Goal: Task Accomplishment & Management: Manage account settings

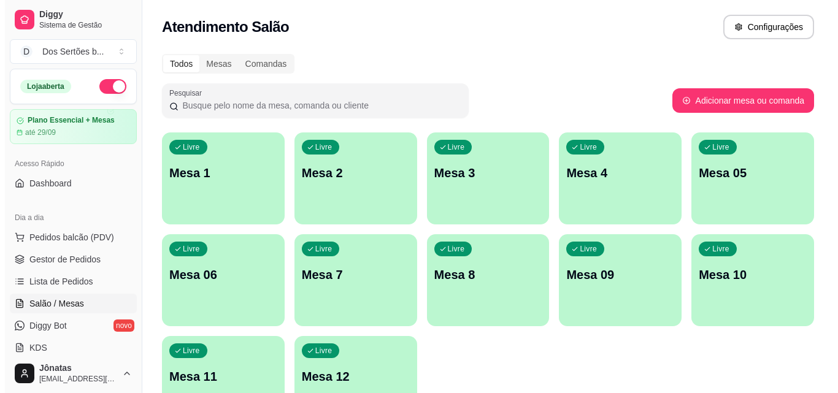
scroll to position [71, 0]
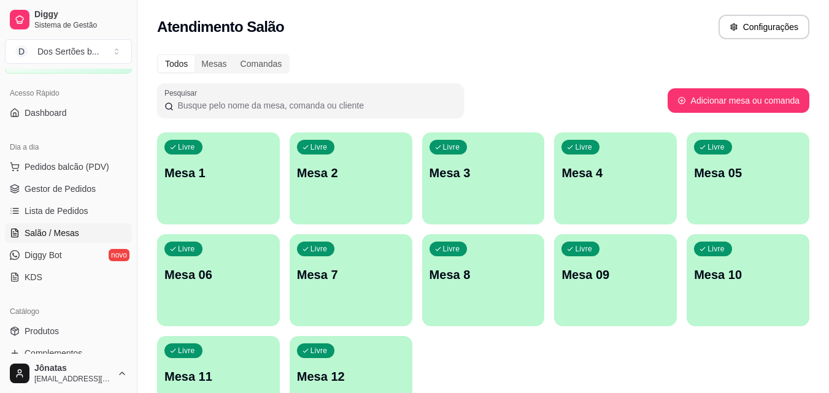
click at [217, 204] on div "Livre Mesa 1" at bounding box center [218, 171] width 123 height 77
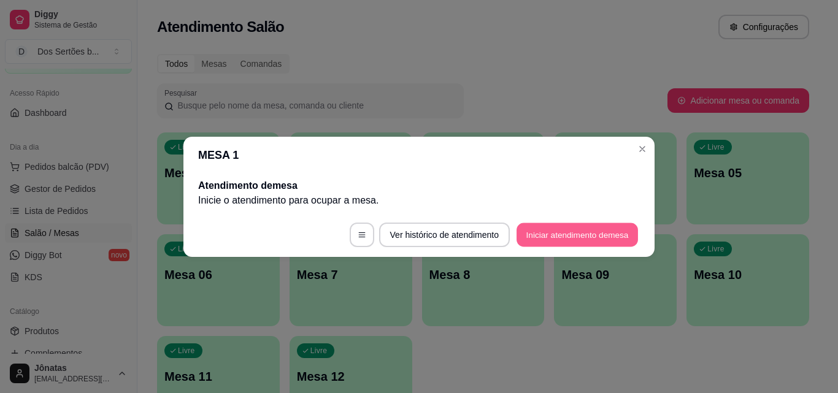
click at [553, 238] on button "Iniciar atendimento de mesa" at bounding box center [577, 235] width 121 height 24
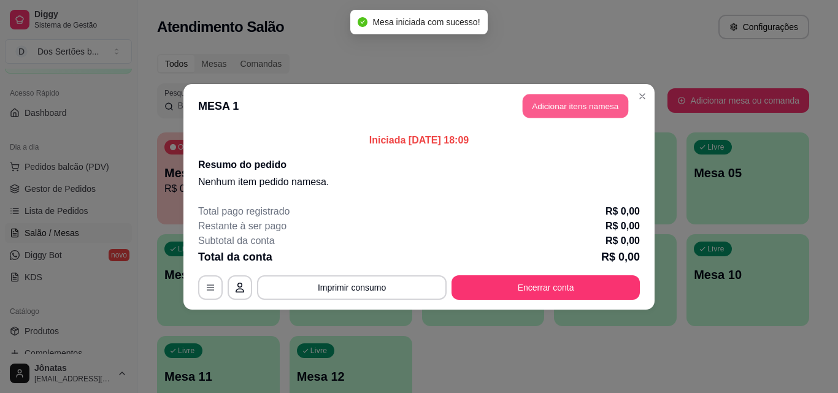
click at [555, 104] on button "Adicionar itens na mesa" at bounding box center [576, 106] width 106 height 24
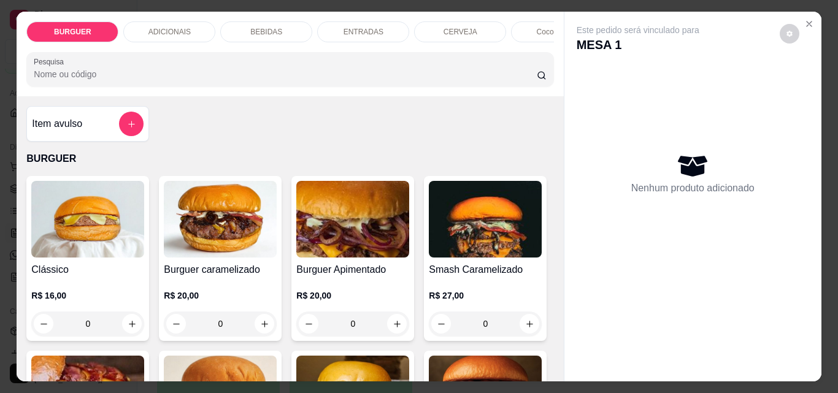
scroll to position [129, 0]
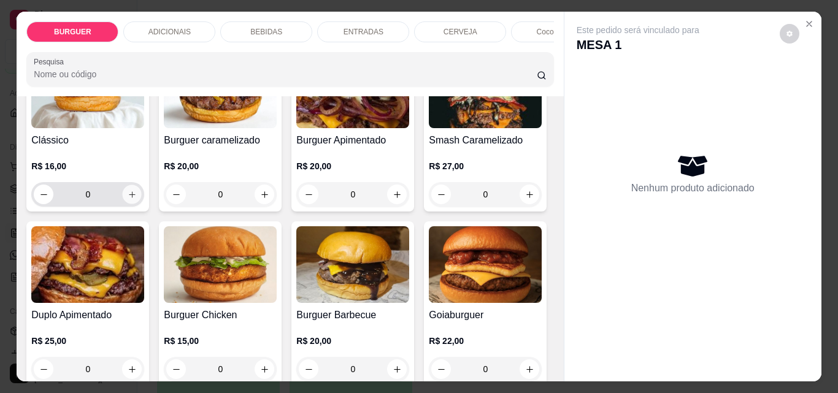
click at [128, 199] on icon "increase-product-quantity" at bounding box center [132, 194] width 9 height 9
type input "1"
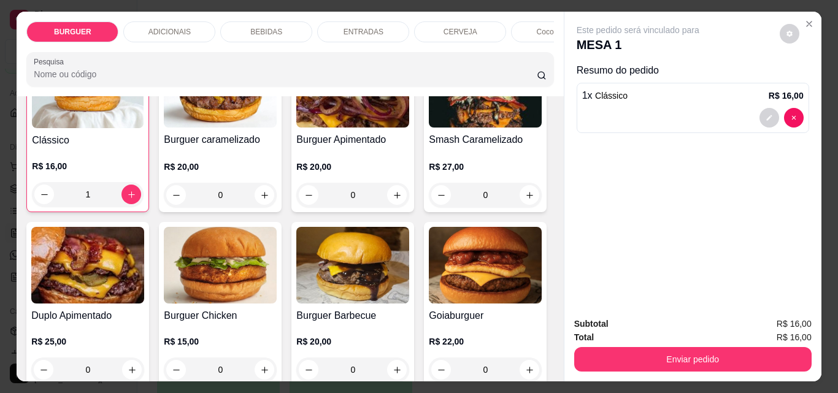
click at [345, 27] on p "ENTRADAS" at bounding box center [364, 32] width 40 height 10
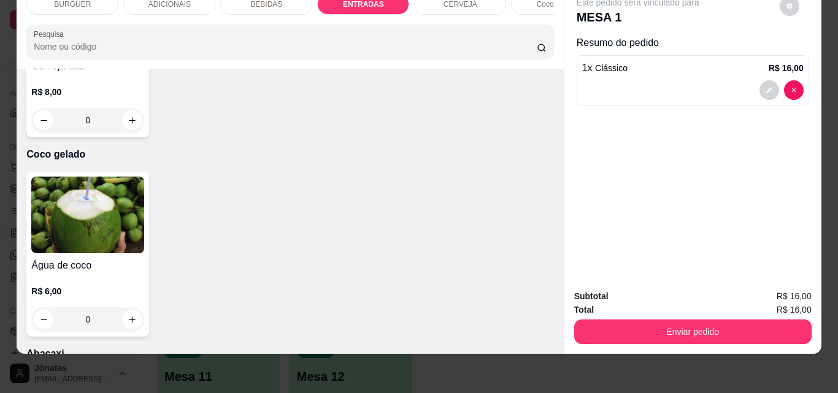
type input "1"
click at [247, 6] on div "BEBIDAS" at bounding box center [266, 4] width 92 height 21
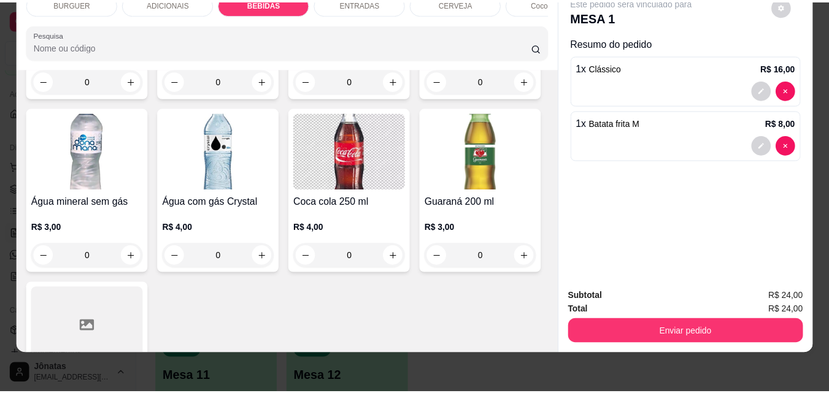
scroll to position [1397, 0]
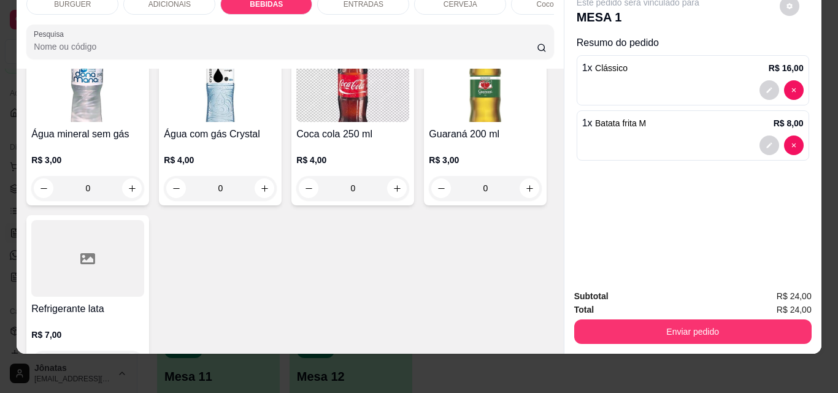
type input "1"
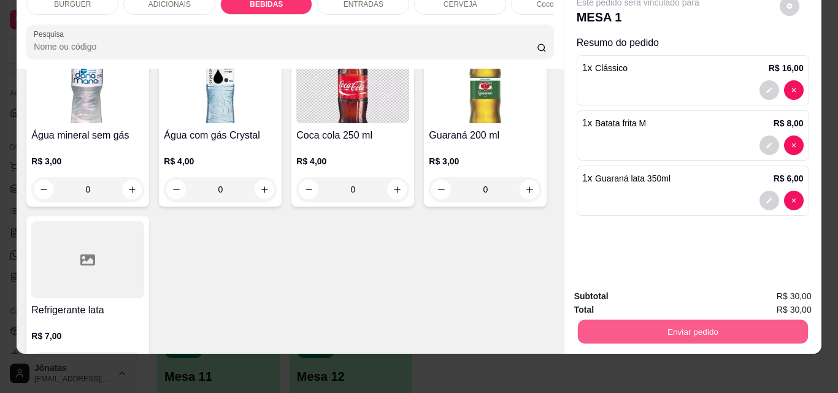
click at [648, 329] on button "Enviar pedido" at bounding box center [692, 332] width 230 height 24
click at [676, 289] on button "Registrar cliente" at bounding box center [697, 292] width 79 height 23
click at [701, 323] on button "Enviar pedido" at bounding box center [692, 332] width 230 height 24
click at [766, 293] on button "Enviar pedido" at bounding box center [779, 292] width 69 height 23
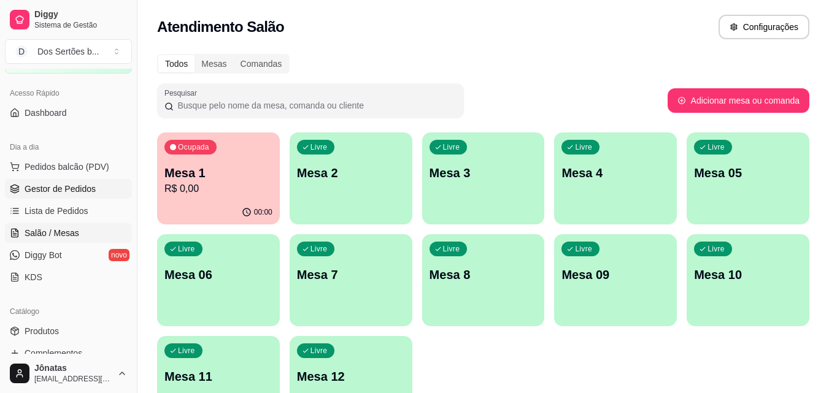
click at [15, 193] on icon at bounding box center [14, 192] width 8 height 2
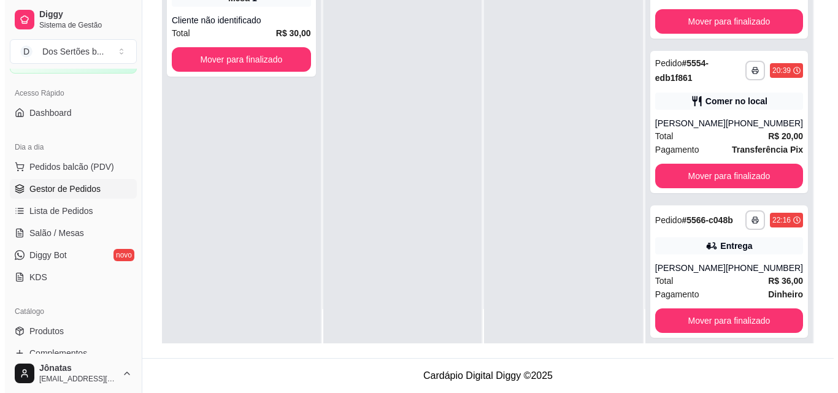
scroll to position [701, 0]
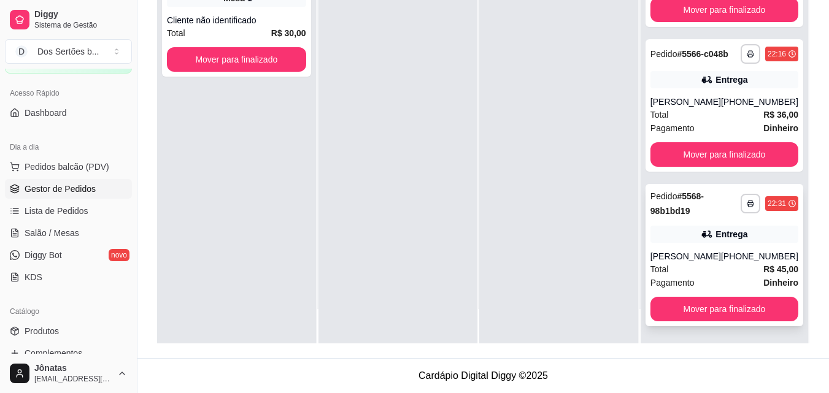
click at [695, 240] on div "Entrega" at bounding box center [724, 234] width 148 height 17
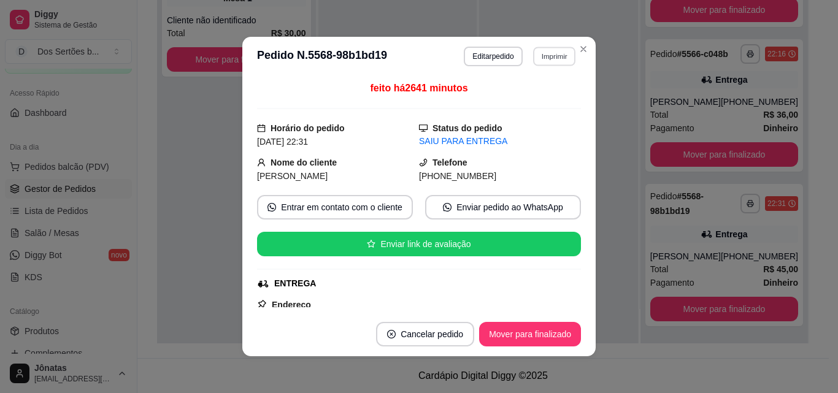
click at [560, 56] on button "Imprimir" at bounding box center [554, 56] width 42 height 19
click at [518, 99] on button "Impressora" at bounding box center [527, 100] width 89 height 20
click at [411, 326] on button "Cancelar pedido" at bounding box center [425, 335] width 95 height 24
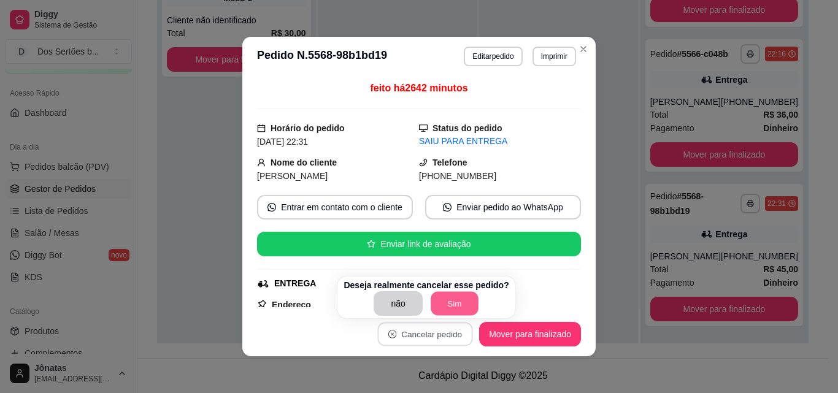
click at [437, 307] on button "Sim" at bounding box center [455, 304] width 48 height 24
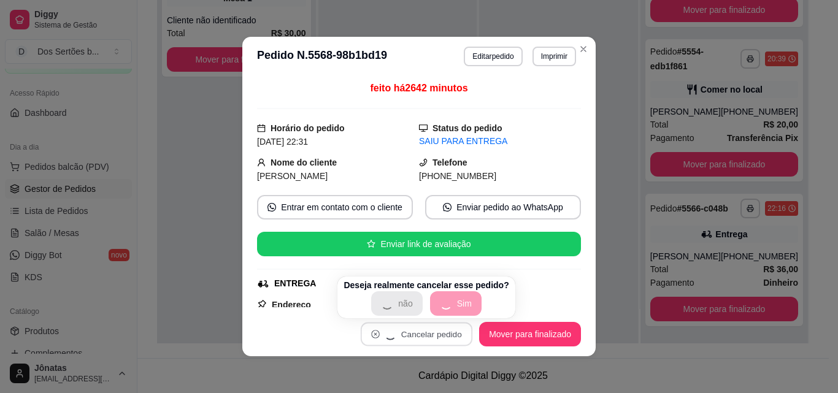
scroll to position [547, 0]
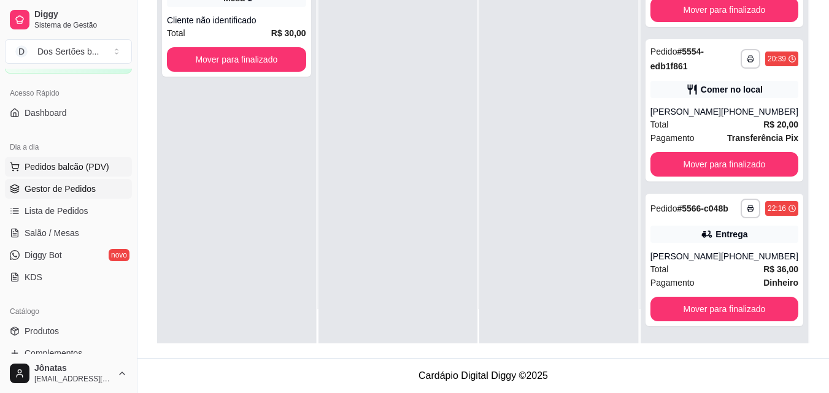
click at [37, 171] on span "Pedidos balcão (PDV)" at bounding box center [67, 167] width 85 height 12
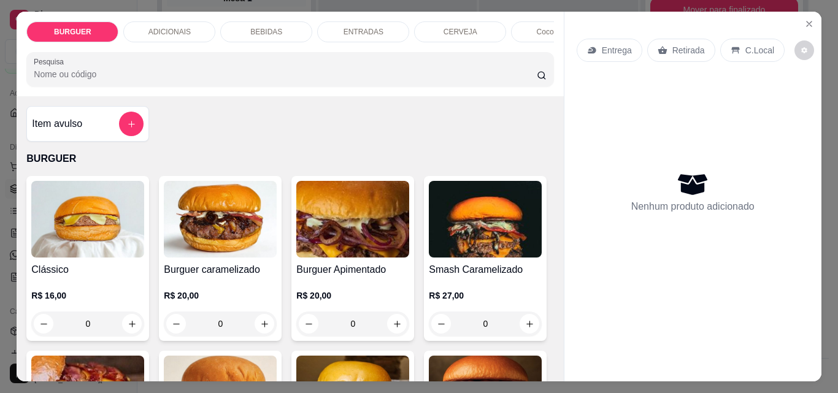
scroll to position [106, 0]
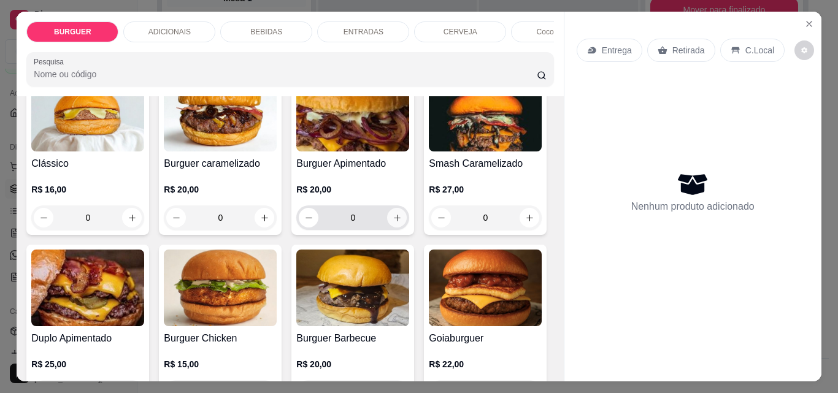
click at [393, 219] on icon "increase-product-quantity" at bounding box center [397, 217] width 9 height 9
type input "1"
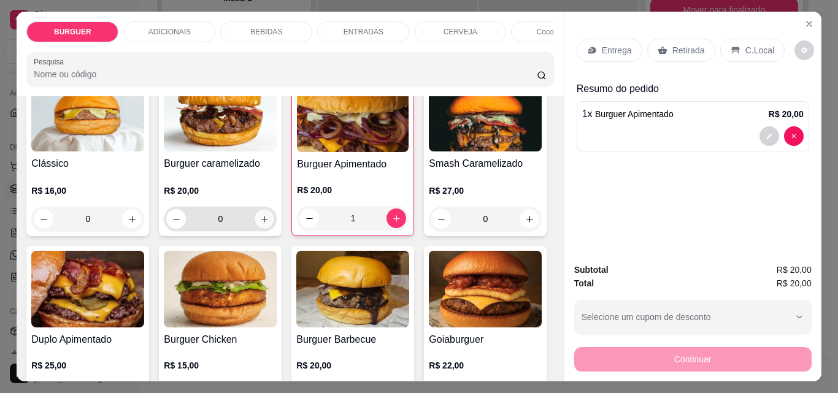
click at [260, 223] on icon "increase-product-quantity" at bounding box center [264, 219] width 9 height 9
type input "1"
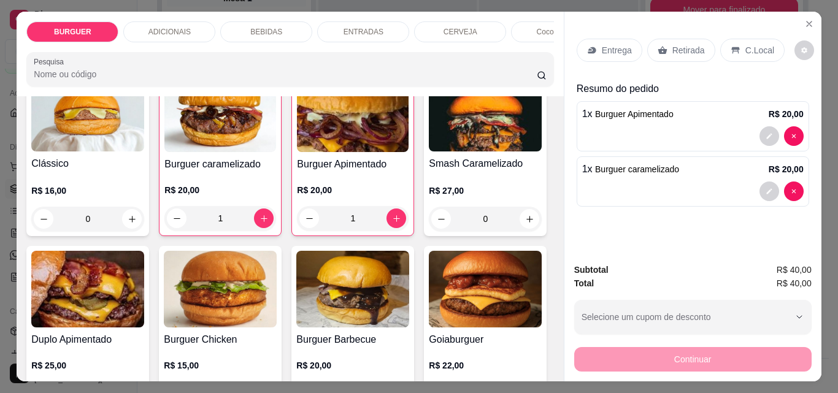
click at [593, 44] on div "Entrega" at bounding box center [610, 50] width 66 height 23
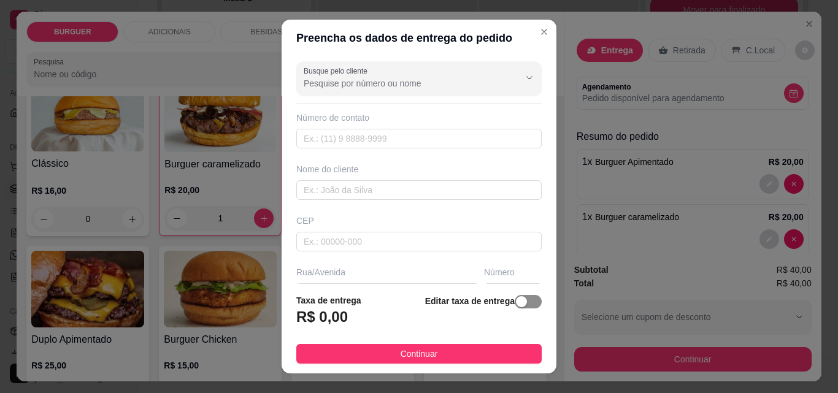
click at [521, 302] on span "button" at bounding box center [528, 301] width 27 height 13
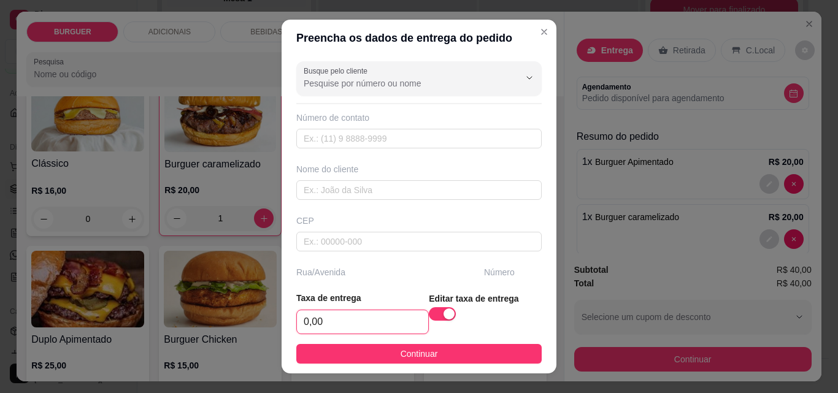
click at [321, 326] on input "0,00" at bounding box center [362, 321] width 131 height 23
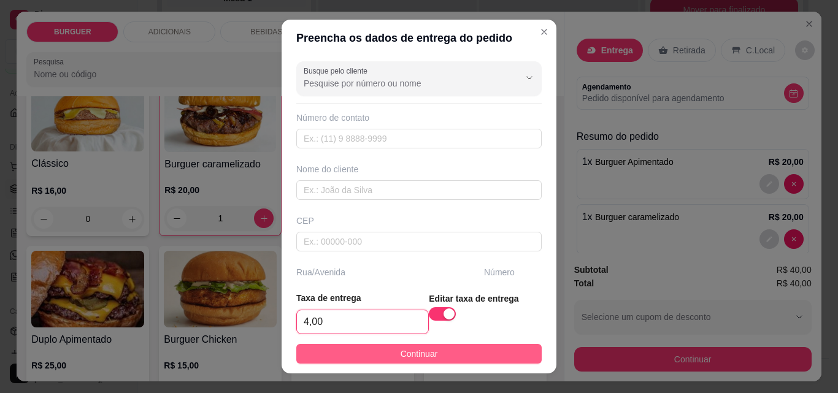
type input "4,00"
click at [404, 352] on span "Continuar" at bounding box center [419, 353] width 37 height 13
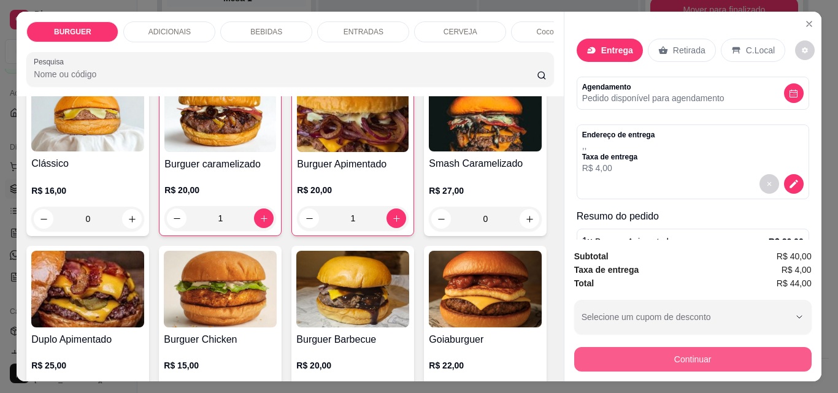
click at [636, 356] on button "Continuar" at bounding box center [692, 359] width 237 height 25
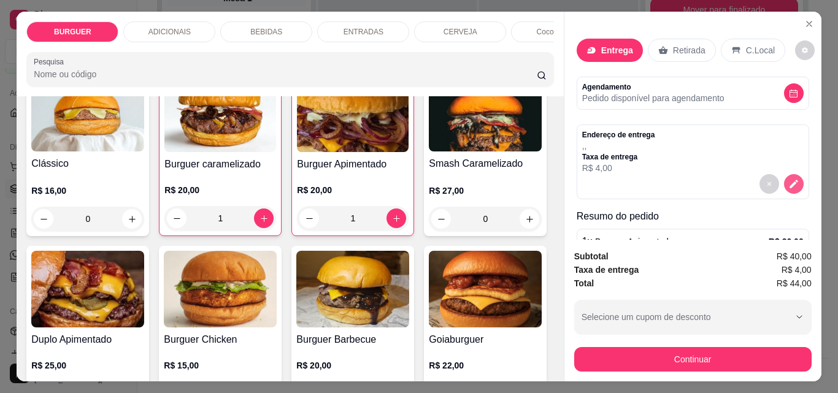
click at [788, 179] on icon "decrease-product-quantity" at bounding box center [793, 184] width 11 height 11
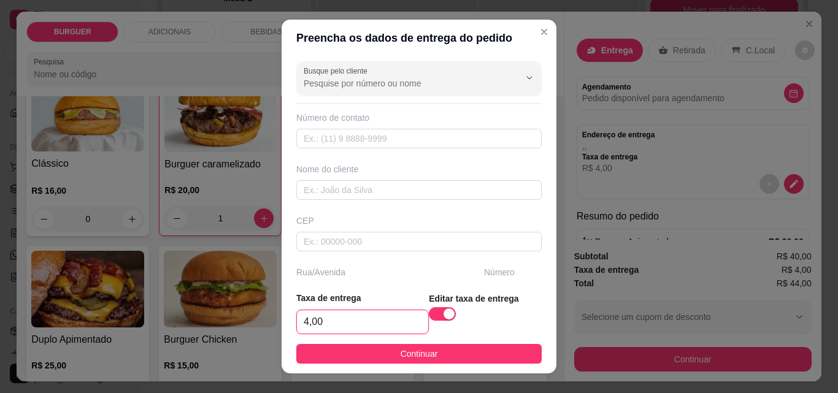
click at [350, 323] on input "4,00" at bounding box center [362, 321] width 131 height 23
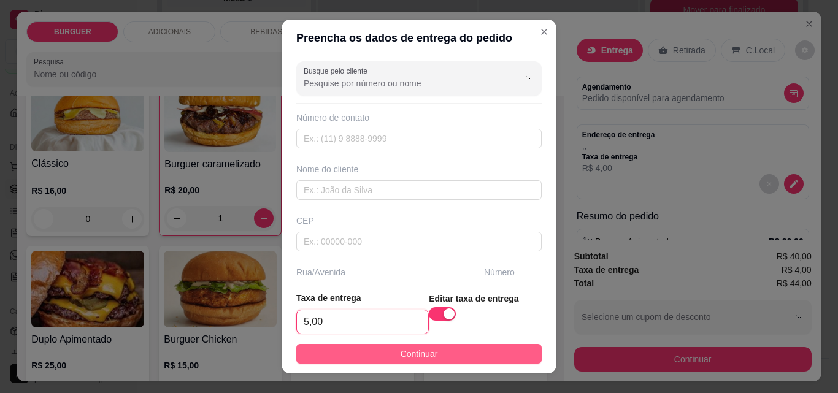
type input "5,00"
click at [415, 355] on span "Continuar" at bounding box center [419, 353] width 37 height 13
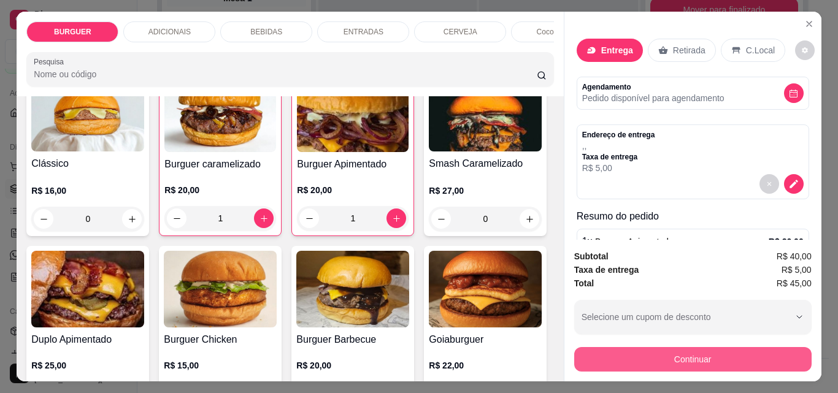
click at [636, 347] on button "Continuar" at bounding box center [692, 359] width 237 height 25
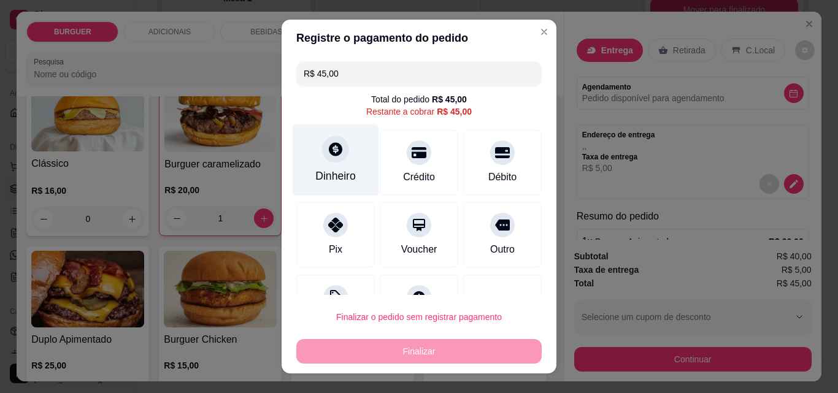
click at [318, 137] on div "Dinheiro" at bounding box center [336, 161] width 87 height 72
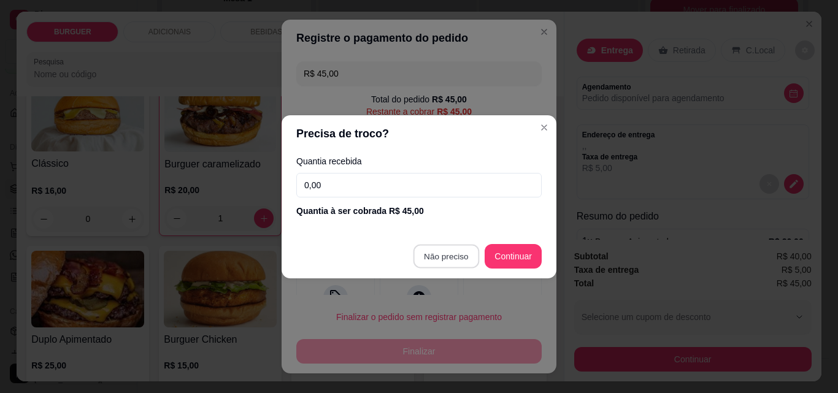
type input "R$ 0,00"
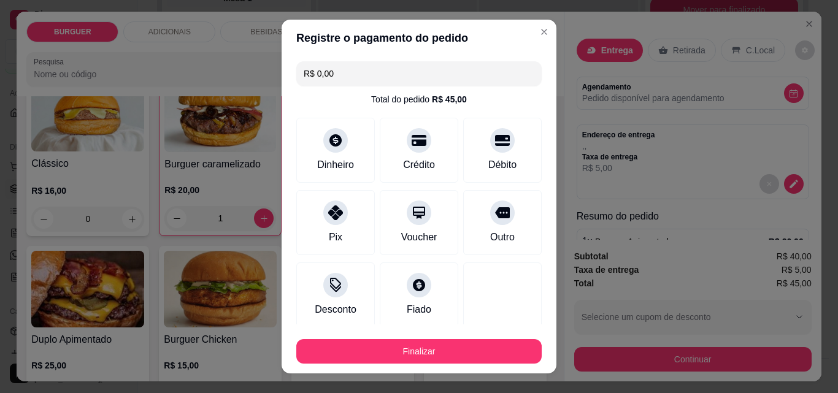
scroll to position [72, 0]
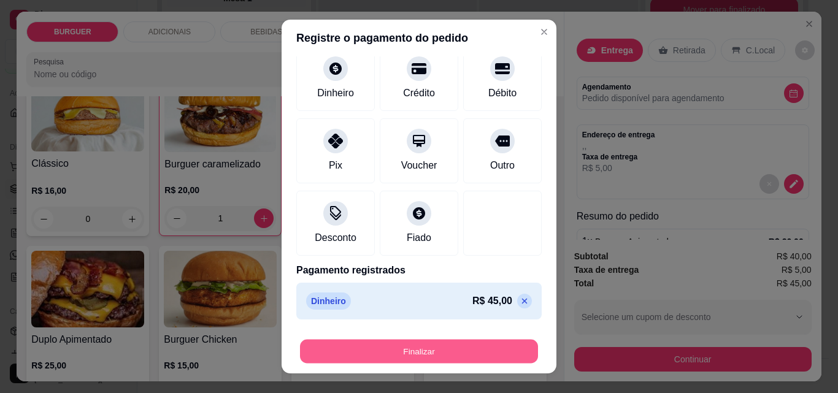
click at [479, 345] on button "Finalizar" at bounding box center [419, 352] width 238 height 24
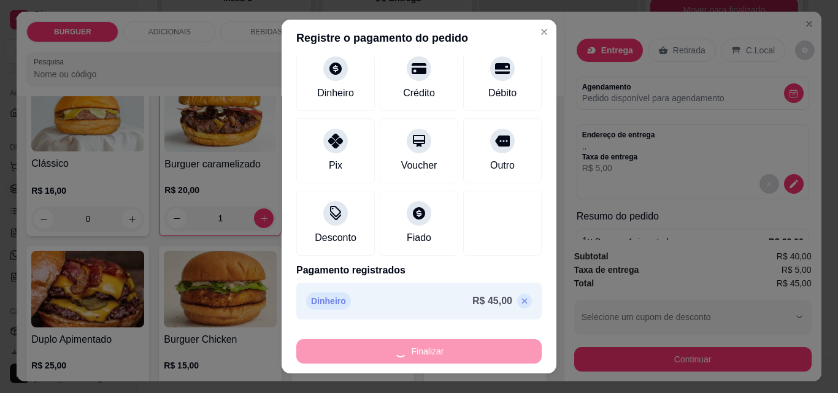
type input "0"
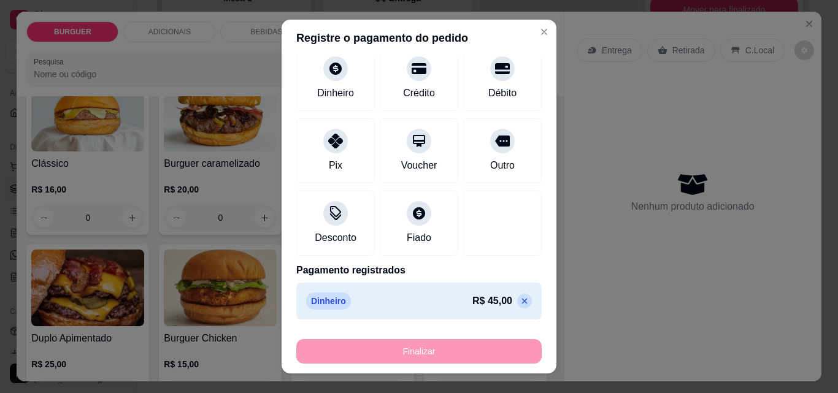
type input "-R$ 45,00"
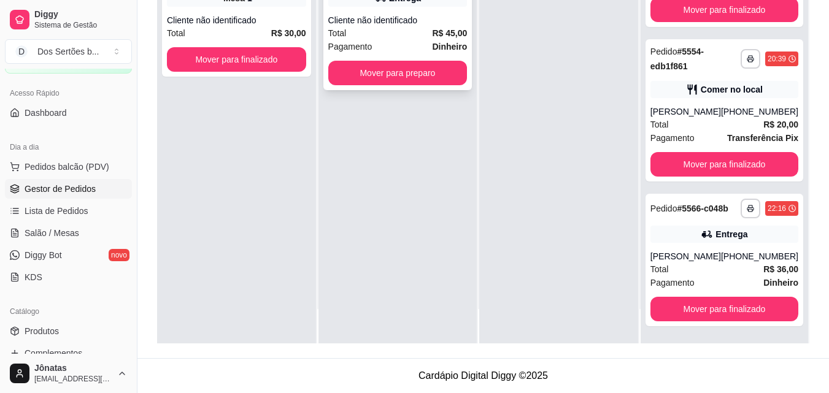
click at [394, 21] on div "Cliente não identificado" at bounding box center [397, 20] width 139 height 12
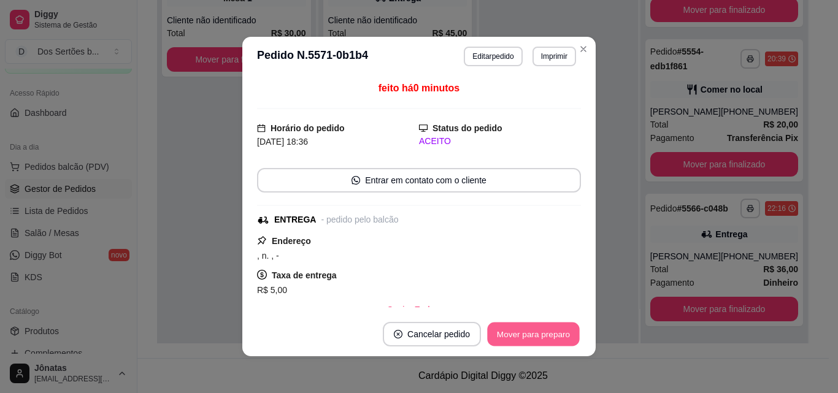
click at [506, 329] on button "Mover para preparo" at bounding box center [533, 335] width 92 height 24
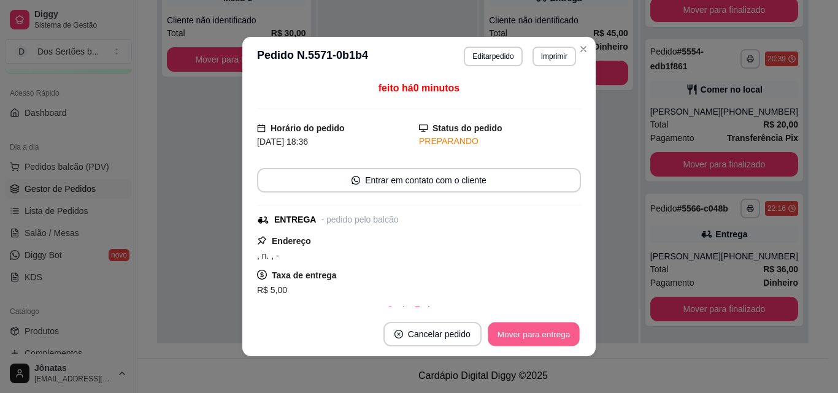
click at [506, 329] on button "Mover para entrega" at bounding box center [534, 335] width 92 height 24
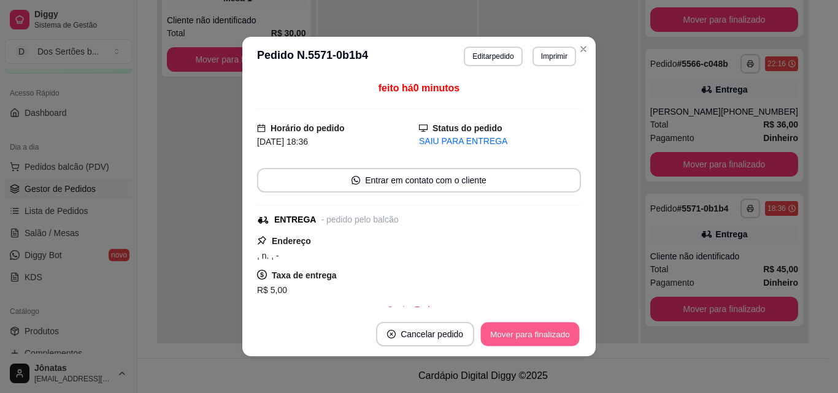
click at [506, 329] on button "Mover para finalizado" at bounding box center [530, 335] width 99 height 24
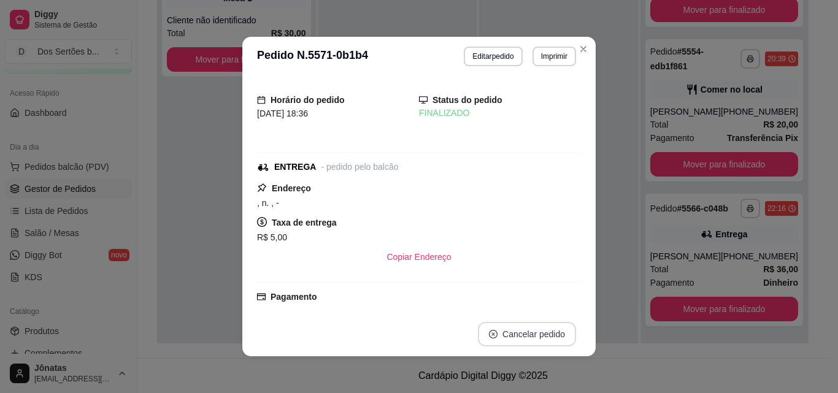
scroll to position [547, 0]
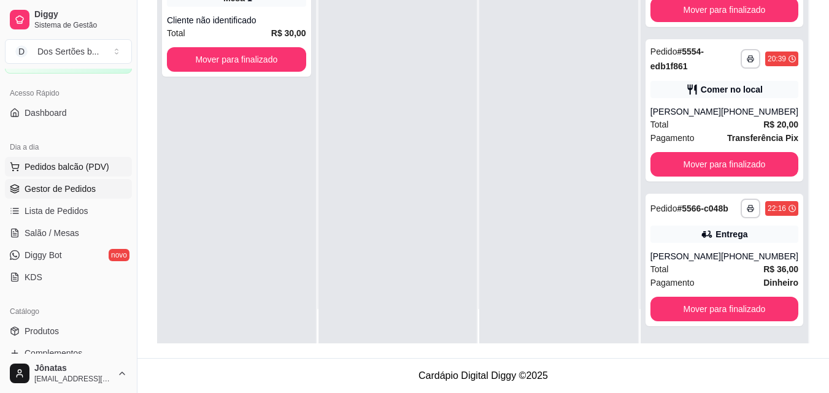
click at [31, 174] on button "Pedidos balcão (PDV)" at bounding box center [68, 167] width 127 height 20
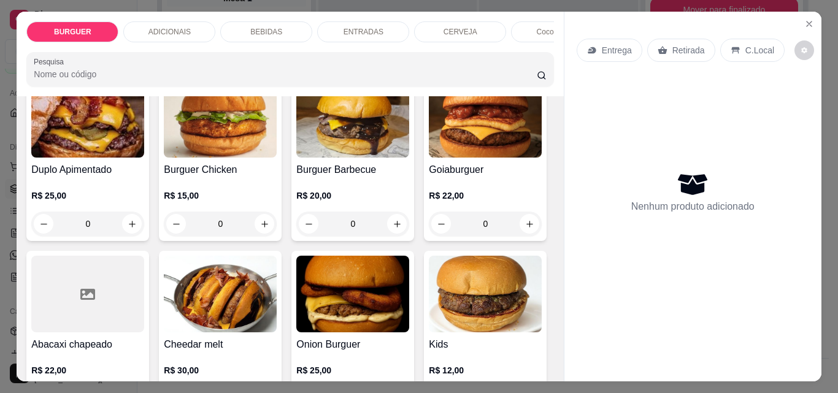
scroll to position [281, 0]
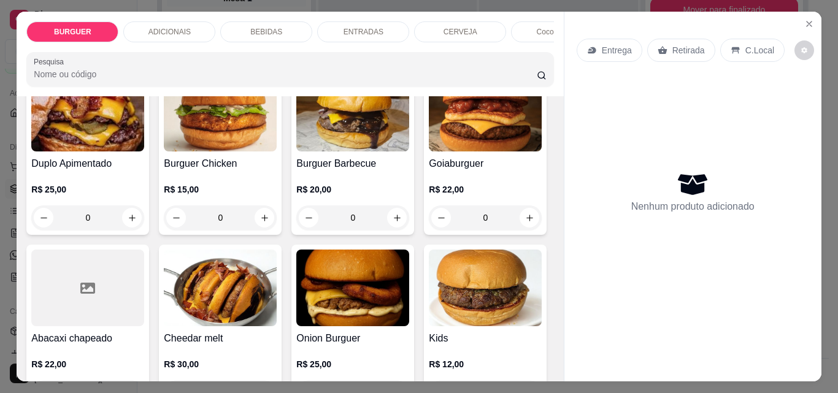
click at [525, 48] on icon "increase-product-quantity" at bounding box center [529, 43] width 9 height 9
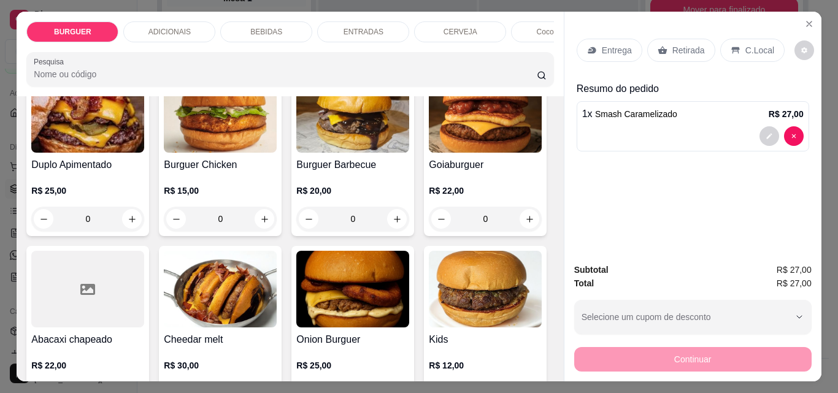
scroll to position [282, 0]
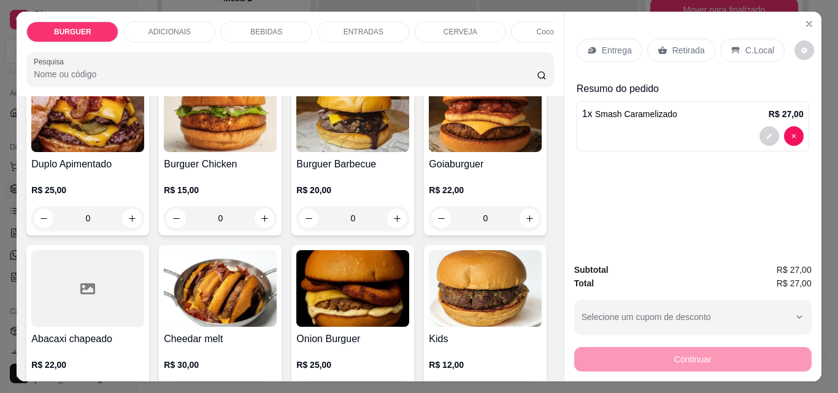
click at [525, 48] on icon "increase-product-quantity" at bounding box center [529, 43] width 9 height 9
type input "2"
click at [191, 21] on div "ADICIONAIS" at bounding box center [169, 31] width 92 height 21
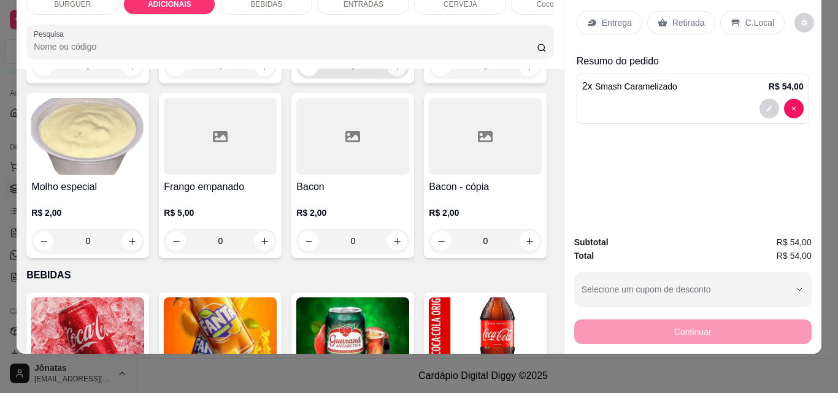
click at [393, 71] on icon "increase-product-quantity" at bounding box center [397, 66] width 9 height 9
type input "1"
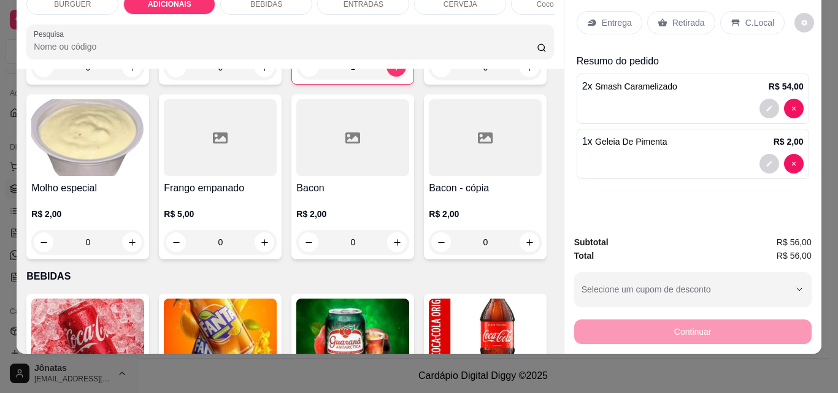
click at [602, 18] on p "Entrega" at bounding box center [617, 23] width 30 height 12
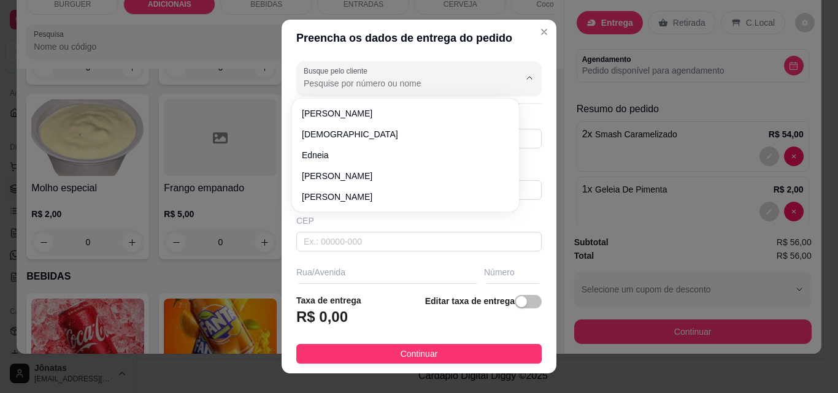
click at [361, 83] on input "Busque pelo cliente" at bounding box center [402, 83] width 196 height 12
type input "Luísa"
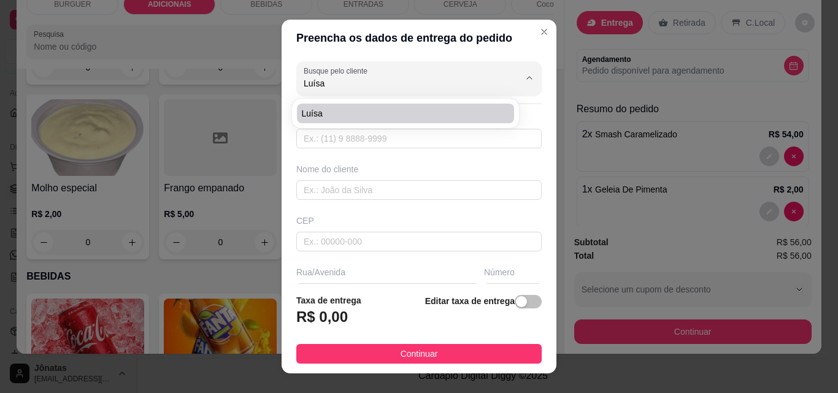
click at [353, 115] on span "Luísa" at bounding box center [399, 113] width 195 height 12
type input "8681482307"
type input "Luísa"
type input "Unopar"
type input "Esperantina"
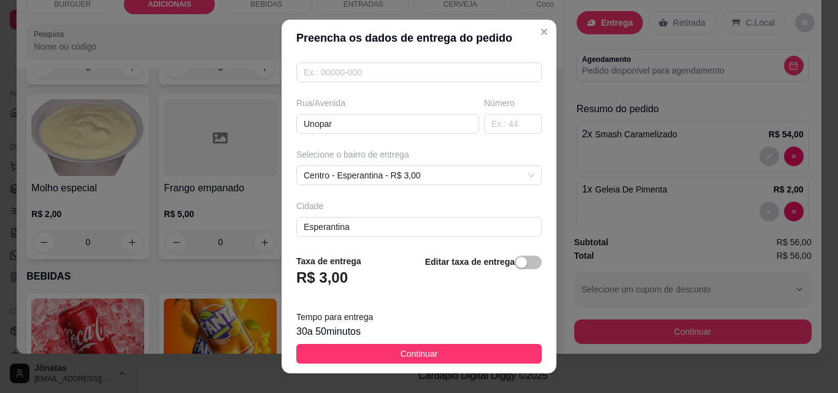
scroll to position [225, 0]
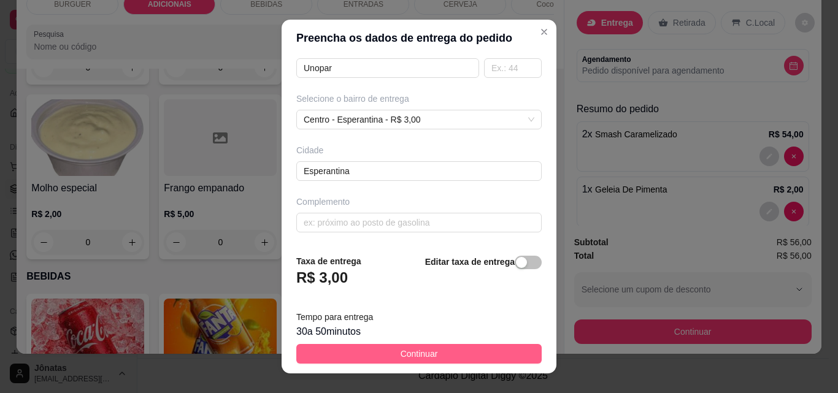
type input "Luísa"
click at [450, 354] on button "Continuar" at bounding box center [418, 354] width 245 height 20
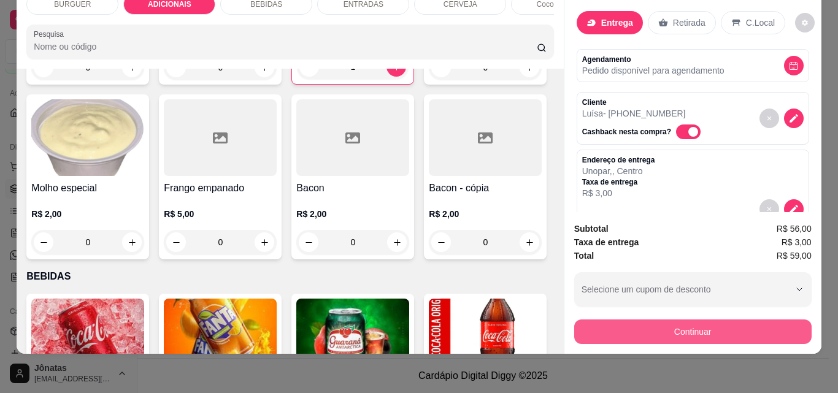
click at [634, 325] on button "Continuar" at bounding box center [692, 332] width 237 height 25
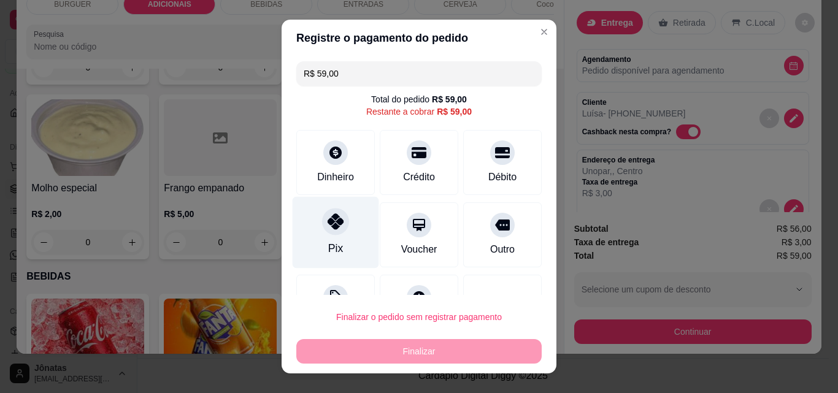
click at [314, 232] on div "Pix" at bounding box center [336, 233] width 87 height 72
type input "R$ 0,00"
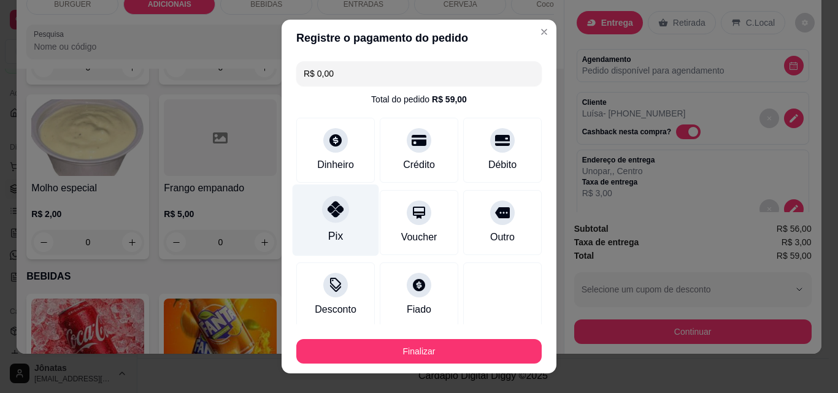
scroll to position [72, 0]
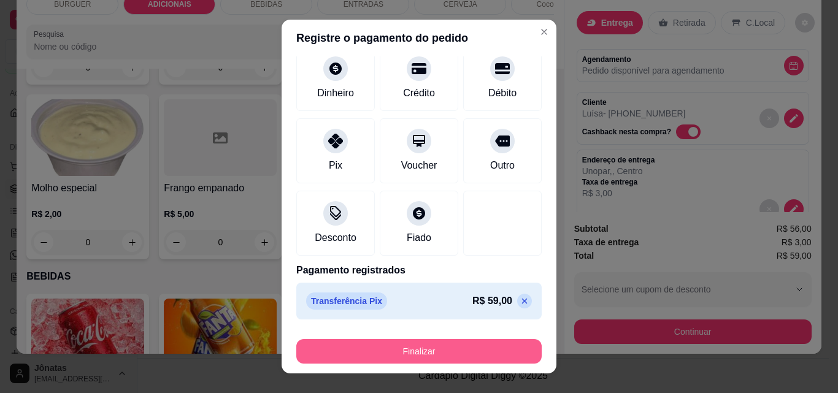
click at [447, 360] on button "Finalizar" at bounding box center [418, 351] width 245 height 25
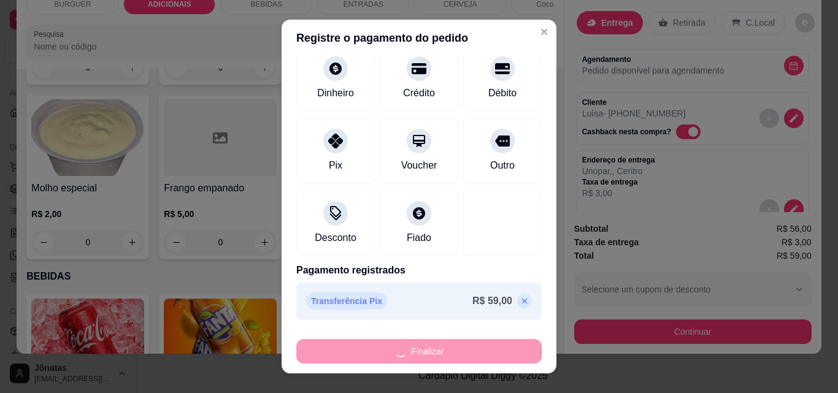
type input "0"
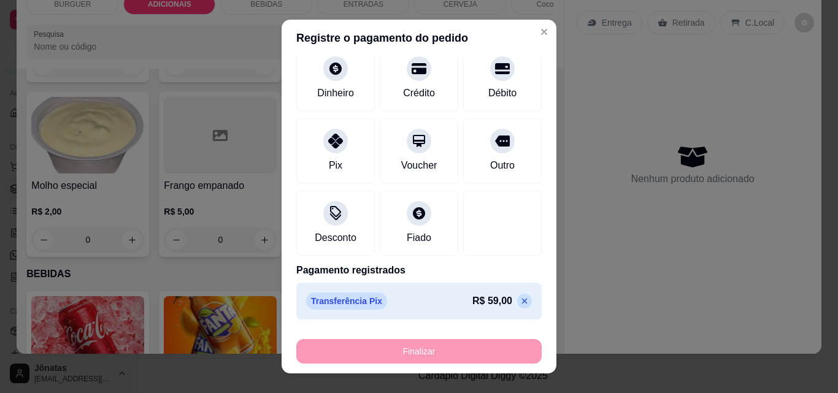
type input "-R$ 59,00"
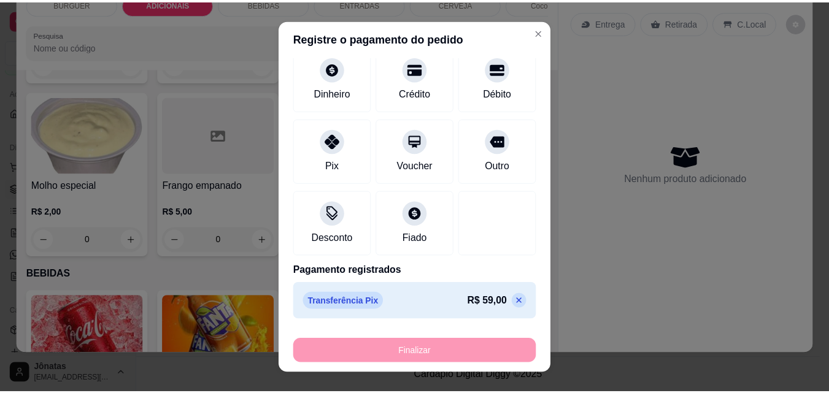
scroll to position [779, 0]
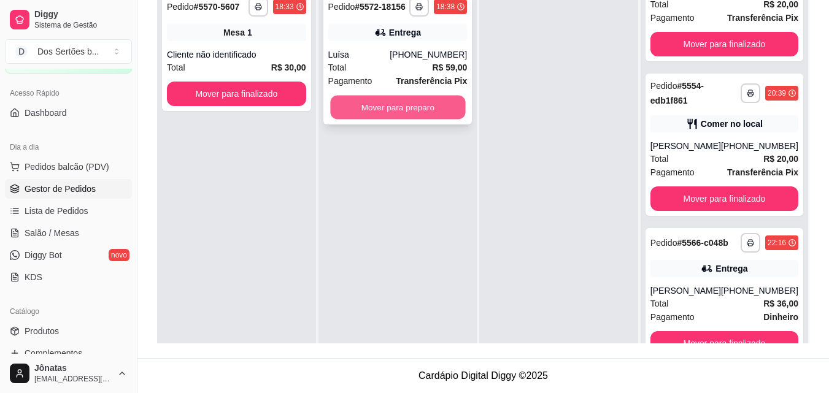
click at [385, 106] on button "Mover para preparo" at bounding box center [397, 108] width 135 height 24
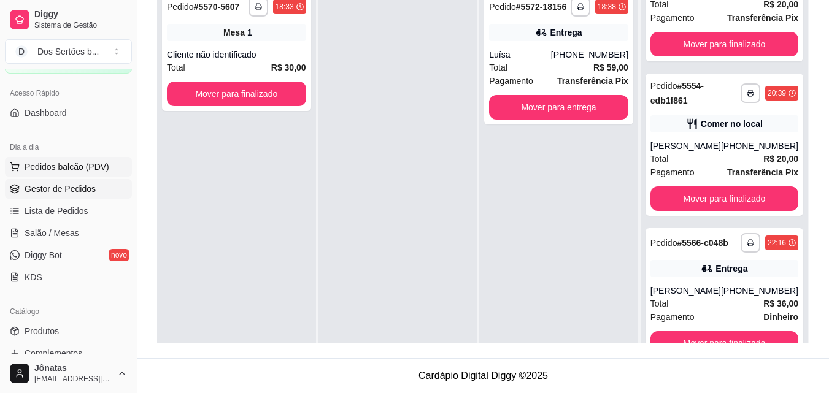
click at [40, 166] on span "Pedidos balcão (PDV)" at bounding box center [67, 167] width 85 height 12
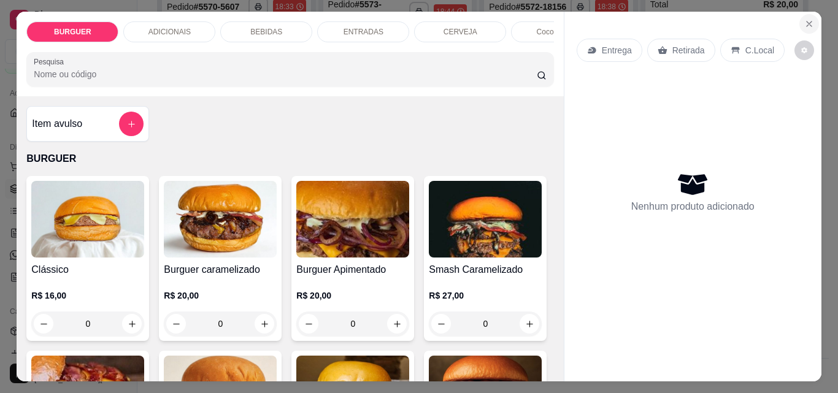
click at [807, 14] on button "Close" at bounding box center [809, 24] width 20 height 20
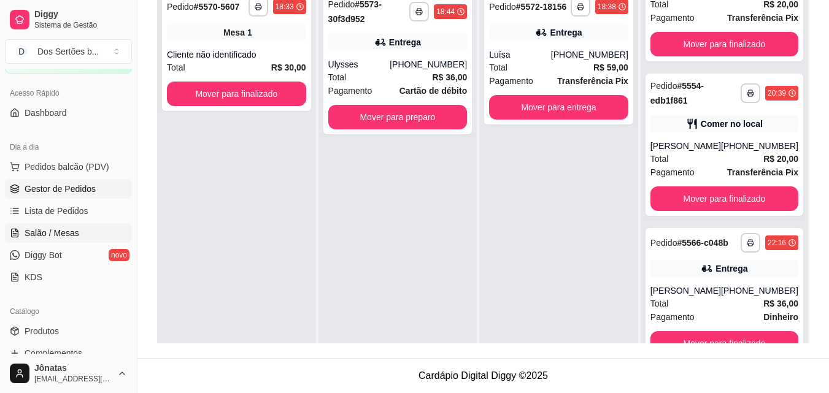
click at [74, 229] on span "Salão / Mesas" at bounding box center [52, 233] width 55 height 12
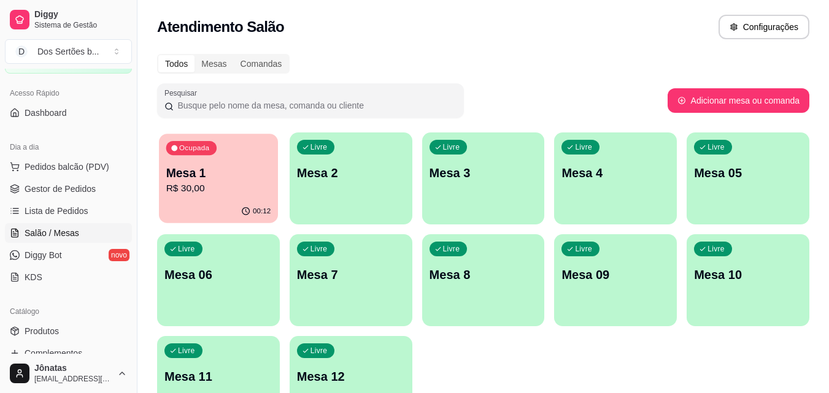
click at [207, 196] on div "Ocupada Mesa 1 R$ 30,00" at bounding box center [218, 167] width 119 height 66
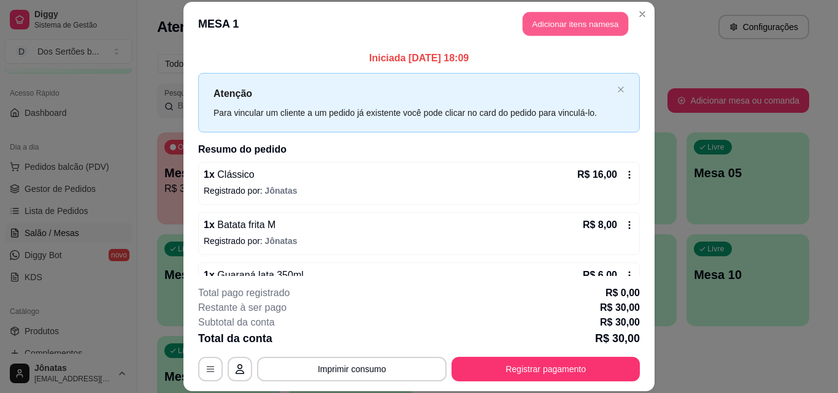
click at [540, 22] on button "Adicionar itens na mesa" at bounding box center [576, 24] width 106 height 24
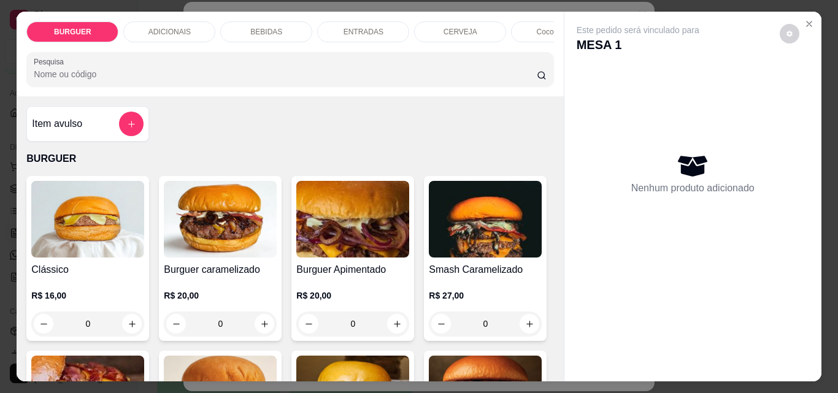
scroll to position [170, 0]
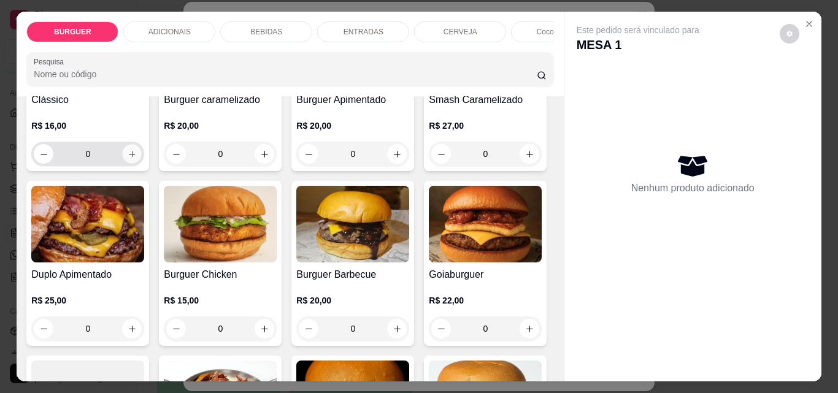
click at [128, 156] on icon "increase-product-quantity" at bounding box center [132, 154] width 9 height 9
type input "1"
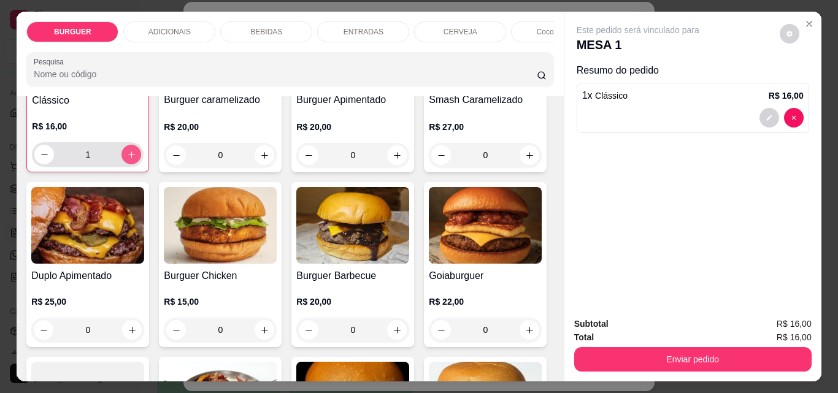
scroll to position [171, 0]
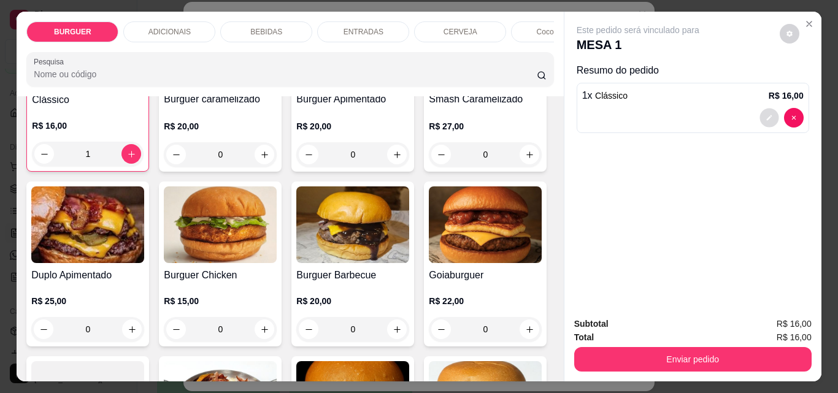
click at [766, 115] on icon "decrease-product-quantity" at bounding box center [769, 117] width 7 height 7
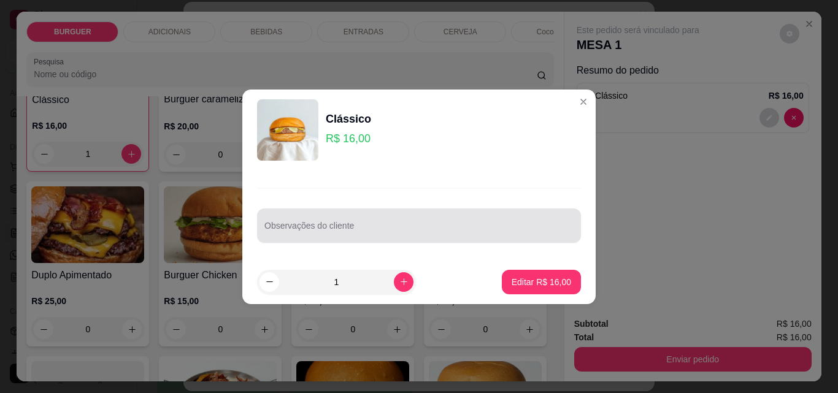
click at [297, 222] on div at bounding box center [418, 225] width 309 height 25
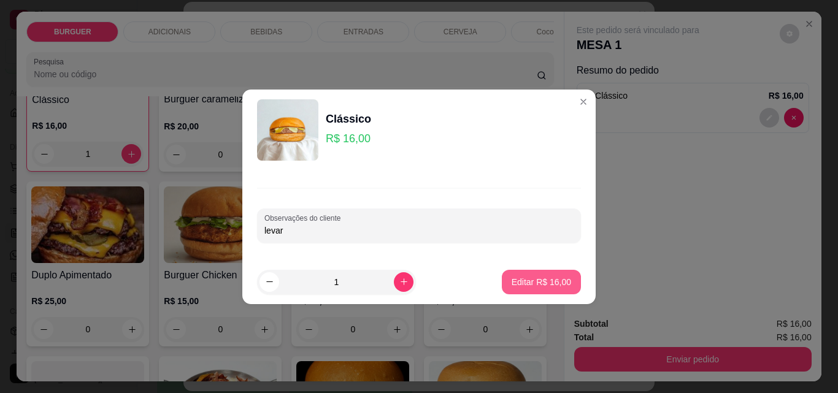
type input "levar"
click at [523, 279] on p "Editar R$ 16,00" at bounding box center [542, 282] width 60 height 12
type input "0"
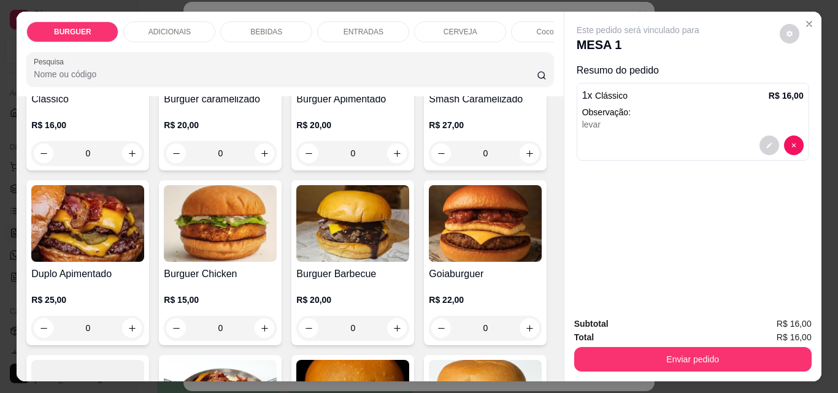
scroll to position [170, 0]
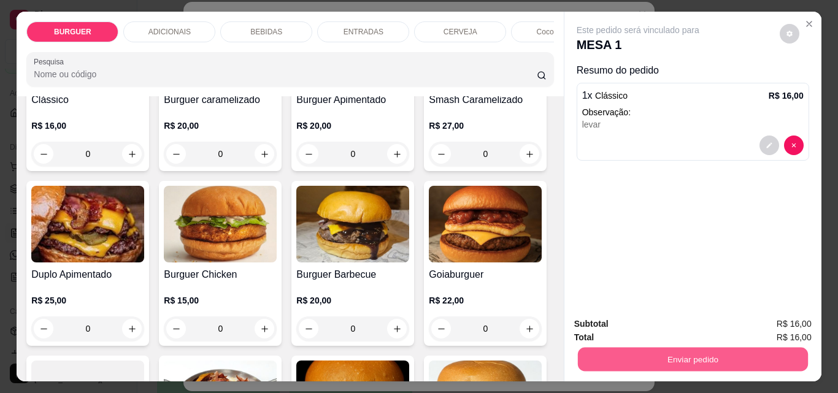
click at [663, 350] on button "Enviar pedido" at bounding box center [692, 359] width 230 height 24
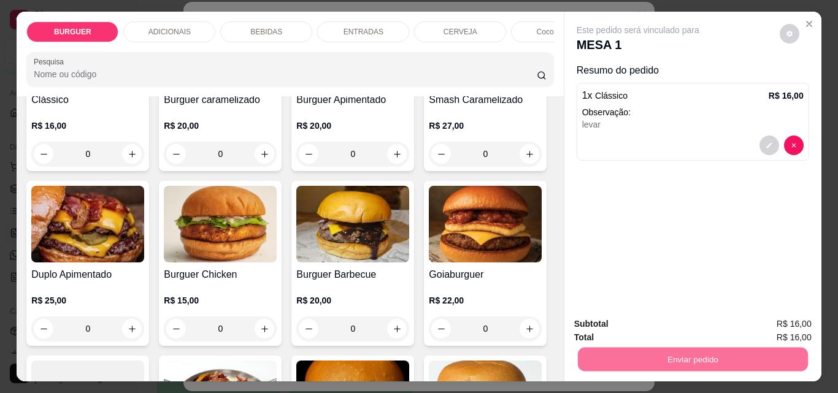
click at [675, 320] on button "Registrar cliente" at bounding box center [697, 324] width 79 height 23
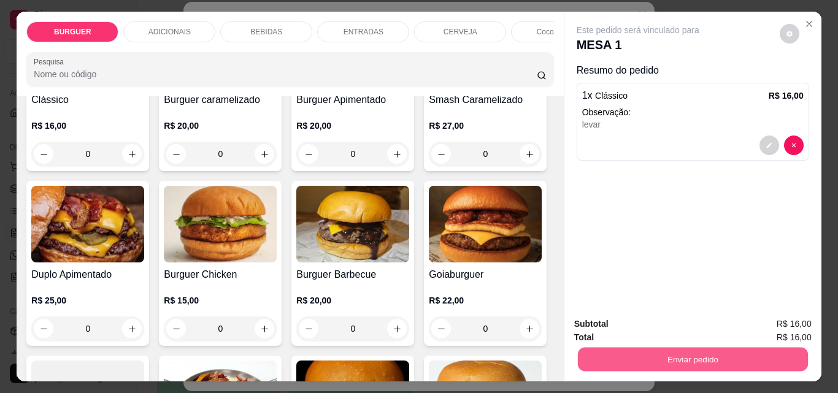
click at [655, 363] on button "Enviar pedido" at bounding box center [692, 359] width 230 height 24
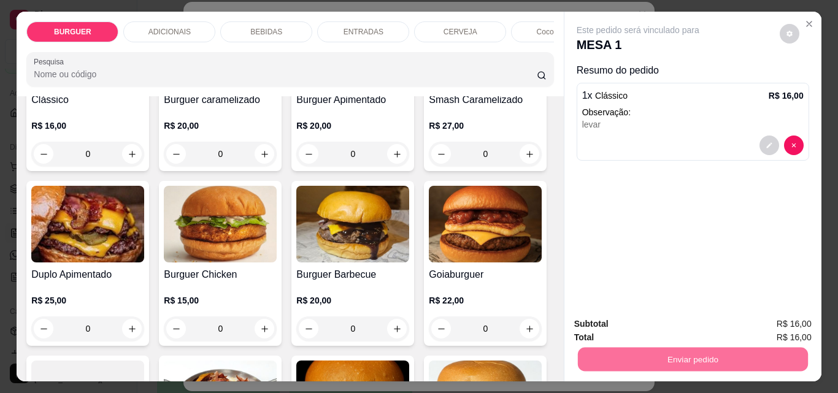
click at [774, 326] on button "Enviar pedido" at bounding box center [779, 324] width 67 height 23
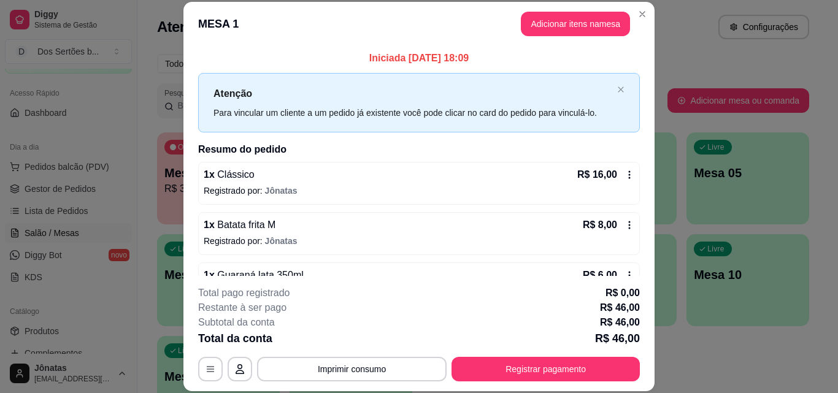
scroll to position [114, 0]
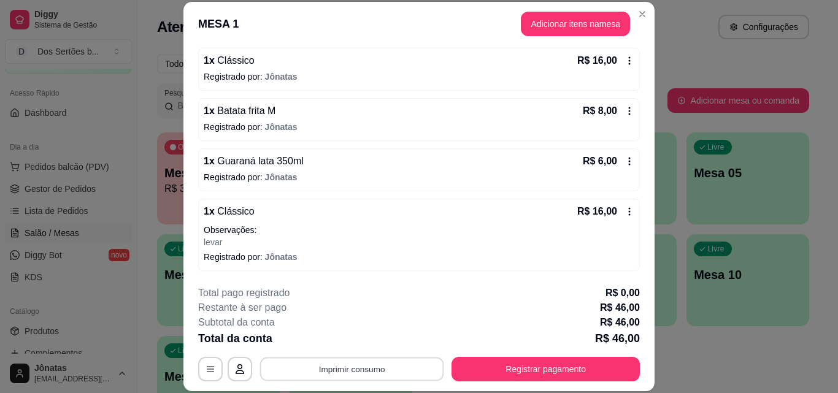
click at [357, 366] on button "Imprimir consumo" at bounding box center [352, 369] width 184 height 24
click at [364, 338] on button "Impressora" at bounding box center [351, 340] width 86 height 19
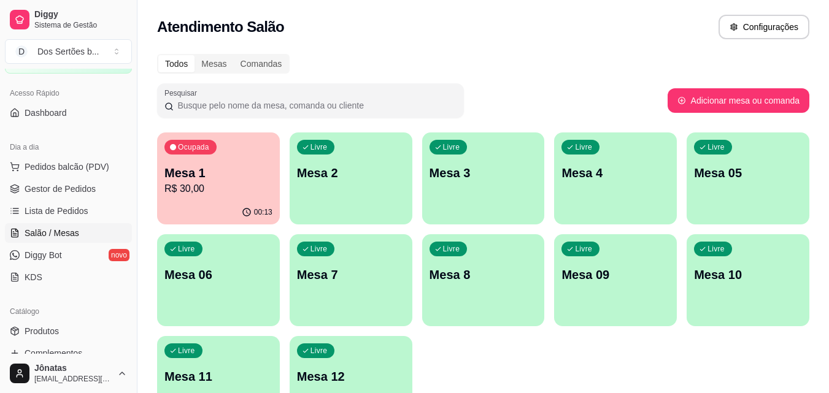
click at [55, 177] on ul "Pedidos balcão (PDV) Gestor de Pedidos Lista de Pedidos Salão / Mesas Diggy Bot…" at bounding box center [68, 222] width 127 height 130
click at [69, 167] on span "Pedidos balcão (PDV)" at bounding box center [67, 167] width 85 height 12
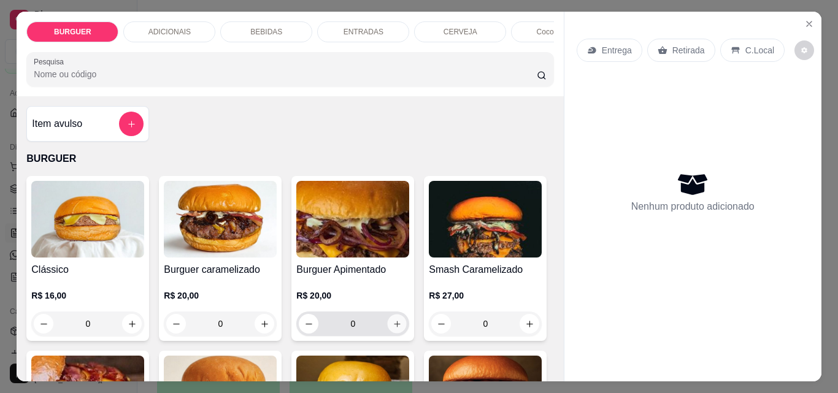
click at [395, 334] on button "increase-product-quantity" at bounding box center [397, 324] width 19 height 19
type input "1"
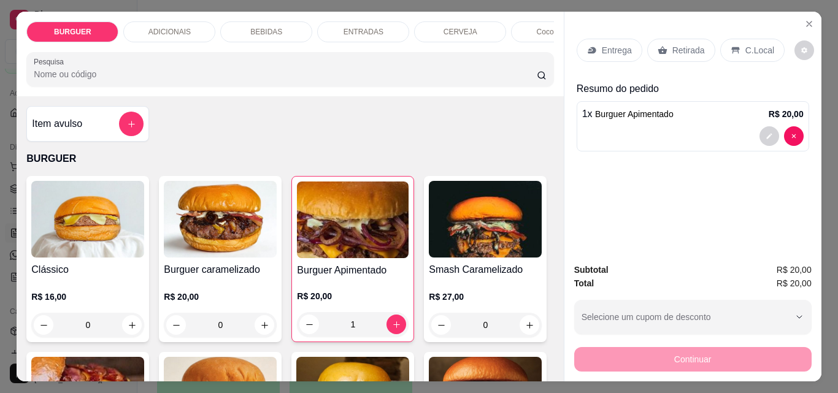
click at [245, 29] on div "BEBIDAS" at bounding box center [266, 31] width 92 height 21
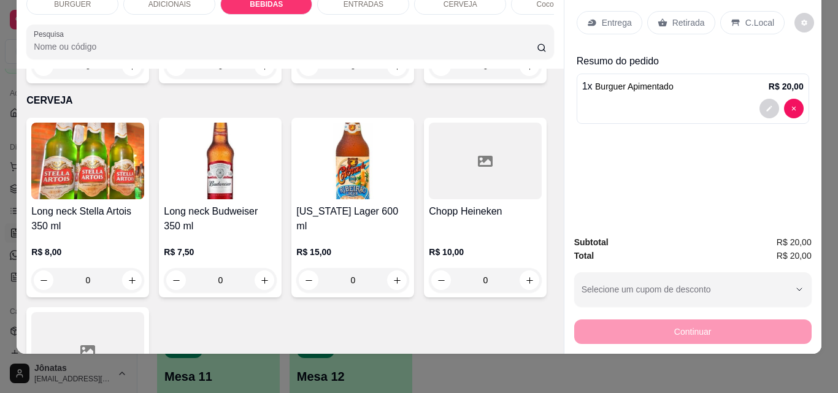
scroll to position [1930, 0]
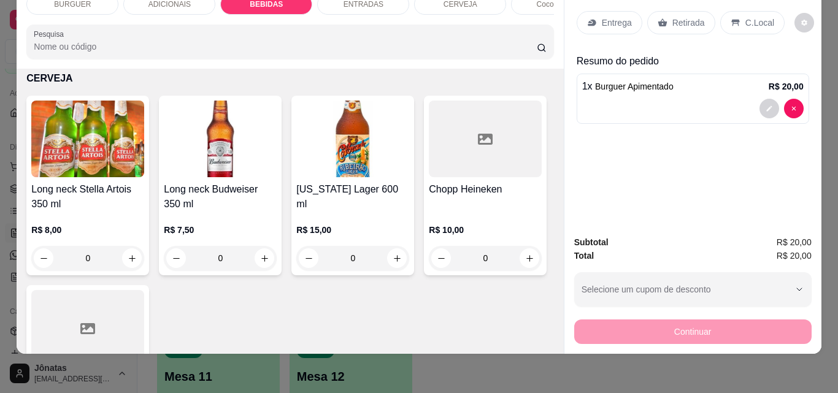
type input "1"
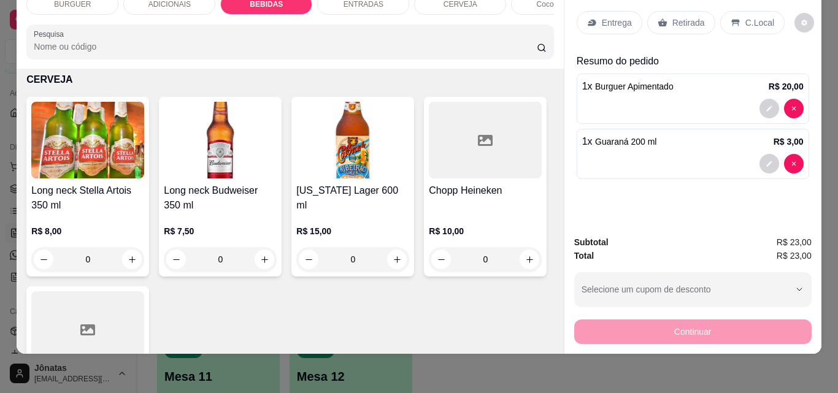
click at [602, 17] on p "Entrega" at bounding box center [617, 23] width 30 height 12
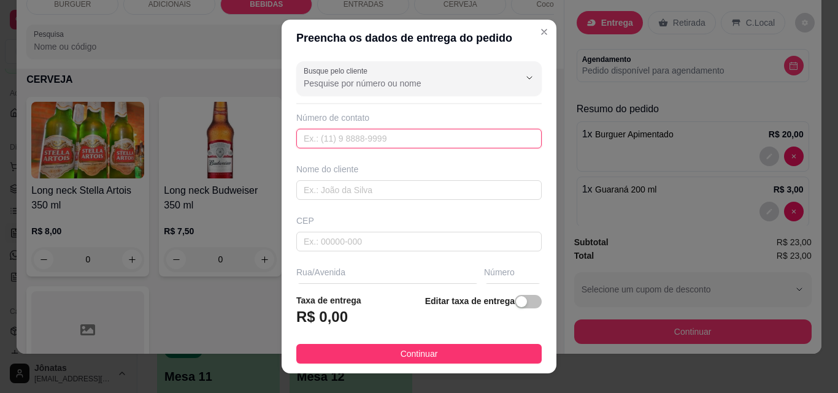
click at [319, 140] on input "text" at bounding box center [418, 139] width 245 height 20
type input "[PHONE_NUMBER]"
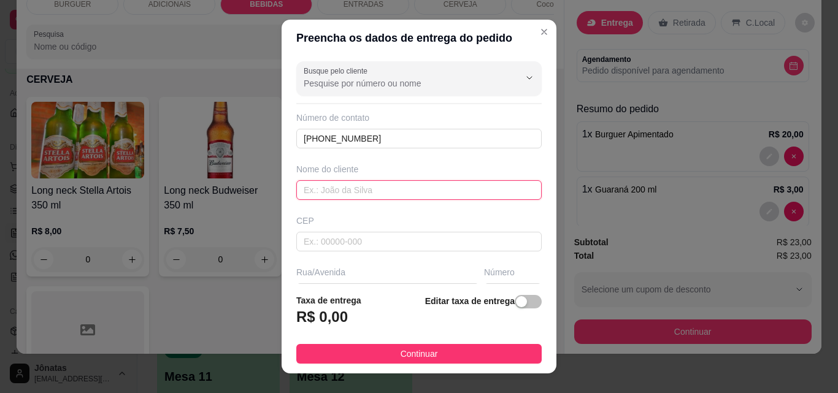
click at [327, 192] on input "text" at bounding box center [418, 190] width 245 height 20
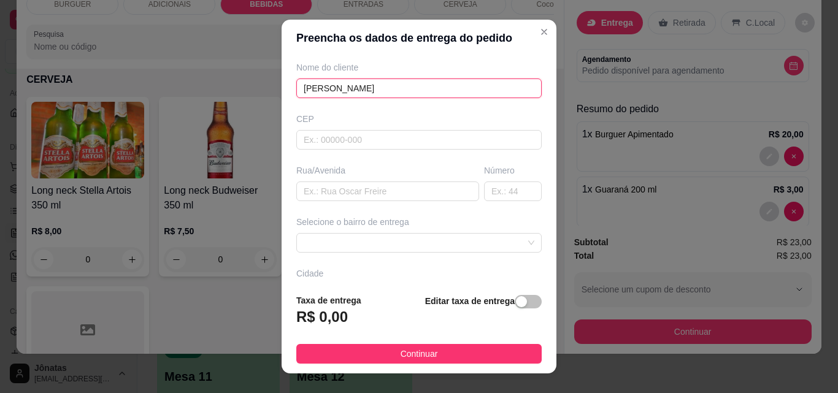
scroll to position [129, 0]
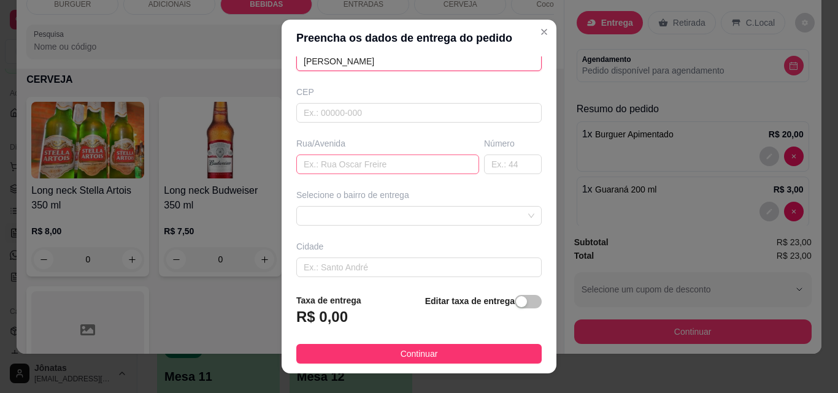
type input "[PERSON_NAME]"
click at [327, 163] on input "text" at bounding box center [387, 165] width 183 height 20
type input "hotel [GEOGRAPHIC_DATA]"
click at [516, 299] on div "button" at bounding box center [521, 301] width 11 height 11
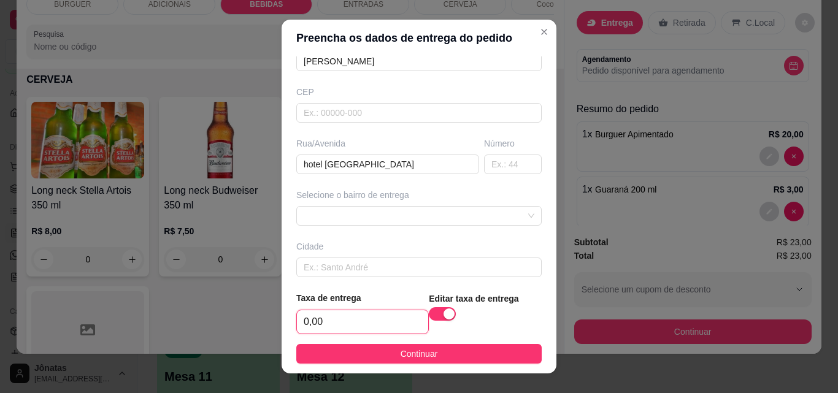
click at [348, 326] on input "0,00" at bounding box center [362, 321] width 131 height 23
type input "3,00"
click at [484, 163] on input "text" at bounding box center [513, 165] width 58 height 20
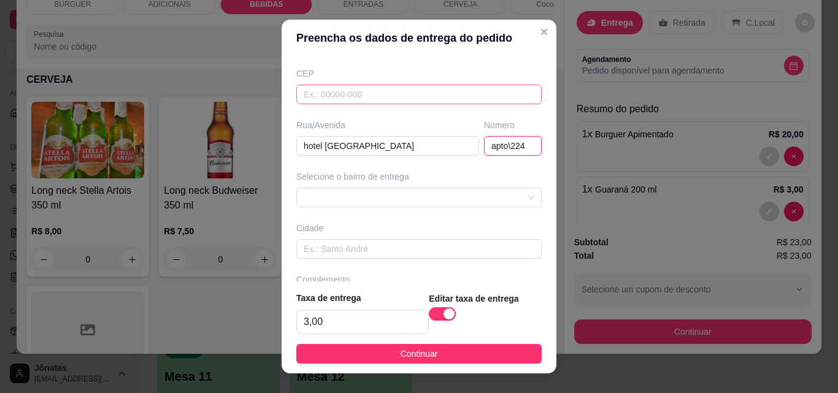
scroll to position [0, 0]
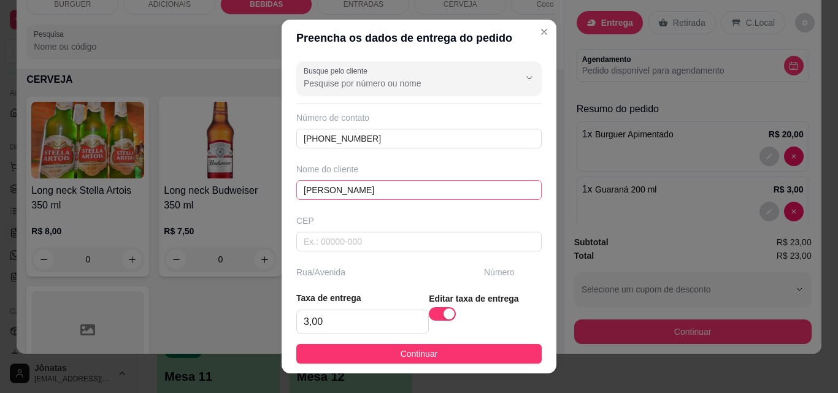
type input "apto\224"
click at [336, 190] on input "[PERSON_NAME]" at bounding box center [418, 190] width 245 height 20
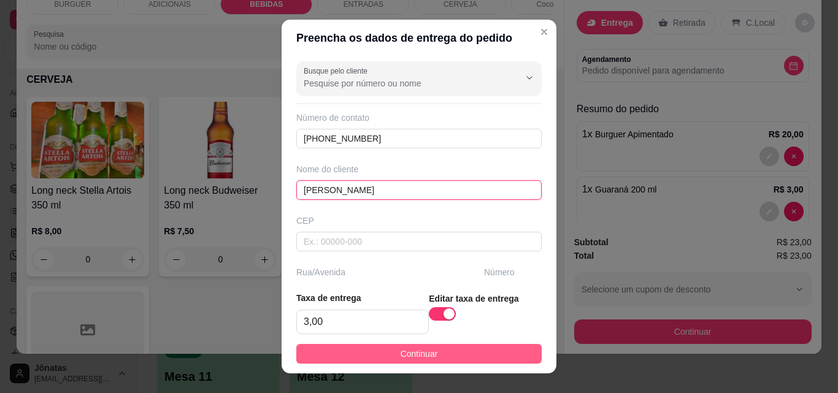
type input "[PERSON_NAME]"
click at [430, 358] on button "Continuar" at bounding box center [418, 354] width 245 height 20
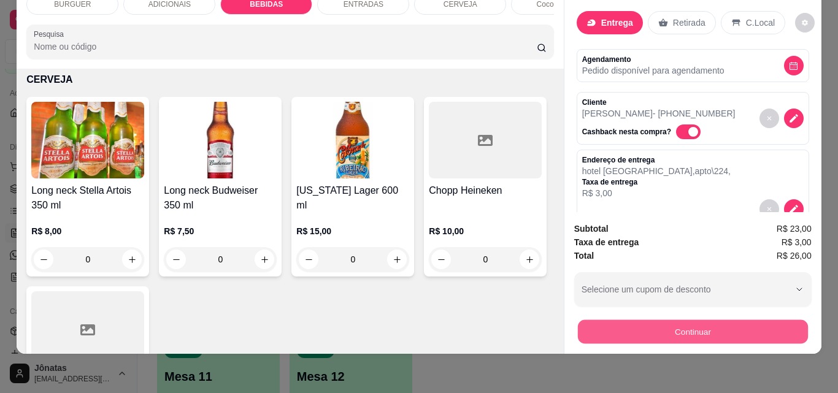
click at [621, 326] on button "Continuar" at bounding box center [692, 332] width 230 height 24
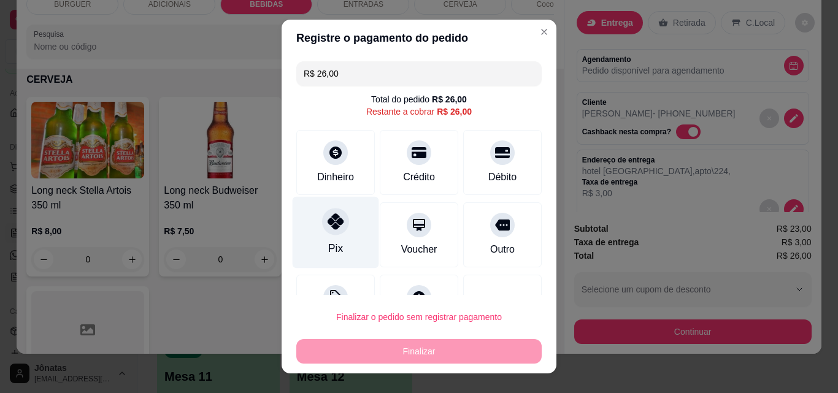
click at [340, 210] on div "Pix" at bounding box center [336, 233] width 87 height 72
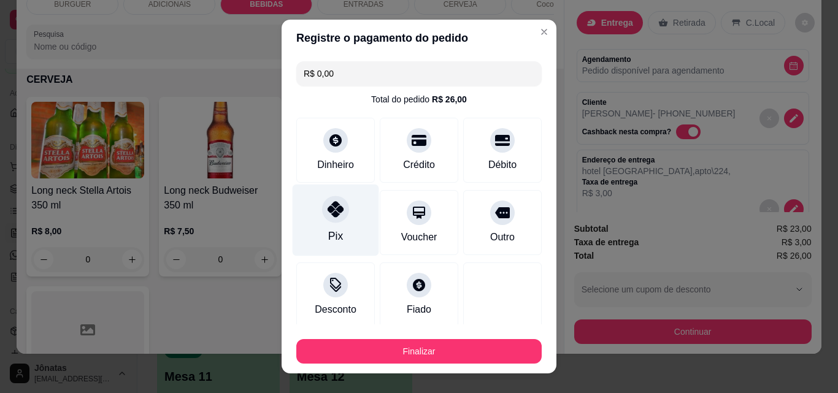
type input "R$ 0,00"
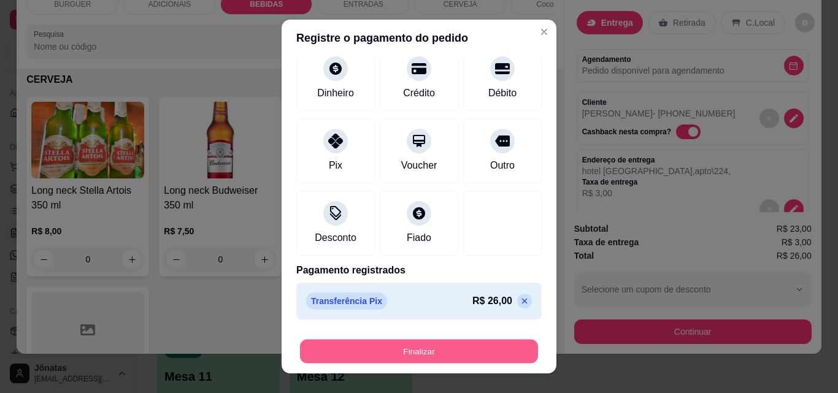
click at [448, 345] on button "Finalizar" at bounding box center [419, 352] width 238 height 24
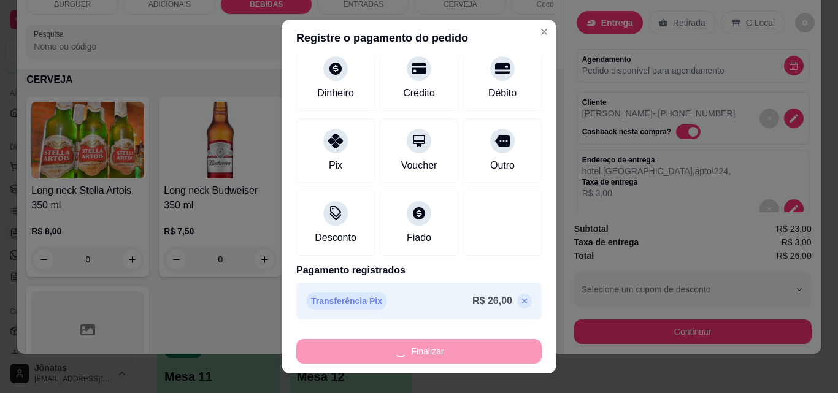
type input "0"
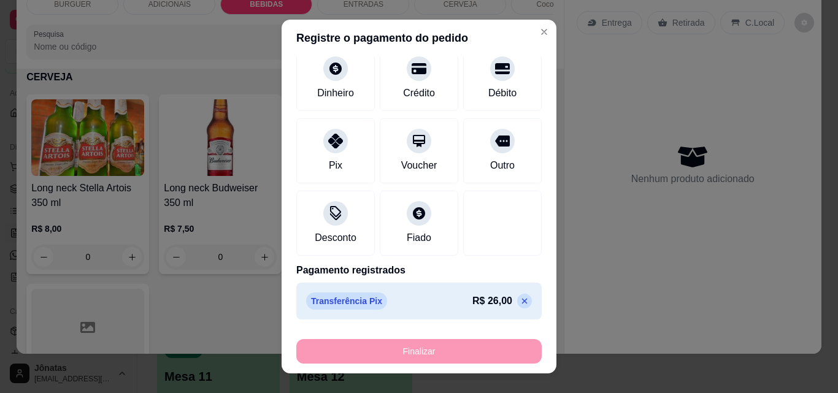
type input "-R$ 26,00"
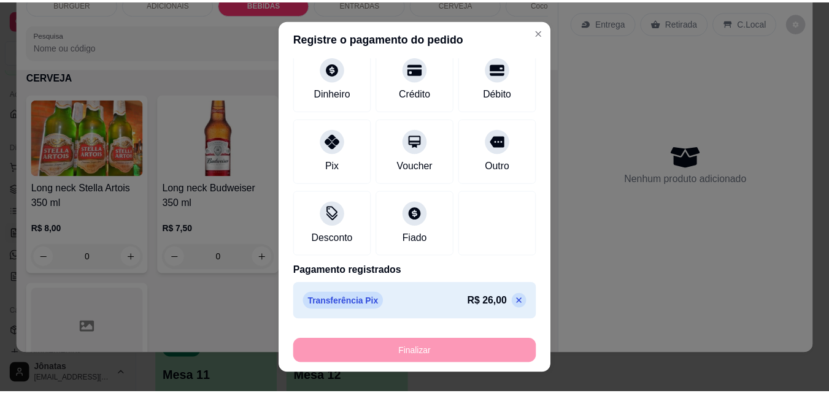
scroll to position [1929, 0]
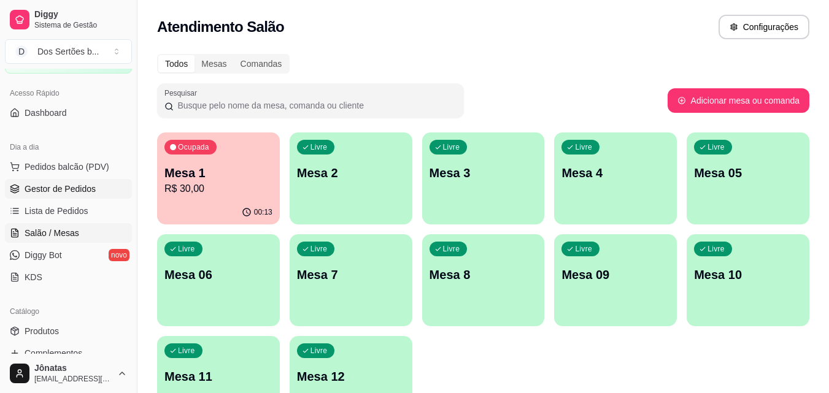
click at [64, 190] on span "Gestor de Pedidos" at bounding box center [60, 189] width 71 height 12
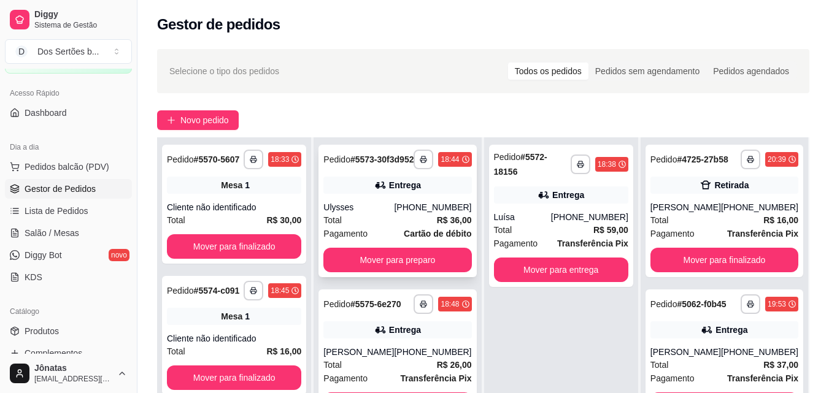
scroll to position [187, 0]
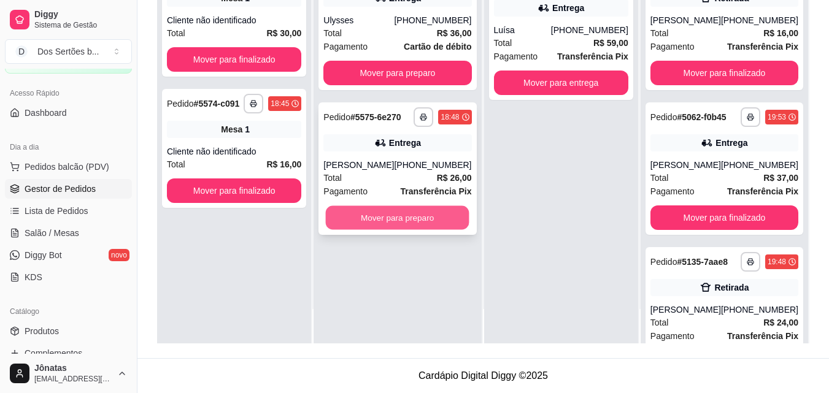
click at [423, 225] on button "Mover para preparo" at bounding box center [398, 218] width 144 height 24
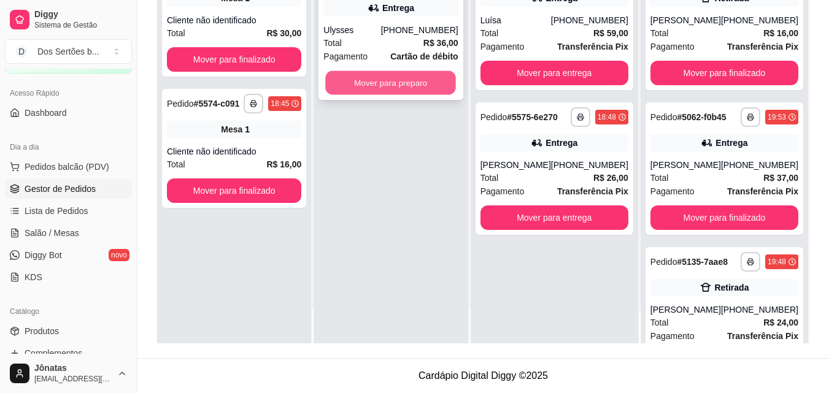
click at [383, 86] on button "Mover para preparo" at bounding box center [391, 83] width 131 height 24
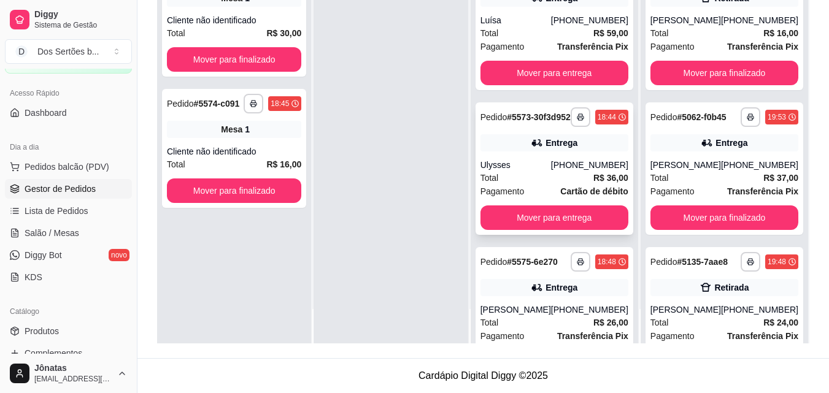
scroll to position [83, 0]
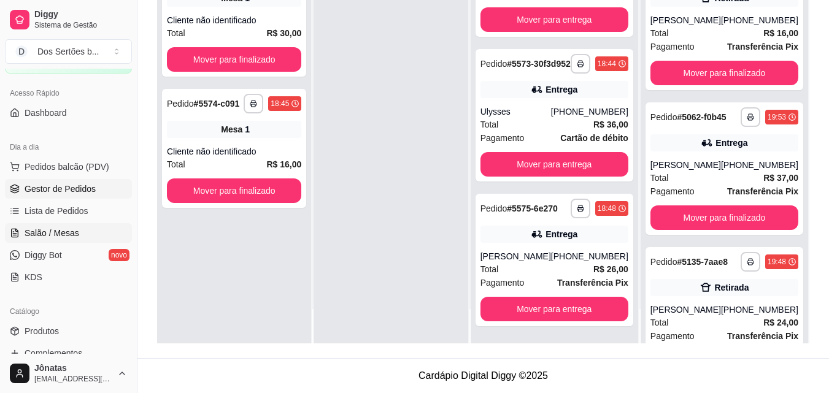
click at [63, 235] on span "Salão / Mesas" at bounding box center [52, 233] width 55 height 12
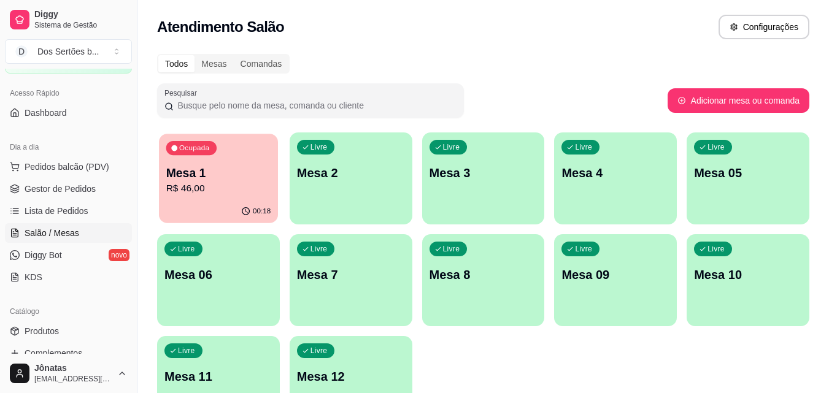
click at [192, 202] on div "00:18" at bounding box center [218, 211] width 119 height 23
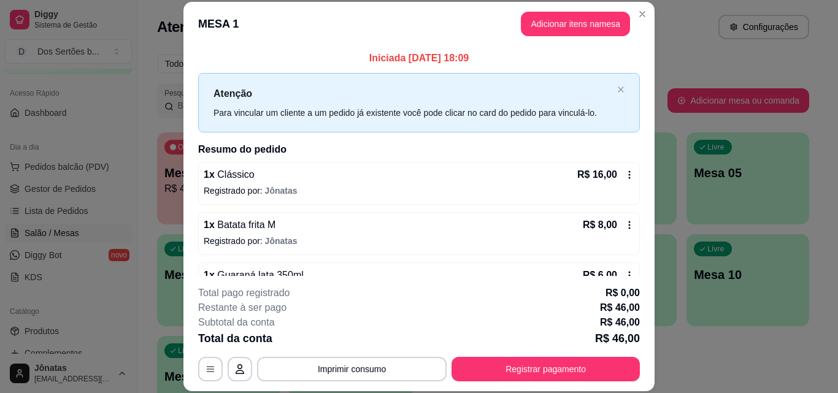
scroll to position [114, 0]
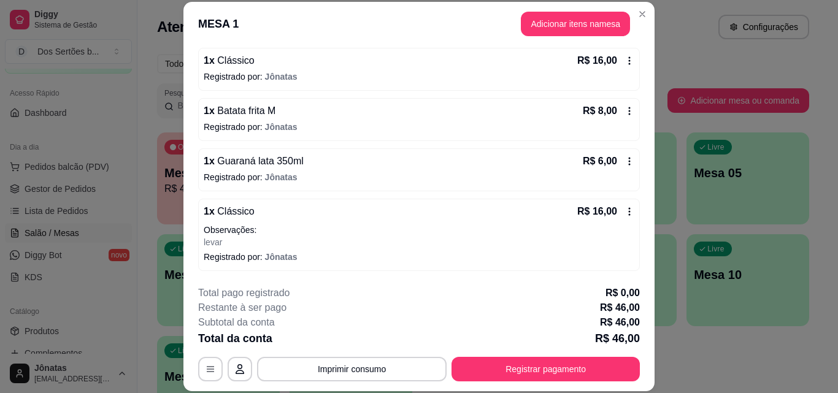
click at [625, 162] on icon at bounding box center [630, 161] width 10 height 10
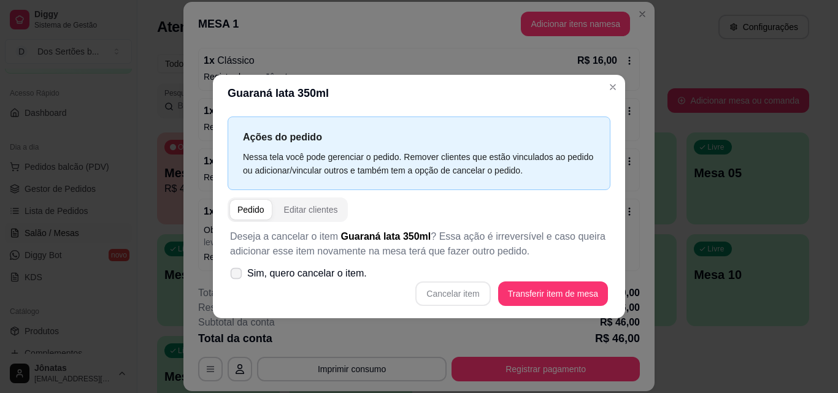
click at [234, 275] on icon at bounding box center [235, 273] width 9 height 7
click at [234, 275] on input "Sim, quero cancelar o item." at bounding box center [233, 279] width 8 height 8
checkbox input "true"
click at [456, 291] on button "Cancelar item" at bounding box center [453, 294] width 73 height 24
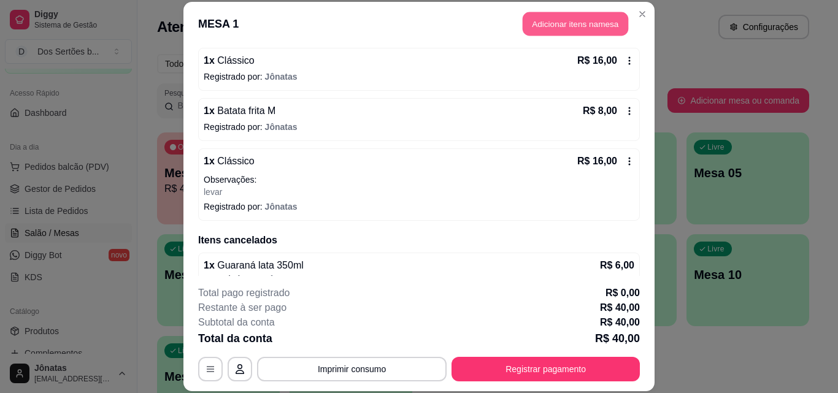
click at [539, 28] on button "Adicionar itens na mesa" at bounding box center [576, 24] width 106 height 24
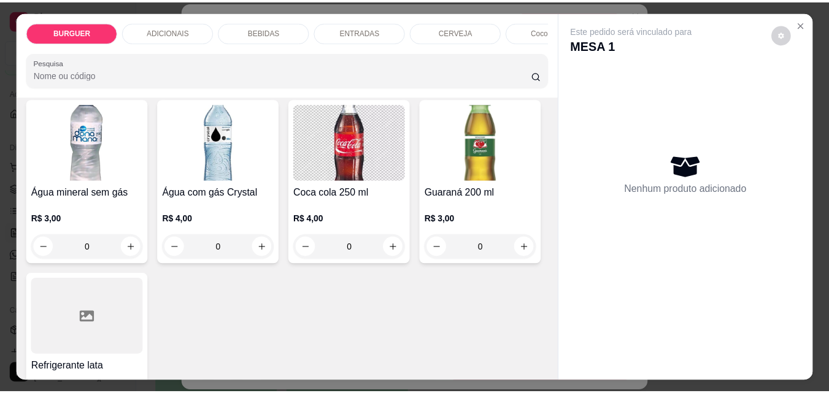
scroll to position [1563, 0]
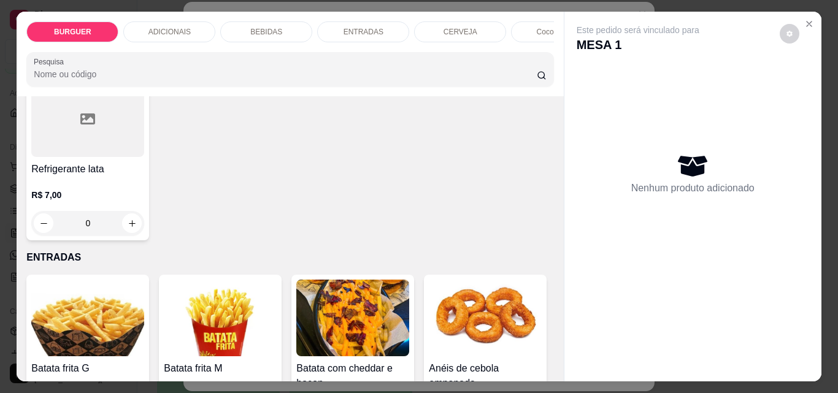
type input "1"
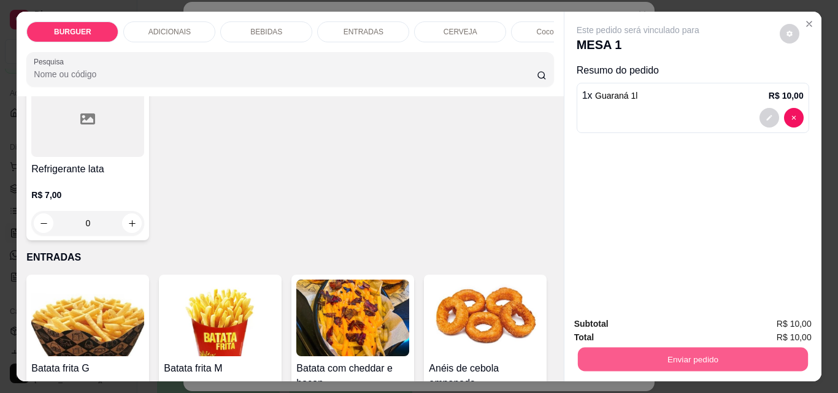
click at [630, 353] on button "Enviar pedido" at bounding box center [692, 359] width 230 height 24
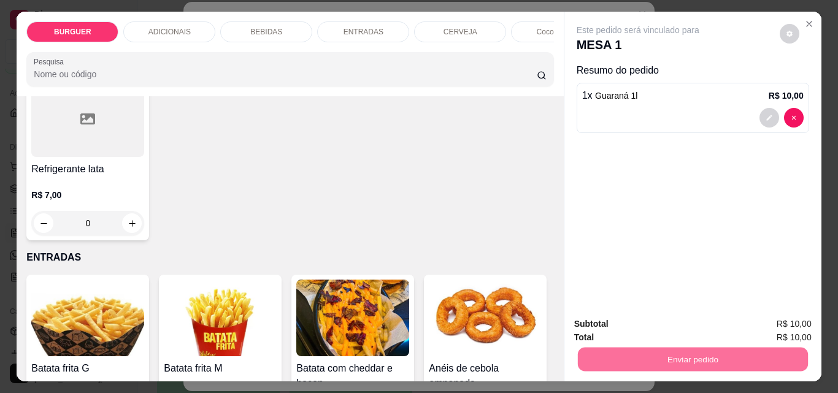
click at [679, 326] on button "Registrar cliente" at bounding box center [697, 324] width 79 height 23
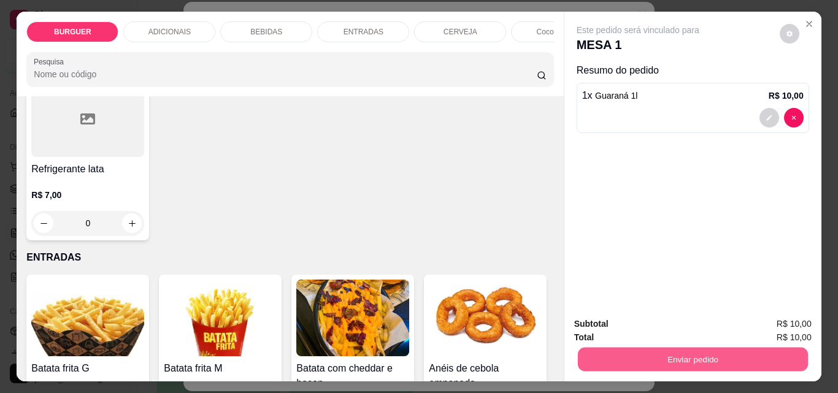
click at [734, 352] on button "Enviar pedido" at bounding box center [692, 359] width 230 height 24
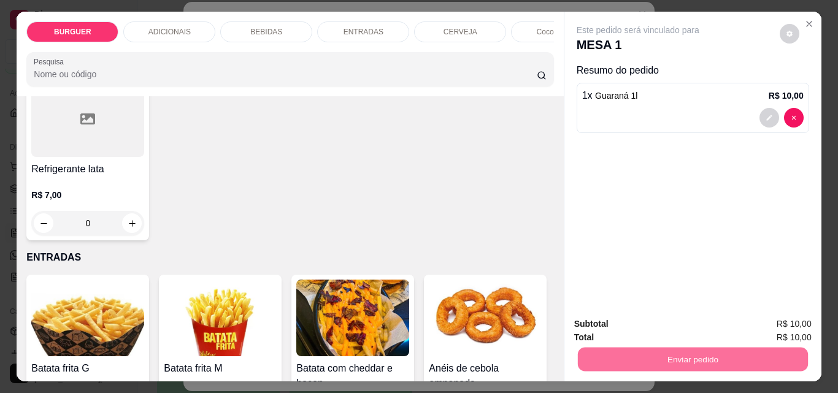
click at [776, 317] on button "Enviar pedido" at bounding box center [779, 324] width 67 height 23
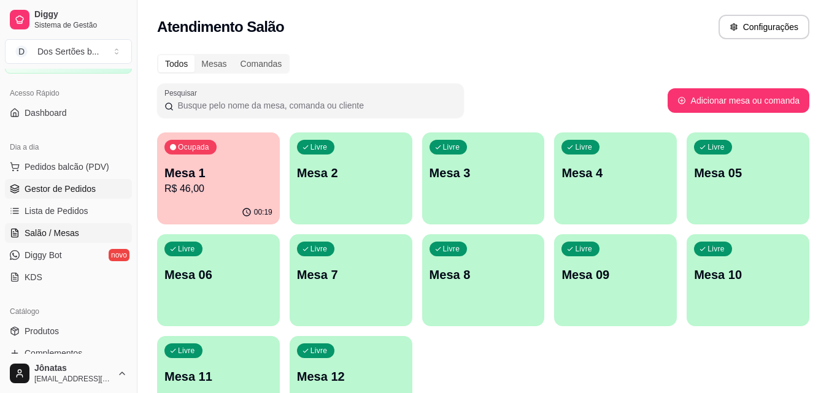
click at [47, 186] on span "Gestor de Pedidos" at bounding box center [60, 189] width 71 height 12
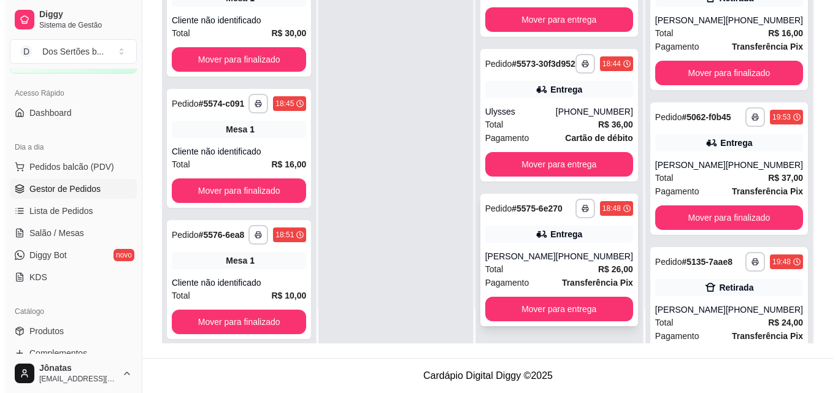
scroll to position [70, 0]
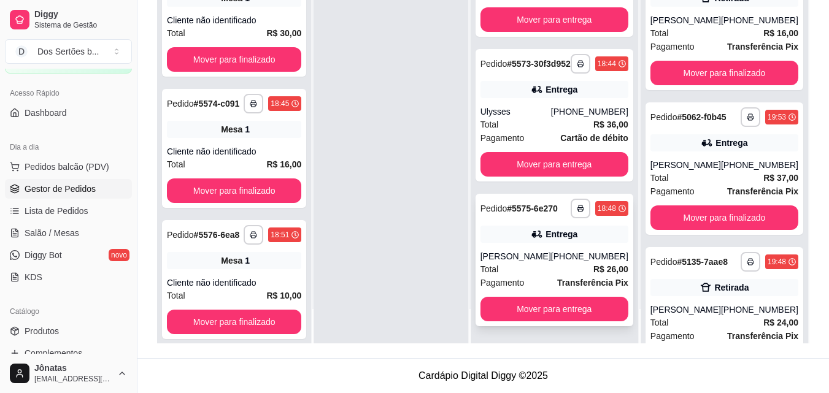
click at [529, 262] on div "**********" at bounding box center [554, 260] width 158 height 133
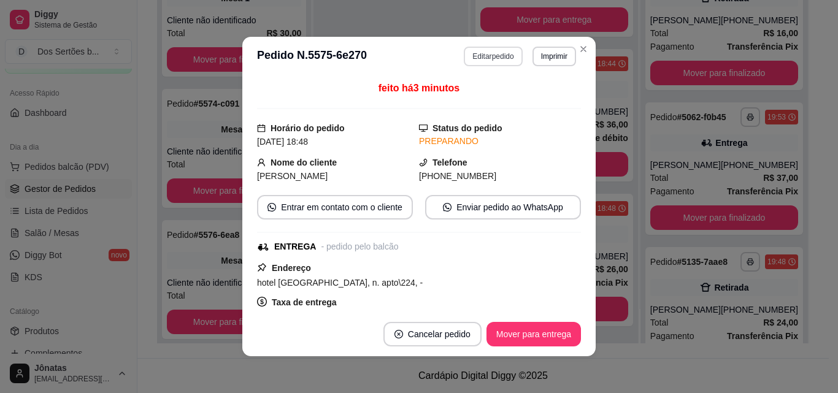
click at [495, 55] on button "Editar pedido" at bounding box center [493, 57] width 58 height 20
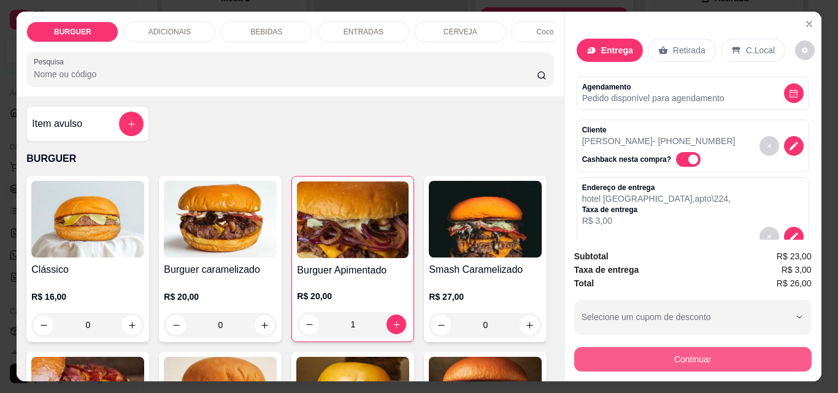
click at [665, 357] on button "Continuar" at bounding box center [692, 359] width 237 height 25
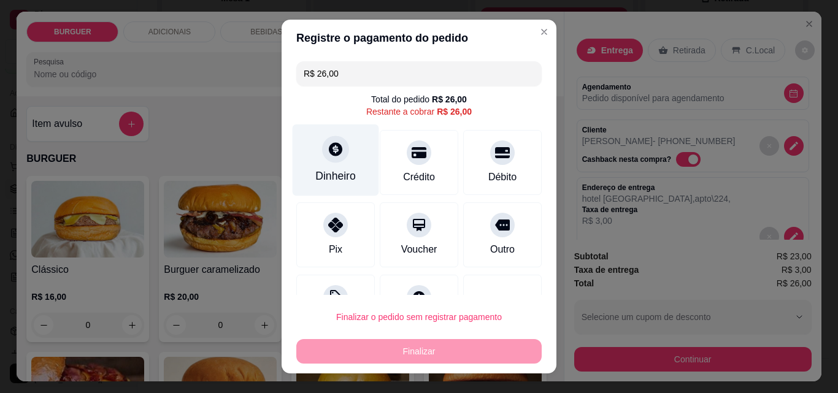
click at [347, 158] on div "Dinheiro" at bounding box center [336, 161] width 87 height 72
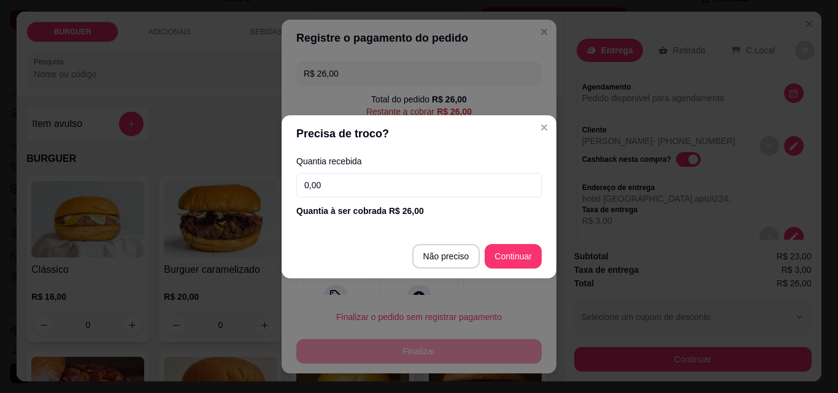
click at [336, 181] on input "0,00" at bounding box center [418, 185] width 245 height 25
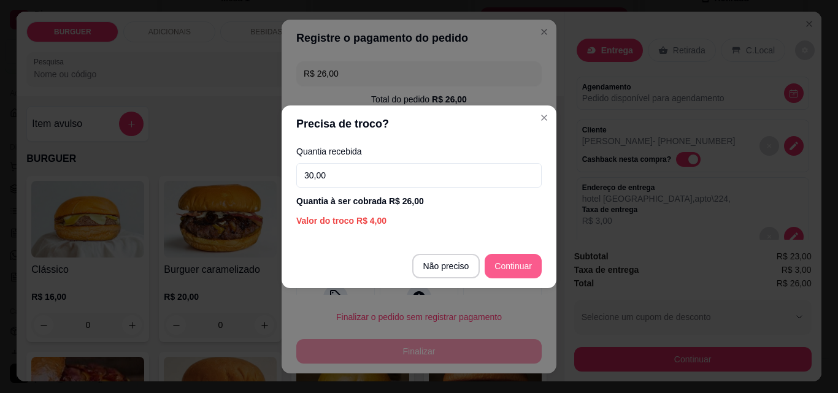
type input "30,00"
type input "R$ 0,00"
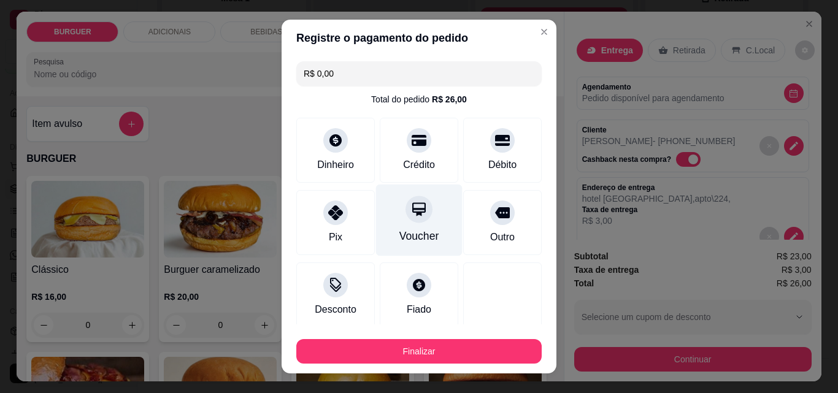
scroll to position [72, 0]
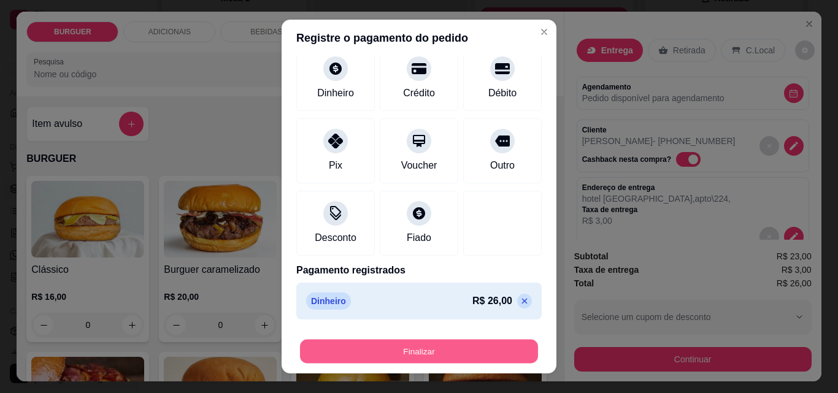
click at [483, 346] on button "Finalizar" at bounding box center [419, 352] width 238 height 24
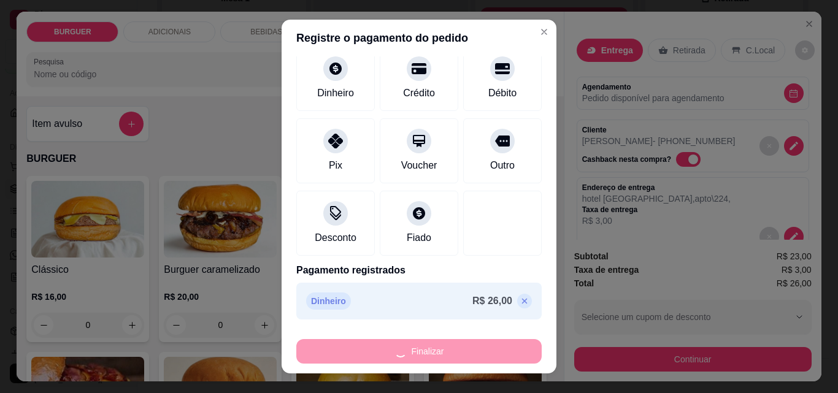
type input "0"
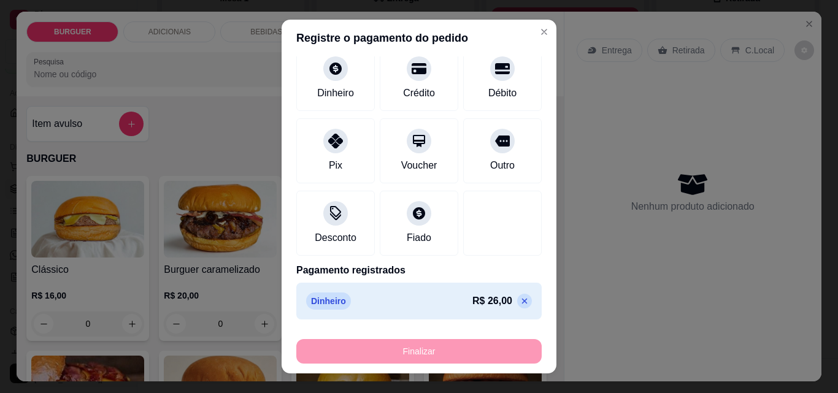
type input "-R$ 26,00"
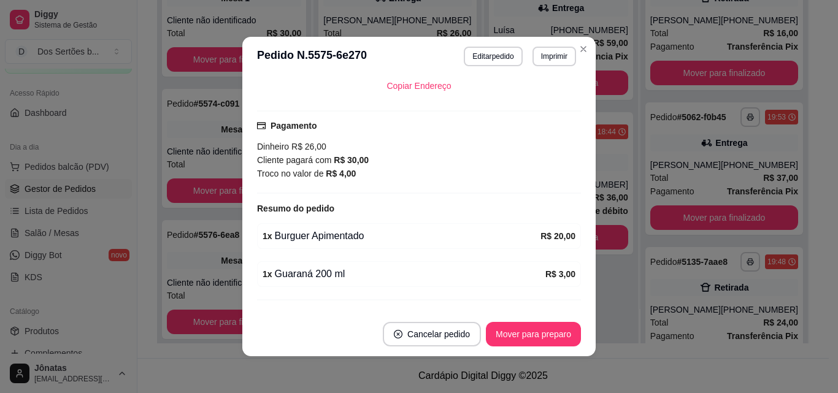
scroll to position [280, 0]
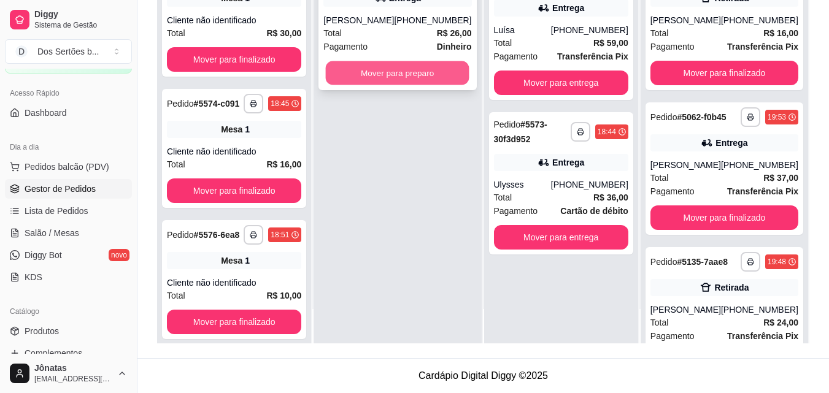
click at [378, 75] on button "Mover para preparo" at bounding box center [398, 73] width 144 height 24
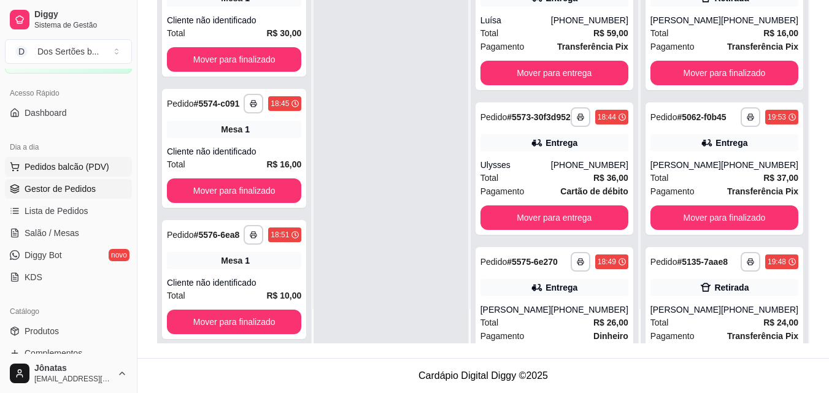
click at [39, 166] on span "Pedidos balcão (PDV)" at bounding box center [67, 167] width 85 height 12
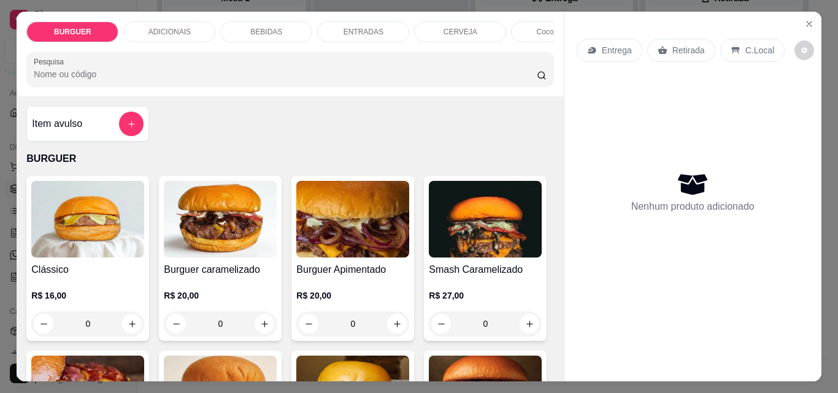
scroll to position [94, 0]
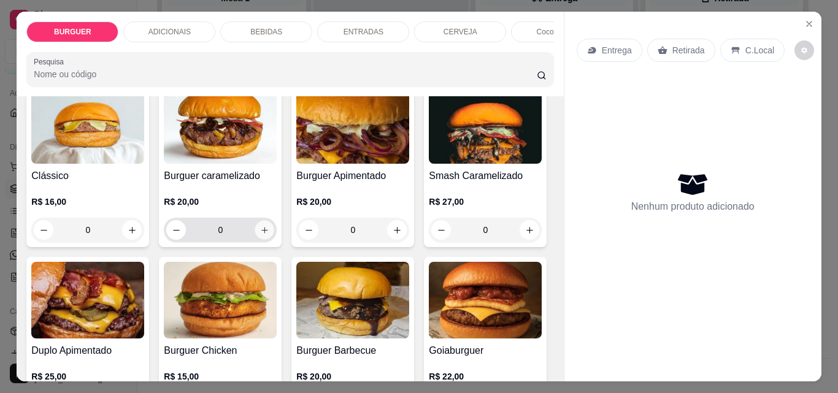
click at [261, 240] on button "increase-product-quantity" at bounding box center [264, 230] width 19 height 19
type input "1"
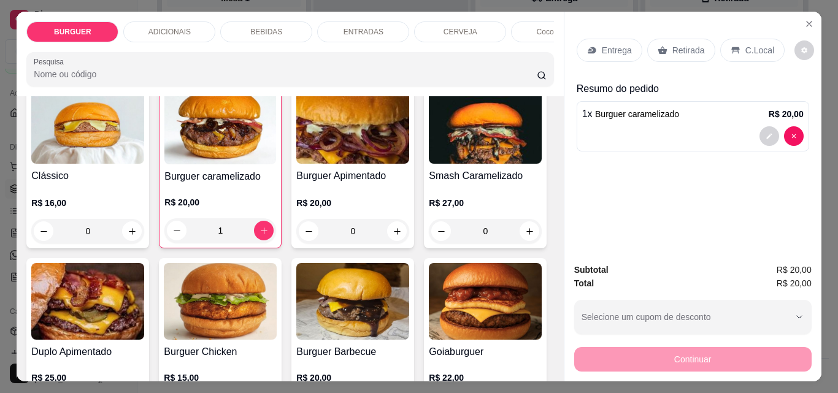
click at [266, 28] on p "BEBIDAS" at bounding box center [266, 32] width 32 height 10
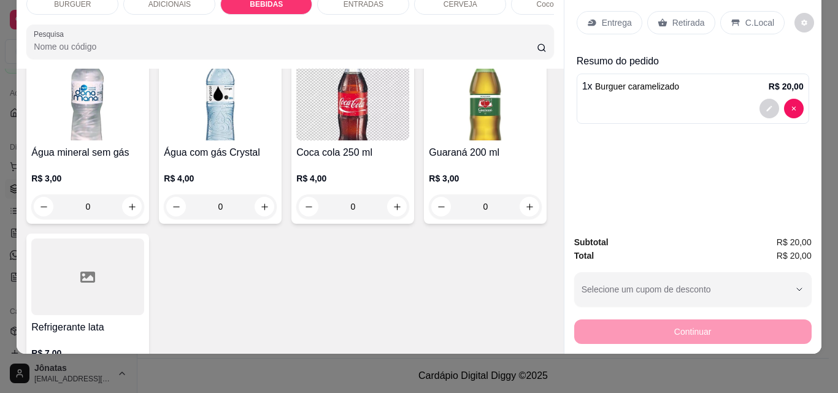
scroll to position [1464, 0]
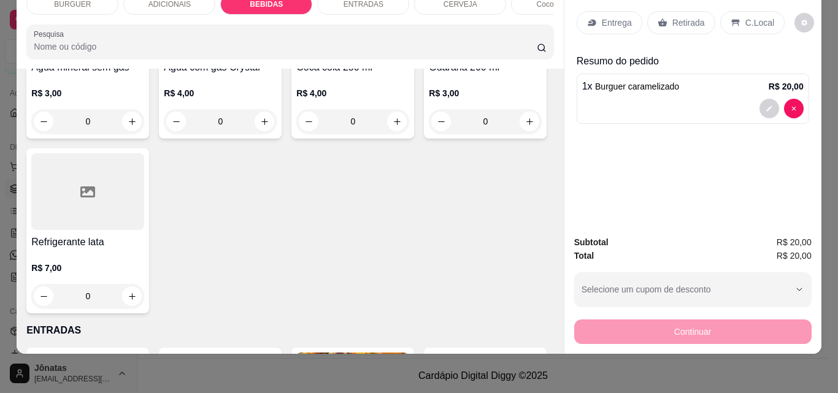
type input "1"
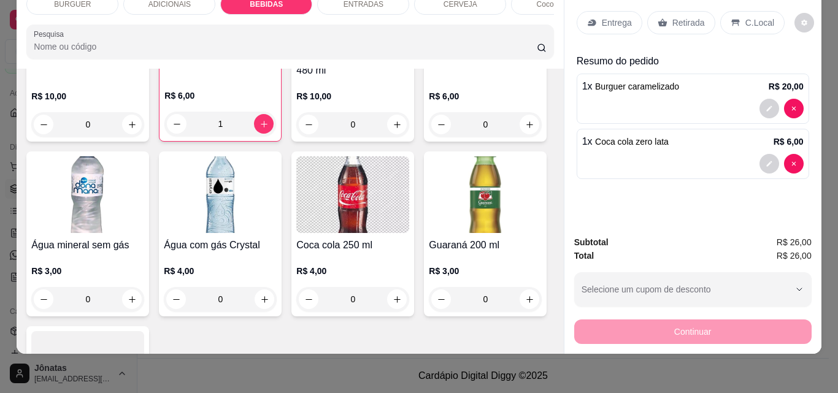
click at [347, 4] on div "ENTRADAS" at bounding box center [363, 4] width 92 height 21
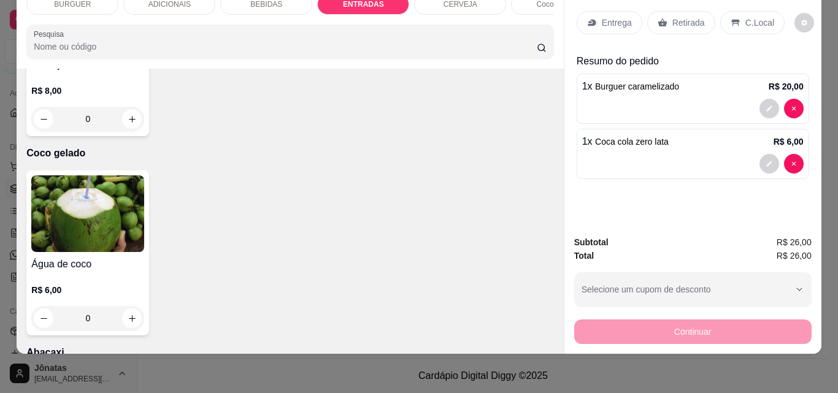
type input "1"
click at [596, 11] on div "Entrega" at bounding box center [610, 22] width 66 height 23
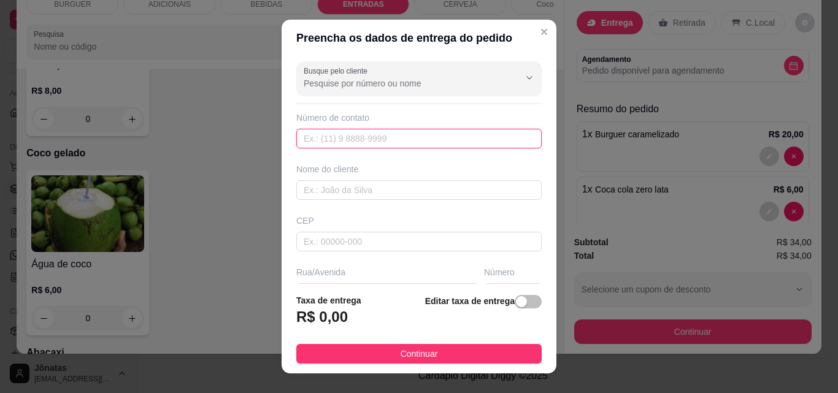
click at [320, 139] on input "text" at bounding box center [418, 139] width 245 height 20
type input "8"
type input "[PHONE_NUMBER]"
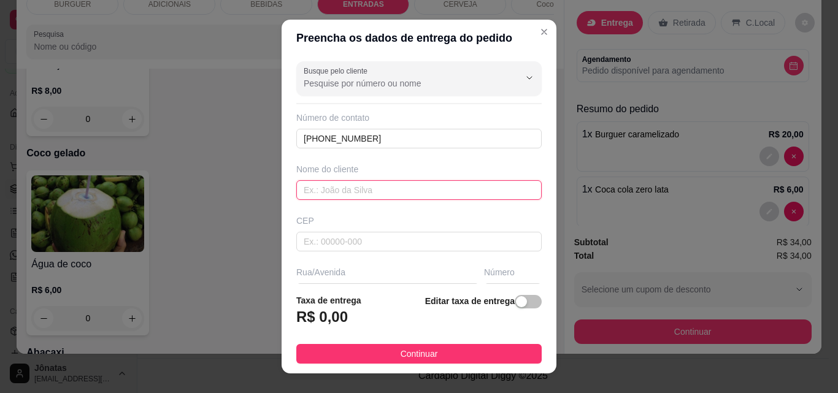
click at [319, 189] on input "text" at bounding box center [418, 190] width 245 height 20
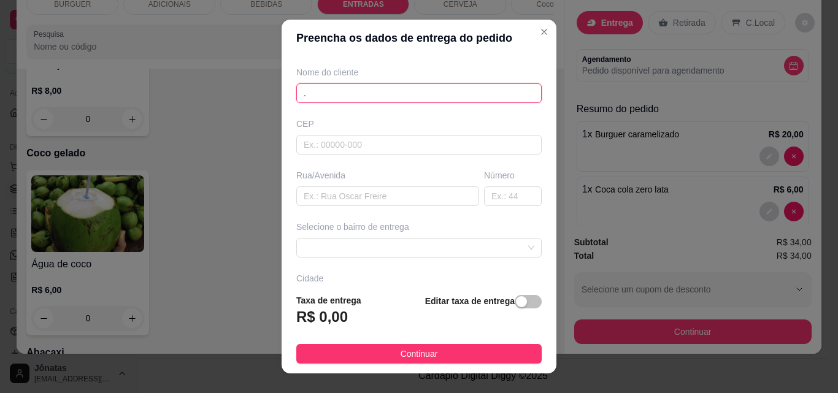
type input "."
click at [325, 163] on div "Busque pelo cliente Número de contato [PHONE_NUMBER] Nome do cliente . CEP Rua/…" at bounding box center [419, 170] width 275 height 228
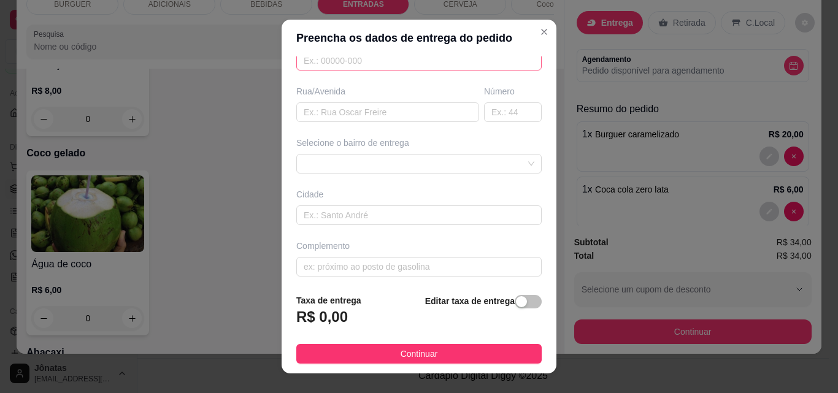
scroll to position [186, 0]
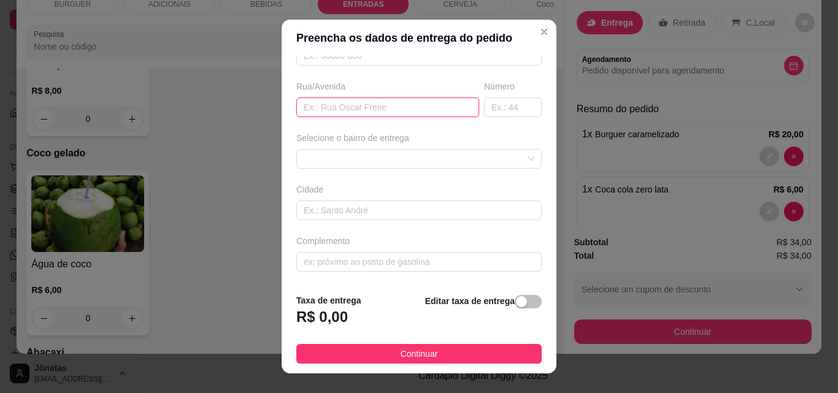
click at [301, 110] on input "text" at bounding box center [387, 108] width 183 height 20
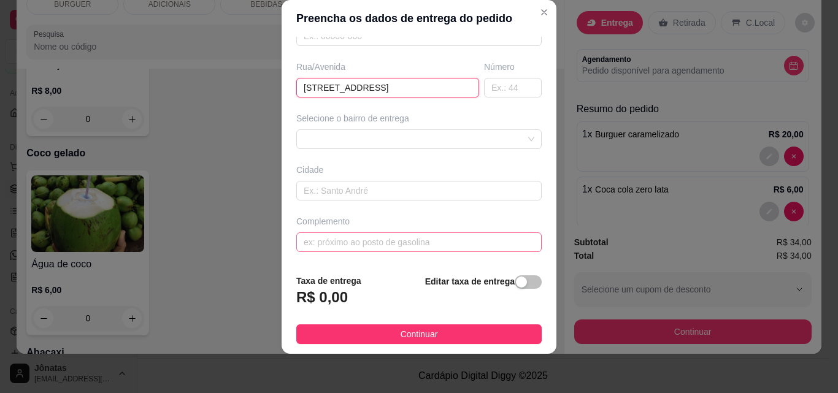
type input "[STREET_ADDRESS]"
click at [303, 245] on input "text" at bounding box center [418, 243] width 245 height 20
type input "a"
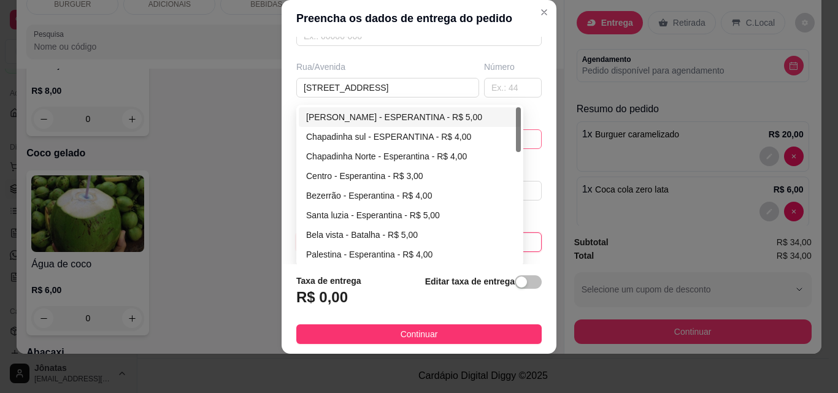
click at [327, 146] on div "67d0a9f2ac621123795caa57 67d0aa4c10a7c36e1d729bd0 [PERSON_NAME] - ESPERANTINA -…" at bounding box center [418, 139] width 245 height 20
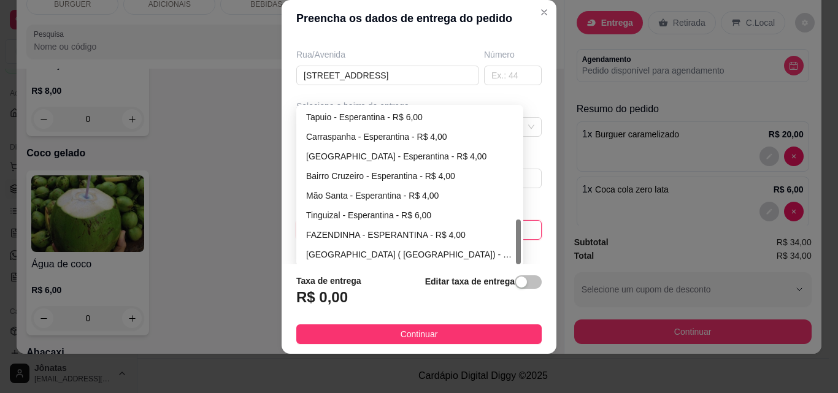
scroll to position [215, 0]
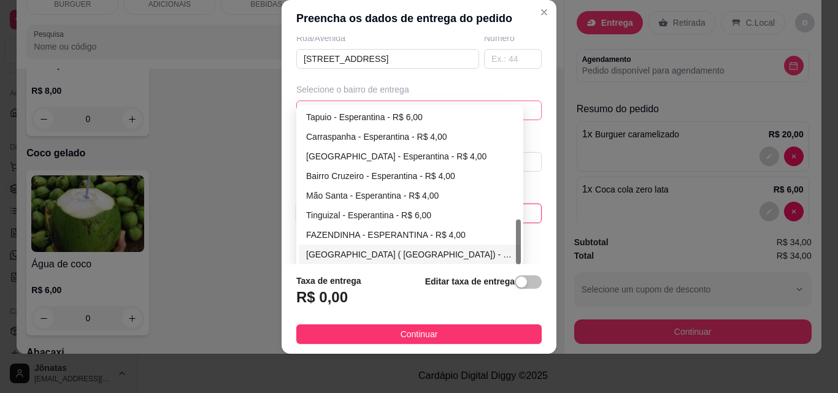
type input "ao lado da igreja"
click at [352, 247] on div "[GEOGRAPHIC_DATA] ( [GEOGRAPHIC_DATA]) - [GEOGRAPHIC_DATA] - R$ 3,00" at bounding box center [410, 255] width 222 height 20
type input "ESPERANTINA"
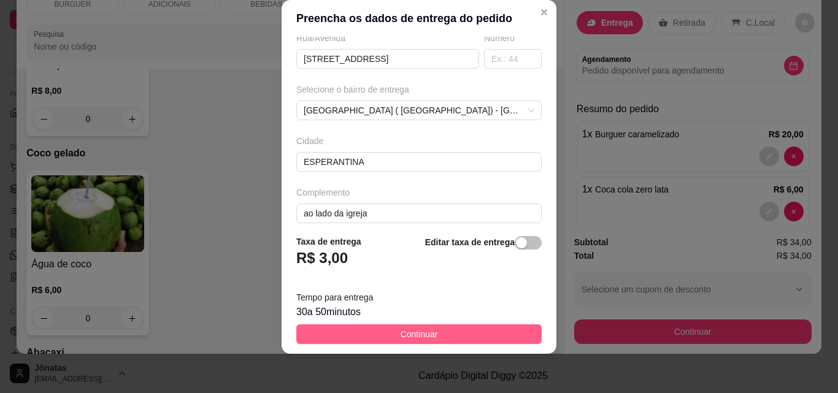
click at [431, 333] on button "Continuar" at bounding box center [418, 335] width 245 height 20
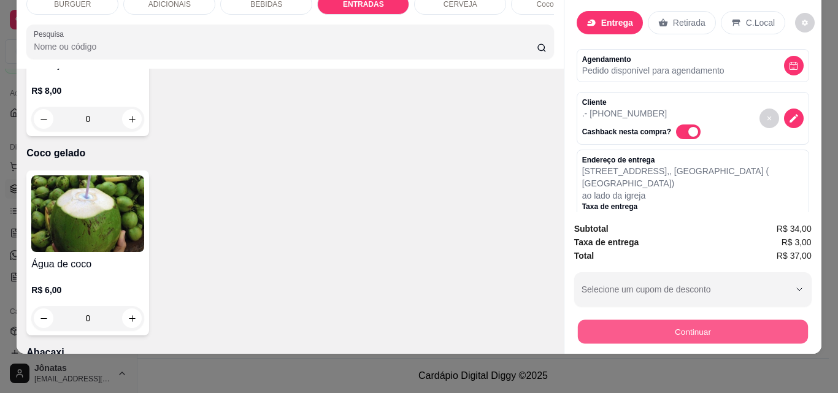
click at [598, 320] on button "Continuar" at bounding box center [692, 332] width 230 height 24
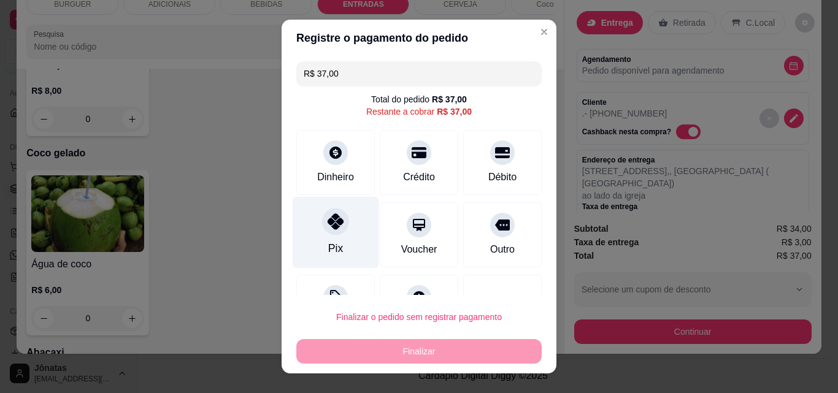
click at [305, 220] on div "Pix" at bounding box center [336, 233] width 87 height 72
type input "R$ 0,00"
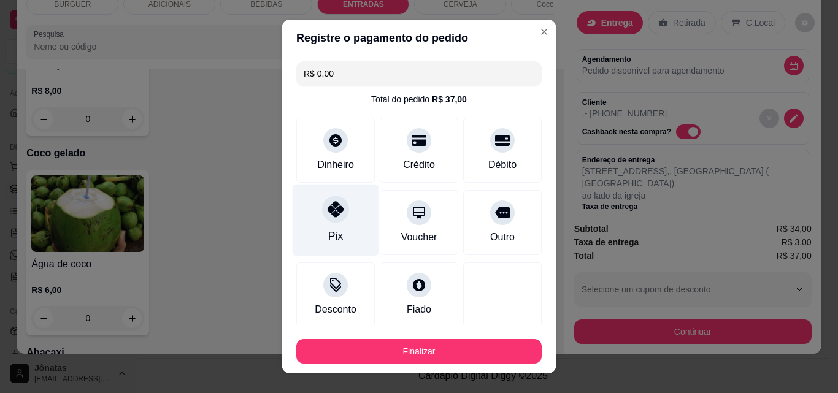
scroll to position [72, 0]
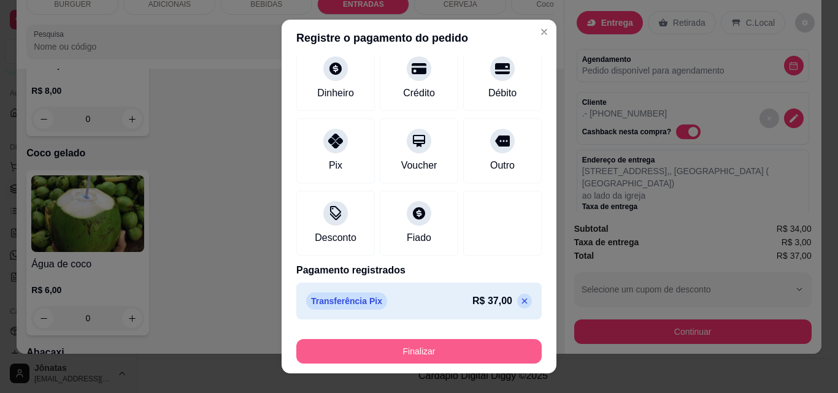
click at [435, 352] on button "Finalizar" at bounding box center [418, 351] width 245 height 25
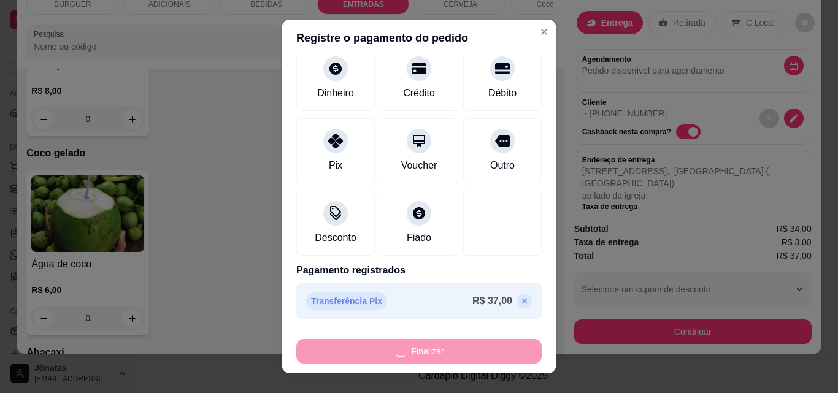
type input "0"
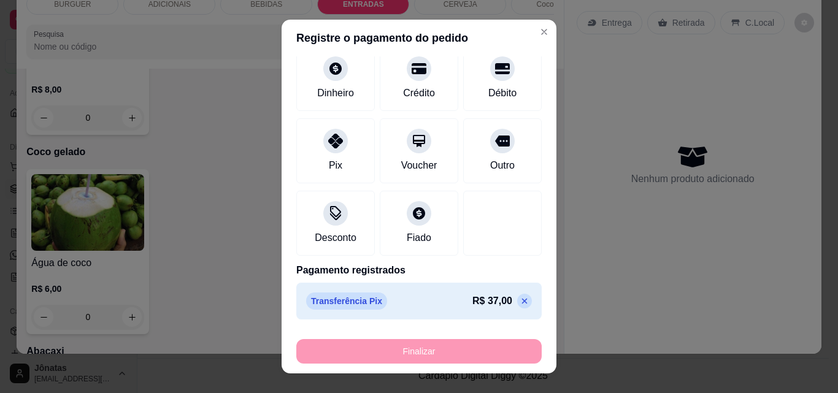
type input "-R$ 37,00"
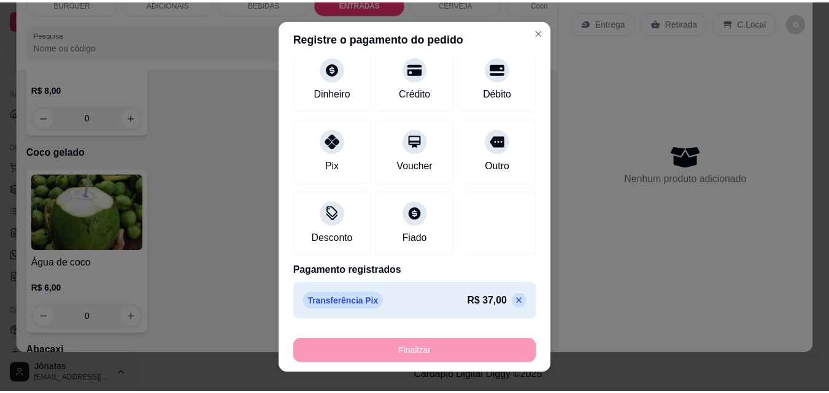
scroll to position [2242, 0]
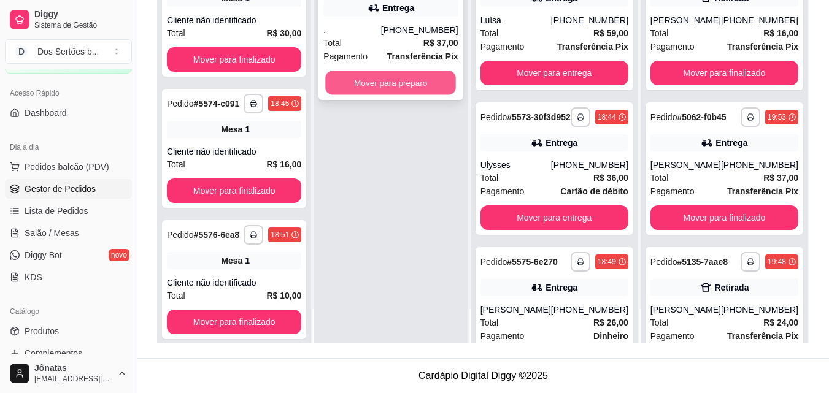
click at [364, 71] on button "Mover para preparo" at bounding box center [391, 83] width 131 height 24
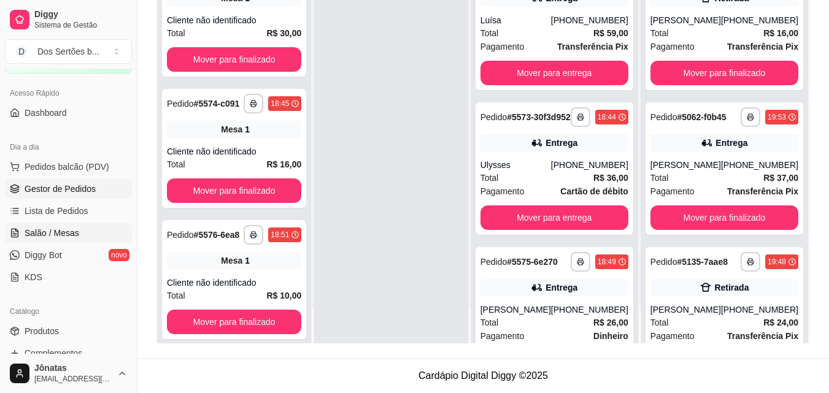
click at [69, 236] on span "Salão / Mesas" at bounding box center [52, 233] width 55 height 12
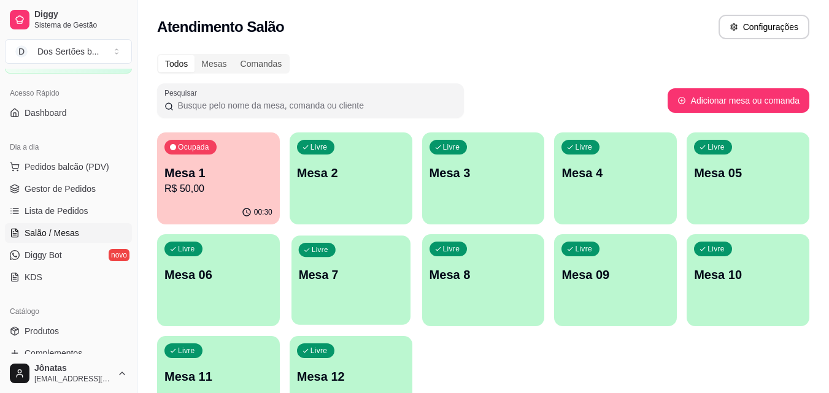
click at [361, 295] on div "Livre Mesa 7" at bounding box center [350, 273] width 119 height 75
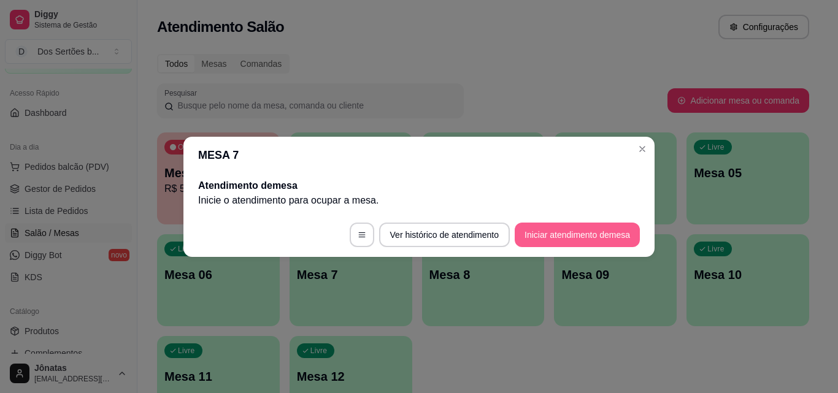
click at [558, 239] on button "Iniciar atendimento de mesa" at bounding box center [577, 235] width 125 height 25
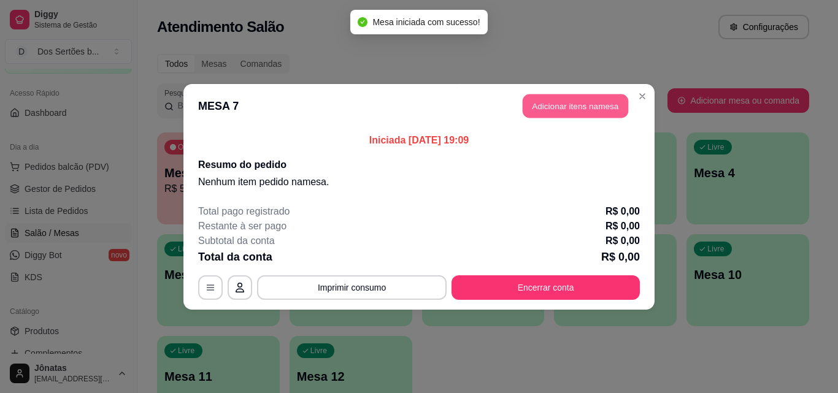
click at [543, 107] on button "Adicionar itens na mesa" at bounding box center [576, 106] width 106 height 24
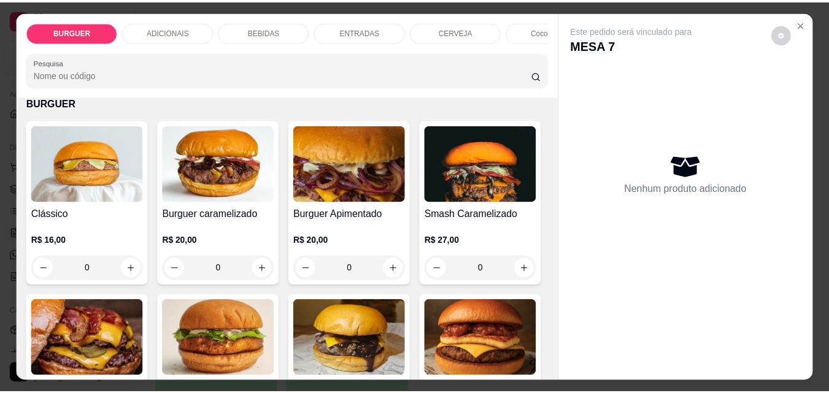
scroll to position [182, 0]
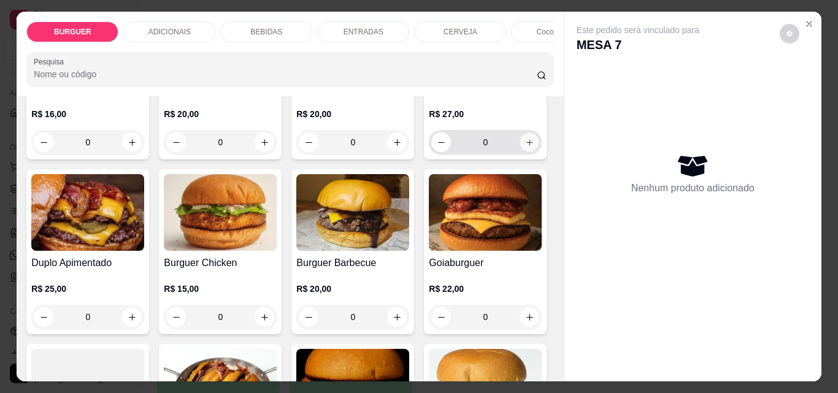
click at [525, 147] on icon "increase-product-quantity" at bounding box center [529, 142] width 9 height 9
type input "1"
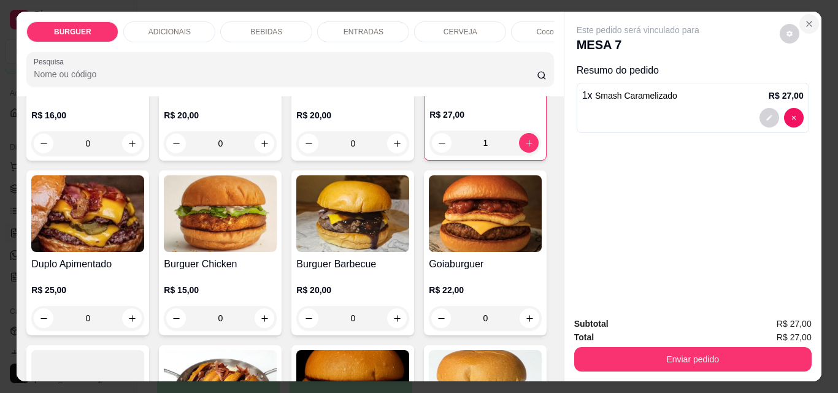
click at [804, 23] on icon "Close" at bounding box center [809, 24] width 10 height 10
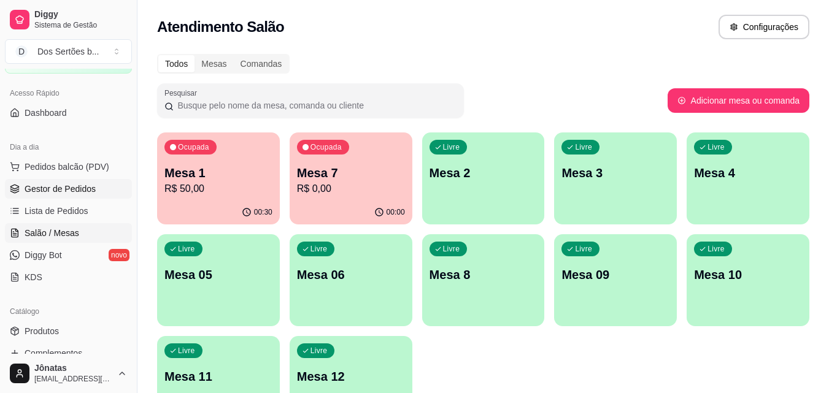
click at [33, 186] on span "Gestor de Pedidos" at bounding box center [60, 189] width 71 height 12
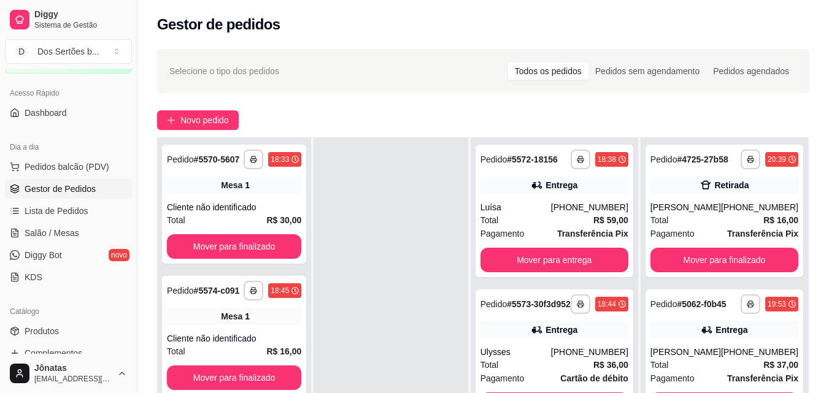
scroll to position [179, 0]
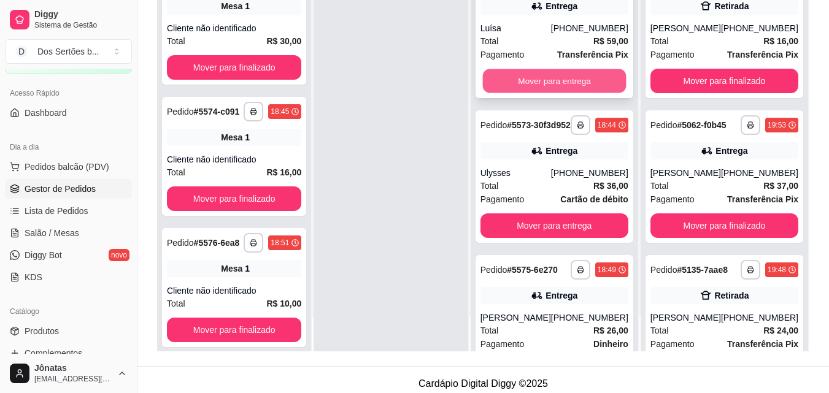
click at [520, 91] on button "Mover para entrega" at bounding box center [554, 81] width 144 height 24
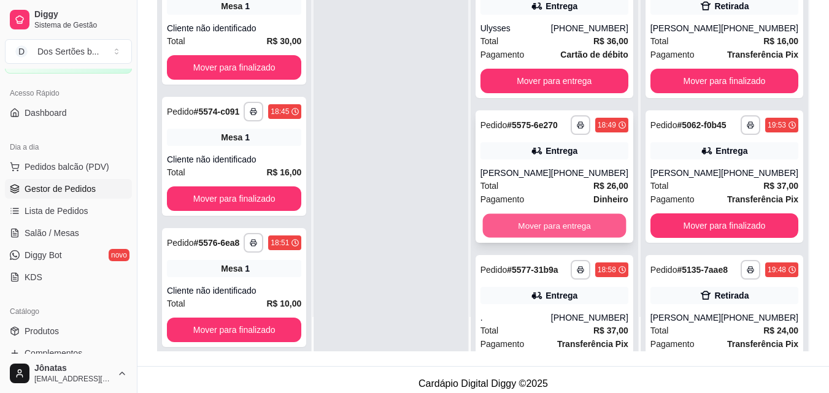
click at [559, 238] on button "Mover para entrega" at bounding box center [554, 226] width 144 height 24
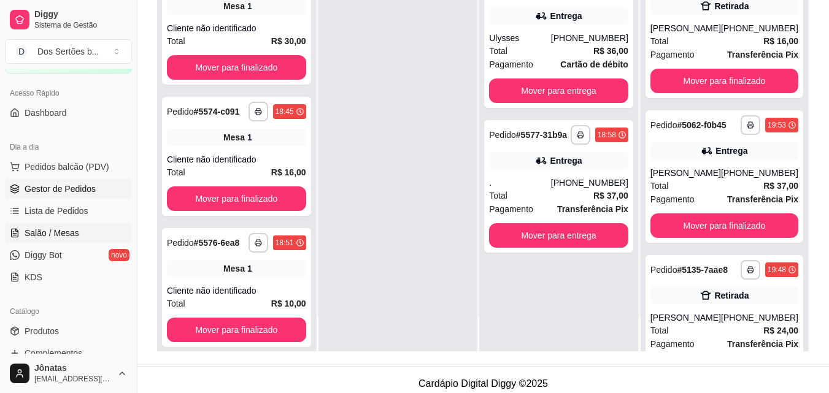
click at [21, 233] on link "Salão / Mesas" at bounding box center [68, 233] width 127 height 20
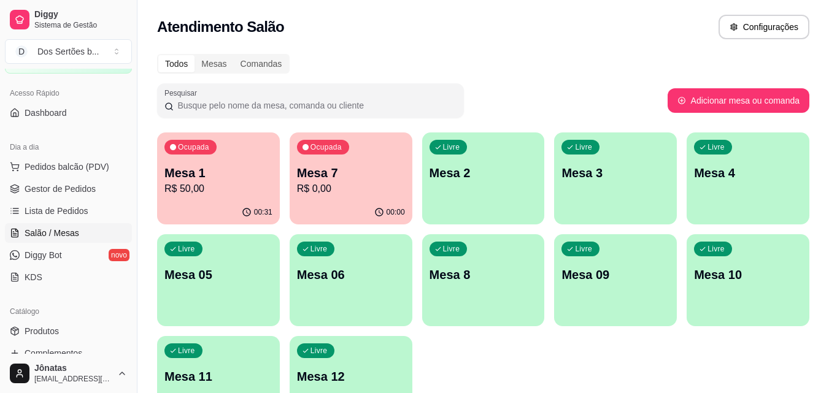
click at [366, 187] on p "R$ 0,00" at bounding box center [351, 189] width 108 height 15
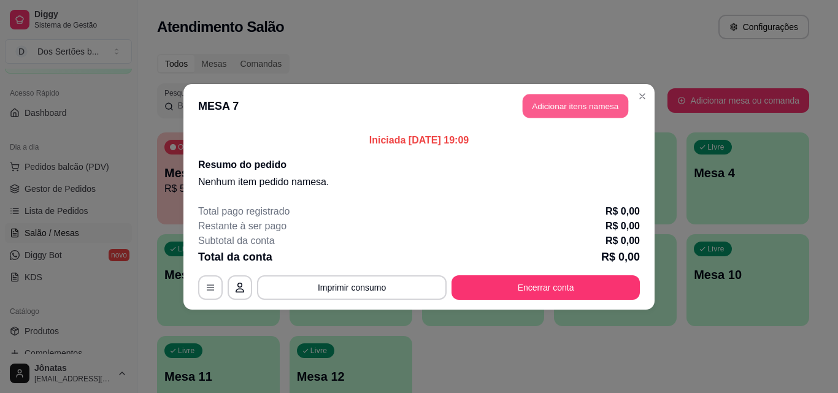
click at [536, 104] on button "Adicionar itens na mesa" at bounding box center [576, 106] width 106 height 24
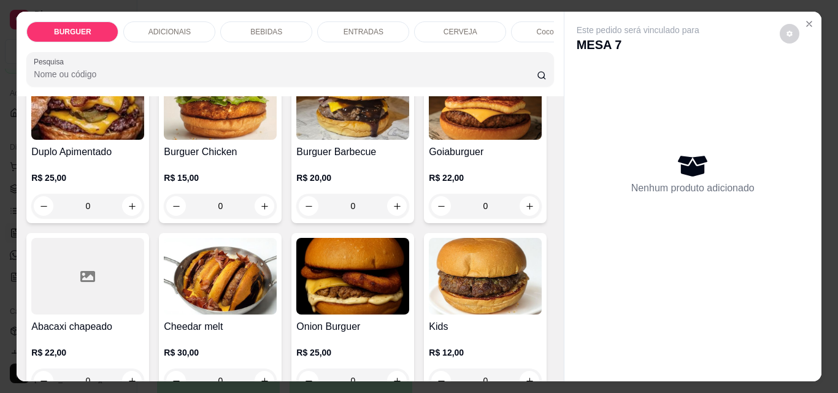
scroll to position [296, 0]
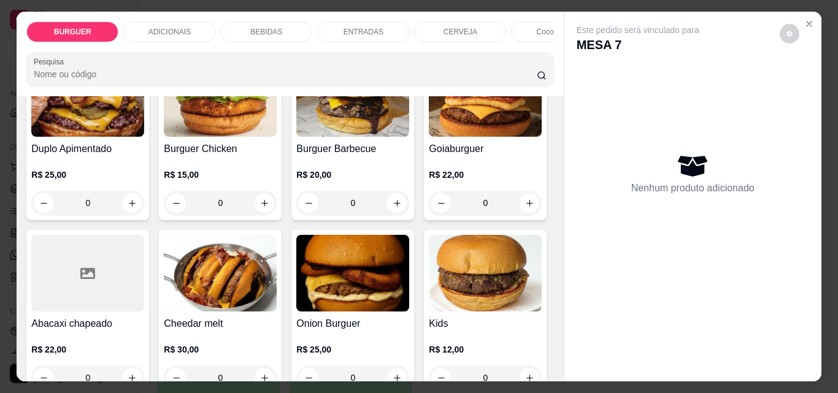
click at [525, 33] on icon "increase-product-quantity" at bounding box center [529, 28] width 9 height 9
type input "1"
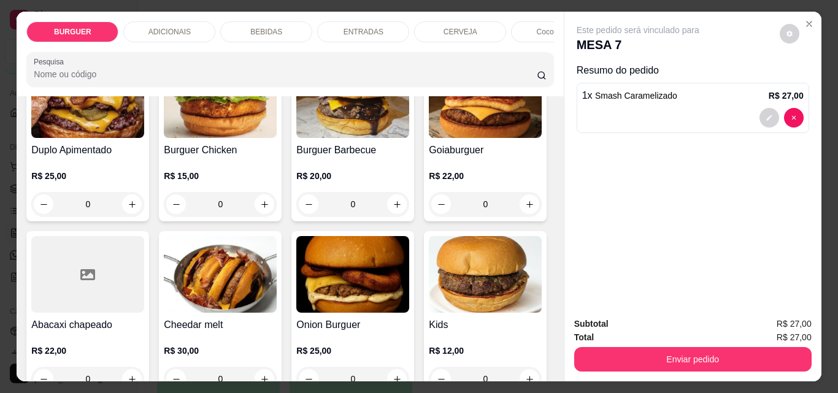
scroll to position [296, 0]
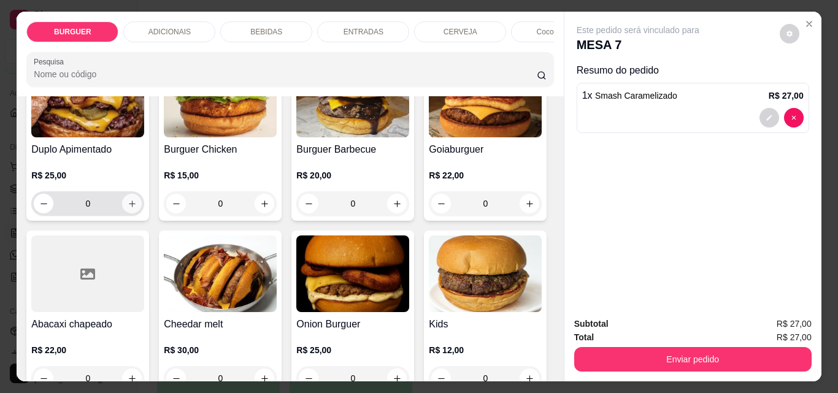
click at [137, 209] on icon "increase-product-quantity" at bounding box center [132, 203] width 9 height 9
type input "1"
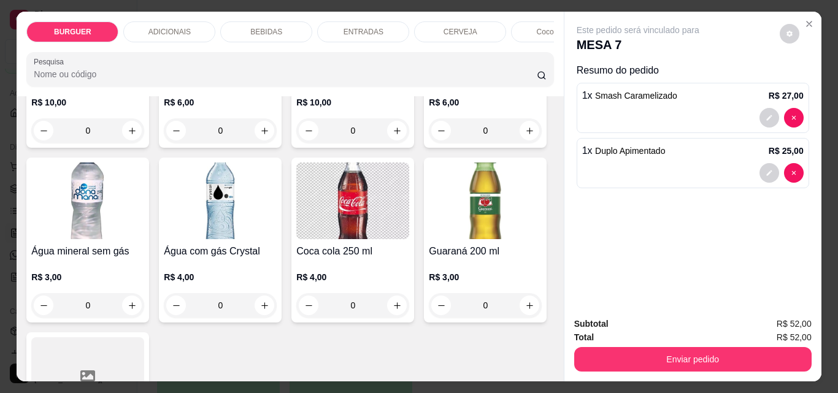
scroll to position [1530, 0]
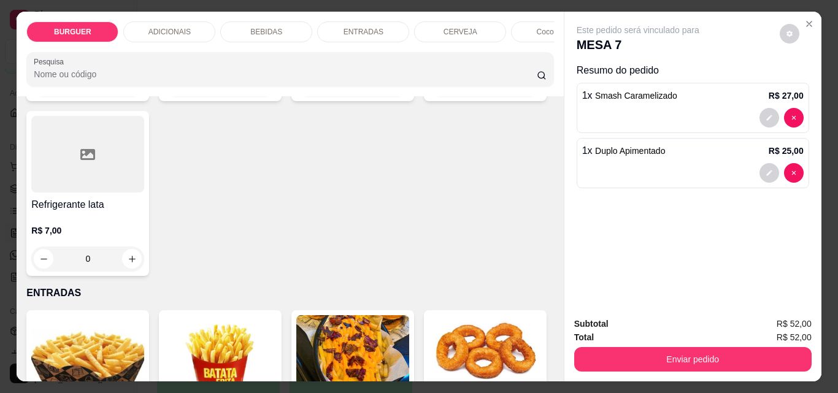
type input "2"
click at [267, 21] on div "BEBIDAS" at bounding box center [266, 31] width 92 height 21
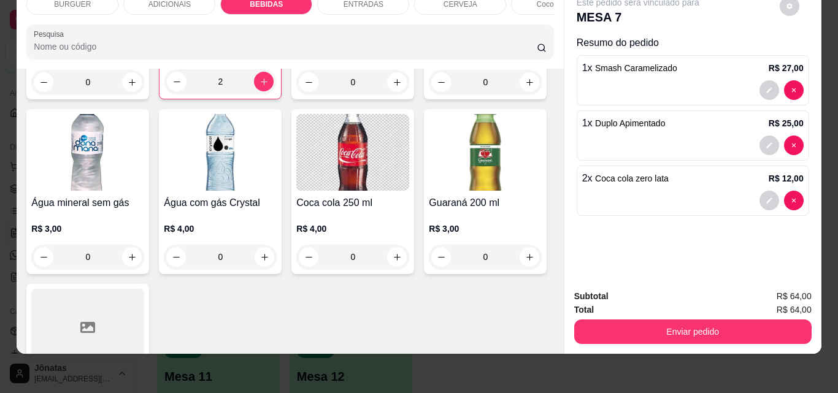
click at [332, 1] on div "ENTRADAS" at bounding box center [363, 4] width 92 height 21
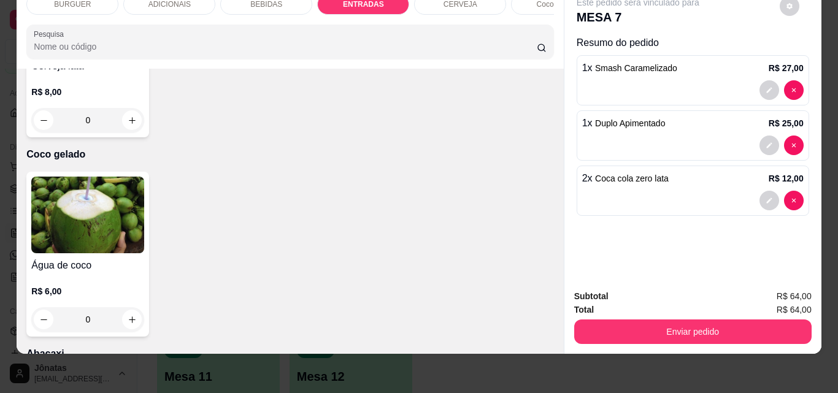
type input "1"
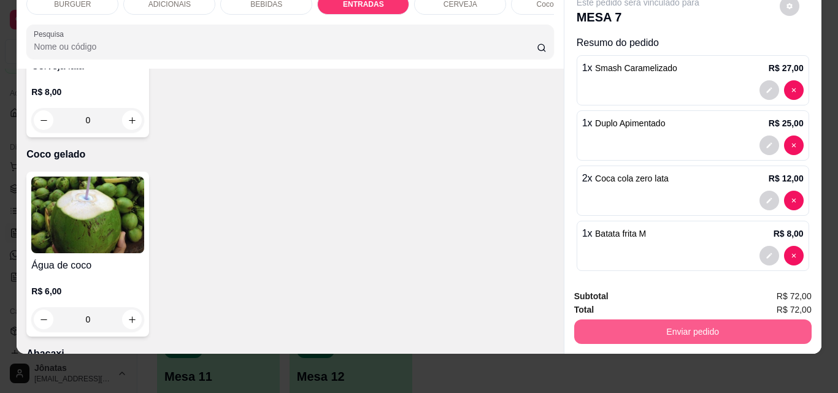
click at [624, 321] on button "Enviar pedido" at bounding box center [692, 332] width 237 height 25
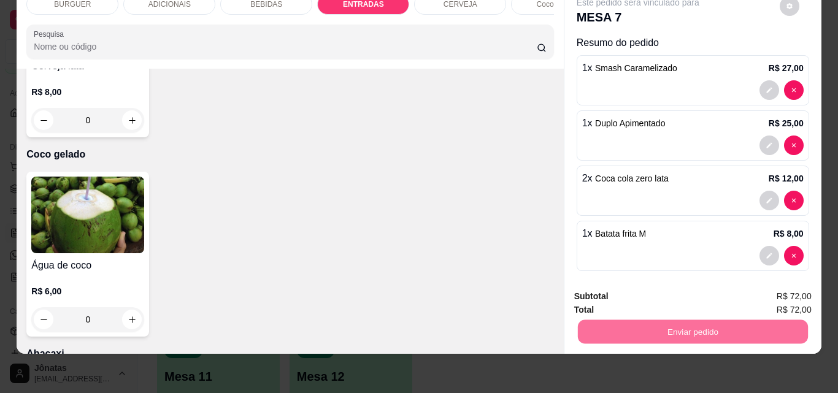
click at [785, 289] on button "Enviar pedido" at bounding box center [779, 292] width 67 height 23
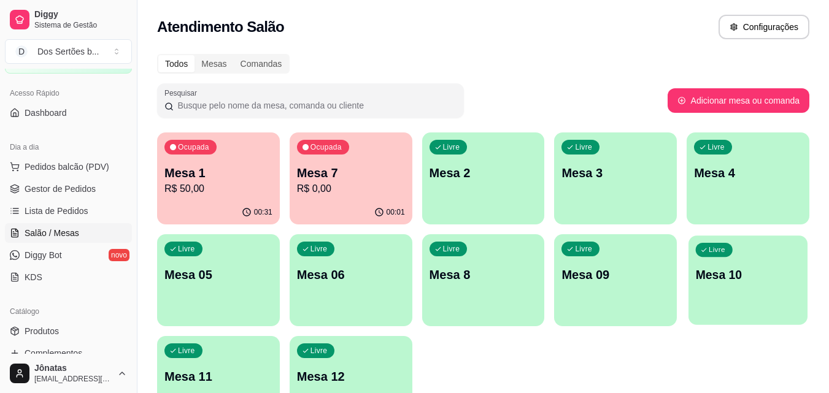
click at [723, 278] on p "Mesa 10" at bounding box center [748, 275] width 105 height 17
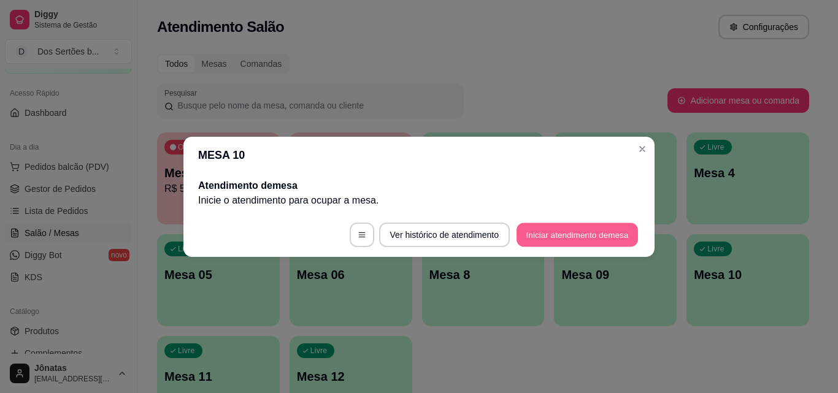
click at [542, 233] on button "Iniciar atendimento de mesa" at bounding box center [577, 235] width 121 height 24
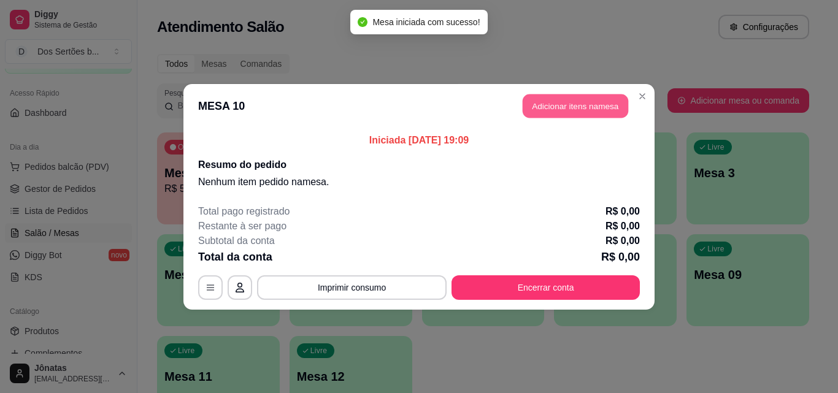
click at [556, 114] on button "Adicionar itens na mesa" at bounding box center [576, 106] width 106 height 24
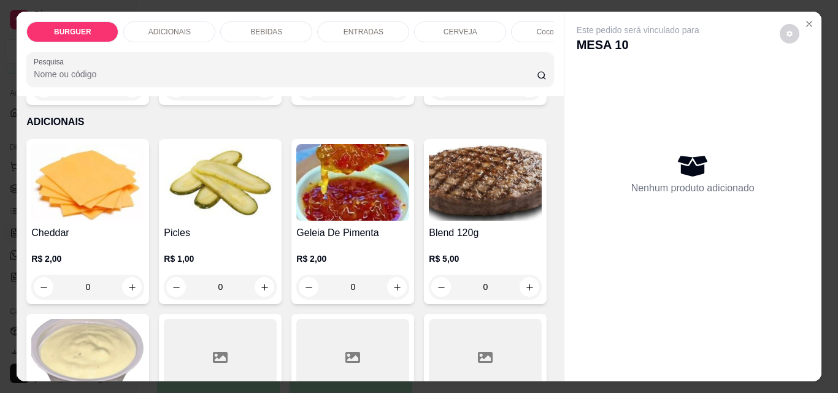
scroll to position [601, 0]
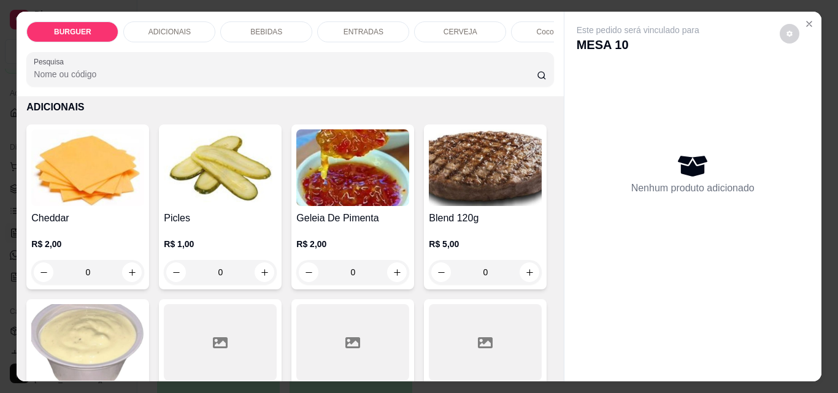
click at [393, 78] on icon "increase-product-quantity" at bounding box center [397, 73] width 9 height 9
type input "1"
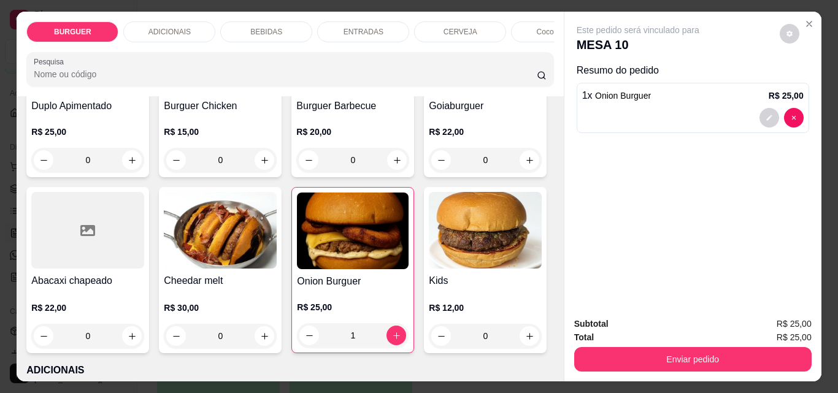
scroll to position [98, 0]
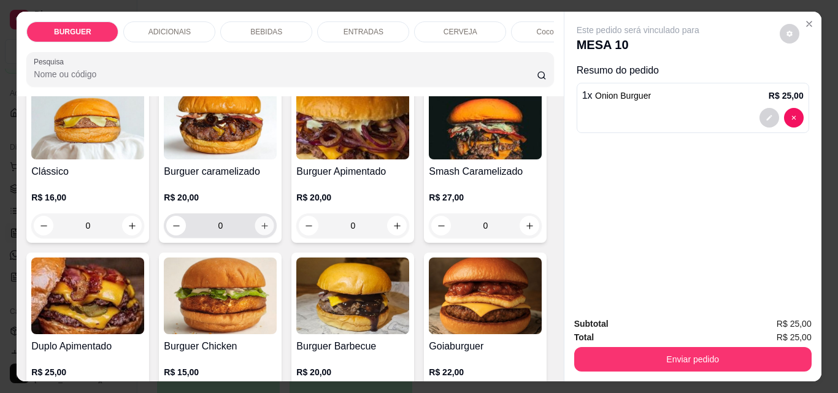
click at [263, 236] on button "increase-product-quantity" at bounding box center [264, 226] width 19 height 19
type input "1"
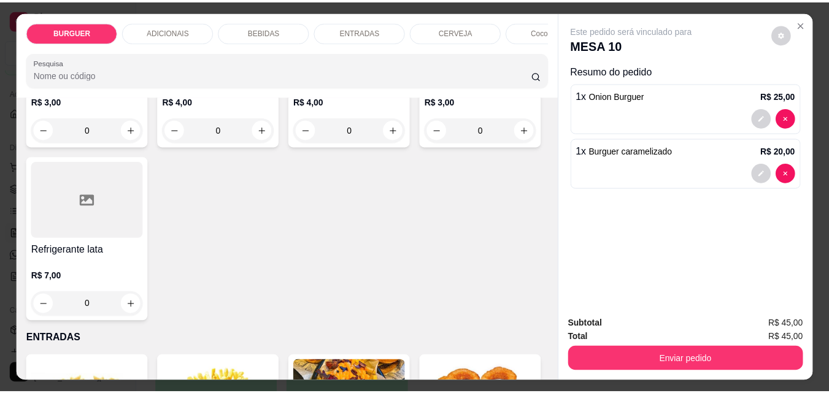
scroll to position [1494, 0]
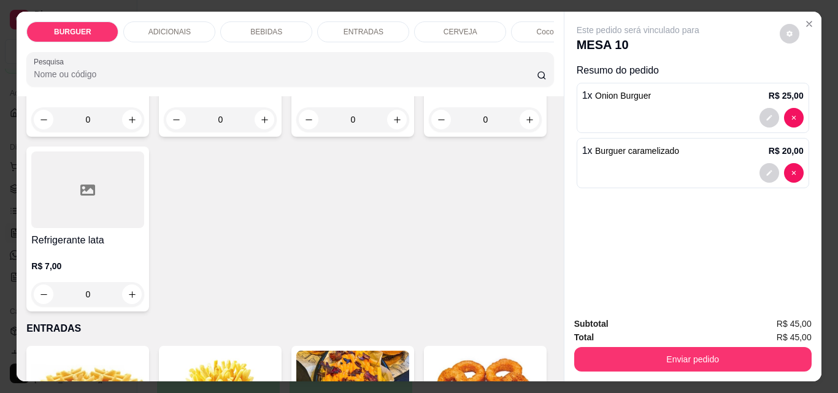
type input "2"
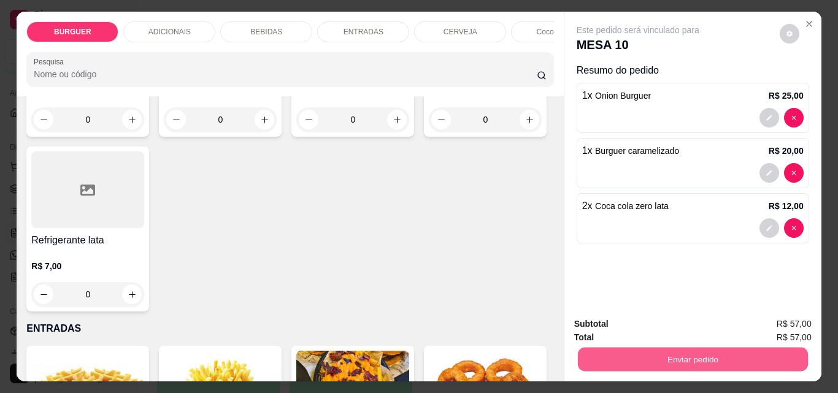
click at [621, 355] on button "Enviar pedido" at bounding box center [692, 359] width 230 height 24
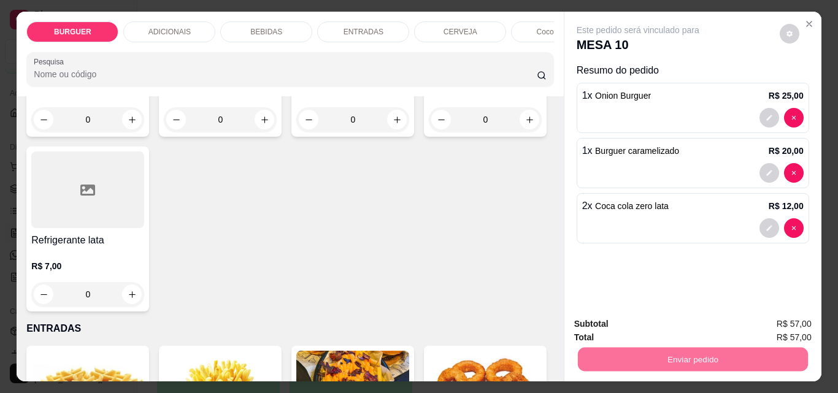
click at [676, 321] on button "Registrar cliente" at bounding box center [697, 324] width 79 height 23
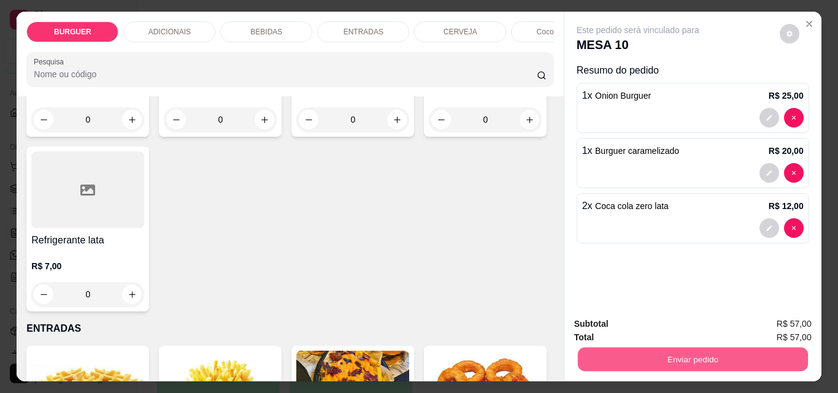
click at [710, 353] on button "Enviar pedido" at bounding box center [692, 359] width 230 height 24
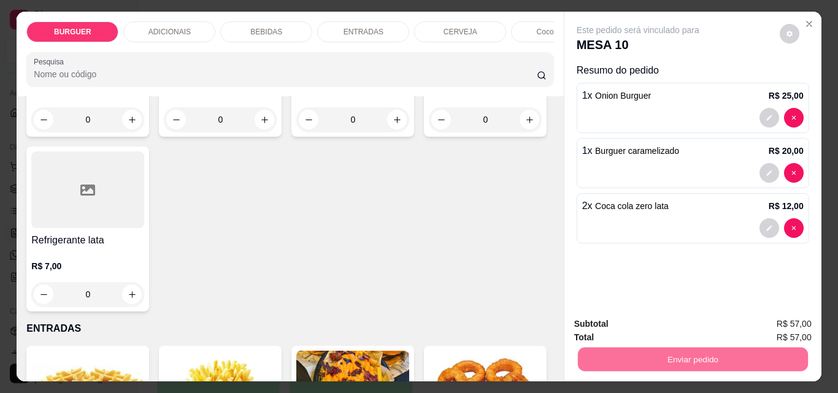
click at [770, 323] on button "Enviar pedido" at bounding box center [779, 324] width 67 height 23
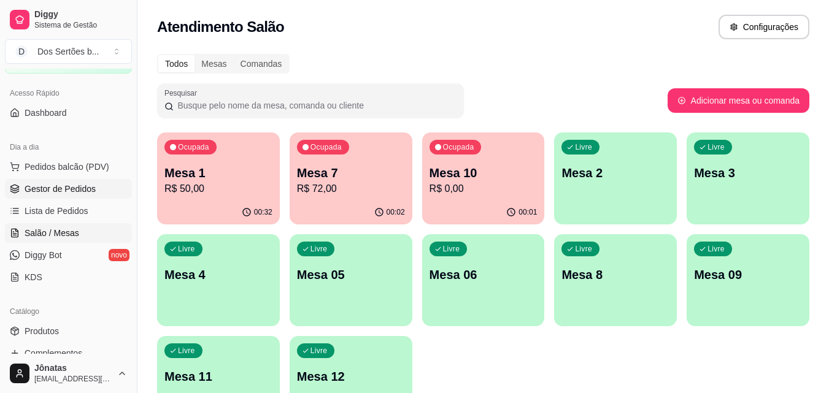
click at [69, 186] on span "Gestor de Pedidos" at bounding box center [60, 189] width 71 height 12
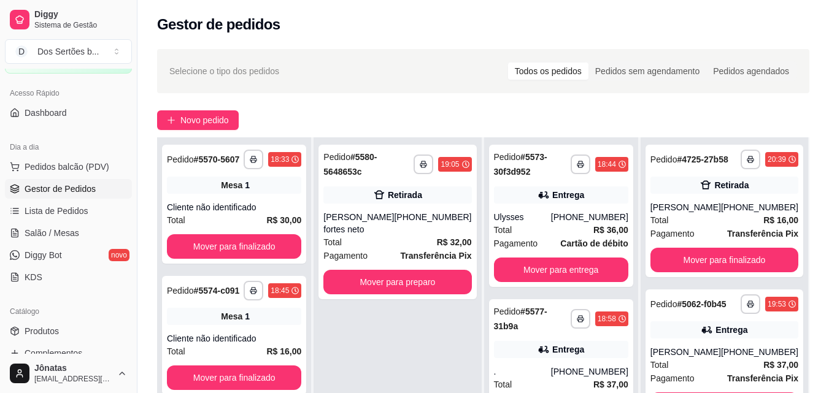
scroll to position [162, 0]
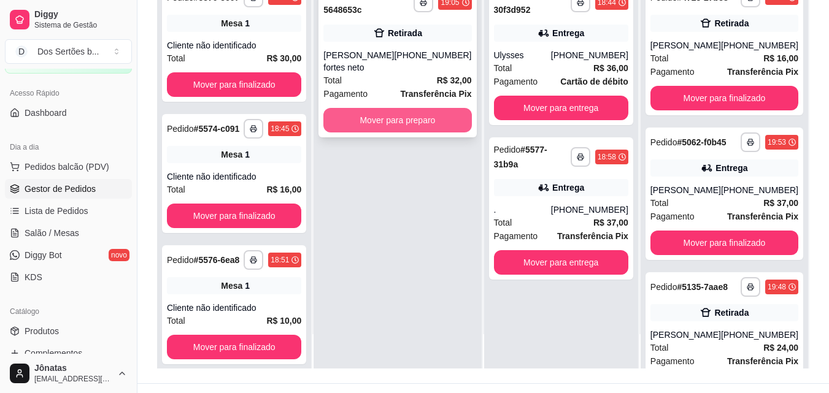
click at [421, 122] on button "Mover para preparo" at bounding box center [397, 120] width 148 height 25
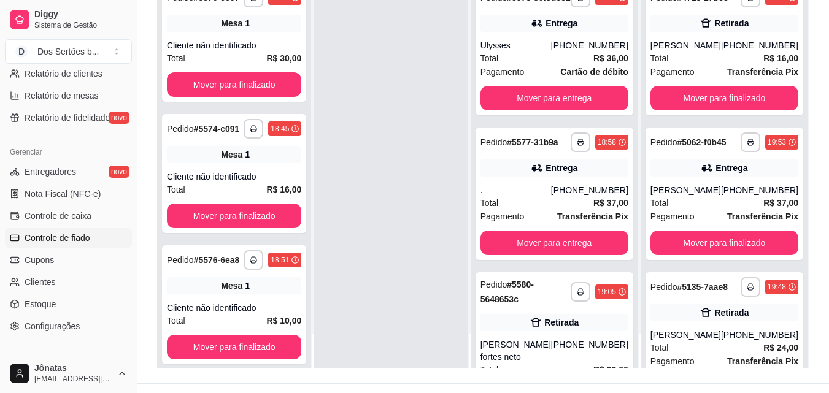
scroll to position [490, 0]
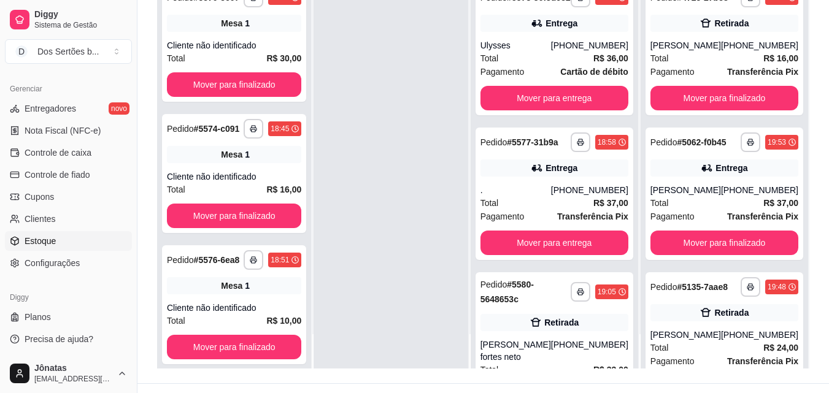
click at [52, 241] on span "Estoque" at bounding box center [40, 241] width 31 height 12
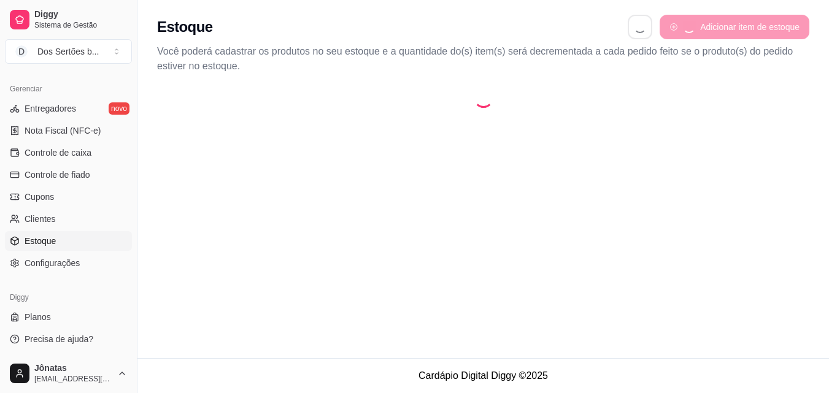
select select "QUANTITY_ORDER"
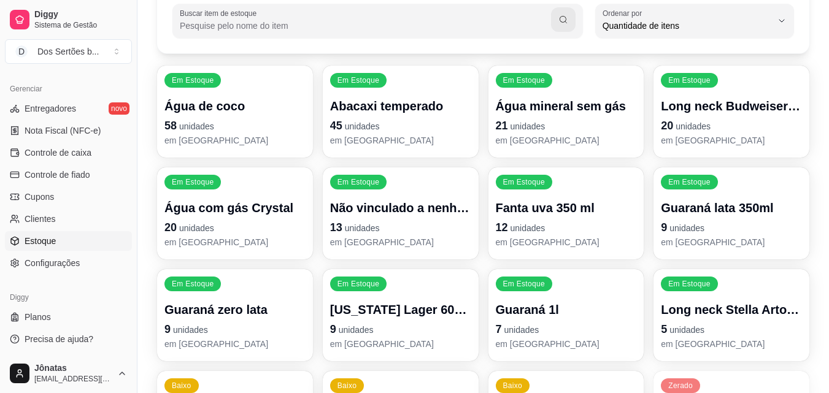
scroll to position [243, 0]
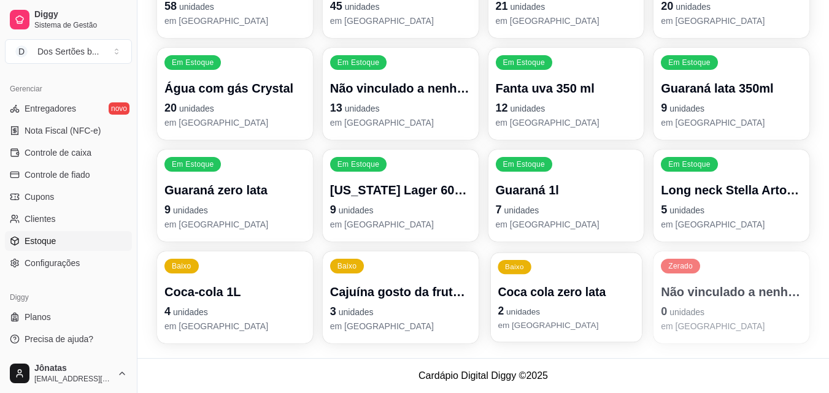
click at [558, 300] on p "Coca cola zero lata" at bounding box center [566, 292] width 137 height 17
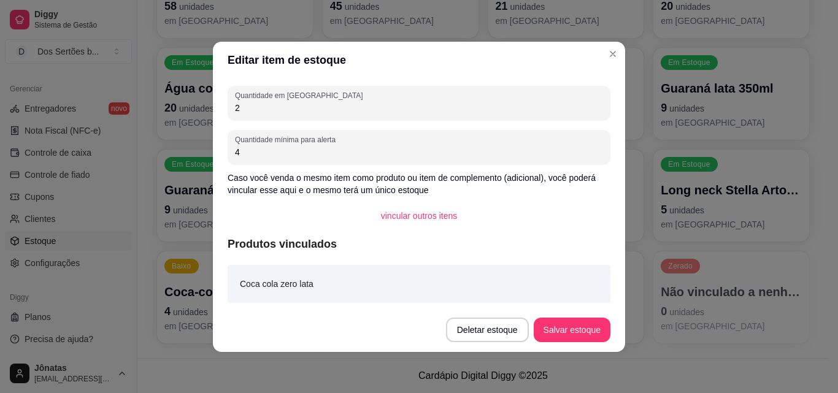
click at [245, 111] on input "2" at bounding box center [419, 108] width 368 height 12
type input "0"
click at [559, 323] on button "Salvar estoque" at bounding box center [572, 330] width 77 height 25
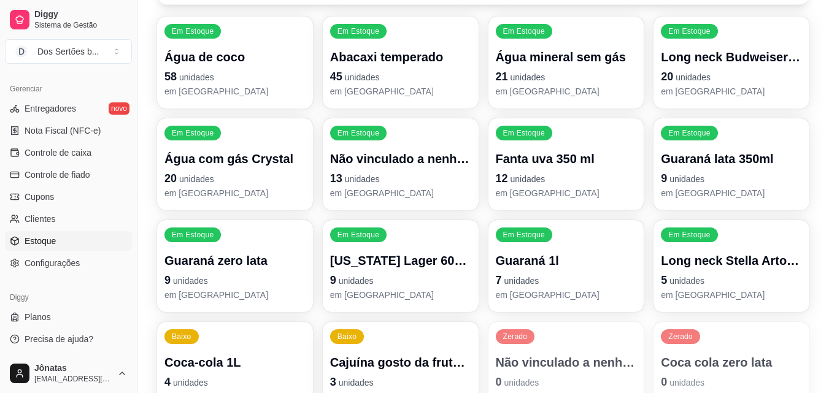
scroll to position [173, 0]
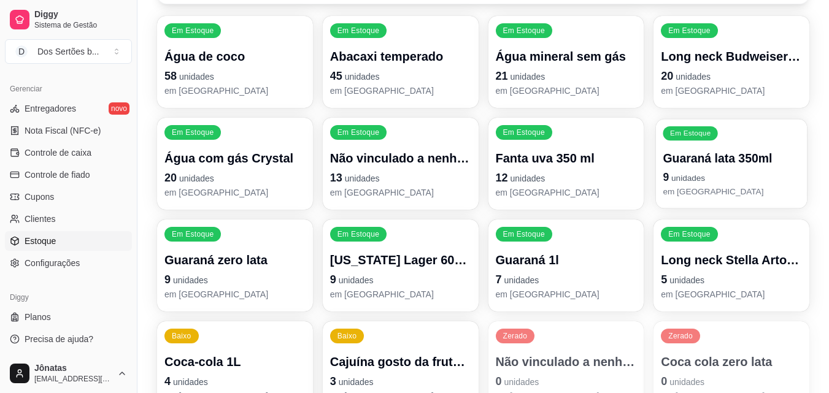
click at [718, 158] on p "Guaraná lata 350ml" at bounding box center [731, 158] width 137 height 17
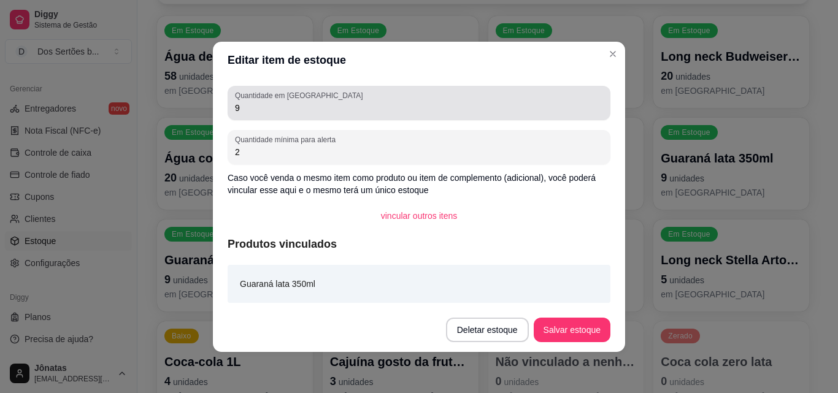
click at [246, 109] on input "9" at bounding box center [419, 108] width 368 height 12
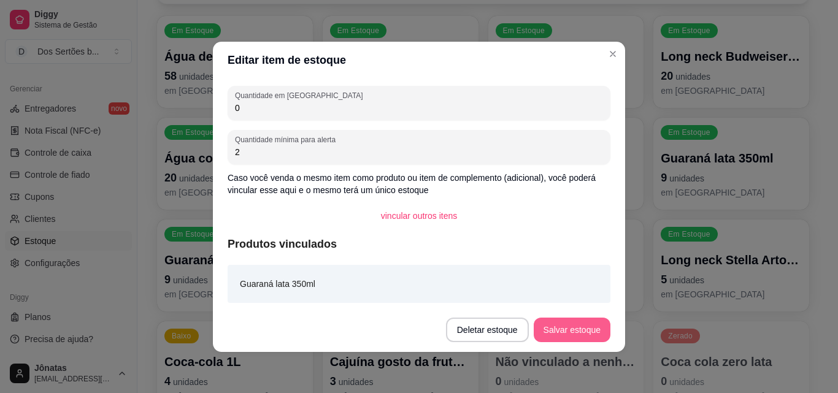
type input "0"
click at [561, 323] on button "Salvar estoque" at bounding box center [571, 330] width 75 height 24
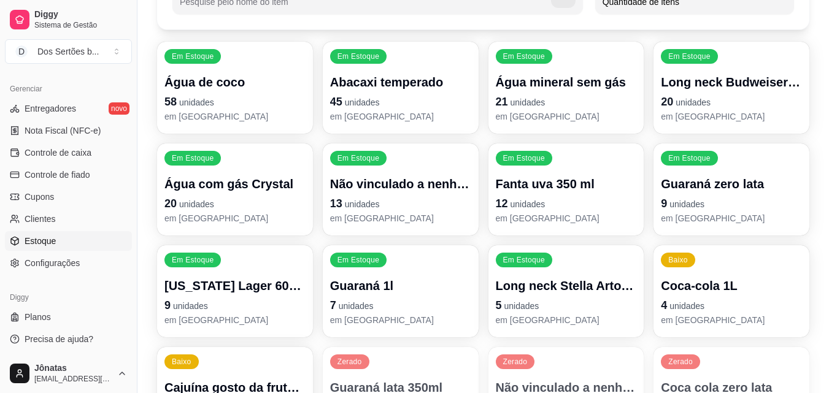
scroll to position [243, 0]
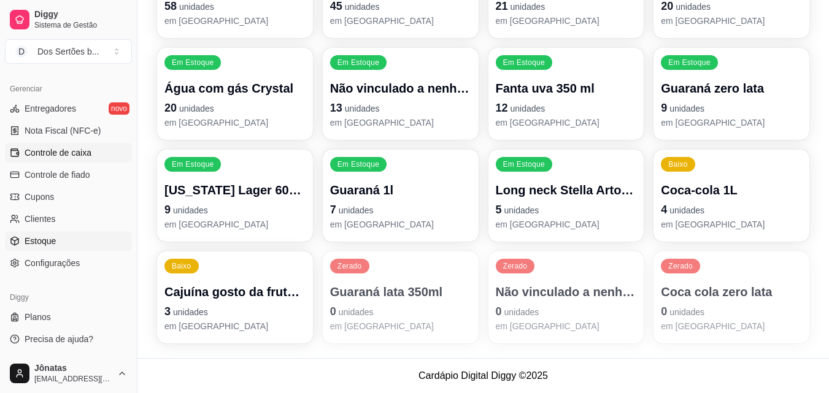
click at [60, 152] on span "Controle de caixa" at bounding box center [58, 153] width 67 height 12
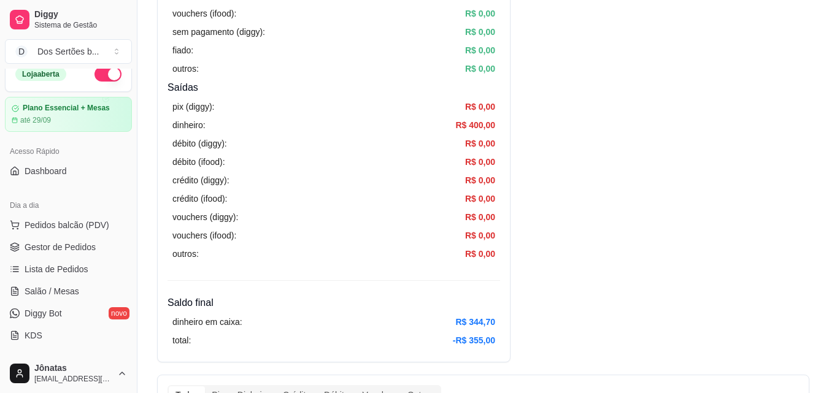
scroll to position [6, 0]
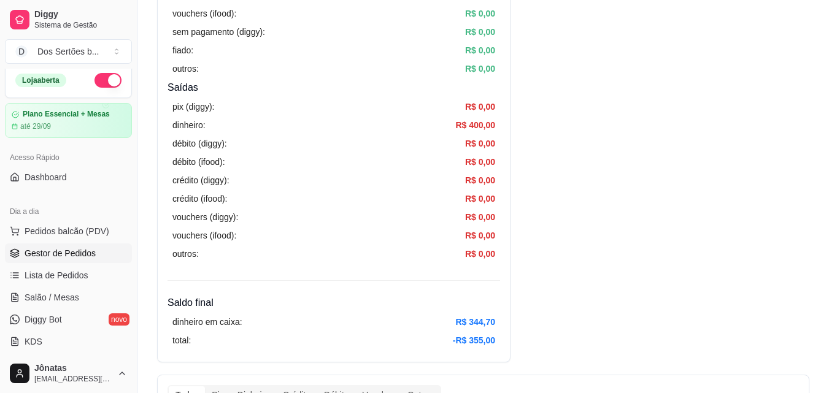
click at [60, 253] on span "Gestor de Pedidos" at bounding box center [60, 253] width 71 height 12
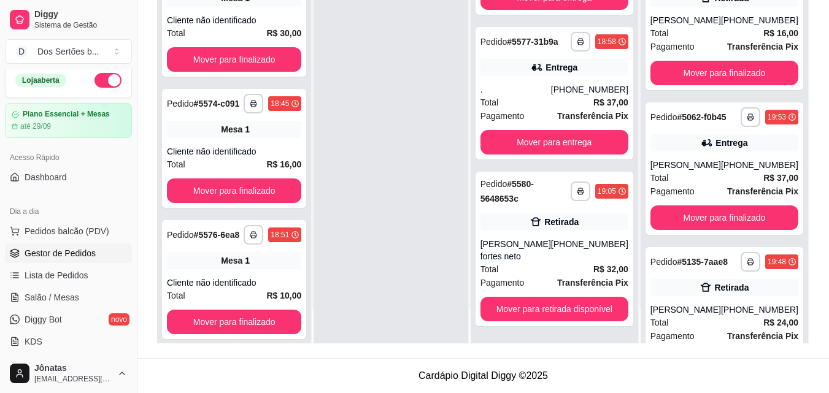
scroll to position [101, 0]
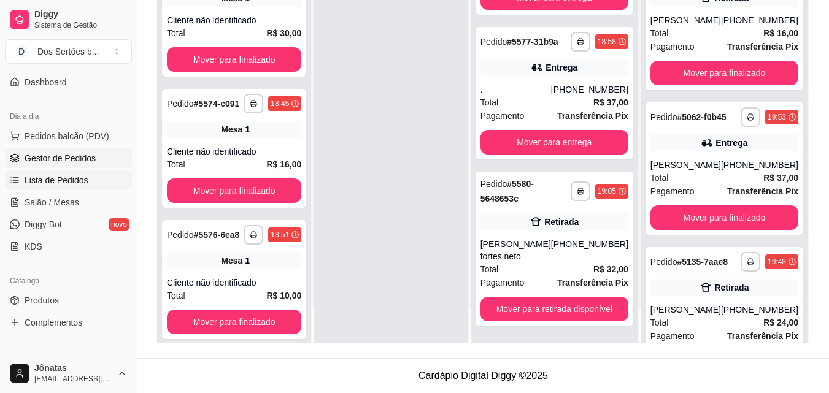
click at [30, 178] on span "Lista de Pedidos" at bounding box center [57, 180] width 64 height 12
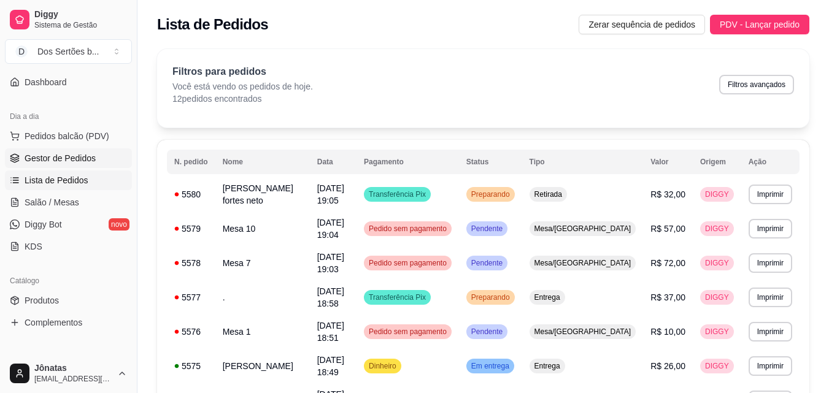
click at [52, 157] on span "Gestor de Pedidos" at bounding box center [60, 158] width 71 height 12
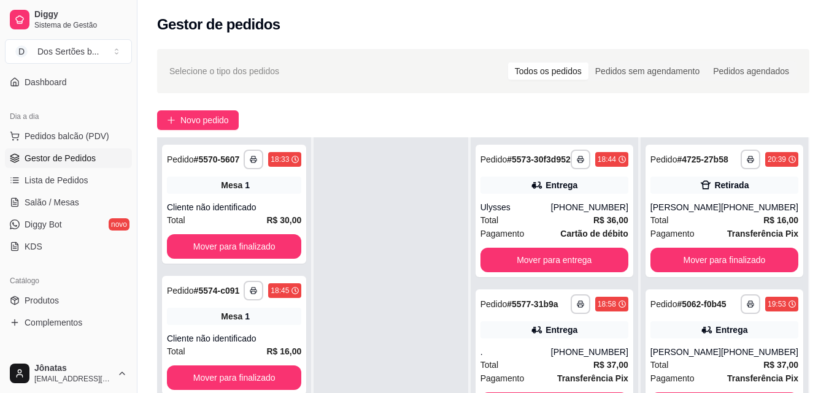
scroll to position [99, 0]
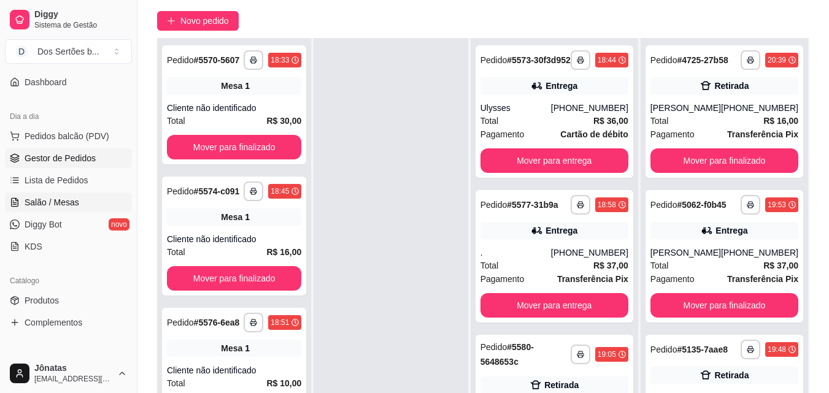
click at [52, 201] on span "Salão / Mesas" at bounding box center [52, 202] width 55 height 12
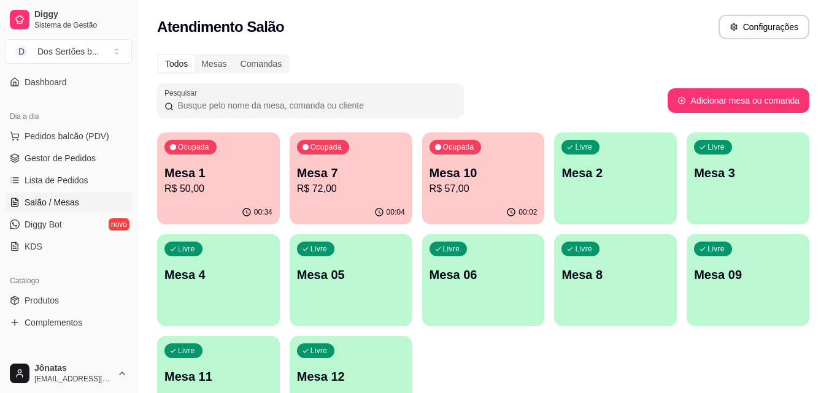
click at [225, 180] on p "Mesa 1" at bounding box center [218, 172] width 108 height 17
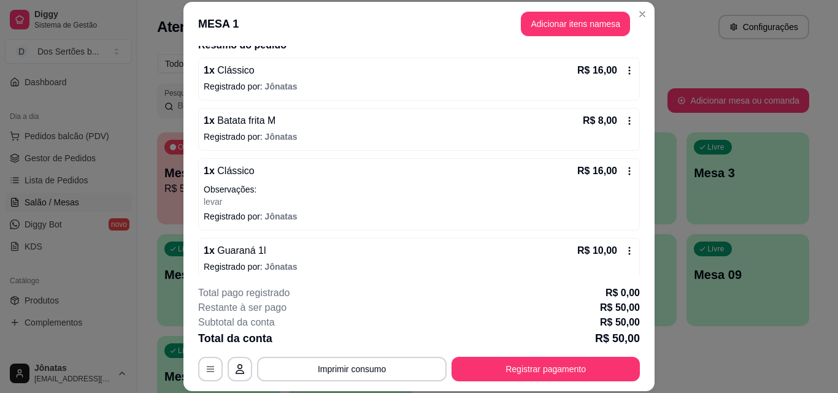
scroll to position [184, 0]
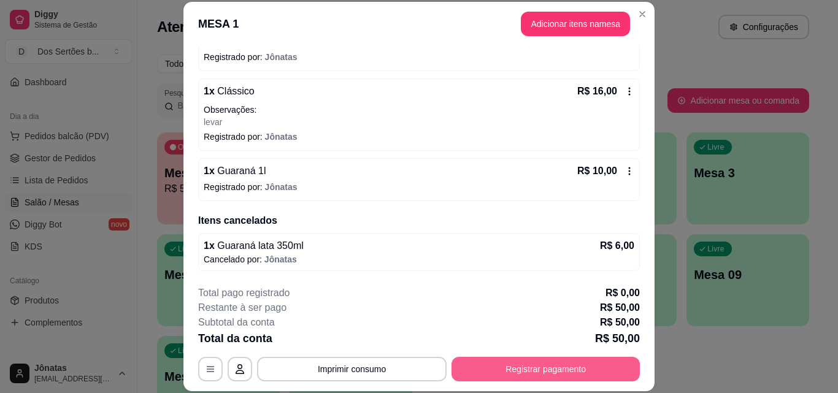
click at [486, 369] on button "Registrar pagamento" at bounding box center [546, 369] width 188 height 25
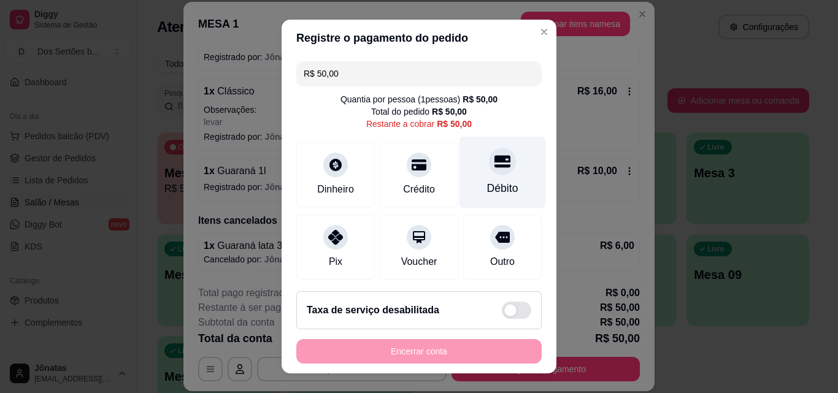
click at [487, 191] on div "Débito" at bounding box center [502, 188] width 31 height 16
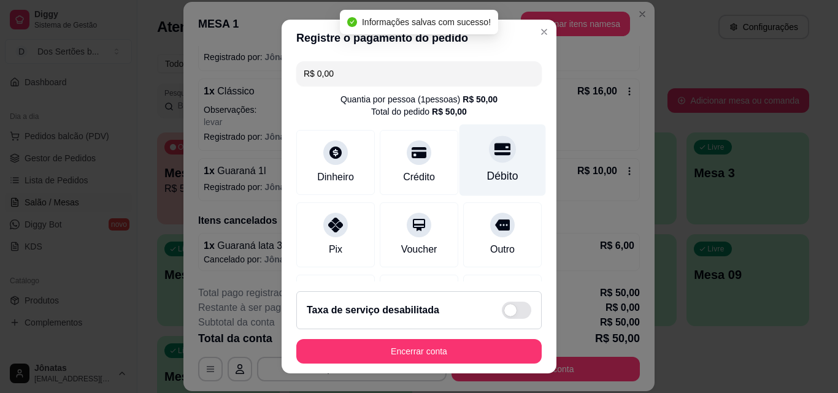
type input "R$ 0,00"
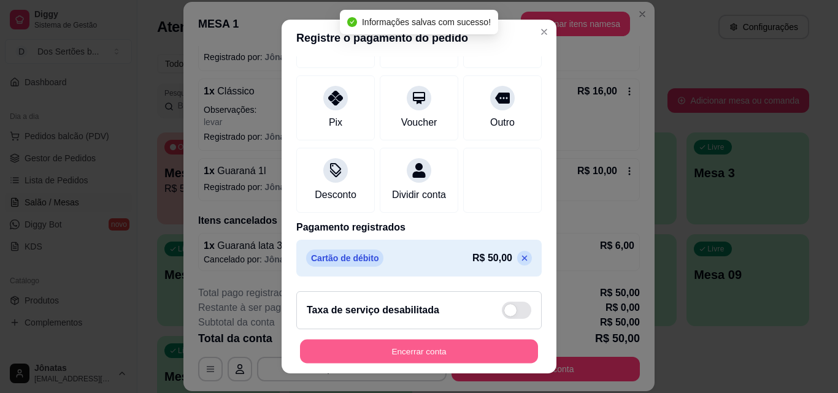
click at [474, 344] on button "Encerrar conta" at bounding box center [419, 352] width 238 height 24
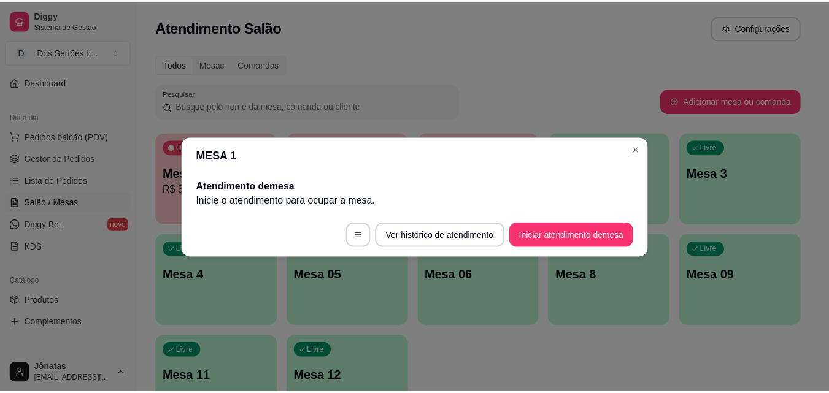
scroll to position [0, 0]
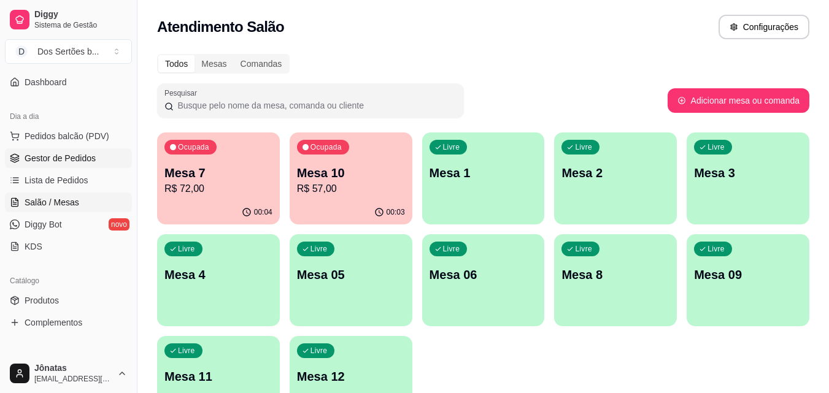
click at [35, 161] on span "Gestor de Pedidos" at bounding box center [60, 158] width 71 height 12
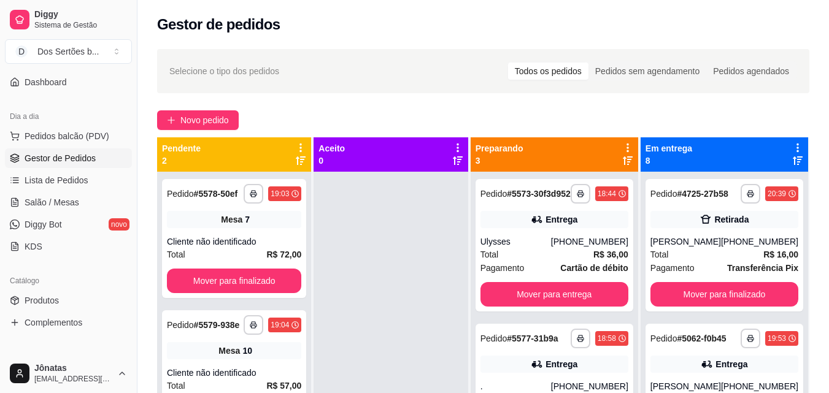
scroll to position [34, 0]
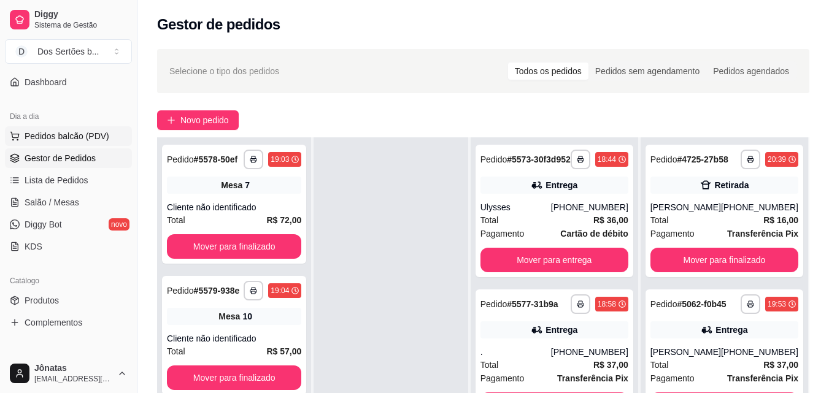
click at [42, 134] on span "Pedidos balcão (PDV)" at bounding box center [67, 136] width 85 height 12
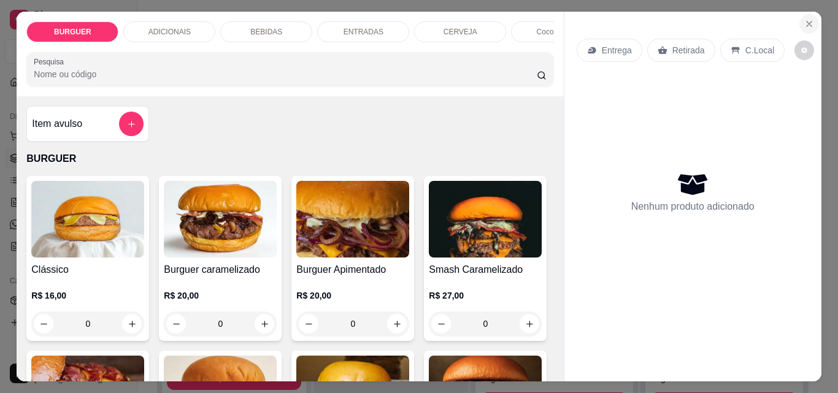
click at [804, 19] on icon "Close" at bounding box center [809, 24] width 10 height 10
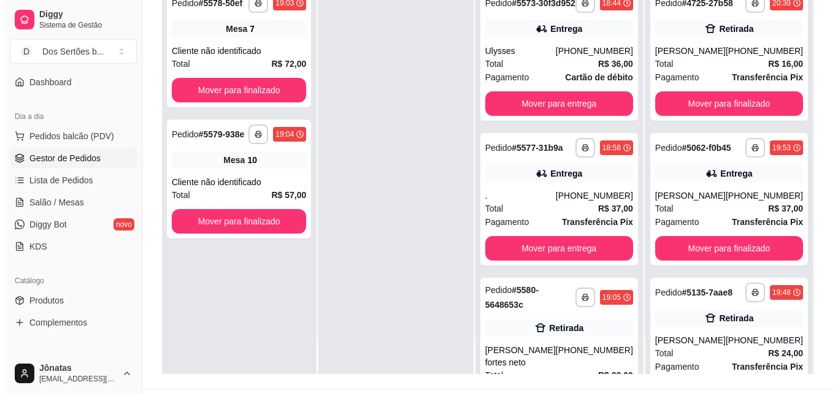
scroll to position [85, 0]
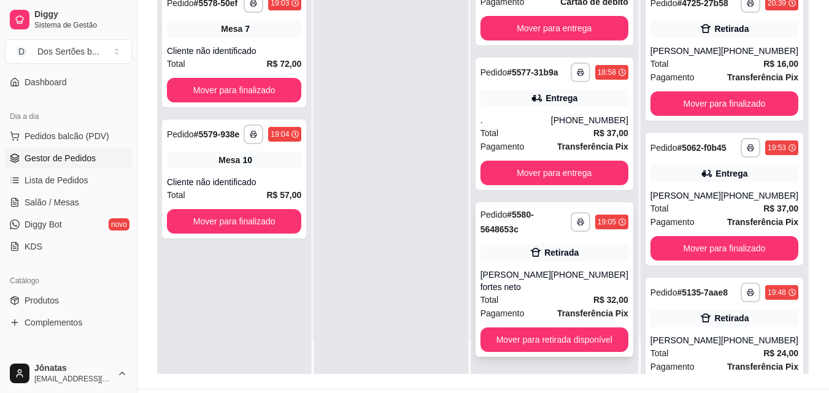
click at [564, 266] on div "**********" at bounding box center [554, 279] width 158 height 155
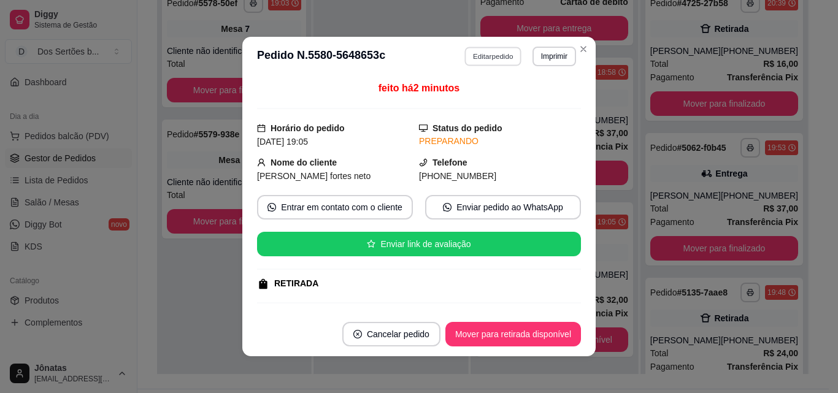
click at [488, 52] on button "Editar pedido" at bounding box center [493, 56] width 57 height 19
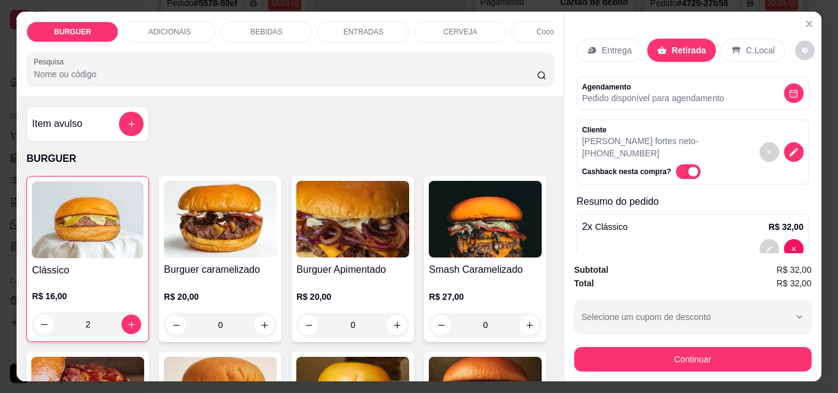
click at [602, 50] on p "Entrega" at bounding box center [617, 50] width 30 height 12
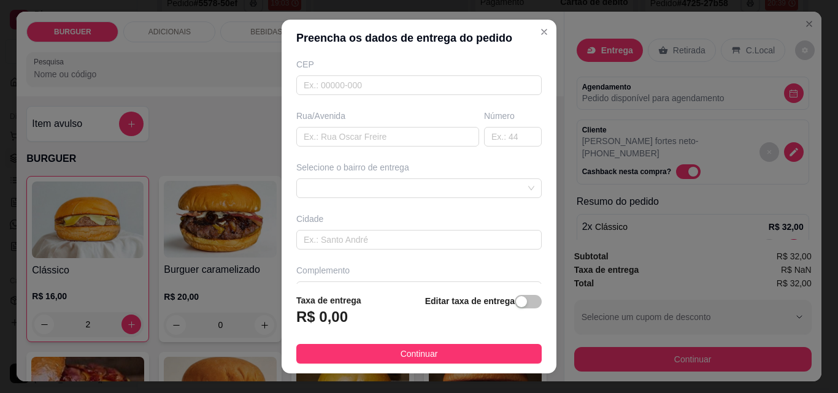
scroll to position [186, 0]
click at [517, 302] on span "button" at bounding box center [528, 301] width 27 height 13
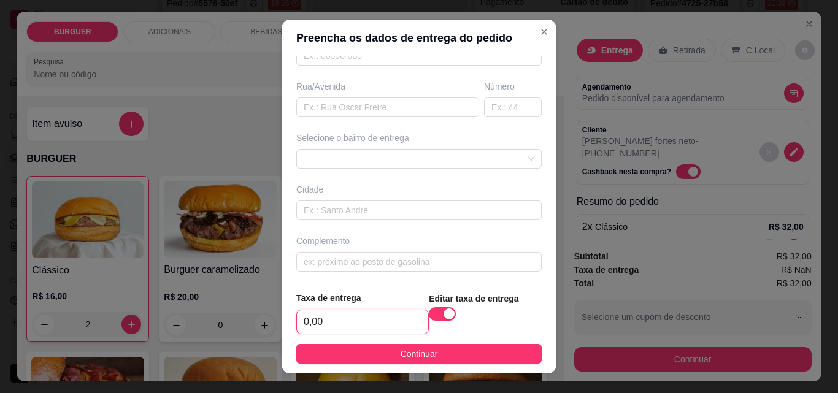
click at [346, 325] on input "0,00" at bounding box center [362, 321] width 131 height 23
type input "3,00"
click at [306, 109] on input "text" at bounding box center [387, 108] width 183 height 20
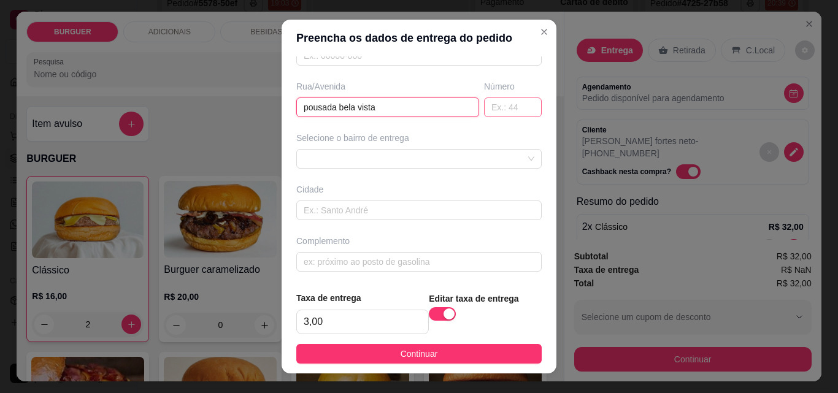
type input "pousada bela vista"
click at [490, 109] on input "text" at bounding box center [513, 108] width 58 height 20
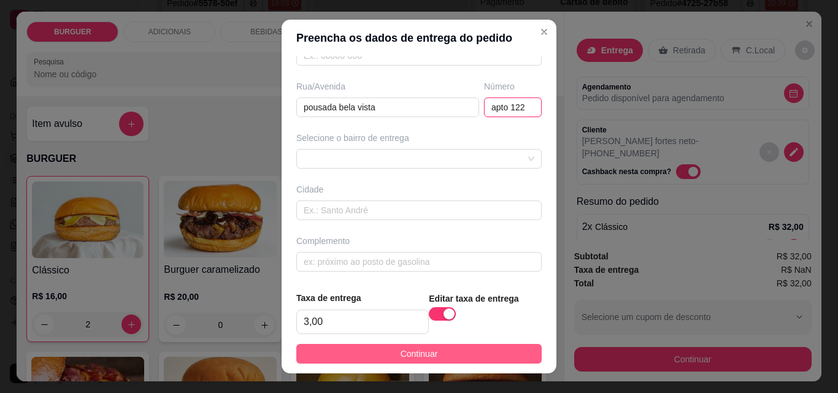
type input "apto 122"
click at [455, 350] on button "Continuar" at bounding box center [418, 354] width 245 height 20
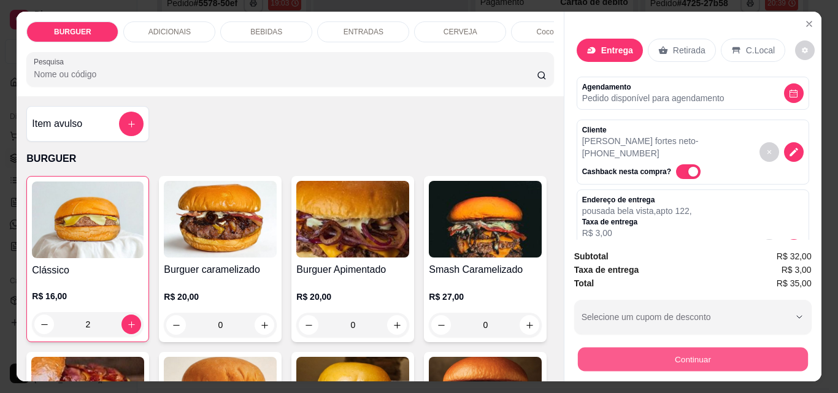
click at [652, 353] on button "Continuar" at bounding box center [692, 359] width 230 height 24
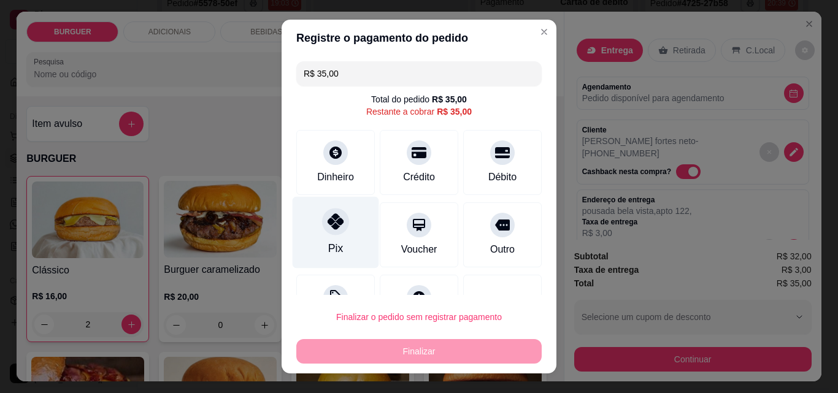
click at [313, 214] on div "Pix" at bounding box center [336, 233] width 87 height 72
type input "R$ 0,00"
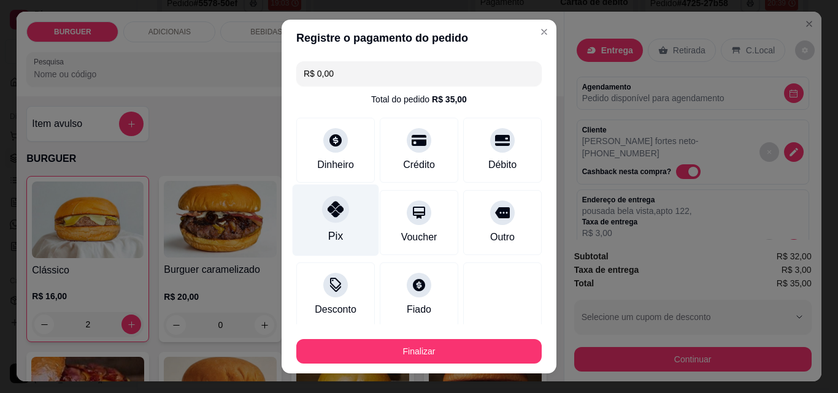
scroll to position [72, 0]
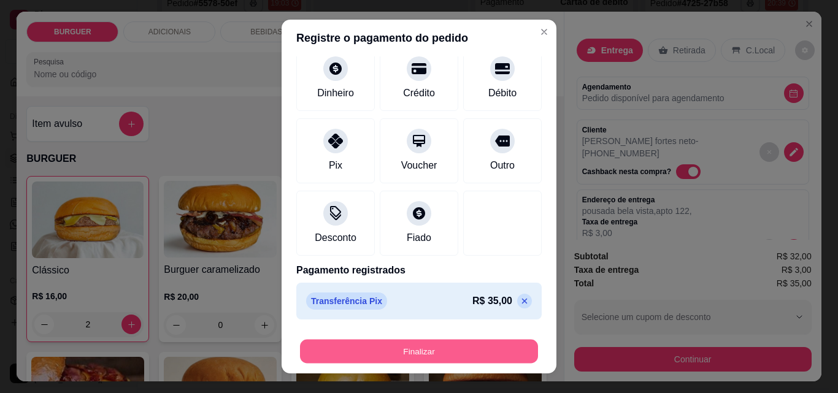
click at [475, 346] on button "Finalizar" at bounding box center [419, 352] width 238 height 24
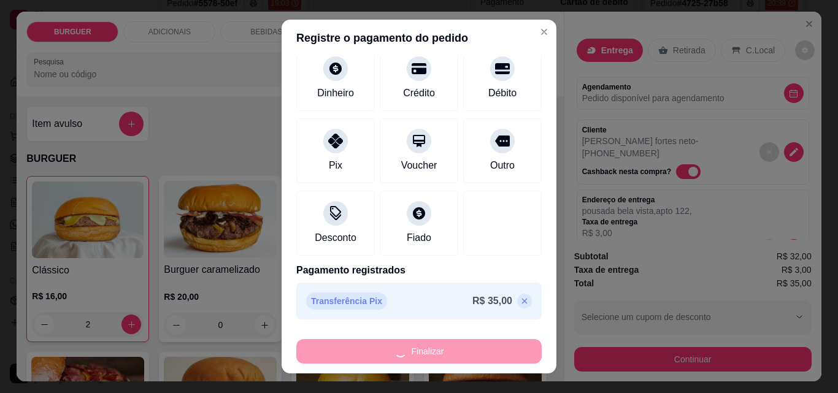
type input "0"
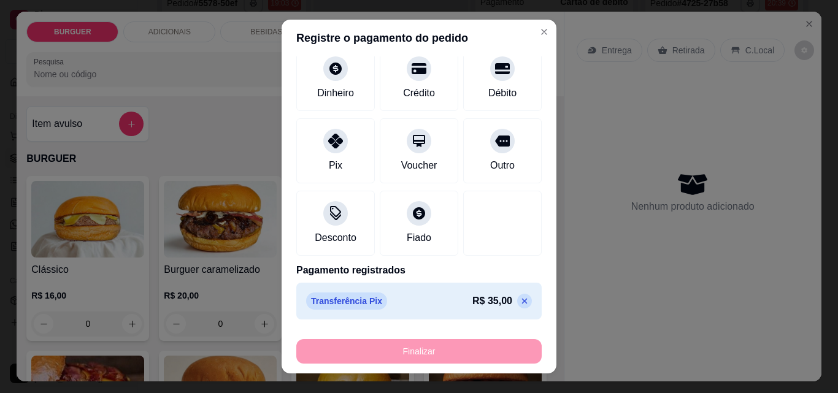
type input "-R$ 35,00"
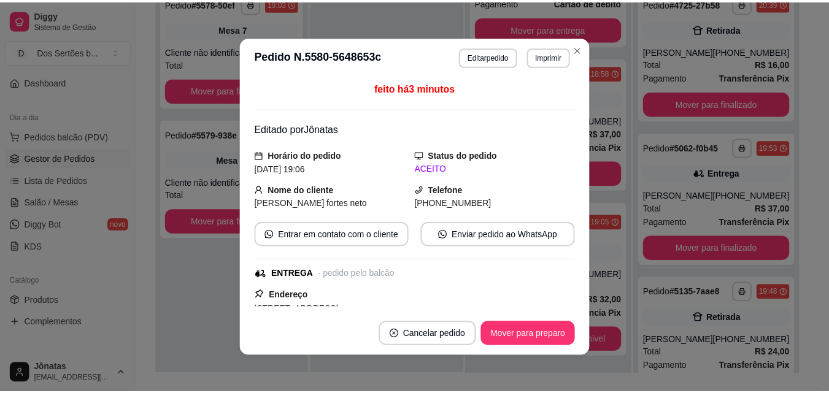
scroll to position [0, 0]
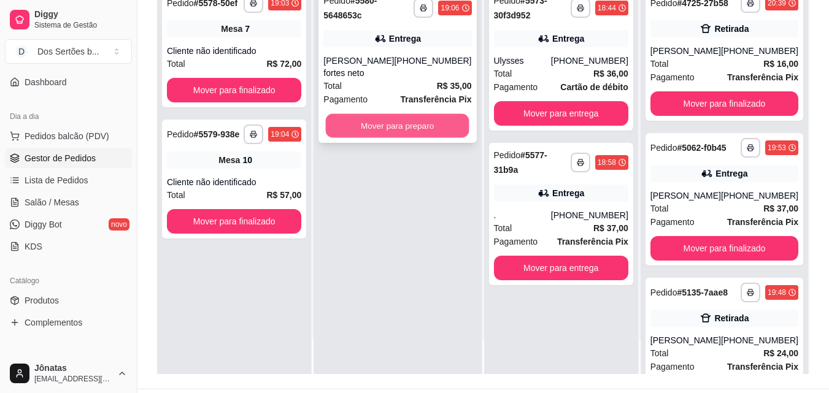
click at [404, 124] on button "Mover para preparo" at bounding box center [398, 126] width 144 height 24
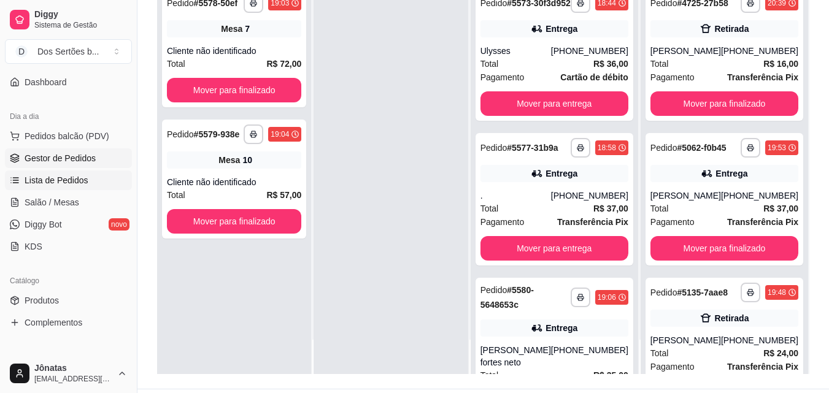
click at [75, 185] on span "Lista de Pedidos" at bounding box center [57, 180] width 64 height 12
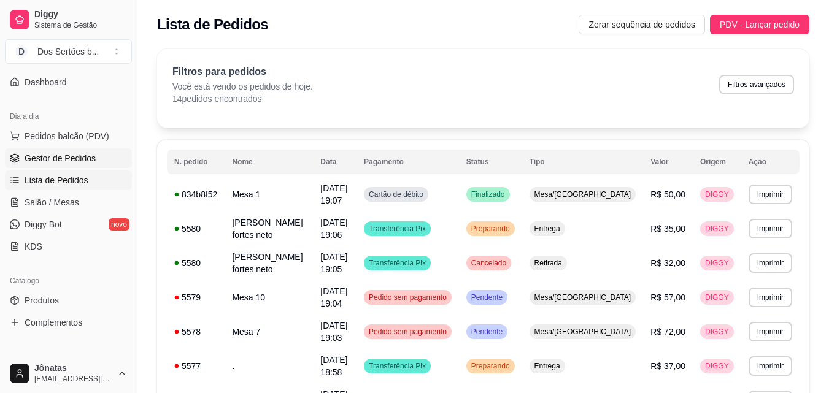
click at [36, 156] on span "Gestor de Pedidos" at bounding box center [60, 158] width 71 height 12
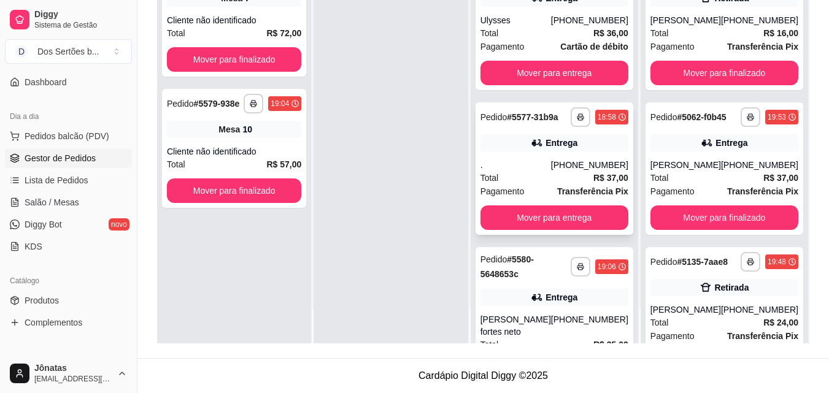
scroll to position [95, 0]
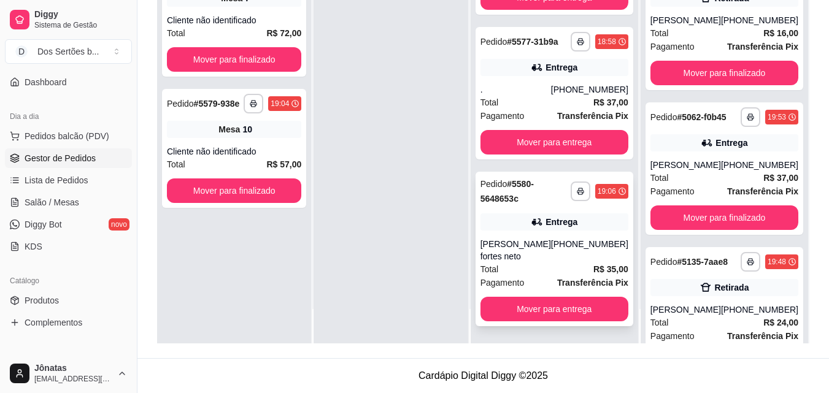
click at [548, 212] on div "**********" at bounding box center [554, 249] width 158 height 155
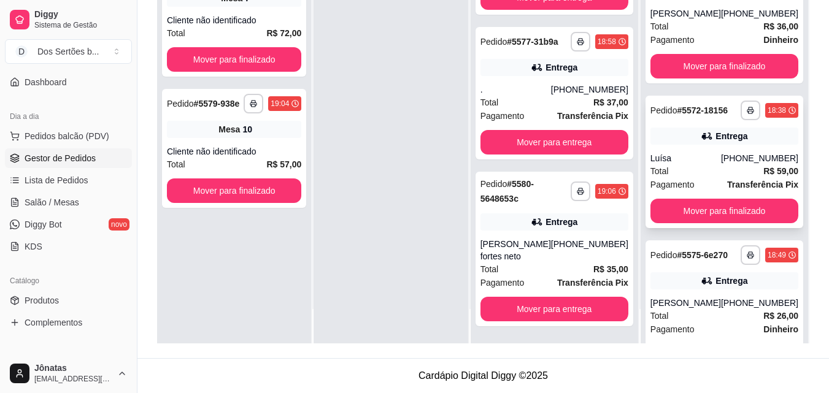
scroll to position [856, 0]
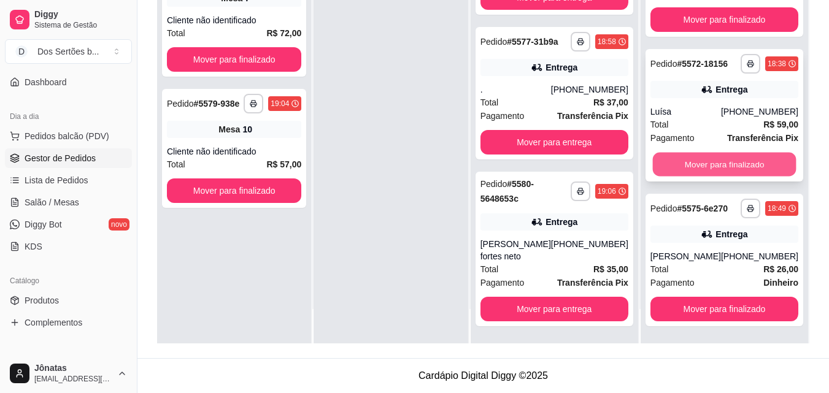
click at [733, 153] on button "Mover para finalizado" at bounding box center [724, 165] width 144 height 24
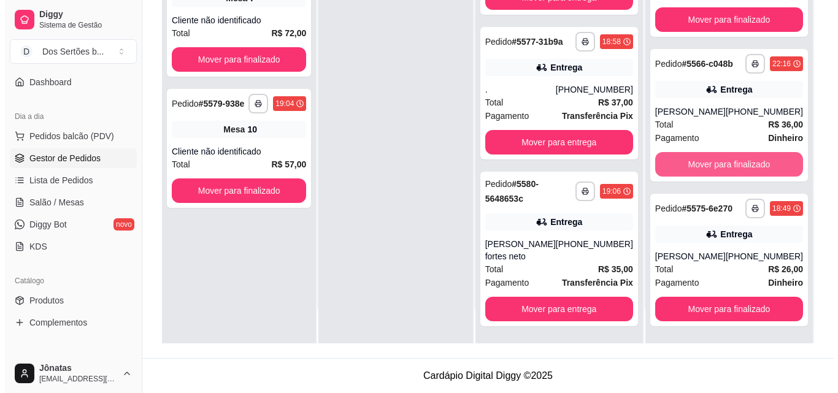
scroll to position [701, 0]
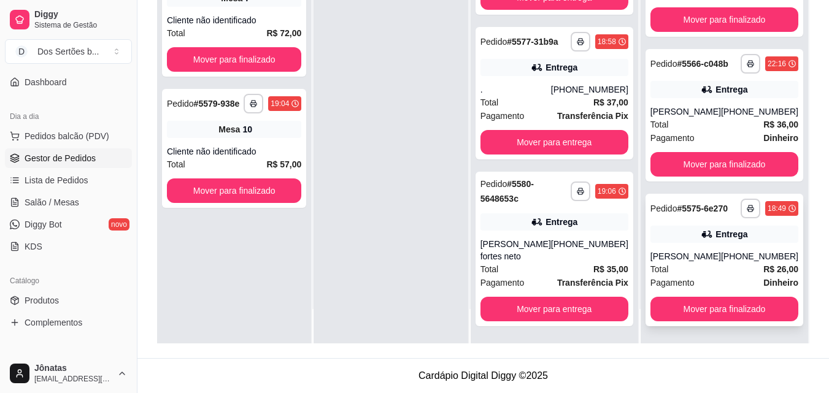
click at [718, 248] on div "**********" at bounding box center [724, 260] width 158 height 133
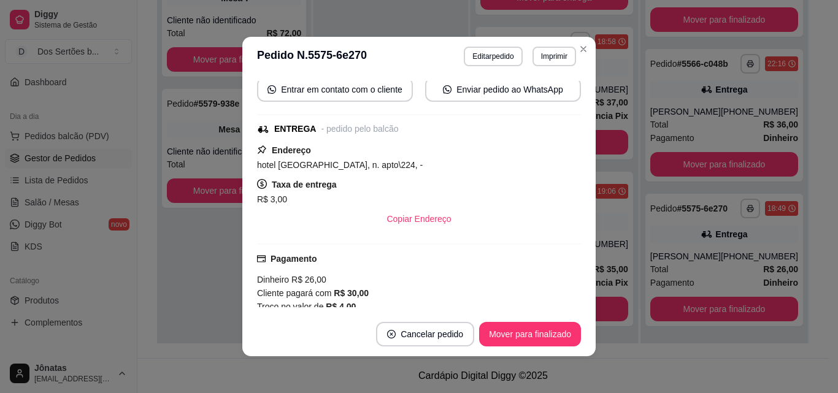
scroll to position [142, 0]
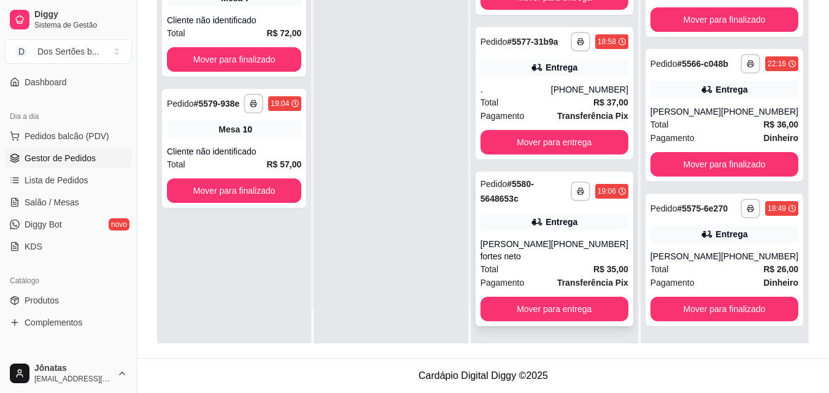
click at [539, 238] on div "[PERSON_NAME] fortes neto" at bounding box center [515, 250] width 71 height 25
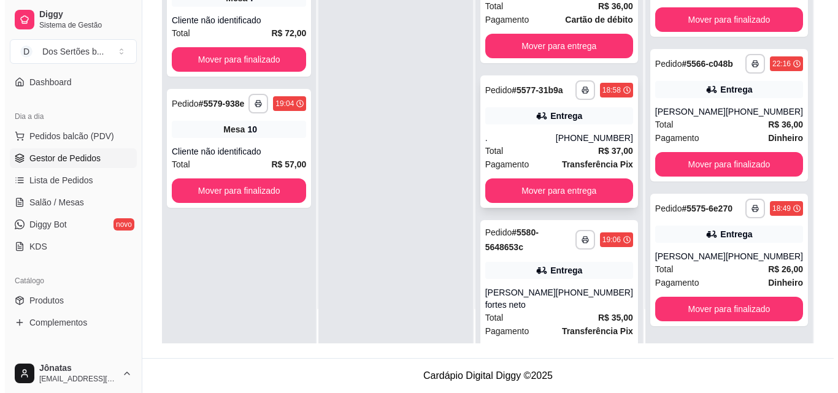
scroll to position [26, 0]
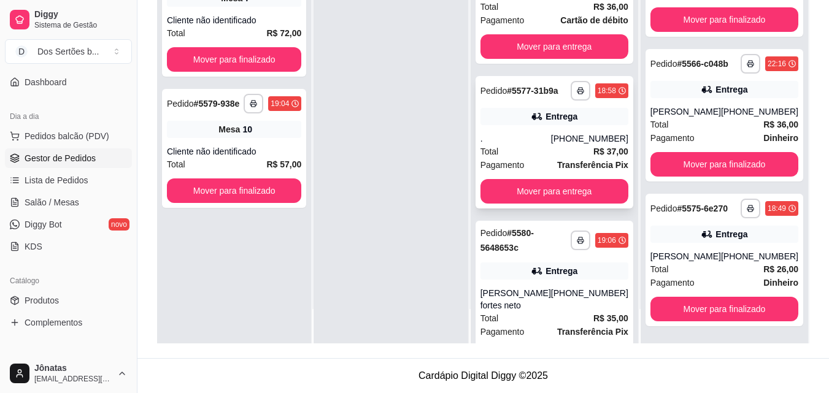
click at [569, 145] on div "**********" at bounding box center [554, 142] width 158 height 133
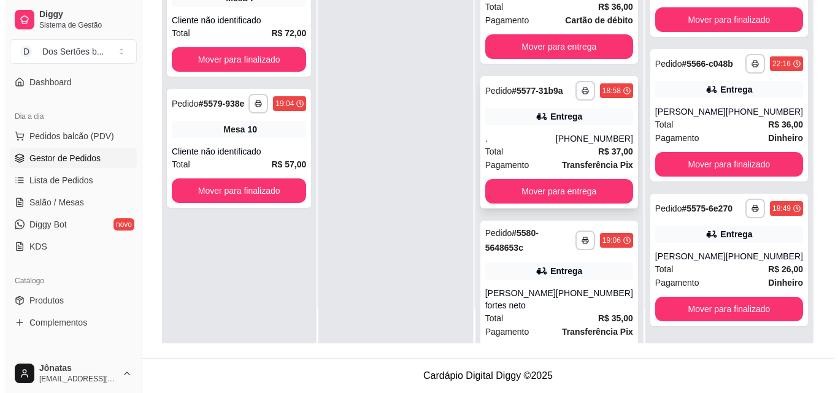
scroll to position [0, 0]
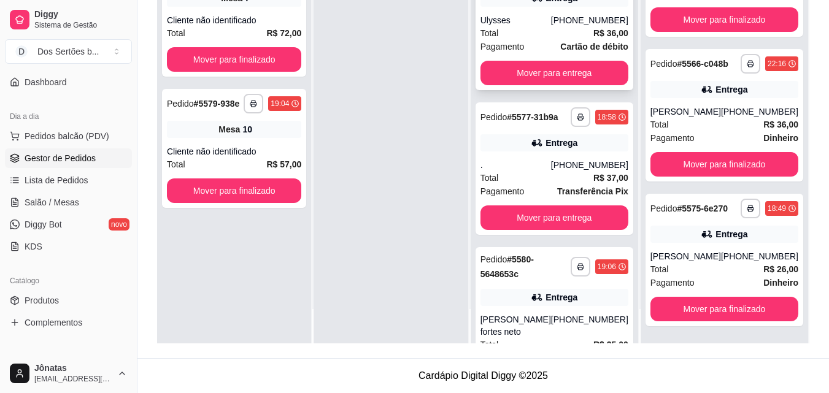
click at [532, 40] on div "Total R$ 36,00" at bounding box center [554, 32] width 148 height 13
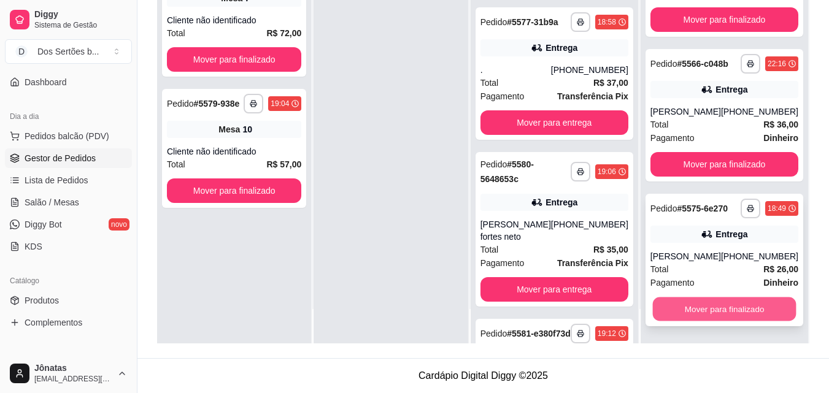
click at [702, 304] on button "Mover para finalizado" at bounding box center [724, 310] width 144 height 24
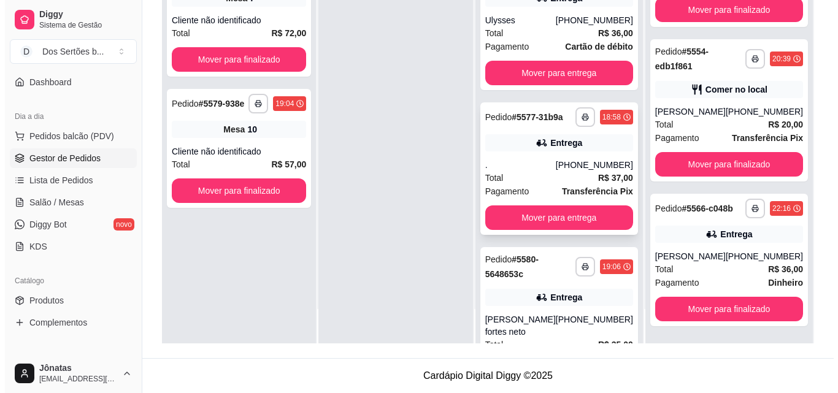
scroll to position [0, 0]
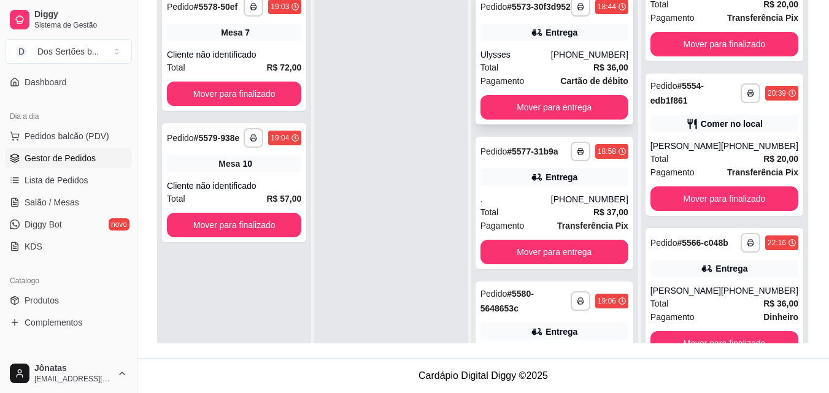
click at [538, 74] on div "Total R$ 36,00" at bounding box center [554, 67] width 148 height 13
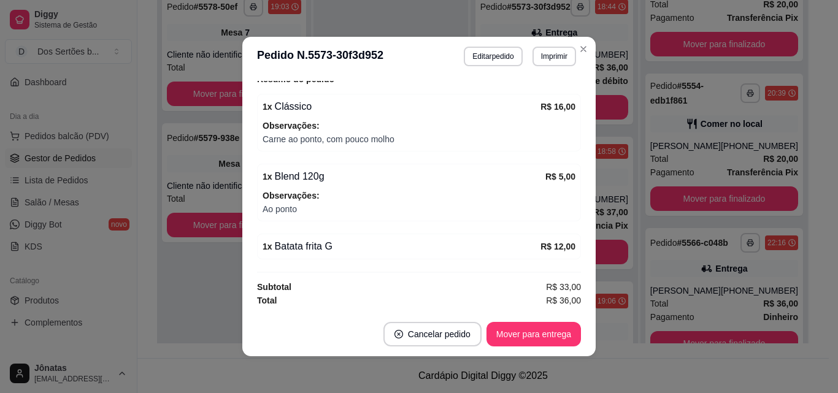
scroll to position [2, 0]
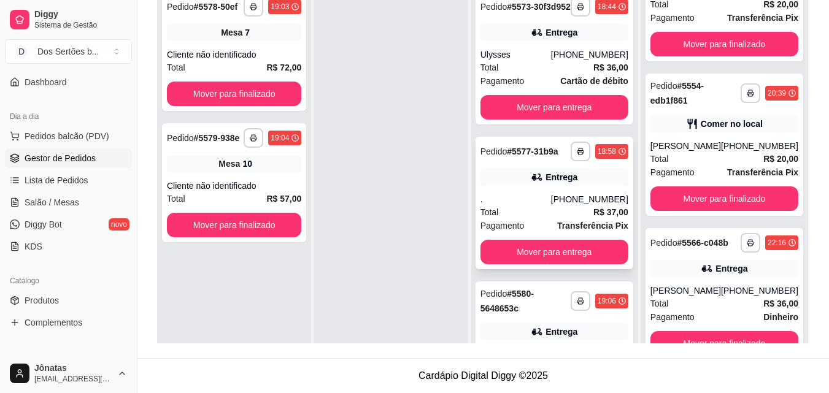
click at [581, 186] on div "Entrega" at bounding box center [554, 177] width 148 height 17
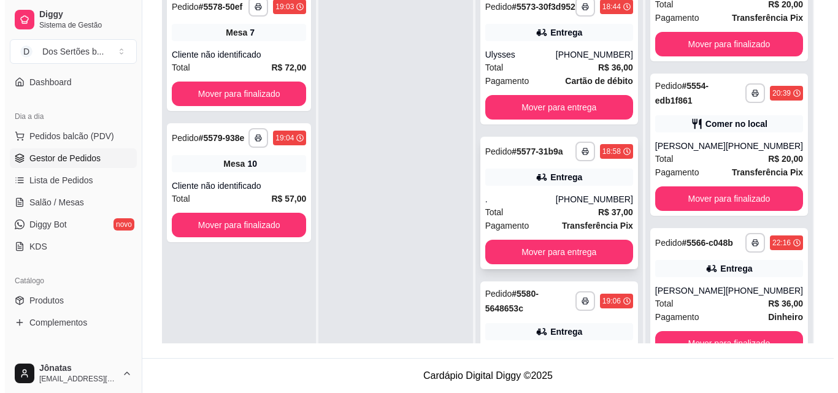
scroll to position [191, 0]
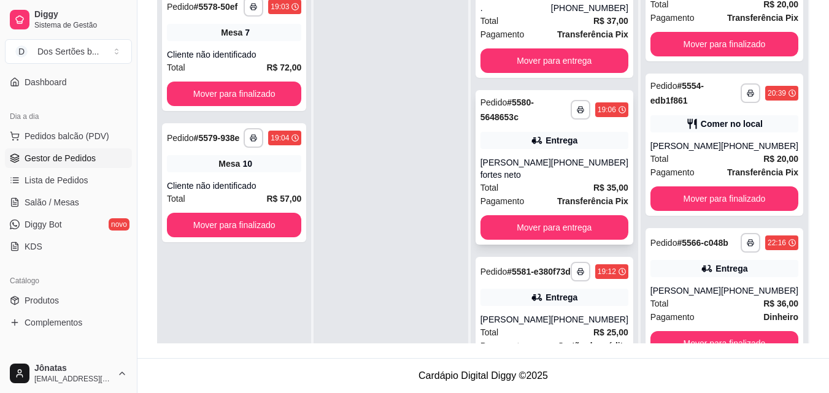
click at [531, 181] on div "[PERSON_NAME] fortes neto" at bounding box center [515, 168] width 71 height 25
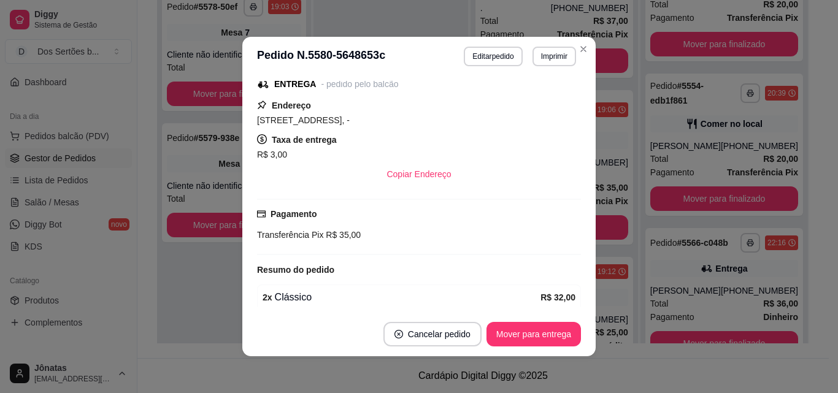
scroll to position [240, 0]
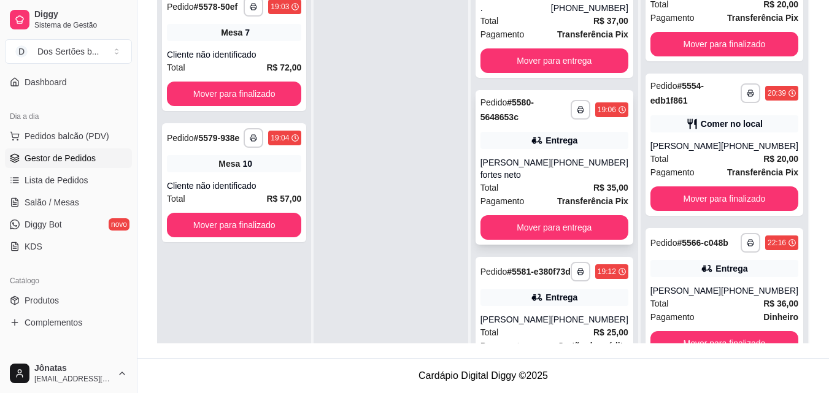
click at [551, 181] on div "[PERSON_NAME] fortes neto" at bounding box center [515, 168] width 71 height 25
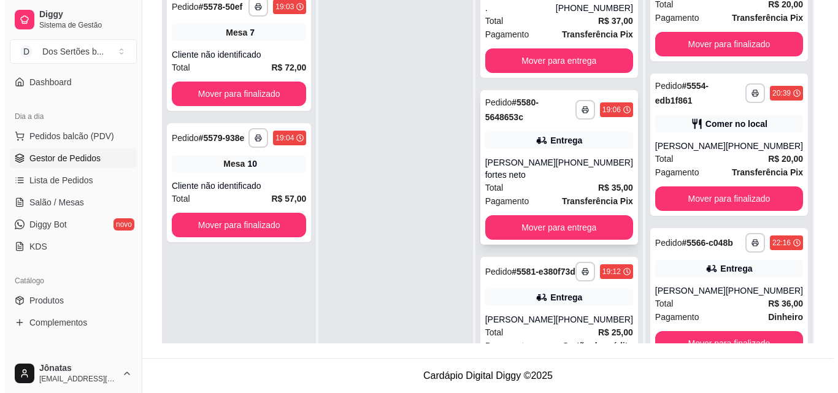
scroll to position [250, 0]
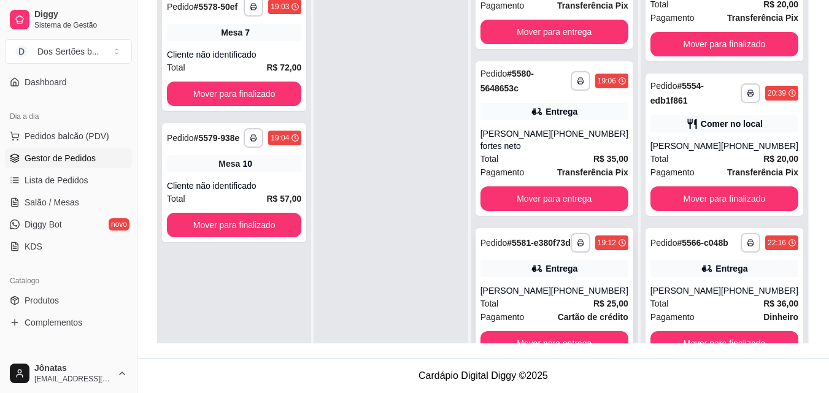
click at [564, 298] on div "Total R$ 25,00" at bounding box center [554, 303] width 148 height 13
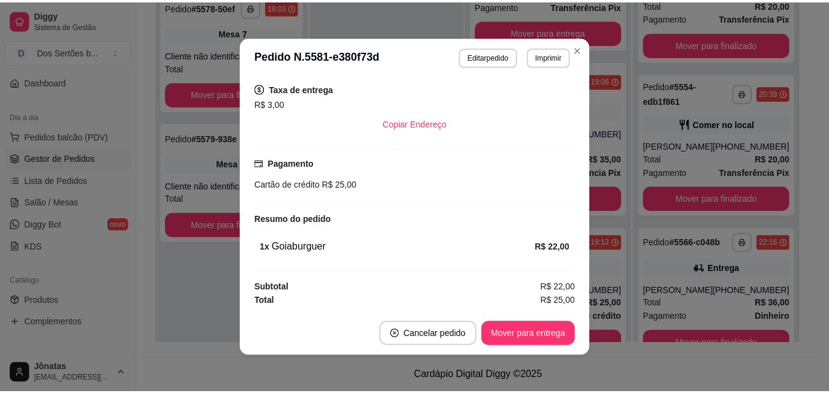
scroll to position [91, 0]
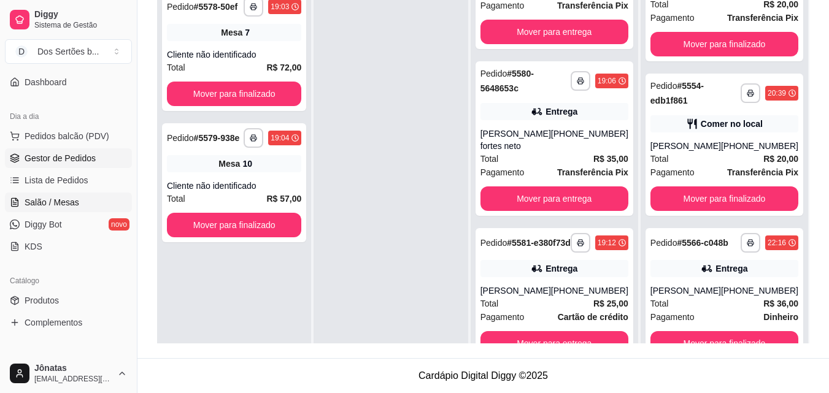
click at [34, 201] on span "Salão / Mesas" at bounding box center [52, 202] width 55 height 12
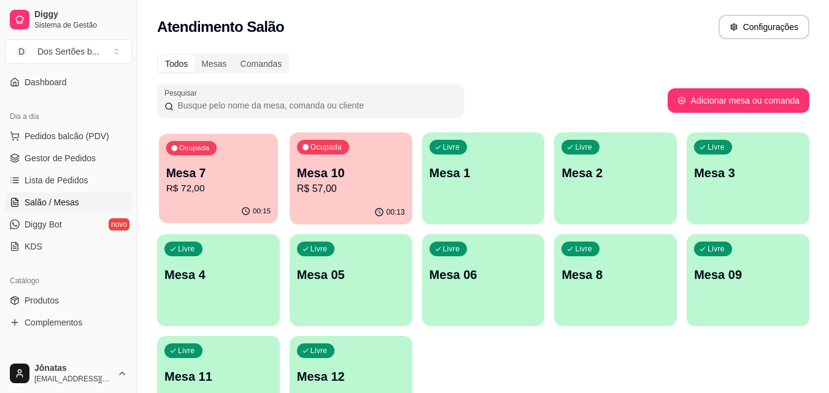
click at [216, 177] on p "Mesa 7" at bounding box center [218, 173] width 105 height 17
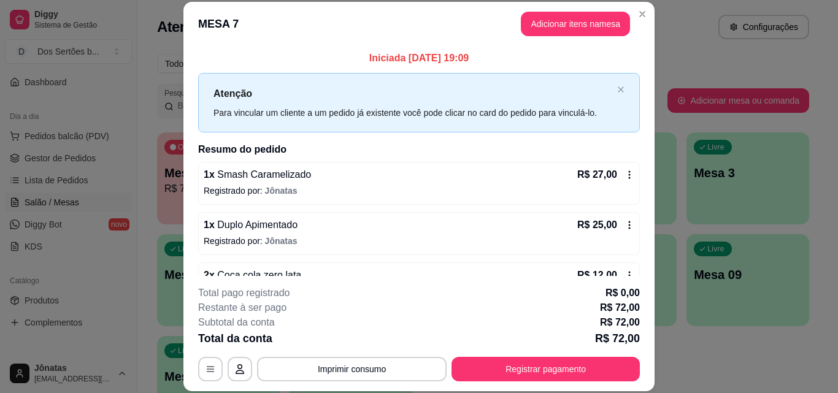
scroll to position [85, 0]
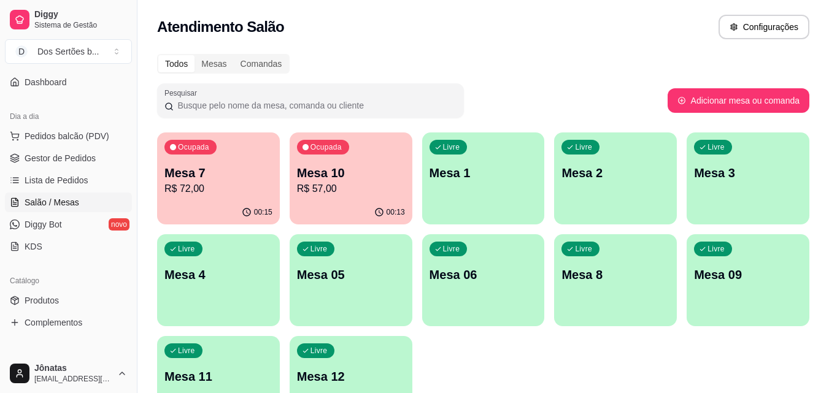
click at [356, 201] on div "00:13" at bounding box center [351, 213] width 123 height 24
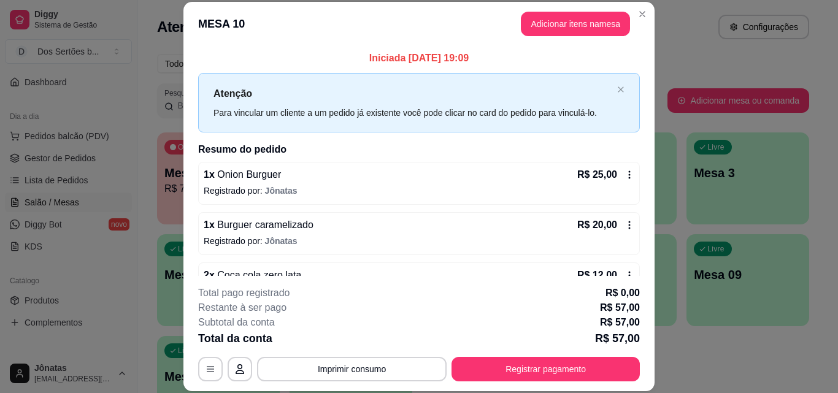
scroll to position [34, 0]
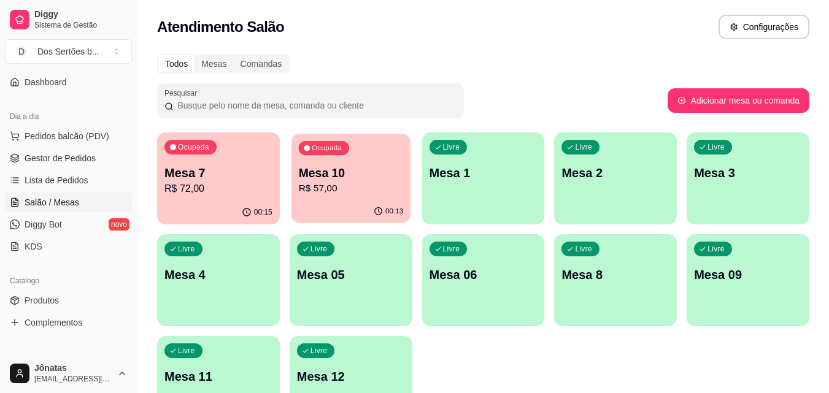
click at [327, 174] on p "Mesa 10" at bounding box center [350, 173] width 105 height 17
click at [10, 164] on link "Gestor de Pedidos" at bounding box center [68, 158] width 127 height 20
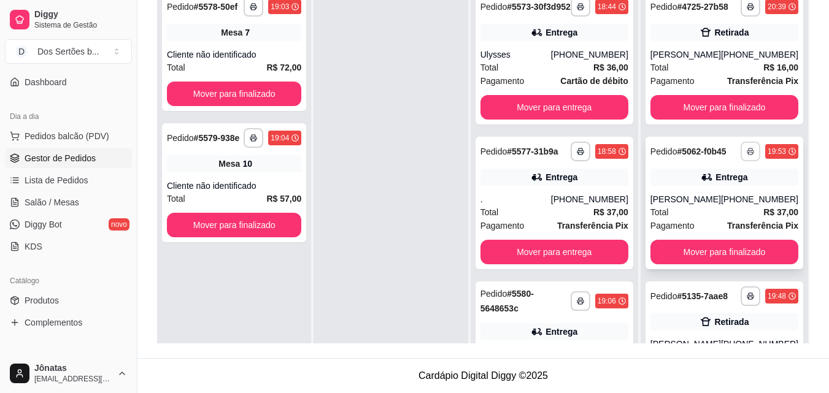
scroll to position [297, 0]
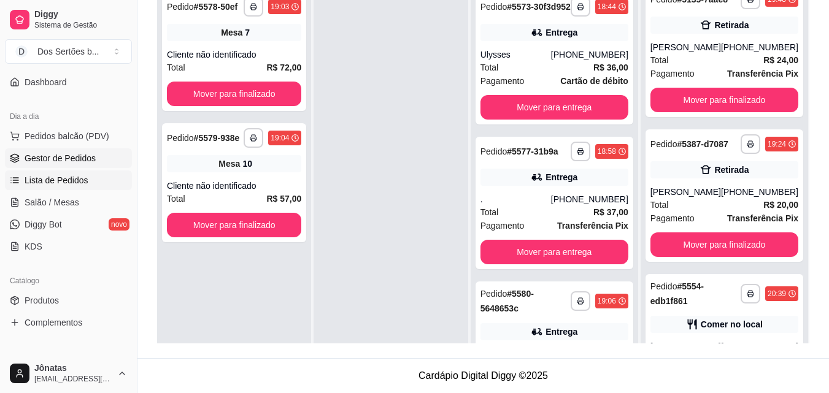
click at [86, 175] on link "Lista de Pedidos" at bounding box center [68, 181] width 127 height 20
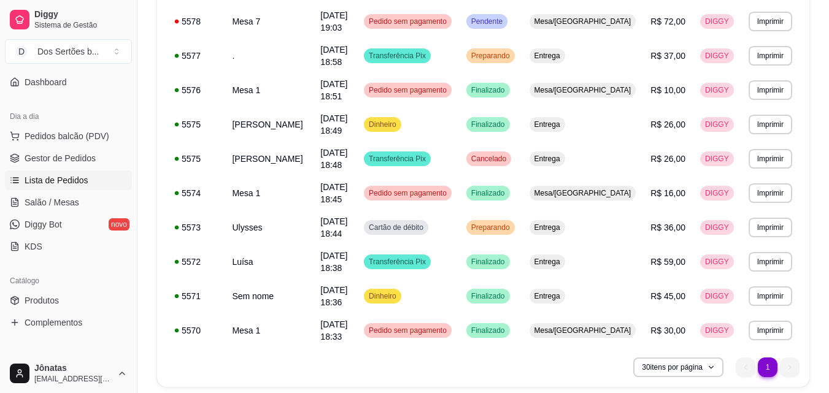
scroll to position [388, 0]
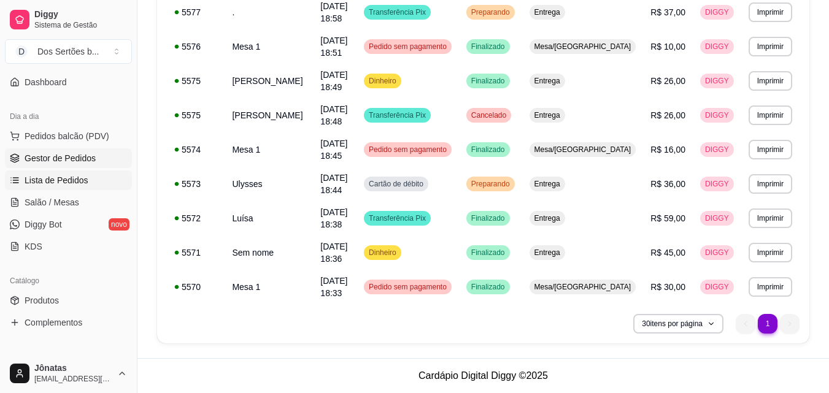
click at [38, 152] on link "Gestor de Pedidos" at bounding box center [68, 158] width 127 height 20
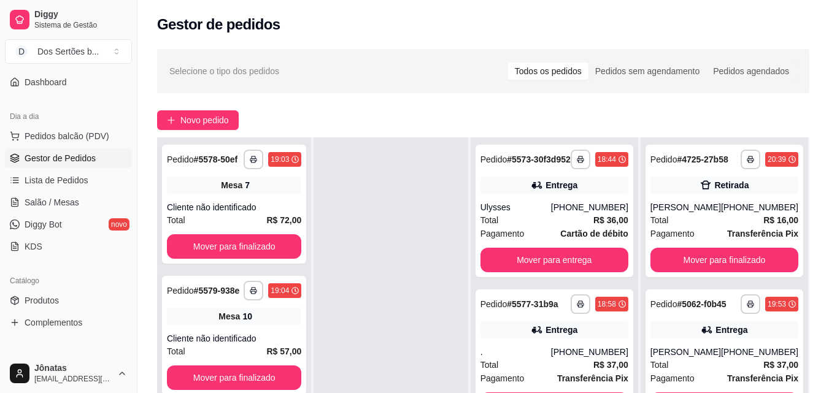
scroll to position [187, 0]
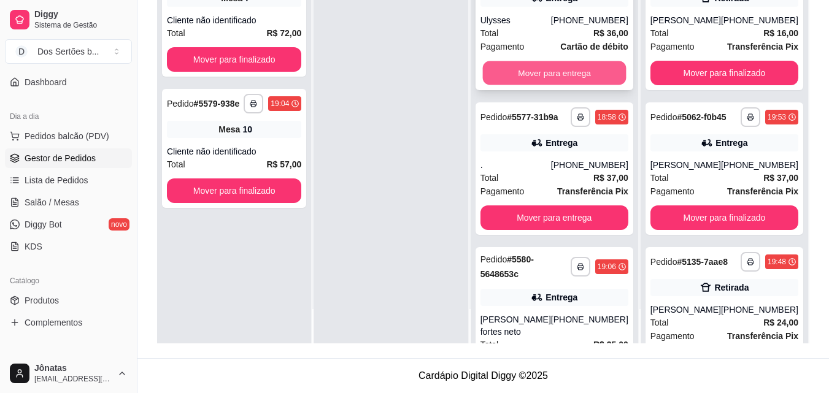
click at [545, 76] on button "Mover para entrega" at bounding box center [554, 73] width 144 height 24
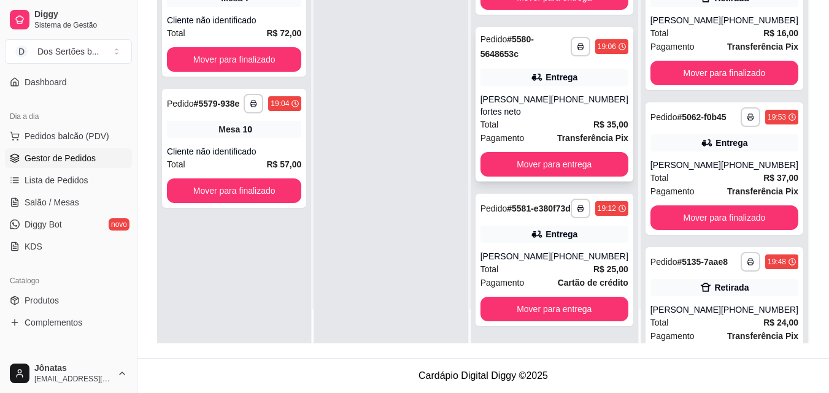
scroll to position [0, 0]
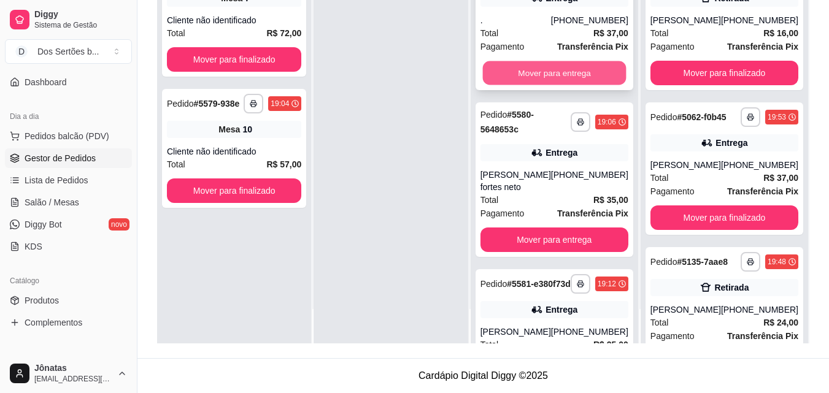
click at [523, 83] on button "Mover para entrega" at bounding box center [554, 73] width 144 height 24
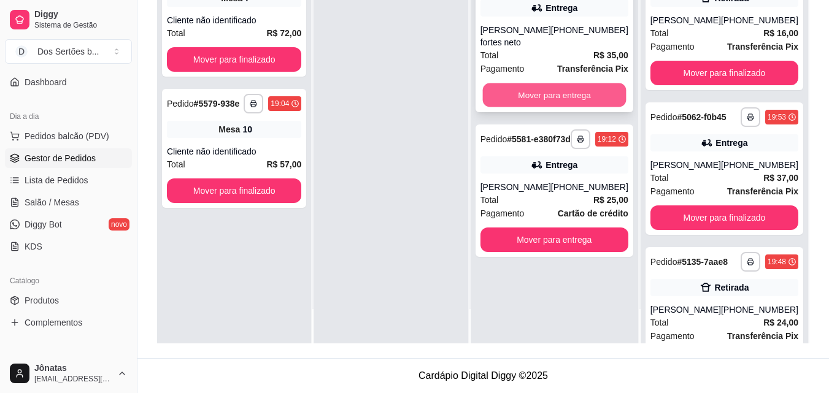
click at [520, 91] on button "Mover para entrega" at bounding box center [554, 95] width 144 height 24
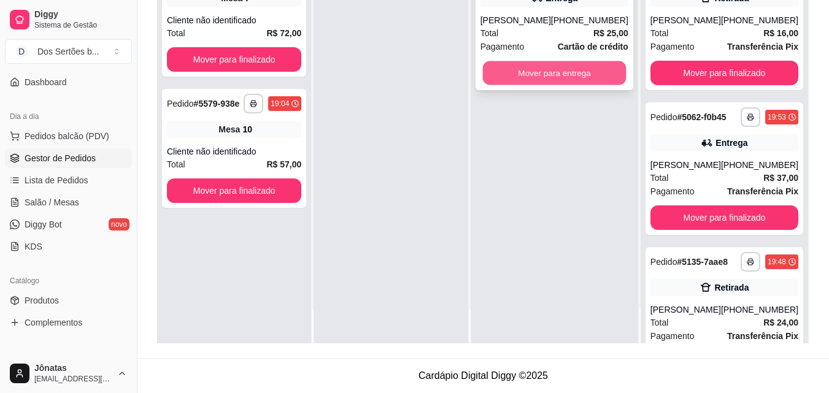
click at [542, 85] on button "Mover para entrega" at bounding box center [554, 73] width 144 height 24
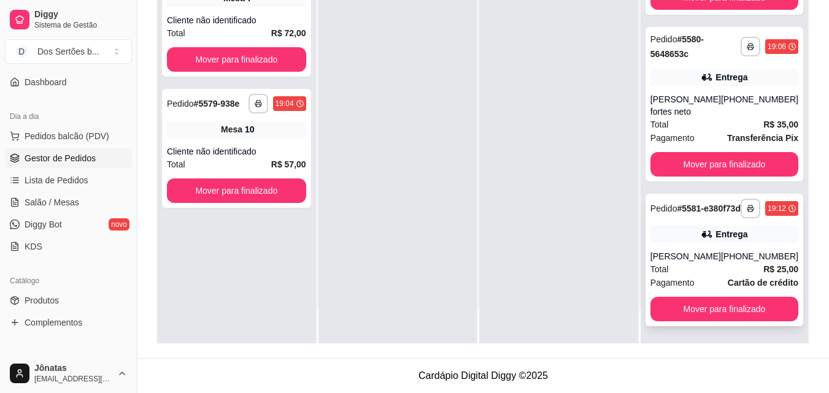
scroll to position [1048, 0]
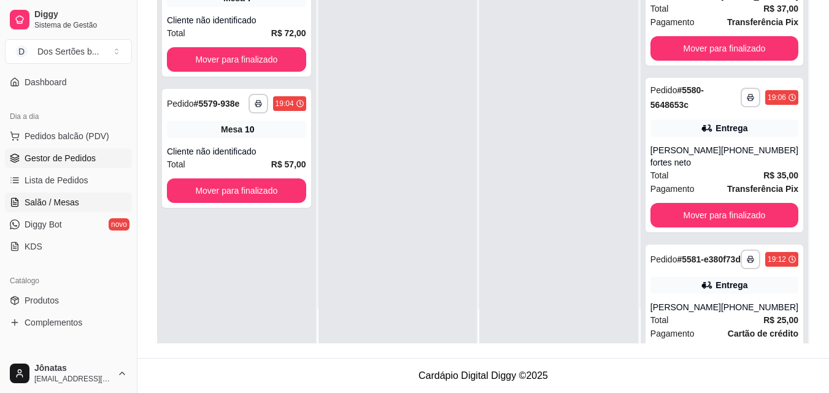
click at [39, 203] on span "Salão / Mesas" at bounding box center [52, 202] width 55 height 12
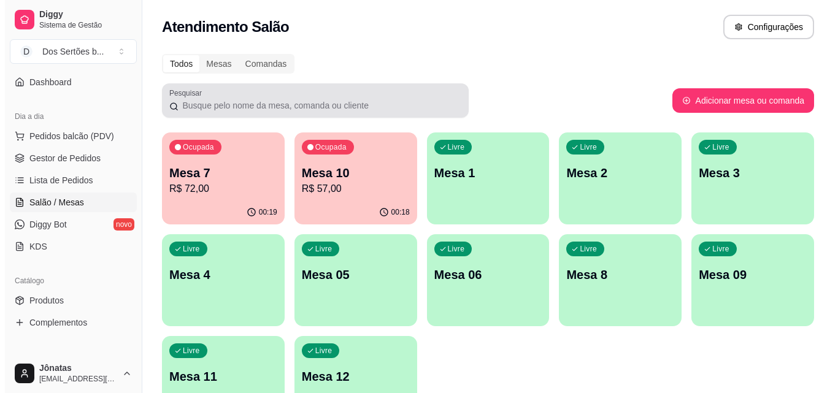
scroll to position [85, 0]
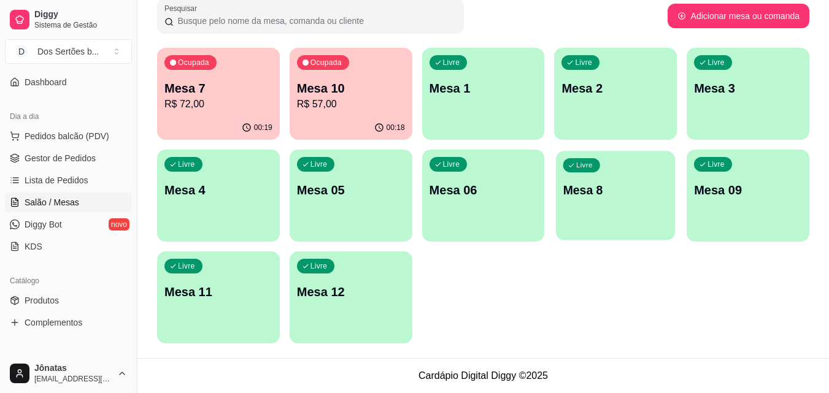
click at [622, 184] on p "Mesa 8" at bounding box center [615, 190] width 105 height 17
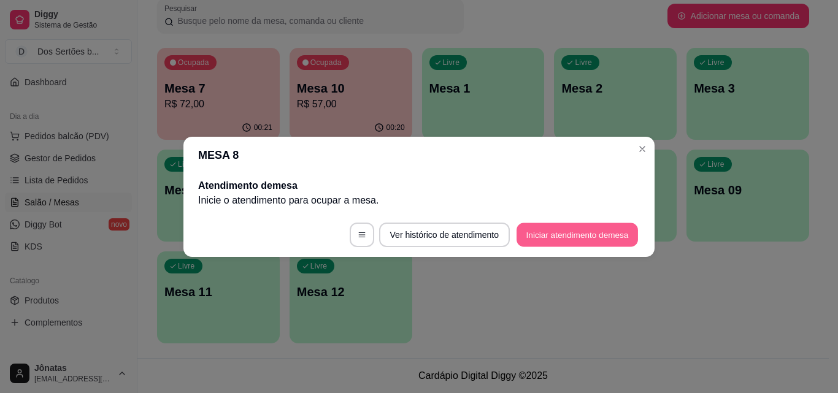
click at [577, 234] on button "Iniciar atendimento de mesa" at bounding box center [577, 235] width 121 height 24
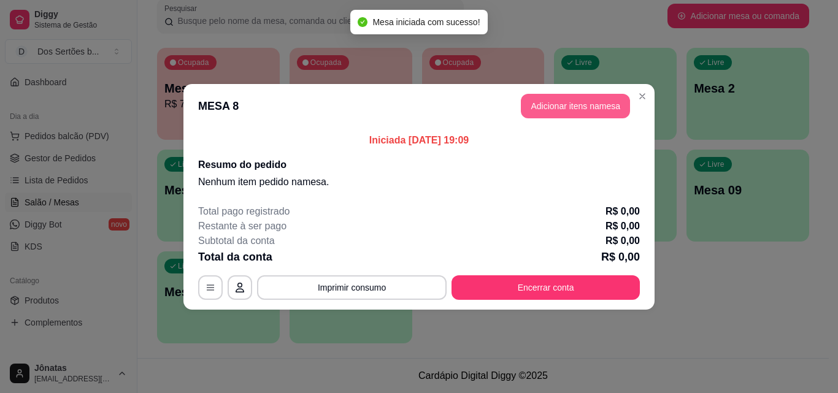
click at [552, 111] on button "Adicionar itens na mesa" at bounding box center [575, 106] width 109 height 25
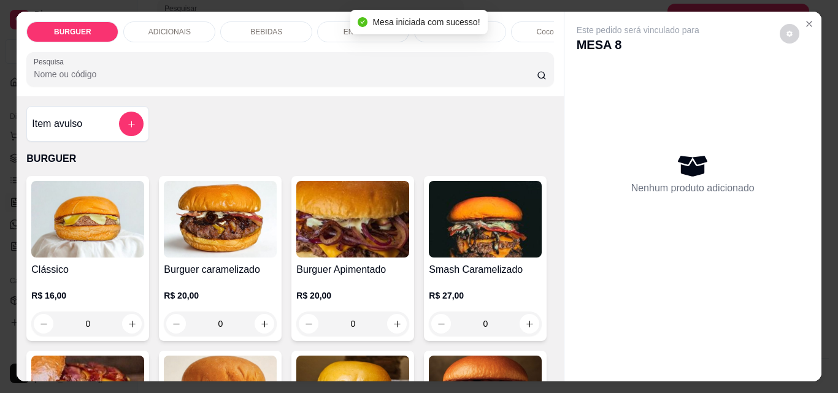
scroll to position [136, 0]
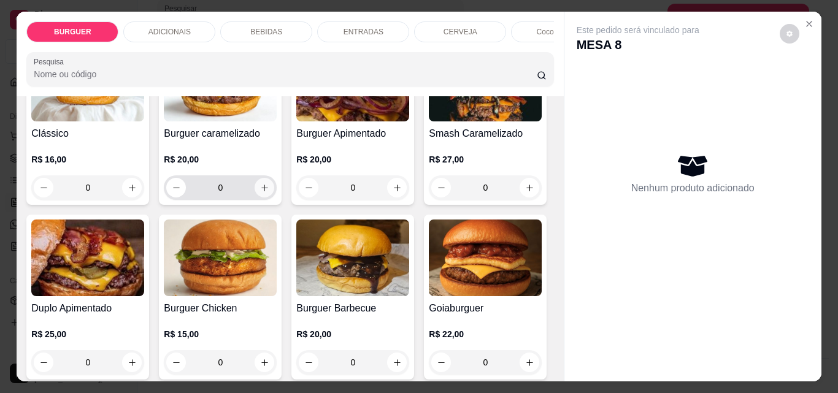
click at [260, 192] on icon "increase-product-quantity" at bounding box center [264, 187] width 9 height 9
type input "1"
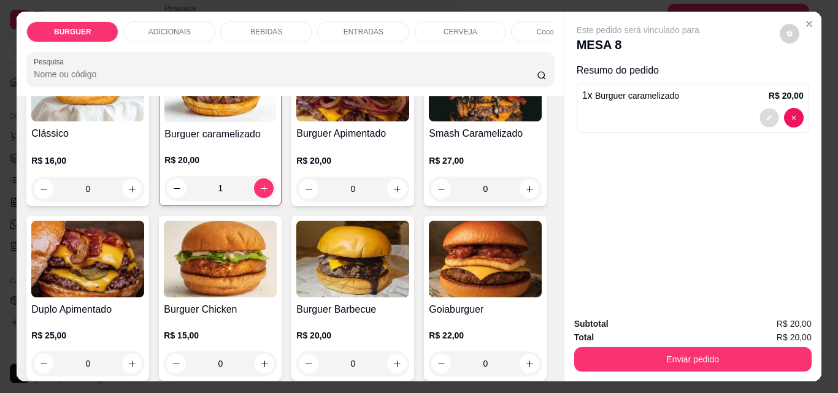
click at [760, 112] on button "decrease-product-quantity" at bounding box center [769, 118] width 19 height 19
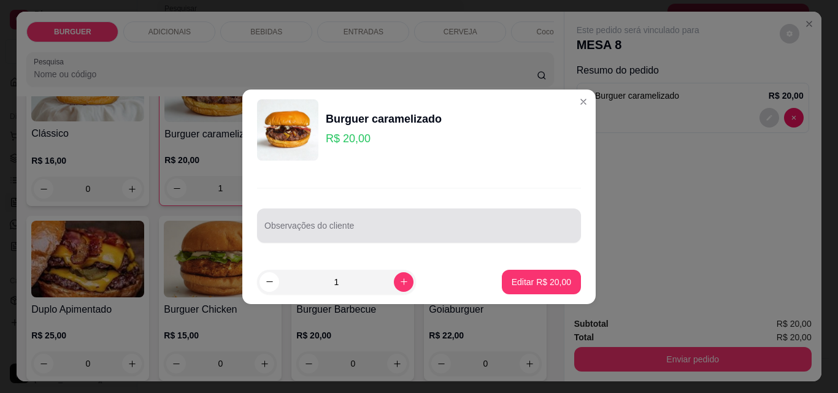
click at [339, 223] on div at bounding box center [418, 225] width 309 height 25
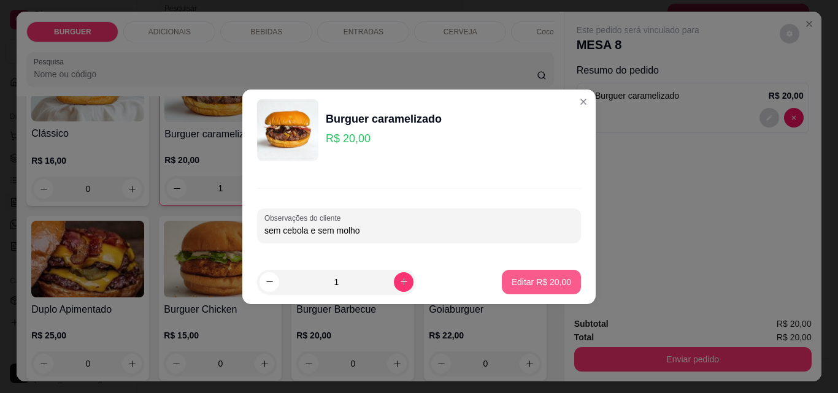
type input "sem cebola e sem molho"
click at [517, 283] on p "Editar R$ 20,00" at bounding box center [541, 282] width 58 height 12
type input "0"
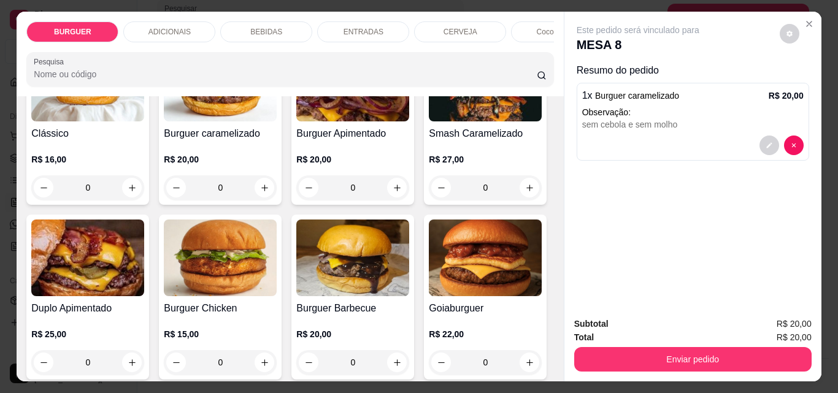
click at [353, 28] on p "ENTRADAS" at bounding box center [364, 32] width 40 height 10
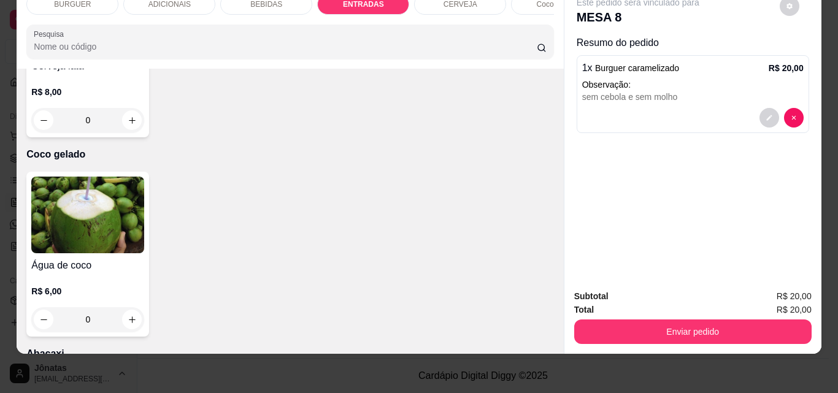
type input "1"
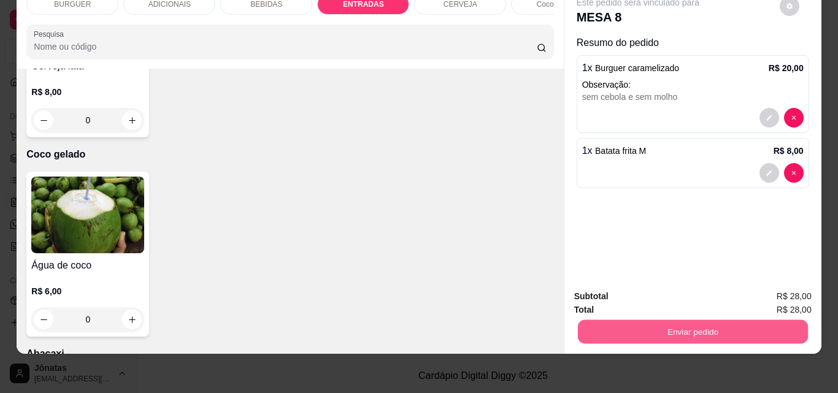
click at [604, 320] on button "Enviar pedido" at bounding box center [692, 332] width 230 height 24
click at [683, 296] on button "Registrar cliente" at bounding box center [697, 292] width 79 height 23
click at [730, 331] on button "Enviar pedido" at bounding box center [692, 332] width 230 height 24
click at [775, 294] on button "Enviar pedido" at bounding box center [779, 292] width 67 height 23
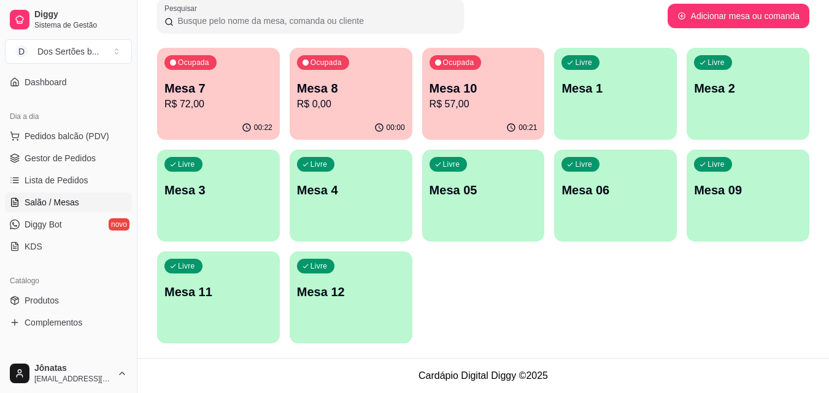
click at [739, 197] on p "Mesa 09" at bounding box center [748, 190] width 108 height 17
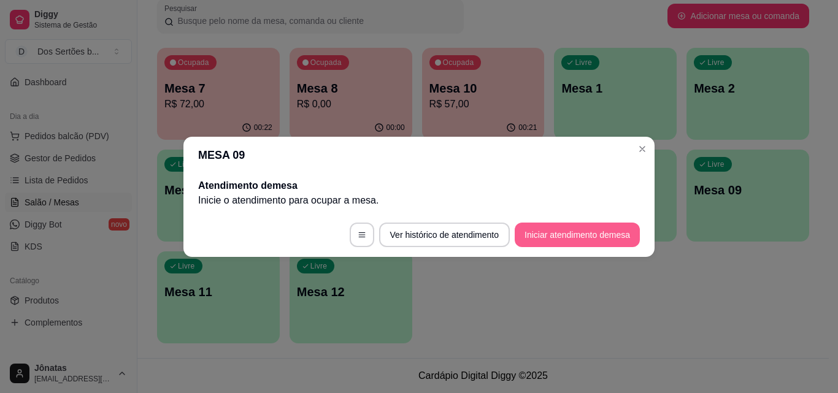
click at [599, 237] on button "Iniciar atendimento de mesa" at bounding box center [577, 235] width 125 height 25
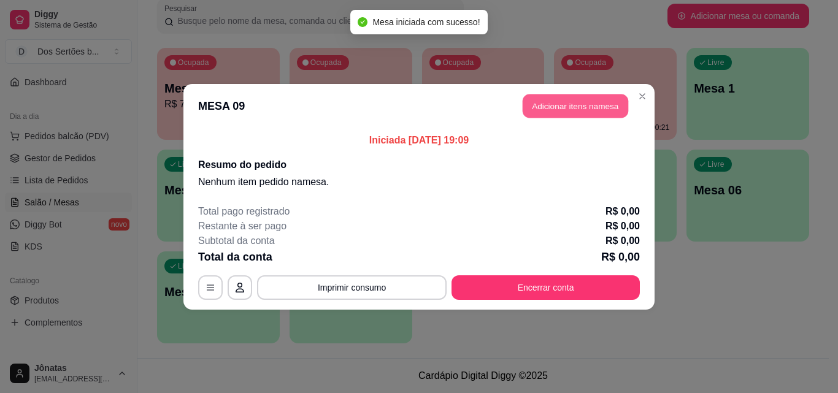
click at [564, 105] on button "Adicionar itens na mesa" at bounding box center [576, 106] width 106 height 24
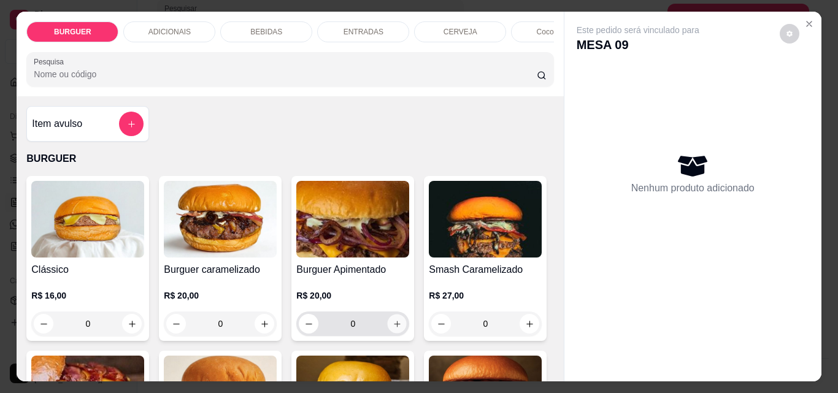
click at [393, 329] on icon "increase-product-quantity" at bounding box center [397, 324] width 9 height 9
type input "1"
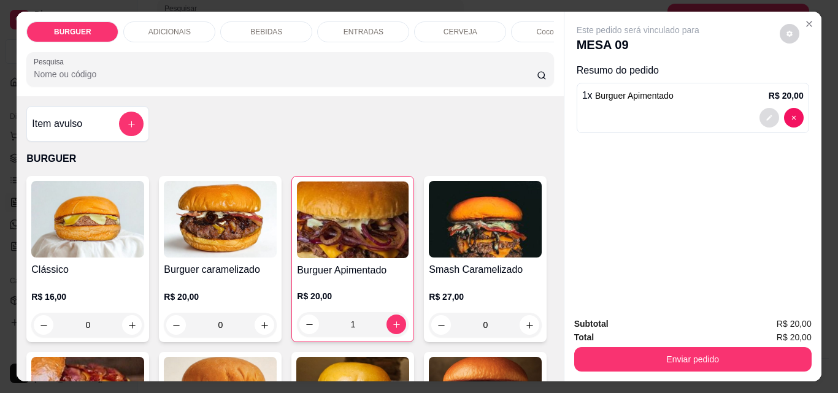
click at [760, 109] on button "decrease-product-quantity" at bounding box center [770, 118] width 20 height 20
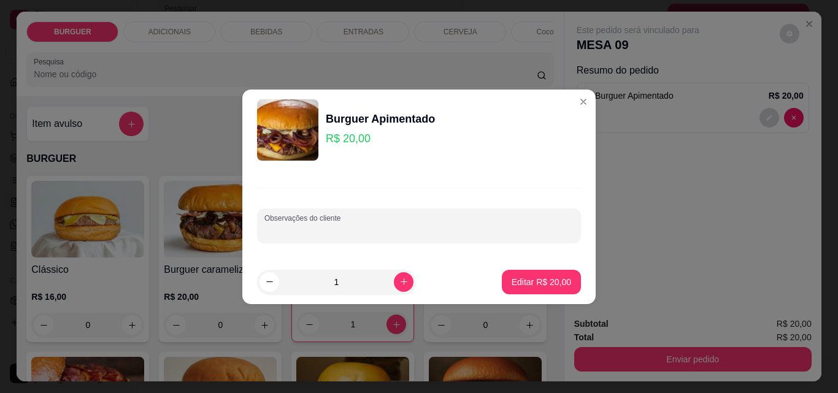
click at [309, 229] on input "Observações do cliente" at bounding box center [418, 231] width 309 height 12
type input "sem bacon e sem molho"
click at [532, 289] on button "Editar R$ 20,00" at bounding box center [541, 282] width 77 height 24
type input "0"
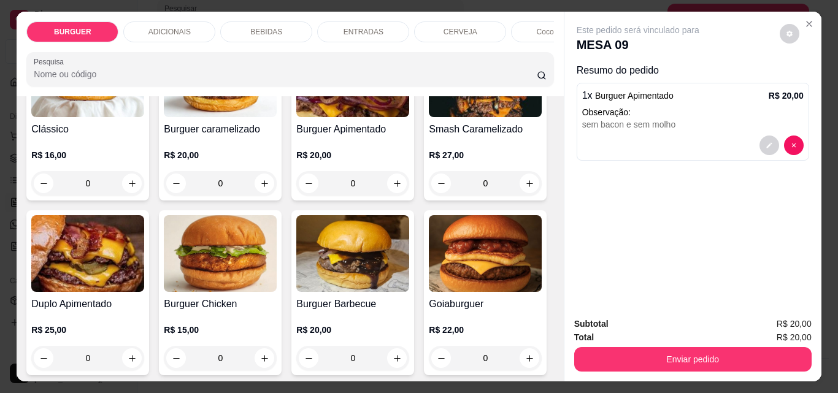
scroll to position [218, 0]
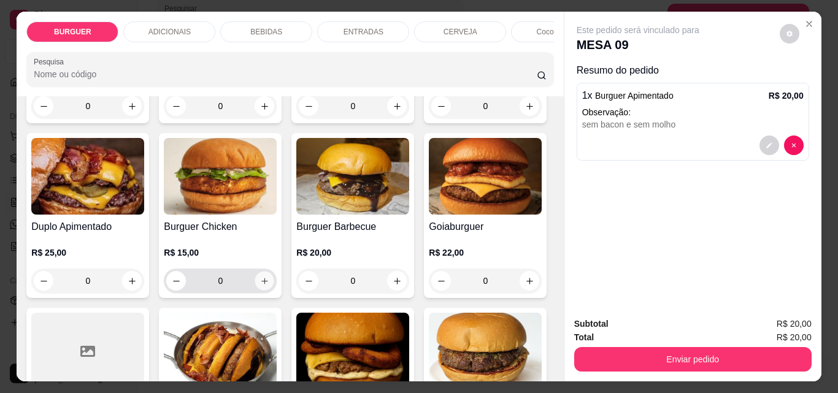
click at [269, 284] on icon "increase-product-quantity" at bounding box center [264, 281] width 9 height 9
type input "1"
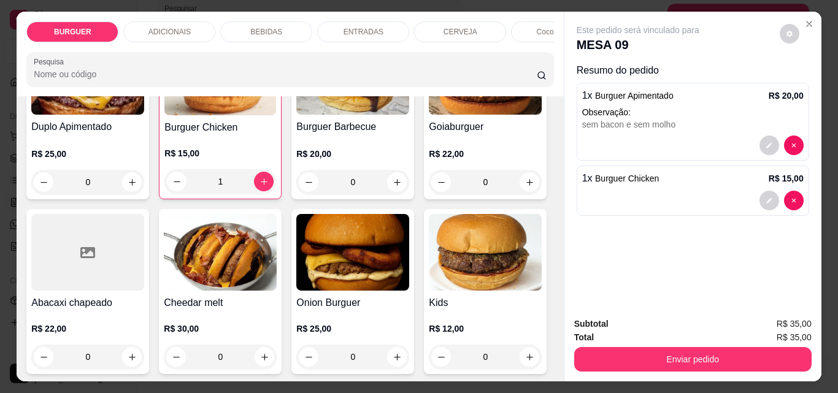
scroll to position [428, 0]
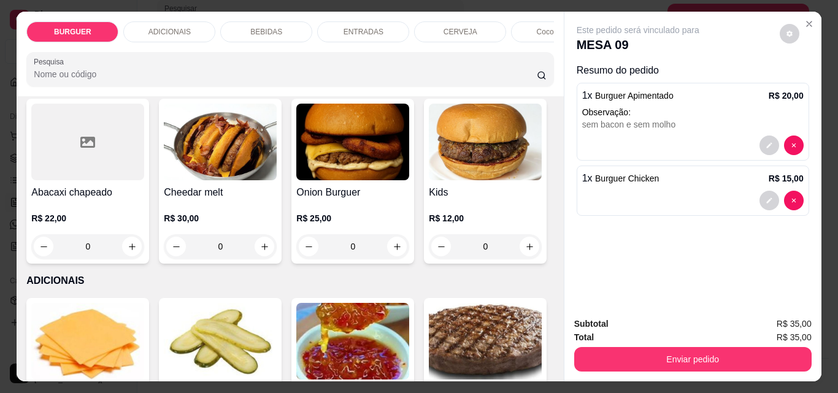
click at [394, 75] on icon "increase-product-quantity" at bounding box center [397, 72] width 6 height 6
type input "1"
click at [766, 253] on icon "decrease-product-quantity" at bounding box center [769, 255] width 7 height 7
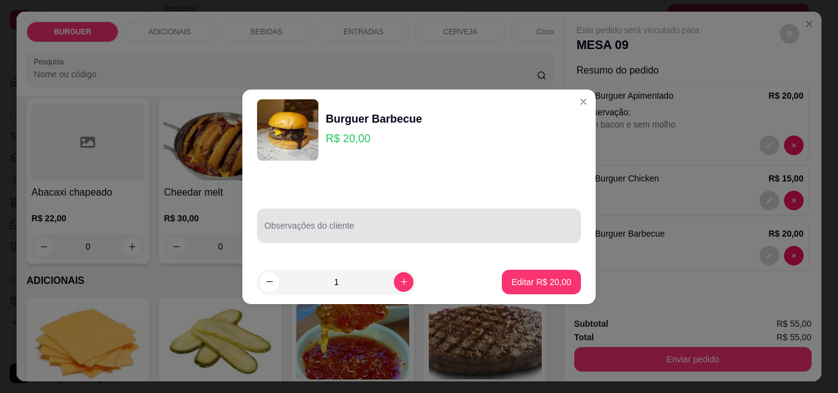
click at [290, 230] on input "Observações do cliente" at bounding box center [418, 231] width 309 height 12
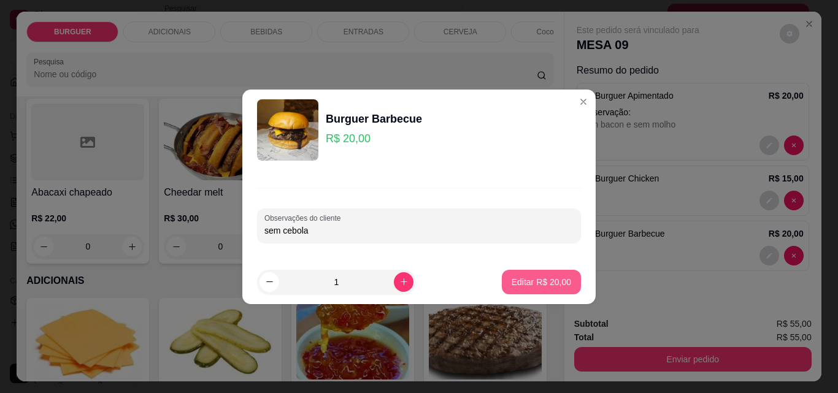
type input "sem cebola"
click at [523, 283] on p "Editar R$ 20,00" at bounding box center [541, 282] width 58 height 12
type input "0"
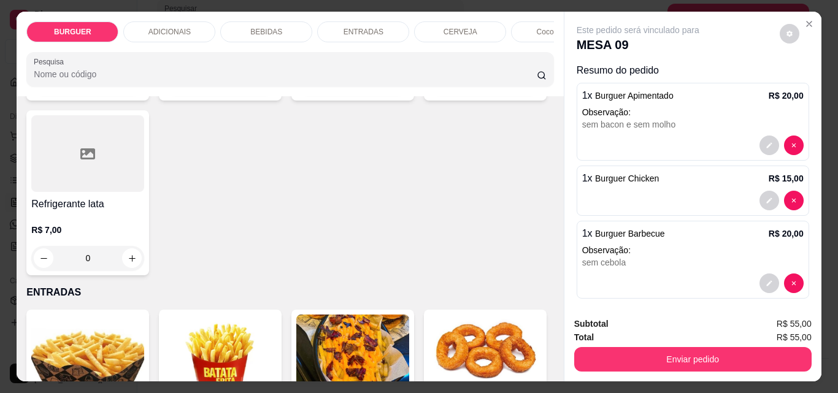
scroll to position [1689, 0]
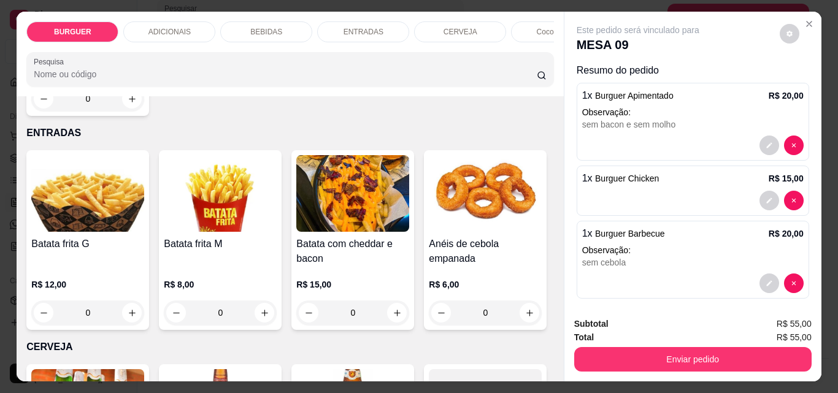
type input "1"
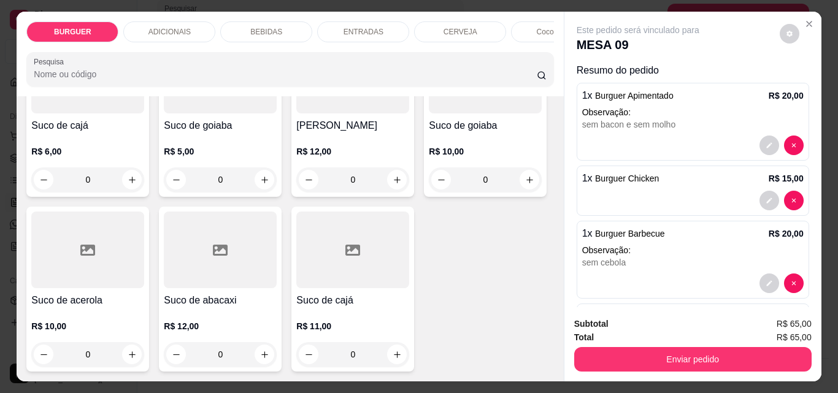
scroll to position [3608, 0]
click at [525, 10] on icon "increase-product-quantity" at bounding box center [529, 5] width 9 height 9
type input "1"
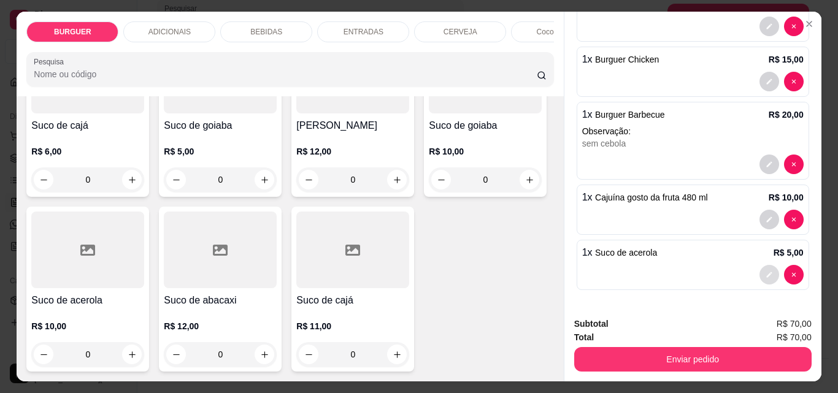
click at [760, 276] on button "decrease-product-quantity" at bounding box center [770, 275] width 20 height 20
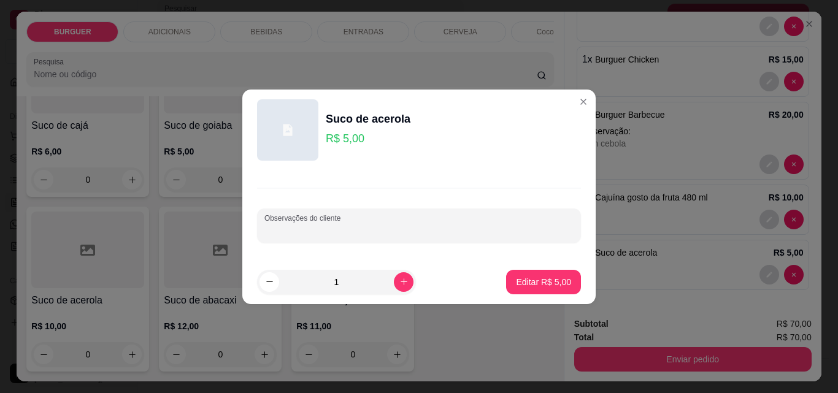
click at [340, 233] on input "Observações do cliente" at bounding box center [418, 231] width 309 height 12
type input "caju"
click at [525, 279] on p "Editar R$ 5,00" at bounding box center [543, 282] width 53 height 12
type input "0"
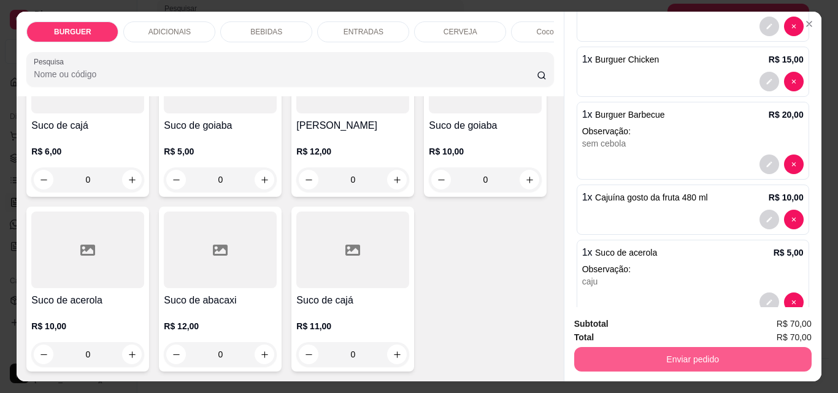
click at [675, 353] on button "Enviar pedido" at bounding box center [692, 359] width 237 height 25
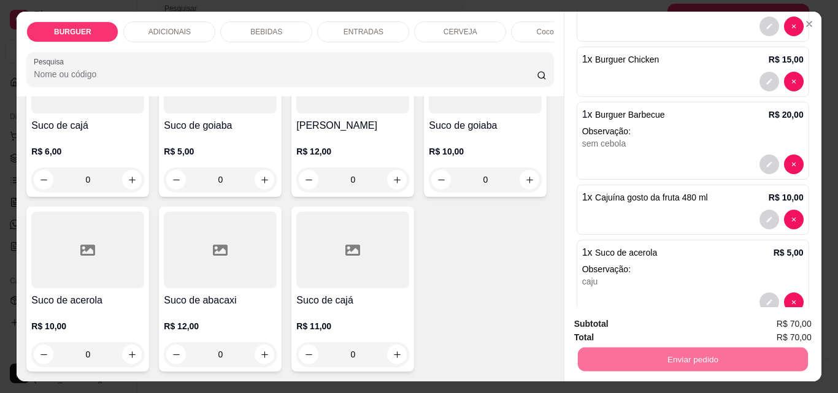
click at [677, 318] on button "Registrar cliente" at bounding box center [697, 324] width 79 height 23
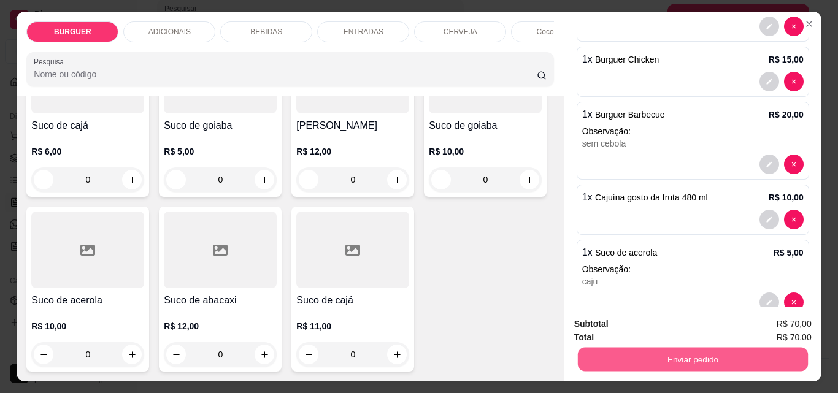
click at [766, 360] on button "Enviar pedido" at bounding box center [692, 359] width 230 height 24
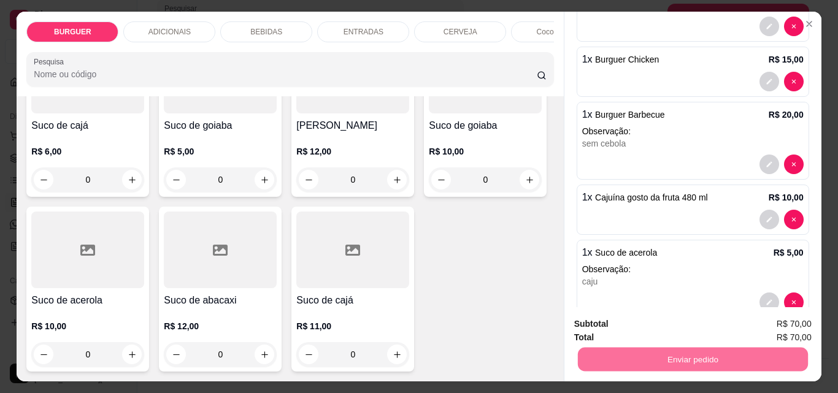
click at [777, 321] on button "Enviar pedido" at bounding box center [779, 324] width 69 height 23
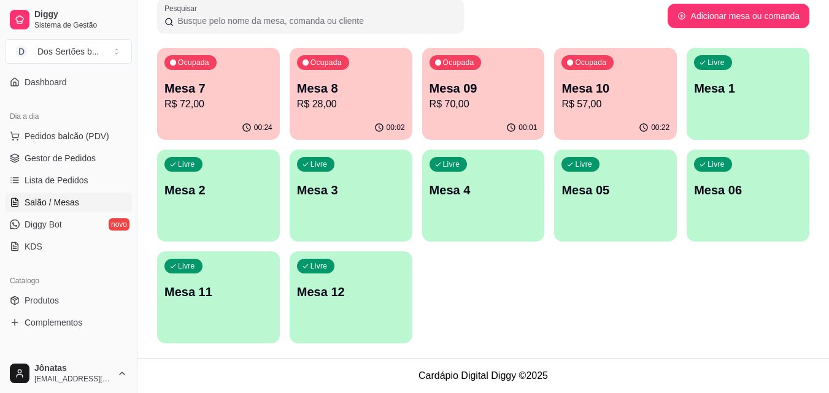
click at [307, 101] on p "R$ 28,00" at bounding box center [351, 104] width 108 height 15
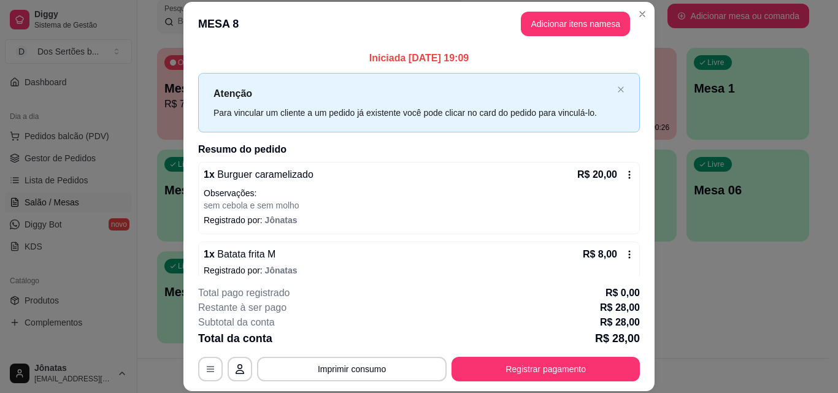
scroll to position [13, 0]
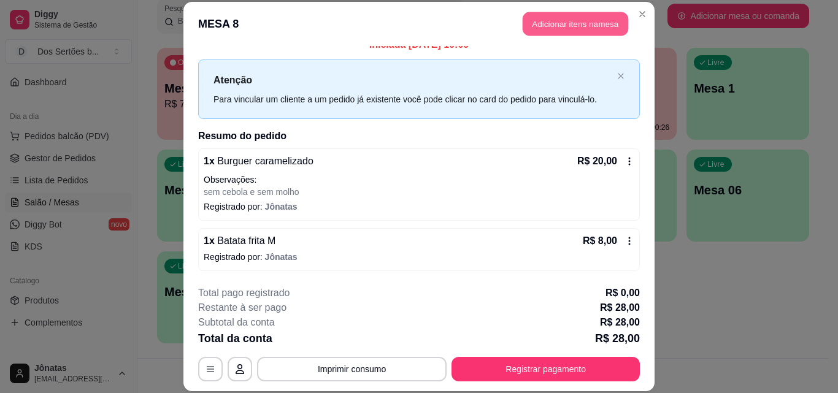
click at [544, 28] on button "Adicionar itens na mesa" at bounding box center [576, 24] width 106 height 24
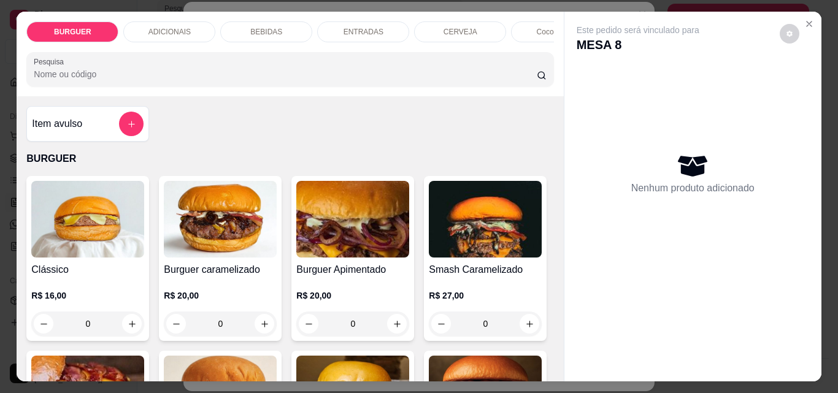
click at [242, 26] on div "BEBIDAS" at bounding box center [266, 31] width 92 height 21
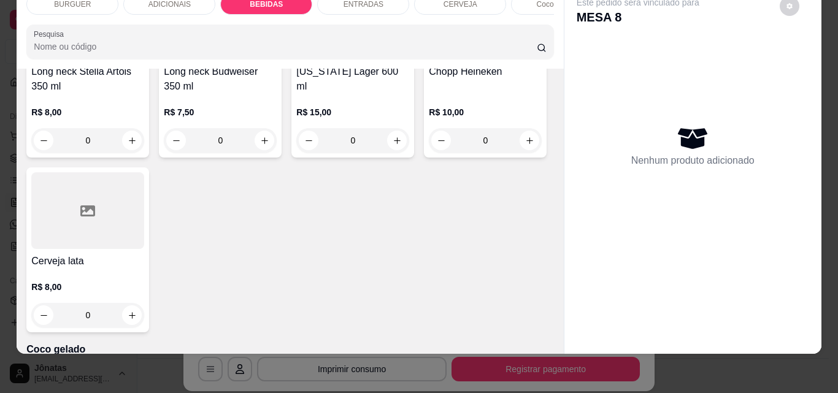
scroll to position [1919, 0]
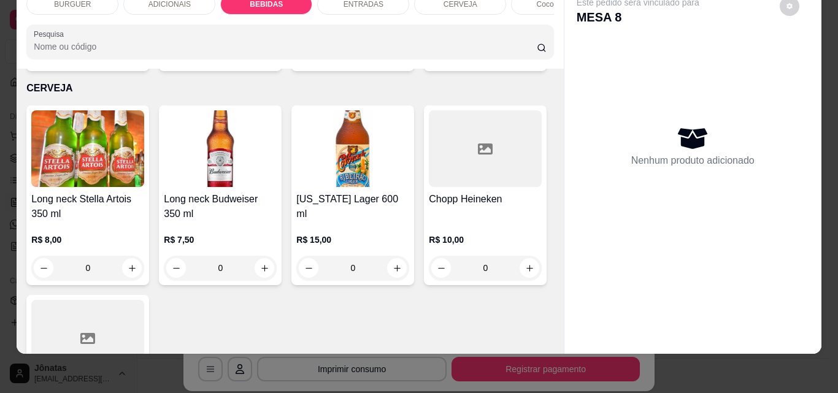
type input "1"
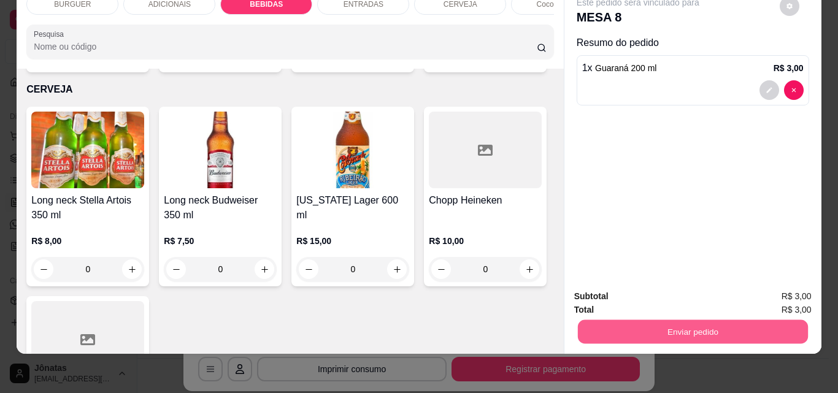
click at [691, 326] on button "Enviar pedido" at bounding box center [692, 332] width 230 height 24
click at [685, 295] on button "Registrar cliente" at bounding box center [697, 292] width 79 height 23
click at [729, 320] on button "Enviar pedido" at bounding box center [692, 332] width 230 height 24
click at [783, 289] on button "Enviar pedido" at bounding box center [779, 292] width 69 height 23
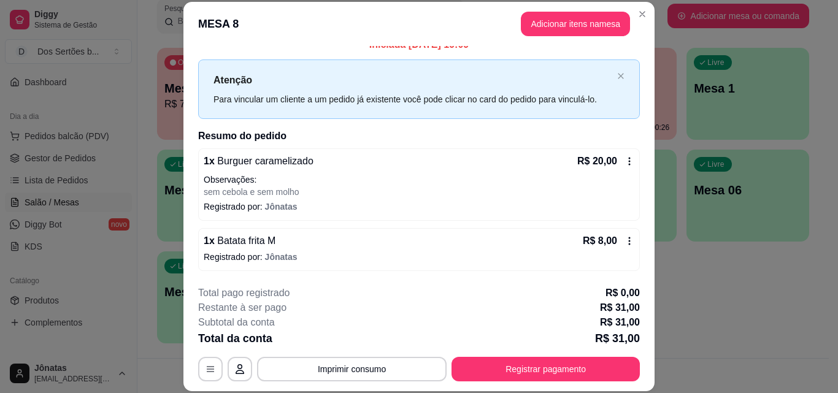
scroll to position [64, 0]
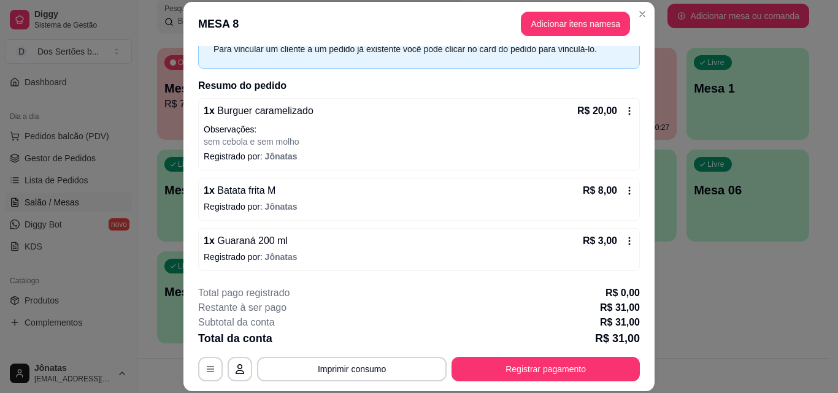
click at [625, 238] on icon at bounding box center [630, 241] width 10 height 10
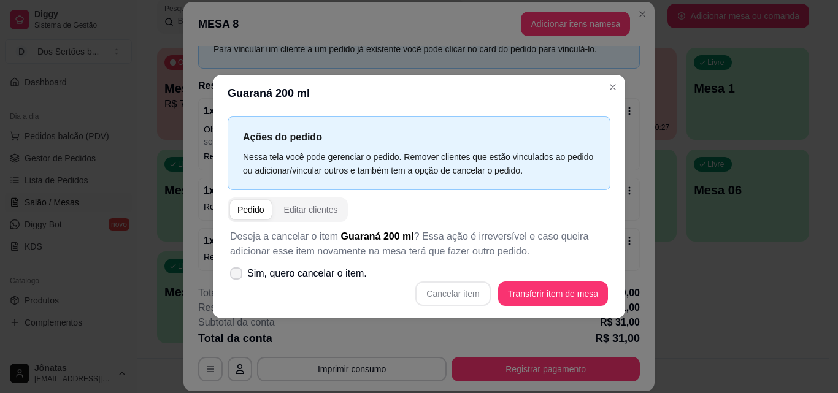
click at [237, 274] on icon at bounding box center [236, 273] width 10 height 7
click at [237, 275] on input "Sim, quero cancelar o item." at bounding box center [233, 279] width 8 height 8
checkbox input "true"
click at [435, 299] on button "Cancelar item" at bounding box center [453, 294] width 73 height 24
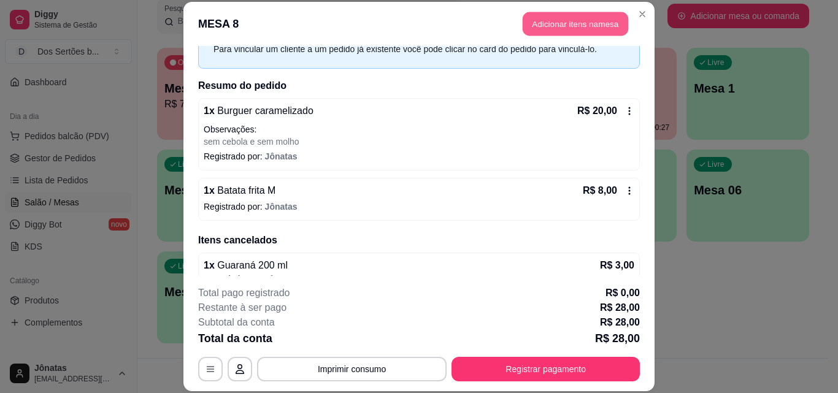
click at [559, 20] on button "Adicionar itens na mesa" at bounding box center [576, 24] width 106 height 24
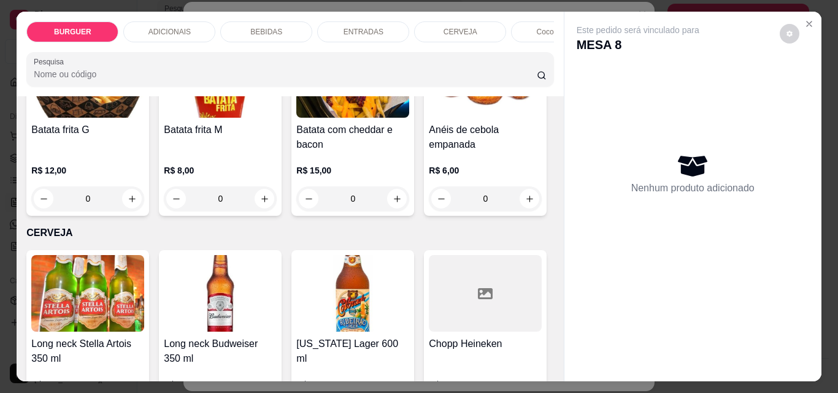
scroll to position [1966, 0]
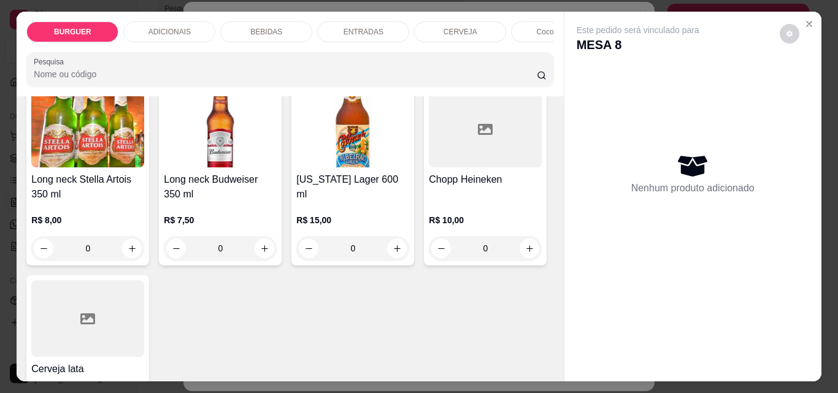
type input "1"
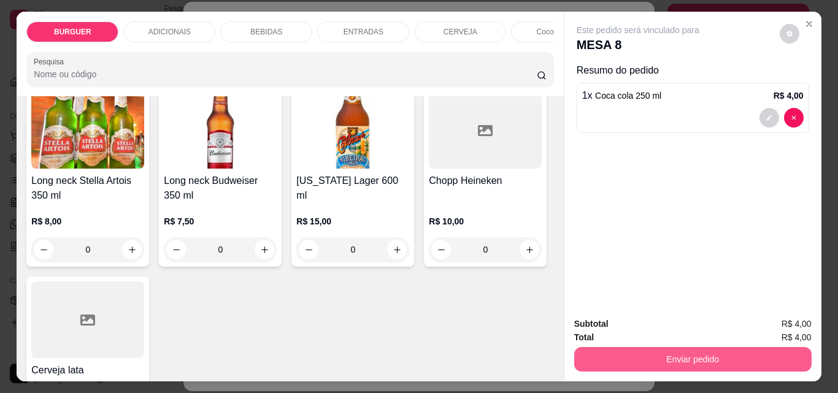
click at [710, 352] on button "Enviar pedido" at bounding box center [692, 359] width 237 height 25
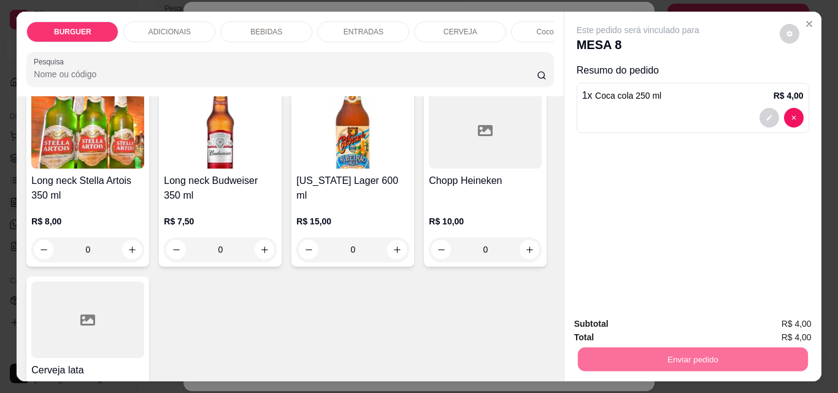
click at [766, 320] on button "Enviar pedido" at bounding box center [779, 324] width 67 height 23
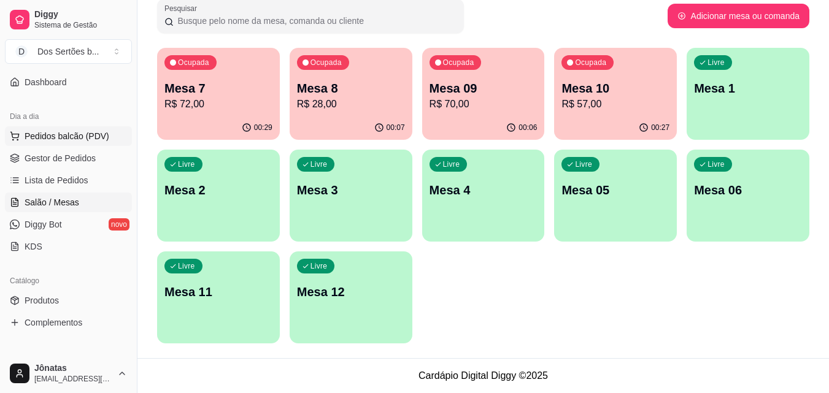
click at [42, 133] on span "Pedidos balcão (PDV)" at bounding box center [67, 136] width 85 height 12
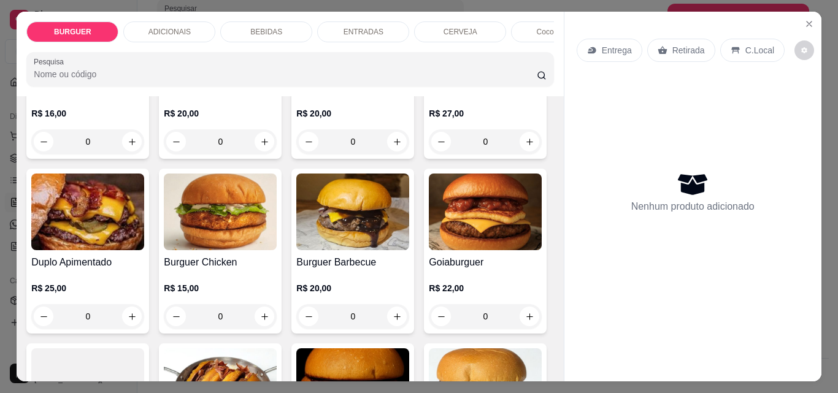
scroll to position [276, 0]
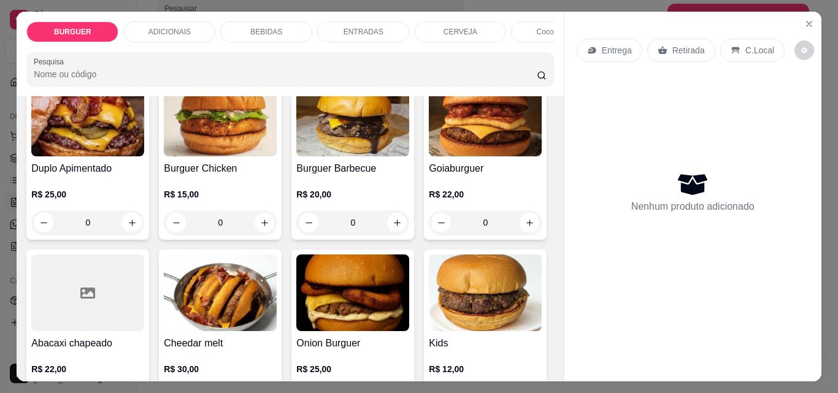
click at [525, 53] on icon "increase-product-quantity" at bounding box center [529, 48] width 9 height 9
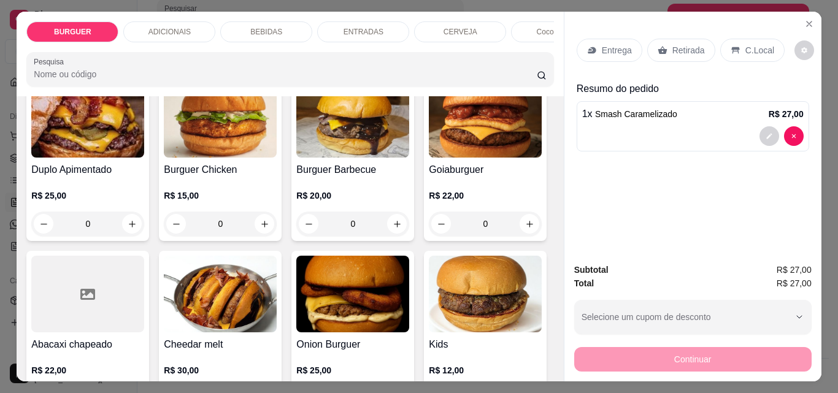
scroll to position [277, 0]
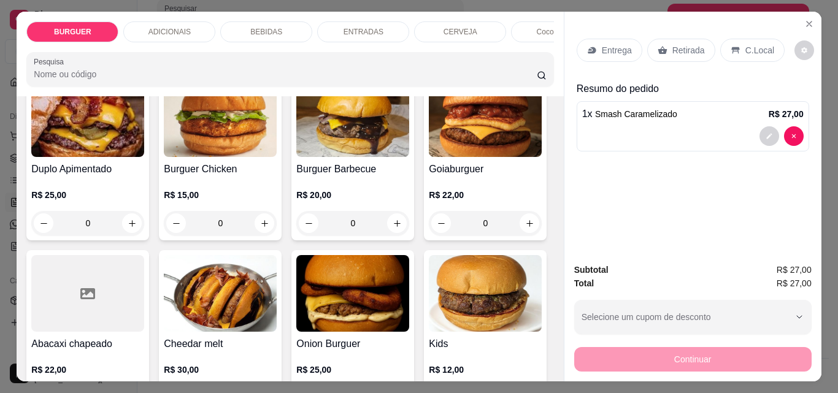
click at [525, 53] on icon "increase-product-quantity" at bounding box center [529, 48] width 9 height 9
type input "2"
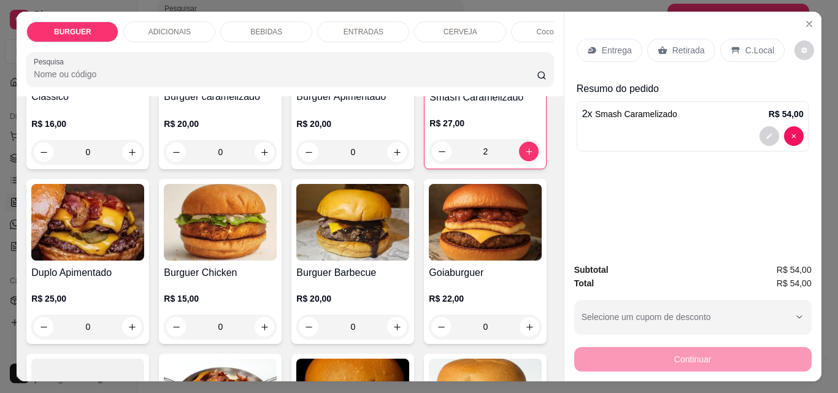
click at [278, 25] on div "BEBIDAS" at bounding box center [266, 31] width 92 height 21
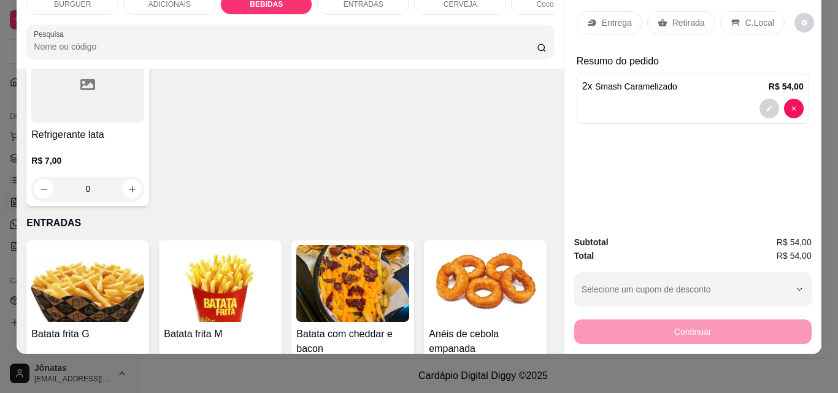
scroll to position [1433, 0]
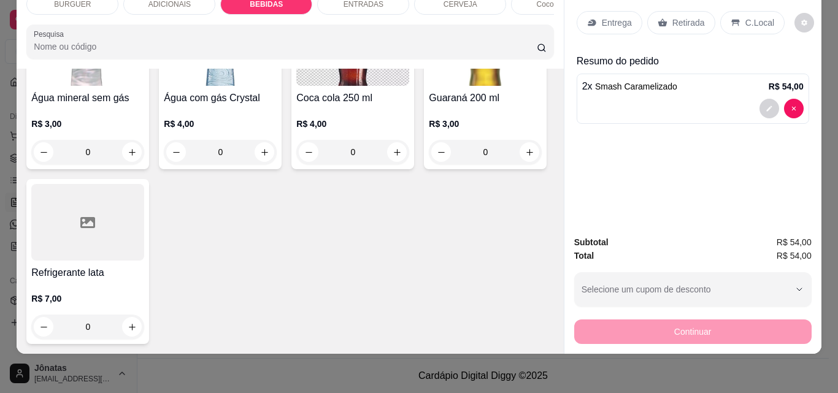
type input "1"
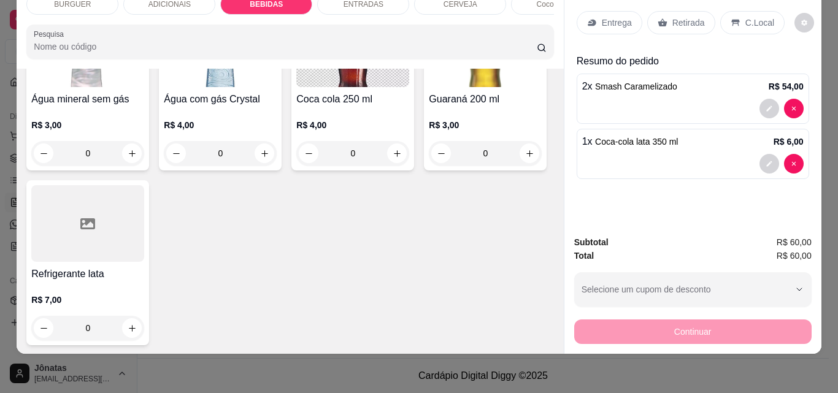
scroll to position [1434, 0]
click at [594, 17] on div "Entrega" at bounding box center [610, 22] width 66 height 23
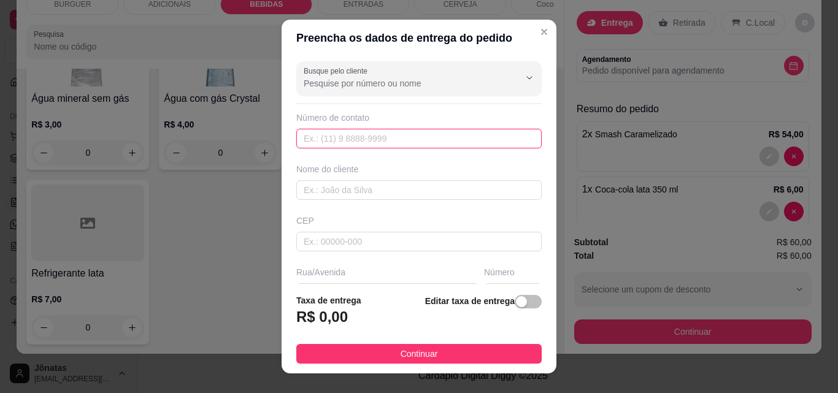
click at [307, 137] on input "text" at bounding box center [418, 139] width 245 height 20
type input "[PHONE_NUMBER]"
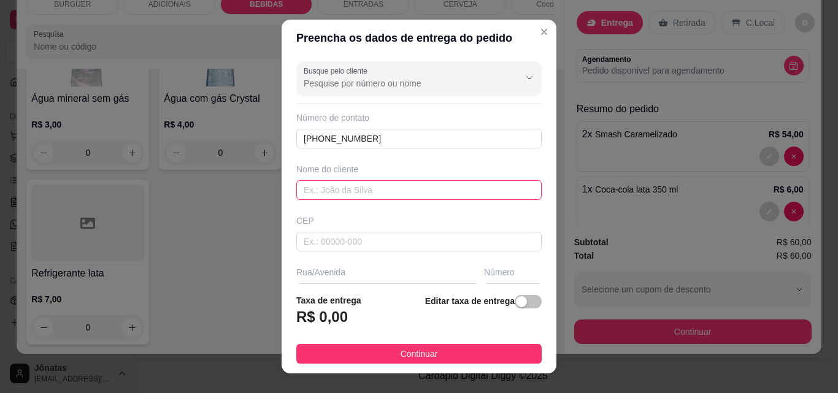
click at [325, 186] on input "text" at bounding box center [418, 190] width 245 height 20
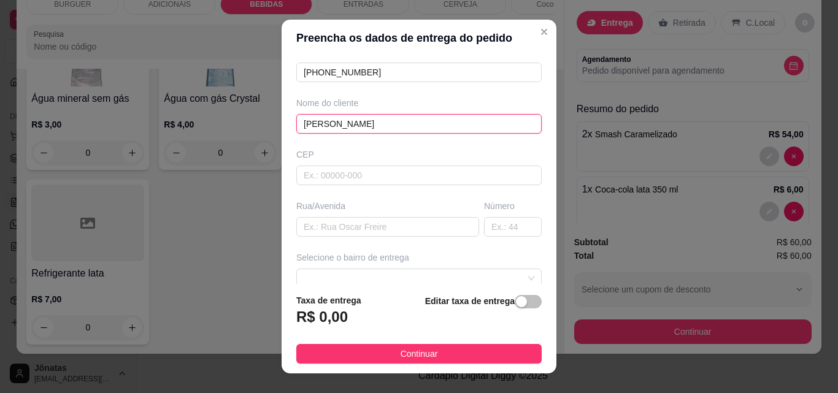
scroll to position [133, 0]
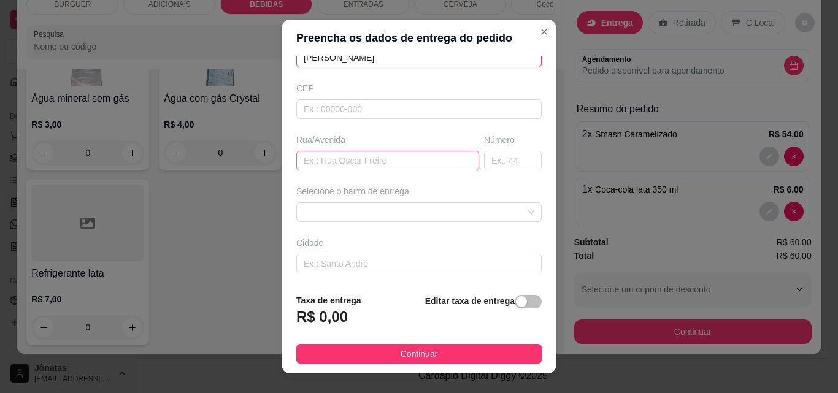
type input "[PERSON_NAME]"
click at [313, 157] on input "text" at bounding box center [387, 161] width 183 height 20
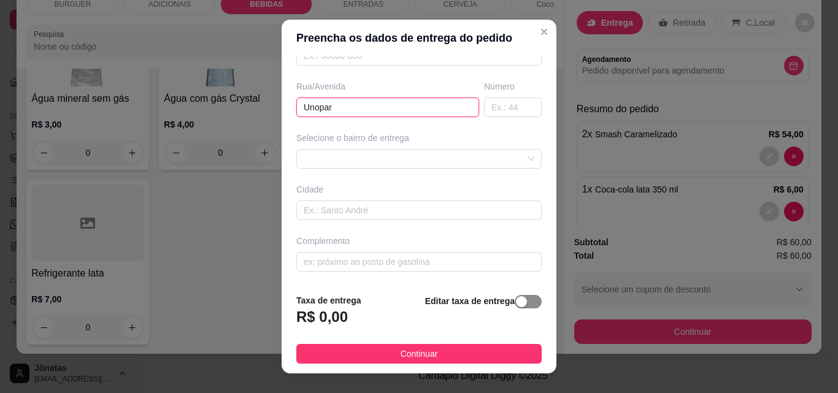
type input "Unopar"
click at [518, 301] on span "button" at bounding box center [528, 301] width 27 height 13
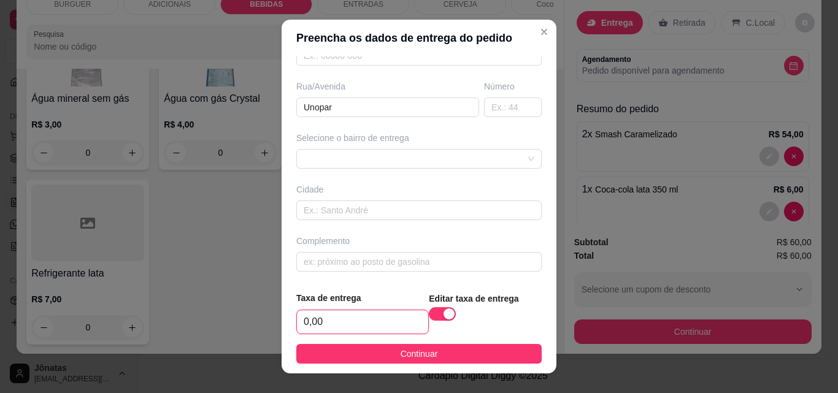
click at [367, 323] on input "0,00" at bounding box center [362, 321] width 131 height 23
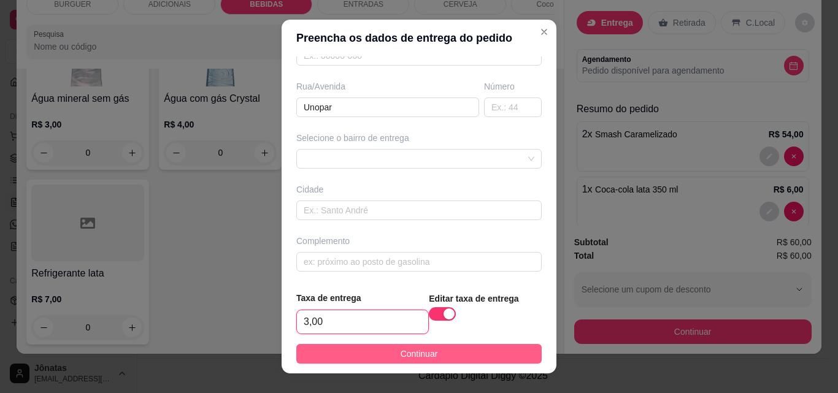
type input "3,00"
click at [418, 349] on span "Continuar" at bounding box center [419, 353] width 37 height 13
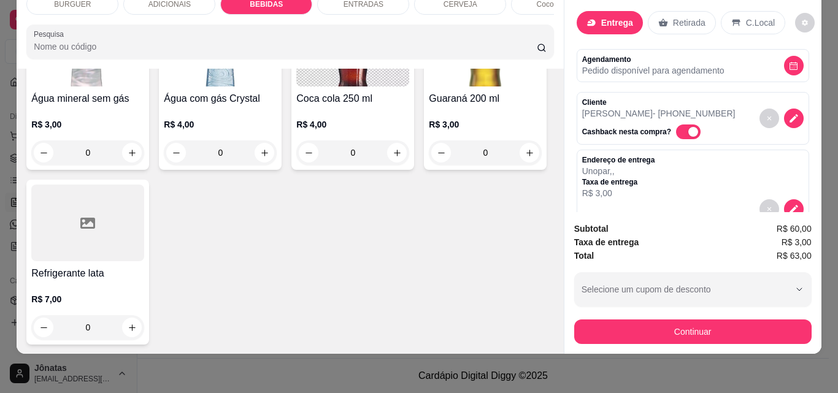
scroll to position [130, 0]
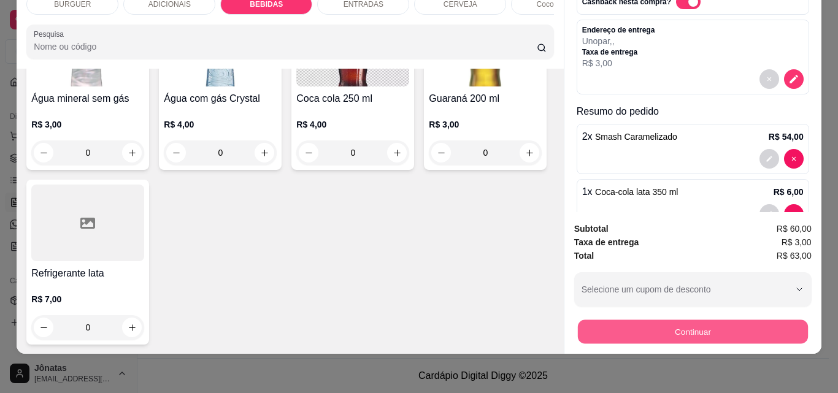
click at [688, 320] on button "Continuar" at bounding box center [692, 332] width 230 height 24
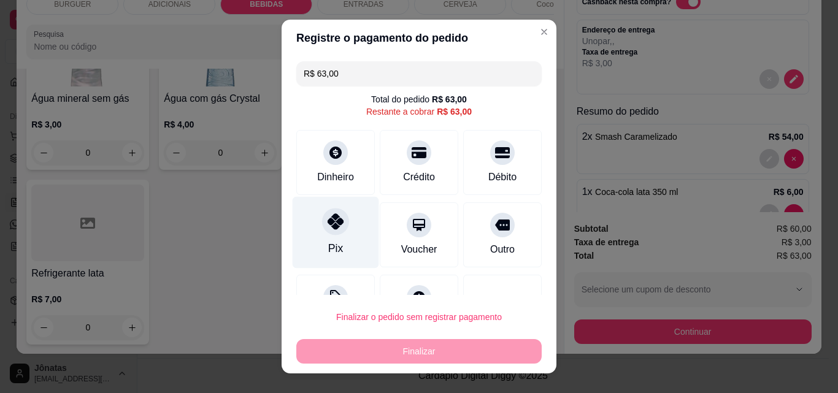
click at [330, 226] on icon at bounding box center [336, 221] width 16 height 16
type input "R$ 0,00"
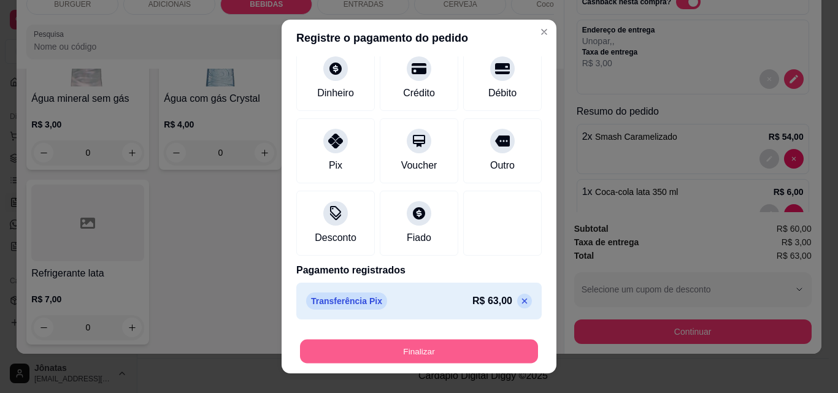
click at [408, 348] on button "Finalizar" at bounding box center [419, 352] width 238 height 24
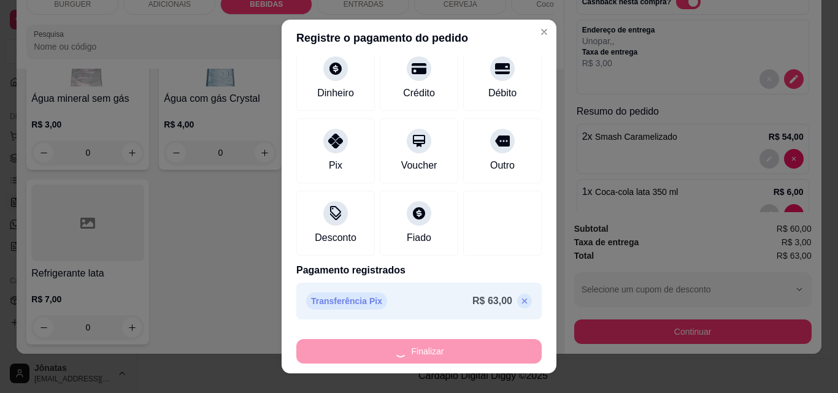
type input "0"
type input "-R$ 63,00"
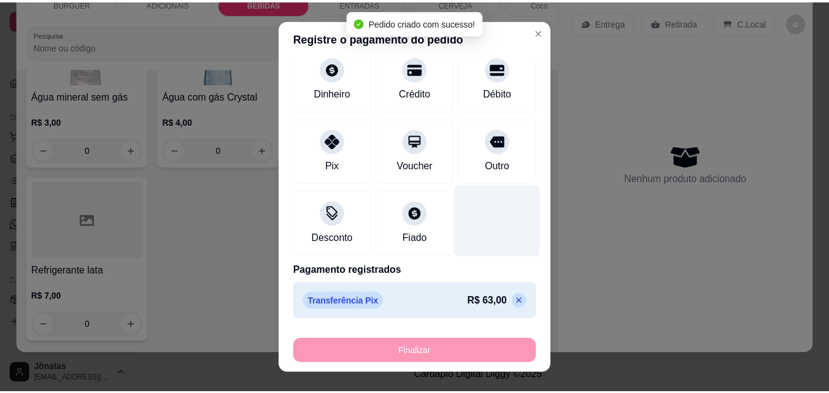
scroll to position [1432, 0]
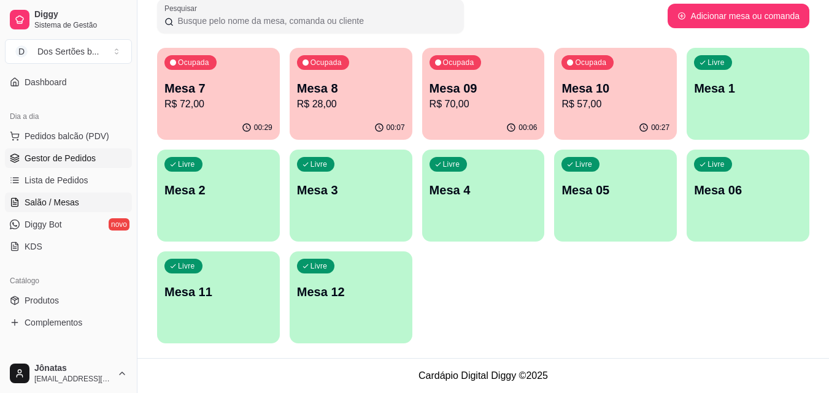
click at [23, 163] on link "Gestor de Pedidos" at bounding box center [68, 158] width 127 height 20
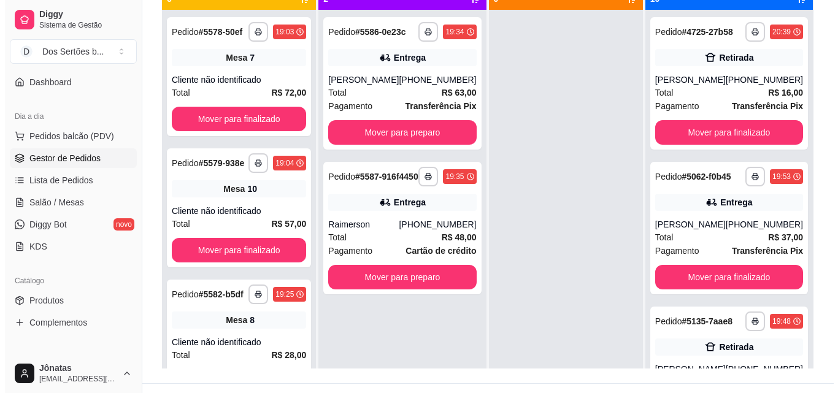
scroll to position [172, 0]
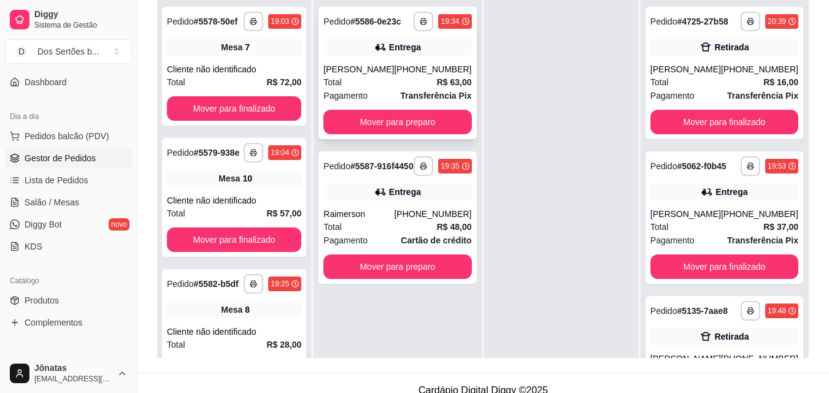
click at [380, 85] on div "Total R$ 63,00" at bounding box center [397, 81] width 148 height 13
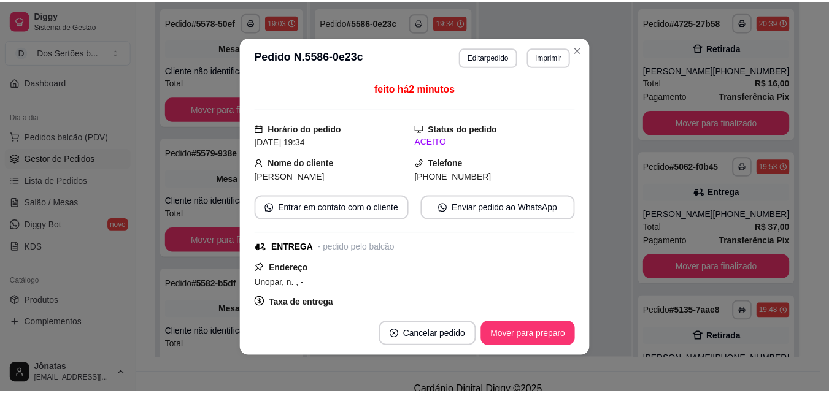
scroll to position [252, 0]
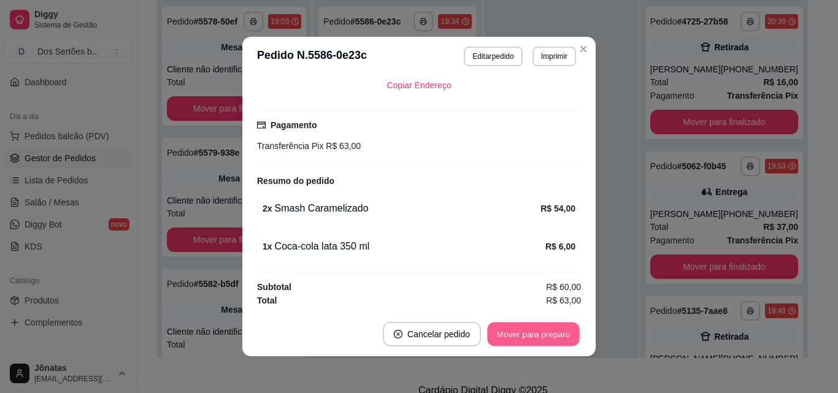
click at [523, 333] on button "Mover para preparo" at bounding box center [533, 335] width 92 height 24
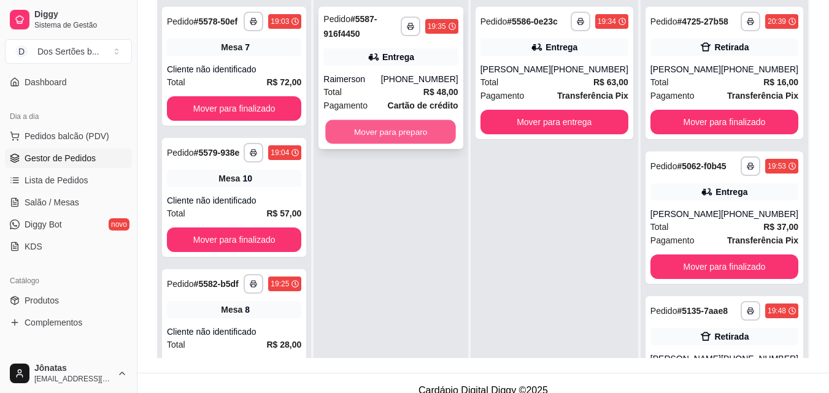
click at [385, 126] on button "Mover para preparo" at bounding box center [391, 132] width 131 height 24
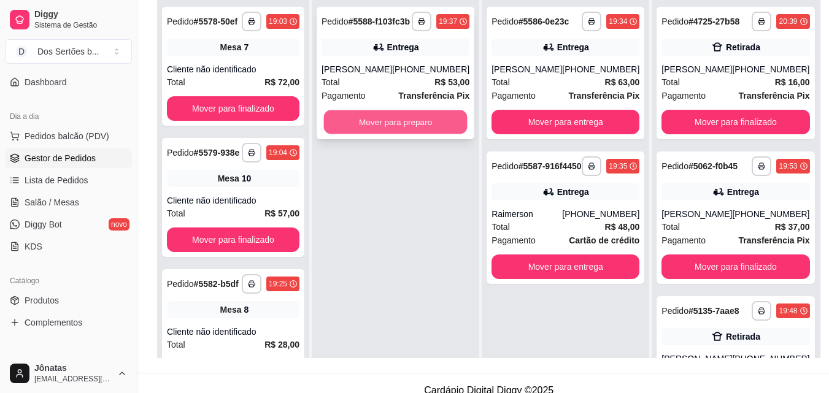
click at [350, 134] on button "Mover para preparo" at bounding box center [396, 122] width 144 height 24
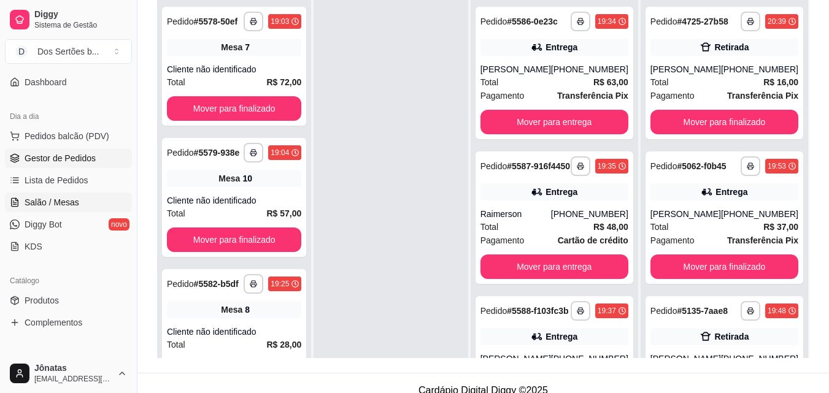
click at [31, 199] on span "Salão / Mesas" at bounding box center [52, 202] width 55 height 12
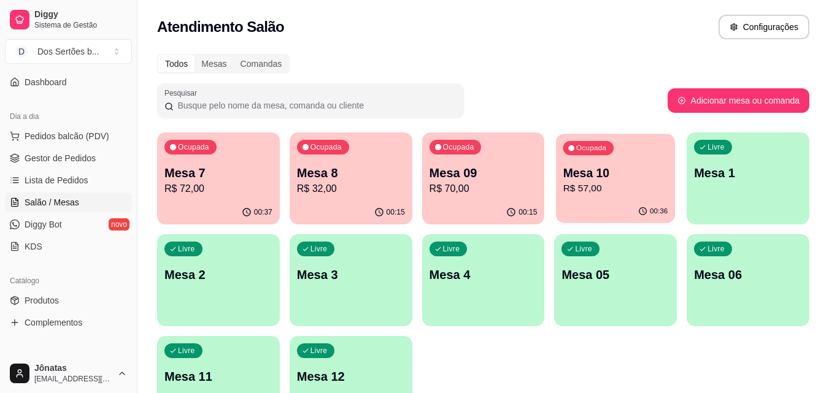
click at [599, 172] on p "Mesa 10" at bounding box center [615, 173] width 105 height 17
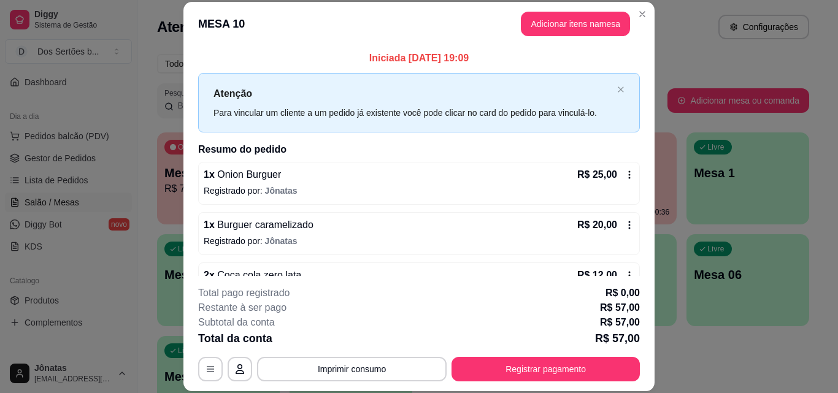
scroll to position [34, 0]
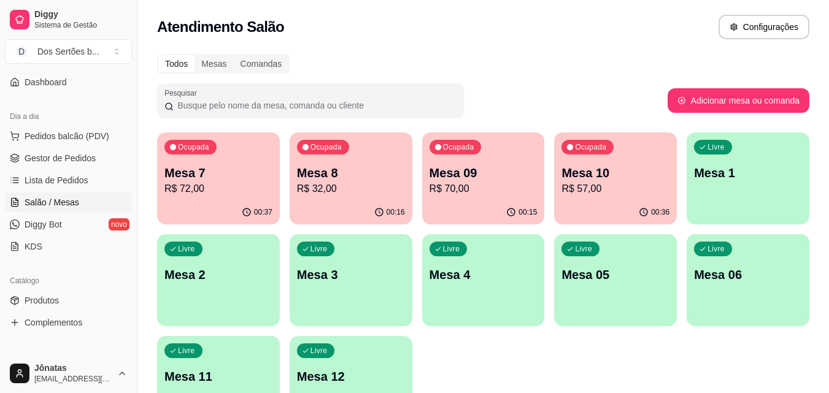
click at [460, 202] on div "00:15" at bounding box center [483, 213] width 123 height 24
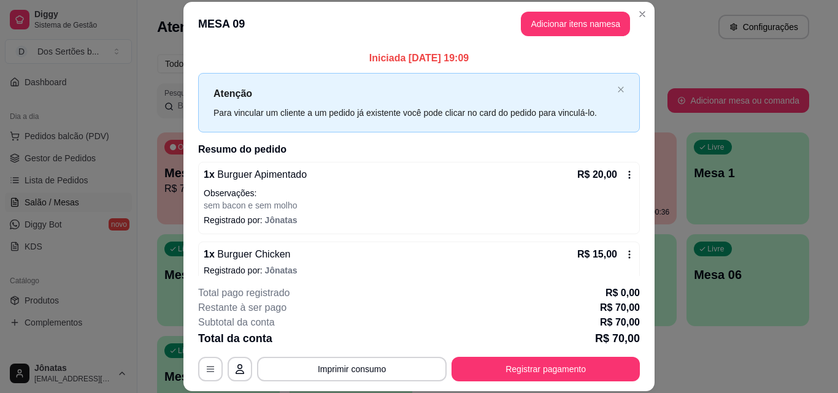
scroll to position [223, 0]
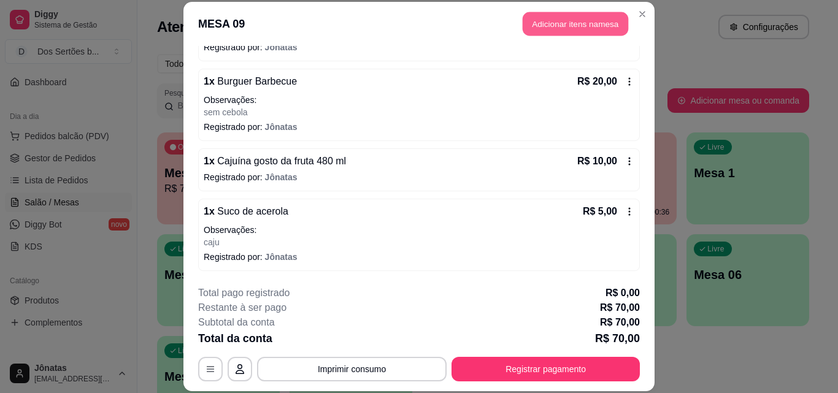
click at [542, 28] on button "Adicionar itens na mesa" at bounding box center [576, 24] width 106 height 24
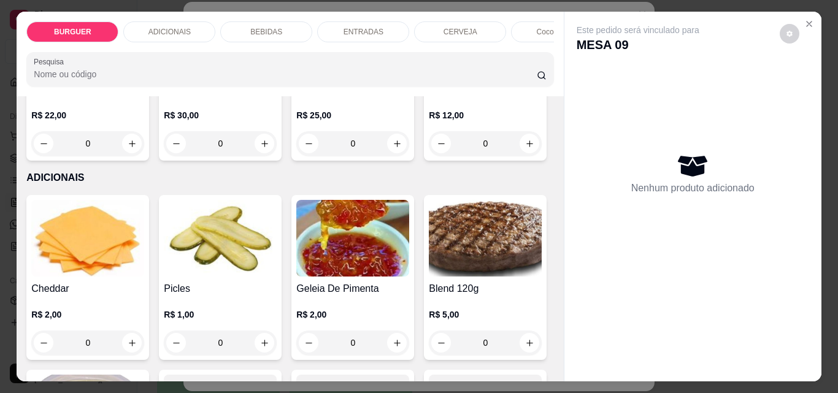
scroll to position [619, 0]
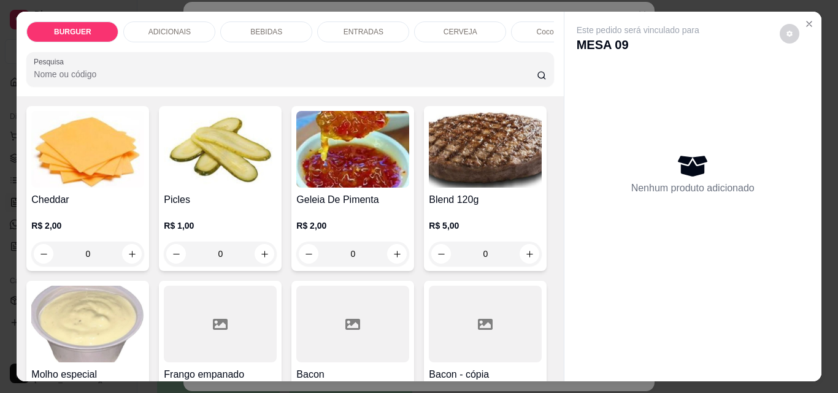
click at [525, 60] on icon "increase-product-quantity" at bounding box center [529, 54] width 9 height 9
type input "1"
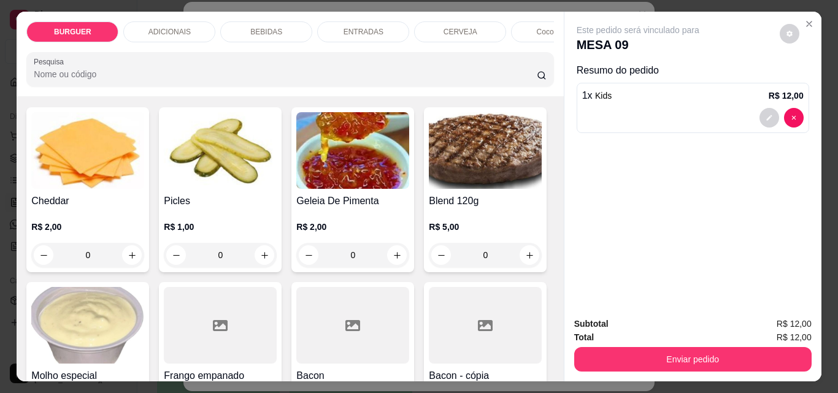
scroll to position [780, 0]
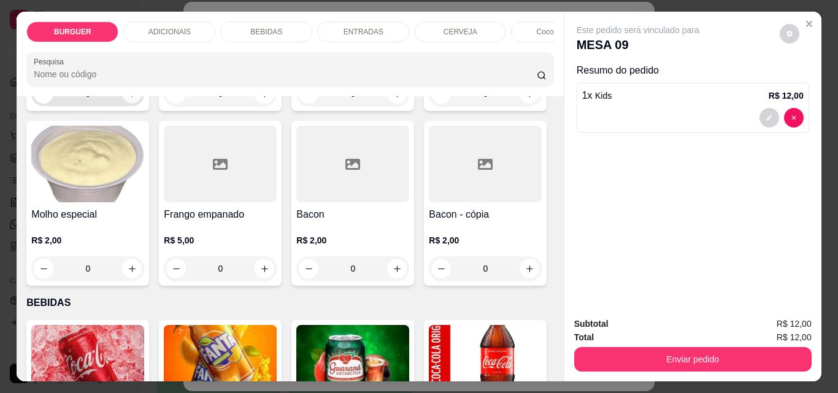
click at [129, 99] on icon "increase-product-quantity" at bounding box center [132, 94] width 9 height 9
type input "1"
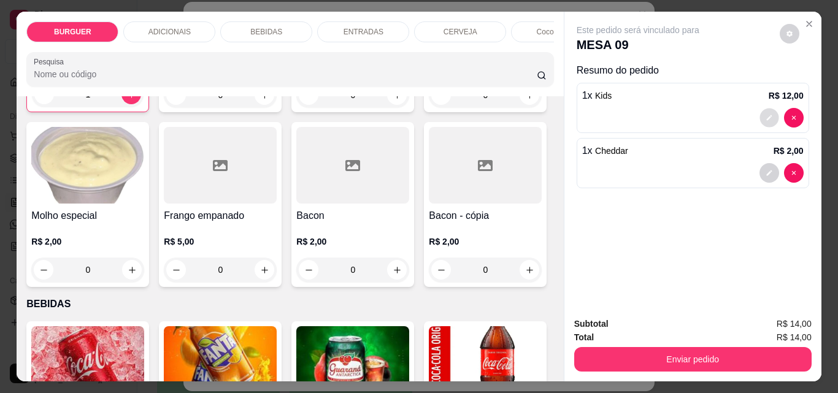
click at [767, 115] on icon "decrease-product-quantity" at bounding box center [769, 117] width 7 height 7
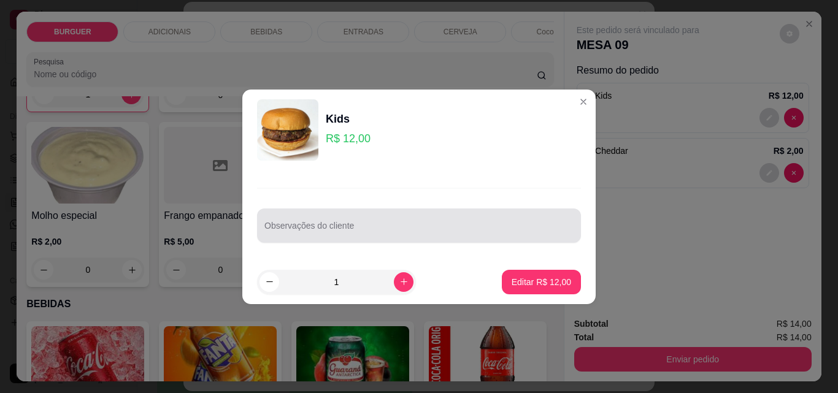
click at [288, 228] on input "Observações do cliente" at bounding box center [418, 231] width 309 height 12
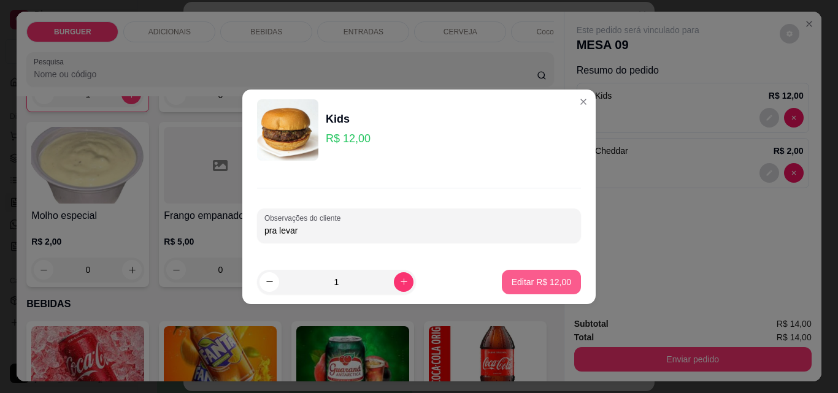
type input "pra levar"
click at [542, 278] on p "Editar R$ 12,00" at bounding box center [541, 282] width 58 height 12
type input "0"
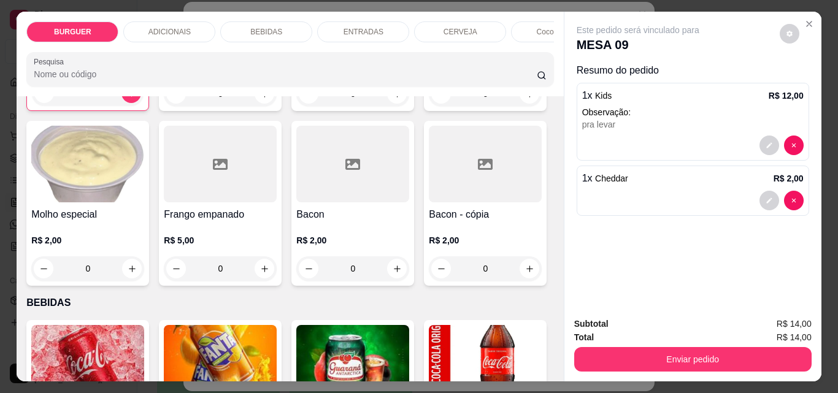
scroll to position [779, 0]
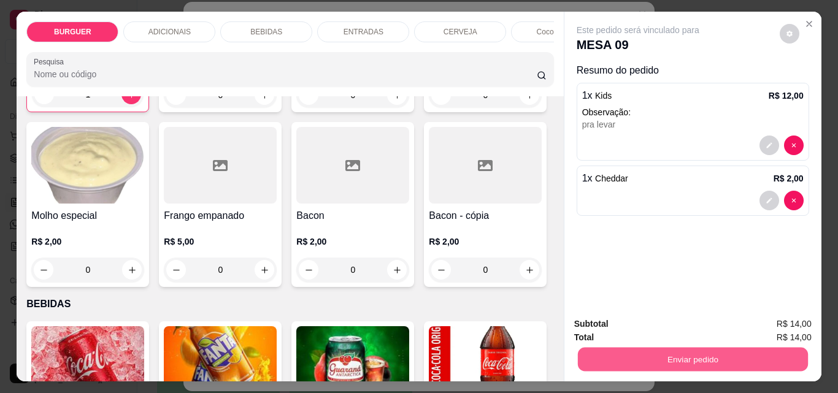
click at [725, 354] on button "Enviar pedido" at bounding box center [692, 359] width 230 height 24
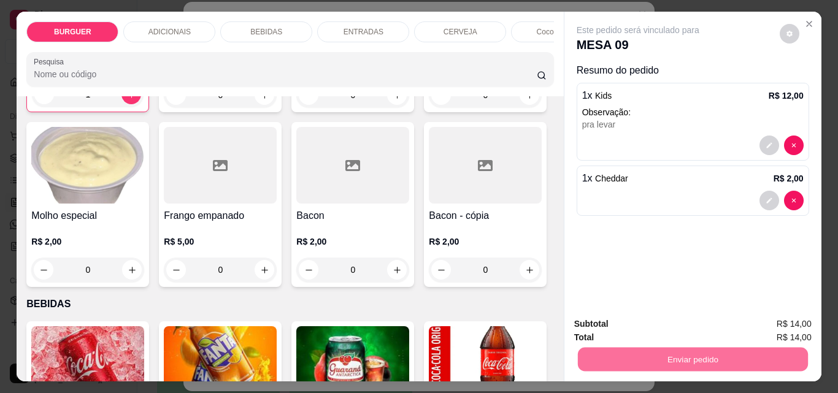
click at [768, 323] on button "Enviar pedido" at bounding box center [779, 324] width 67 height 23
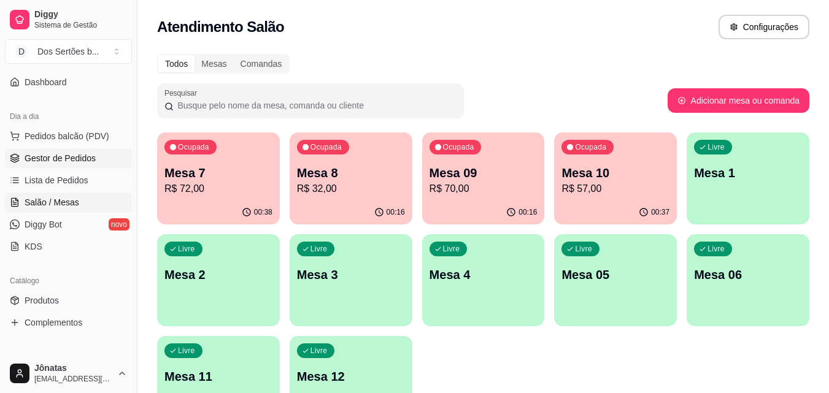
click at [40, 150] on link "Gestor de Pedidos" at bounding box center [68, 158] width 127 height 20
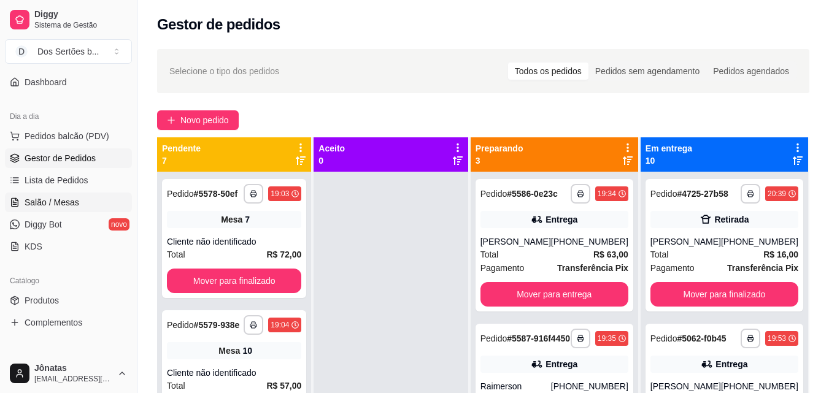
click at [55, 201] on span "Salão / Mesas" at bounding box center [52, 202] width 55 height 12
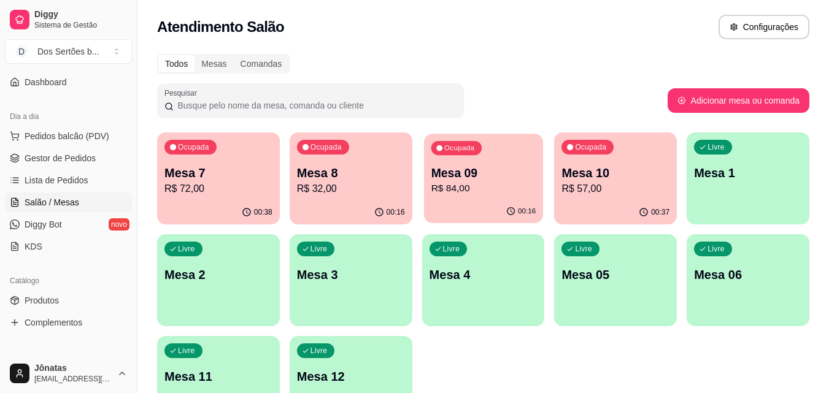
click at [490, 191] on p "R$ 84,00" at bounding box center [483, 189] width 105 height 14
click at [89, 137] on span "Pedidos balcão (PDV)" at bounding box center [67, 136] width 85 height 12
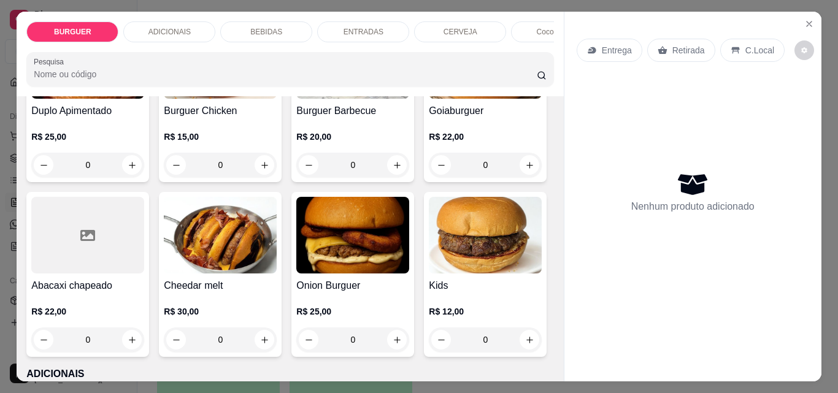
scroll to position [531, 0]
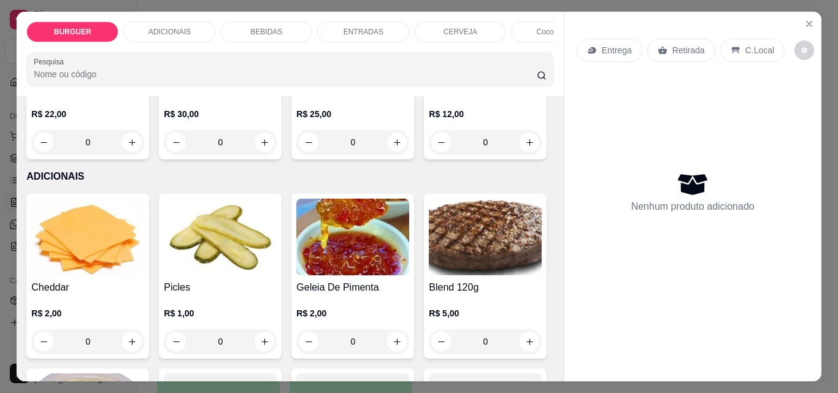
type input "1"
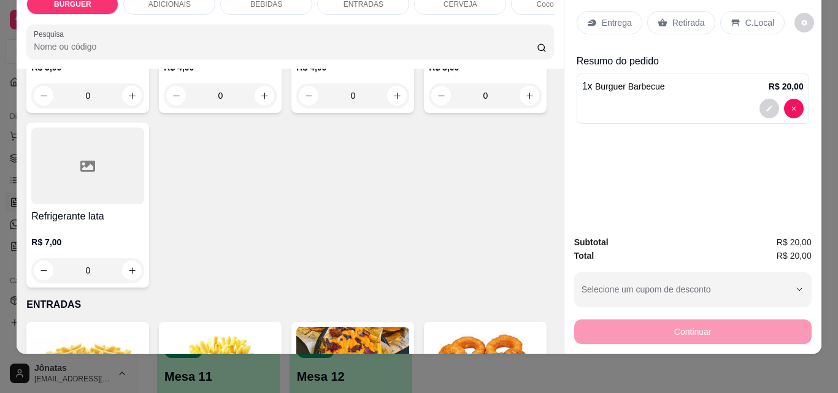
scroll to position [1644, 0]
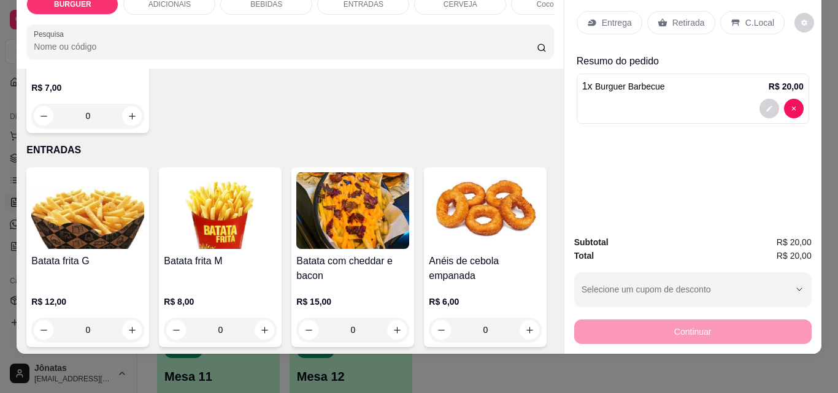
type input "1"
click at [679, 19] on p "Retirada" at bounding box center [688, 23] width 33 height 12
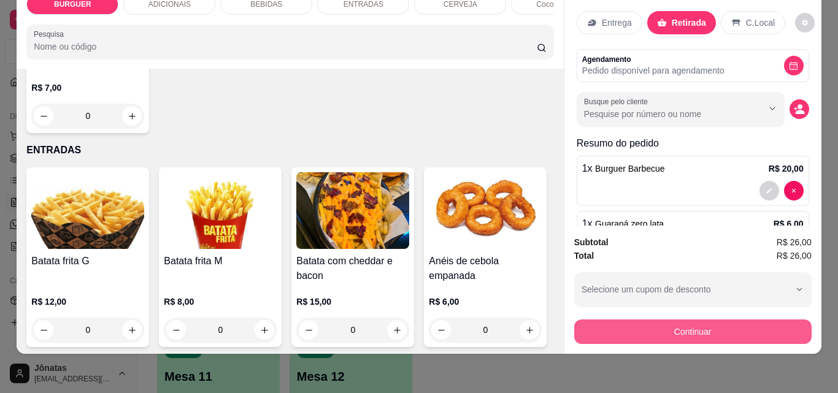
click at [732, 330] on button "Continuar" at bounding box center [692, 332] width 237 height 25
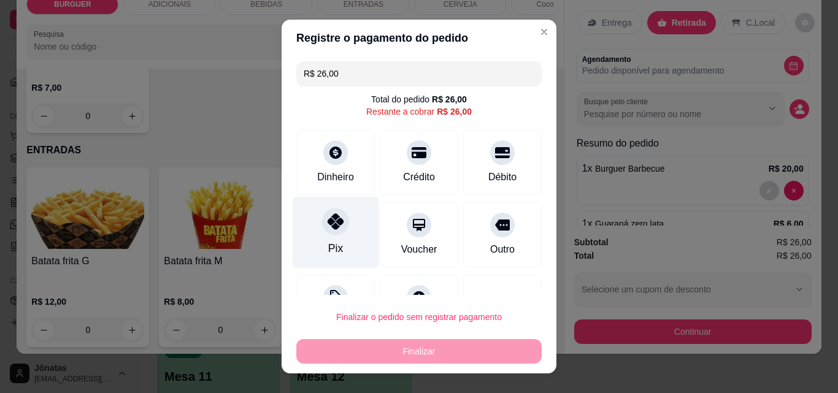
click at [312, 233] on div "Pix" at bounding box center [336, 233] width 87 height 72
type input "R$ 0,00"
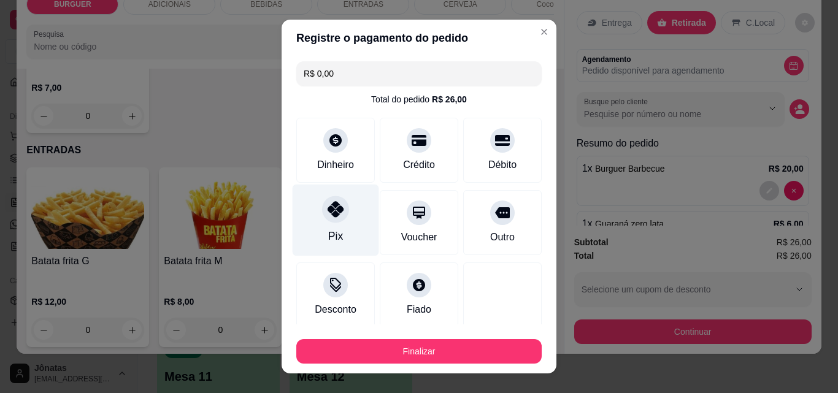
scroll to position [72, 0]
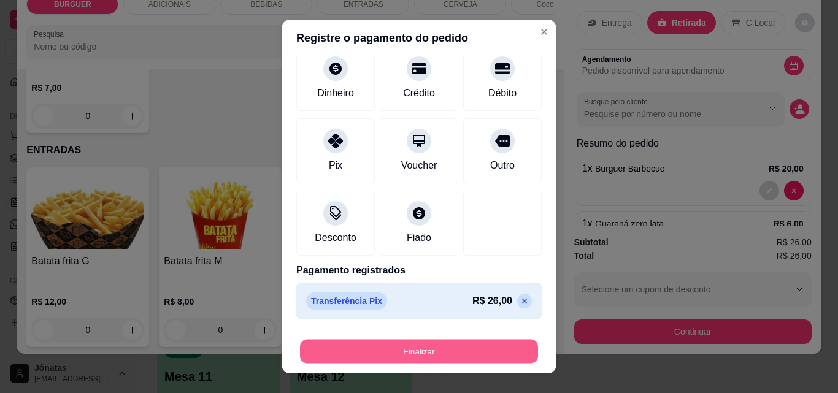
click at [426, 348] on button "Finalizar" at bounding box center [419, 352] width 238 height 24
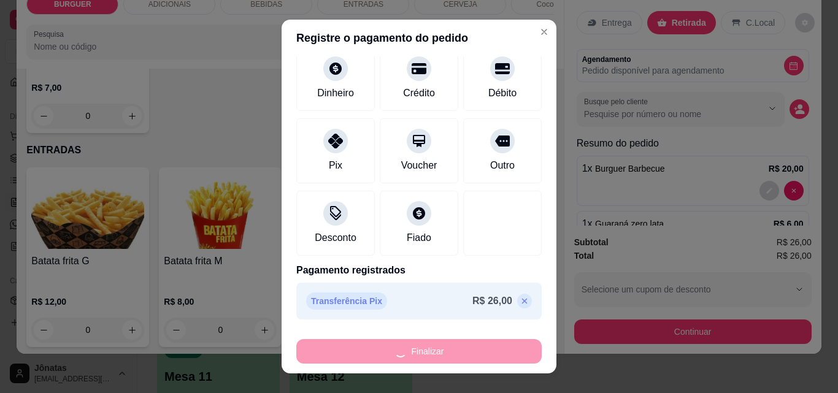
type input "0"
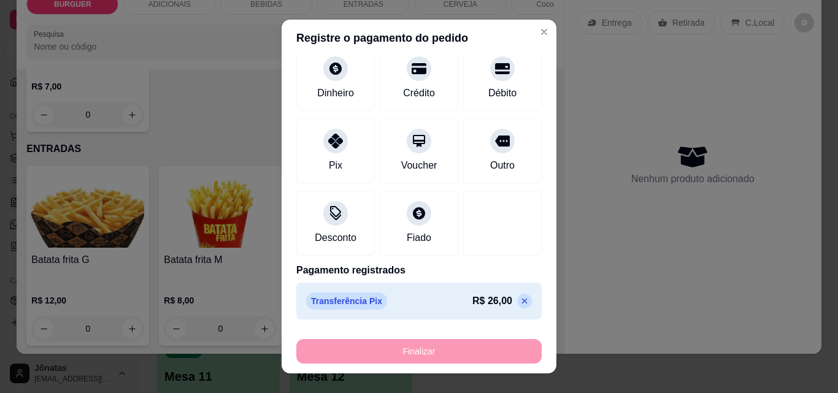
type input "-R$ 26,00"
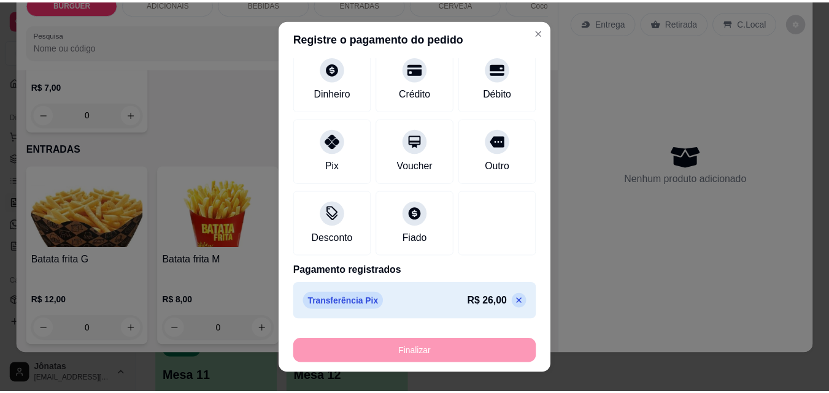
scroll to position [1643, 0]
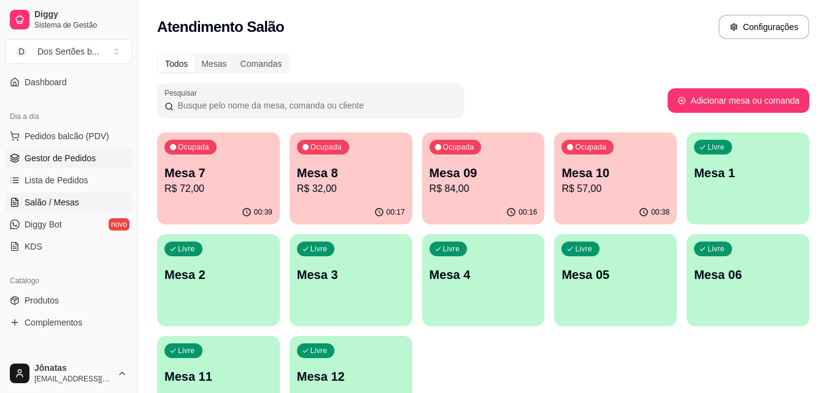
click at [71, 159] on span "Gestor de Pedidos" at bounding box center [60, 158] width 71 height 12
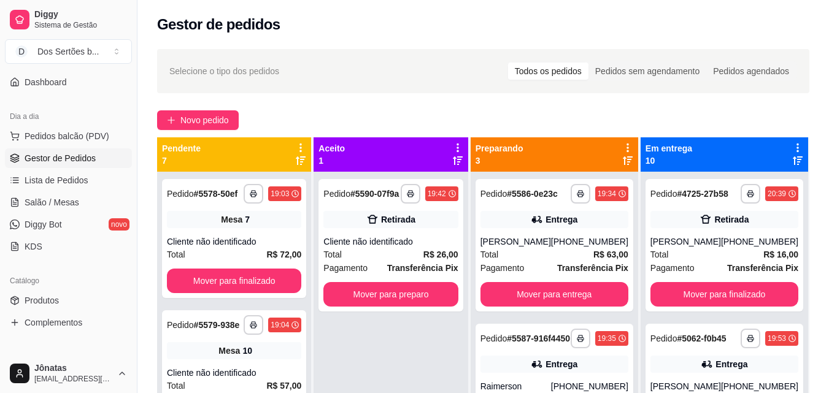
scroll to position [34, 0]
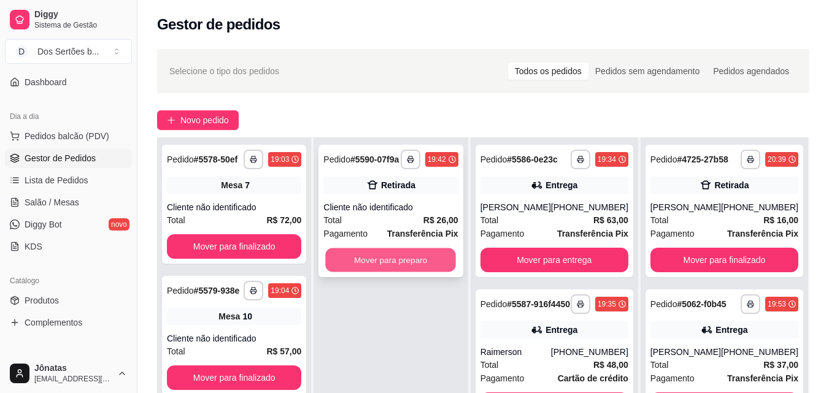
click at [399, 263] on button "Mover para preparo" at bounding box center [391, 260] width 131 height 24
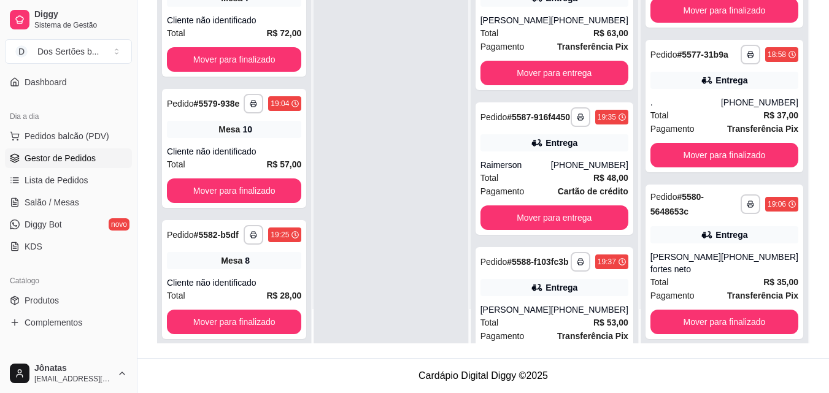
scroll to position [942, 0]
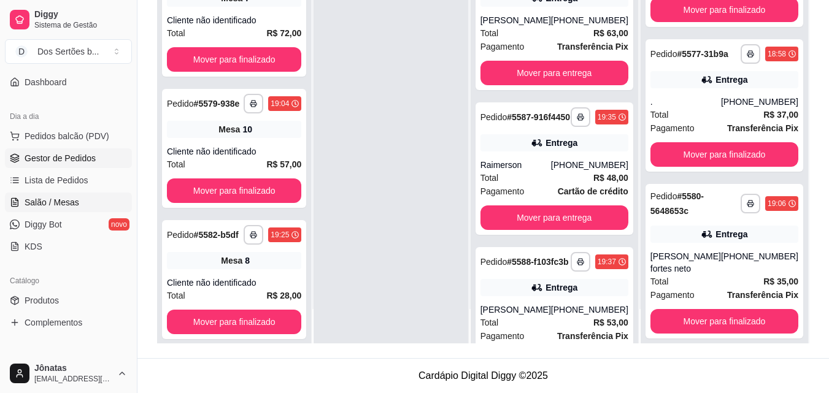
click at [17, 198] on icon at bounding box center [15, 203] width 10 height 10
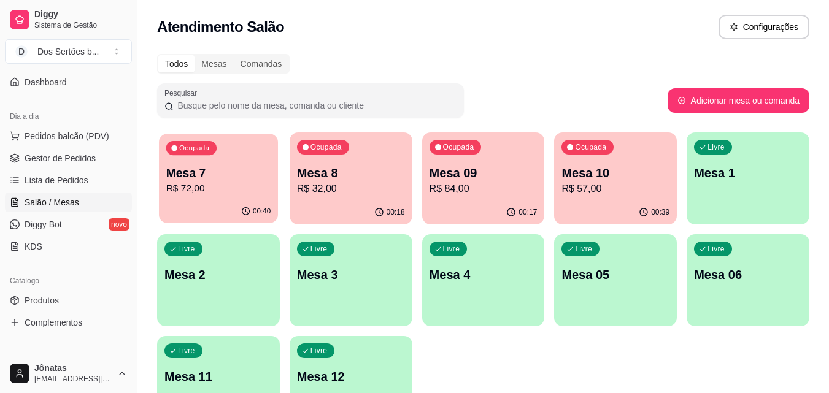
click at [216, 190] on p "R$ 72,00" at bounding box center [218, 189] width 105 height 14
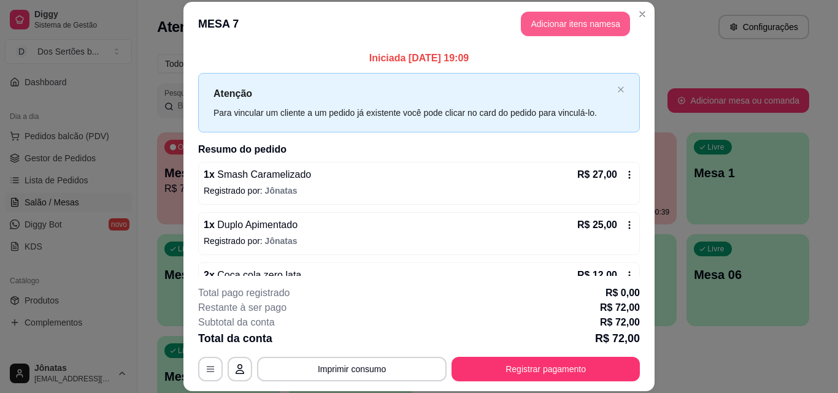
click at [565, 21] on button "Adicionar itens na mesa" at bounding box center [575, 24] width 109 height 25
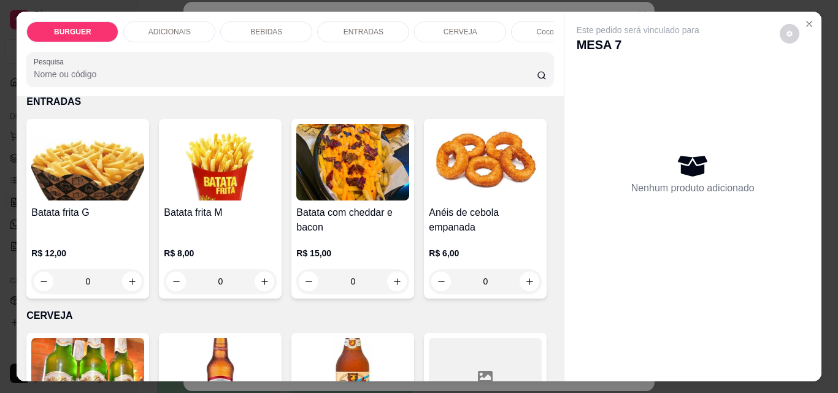
scroll to position [1739, 0]
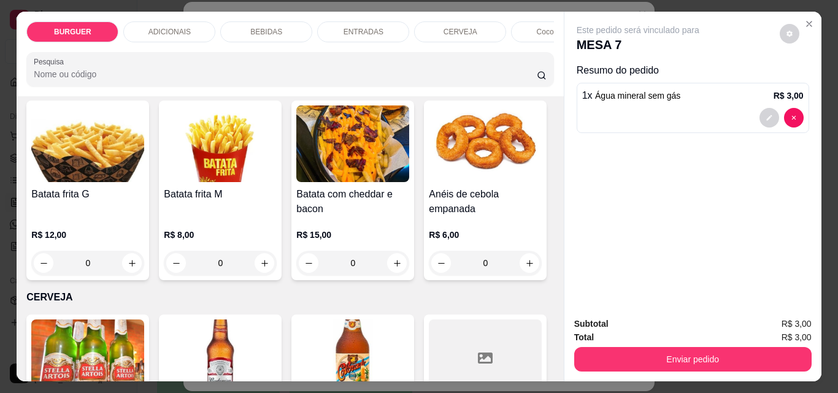
type input "2"
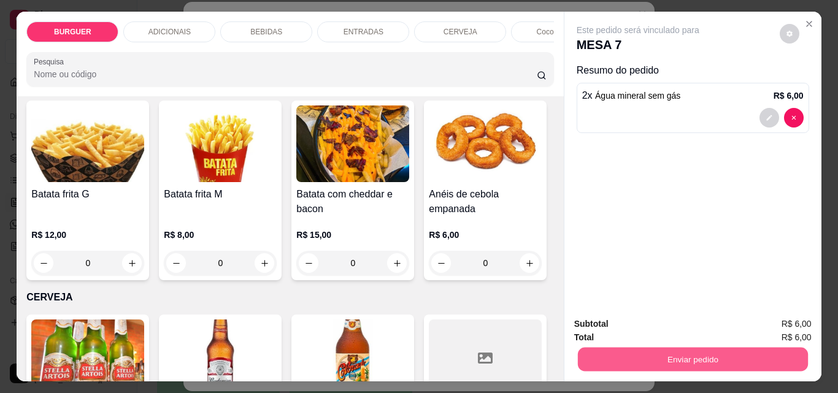
click at [660, 347] on button "Enviar pedido" at bounding box center [692, 359] width 230 height 24
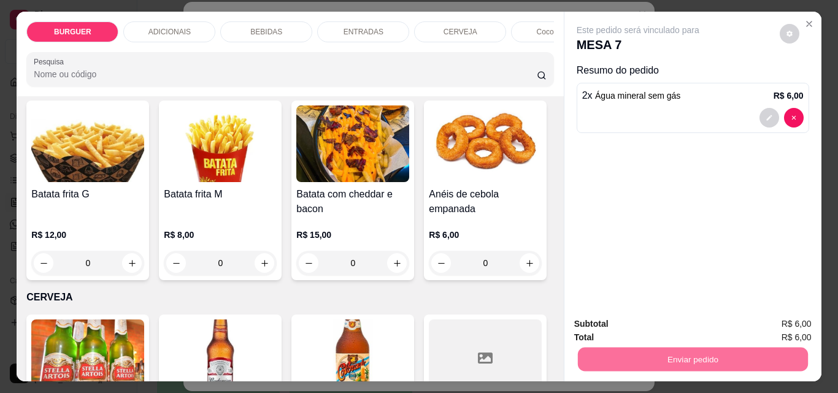
click at [679, 316] on button "Registrar cliente" at bounding box center [697, 324] width 79 height 23
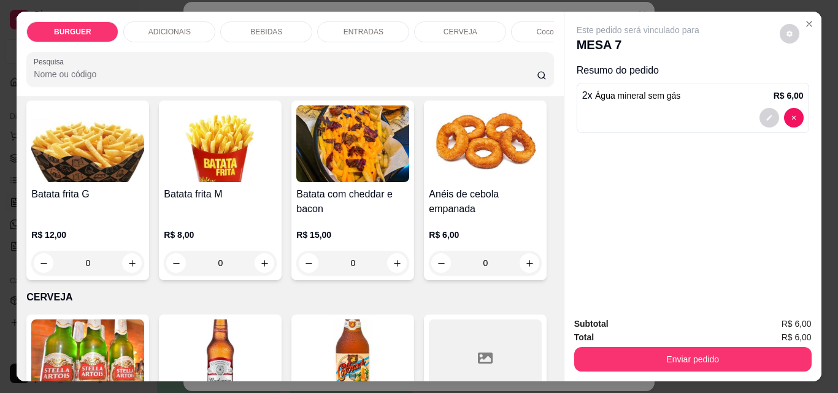
click at [579, 156] on div "Este pedido será vinculado para MESA 7 Resumo do pedido 2 x Água mineral sem gá…" at bounding box center [692, 160] width 257 height 296
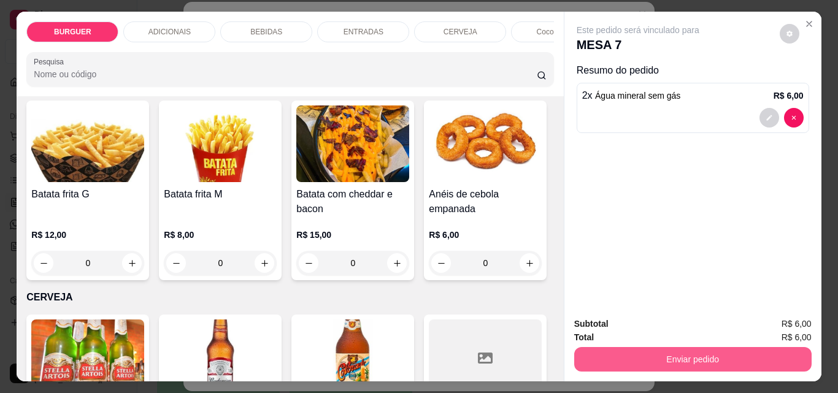
click at [661, 349] on button "Enviar pedido" at bounding box center [692, 359] width 237 height 25
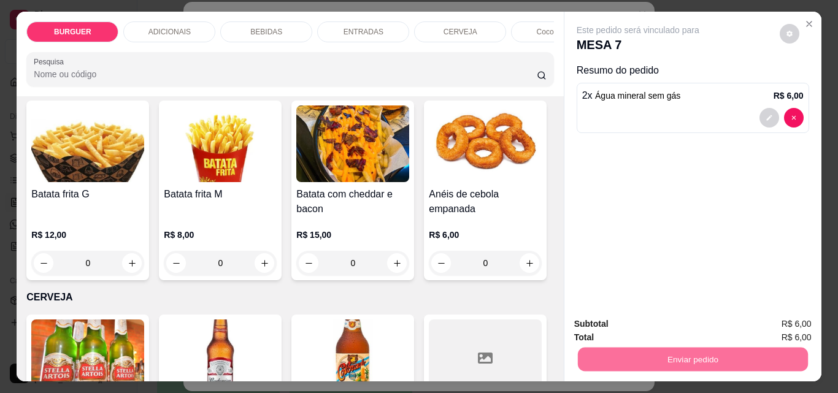
click at [780, 320] on button "Enviar pedido" at bounding box center [779, 324] width 67 height 23
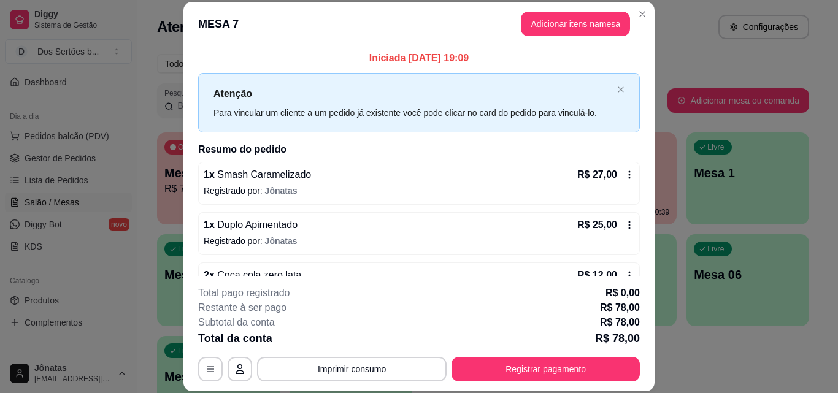
scroll to position [135, 0]
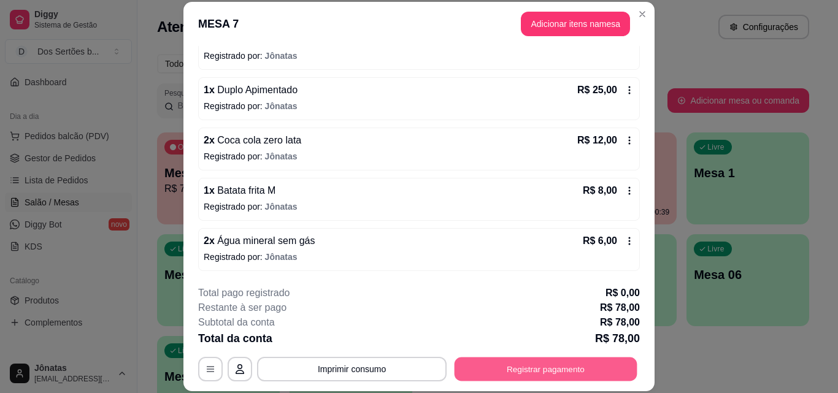
click at [531, 366] on button "Registrar pagamento" at bounding box center [546, 369] width 183 height 24
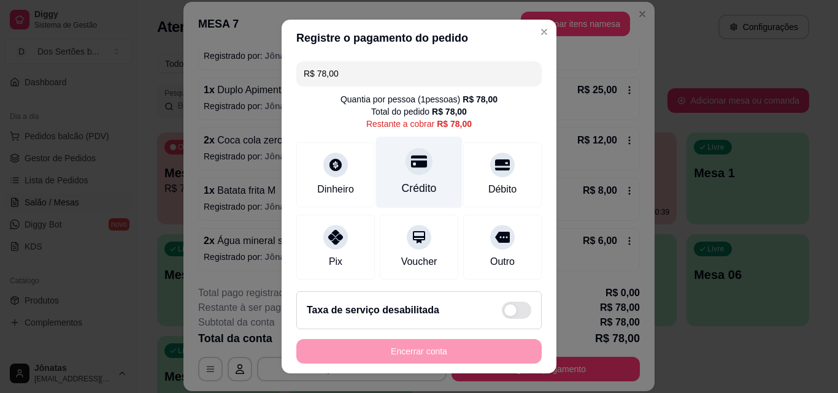
click at [406, 186] on div "Crédito" at bounding box center [419, 188] width 35 height 16
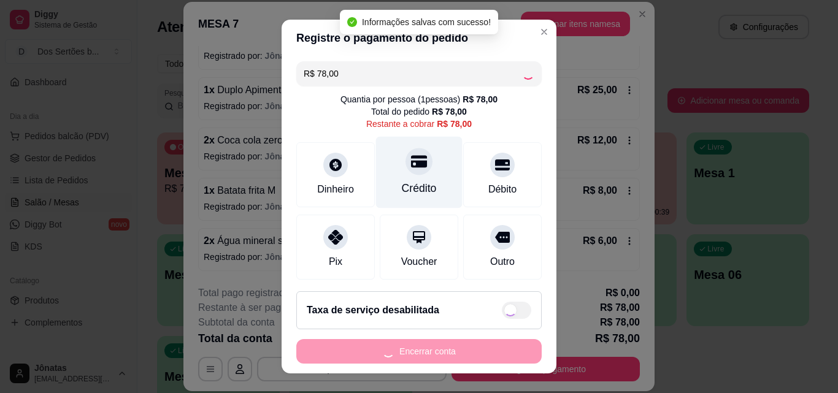
type input "R$ 0,00"
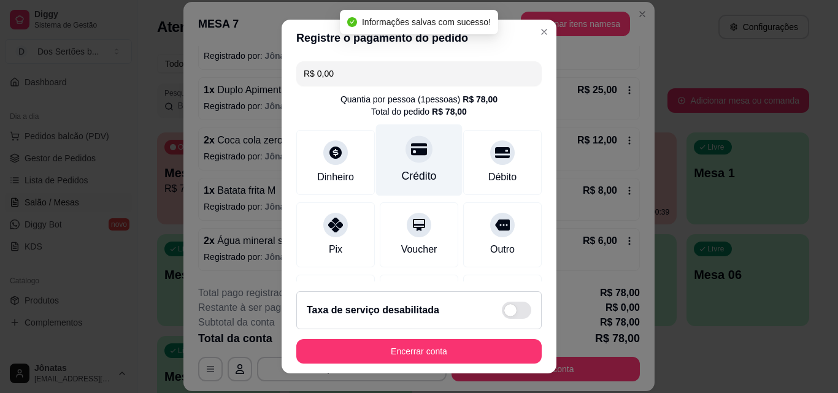
scroll to position [142, 0]
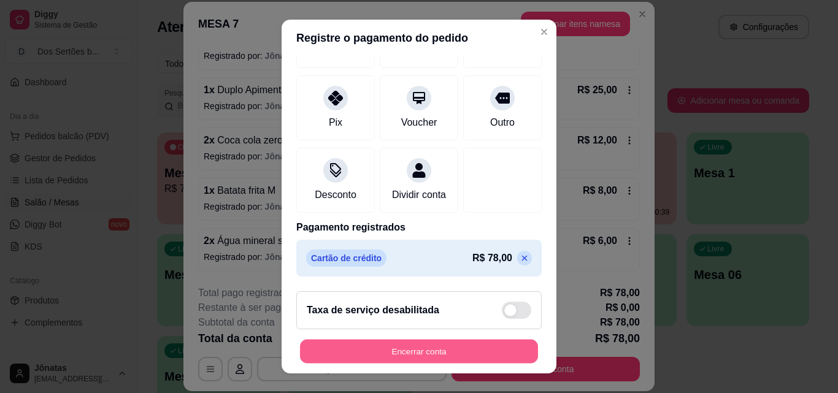
click at [429, 342] on button "Encerrar conta" at bounding box center [419, 352] width 238 height 24
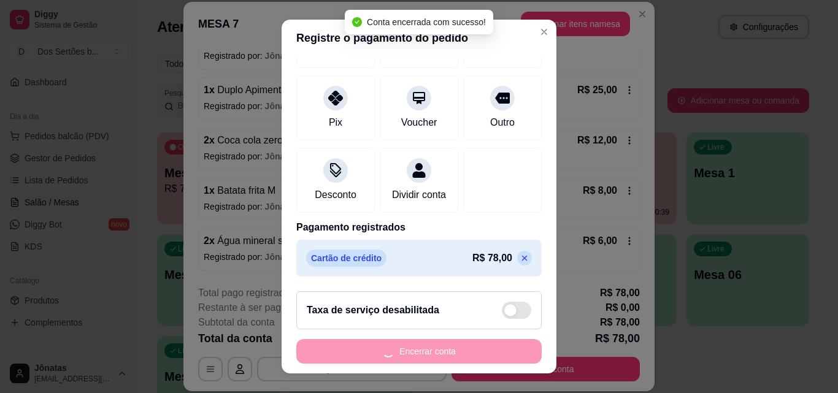
scroll to position [0, 0]
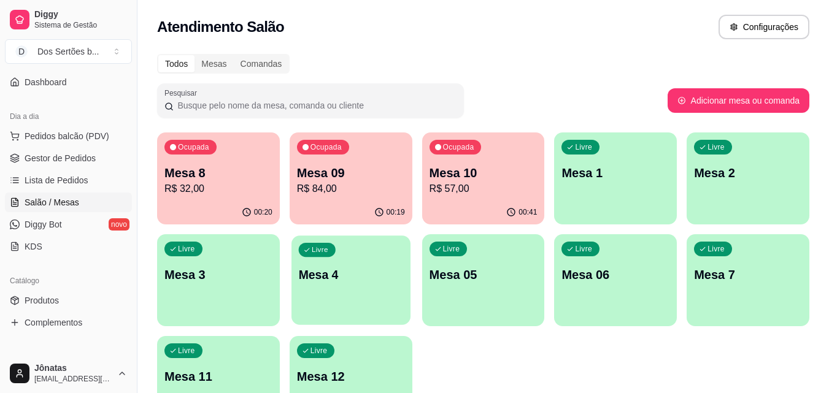
click at [328, 288] on div "Livre Mesa 4" at bounding box center [350, 273] width 119 height 75
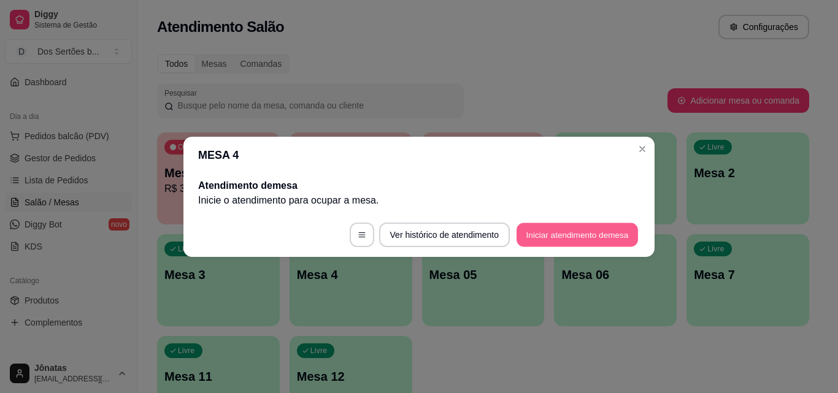
click at [553, 237] on button "Iniciar atendimento de mesa" at bounding box center [577, 235] width 121 height 24
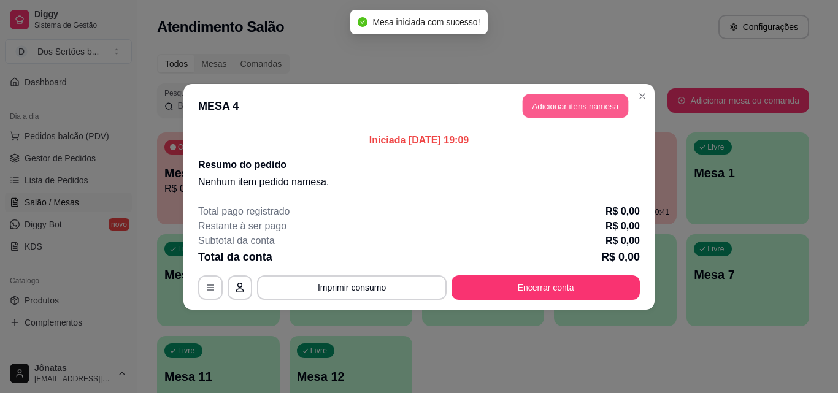
click at [602, 105] on button "Adicionar itens na mesa" at bounding box center [576, 106] width 106 height 24
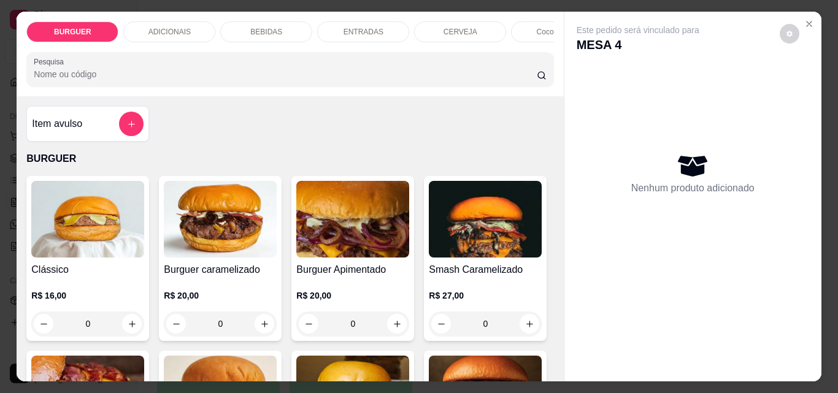
scroll to position [115, 0]
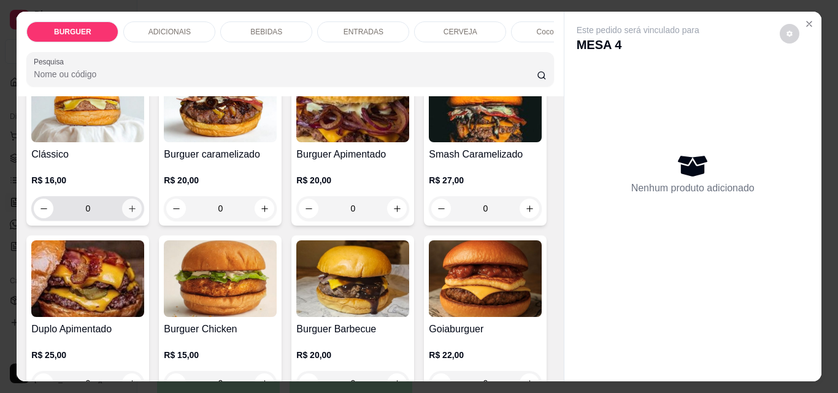
click at [128, 209] on icon "increase-product-quantity" at bounding box center [132, 208] width 9 height 9
type input "1"
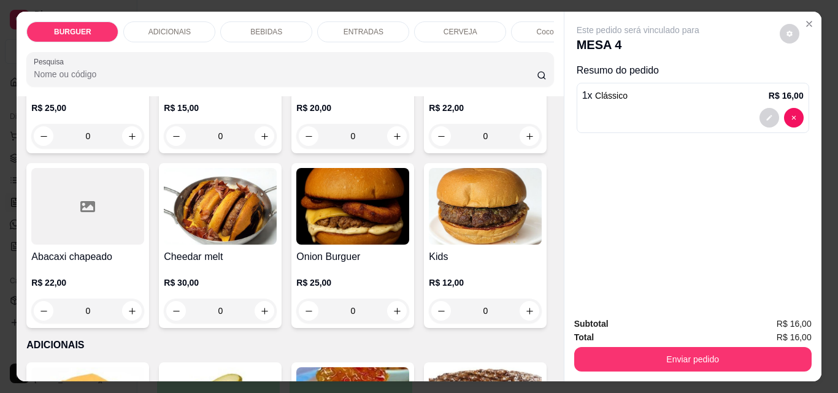
scroll to position [383, 0]
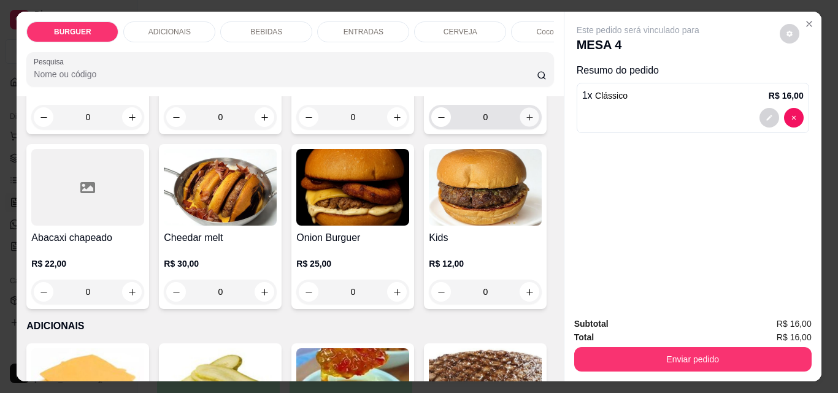
click at [525, 122] on icon "increase-product-quantity" at bounding box center [529, 117] width 9 height 9
type input "1"
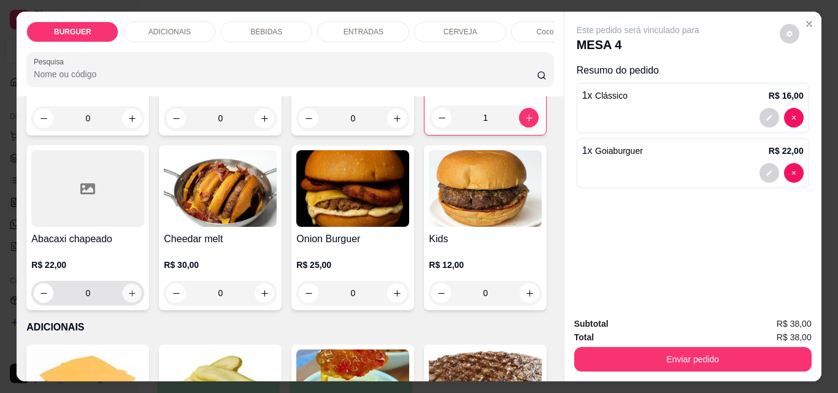
click at [137, 294] on icon "increase-product-quantity" at bounding box center [132, 293] width 9 height 9
type input "1"
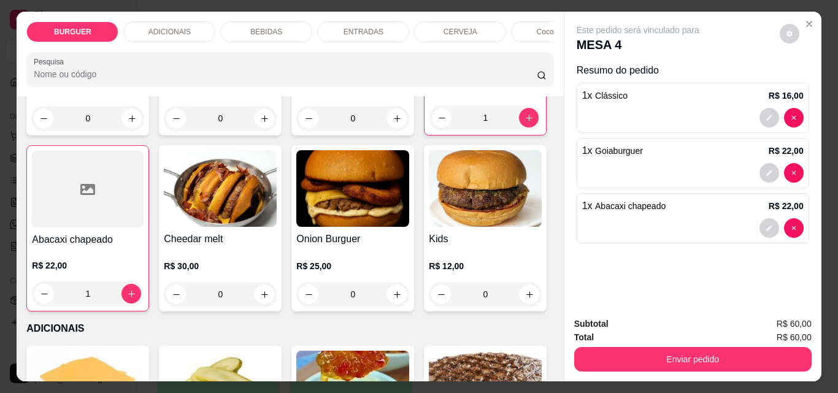
scroll to position [594, 0]
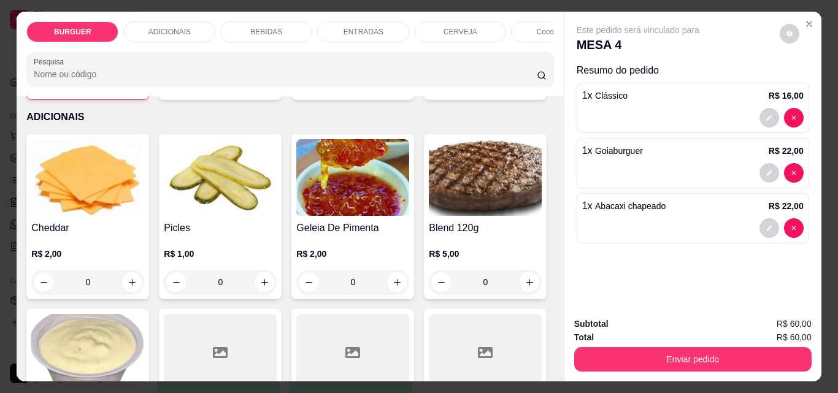
click at [393, 88] on icon "increase-product-quantity" at bounding box center [397, 83] width 9 height 9
type input "1"
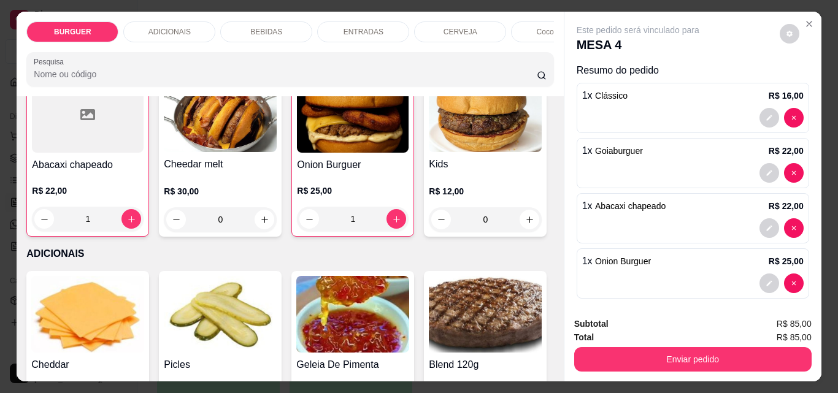
click at [344, 27] on p "ENTRADAS" at bounding box center [364, 32] width 40 height 10
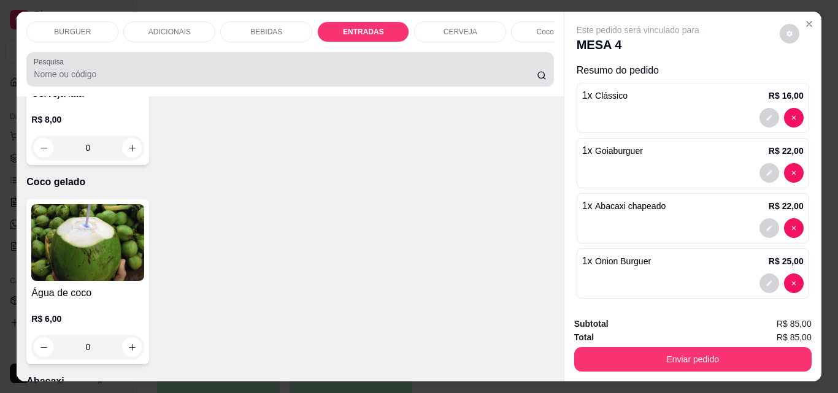
scroll to position [32, 0]
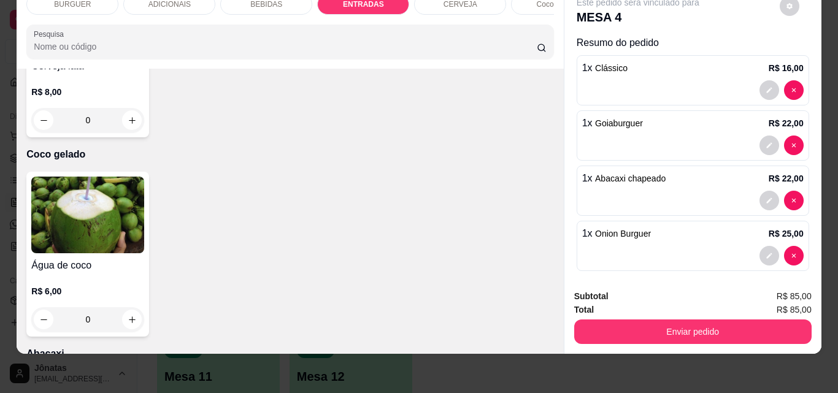
type input "1"
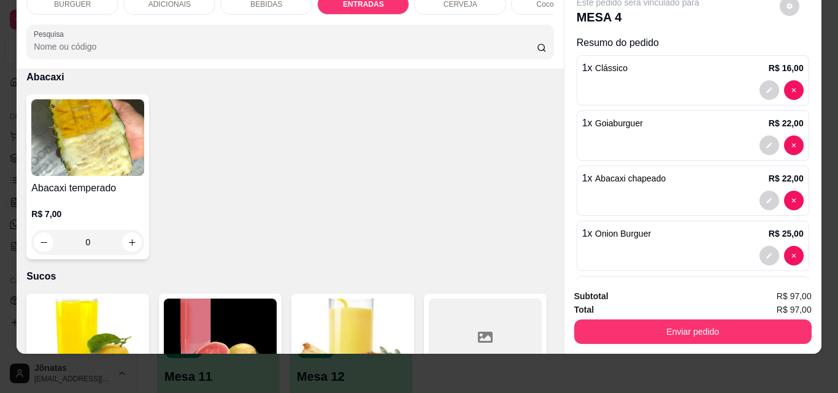
scroll to position [2733, 0]
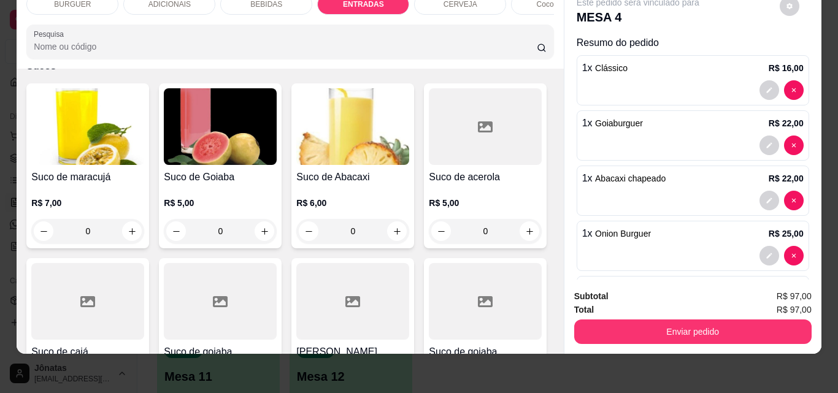
type input "1"
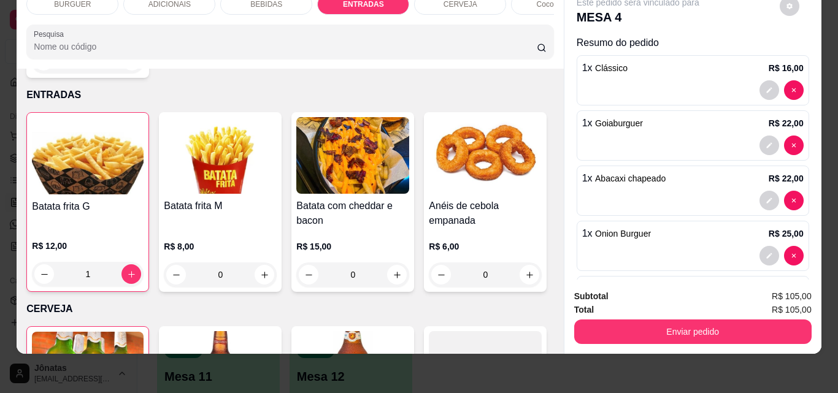
scroll to position [1671, 0]
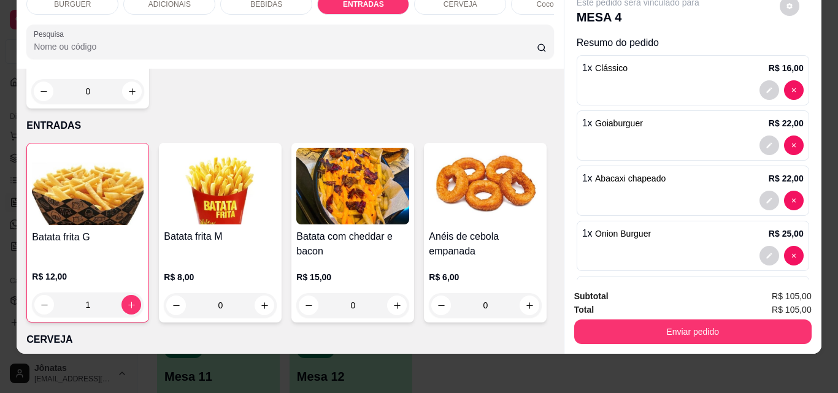
type input "1"
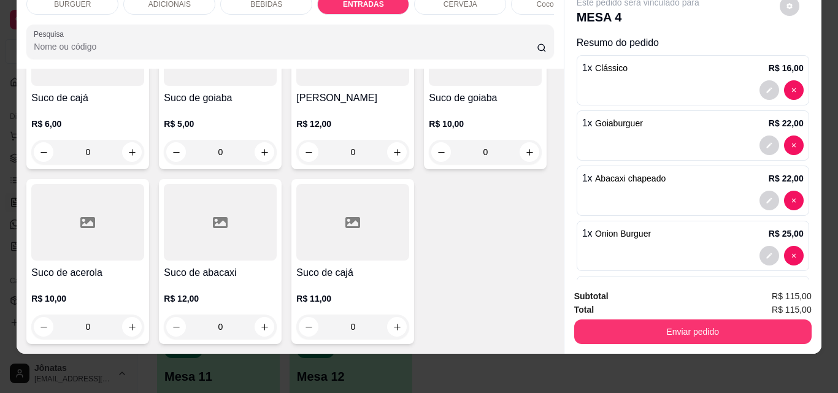
scroll to position [3588, 0]
click at [137, 157] on icon "increase-product-quantity" at bounding box center [132, 152] width 9 height 9
type input "1"
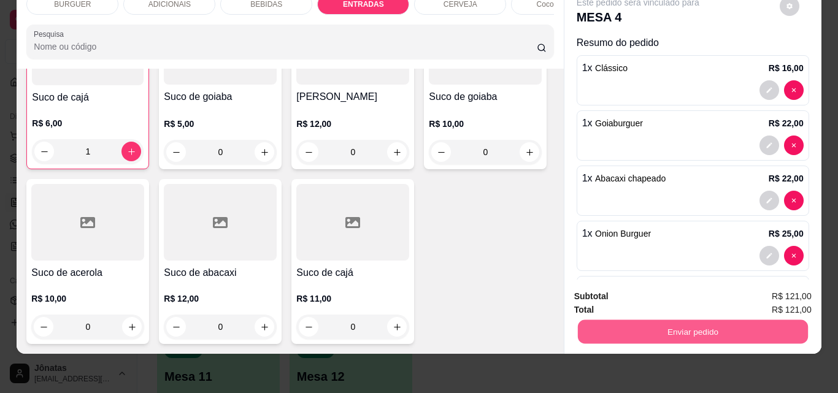
click at [644, 320] on button "Enviar pedido" at bounding box center [692, 332] width 230 height 24
click at [773, 288] on button "Enviar pedido" at bounding box center [779, 292] width 67 height 23
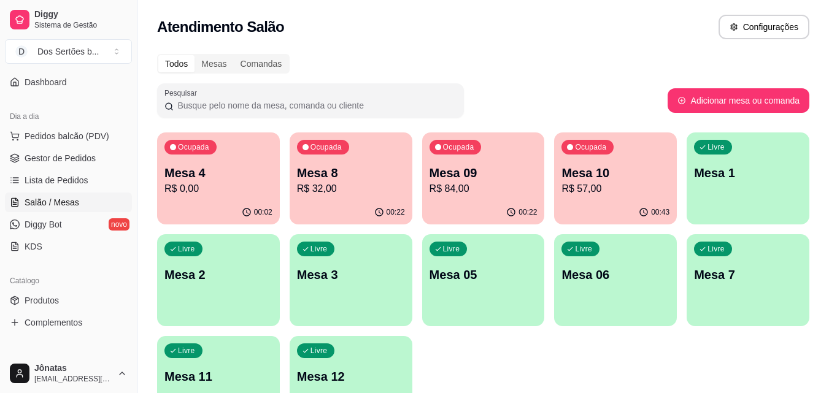
click at [345, 186] on p "R$ 32,00" at bounding box center [351, 189] width 108 height 15
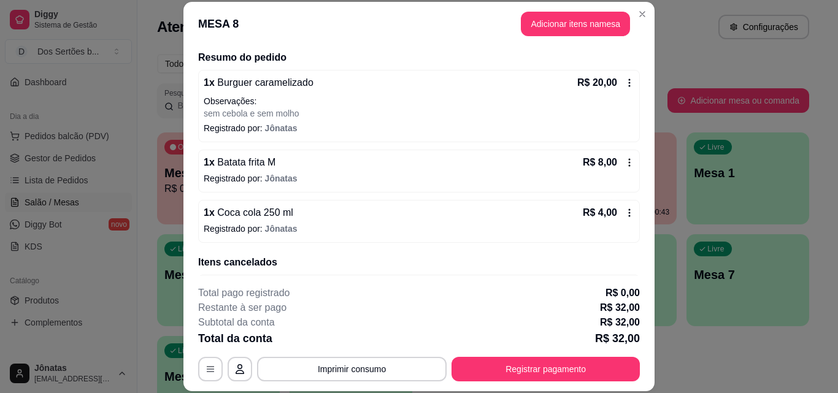
scroll to position [134, 0]
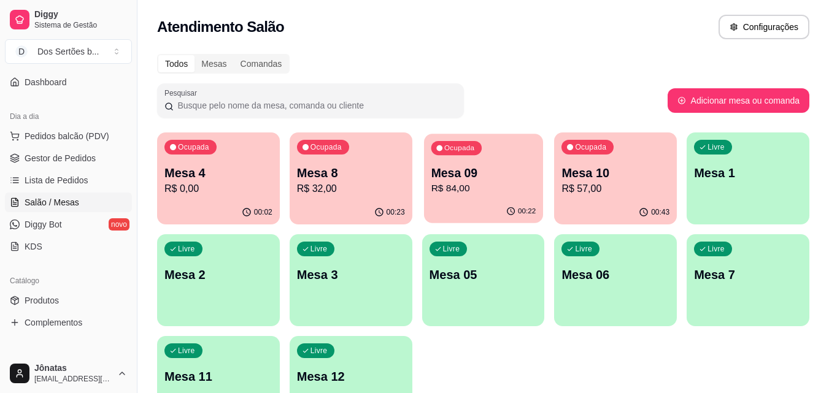
click at [464, 169] on p "Mesa 09" at bounding box center [483, 173] width 105 height 17
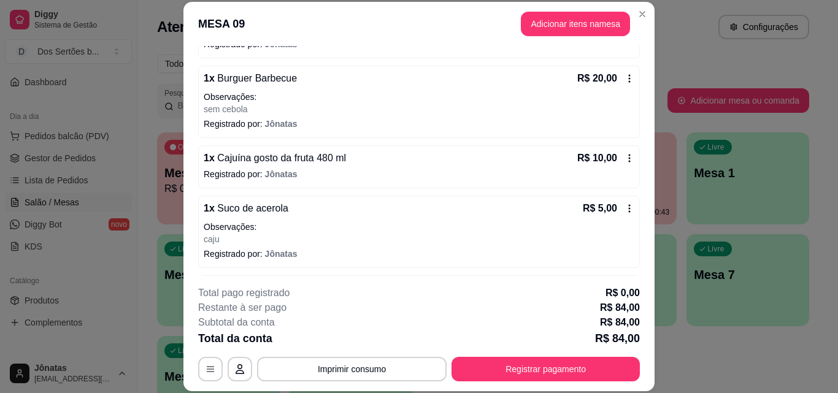
scroll to position [231, 0]
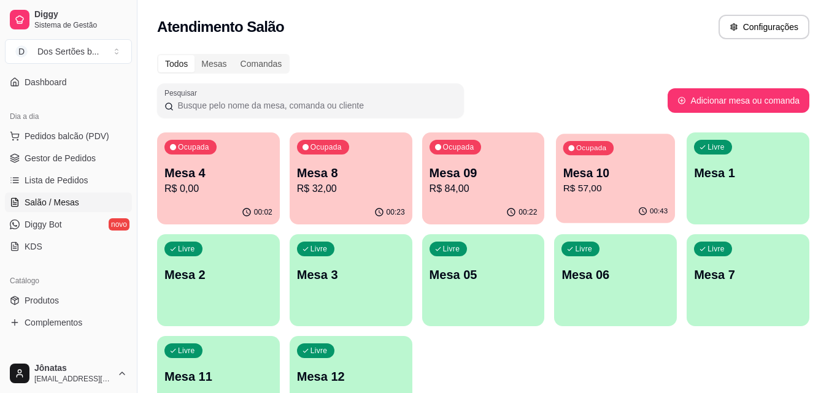
click at [598, 187] on p "R$ 57,00" at bounding box center [615, 189] width 105 height 14
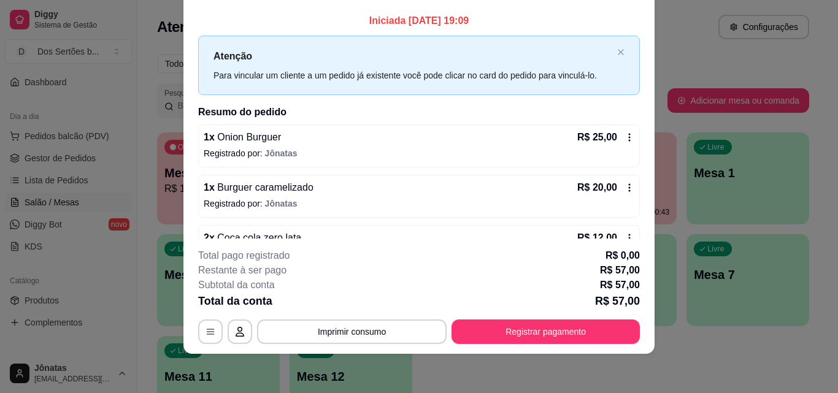
scroll to position [0, 0]
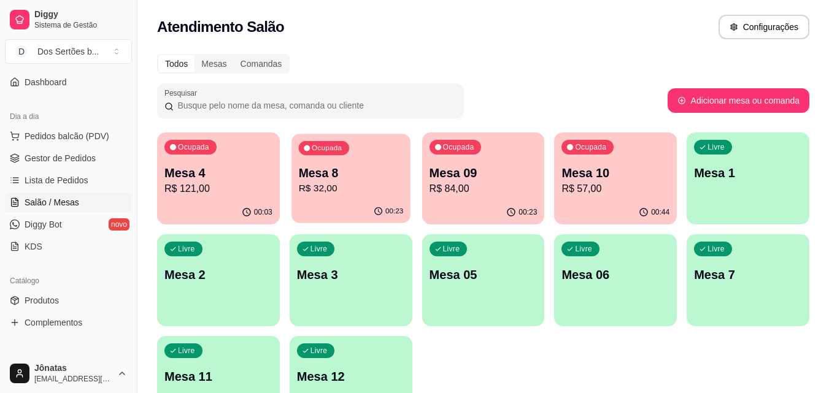
click at [331, 190] on p "R$ 32,00" at bounding box center [350, 189] width 105 height 14
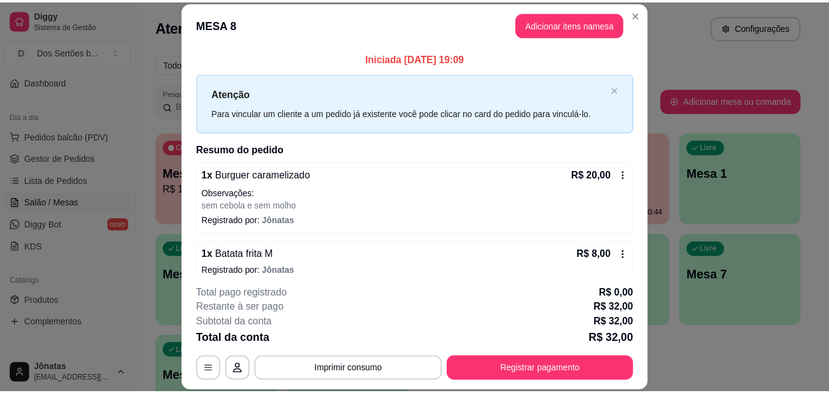
scroll to position [134, 0]
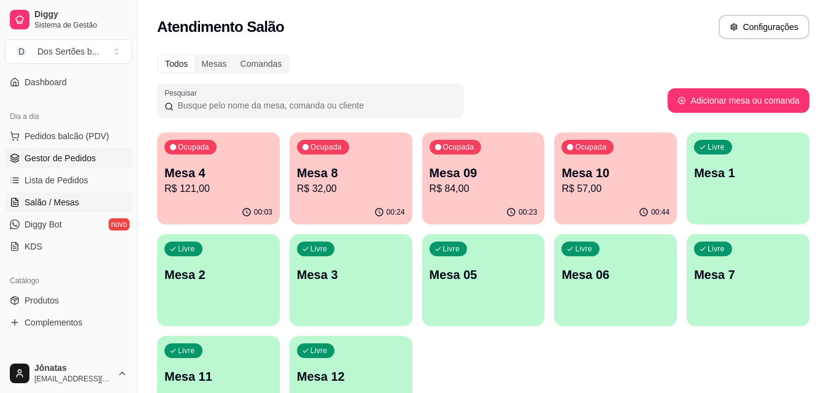
click at [24, 155] on link "Gestor de Pedidos" at bounding box center [68, 158] width 127 height 20
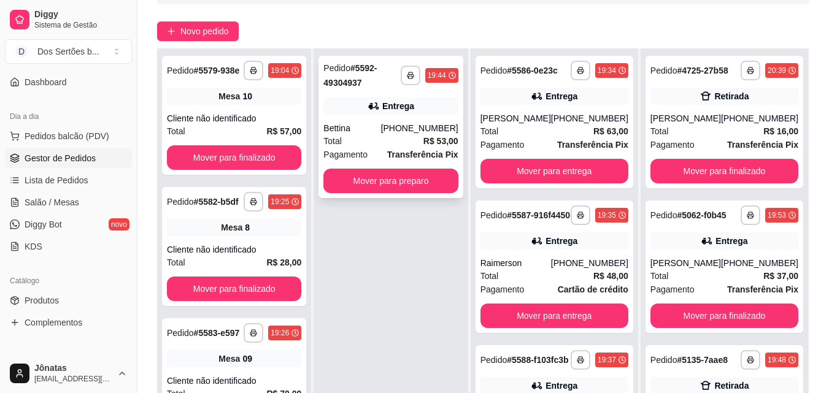
scroll to position [104, 0]
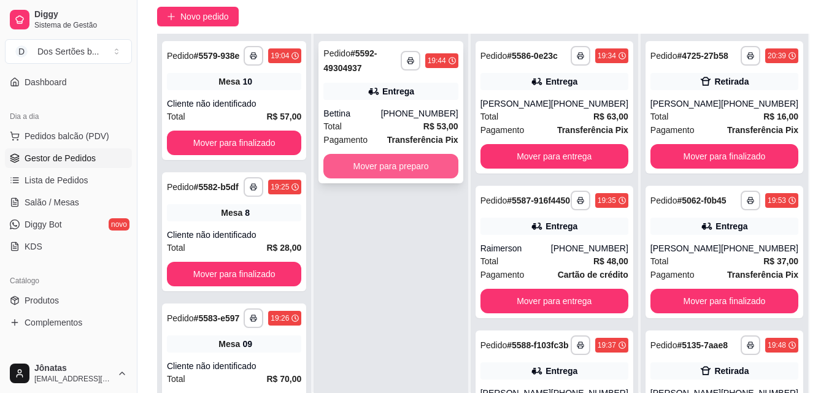
click at [391, 154] on button "Mover para preparo" at bounding box center [390, 166] width 134 height 25
click at [399, 161] on button "Mover para preparo" at bounding box center [391, 167] width 131 height 24
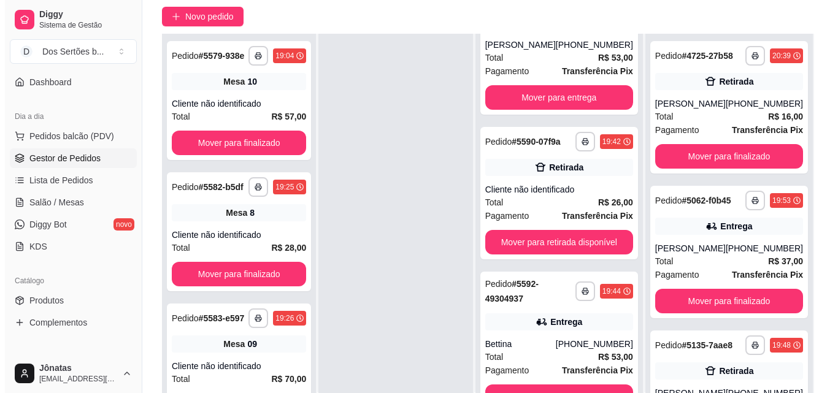
scroll to position [394, 0]
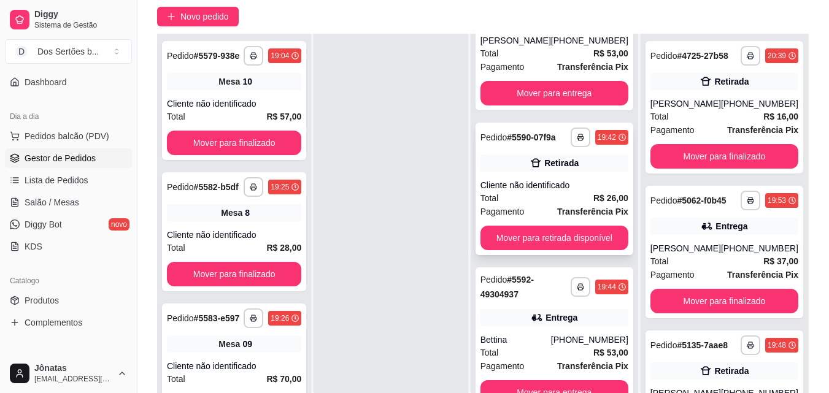
click at [520, 160] on div "Retirada" at bounding box center [554, 163] width 148 height 17
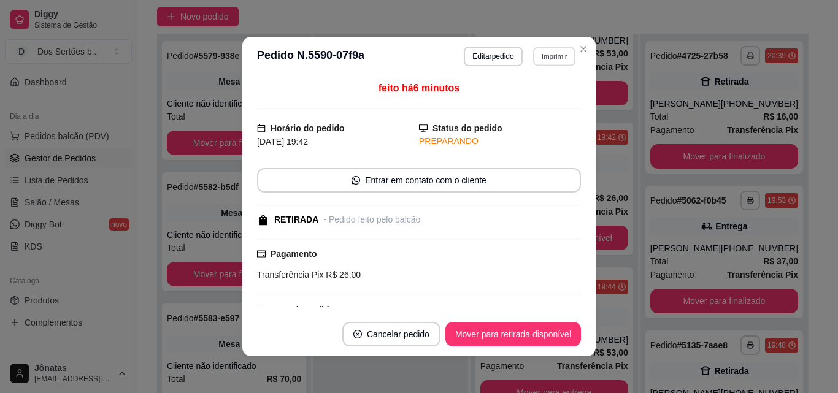
click at [541, 57] on button "Imprimir" at bounding box center [554, 56] width 42 height 19
click at [496, 61] on button "Editar pedido" at bounding box center [493, 57] width 58 height 20
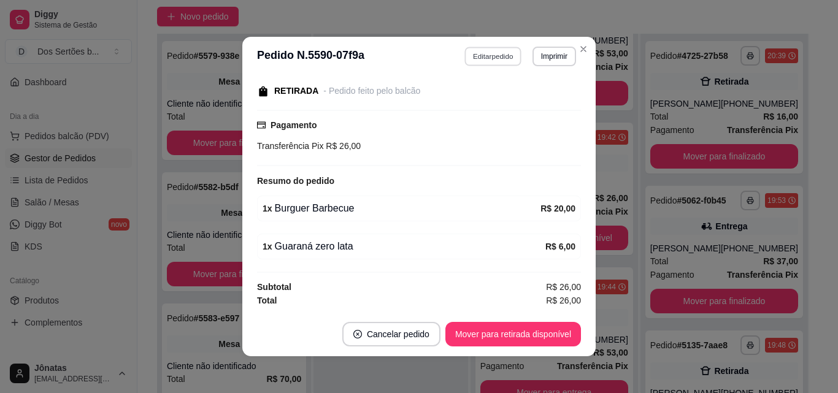
click at [482, 56] on button "Editar pedido" at bounding box center [493, 56] width 57 height 19
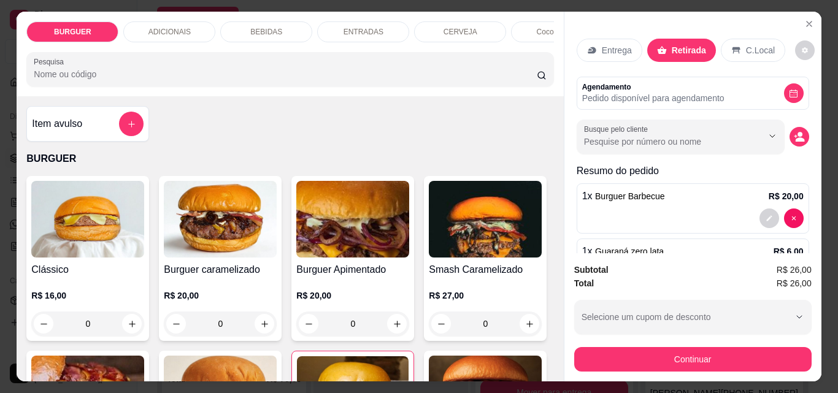
click at [334, 29] on div "ENTRADAS" at bounding box center [363, 31] width 92 height 21
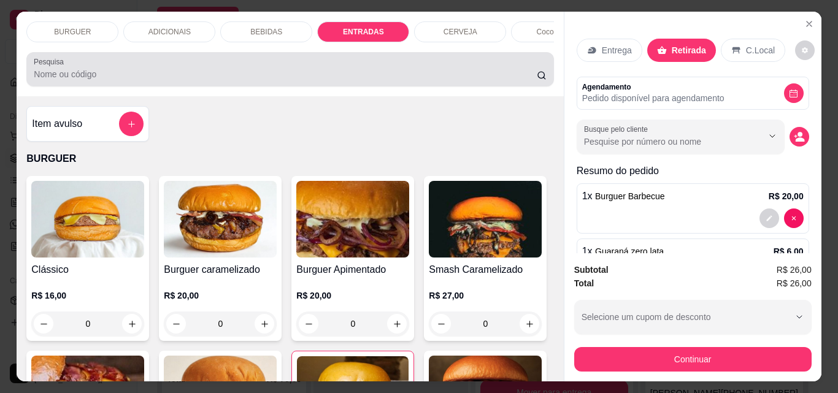
scroll to position [32, 0]
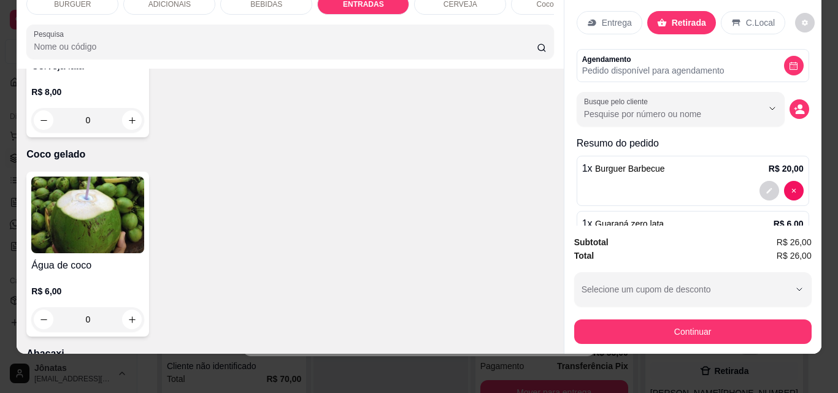
type input "1"
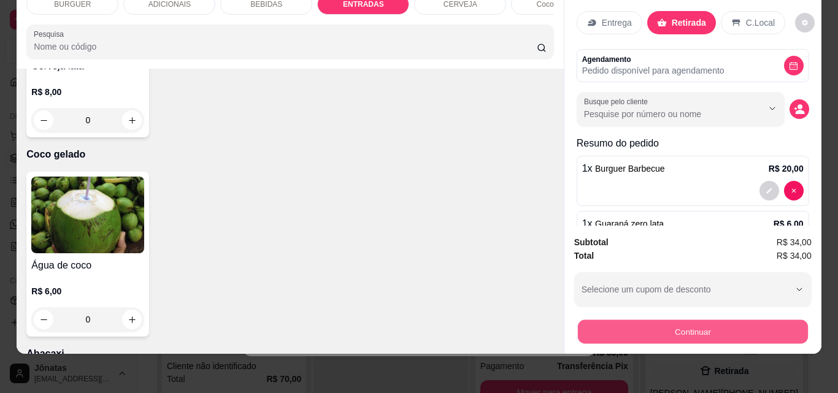
click at [678, 328] on button "Continuar" at bounding box center [692, 332] width 230 height 24
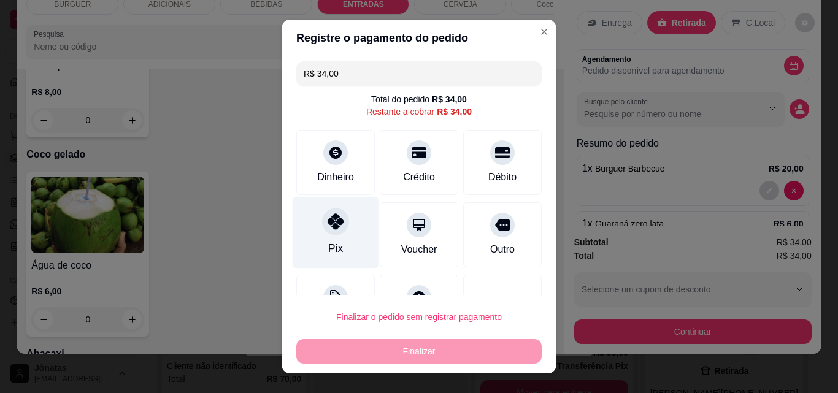
click at [336, 239] on div "Pix" at bounding box center [336, 233] width 87 height 72
type input "R$ 0,00"
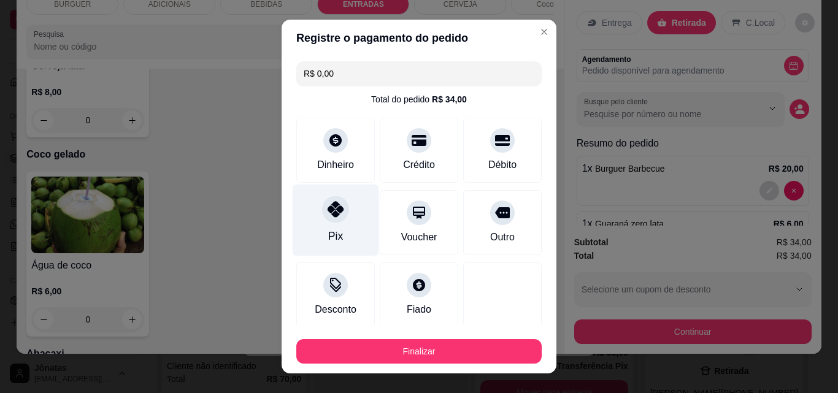
scroll to position [72, 0]
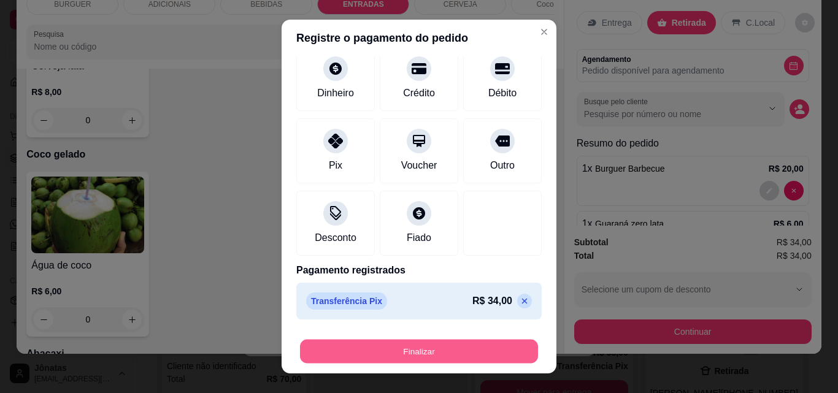
click at [399, 348] on button "Finalizar" at bounding box center [419, 352] width 238 height 24
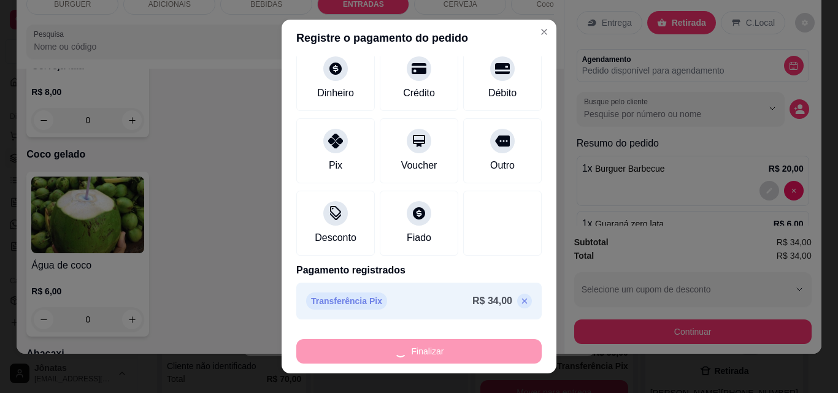
type input "0"
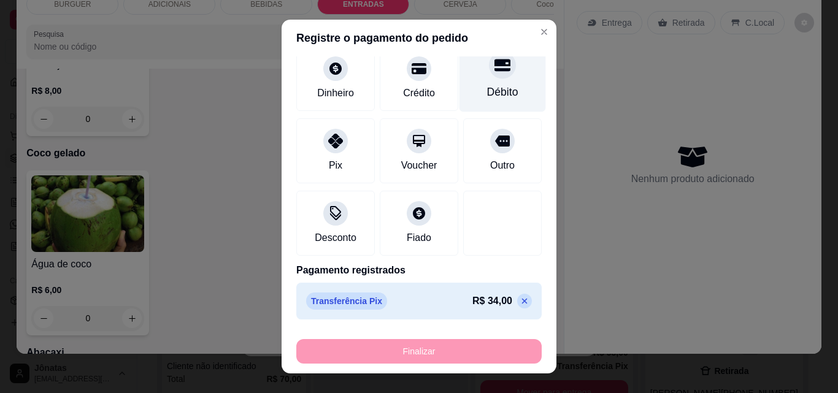
type input "-R$ 34,00"
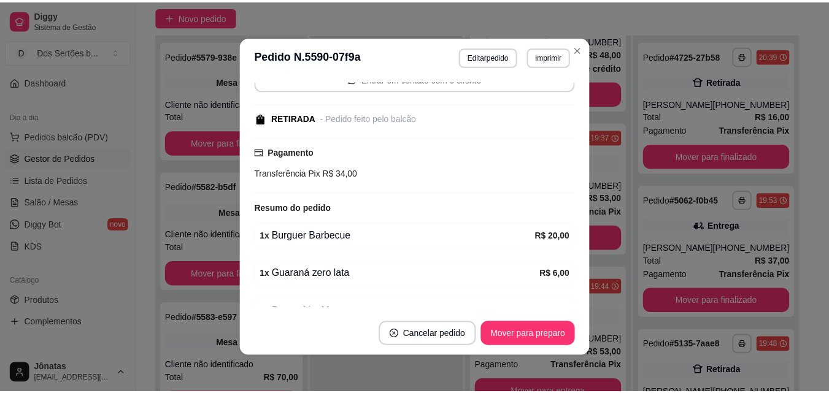
scroll to position [156, 0]
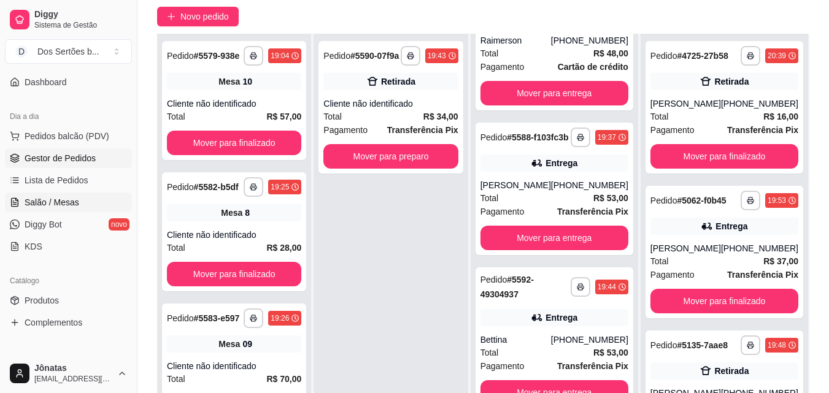
click at [15, 201] on icon at bounding box center [15, 203] width 10 height 10
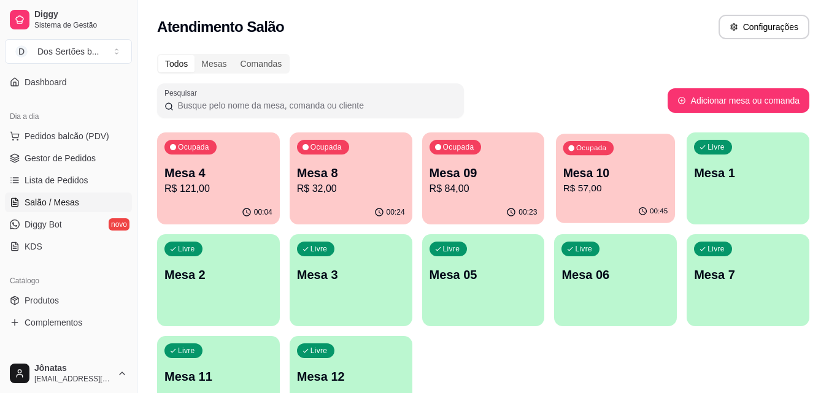
click at [603, 188] on p "R$ 57,00" at bounding box center [615, 189] width 105 height 14
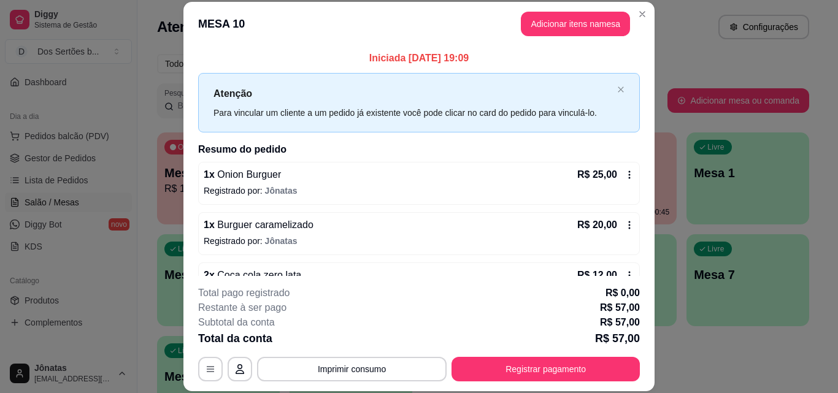
scroll to position [34, 0]
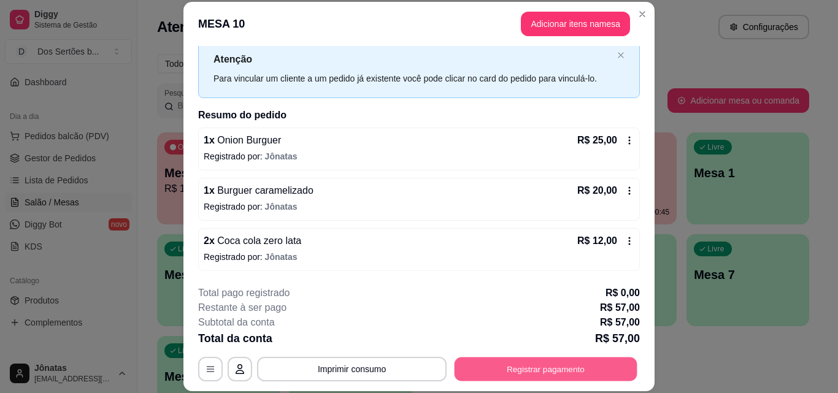
click at [560, 366] on button "Registrar pagamento" at bounding box center [546, 369] width 183 height 24
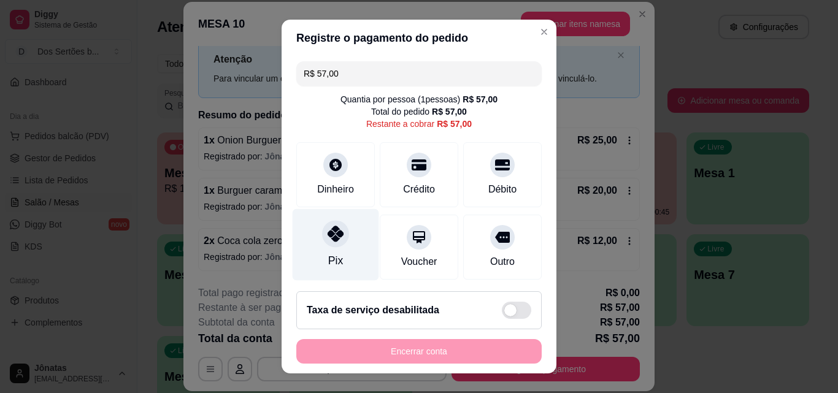
click at [336, 237] on icon at bounding box center [336, 234] width 16 height 16
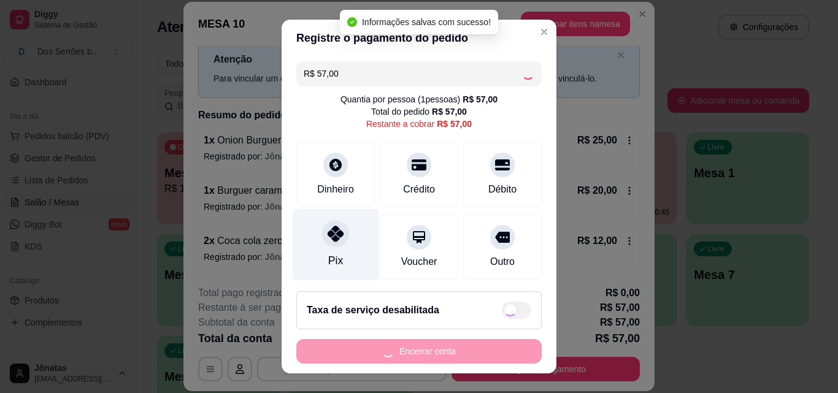
type input "R$ 0,00"
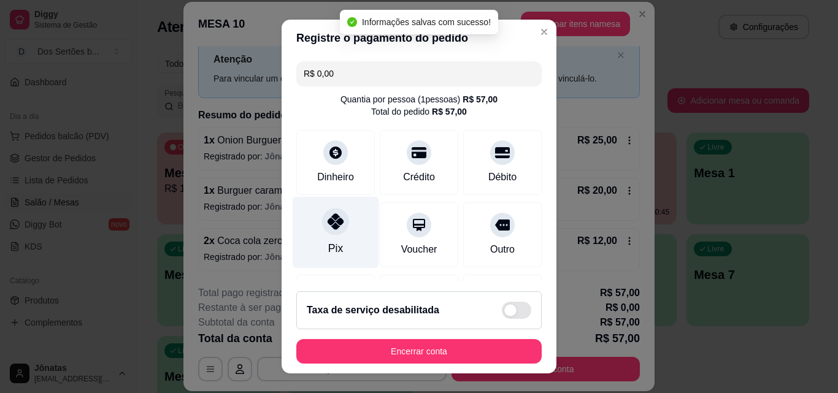
scroll to position [142, 0]
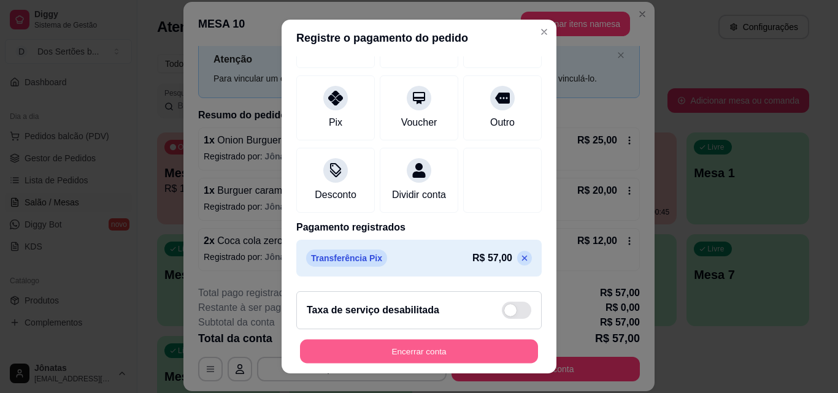
click at [485, 346] on button "Encerrar conta" at bounding box center [419, 352] width 238 height 24
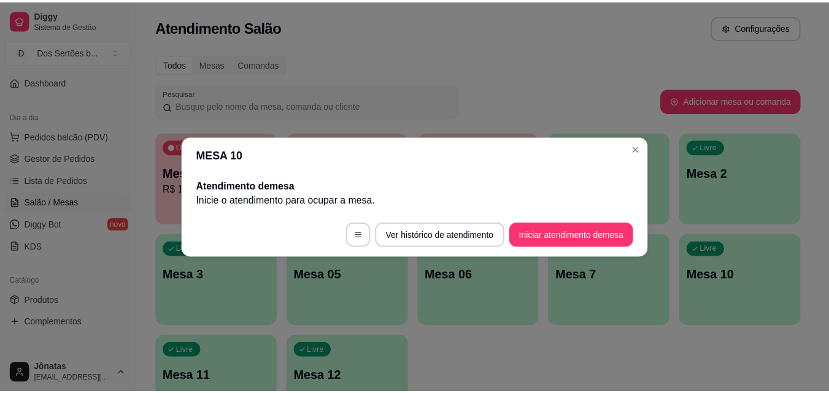
scroll to position [0, 0]
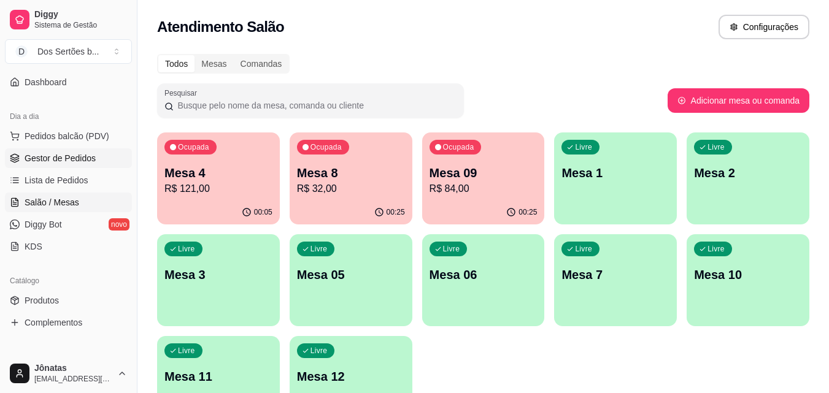
click at [41, 155] on span "Gestor de Pedidos" at bounding box center [60, 158] width 71 height 12
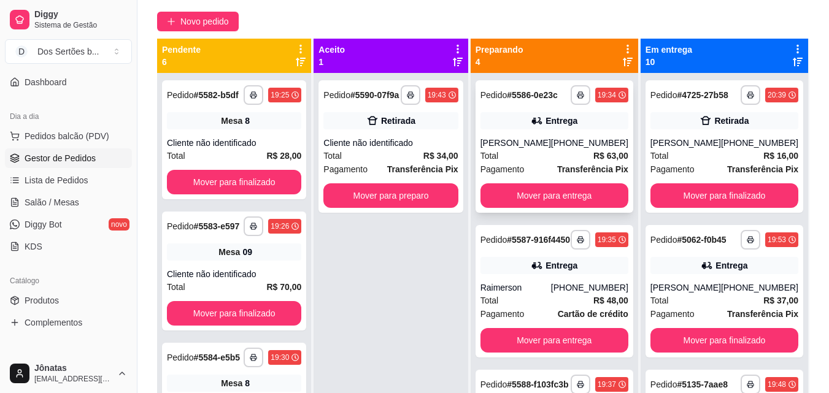
scroll to position [139, 0]
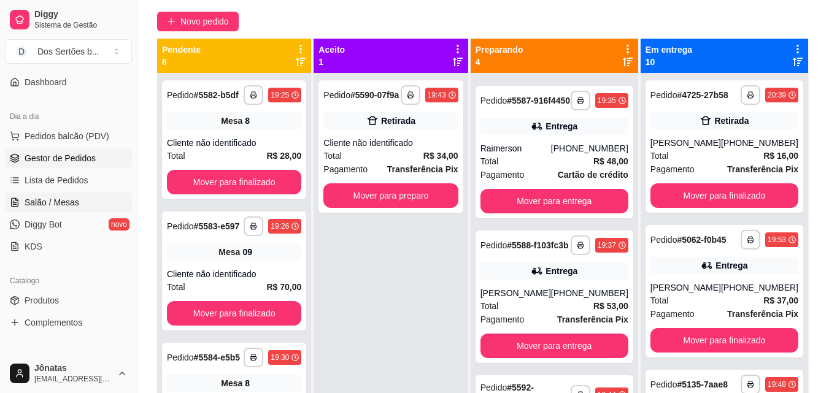
click at [61, 201] on span "Salão / Mesas" at bounding box center [52, 202] width 55 height 12
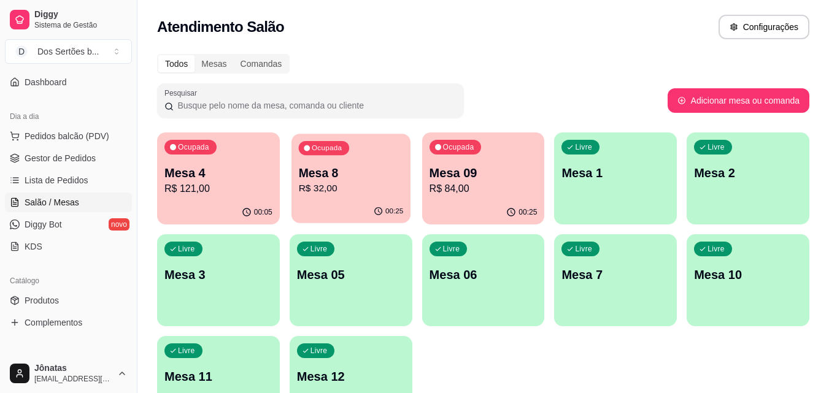
click at [306, 186] on p "R$ 32,00" at bounding box center [350, 189] width 105 height 14
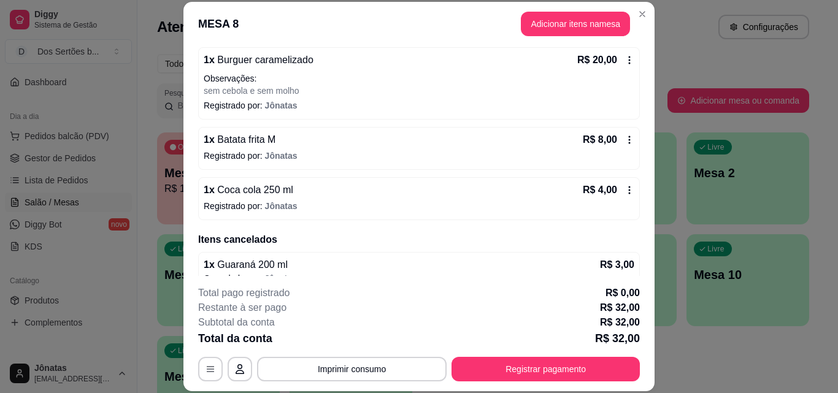
scroll to position [134, 0]
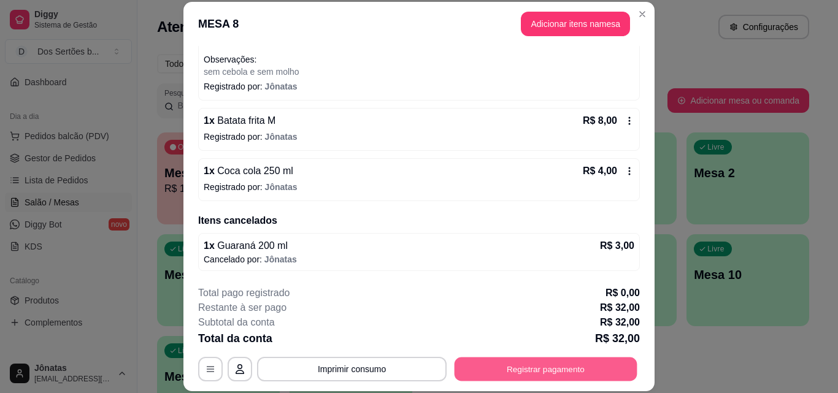
click at [554, 374] on button "Registrar pagamento" at bounding box center [546, 369] width 183 height 24
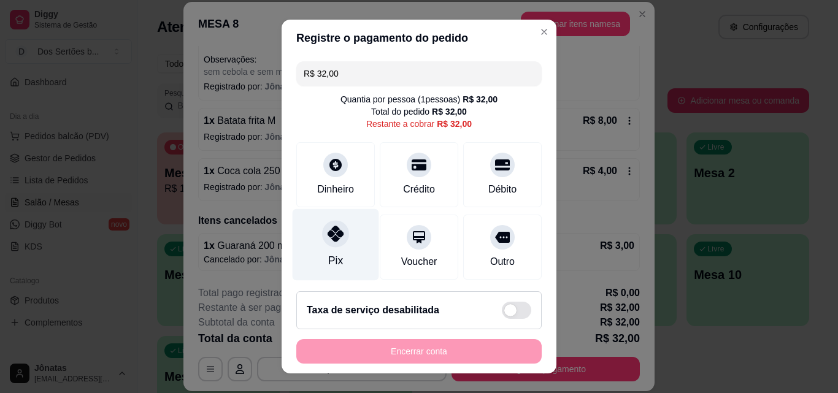
click at [338, 252] on div "Pix" at bounding box center [336, 245] width 87 height 72
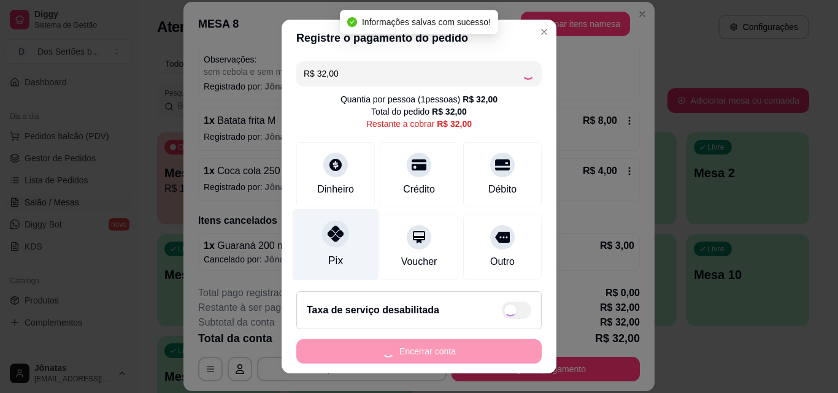
type input "R$ 0,00"
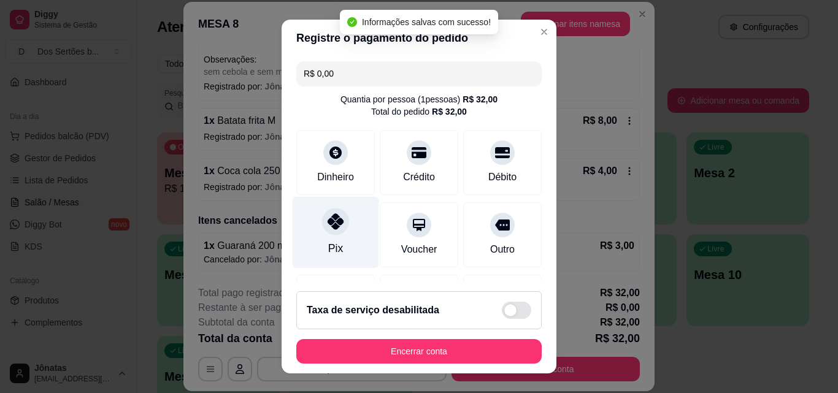
scroll to position [142, 0]
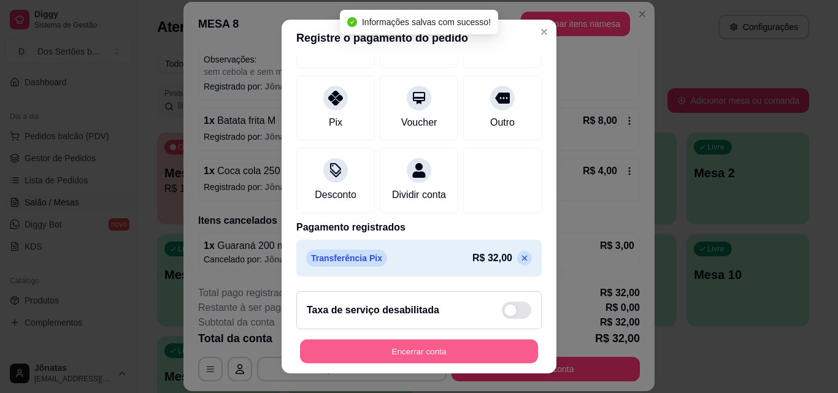
click at [407, 356] on button "Encerrar conta" at bounding box center [419, 352] width 238 height 24
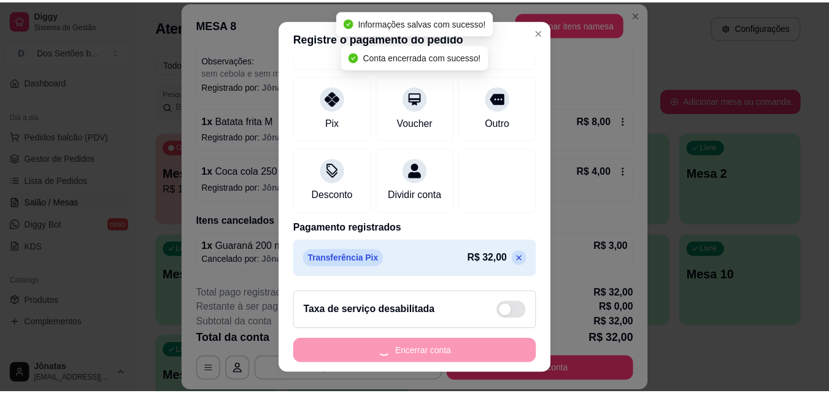
scroll to position [0, 0]
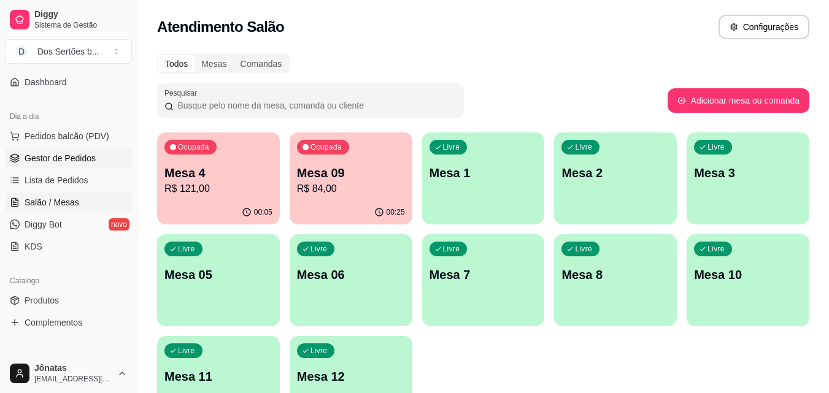
click at [83, 162] on span "Gestor de Pedidos" at bounding box center [60, 158] width 71 height 12
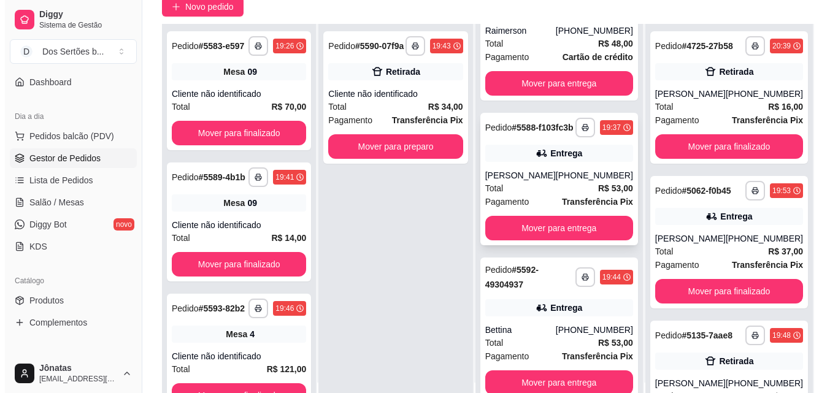
scroll to position [187, 0]
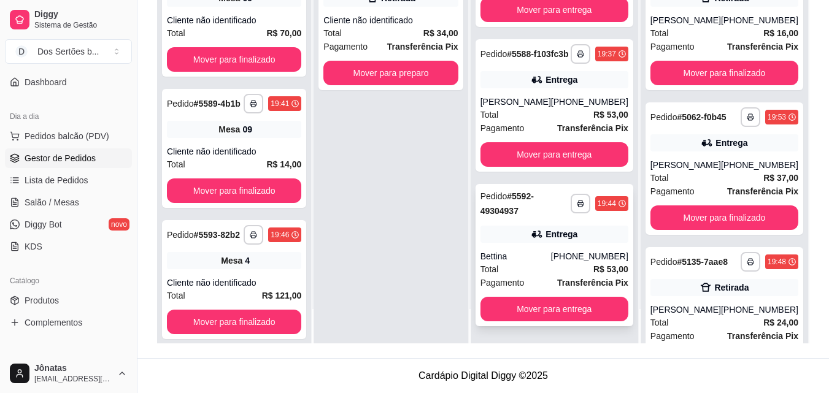
click at [536, 256] on div "Bettina" at bounding box center [515, 256] width 71 height 12
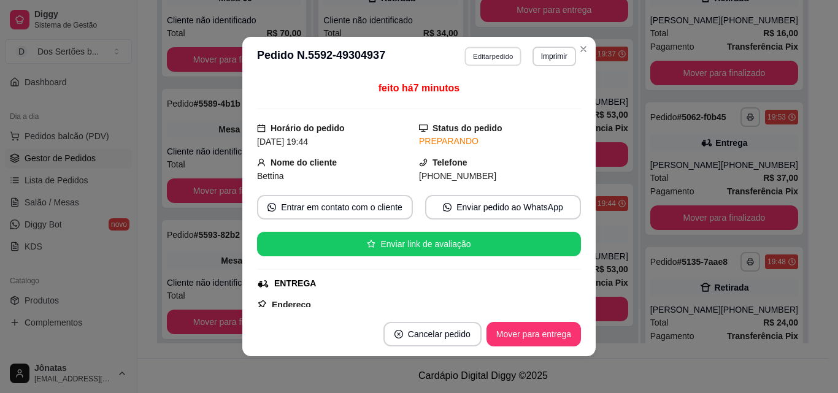
click at [483, 58] on button "Editar pedido" at bounding box center [493, 56] width 57 height 19
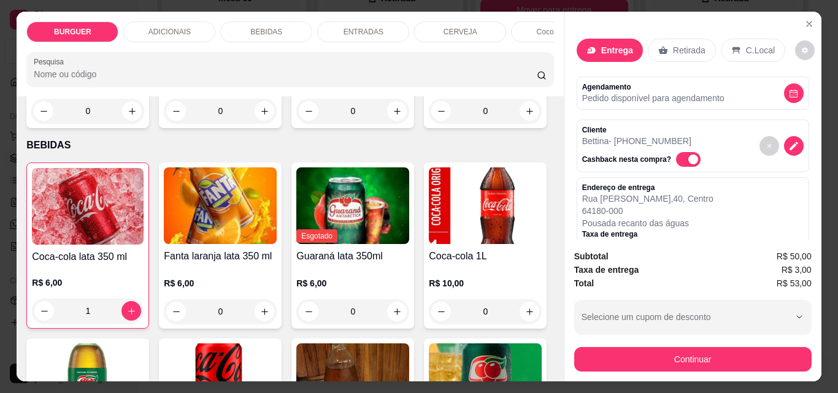
scroll to position [263, 0]
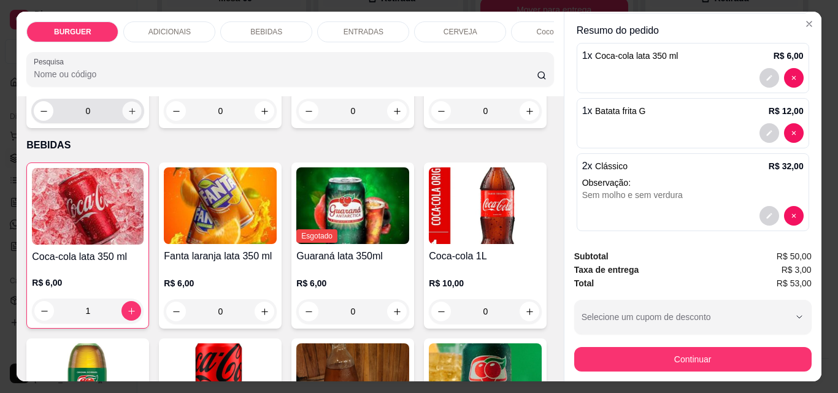
click at [137, 116] on icon "increase-product-quantity" at bounding box center [132, 111] width 9 height 9
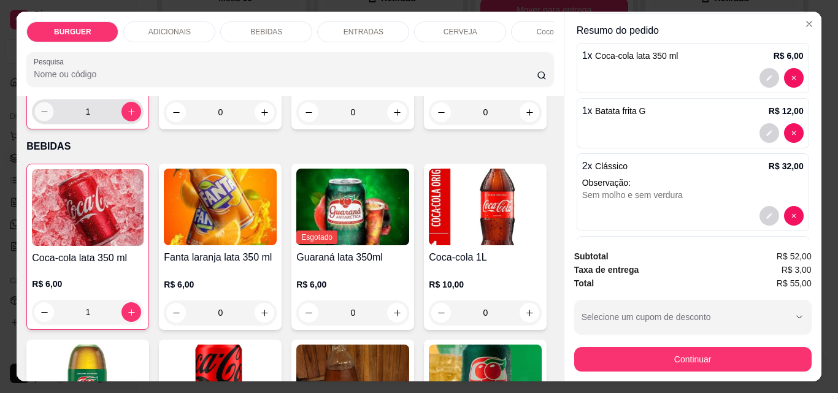
click at [49, 117] on icon "decrease-product-quantity" at bounding box center [44, 111] width 9 height 9
type input "0"
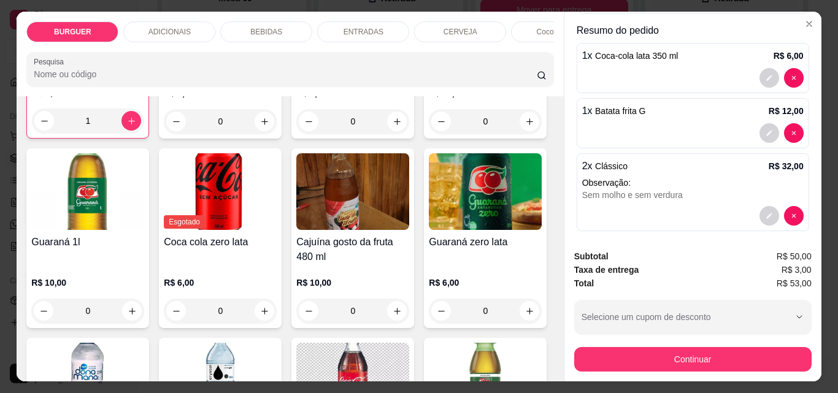
scroll to position [1197, 0]
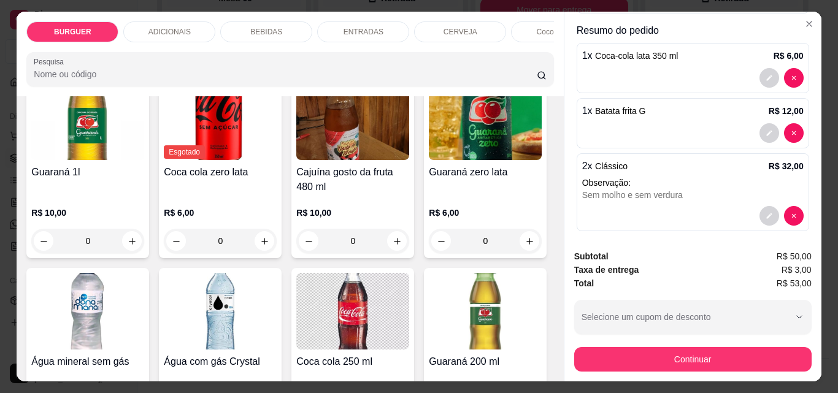
type input "2"
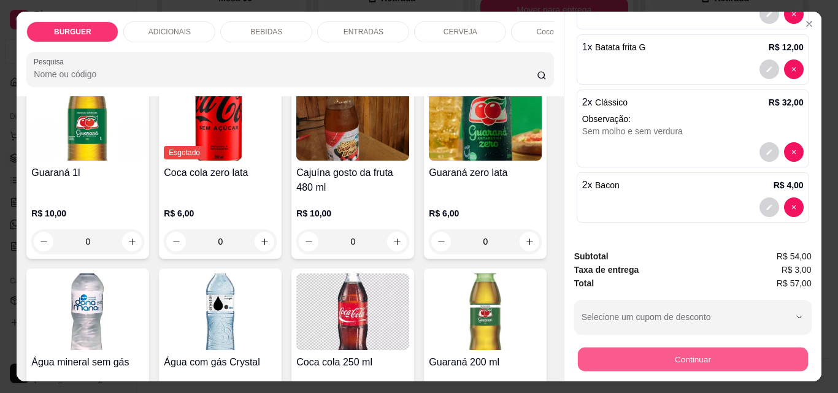
click at [672, 348] on button "Continuar" at bounding box center [692, 359] width 230 height 24
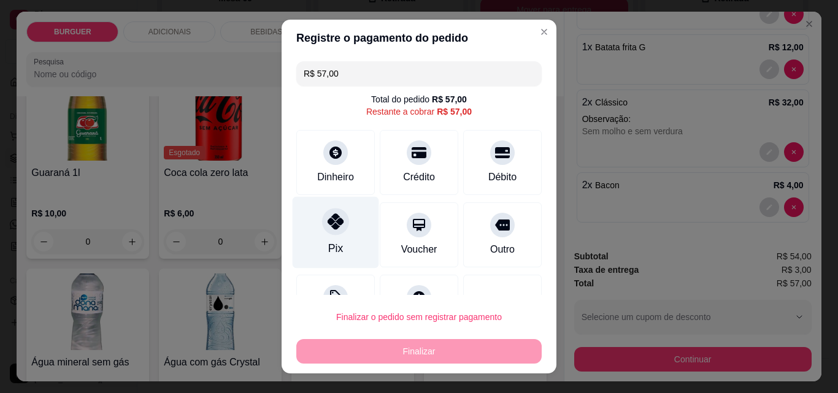
click at [339, 226] on div at bounding box center [335, 221] width 27 height 27
type input "R$ 0,00"
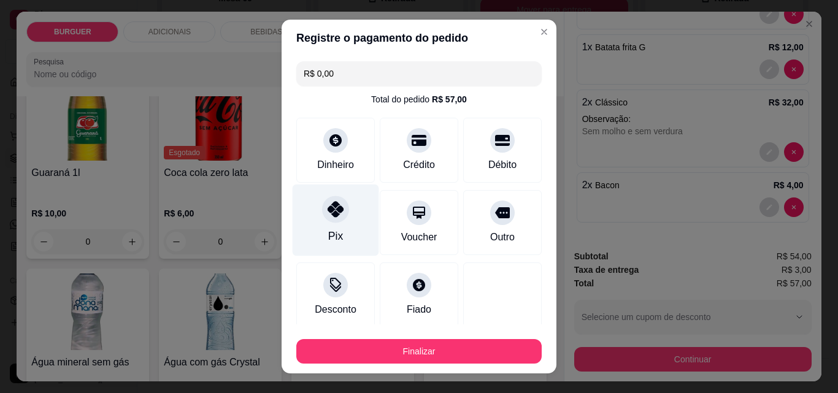
scroll to position [72, 0]
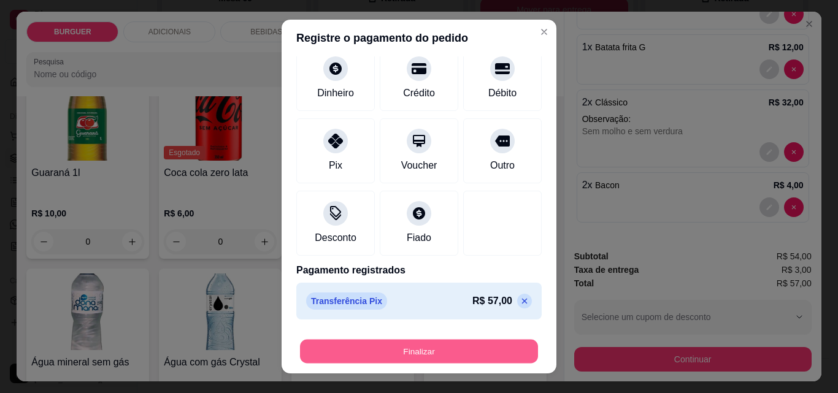
click at [413, 350] on button "Finalizar" at bounding box center [419, 352] width 238 height 24
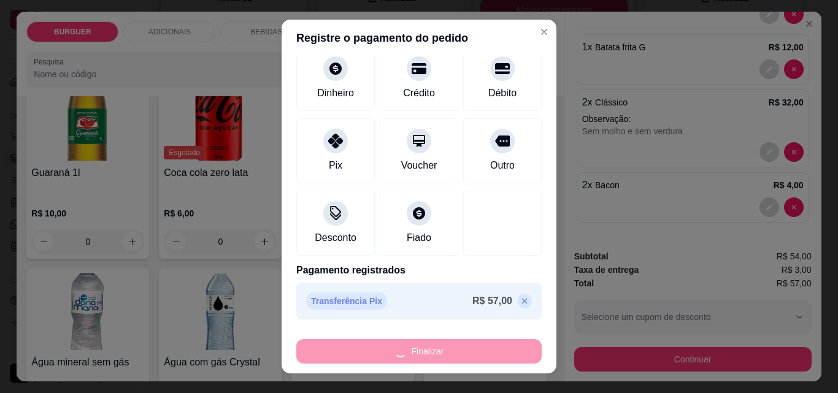
type input "0"
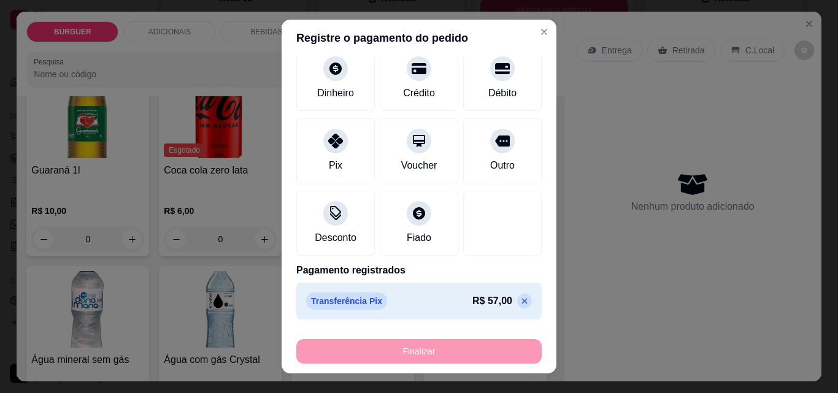
type input "-R$ 57,00"
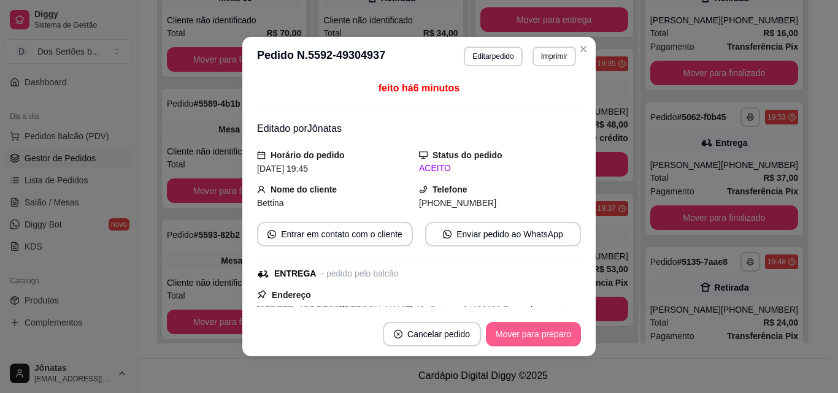
scroll to position [95, 0]
click at [532, 332] on button "Mover para preparo" at bounding box center [533, 335] width 92 height 24
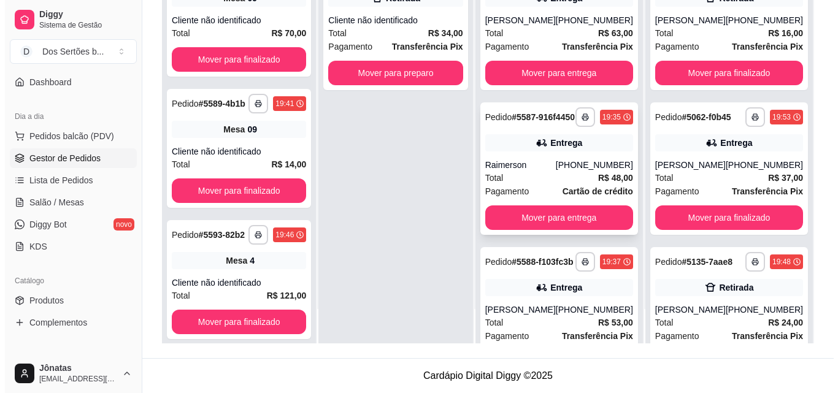
scroll to position [0, 0]
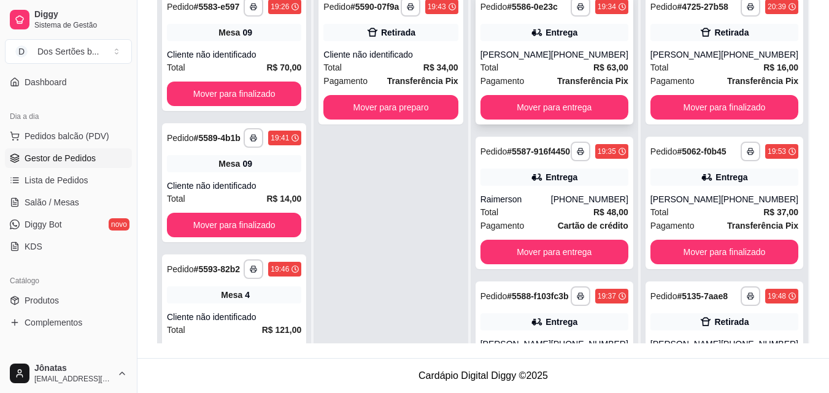
click at [541, 74] on div "Total R$ 63,00" at bounding box center [554, 67] width 148 height 13
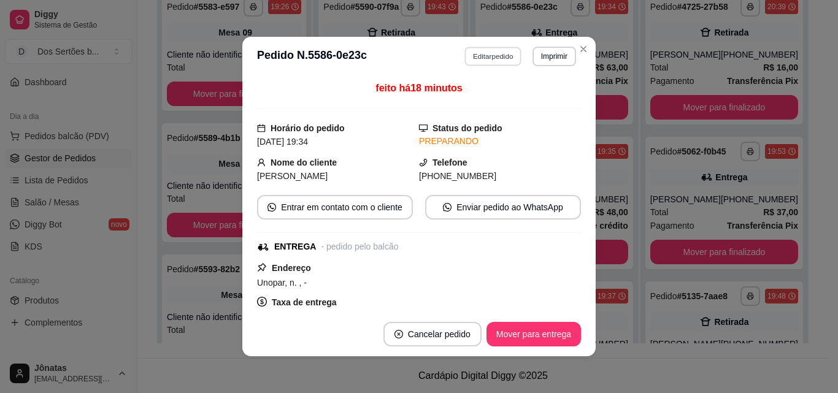
click at [480, 56] on button "Editar pedido" at bounding box center [493, 56] width 57 height 19
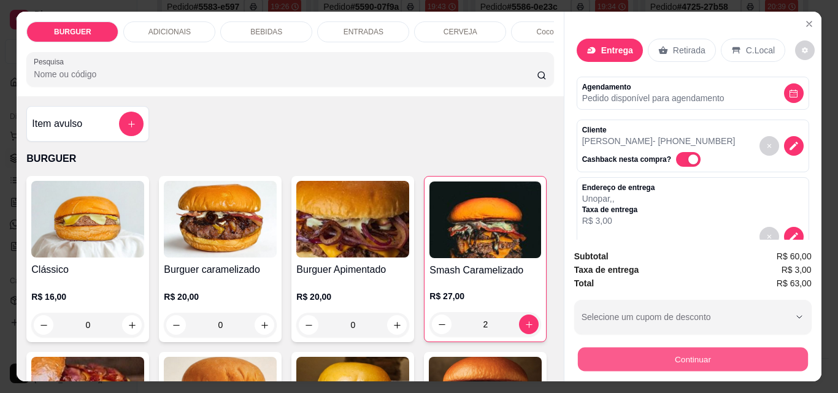
click at [667, 347] on button "Continuar" at bounding box center [692, 359] width 230 height 24
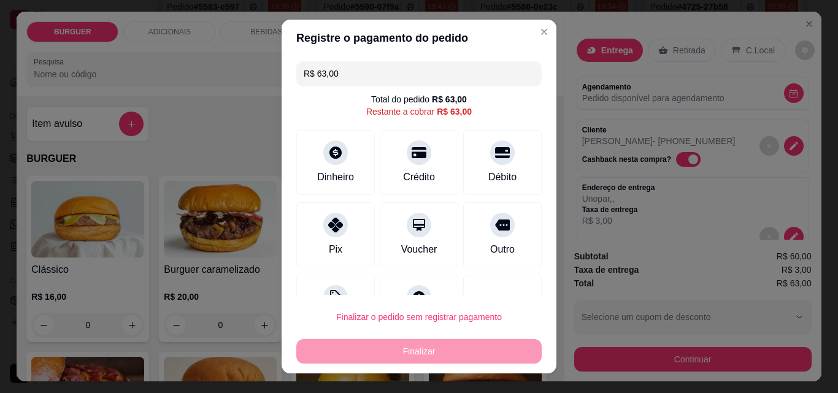
click at [335, 74] on input "R$ 63,00" at bounding box center [419, 73] width 231 height 25
click at [324, 211] on div at bounding box center [335, 221] width 27 height 27
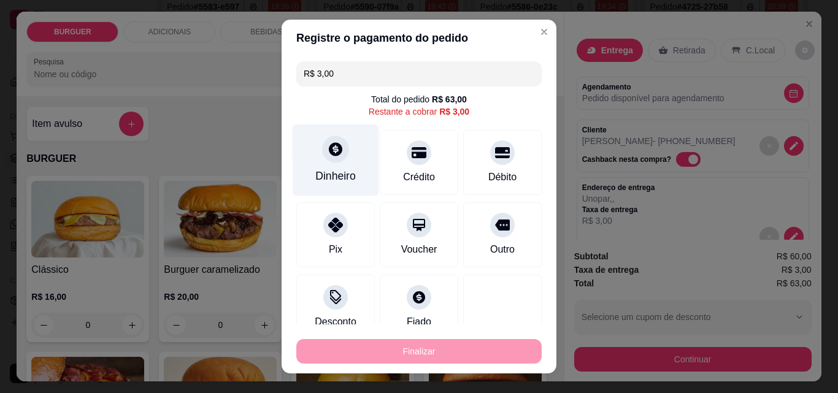
click at [328, 169] on div "Dinheiro" at bounding box center [335, 176] width 40 height 16
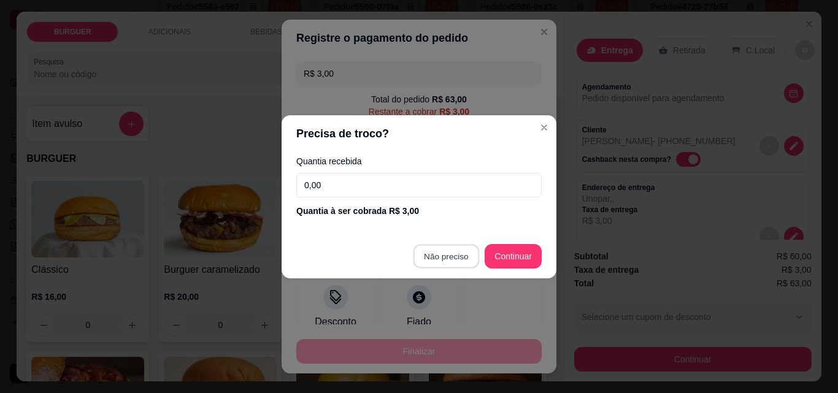
type input "R$ 0,00"
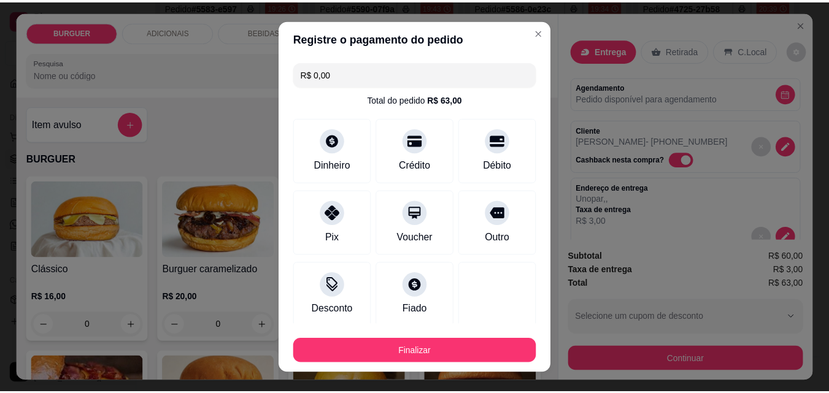
scroll to position [118, 0]
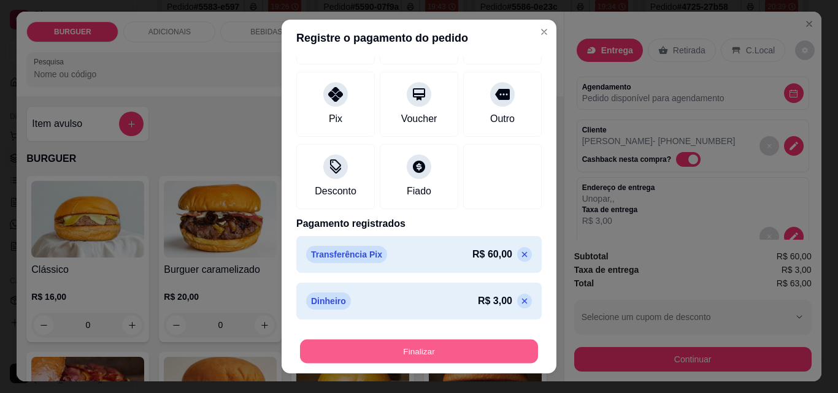
click at [474, 345] on button "Finalizar" at bounding box center [419, 352] width 238 height 24
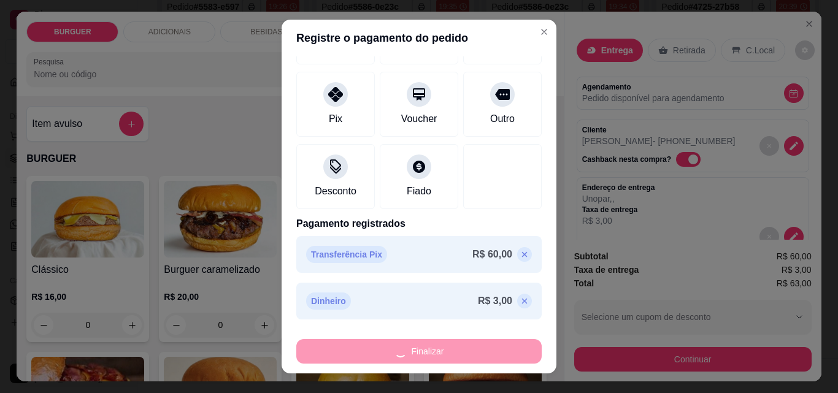
type input "0"
type input "-R$ 63,00"
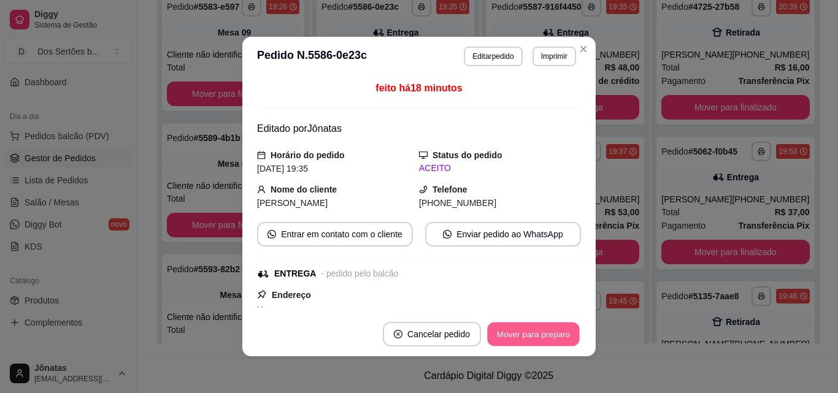
click at [518, 331] on button "Mover para preparo" at bounding box center [533, 335] width 92 height 24
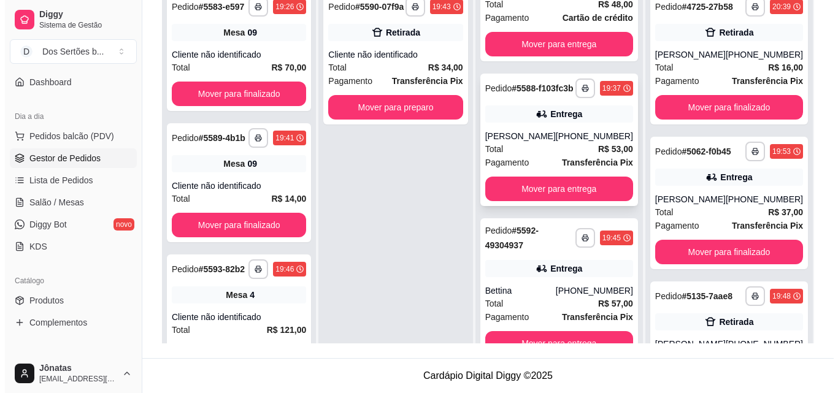
scroll to position [34, 0]
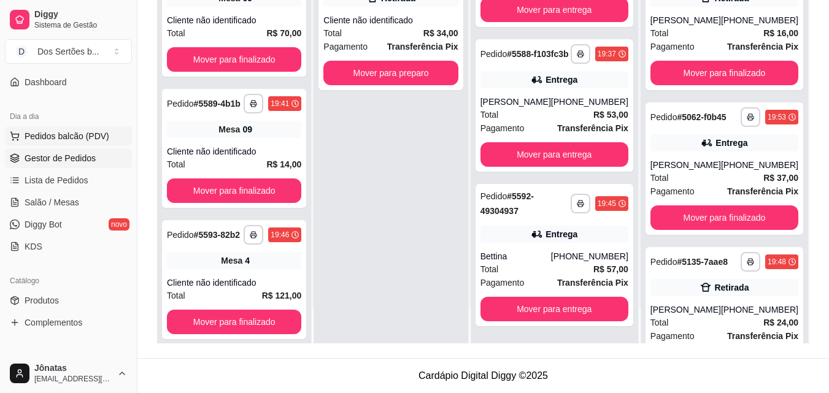
click at [67, 132] on span "Pedidos balcão (PDV)" at bounding box center [67, 136] width 85 height 12
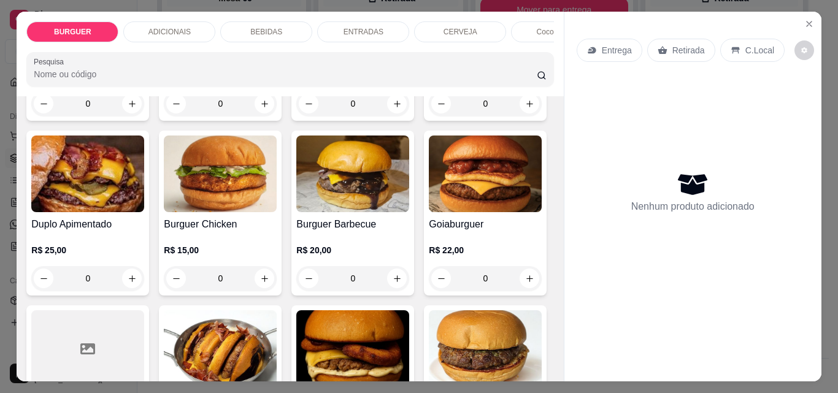
scroll to position [145, 0]
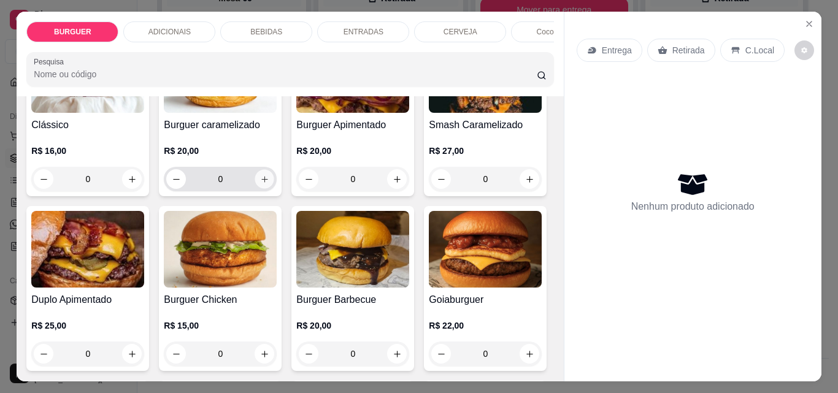
click at [261, 182] on icon "increase-product-quantity" at bounding box center [264, 179] width 6 height 6
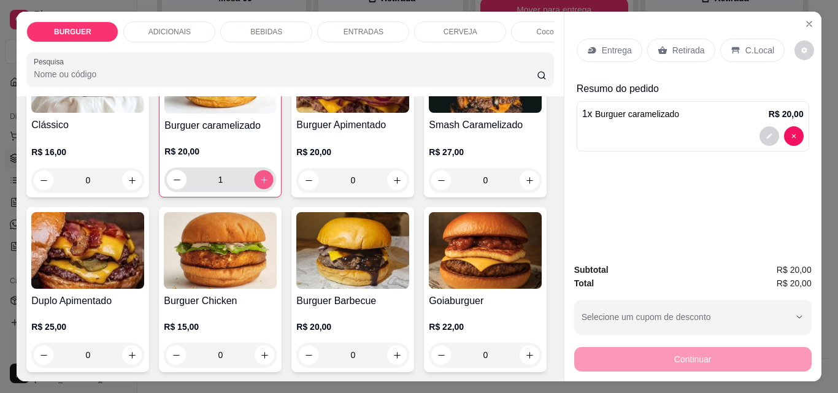
click at [260, 182] on icon "increase-product-quantity" at bounding box center [264, 179] width 9 height 9
type input "2"
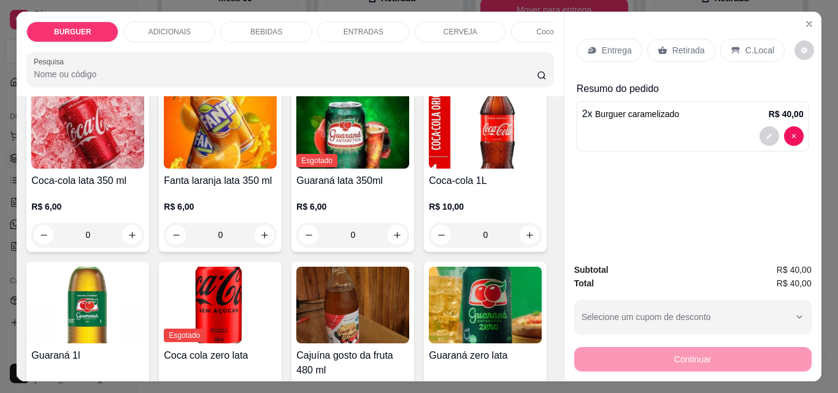
scroll to position [1017, 0]
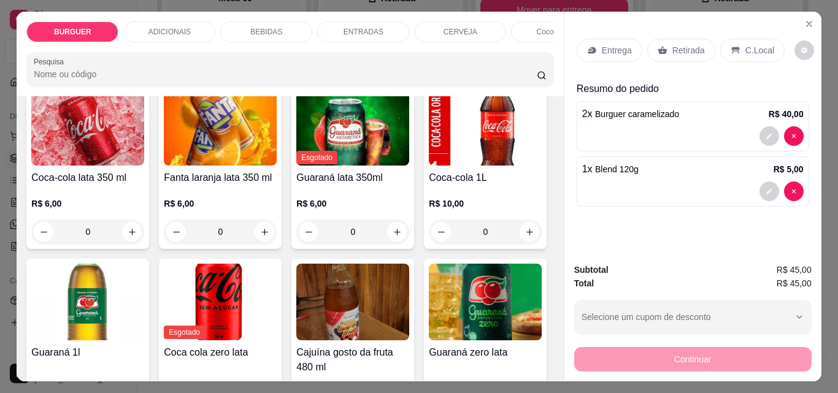
type input "2"
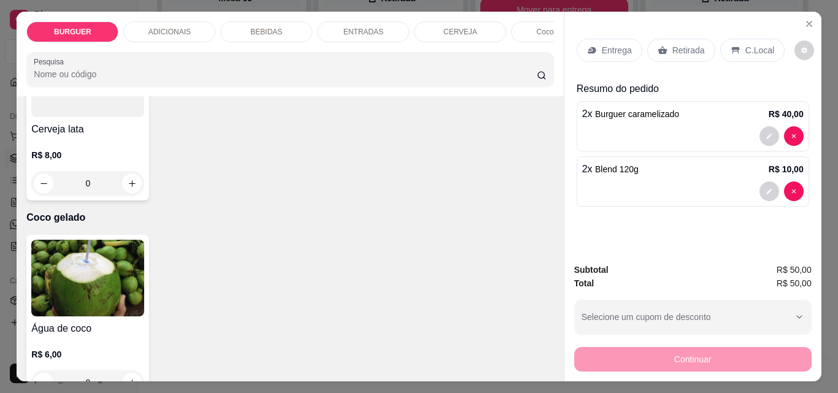
scroll to position [2370, 0]
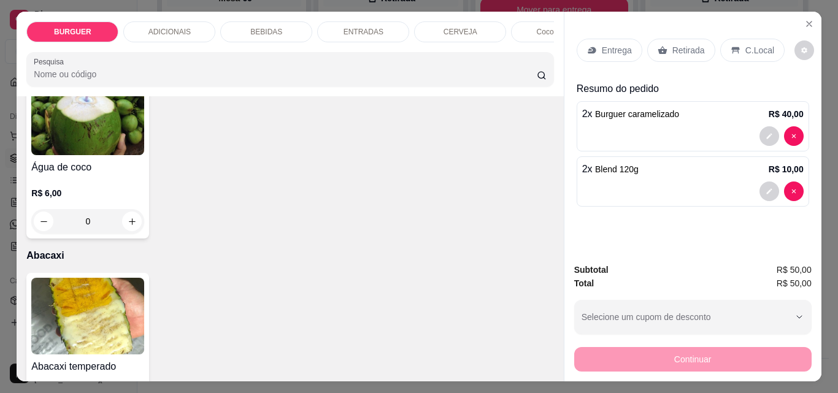
type input "1"
click at [760, 129] on button "decrease-product-quantity" at bounding box center [769, 136] width 19 height 19
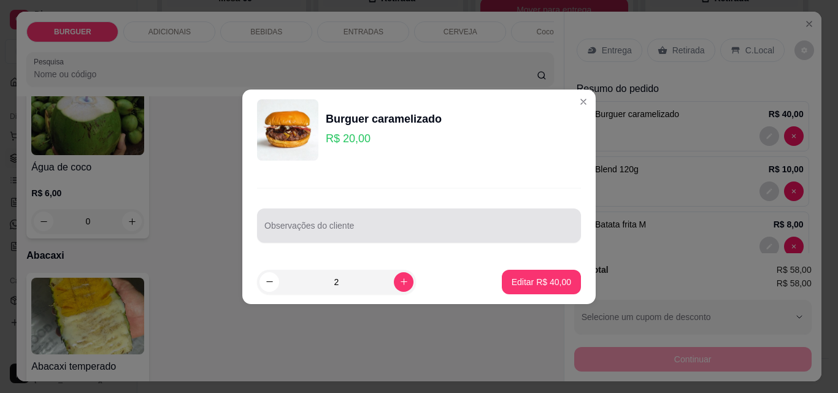
click at [299, 218] on div at bounding box center [418, 225] width 309 height 25
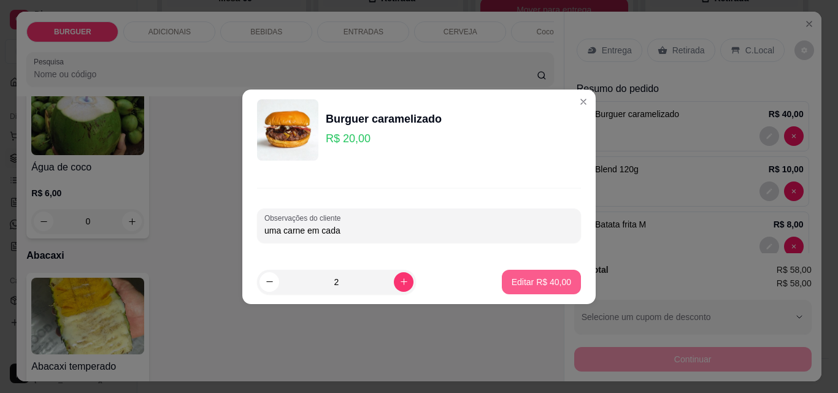
type input "uma carne em cada"
click at [516, 279] on p "Editar R$ 40,00" at bounding box center [541, 282] width 58 height 12
type input "0"
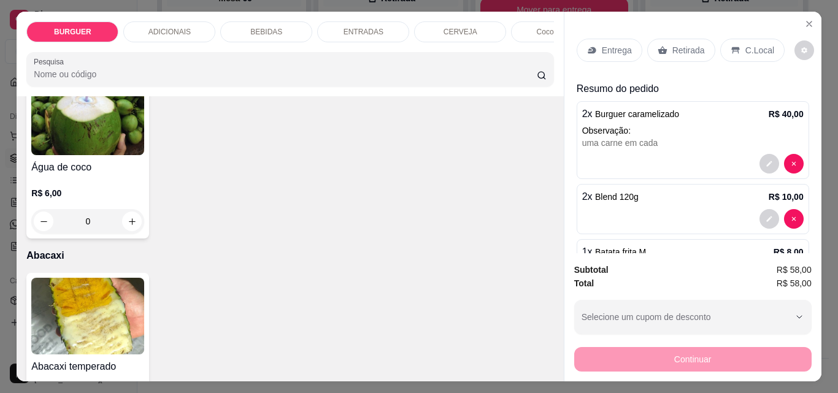
click at [672, 46] on p "Retirada" at bounding box center [688, 50] width 33 height 12
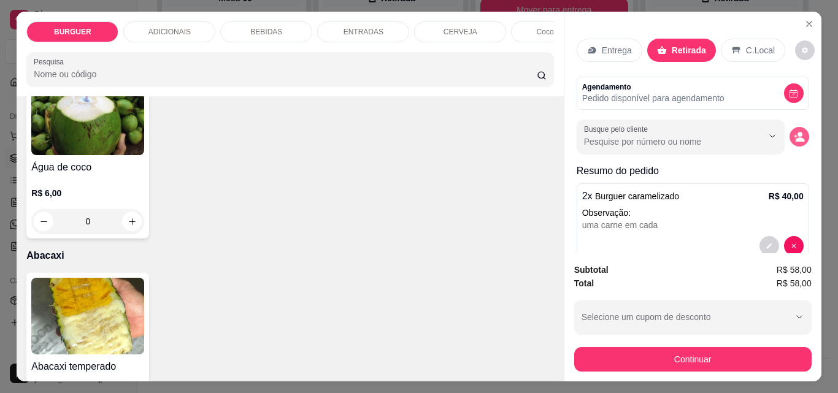
click at [794, 133] on icon "decrease-product-quantity" at bounding box center [799, 136] width 11 height 11
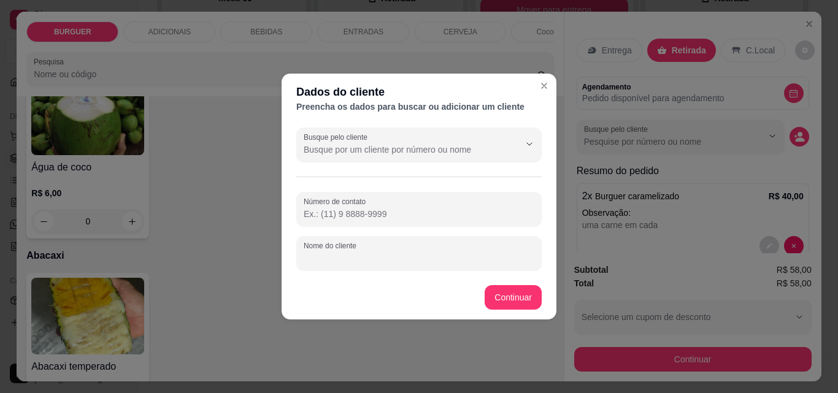
click at [382, 263] on input "Nome do cliente" at bounding box center [419, 258] width 231 height 12
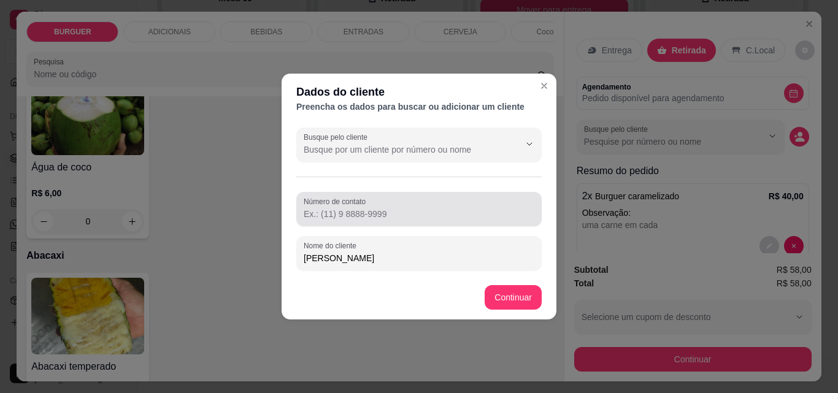
type input "[PERSON_NAME]"
click at [317, 204] on label "Número de contato" at bounding box center [337, 201] width 66 height 10
click at [317, 208] on input "Número de contato" at bounding box center [419, 214] width 231 height 12
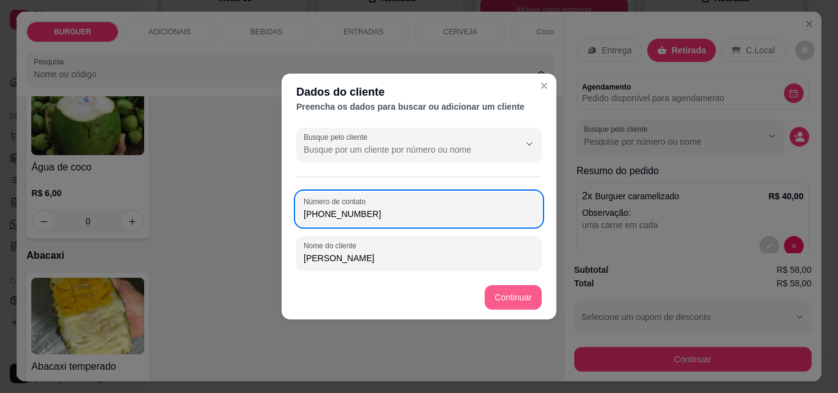
type input "[PHONE_NUMBER]"
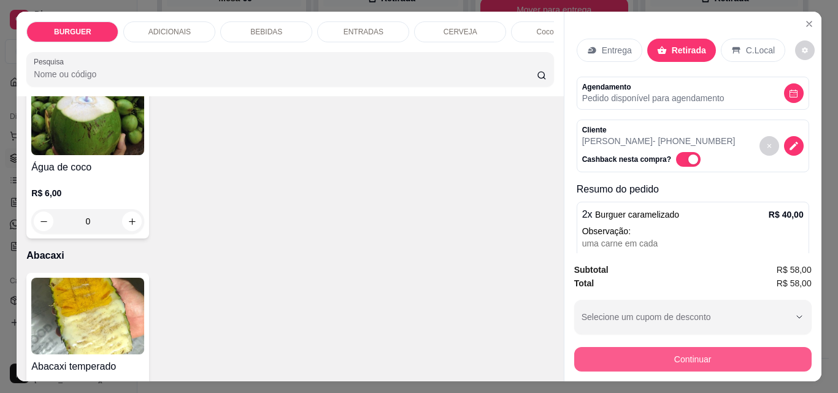
click at [594, 347] on button "Continuar" at bounding box center [692, 359] width 237 height 25
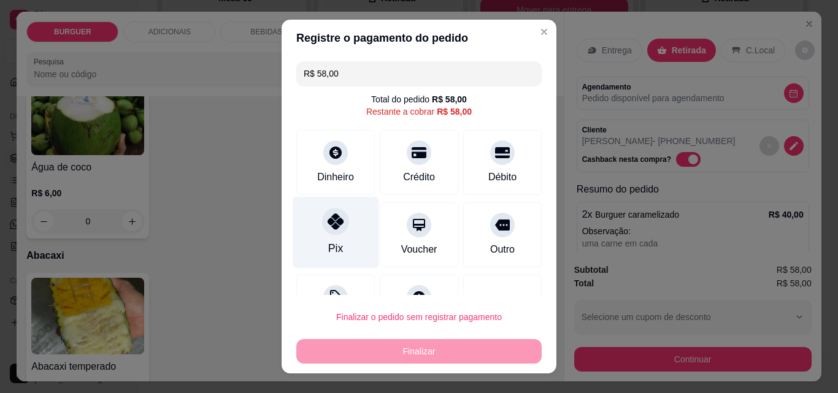
click at [313, 218] on div "Pix" at bounding box center [336, 233] width 87 height 72
type input "R$ 0,00"
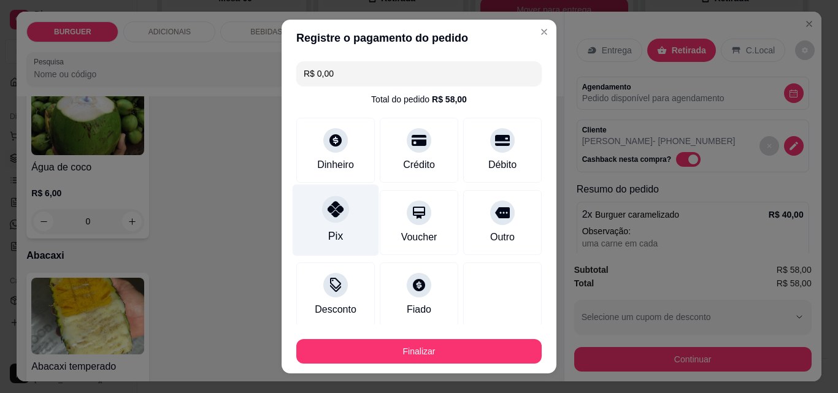
scroll to position [72, 0]
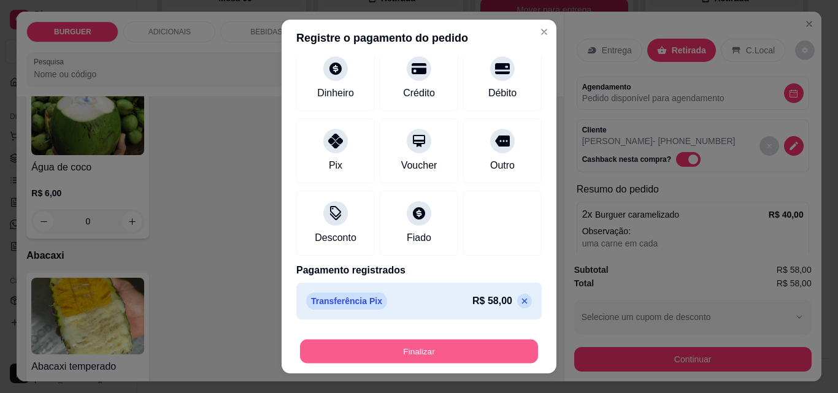
click at [420, 356] on button "Finalizar" at bounding box center [419, 352] width 238 height 24
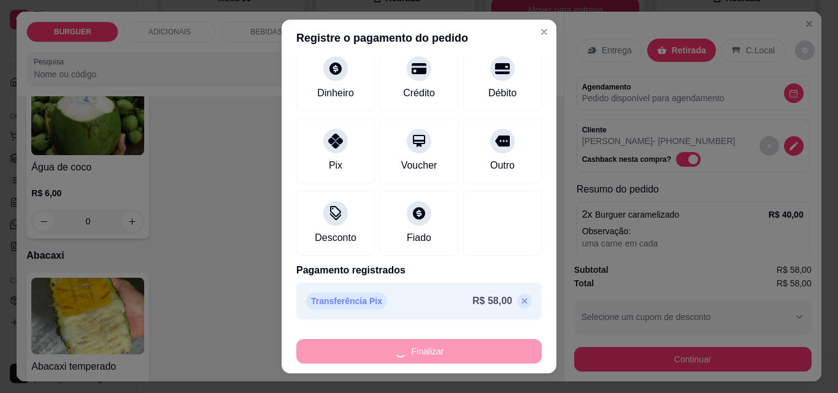
type input "0"
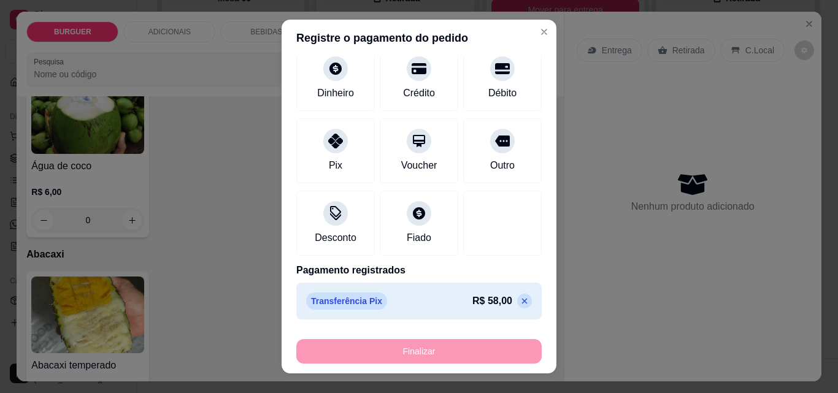
type input "-R$ 58,00"
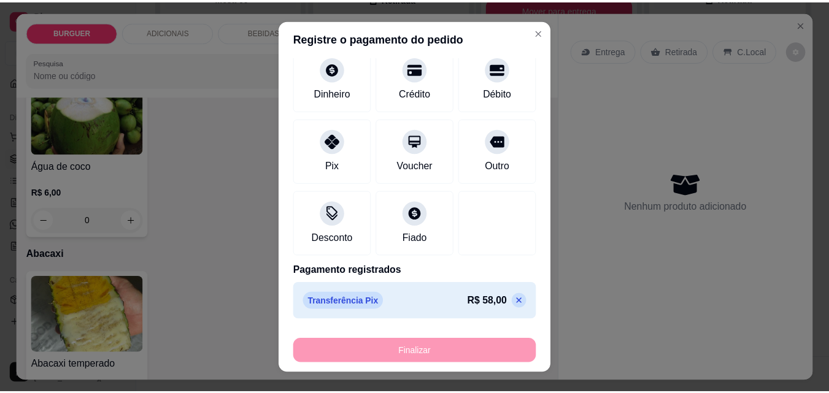
scroll to position [2367, 0]
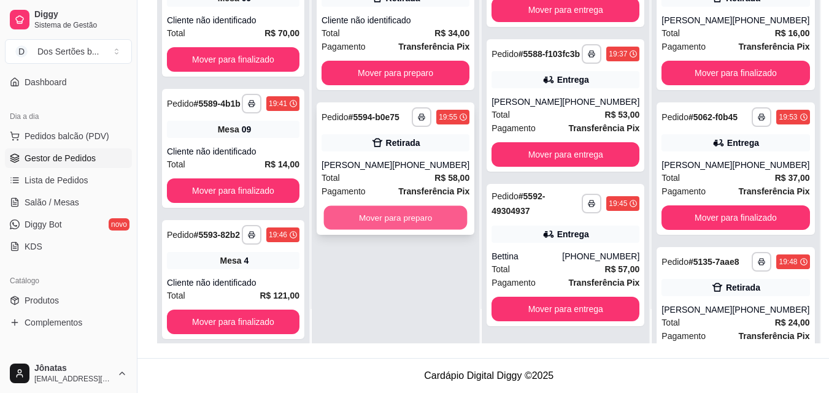
click at [392, 217] on button "Mover para preparo" at bounding box center [396, 218] width 144 height 24
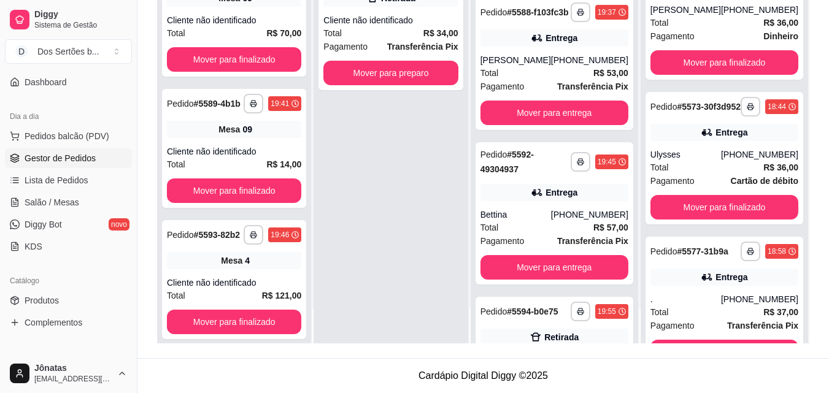
scroll to position [847, 0]
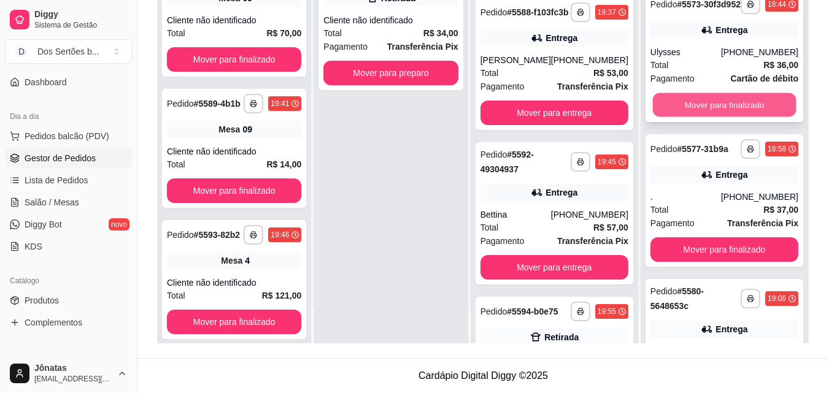
click at [712, 117] on button "Mover para finalizado" at bounding box center [724, 105] width 144 height 24
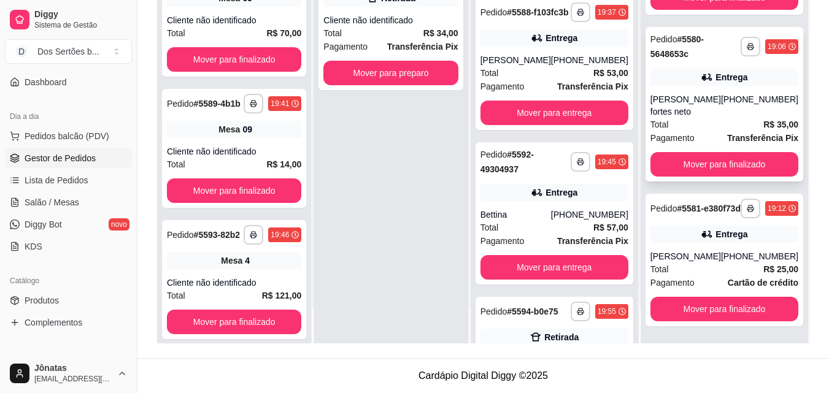
scroll to position [1023, 0]
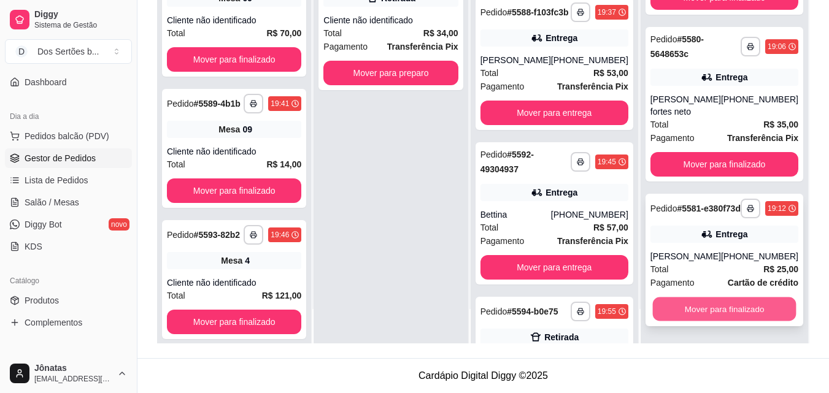
click at [686, 307] on button "Mover para finalizado" at bounding box center [724, 310] width 144 height 24
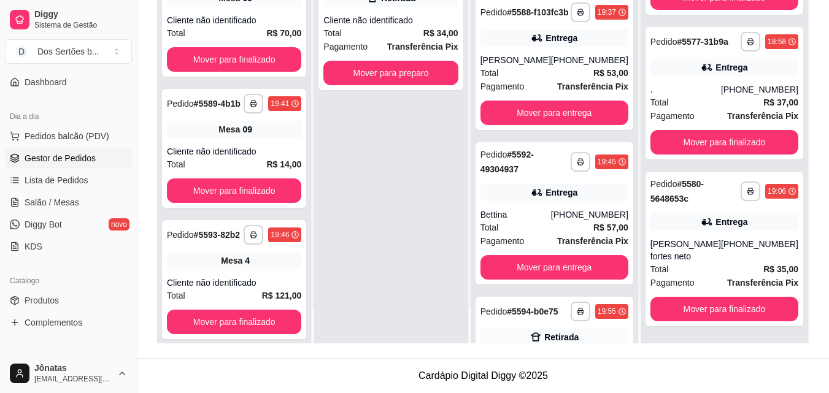
scroll to position [19, 0]
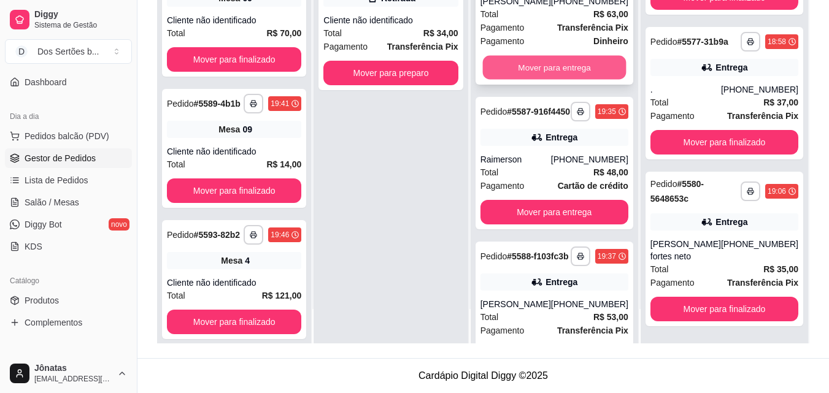
click at [540, 79] on button "Mover para entrega" at bounding box center [554, 68] width 144 height 24
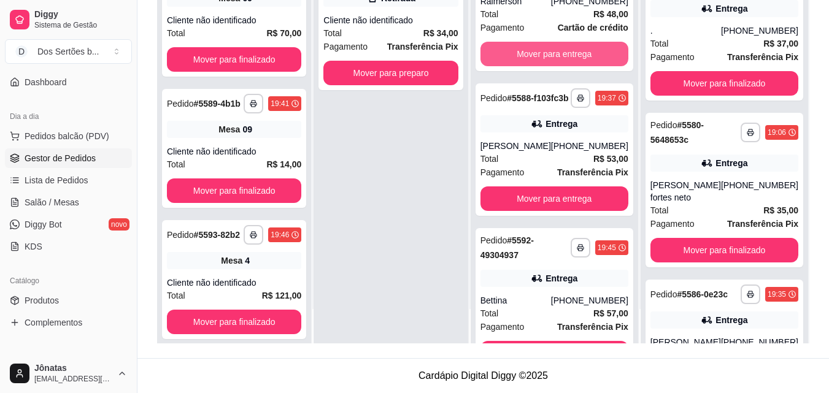
scroll to position [1023, 0]
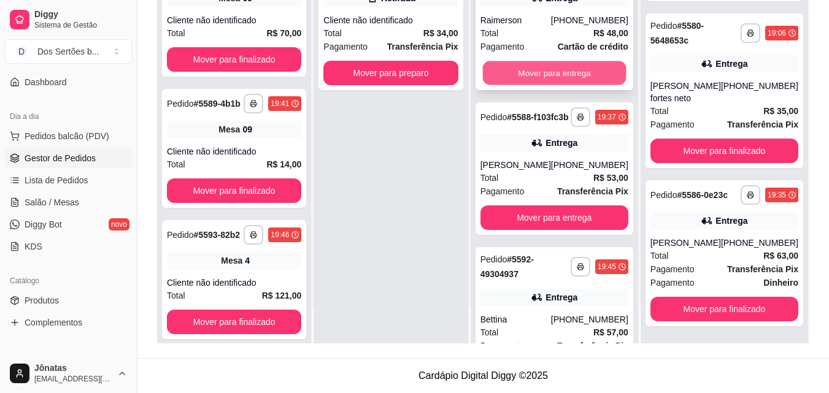
click at [559, 80] on button "Mover para entrega" at bounding box center [554, 73] width 144 height 24
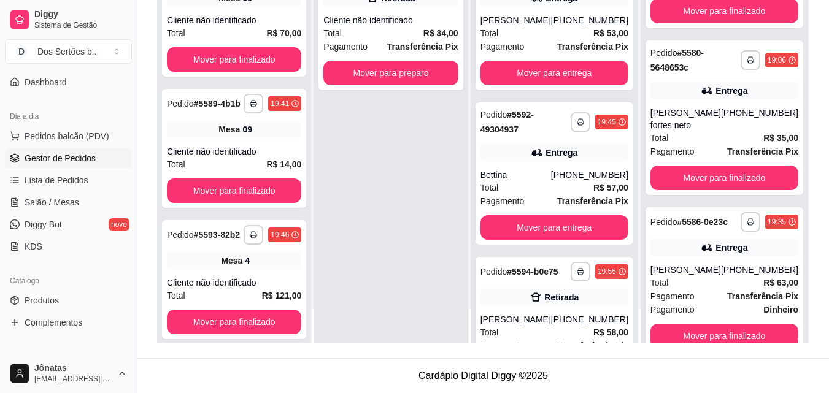
scroll to position [939, 0]
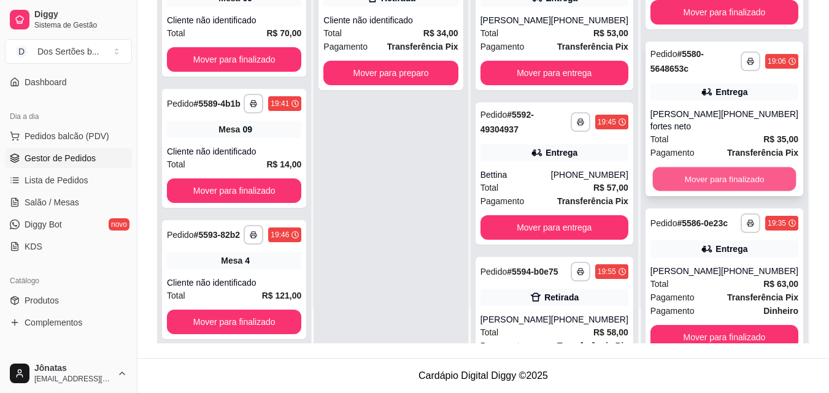
click at [698, 191] on button "Mover para finalizado" at bounding box center [724, 179] width 144 height 24
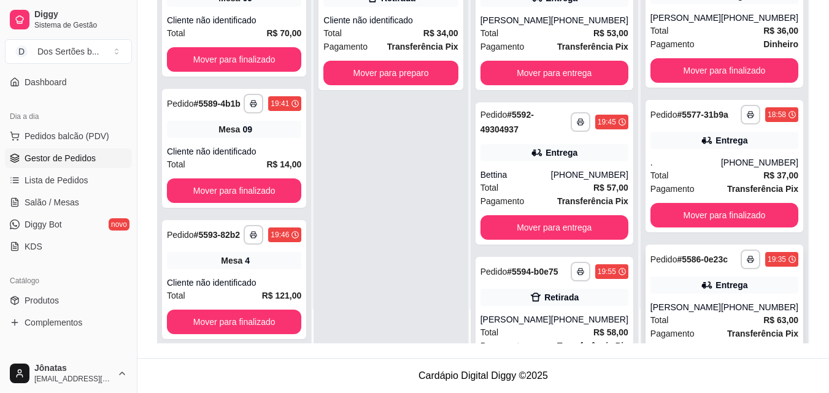
scroll to position [717, 0]
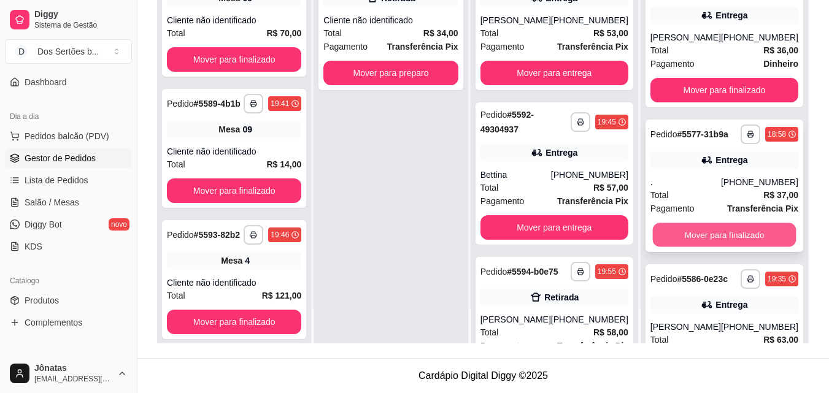
click at [720, 247] on button "Mover para finalizado" at bounding box center [724, 235] width 144 height 24
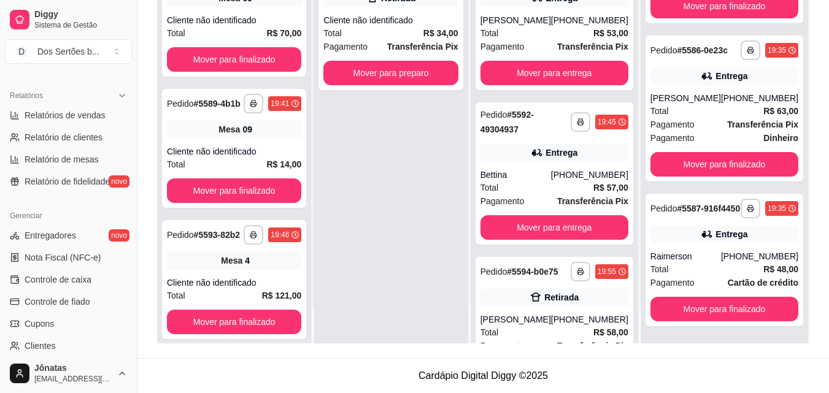
scroll to position [371, 0]
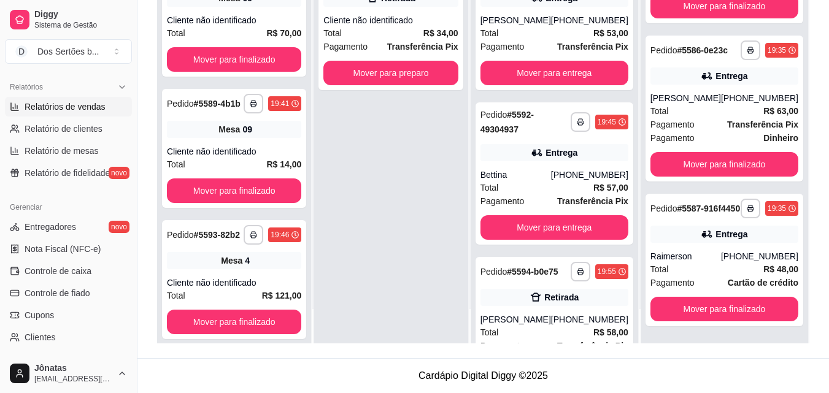
click at [54, 109] on span "Relatórios de vendas" at bounding box center [65, 107] width 81 height 12
select select "ALL"
select select "0"
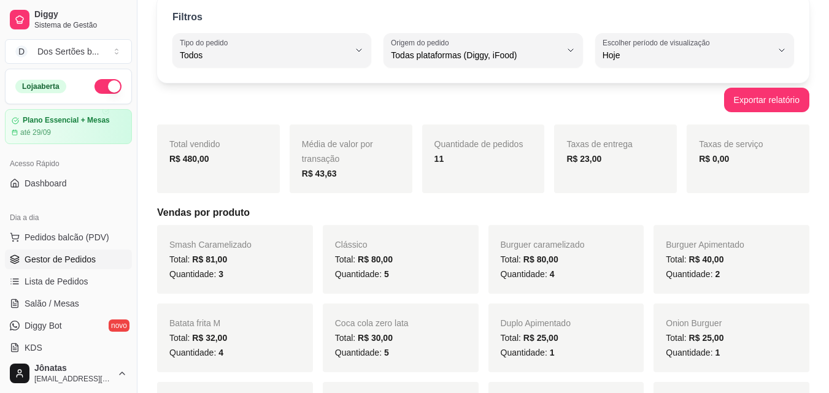
click at [85, 259] on span "Gestor de Pedidos" at bounding box center [60, 259] width 71 height 12
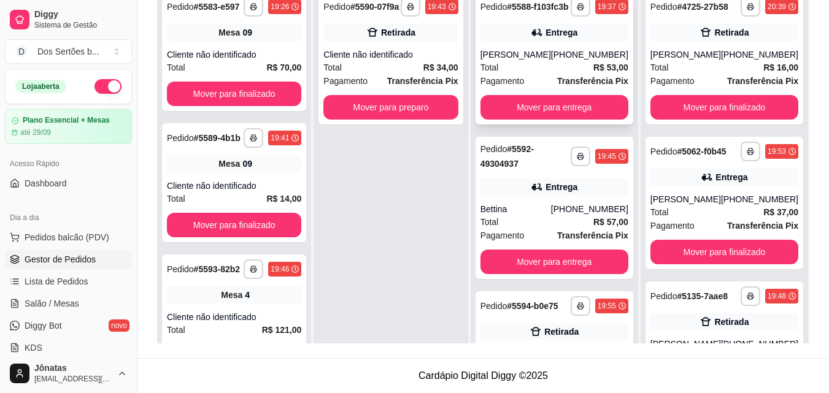
scroll to position [95, 0]
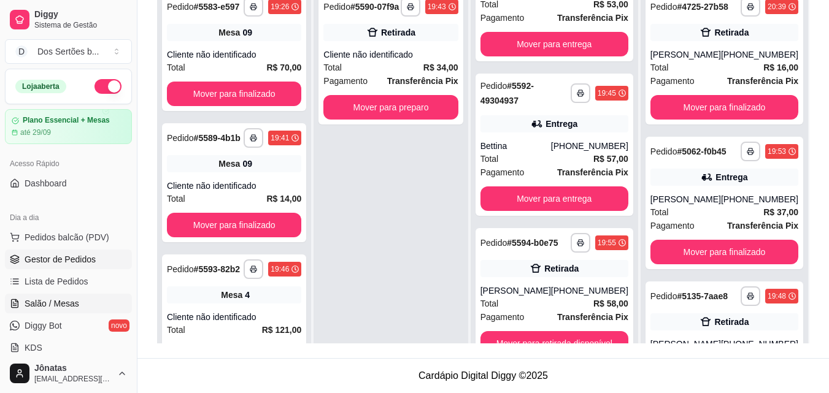
click at [37, 303] on span "Salão / Mesas" at bounding box center [52, 304] width 55 height 12
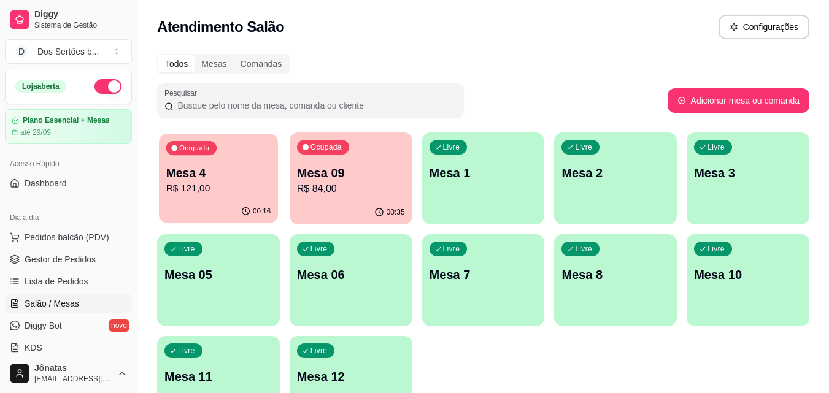
click at [222, 190] on p "R$ 121,00" at bounding box center [218, 189] width 105 height 14
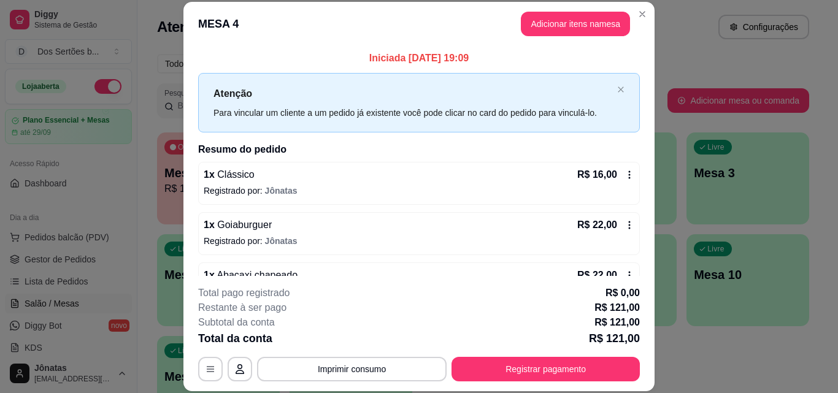
scroll to position [207, 0]
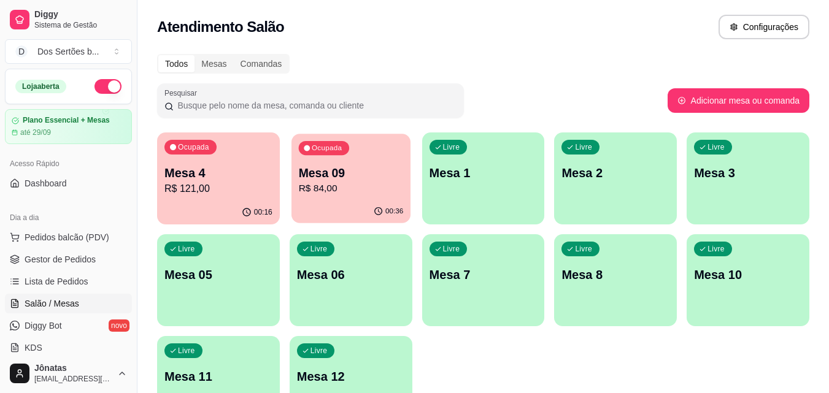
click at [323, 204] on div "00:36" at bounding box center [350, 211] width 119 height 23
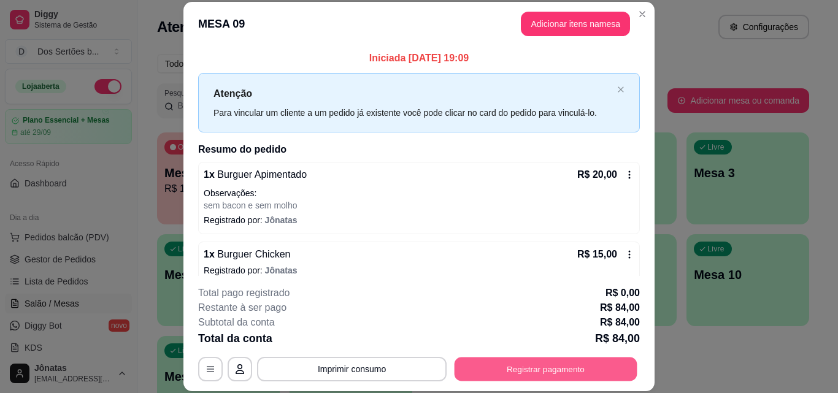
click at [569, 367] on button "Registrar pagamento" at bounding box center [546, 369] width 183 height 24
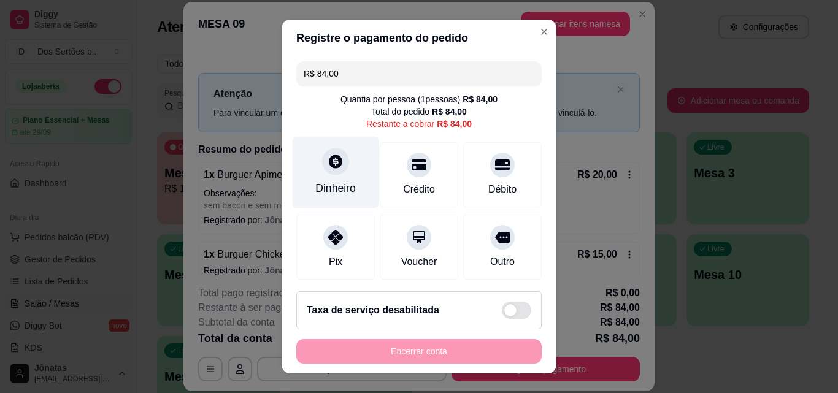
click at [315, 187] on div "Dinheiro" at bounding box center [335, 188] width 40 height 16
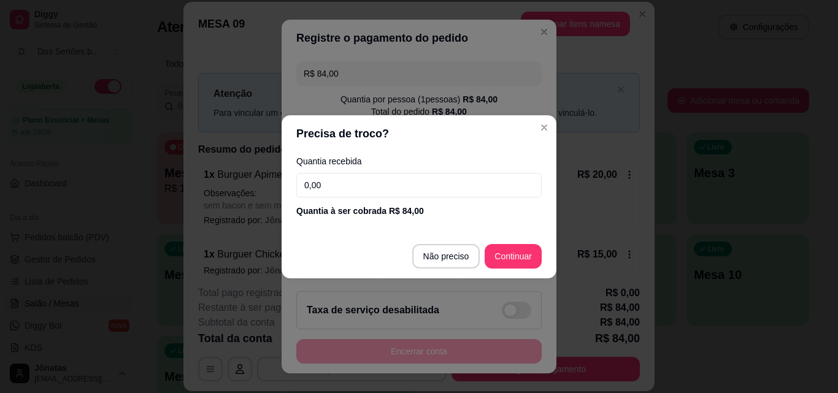
click at [334, 180] on input "0,00" at bounding box center [418, 185] width 245 height 25
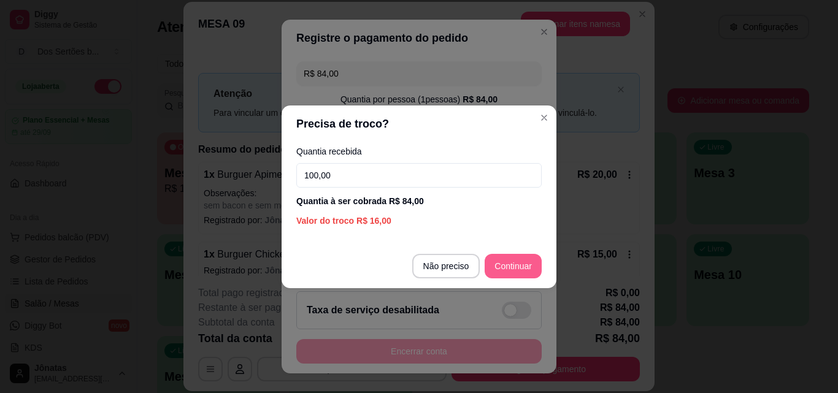
type input "100,00"
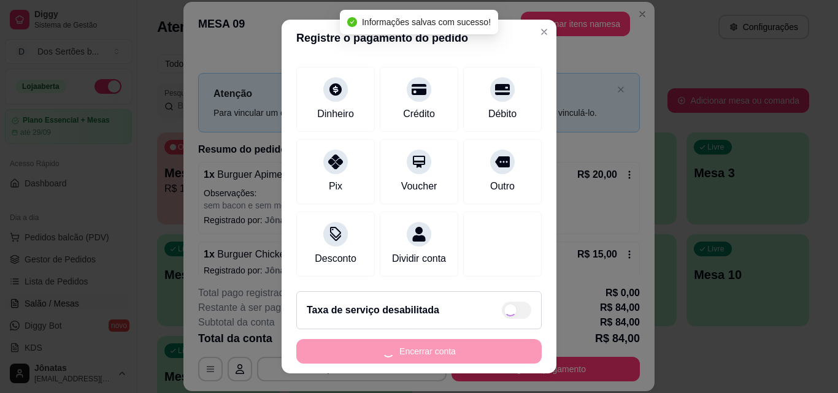
type input "R$ 0,00"
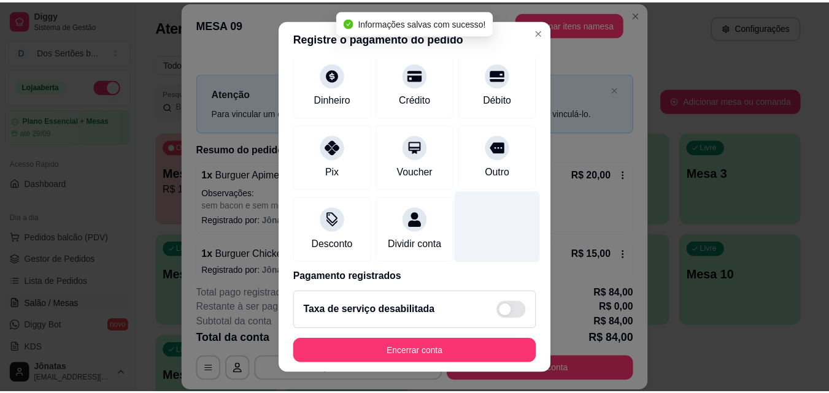
scroll to position [142, 0]
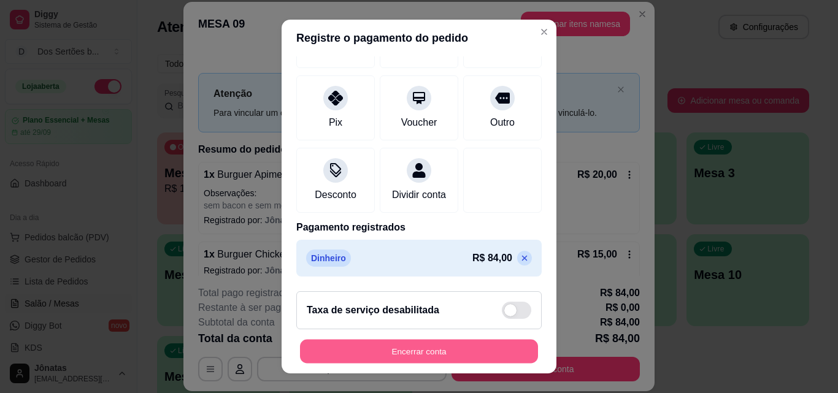
click at [500, 351] on button "Encerrar conta" at bounding box center [419, 352] width 238 height 24
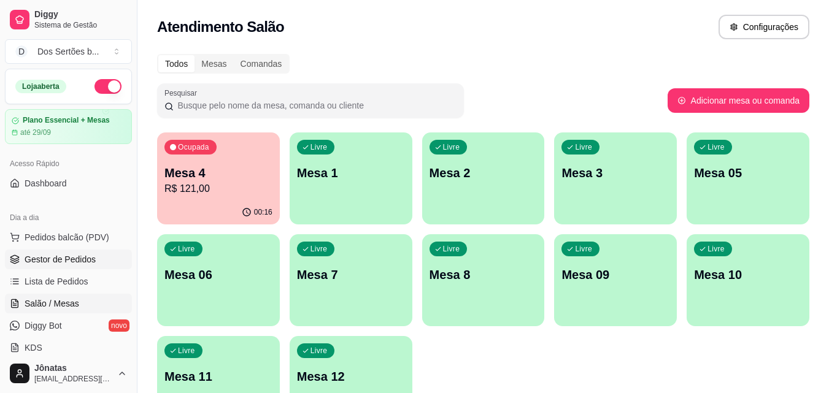
click at [60, 253] on span "Gestor de Pedidos" at bounding box center [60, 259] width 71 height 12
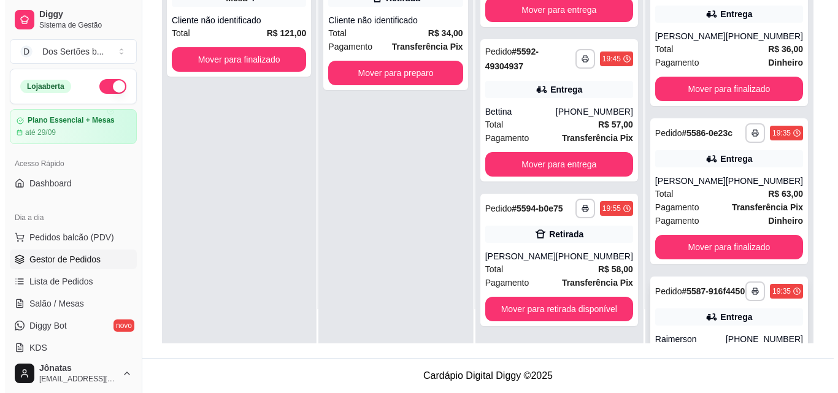
scroll to position [869, 0]
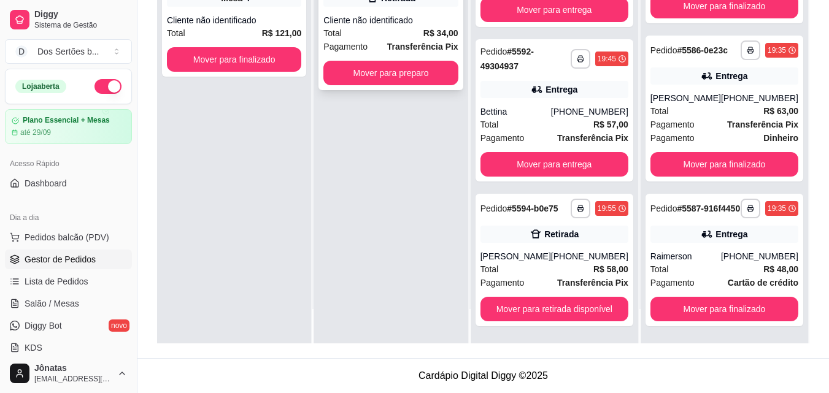
click at [360, 40] on span "Pagamento" at bounding box center [345, 46] width 44 height 13
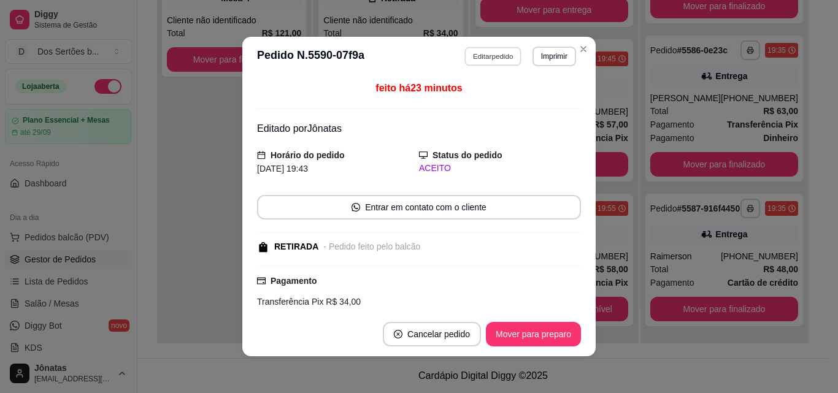
click at [477, 56] on button "Editar pedido" at bounding box center [493, 56] width 57 height 19
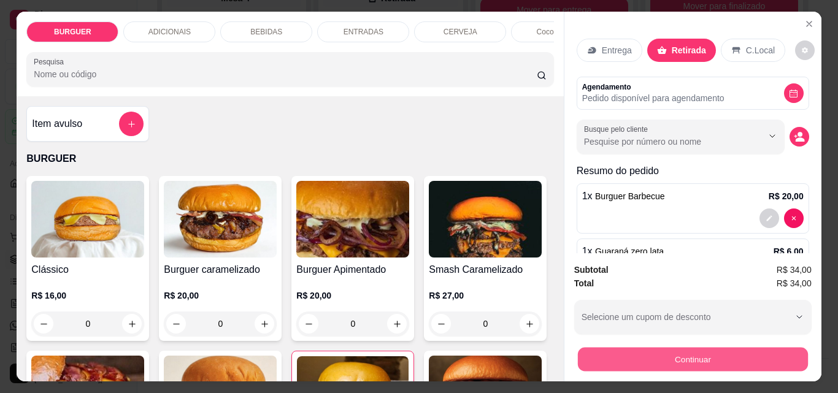
click at [685, 351] on button "Continuar" at bounding box center [692, 359] width 230 height 24
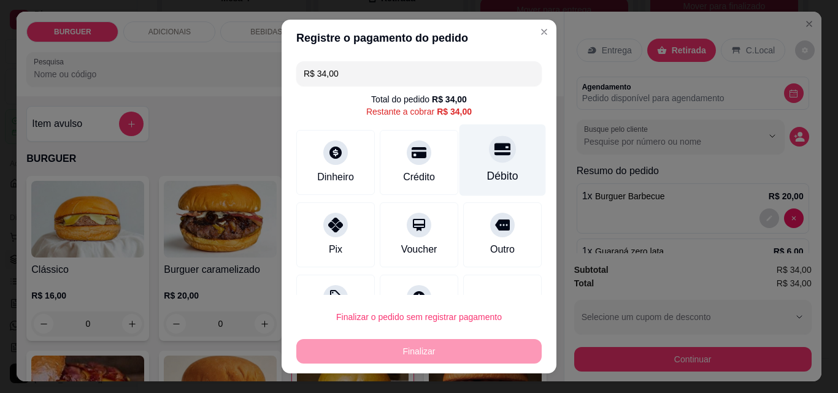
click at [477, 164] on div "Débito" at bounding box center [503, 161] width 87 height 72
type input "R$ 0,00"
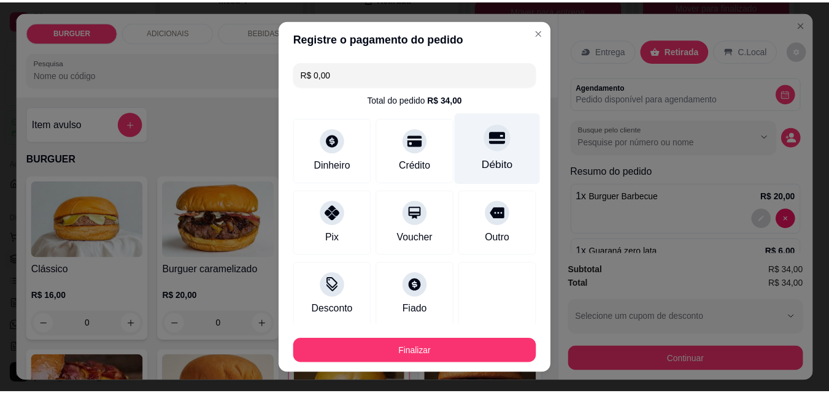
scroll to position [72, 0]
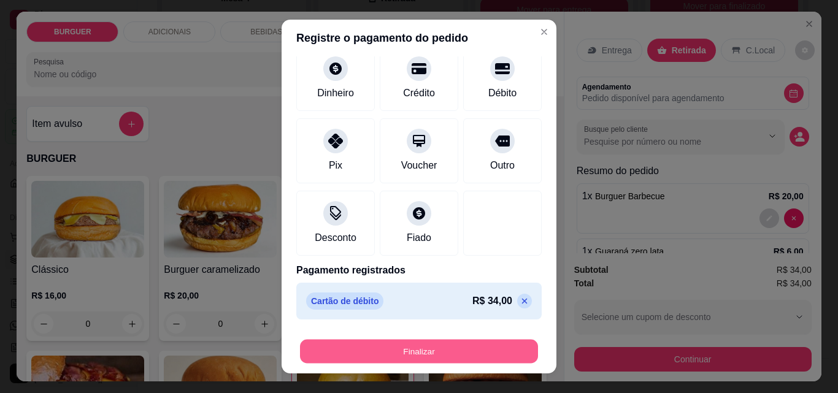
click at [474, 350] on button "Finalizar" at bounding box center [419, 352] width 238 height 24
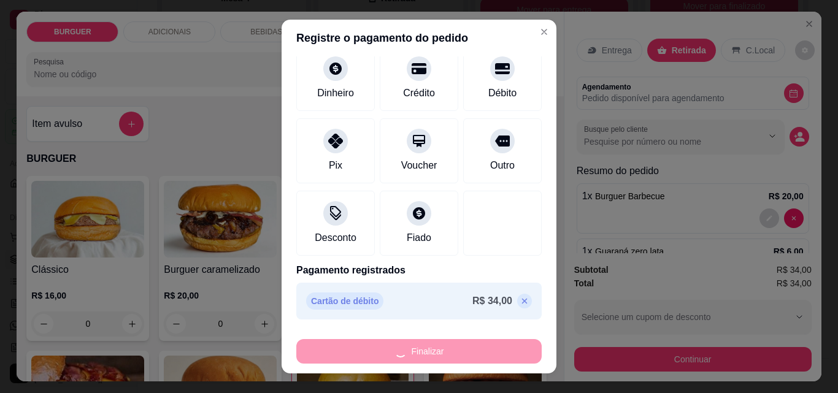
type input "0"
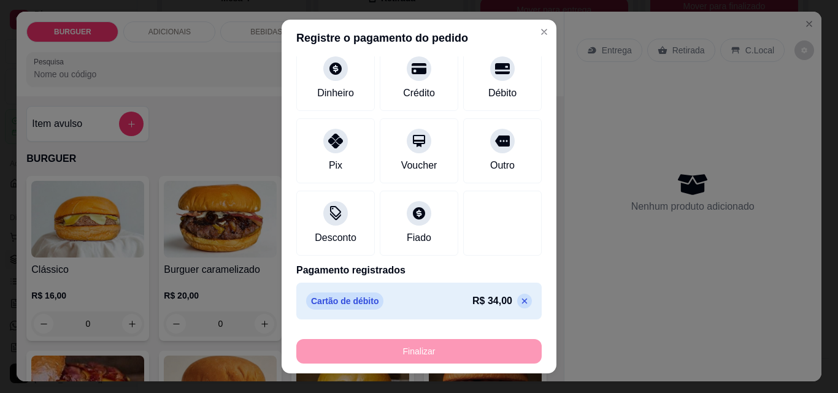
type input "-R$ 34,00"
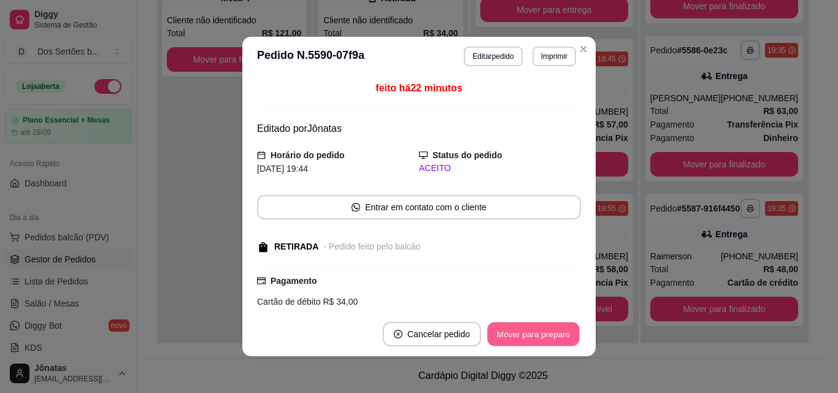
click at [518, 332] on button "Mover para preparo" at bounding box center [533, 335] width 92 height 24
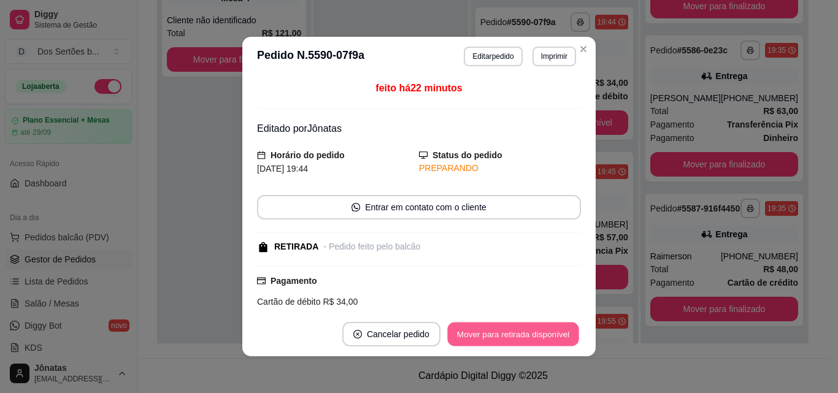
click at [528, 333] on button "Mover para retirada disponível" at bounding box center [512, 335] width 131 height 24
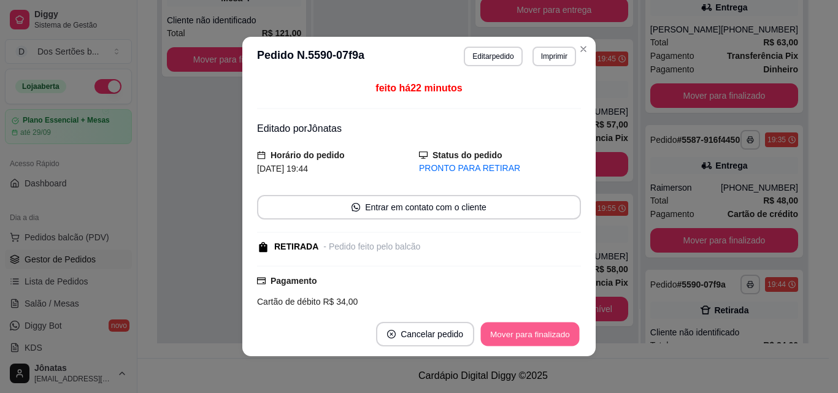
click at [528, 333] on button "Mover para finalizado" at bounding box center [530, 335] width 99 height 24
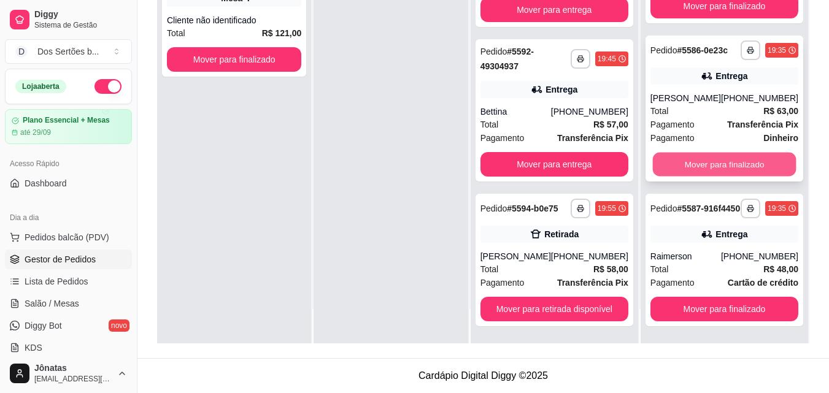
click at [731, 153] on button "Mover para finalizado" at bounding box center [724, 165] width 144 height 24
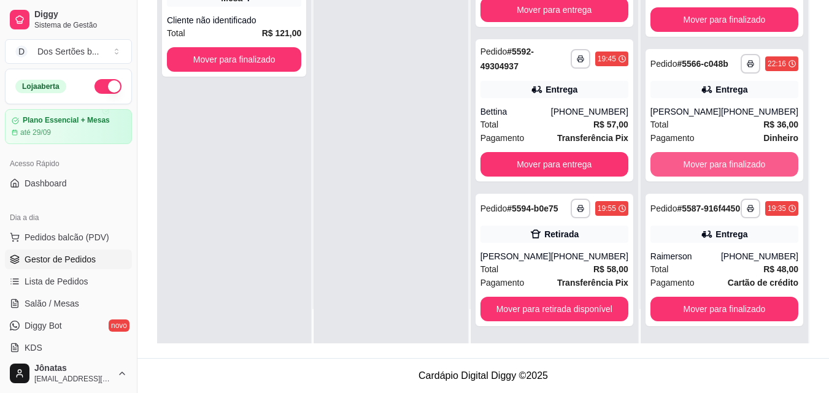
scroll to position [701, 0]
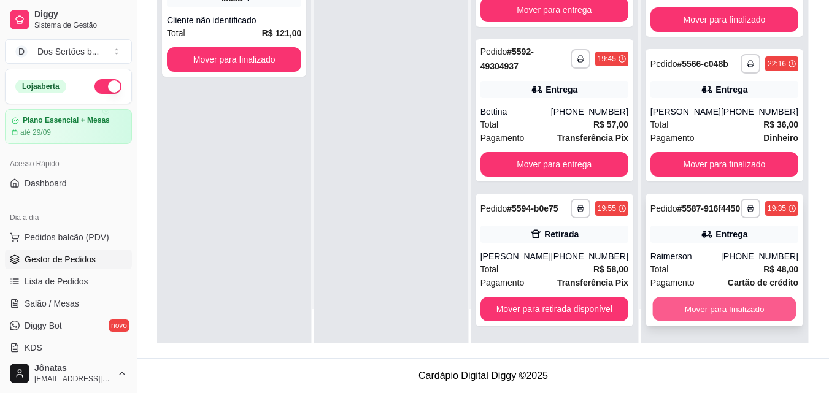
click at [709, 313] on button "Mover para finalizado" at bounding box center [724, 310] width 144 height 24
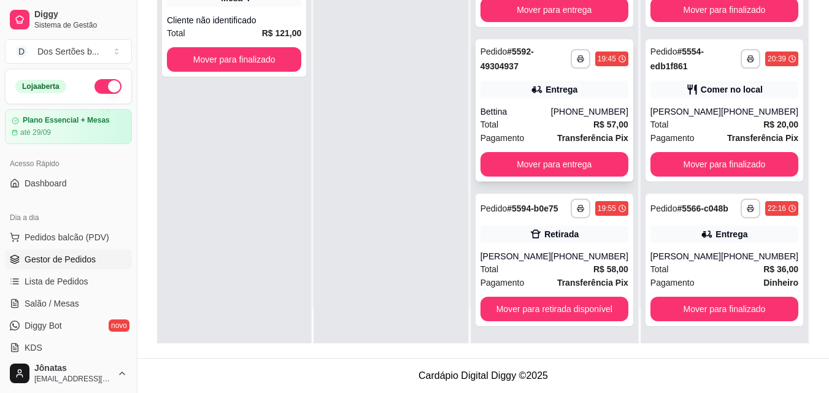
scroll to position [0, 0]
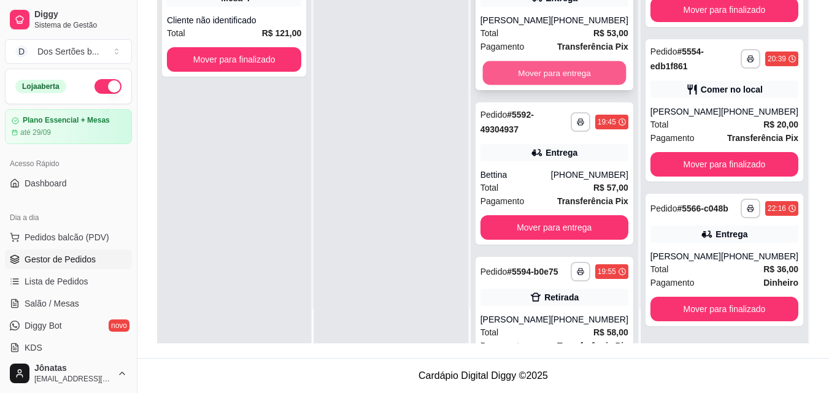
click at [536, 85] on button "Mover para entrega" at bounding box center [554, 73] width 144 height 24
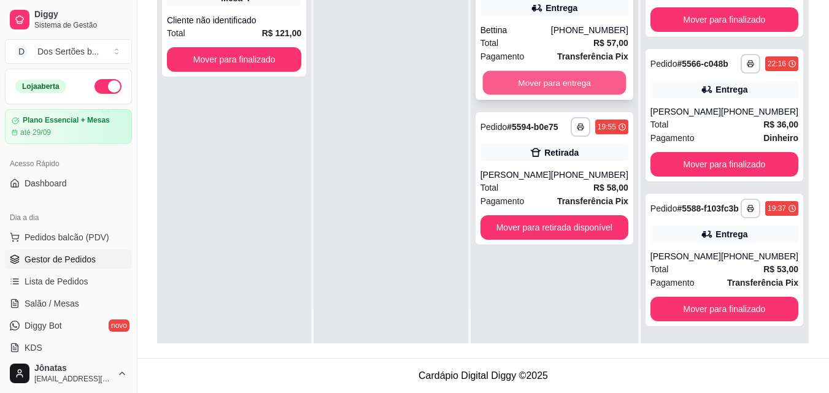
click at [553, 80] on button "Mover para entrega" at bounding box center [554, 83] width 144 height 24
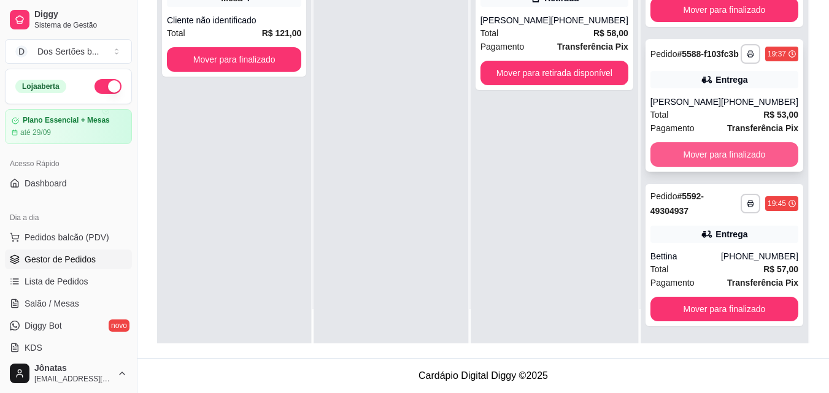
scroll to position [868, 0]
click at [669, 154] on button "Mover para finalizado" at bounding box center [724, 155] width 144 height 24
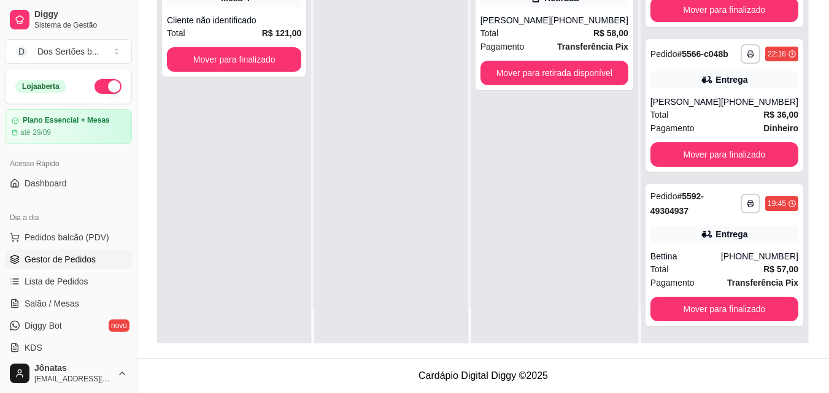
scroll to position [701, 0]
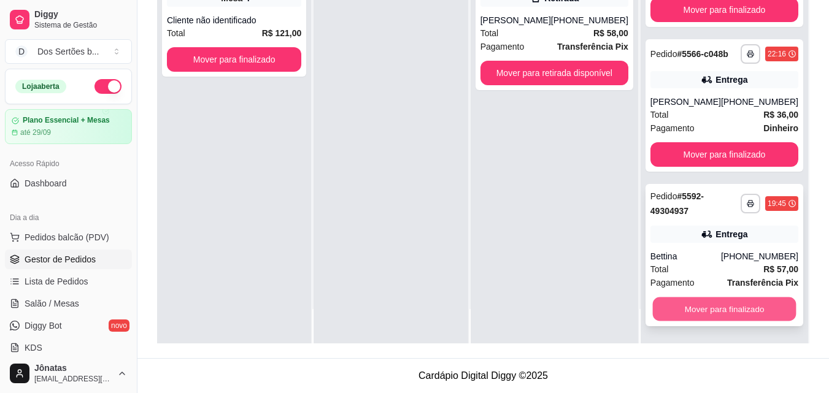
click at [715, 310] on button "Mover para finalizado" at bounding box center [724, 310] width 144 height 24
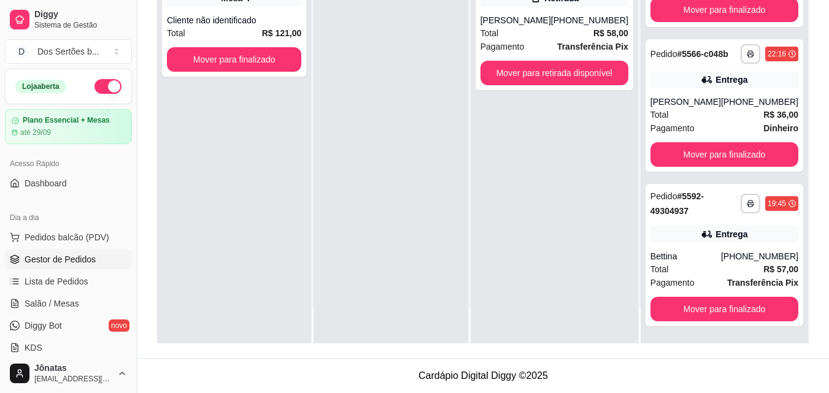
scroll to position [547, 0]
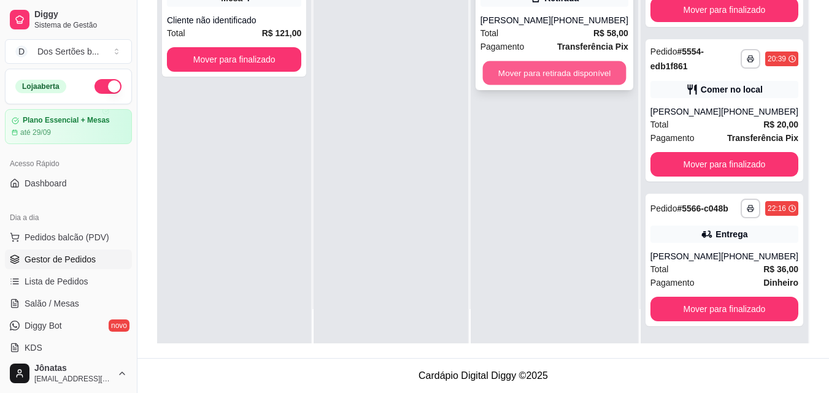
click at [520, 68] on button "Mover para retirada disponível" at bounding box center [554, 73] width 144 height 24
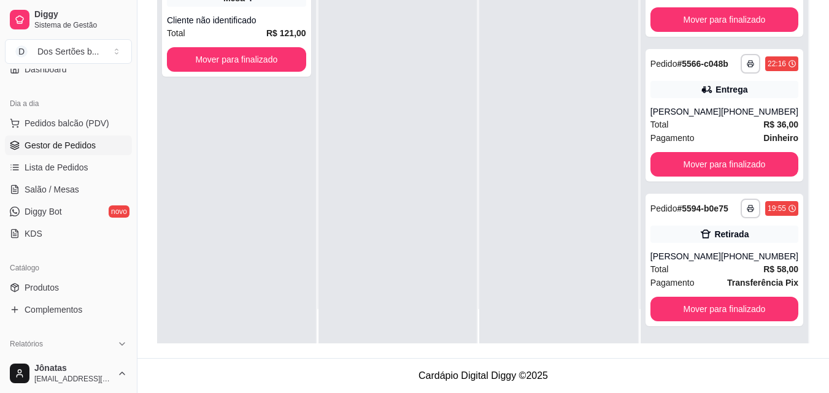
scroll to position [135, 0]
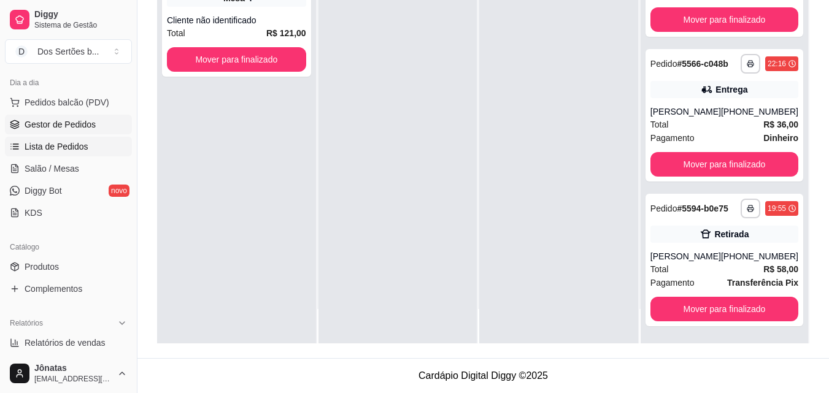
click at [26, 151] on span "Lista de Pedidos" at bounding box center [57, 146] width 64 height 12
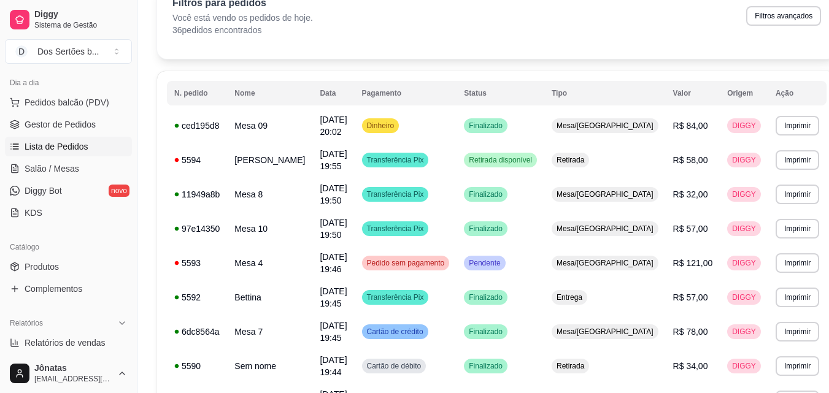
scroll to position [80, 0]
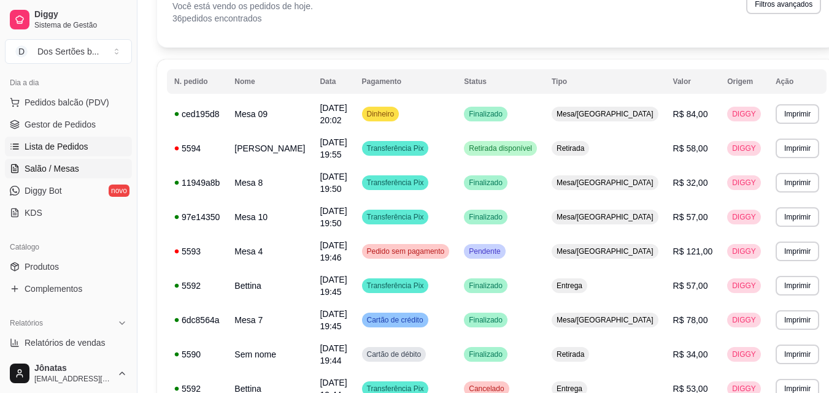
click at [39, 174] on span "Salão / Mesas" at bounding box center [52, 169] width 55 height 12
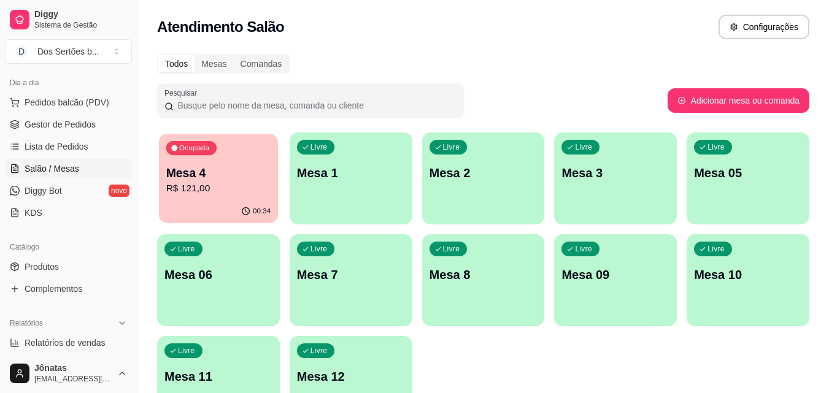
click at [218, 163] on div "Ocupada Mesa 4 R$ 121,00" at bounding box center [218, 167] width 119 height 66
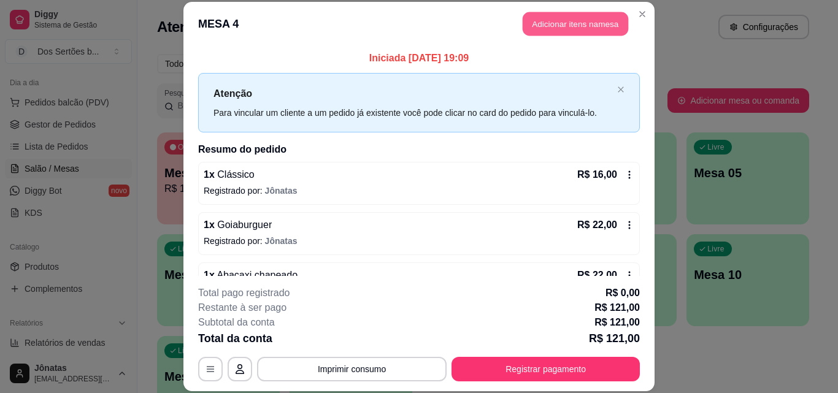
click at [535, 19] on button "Adicionar itens na mesa" at bounding box center [576, 24] width 106 height 24
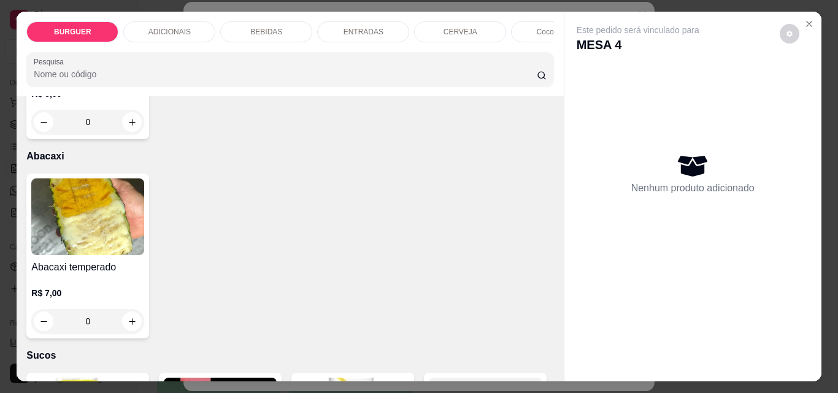
scroll to position [2688, 0]
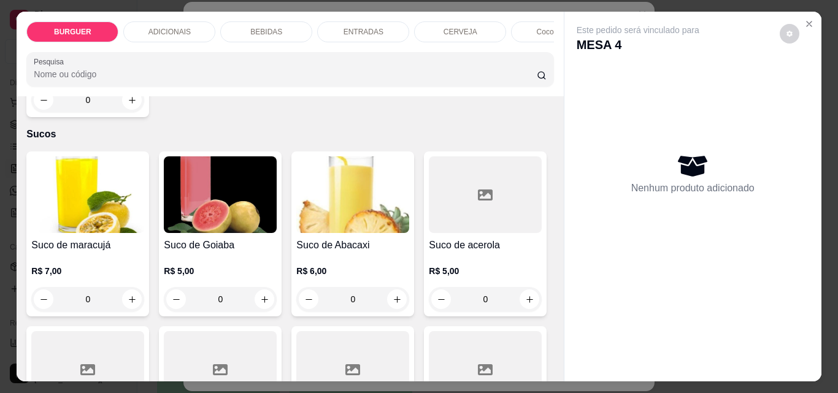
type input "1"
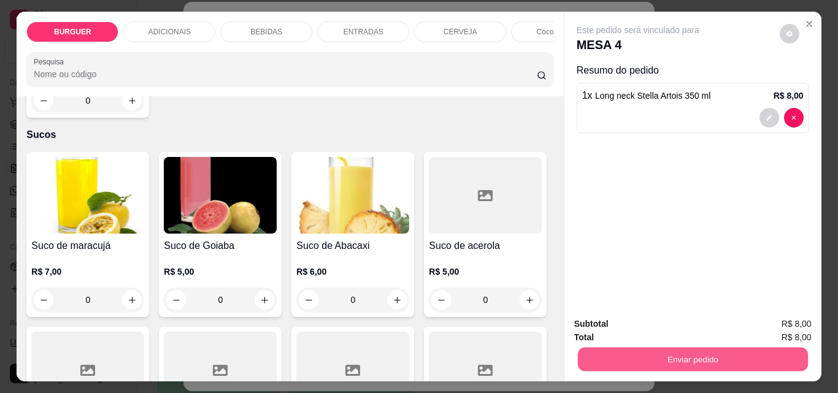
click at [643, 358] on button "Enviar pedido" at bounding box center [692, 359] width 230 height 24
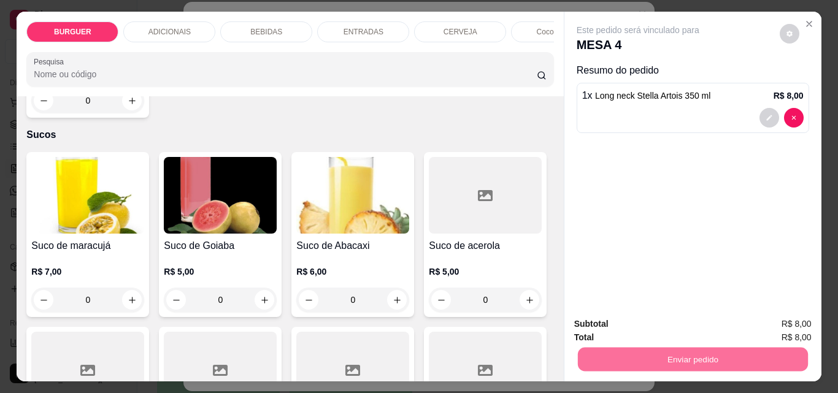
click at [780, 314] on button "Enviar pedido" at bounding box center [779, 324] width 69 height 23
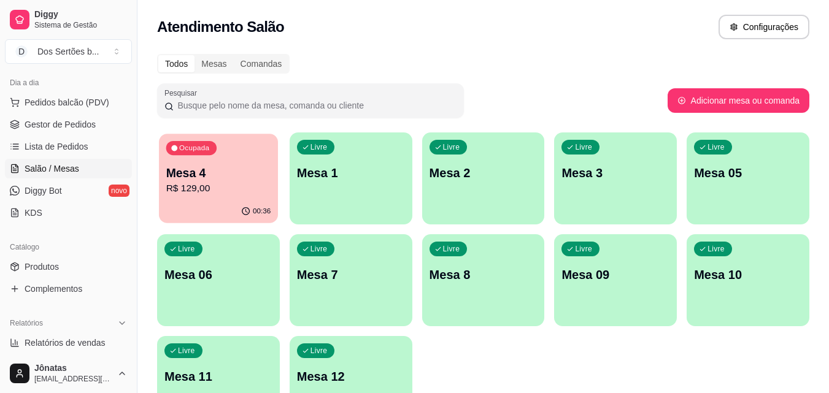
click at [186, 177] on p "Mesa 4" at bounding box center [218, 173] width 105 height 17
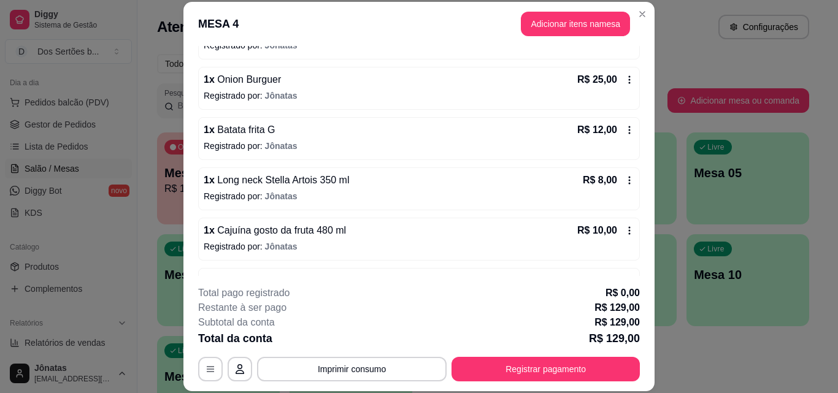
scroll to position [336, 0]
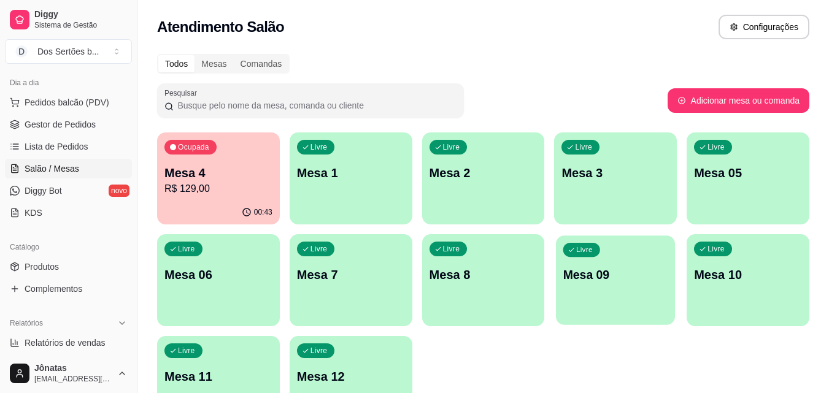
click at [649, 291] on div "Livre Mesa 09" at bounding box center [615, 273] width 119 height 75
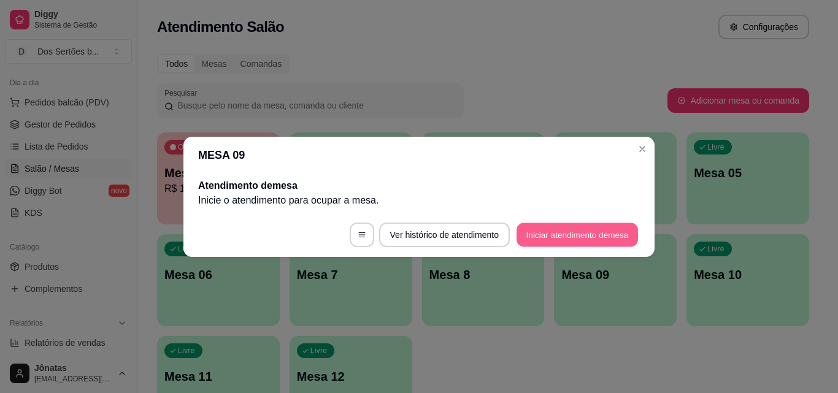
click at [532, 237] on button "Iniciar atendimento de mesa" at bounding box center [577, 235] width 121 height 24
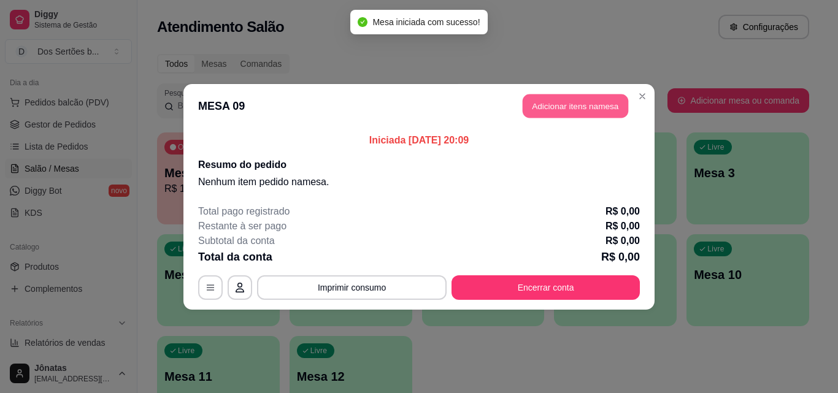
click at [560, 103] on button "Adicionar itens na mesa" at bounding box center [576, 106] width 106 height 24
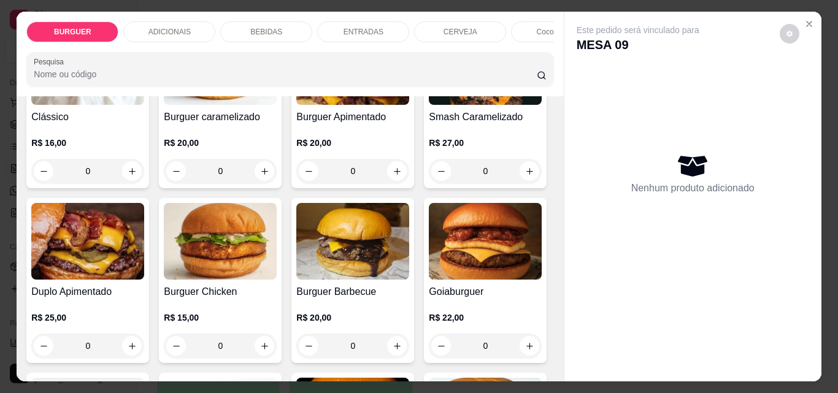
scroll to position [247, 0]
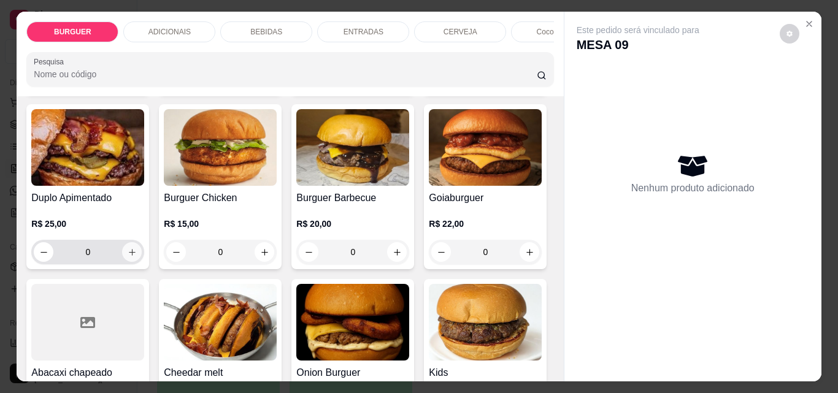
click at [142, 252] on button "increase-product-quantity" at bounding box center [132, 252] width 20 height 20
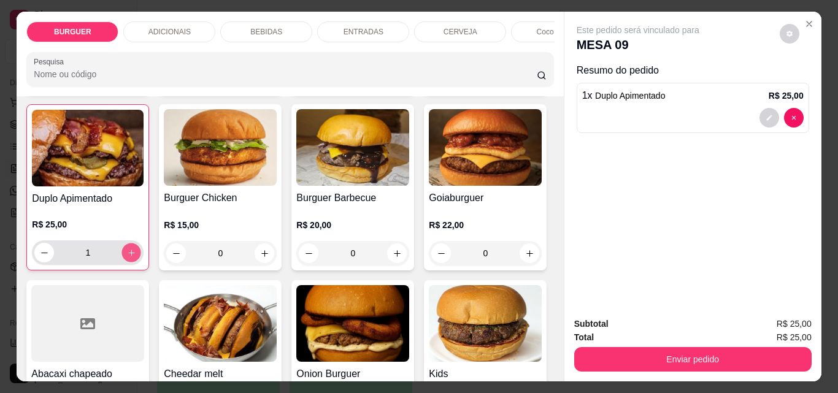
click at [141, 252] on button "increase-product-quantity" at bounding box center [131, 253] width 19 height 19
type input "4"
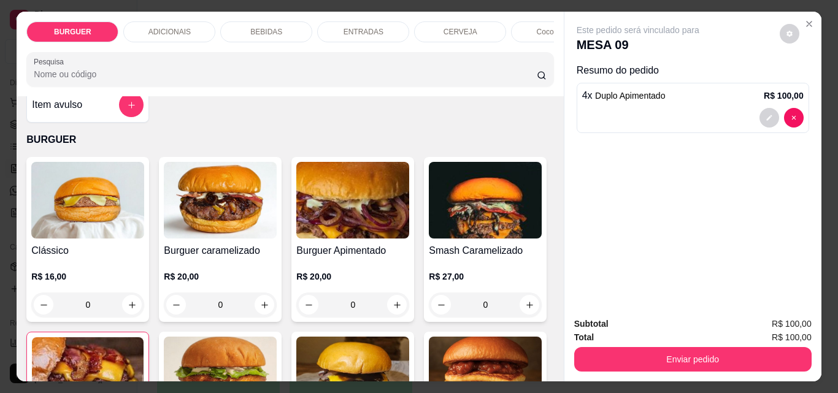
scroll to position [15, 0]
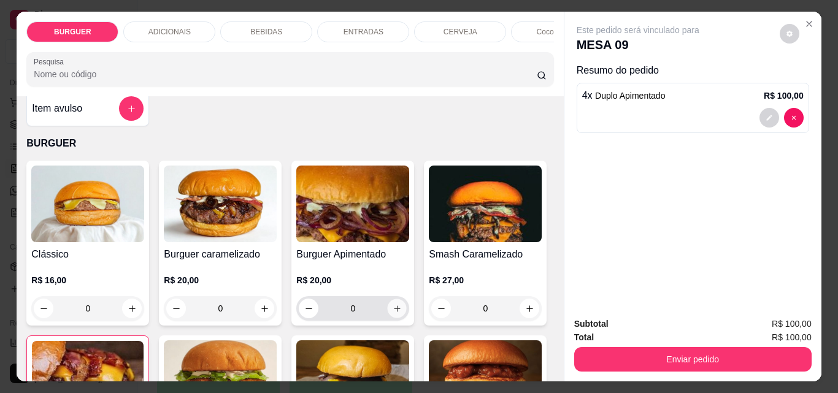
click at [393, 312] on icon "increase-product-quantity" at bounding box center [397, 308] width 9 height 9
type input "1"
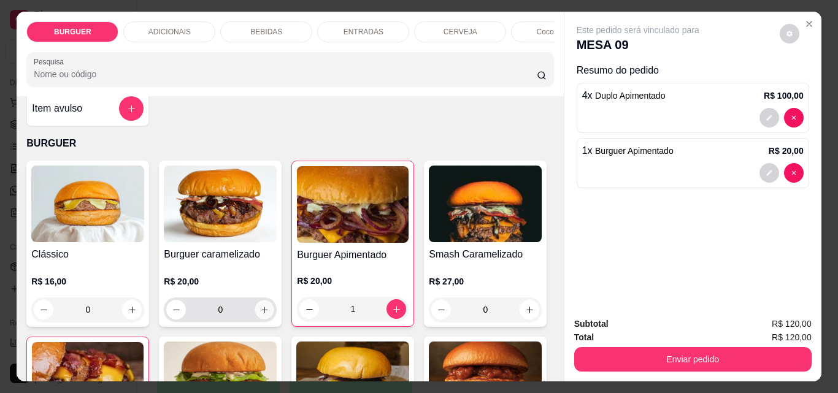
click at [260, 312] on icon "increase-product-quantity" at bounding box center [264, 310] width 9 height 9
type input "1"
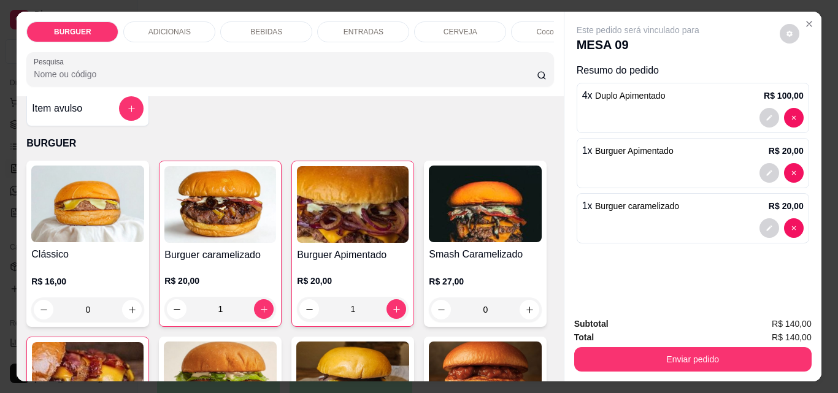
click at [264, 21] on div "BEBIDAS" at bounding box center [266, 31] width 92 height 21
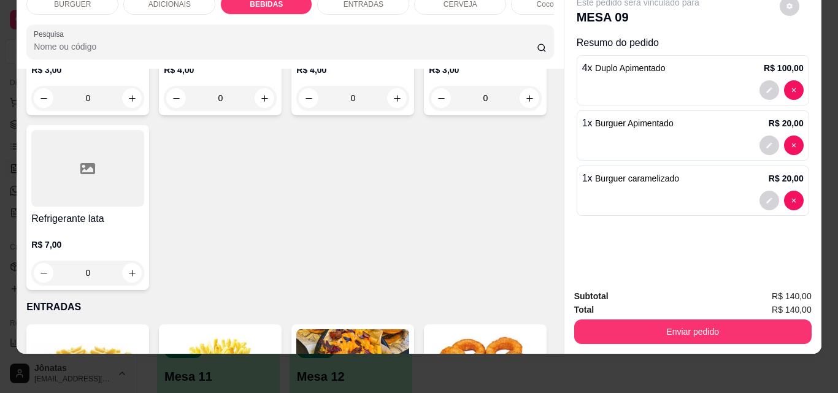
scroll to position [1546, 0]
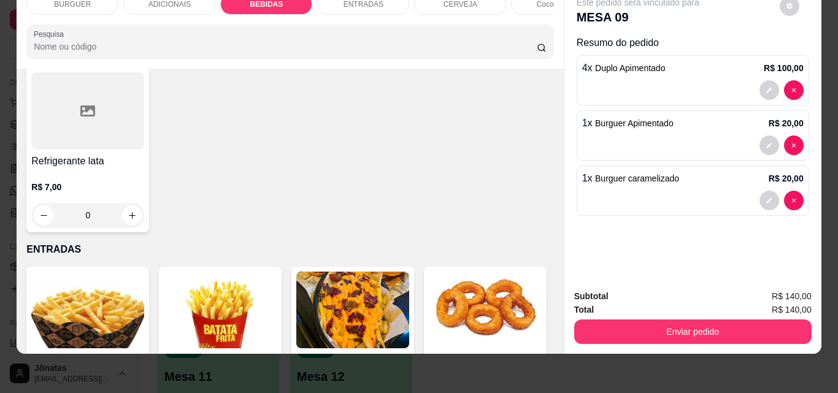
type input "1"
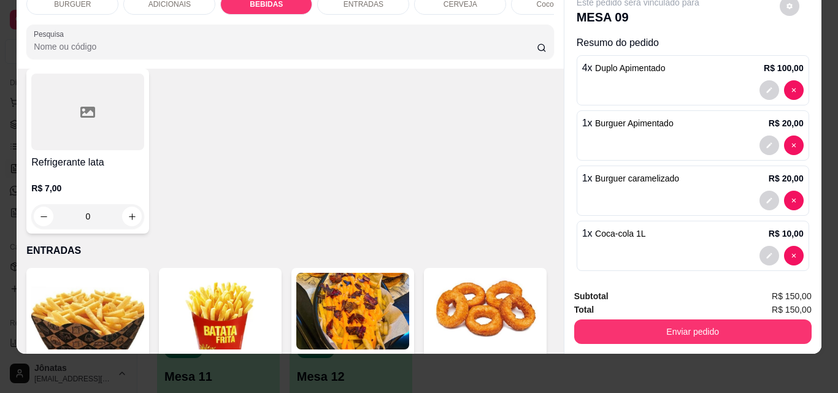
scroll to position [1547, 0]
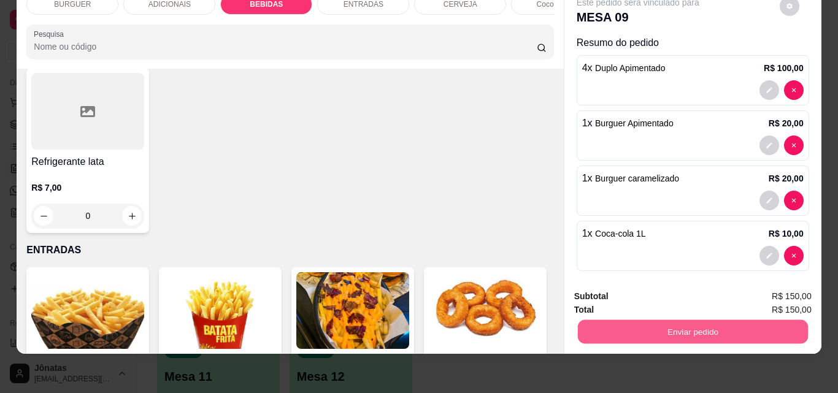
click at [621, 328] on button "Enviar pedido" at bounding box center [692, 332] width 230 height 24
click at [787, 285] on button "Enviar pedido" at bounding box center [779, 292] width 67 height 23
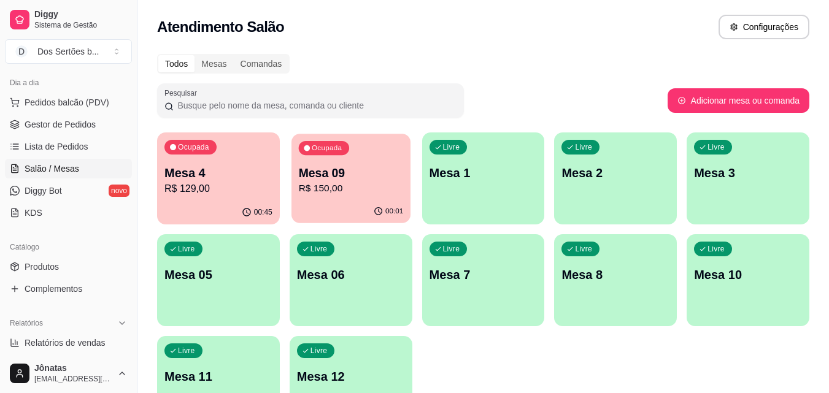
click at [337, 199] on div "Ocupada Mesa 09 R$ 150,00" at bounding box center [350, 167] width 119 height 66
click at [171, 194] on p "R$ 129,00" at bounding box center [218, 189] width 105 height 14
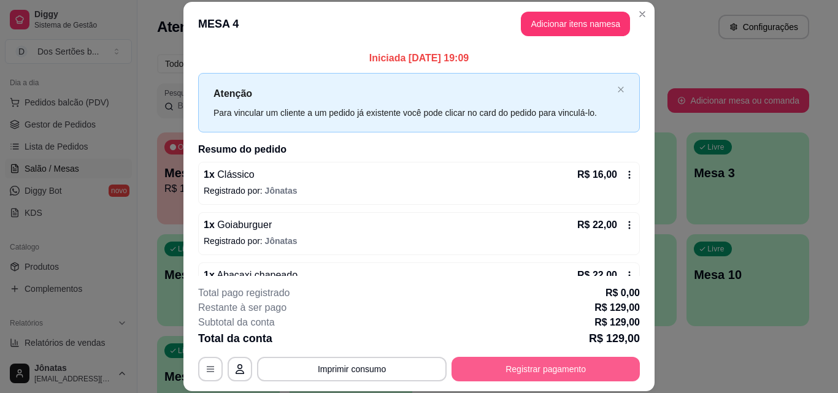
click at [571, 367] on button "Registrar pagamento" at bounding box center [546, 369] width 188 height 25
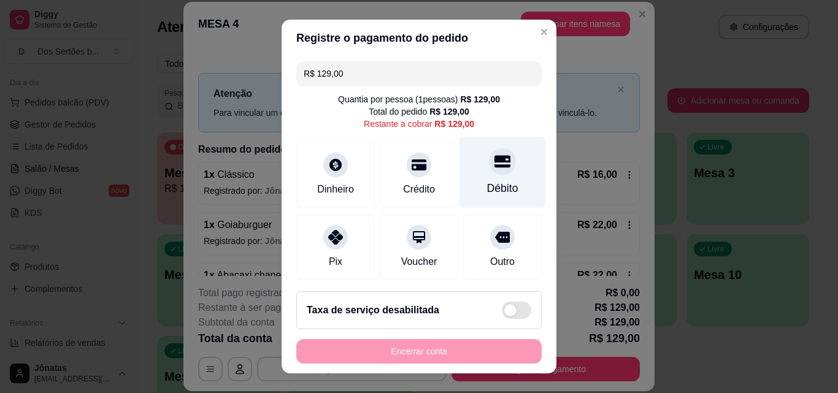
click at [487, 180] on div "Débito" at bounding box center [502, 188] width 31 height 16
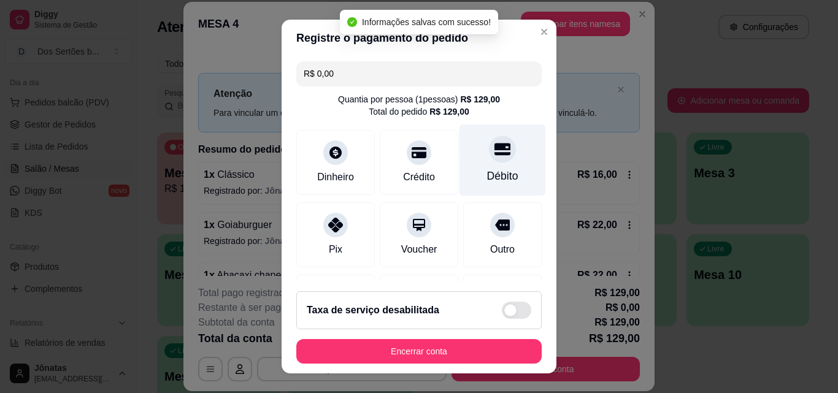
type input "R$ 0,00"
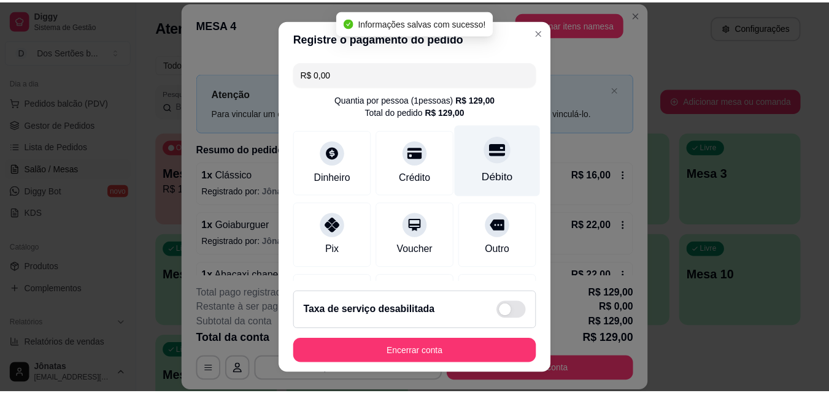
scroll to position [142, 0]
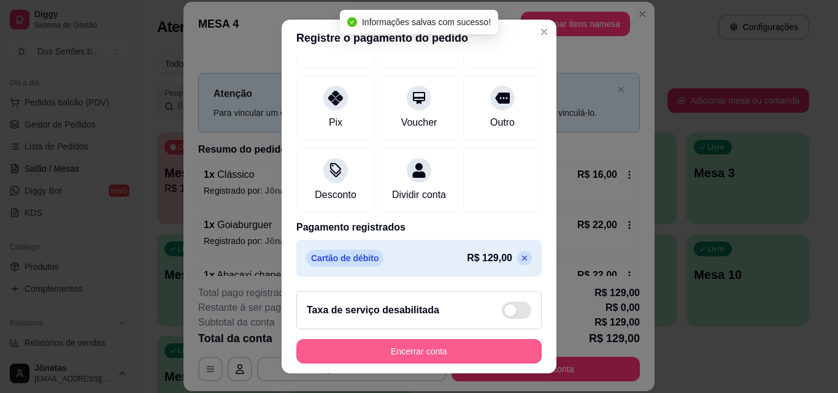
click at [470, 349] on button "Encerrar conta" at bounding box center [418, 351] width 245 height 25
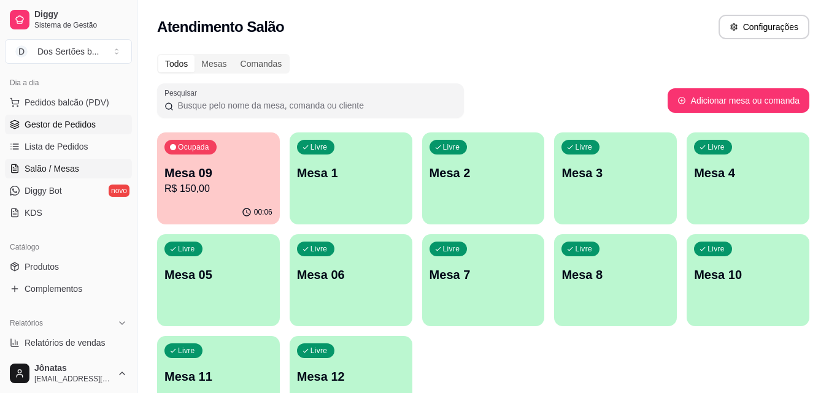
click at [31, 130] on span "Gestor de Pedidos" at bounding box center [60, 124] width 71 height 12
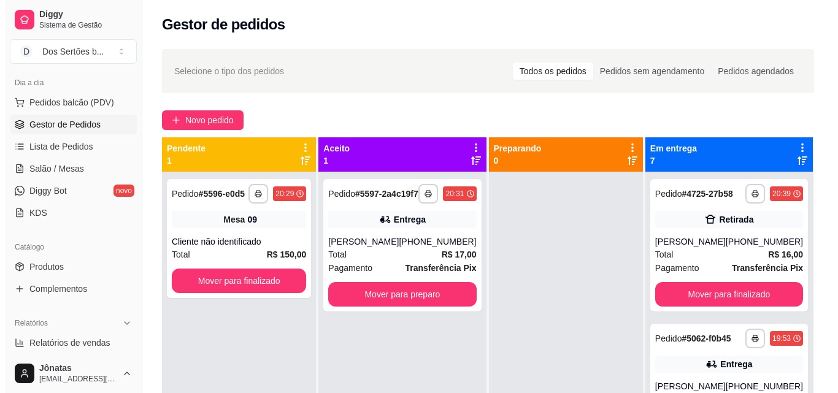
scroll to position [34, 0]
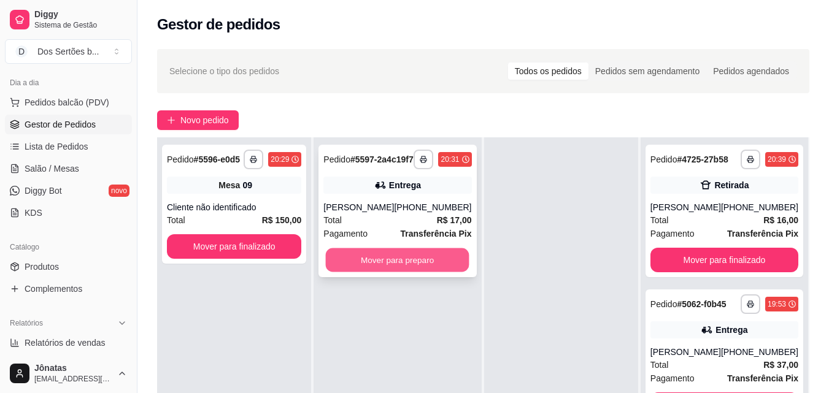
click at [401, 272] on button "Mover para preparo" at bounding box center [398, 260] width 144 height 24
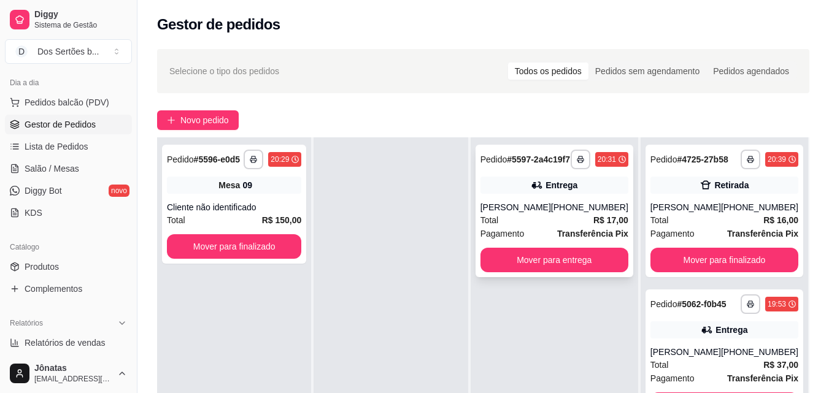
click at [550, 191] on div "Entrega" at bounding box center [561, 185] width 32 height 12
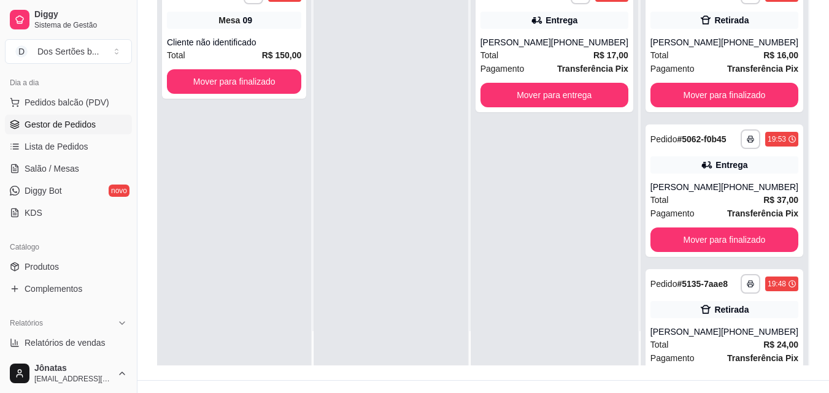
scroll to position [187, 0]
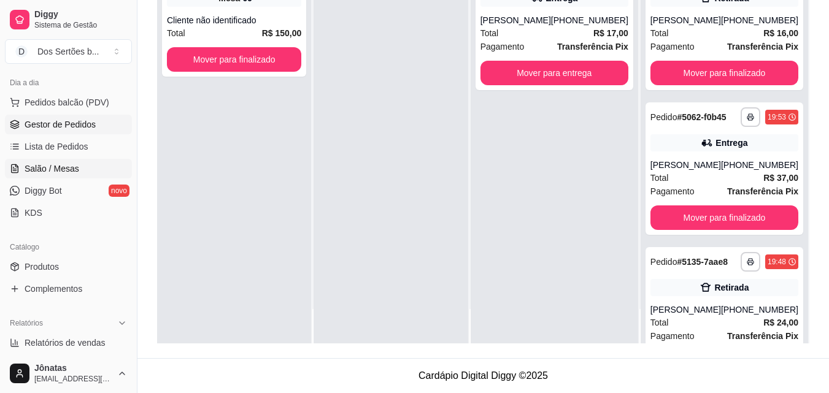
click at [75, 160] on link "Salão / Mesas" at bounding box center [68, 169] width 127 height 20
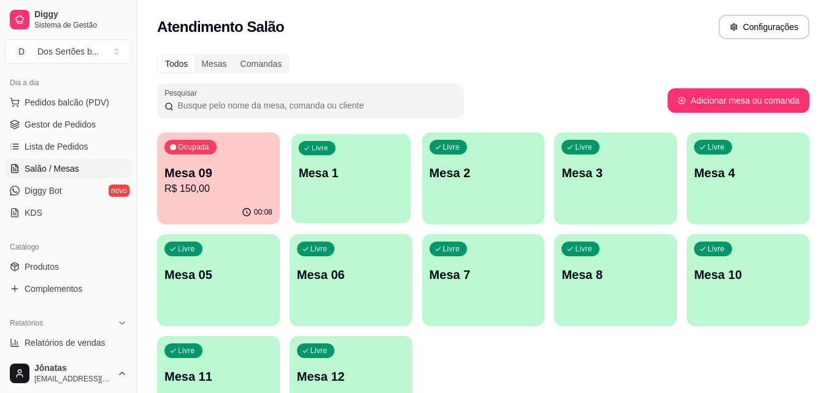
click at [397, 190] on div "Livre Mesa 1" at bounding box center [350, 171] width 119 height 75
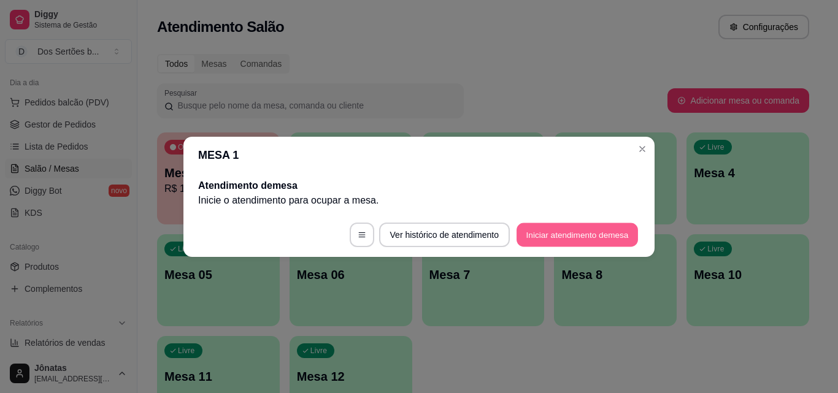
click at [569, 228] on button "Iniciar atendimento de mesa" at bounding box center [577, 235] width 121 height 24
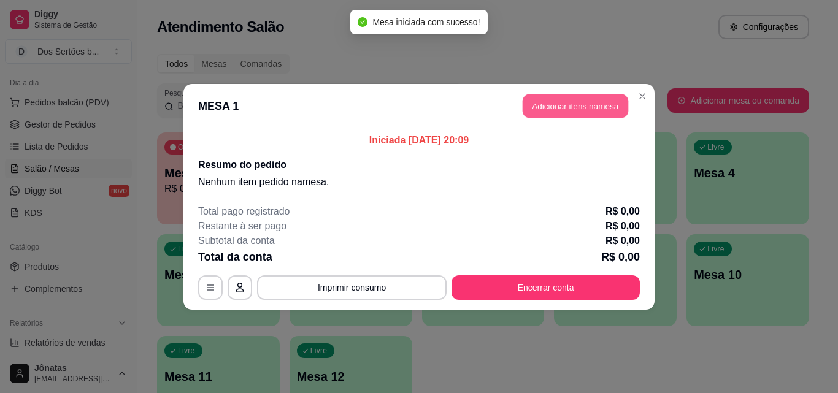
click at [587, 107] on button "Adicionar itens na mesa" at bounding box center [576, 106] width 106 height 24
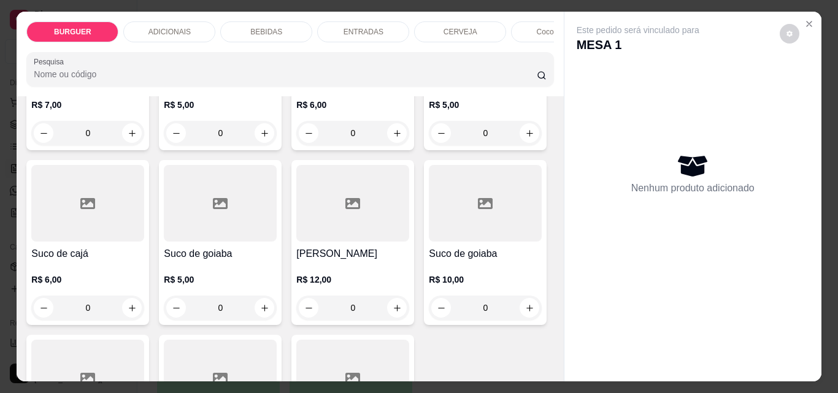
scroll to position [2925, 0]
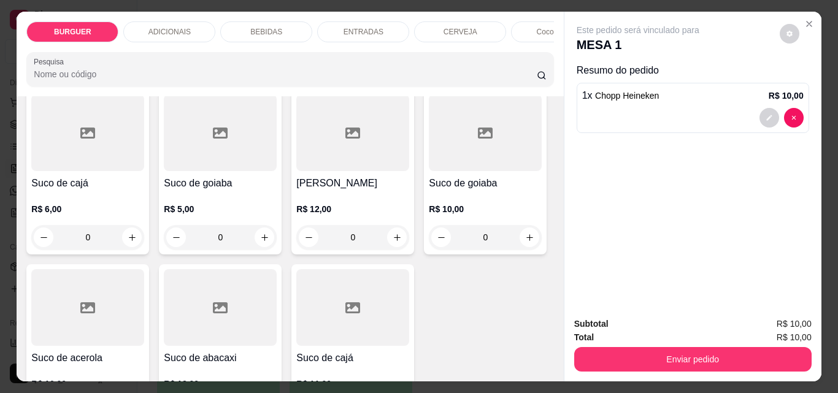
scroll to position [2926, 0]
type input "2"
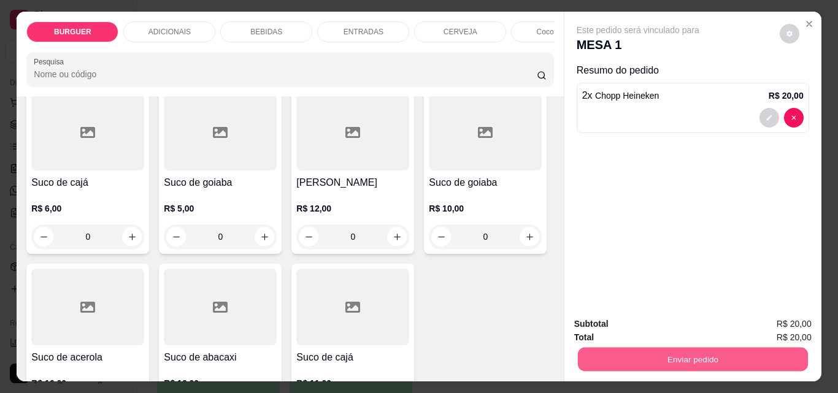
click at [640, 355] on button "Enviar pedido" at bounding box center [692, 359] width 230 height 24
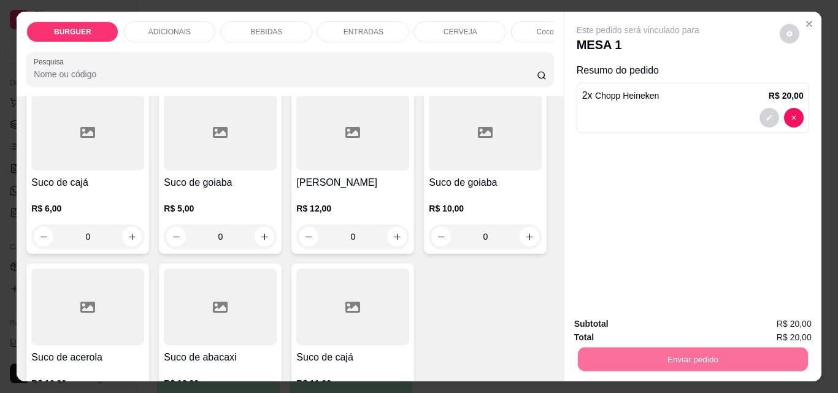
click at [772, 321] on button "Enviar pedido" at bounding box center [779, 324] width 67 height 23
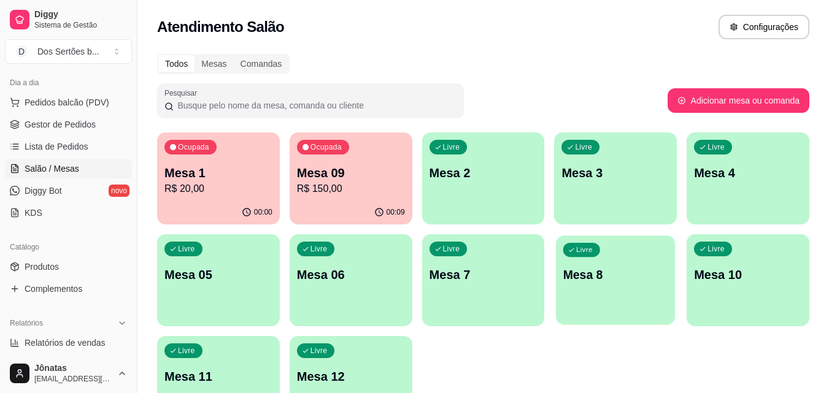
click at [606, 286] on div "Livre Mesa 8" at bounding box center [615, 273] width 119 height 75
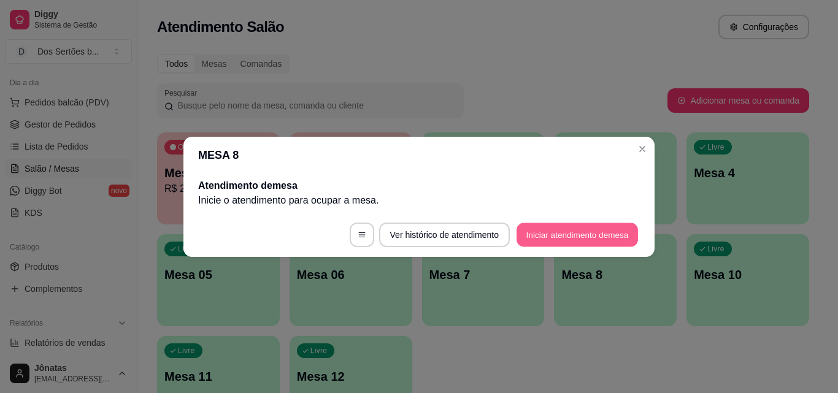
click at [552, 231] on button "Iniciar atendimento de mesa" at bounding box center [577, 235] width 121 height 24
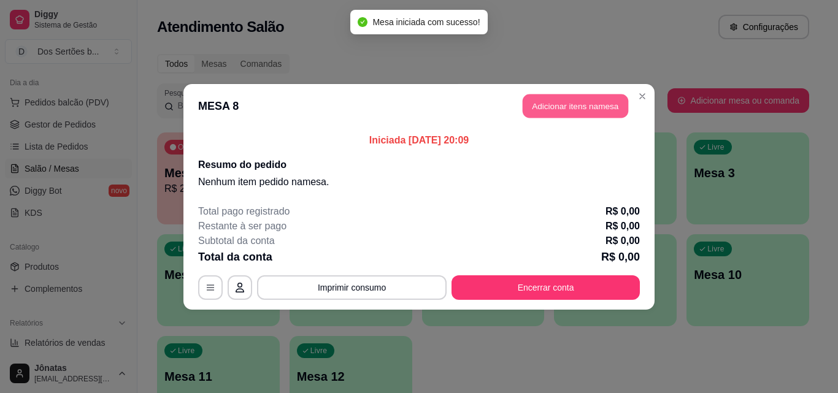
click at [566, 104] on button "Adicionar itens na mesa" at bounding box center [576, 106] width 106 height 24
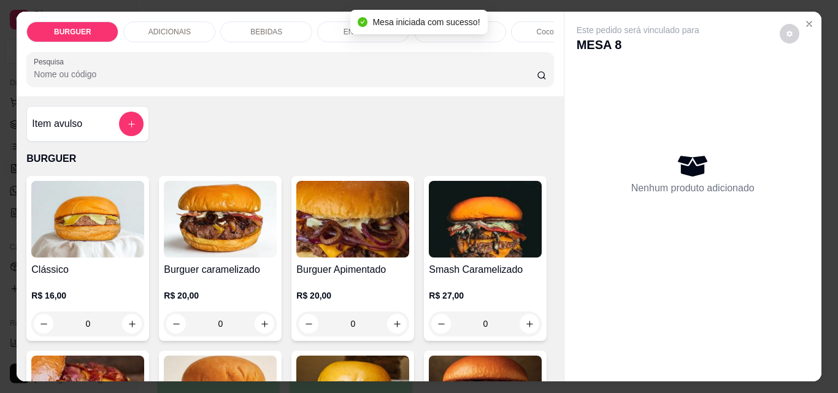
click at [333, 29] on div "ENTRADAS" at bounding box center [363, 31] width 92 height 21
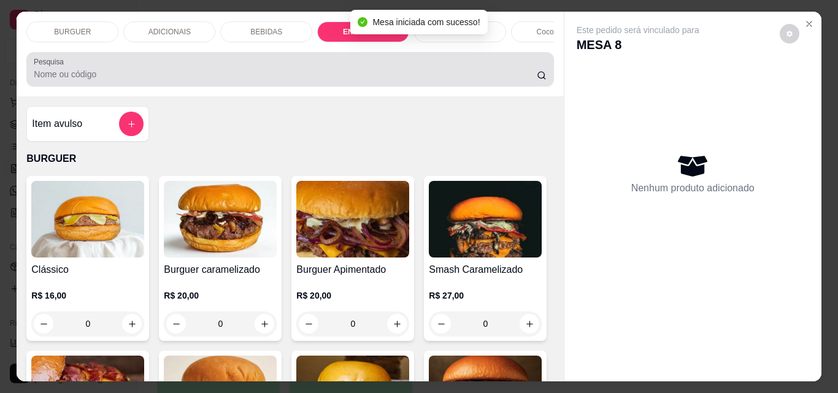
scroll to position [32, 0]
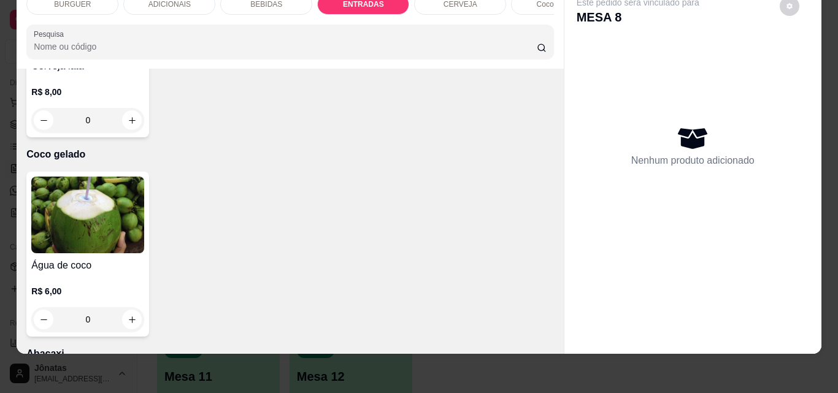
type input "1"
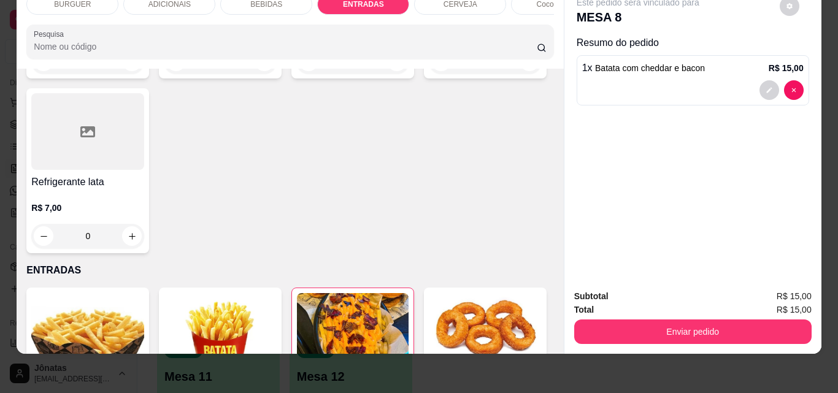
scroll to position [1634, 0]
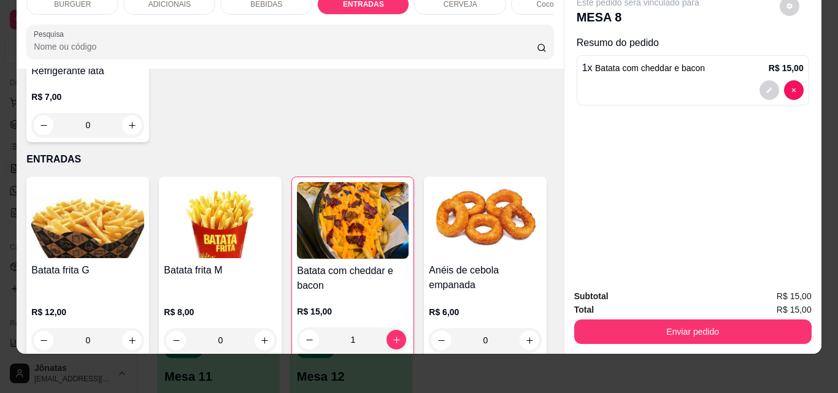
type input "1"
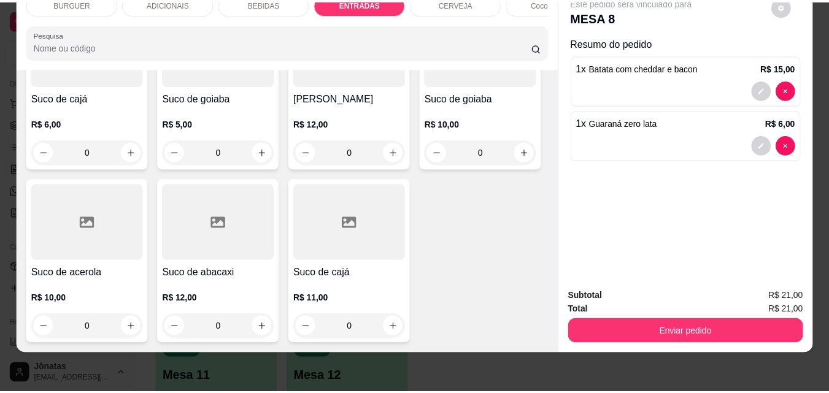
scroll to position [3561, 0]
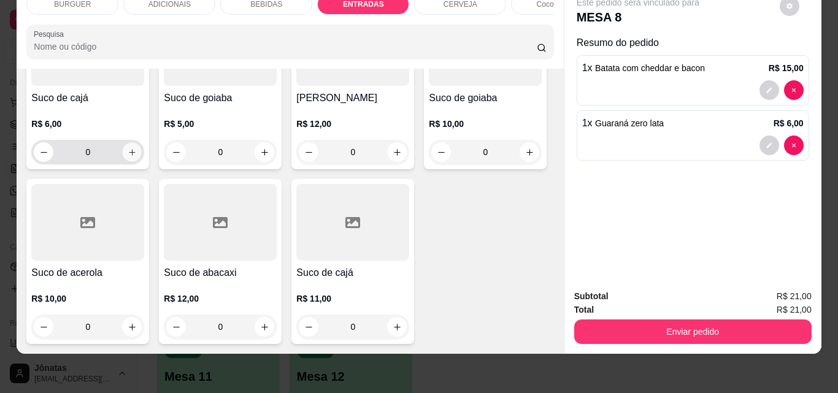
click at [135, 155] on icon "increase-product-quantity" at bounding box center [132, 152] width 6 height 6
type input "1"
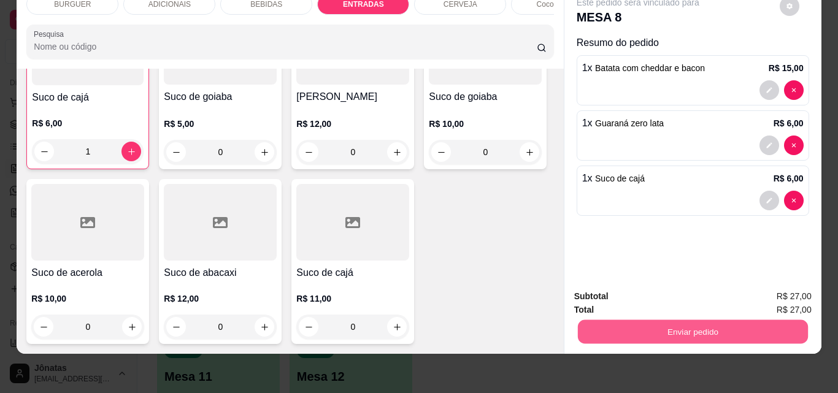
click at [670, 322] on button "Enviar pedido" at bounding box center [692, 332] width 230 height 24
click at [763, 291] on button "Enviar pedido" at bounding box center [779, 292] width 67 height 23
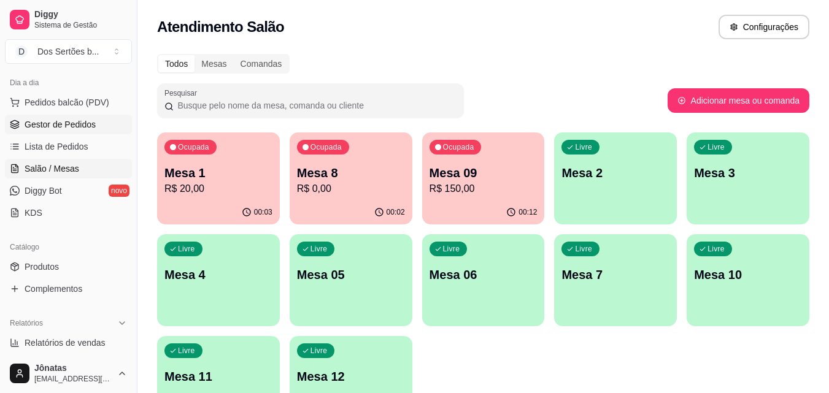
click at [75, 125] on span "Gestor de Pedidos" at bounding box center [60, 124] width 71 height 12
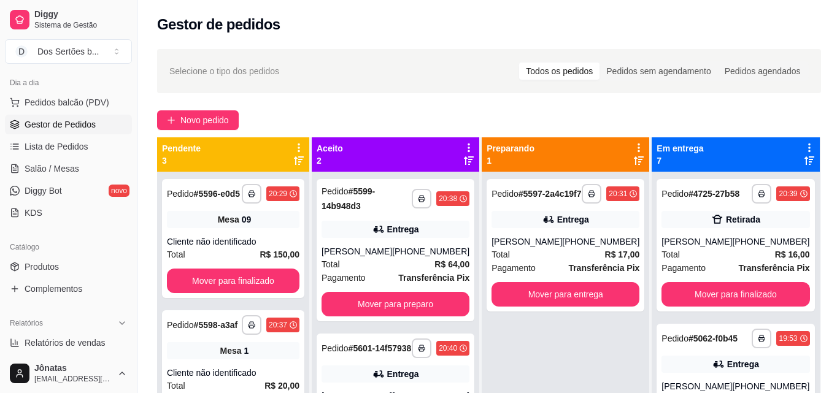
scroll to position [34, 0]
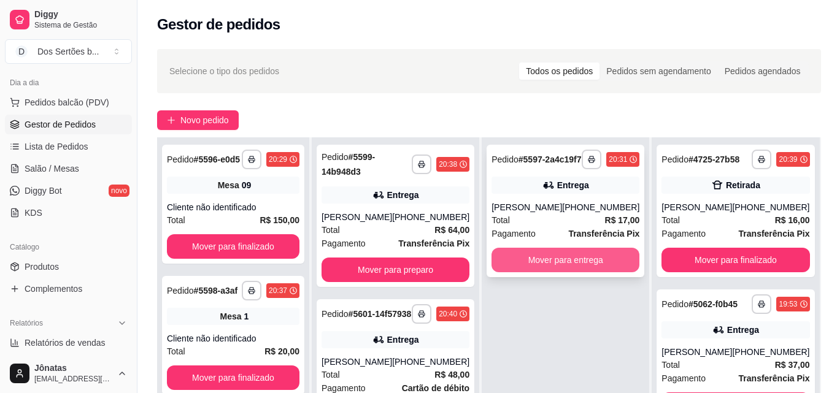
click at [521, 269] on button "Mover para entrega" at bounding box center [565, 260] width 148 height 25
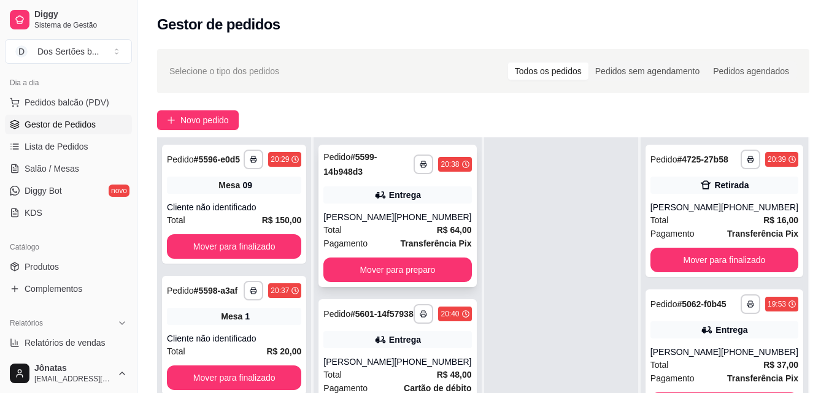
scroll to position [149, 0]
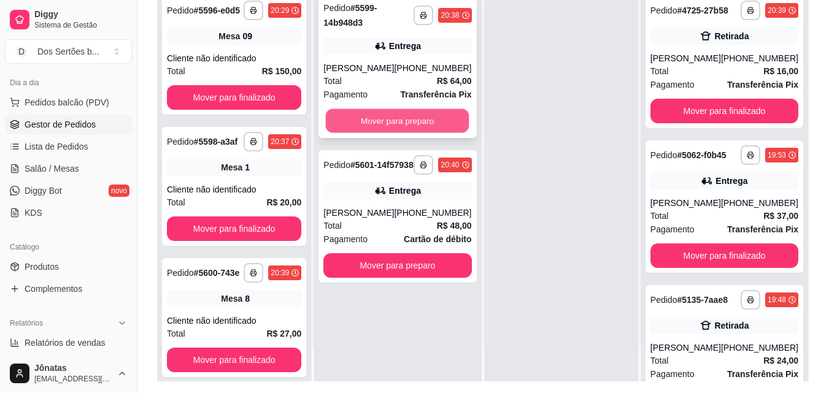
click at [358, 113] on button "Mover para preparo" at bounding box center [398, 121] width 144 height 24
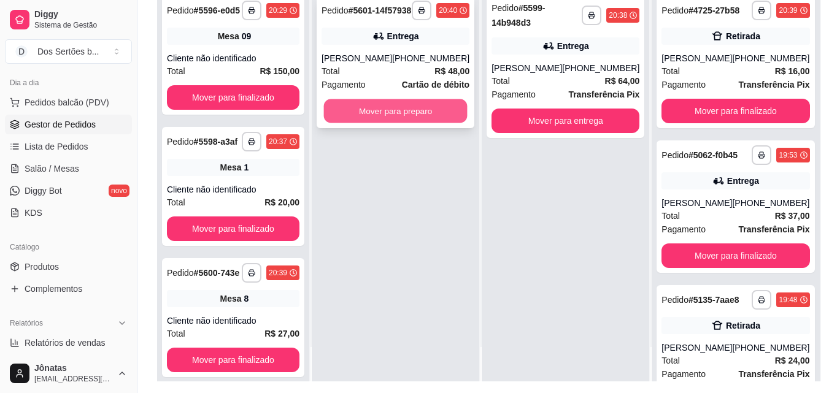
click at [375, 118] on button "Mover para preparo" at bounding box center [396, 111] width 144 height 24
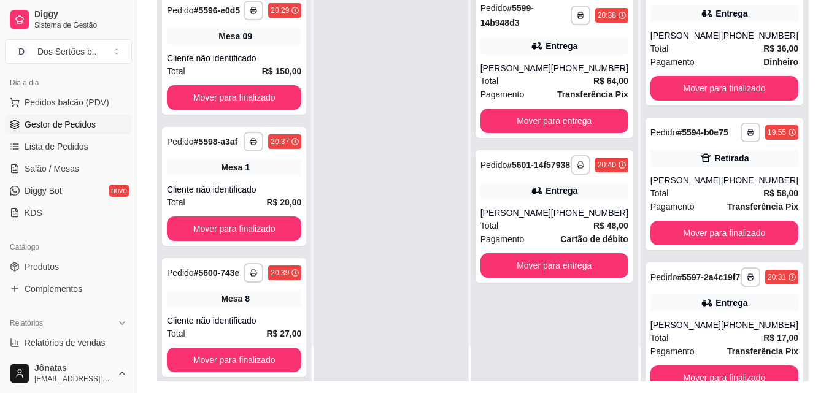
scroll to position [856, 0]
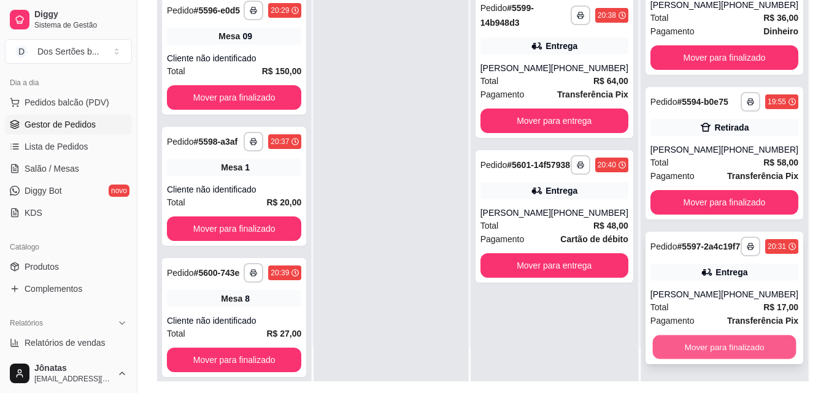
click at [728, 348] on button "Mover para finalizado" at bounding box center [724, 348] width 144 height 24
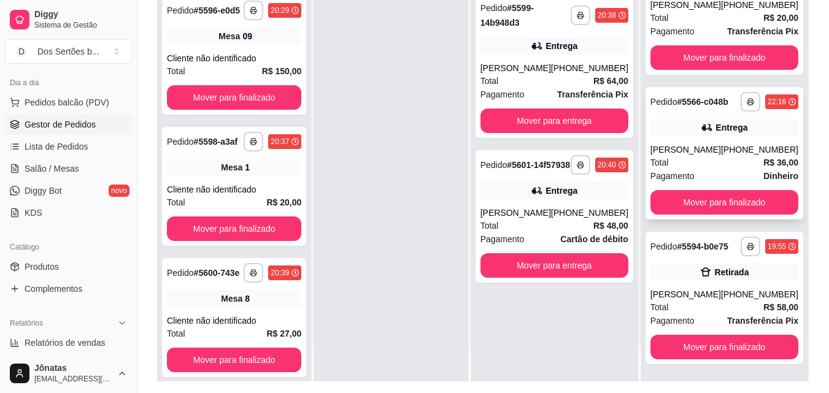
scroll to position [187, 0]
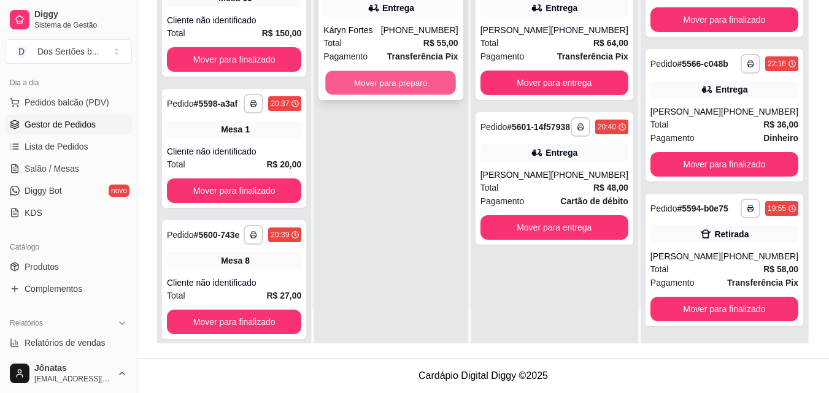
click at [365, 75] on button "Mover para preparo" at bounding box center [391, 83] width 131 height 24
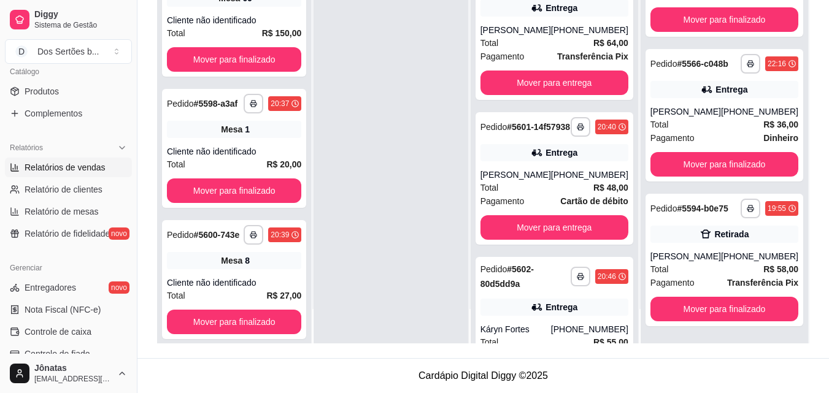
click at [42, 167] on span "Relatórios de vendas" at bounding box center [65, 167] width 81 height 12
select select "ALL"
select select "0"
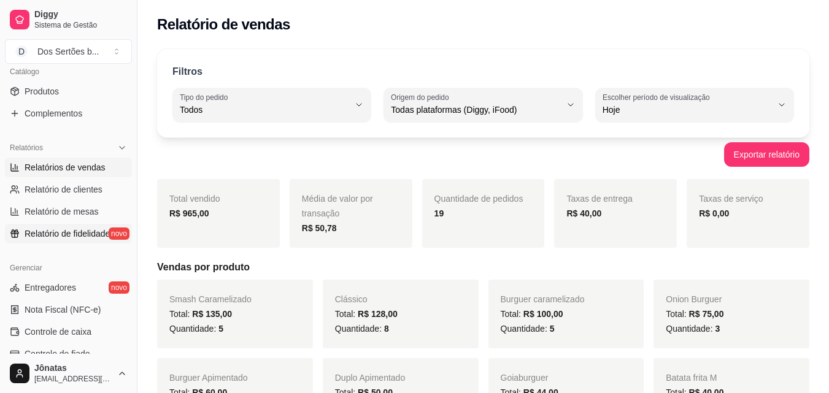
scroll to position [81, 0]
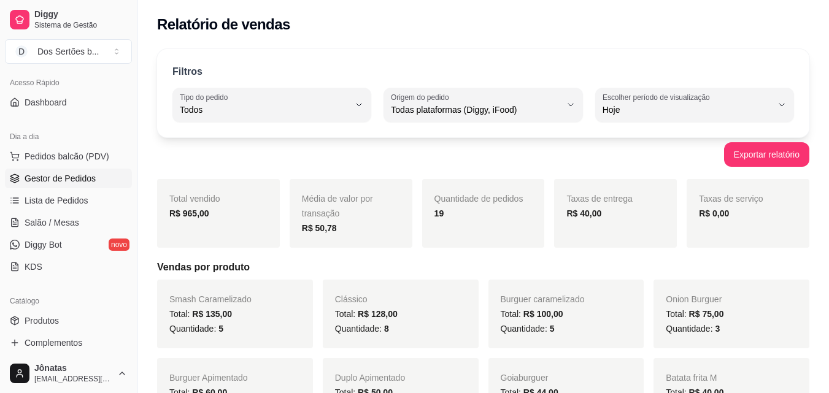
click at [40, 176] on span "Gestor de Pedidos" at bounding box center [60, 178] width 71 height 12
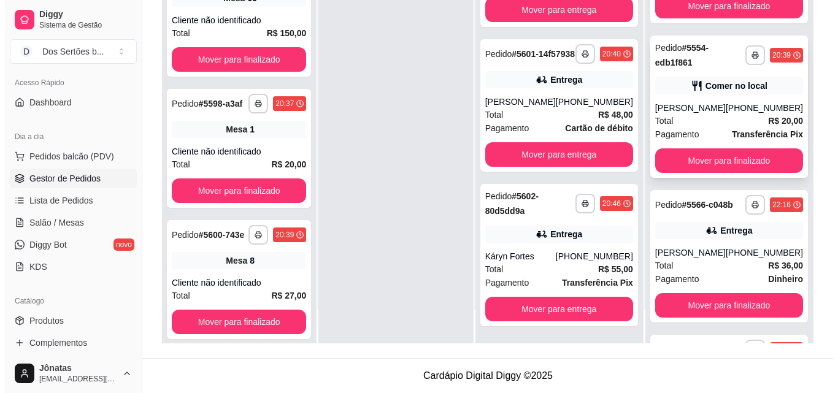
scroll to position [701, 0]
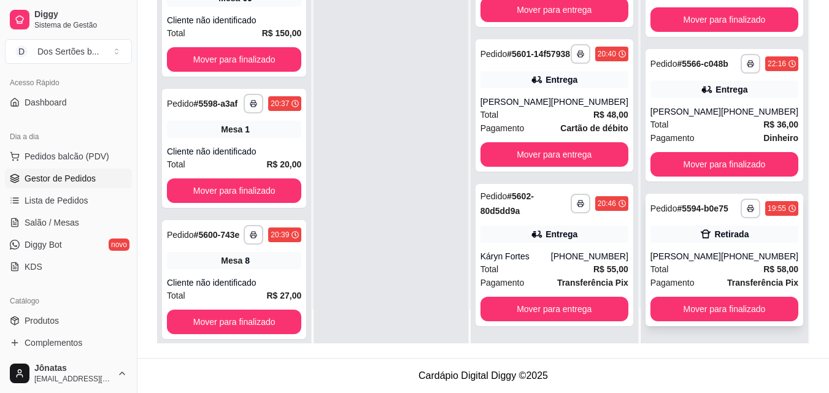
click at [725, 261] on div "[PHONE_NUMBER]" at bounding box center [759, 256] width 77 height 12
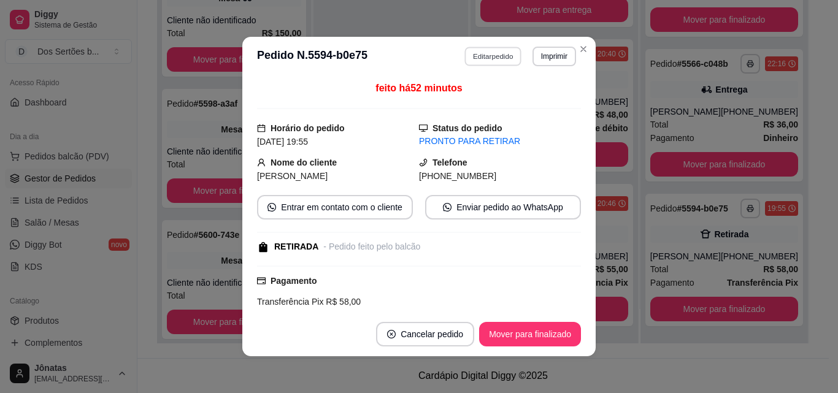
click at [475, 53] on button "Editar pedido" at bounding box center [493, 56] width 57 height 19
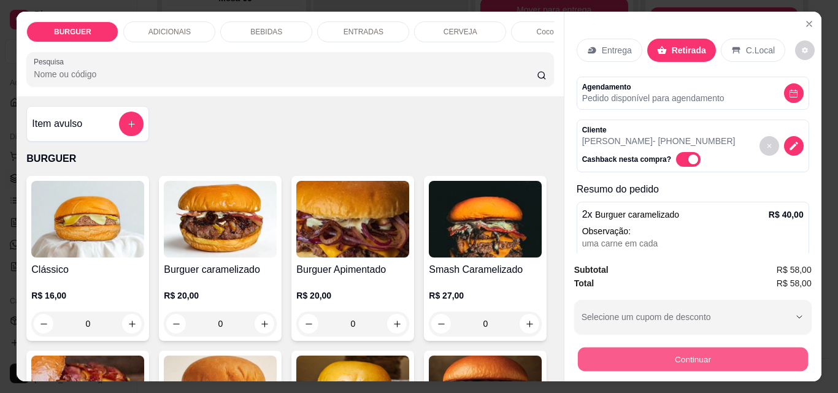
click at [692, 347] on button "Continuar" at bounding box center [692, 359] width 230 height 24
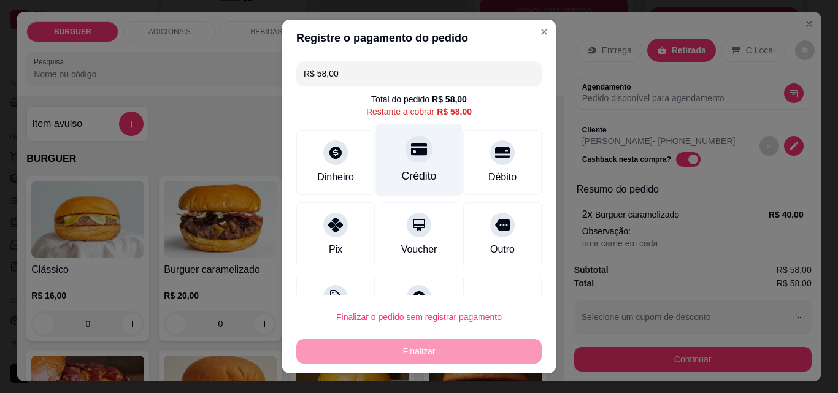
click at [418, 153] on div at bounding box center [419, 149] width 27 height 27
type input "R$ 0,00"
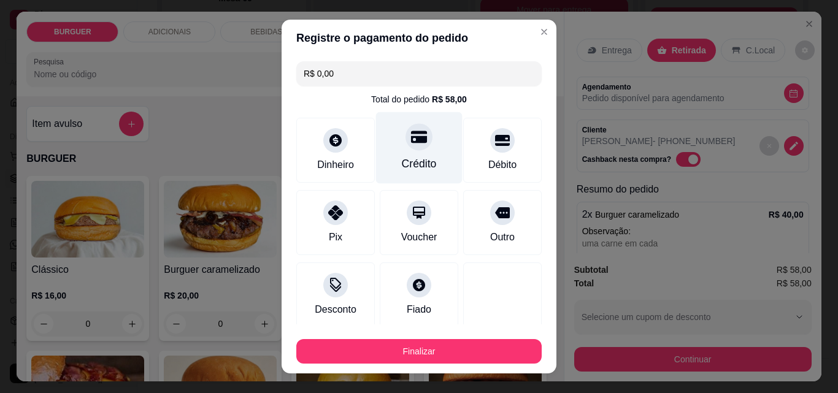
scroll to position [72, 0]
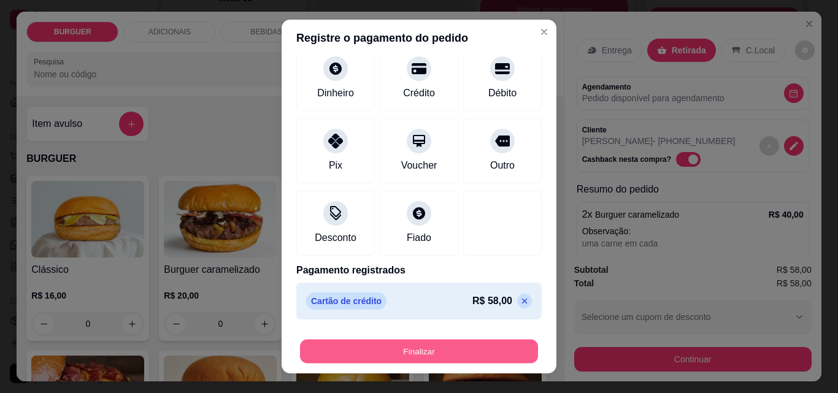
click at [481, 356] on button "Finalizar" at bounding box center [419, 352] width 238 height 24
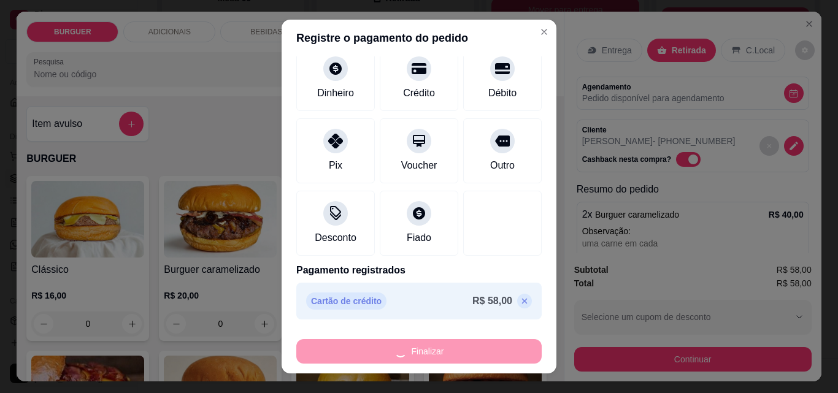
type input "0"
type input "-R$ 58,00"
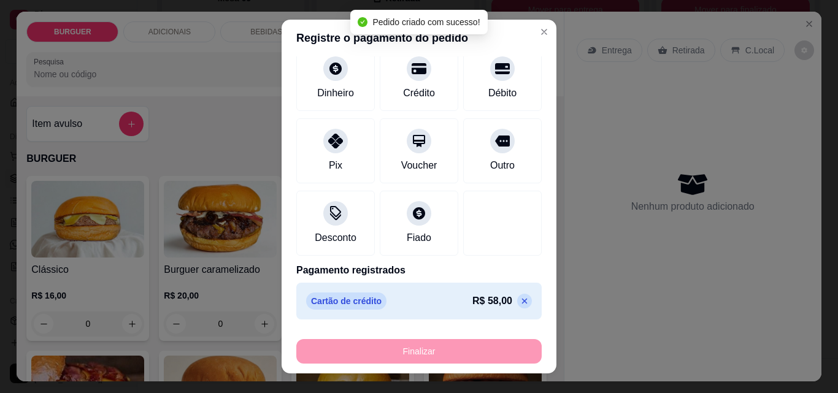
scroll to position [547, 0]
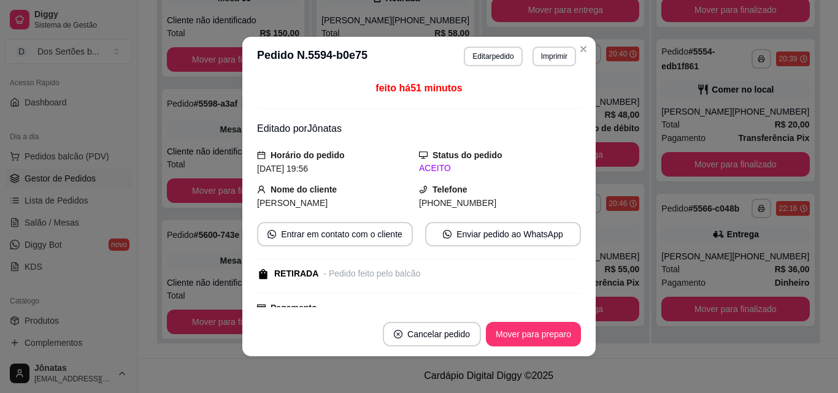
click at [520, 347] on footer "Cancelar pedido Mover para preparo" at bounding box center [418, 334] width 353 height 44
click at [525, 336] on button "Mover para preparo" at bounding box center [533, 335] width 92 height 24
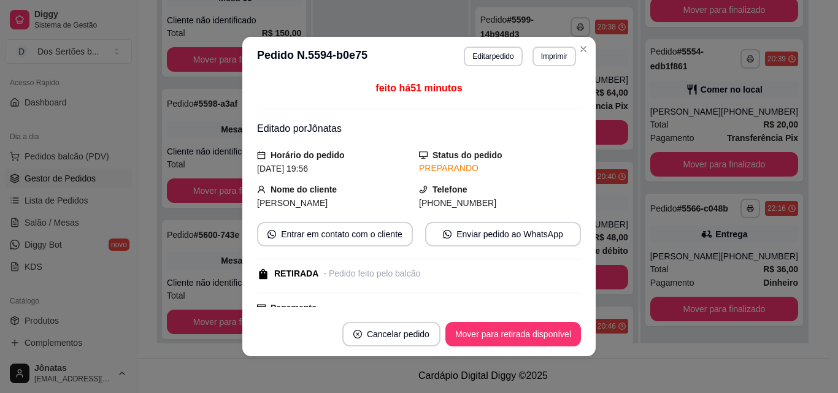
scroll to position [250, 0]
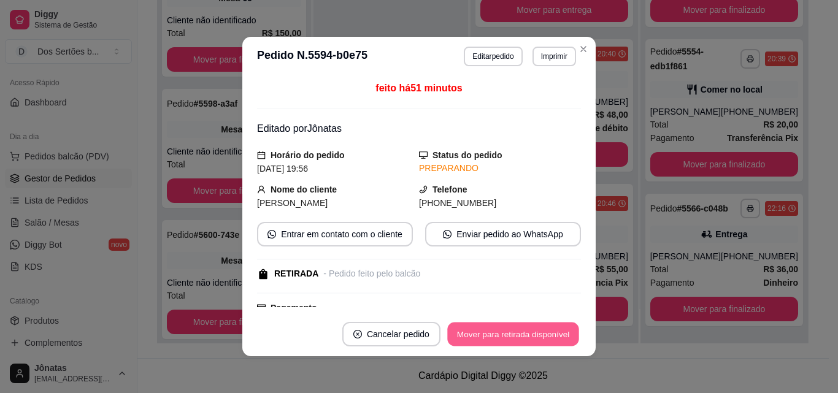
click at [525, 336] on button "Mover para retirada disponível" at bounding box center [512, 335] width 131 height 24
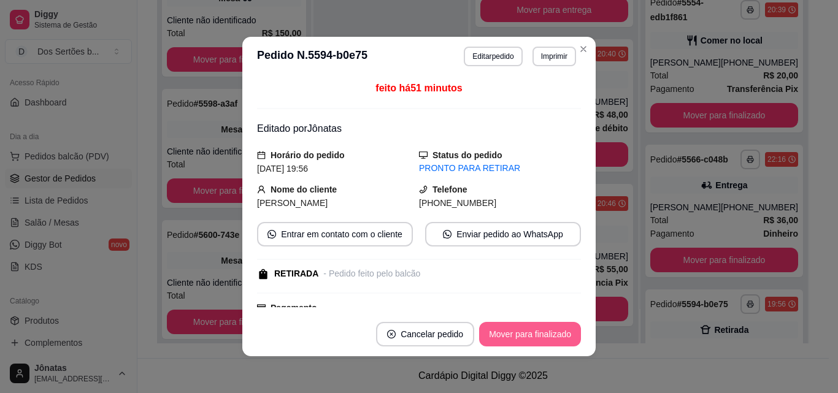
scroll to position [701, 0]
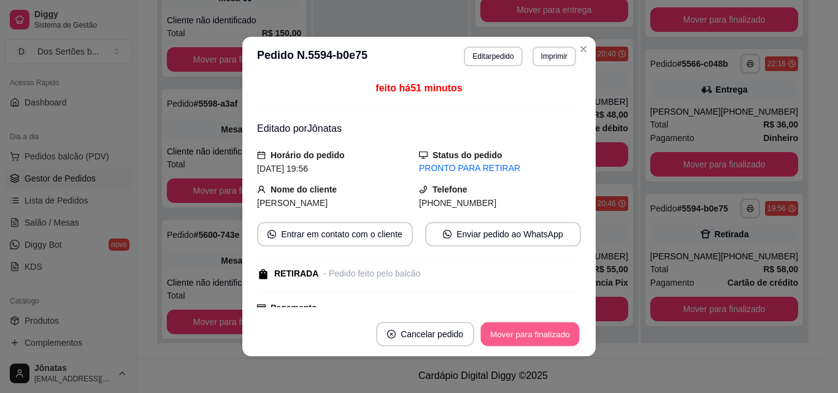
click at [525, 336] on button "Mover para finalizado" at bounding box center [530, 335] width 99 height 24
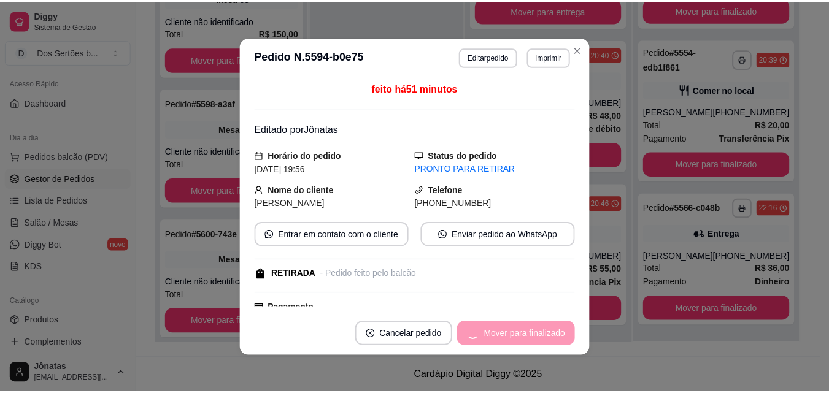
scroll to position [547, 0]
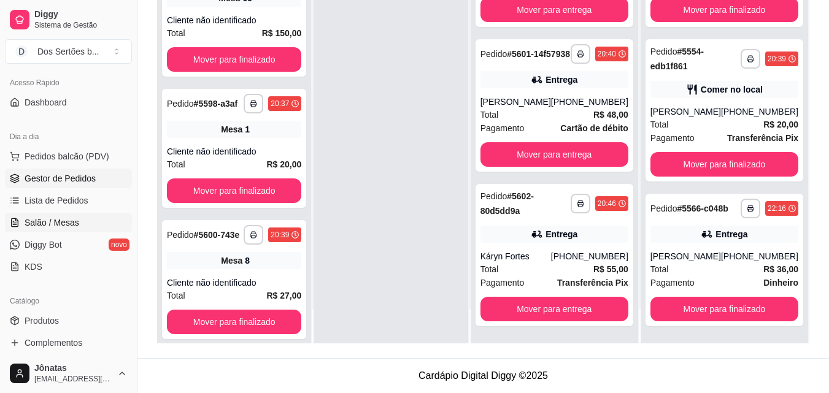
click at [33, 217] on span "Salão / Mesas" at bounding box center [52, 223] width 55 height 12
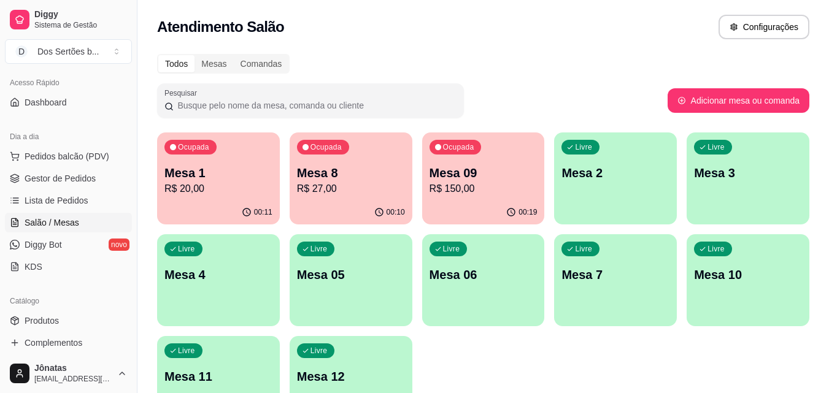
click at [779, 188] on div "Livre Mesa 3" at bounding box center [748, 171] width 123 height 77
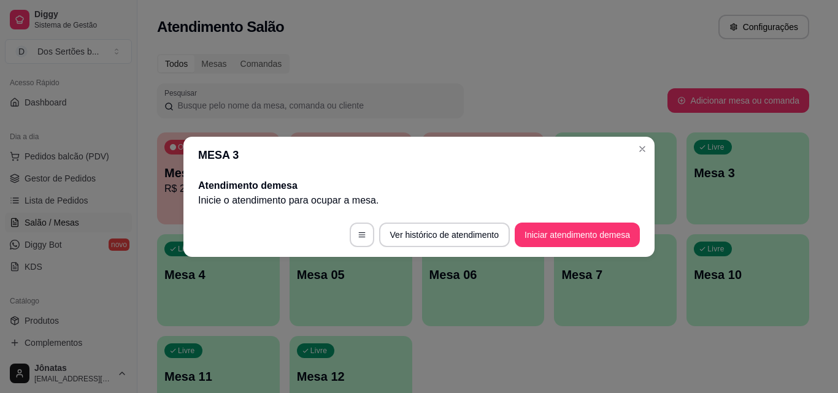
click at [575, 248] on footer "Ver histórico de atendimento Iniciar atendimento de mesa" at bounding box center [418, 235] width 471 height 44
click at [556, 238] on button "Iniciar atendimento de mesa" at bounding box center [577, 235] width 121 height 24
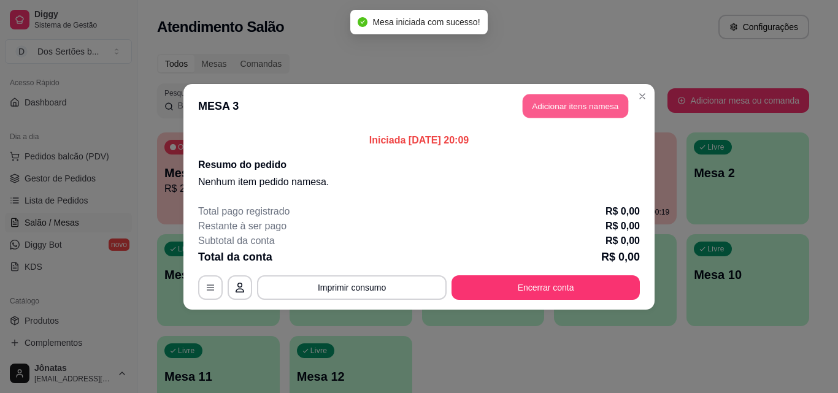
click at [555, 101] on button "Adicionar itens na mesa" at bounding box center [576, 106] width 106 height 24
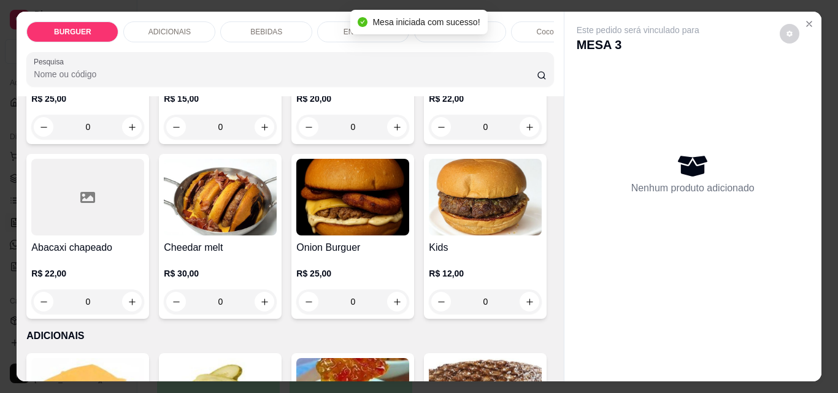
scroll to position [402, 0]
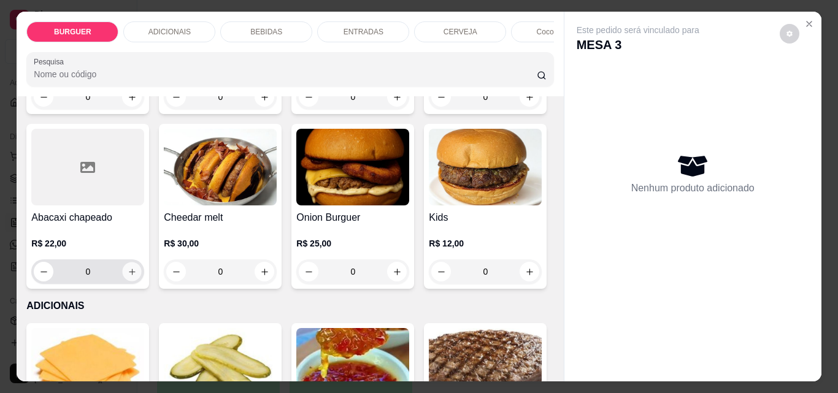
click at [135, 275] on icon "increase-product-quantity" at bounding box center [132, 272] width 6 height 6
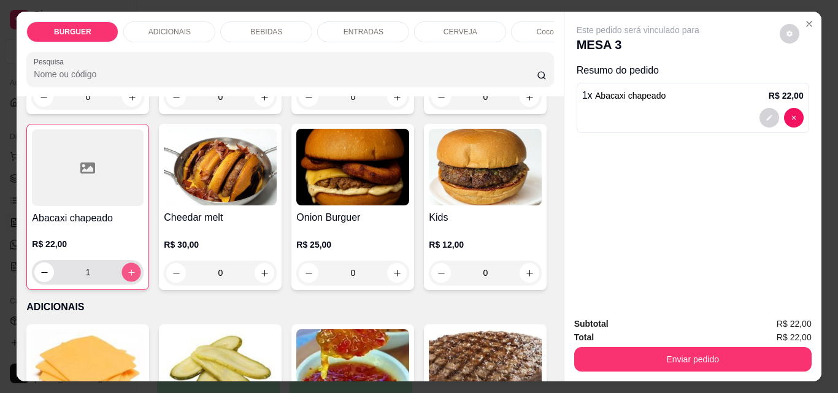
click at [136, 277] on icon "increase-product-quantity" at bounding box center [131, 272] width 9 height 9
type input "2"
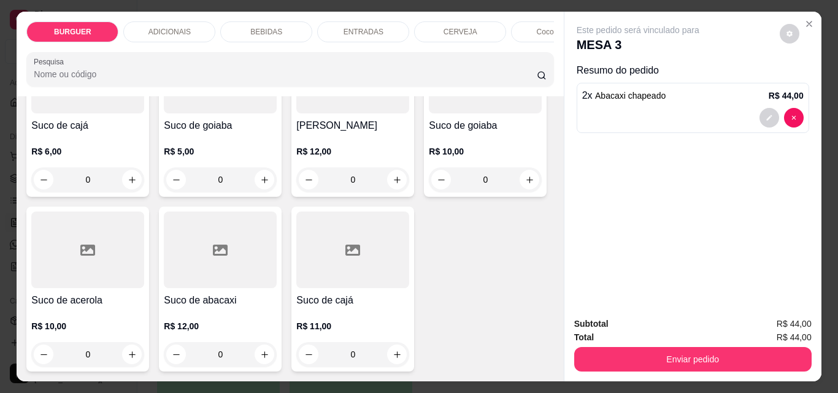
scroll to position [3230, 0]
type input "1"
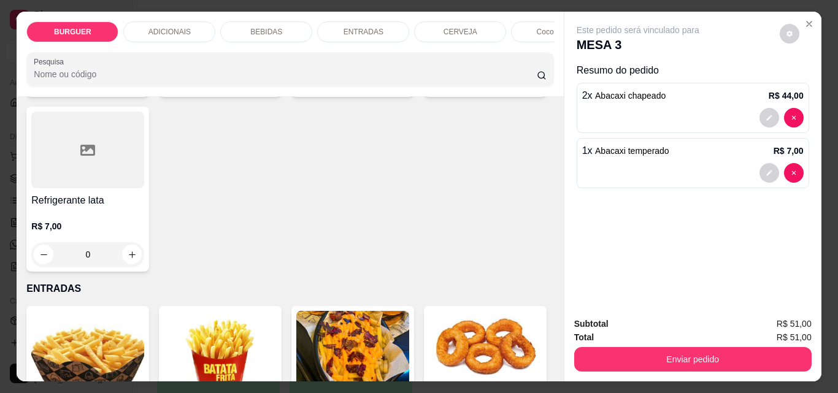
scroll to position [1440, 0]
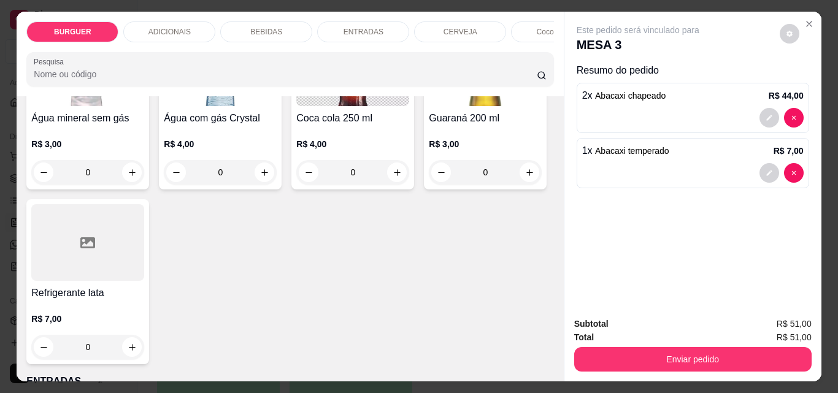
type input "1"
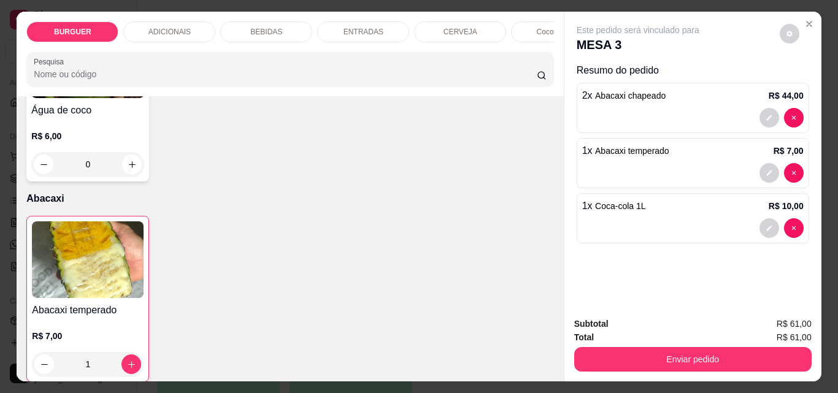
scroll to position [2274, 0]
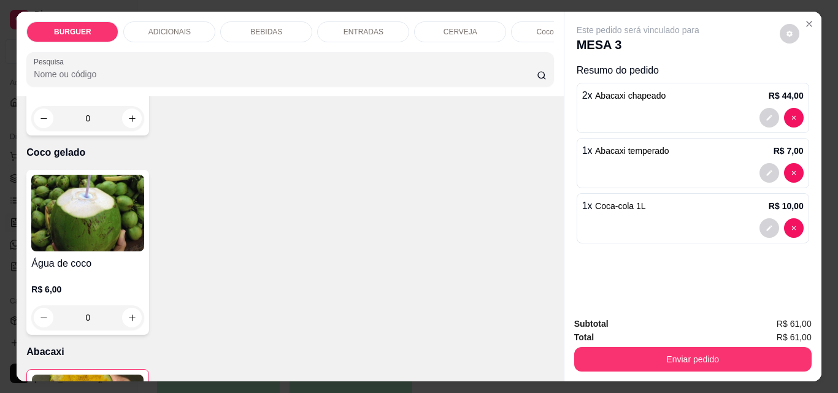
type input "1"
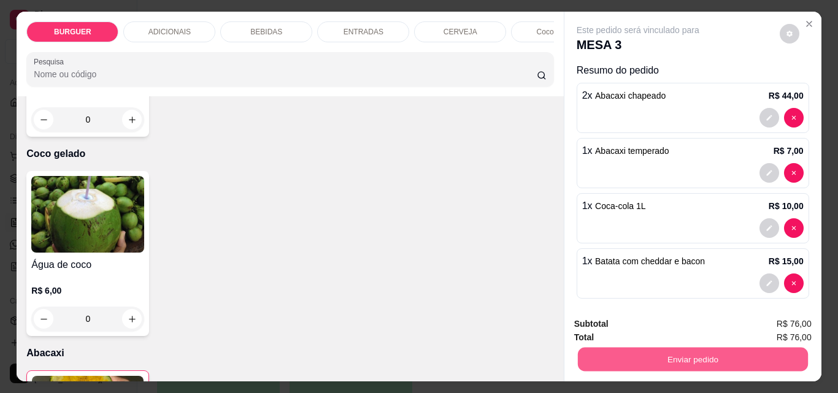
click at [644, 356] on button "Enviar pedido" at bounding box center [692, 359] width 230 height 24
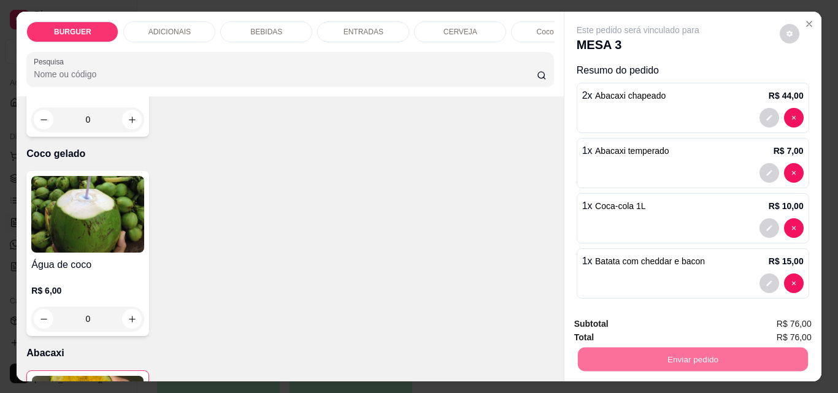
click at [762, 325] on button "Enviar pedido" at bounding box center [779, 324] width 67 height 23
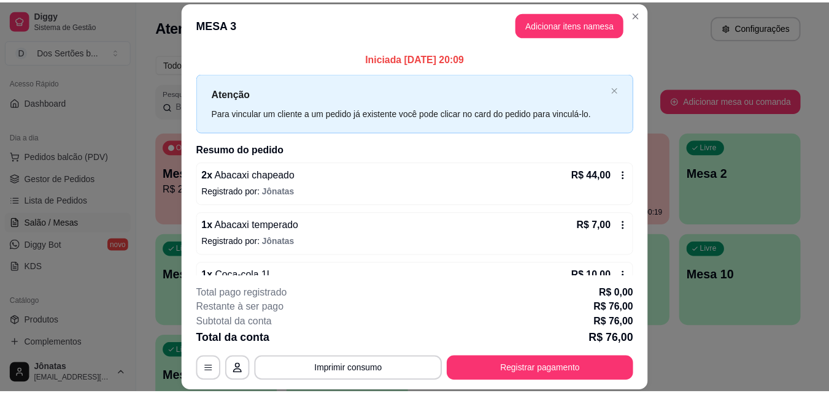
scroll to position [85, 0]
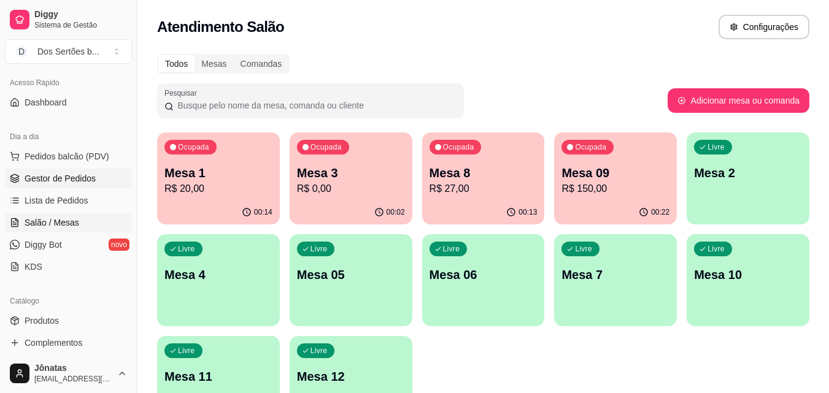
click at [30, 177] on span "Gestor de Pedidos" at bounding box center [60, 178] width 71 height 12
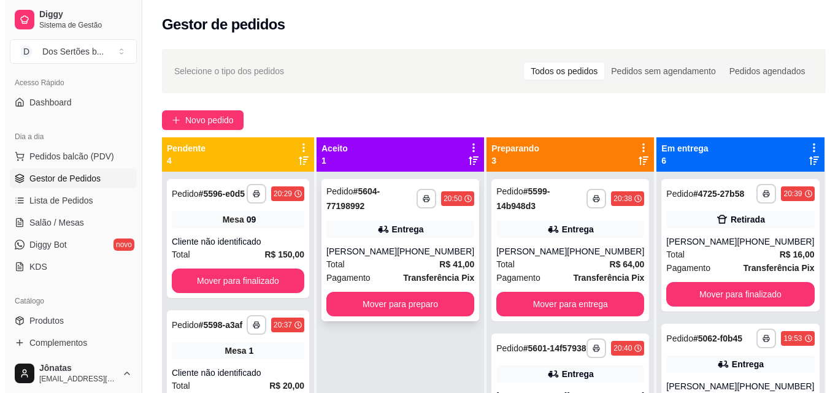
scroll to position [34, 0]
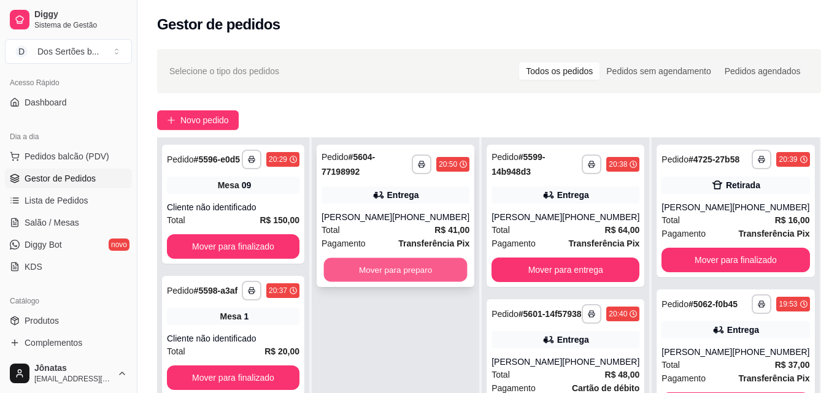
click at [361, 267] on button "Mover para preparo" at bounding box center [396, 270] width 144 height 24
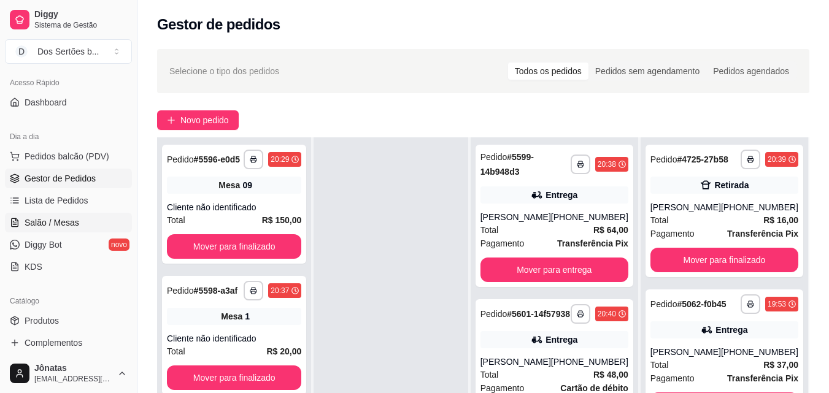
click at [42, 225] on span "Salão / Mesas" at bounding box center [52, 223] width 55 height 12
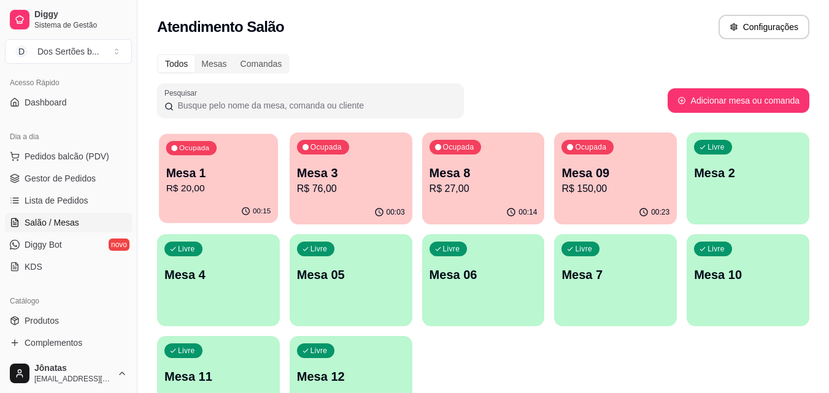
click at [225, 183] on p "R$ 20,00" at bounding box center [218, 189] width 105 height 14
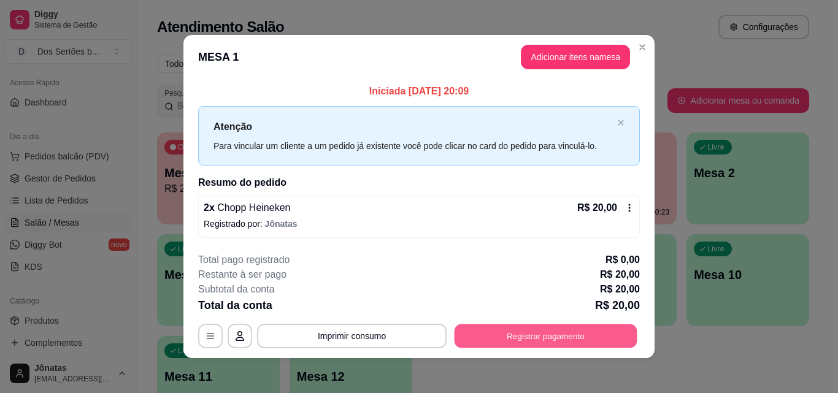
click at [520, 335] on button "Registrar pagamento" at bounding box center [546, 337] width 183 height 24
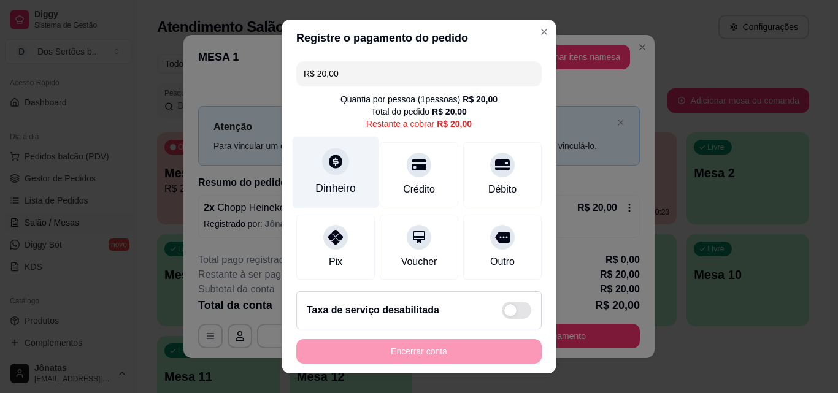
click at [325, 148] on div at bounding box center [335, 161] width 27 height 27
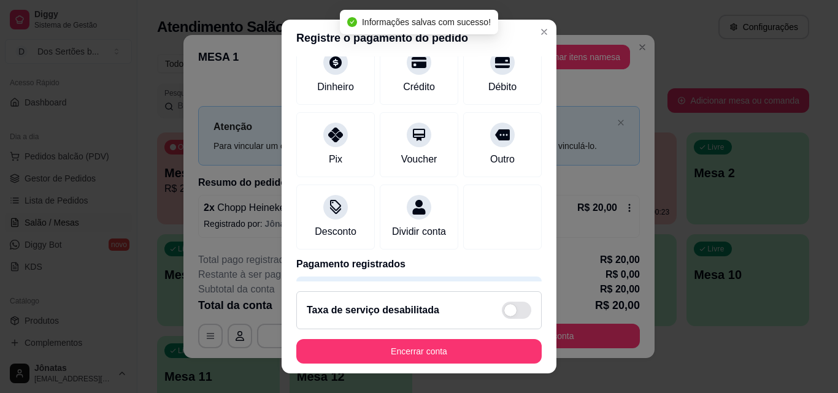
type input "R$ 0,00"
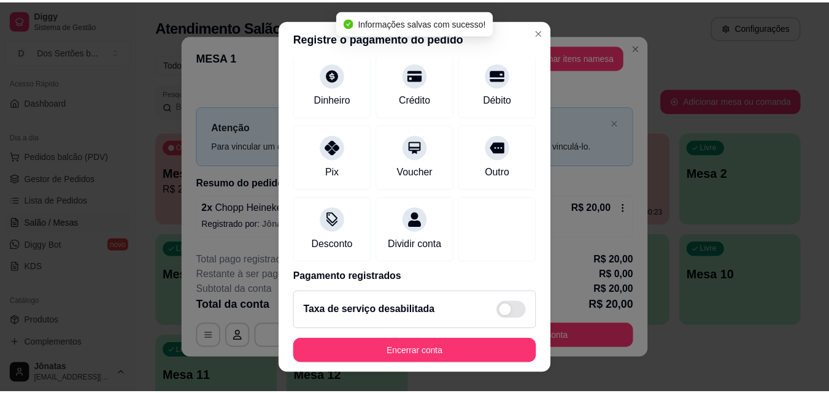
scroll to position [142, 0]
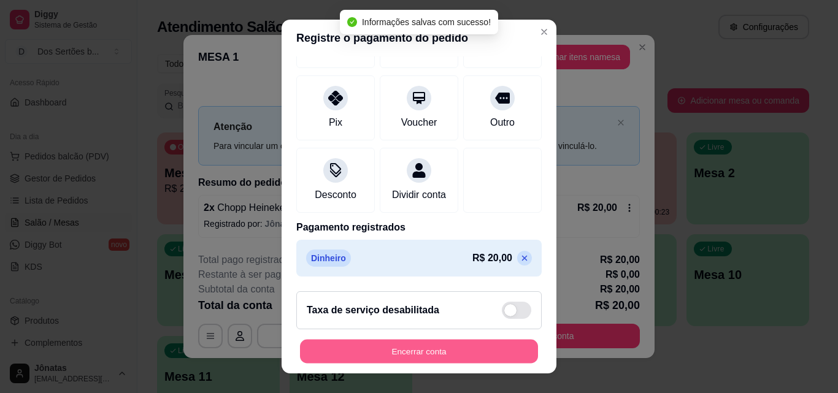
click at [434, 347] on button "Encerrar conta" at bounding box center [419, 352] width 238 height 24
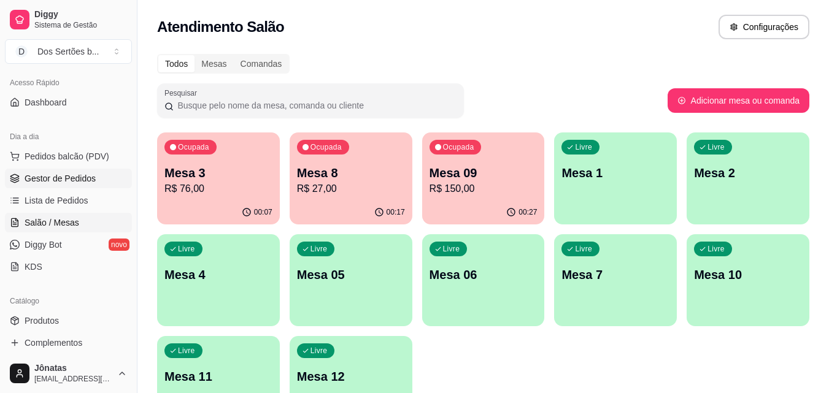
click at [31, 182] on span "Gestor de Pedidos" at bounding box center [60, 178] width 71 height 12
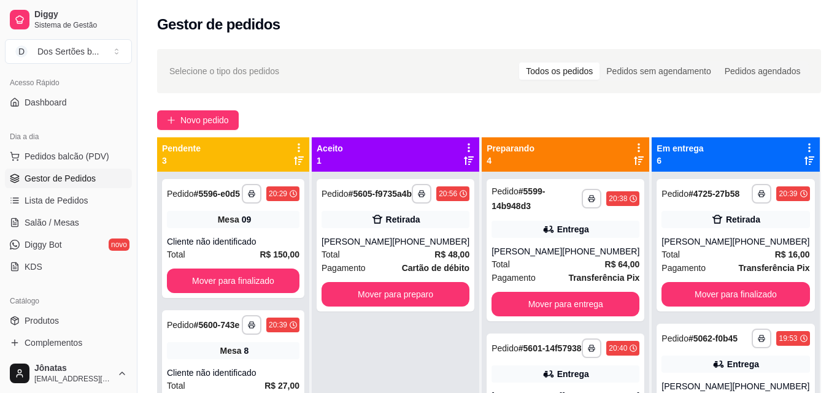
scroll to position [34, 0]
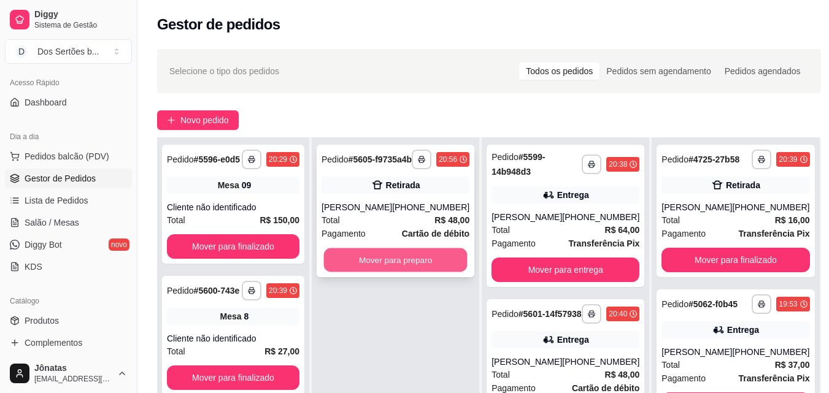
click at [420, 263] on button "Mover para preparo" at bounding box center [396, 260] width 144 height 24
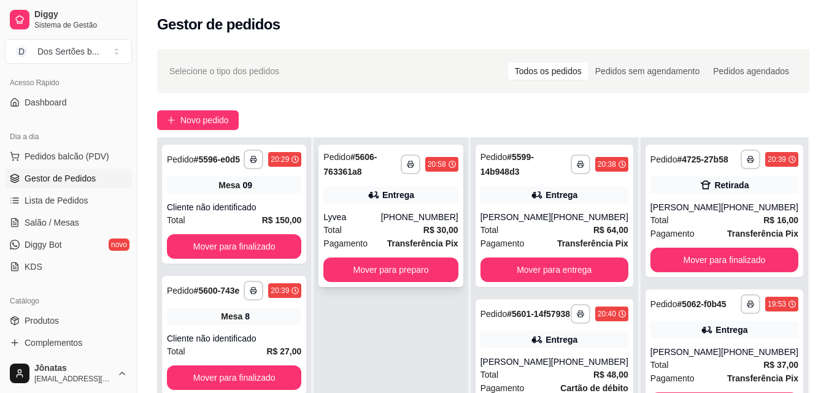
click at [366, 204] on div "**********" at bounding box center [390, 216] width 144 height 142
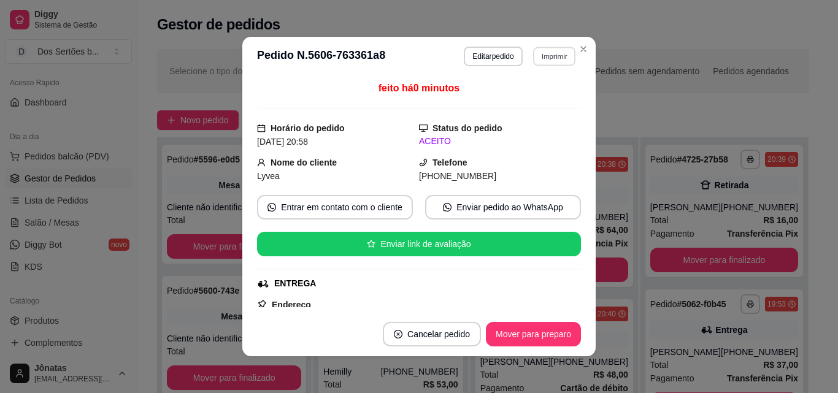
click at [539, 55] on button "Imprimir" at bounding box center [554, 56] width 42 height 19
click at [523, 92] on button "Impressora" at bounding box center [528, 99] width 86 height 19
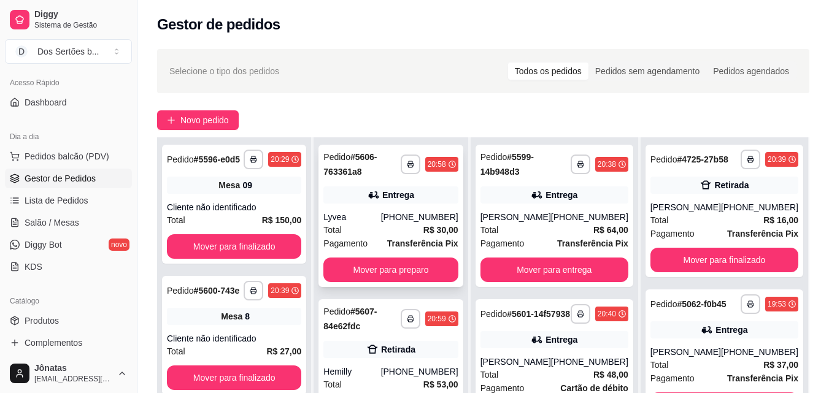
scroll to position [187, 0]
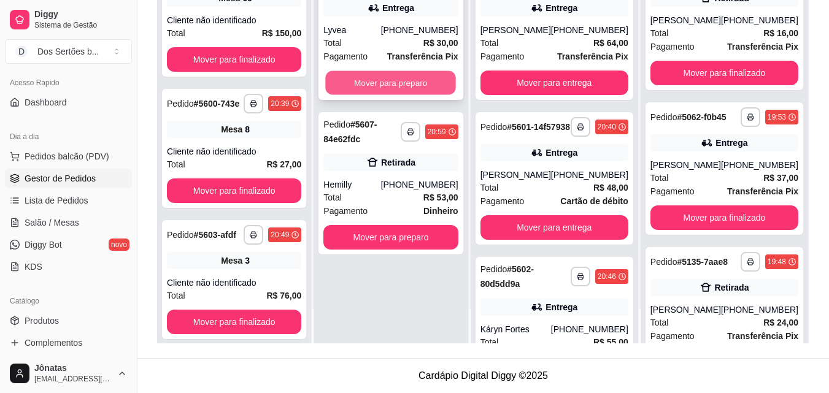
click at [349, 88] on button "Mover para preparo" at bounding box center [391, 83] width 131 height 24
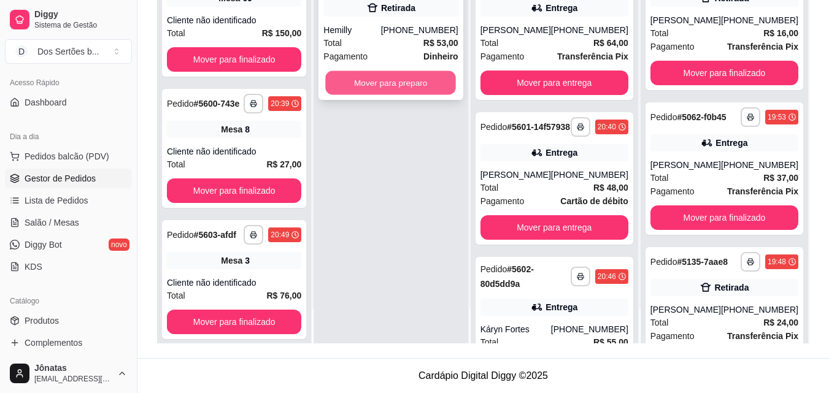
click at [369, 79] on button "Mover para preparo" at bounding box center [391, 83] width 131 height 24
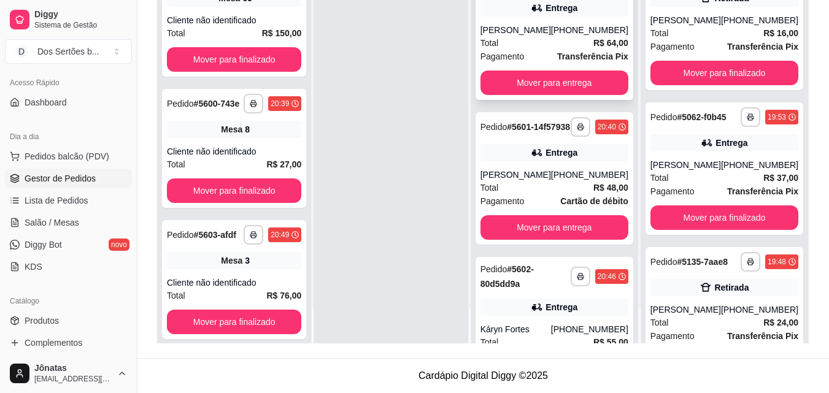
scroll to position [0, 0]
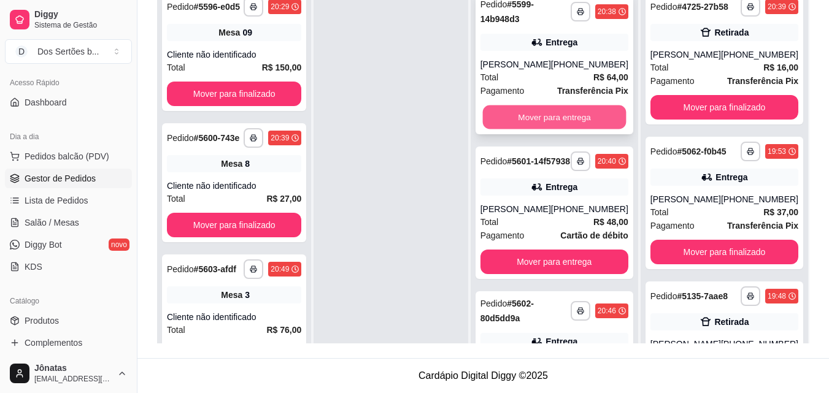
click at [522, 121] on button "Mover para entrega" at bounding box center [554, 118] width 144 height 24
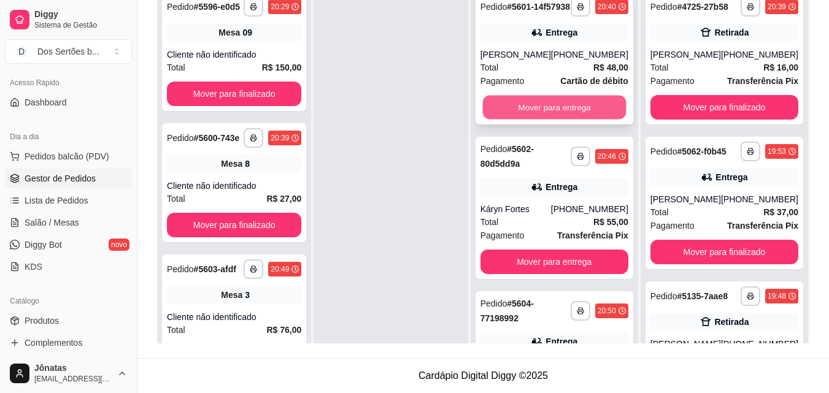
click at [537, 111] on button "Mover para entrega" at bounding box center [554, 108] width 144 height 24
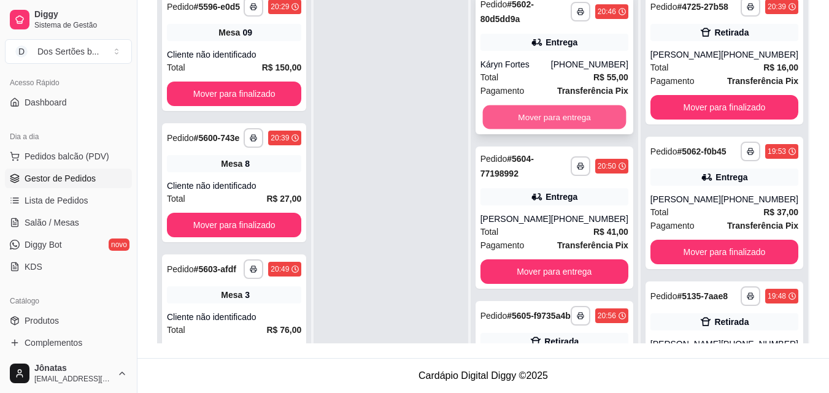
click at [552, 113] on button "Mover para entrega" at bounding box center [554, 118] width 144 height 24
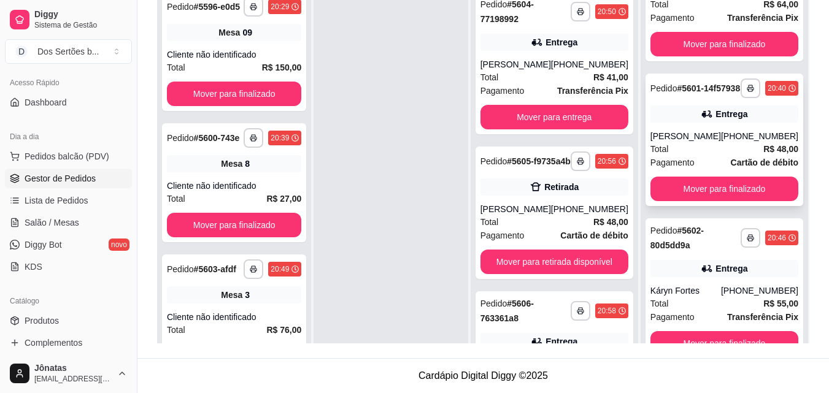
scroll to position [912, 0]
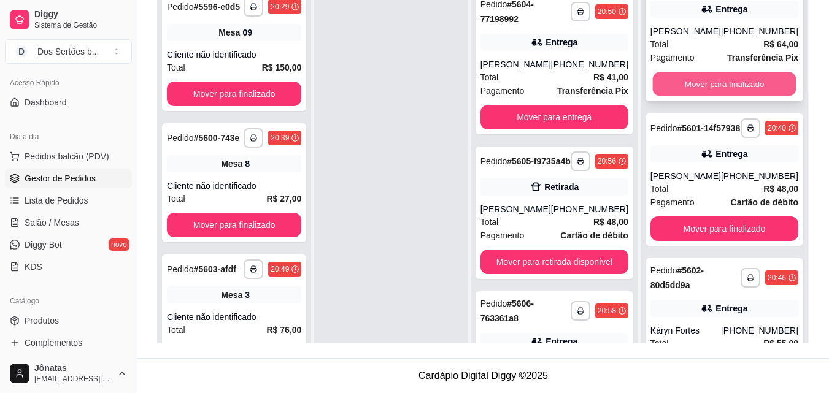
click at [694, 96] on button "Mover para finalizado" at bounding box center [724, 84] width 144 height 24
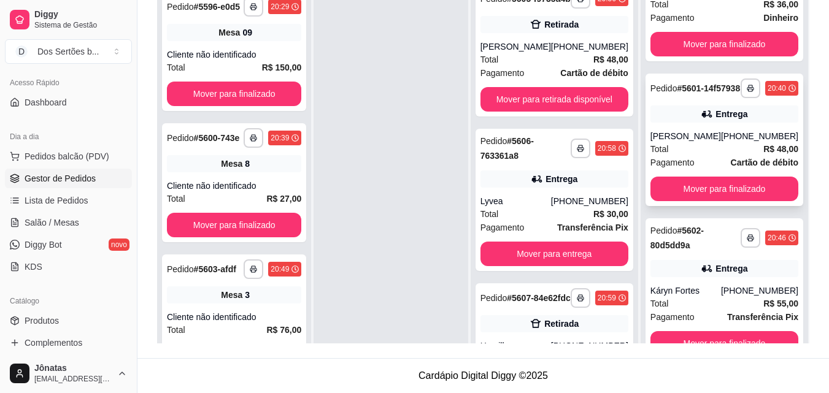
scroll to position [34, 0]
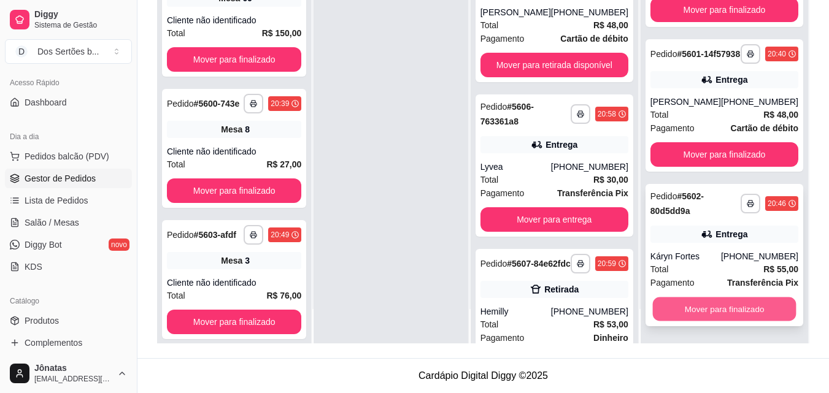
click at [677, 308] on button "Mover para finalizado" at bounding box center [724, 310] width 144 height 24
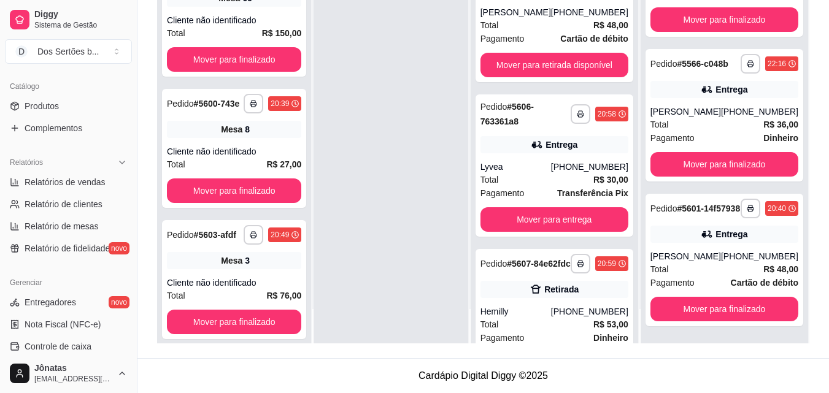
scroll to position [371, 0]
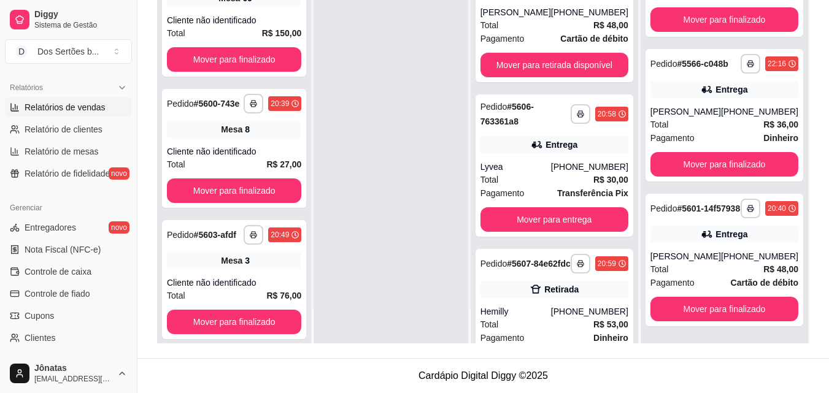
click at [47, 106] on span "Relatórios de vendas" at bounding box center [65, 107] width 81 height 12
select select "ALL"
select select "0"
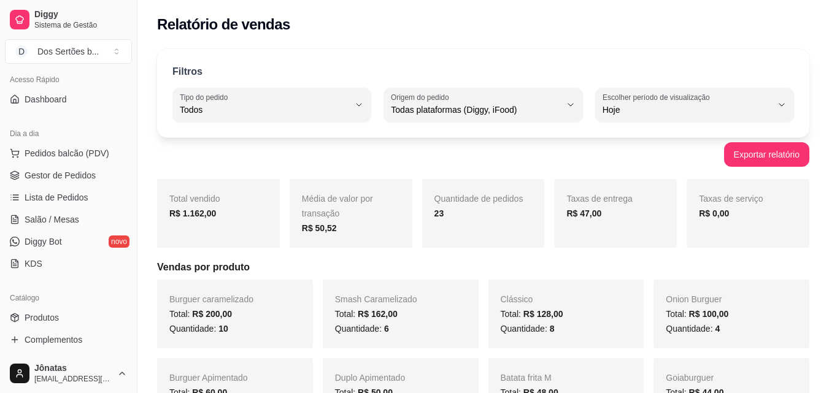
scroll to position [56, 0]
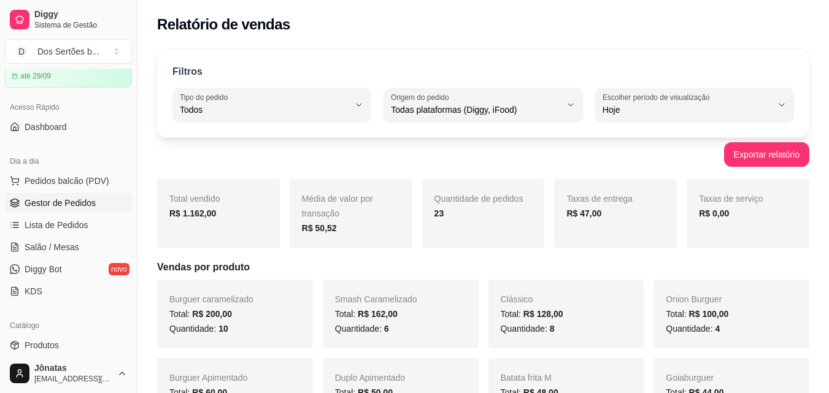
click at [74, 201] on span "Gestor de Pedidos" at bounding box center [60, 203] width 71 height 12
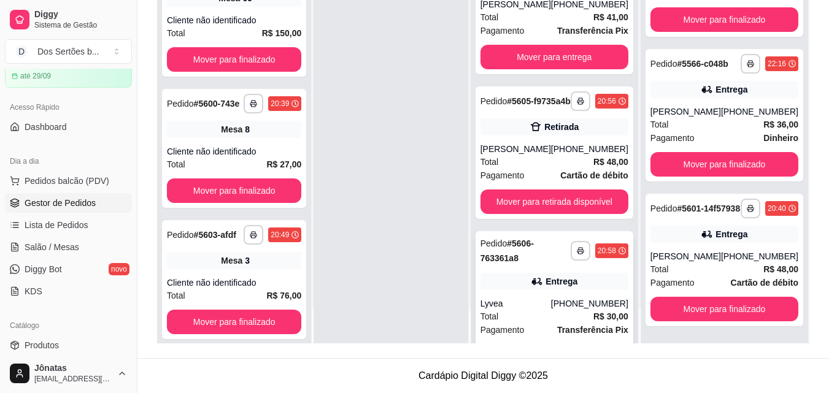
scroll to position [28, 0]
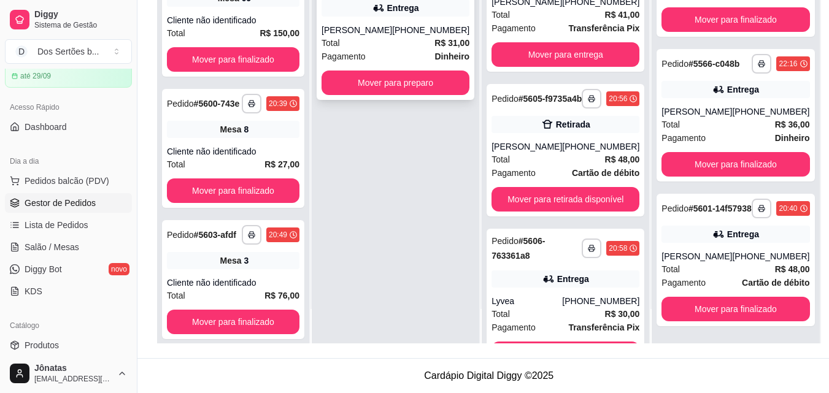
click at [348, 7] on div "Entrega" at bounding box center [395, 7] width 148 height 17
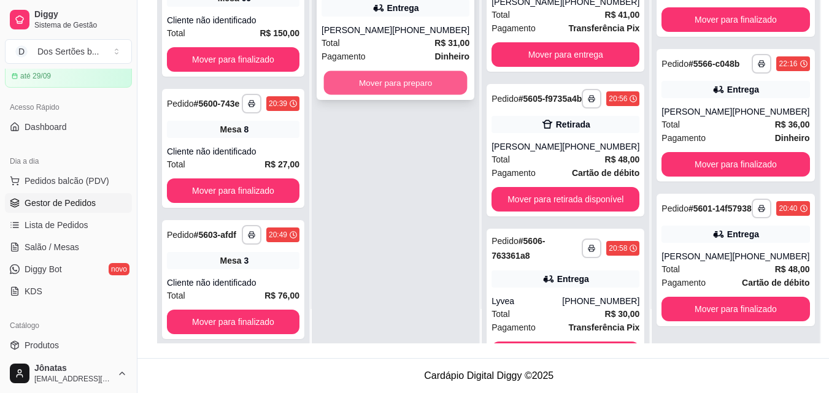
click at [414, 80] on button "Mover para preparo" at bounding box center [396, 83] width 144 height 24
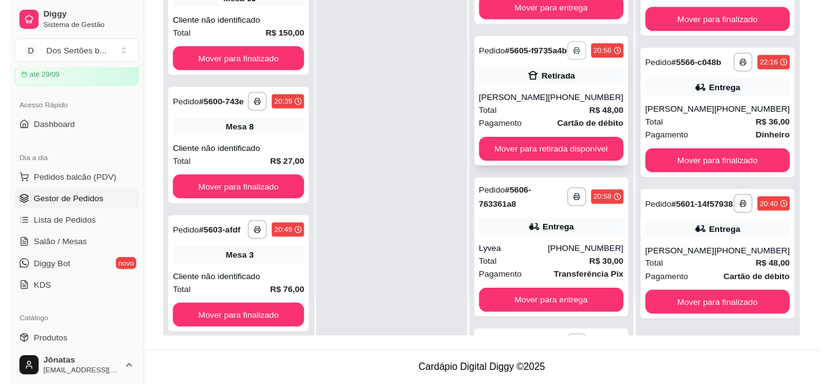
scroll to position [78, 0]
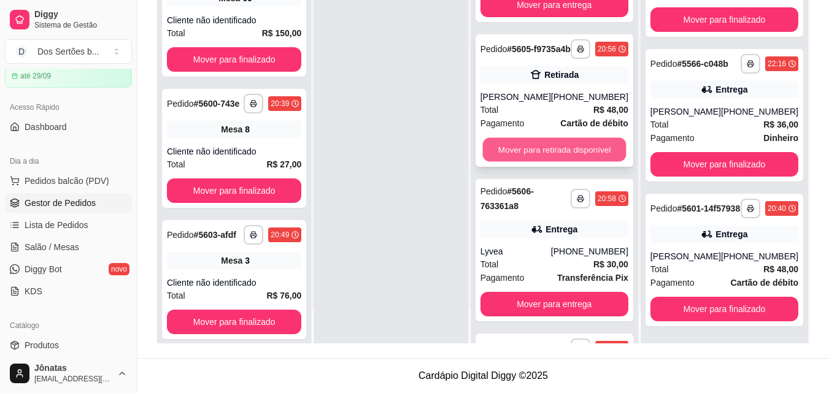
click at [550, 150] on button "Mover para retirada disponível" at bounding box center [554, 150] width 144 height 24
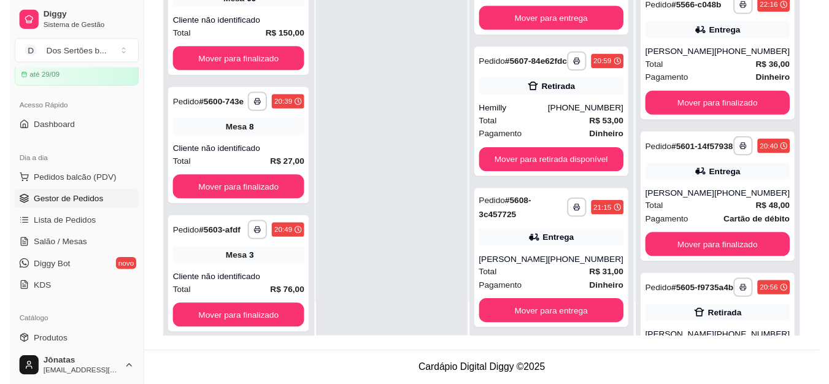
scroll to position [237, 0]
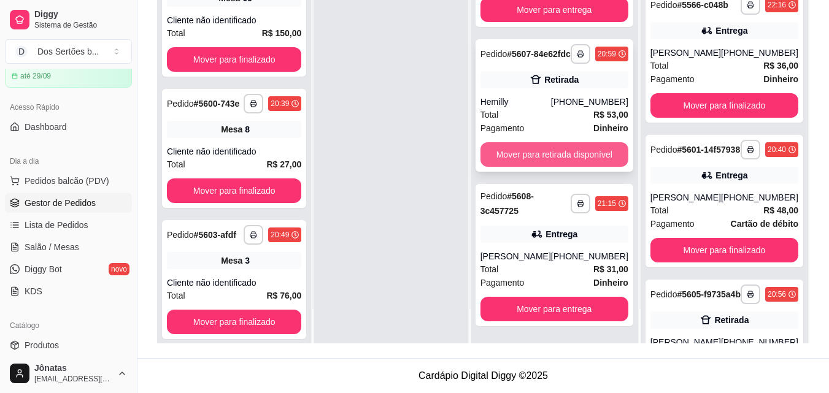
click at [550, 155] on button "Mover para retirada disponível" at bounding box center [554, 154] width 148 height 25
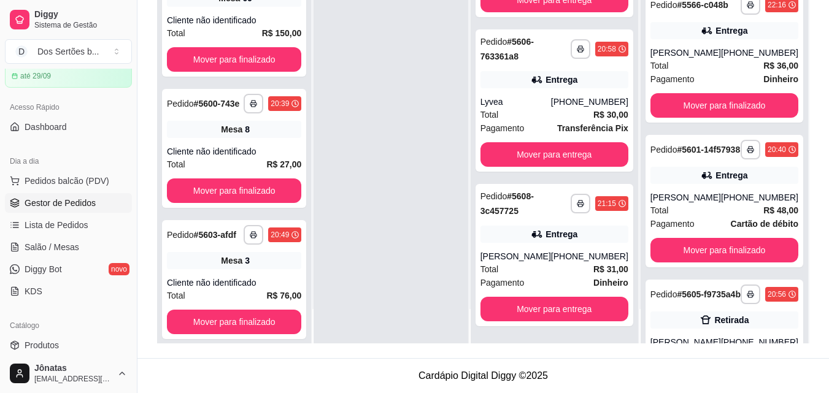
scroll to position [83, 0]
click at [44, 247] on span "Salão / Mesas" at bounding box center [52, 247] width 55 height 12
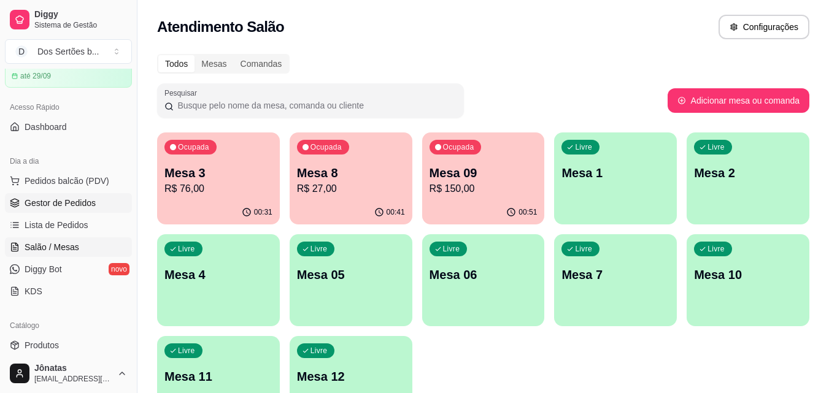
click at [35, 203] on span "Gestor de Pedidos" at bounding box center [60, 203] width 71 height 12
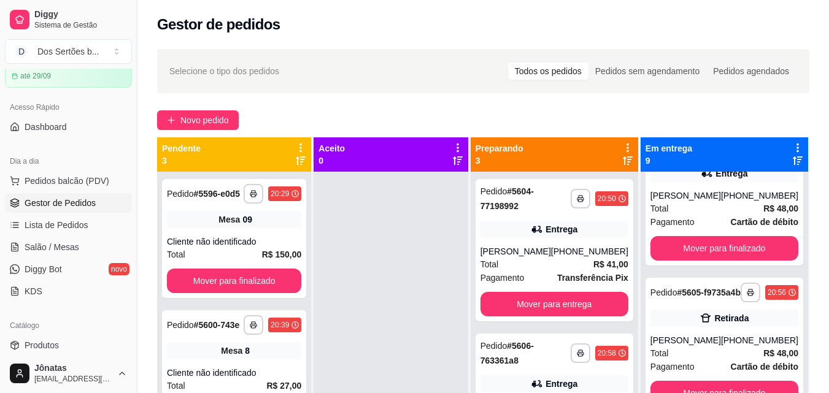
scroll to position [942, 0]
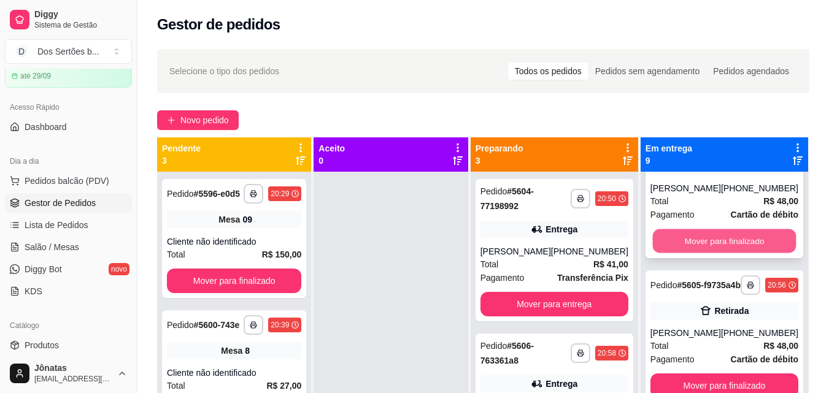
click at [703, 253] on button "Mover para finalizado" at bounding box center [724, 241] width 144 height 24
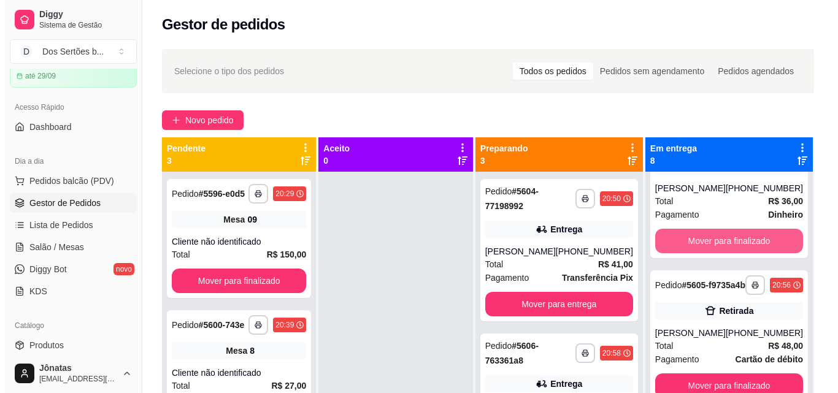
scroll to position [788, 0]
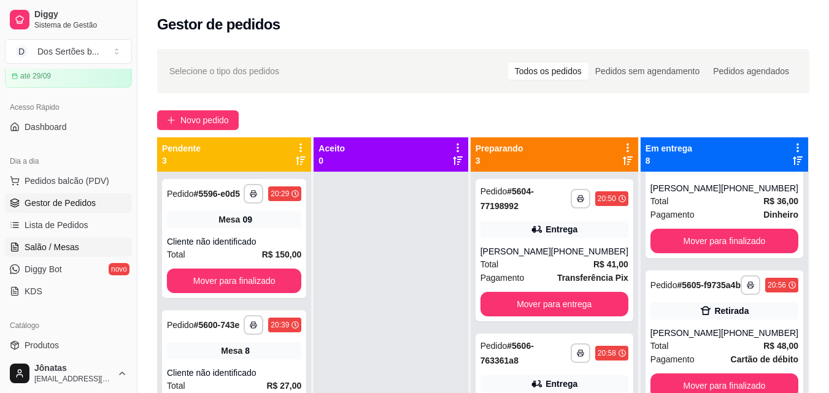
click at [21, 242] on link "Salão / Mesas" at bounding box center [68, 247] width 127 height 20
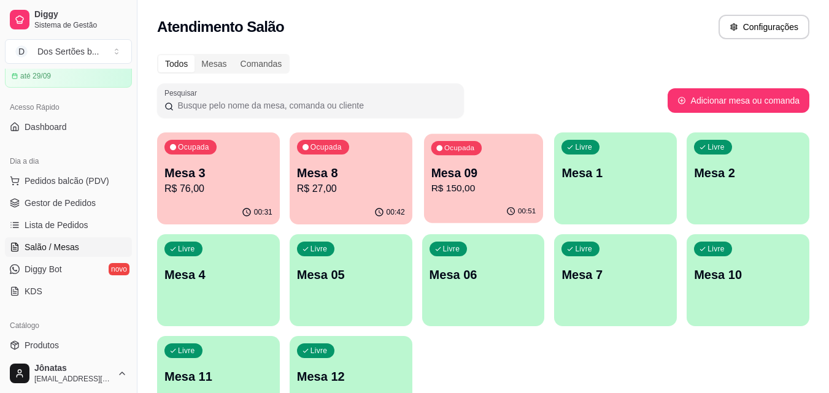
click at [482, 200] on button "Ocupada Mesa 09 R$ 150,00 00:51" at bounding box center [483, 179] width 119 height 90
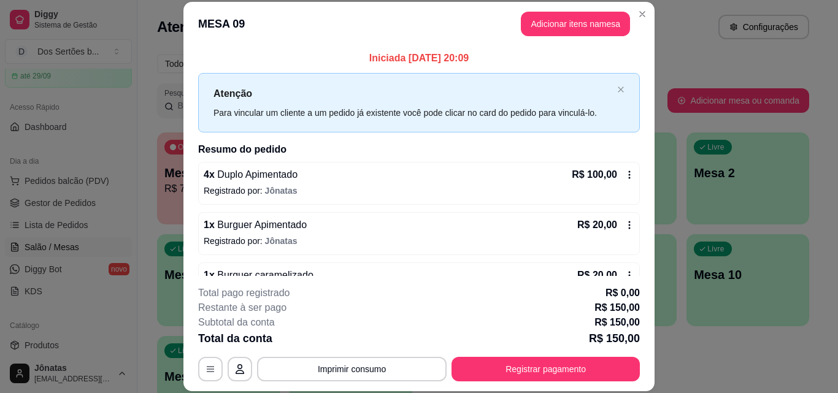
scroll to position [85, 0]
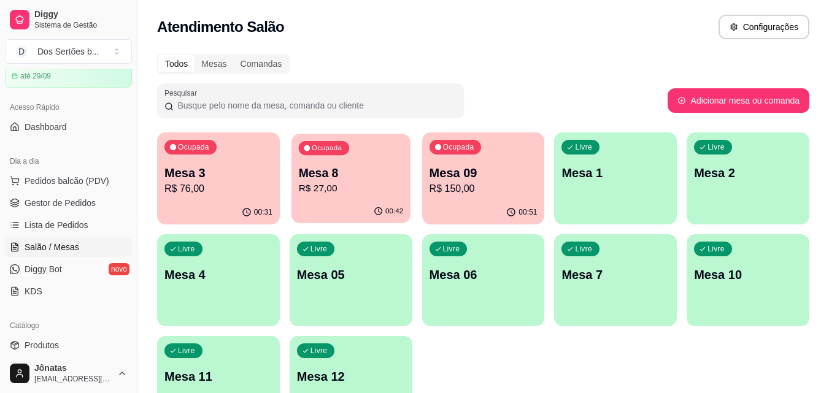
click at [318, 195] on p "R$ 27,00" at bounding box center [350, 189] width 105 height 14
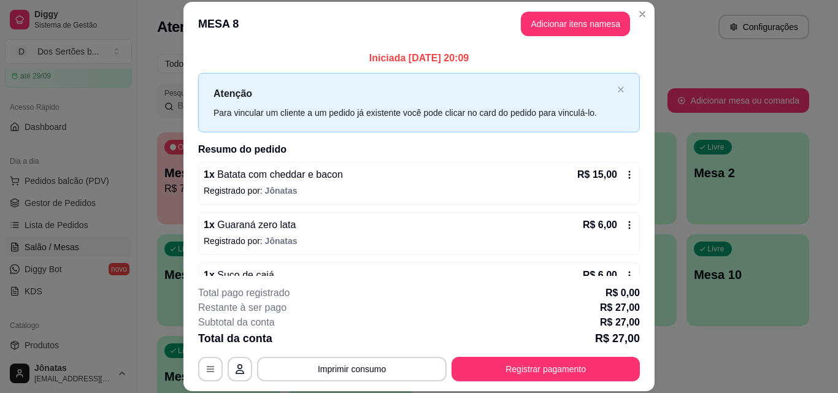
scroll to position [34, 0]
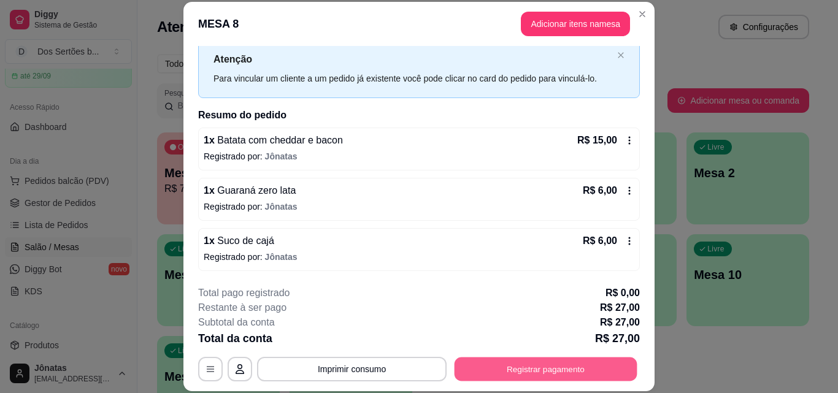
click at [520, 369] on button "Registrar pagamento" at bounding box center [546, 369] width 183 height 24
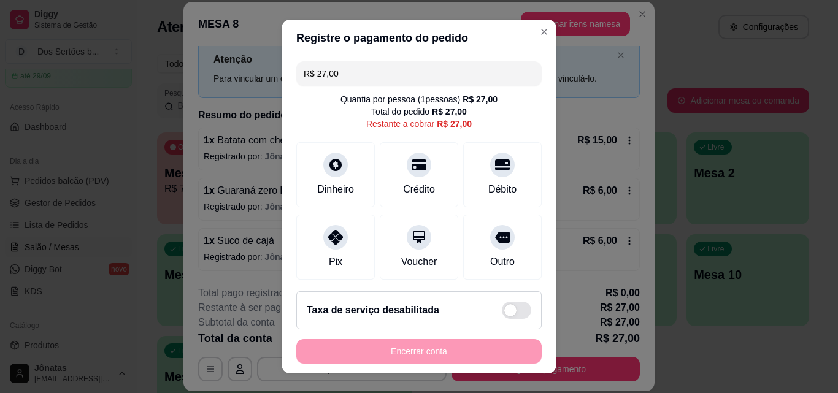
click at [358, 69] on input "R$ 27,00" at bounding box center [419, 73] width 231 height 25
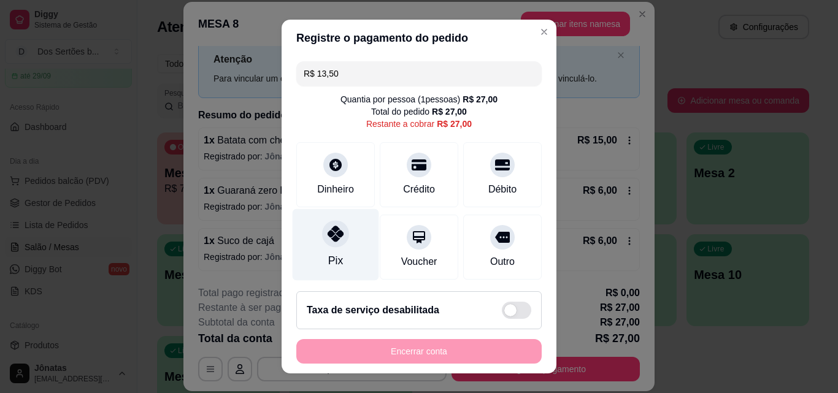
click at [350, 239] on div "Pix" at bounding box center [336, 245] width 87 height 72
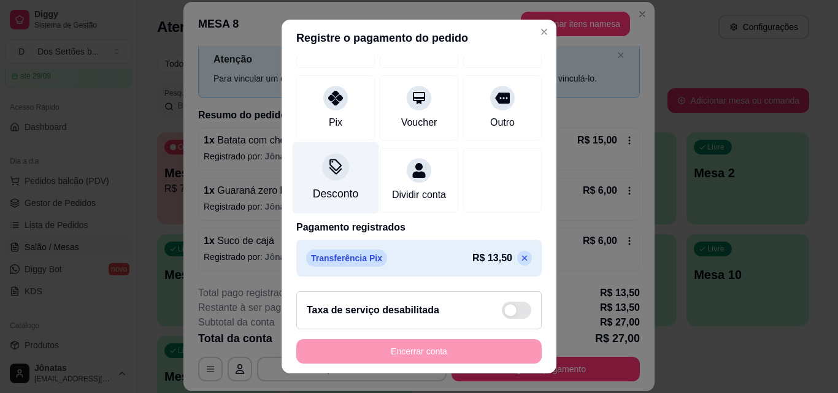
scroll to position [0, 0]
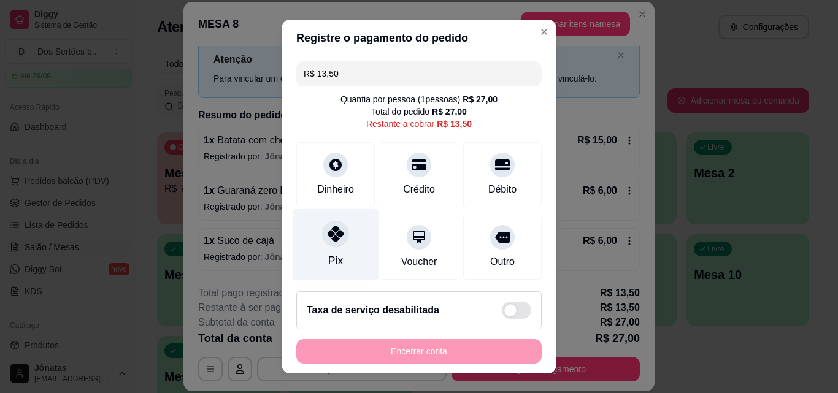
click at [343, 270] on div "Pix" at bounding box center [336, 245] width 87 height 72
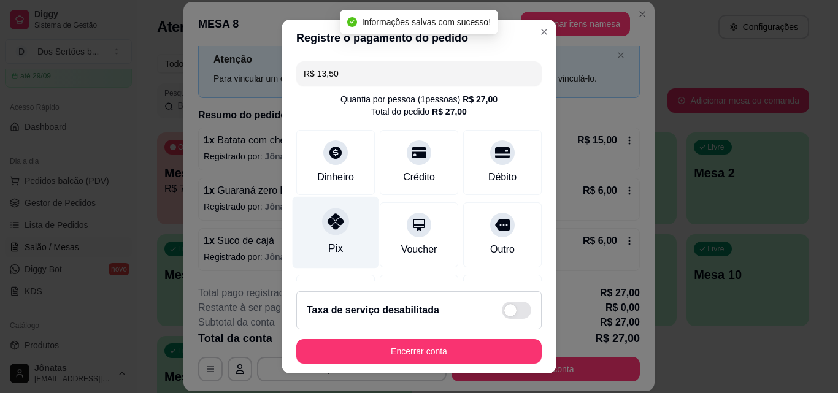
type input "R$ 0,00"
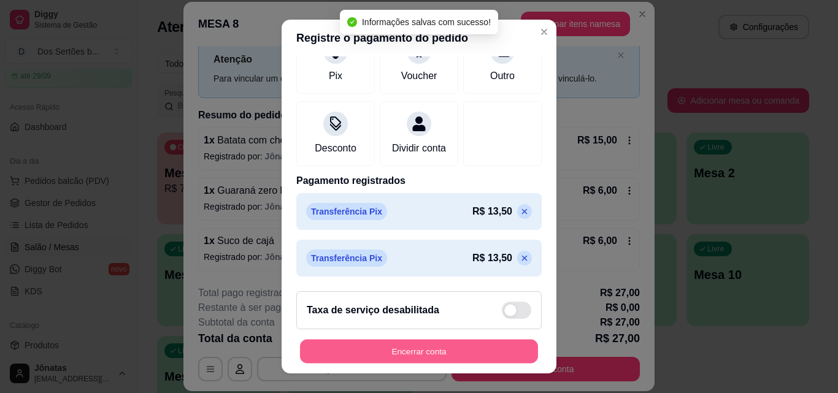
click at [473, 353] on button "Encerrar conta" at bounding box center [419, 352] width 238 height 24
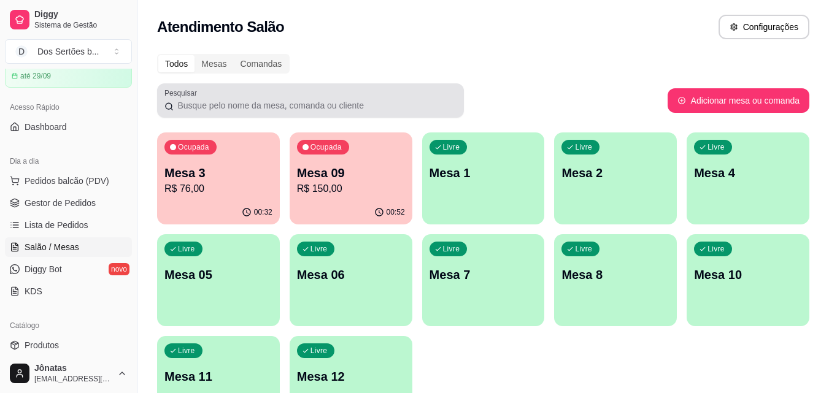
scroll to position [75, 0]
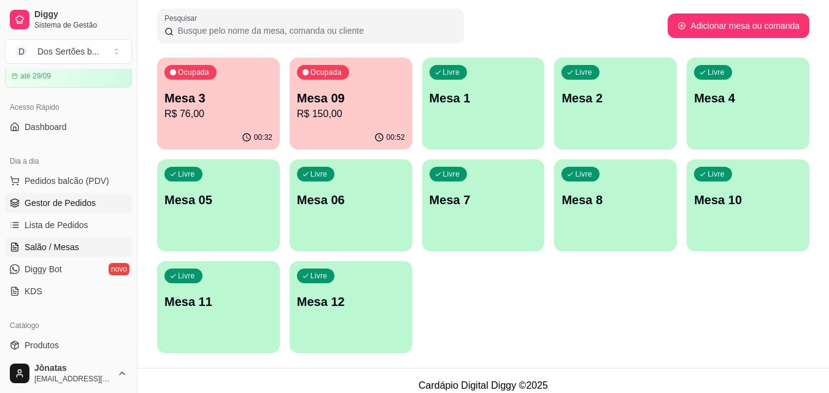
click at [65, 202] on span "Gestor de Pedidos" at bounding box center [60, 203] width 71 height 12
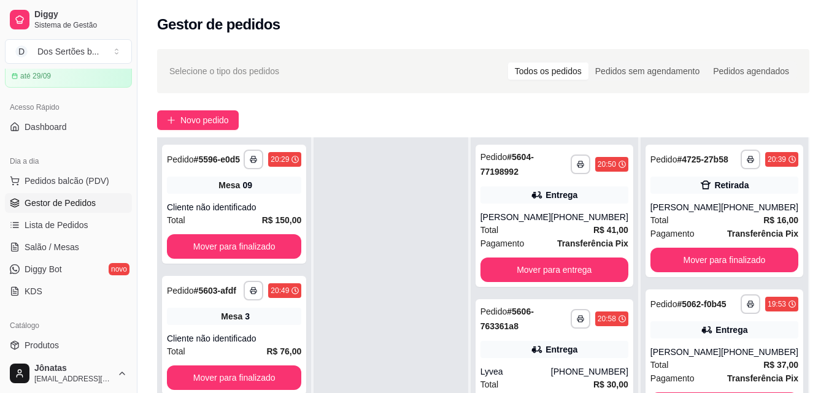
scroll to position [187, 0]
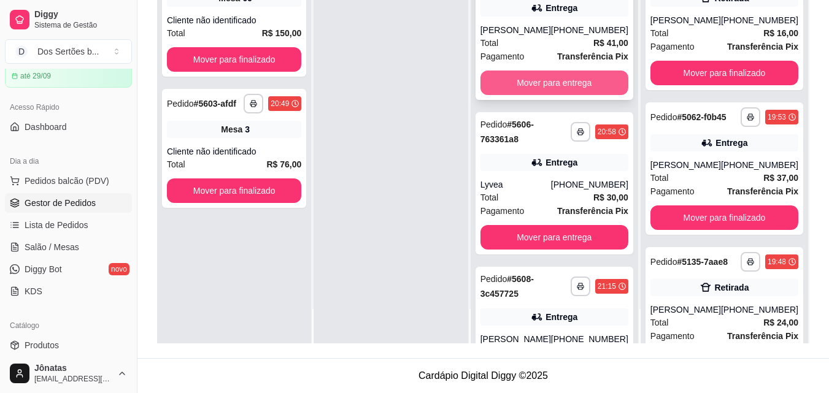
click at [515, 88] on button "Mover para entrega" at bounding box center [554, 83] width 148 height 25
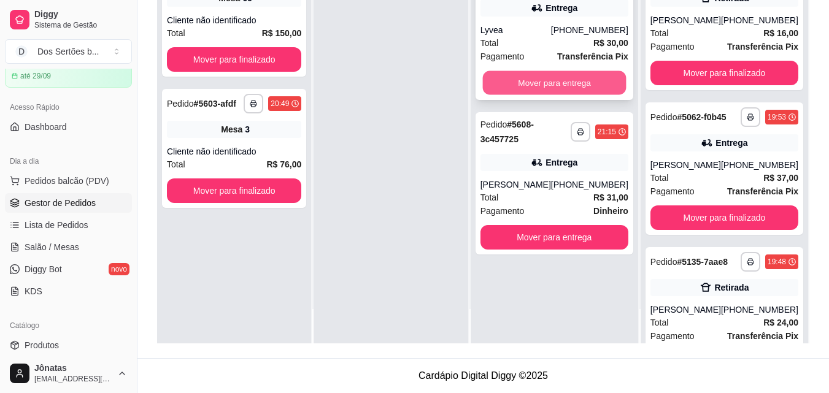
click at [534, 77] on button "Mover para entrega" at bounding box center [554, 83] width 144 height 24
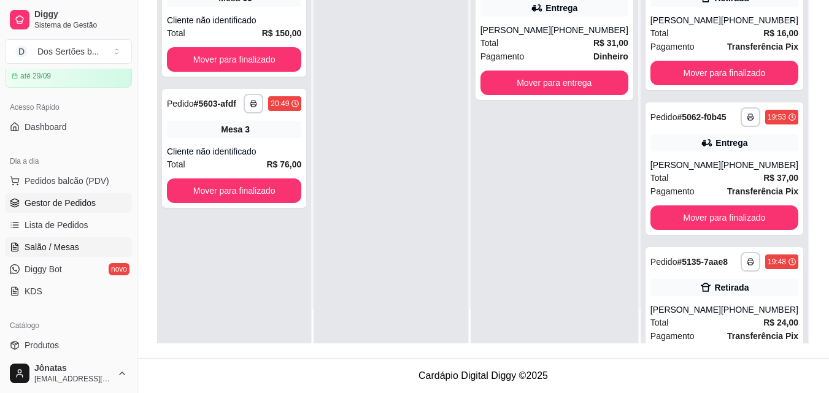
click at [48, 240] on link "Salão / Mesas" at bounding box center [68, 247] width 127 height 20
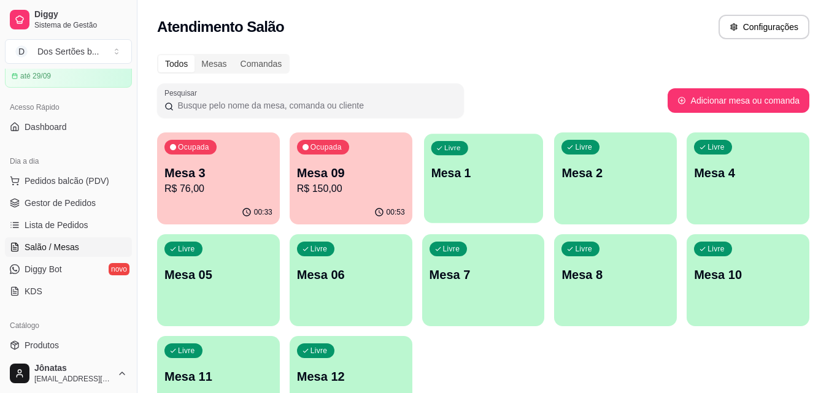
click at [481, 199] on div "Livre Mesa 1" at bounding box center [483, 171] width 119 height 75
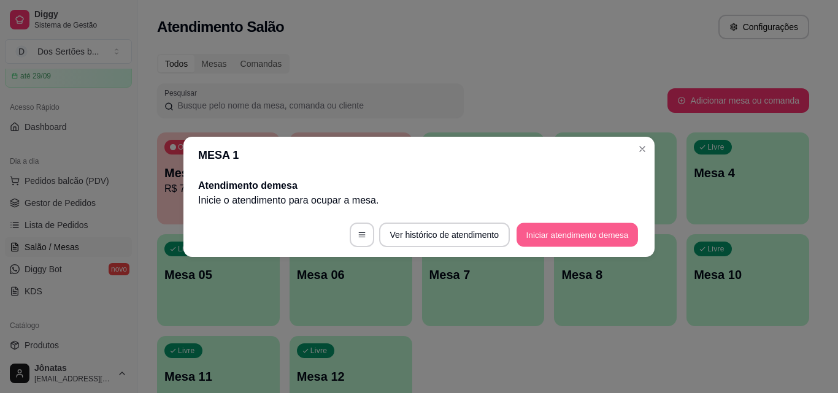
click at [593, 230] on button "Iniciar atendimento de mesa" at bounding box center [577, 235] width 121 height 24
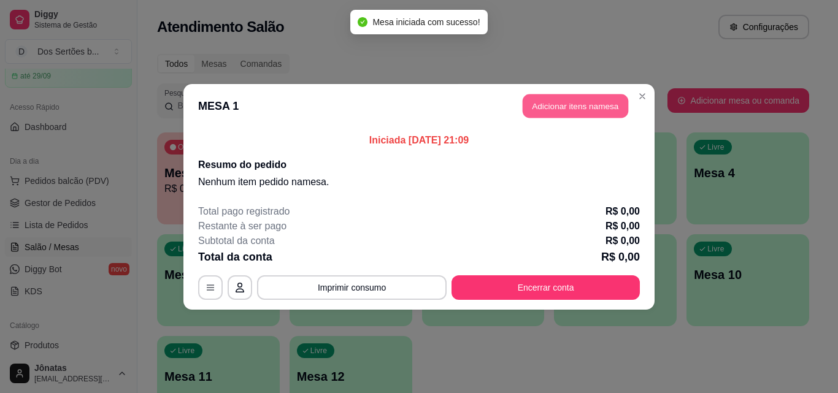
click at [566, 106] on button "Adicionar itens na mesa" at bounding box center [576, 106] width 106 height 24
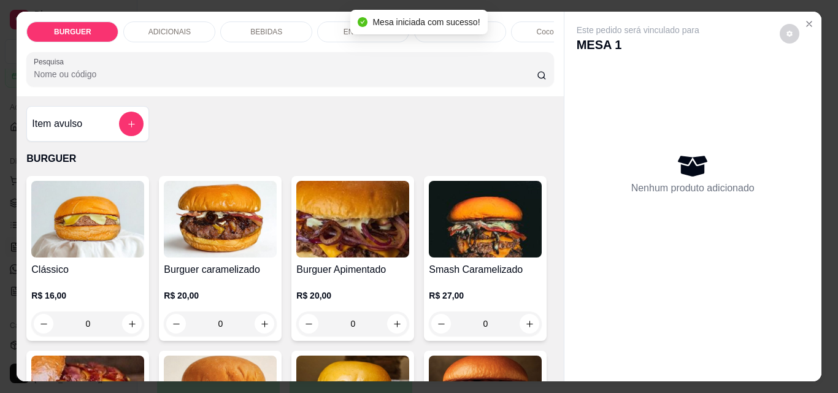
scroll to position [103, 0]
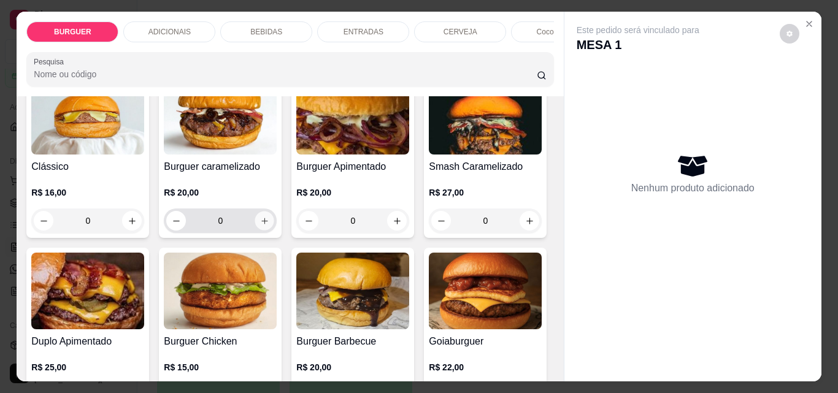
click at [256, 217] on button "increase-product-quantity" at bounding box center [264, 221] width 19 height 19
type input "1"
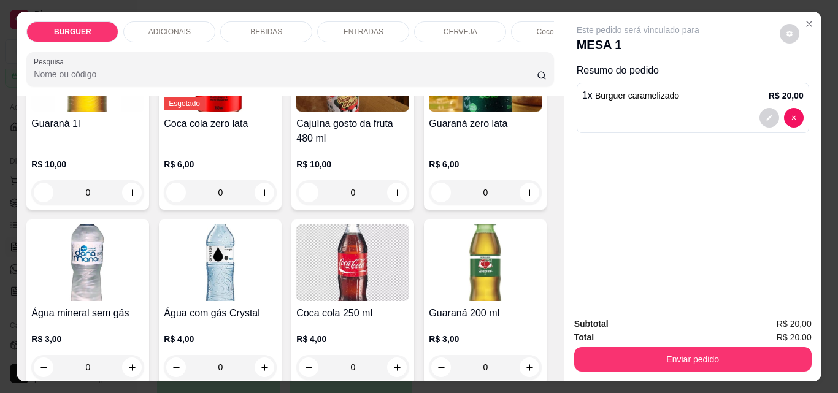
scroll to position [1486, 0]
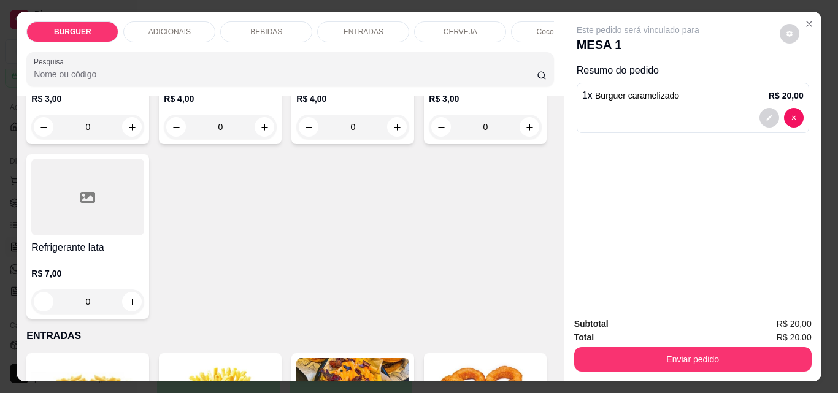
type input "1"
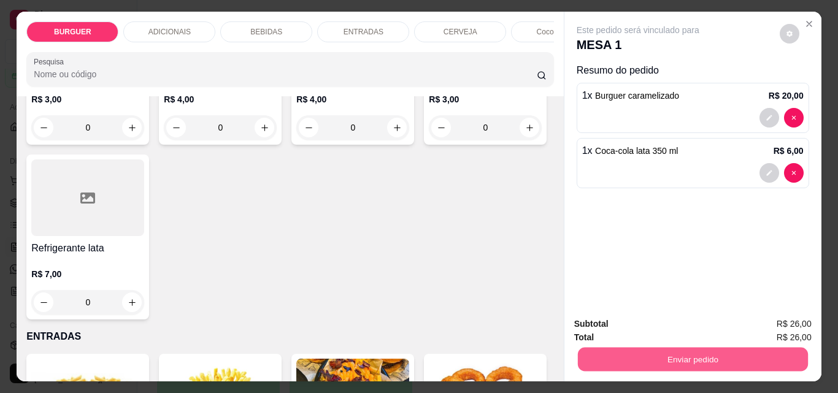
click at [620, 355] on button "Enviar pedido" at bounding box center [692, 359] width 230 height 24
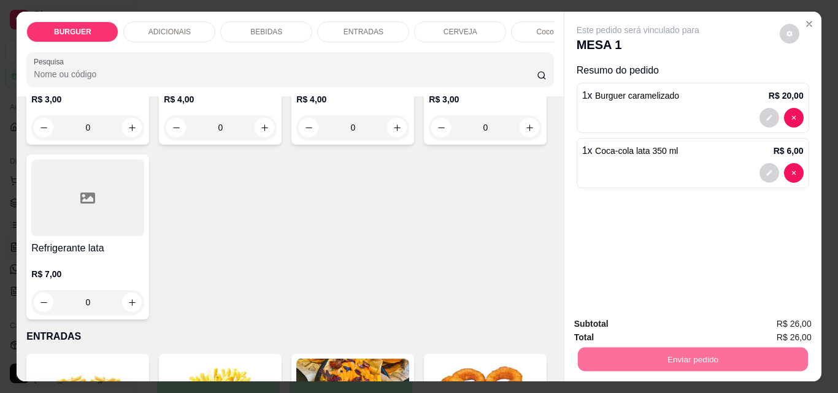
click at [787, 316] on button "Enviar pedido" at bounding box center [779, 324] width 69 height 23
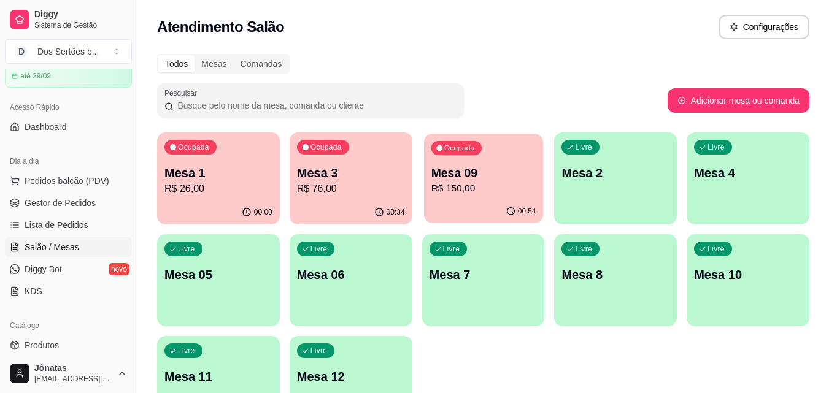
click at [465, 176] on p "Mesa 09" at bounding box center [483, 173] width 105 height 17
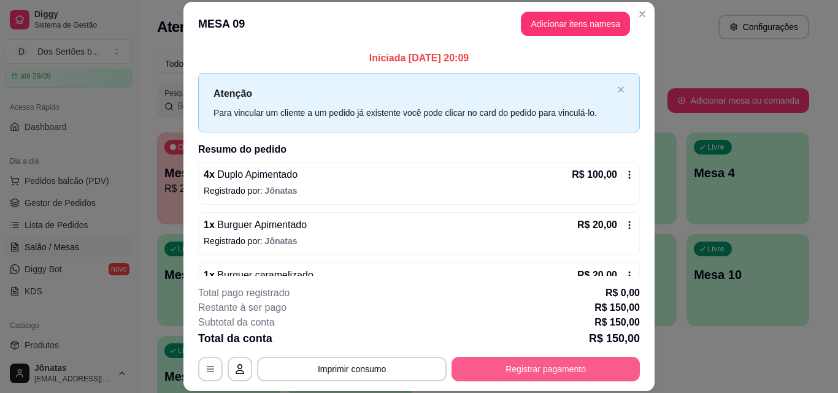
click at [541, 367] on button "Registrar pagamento" at bounding box center [546, 369] width 188 height 25
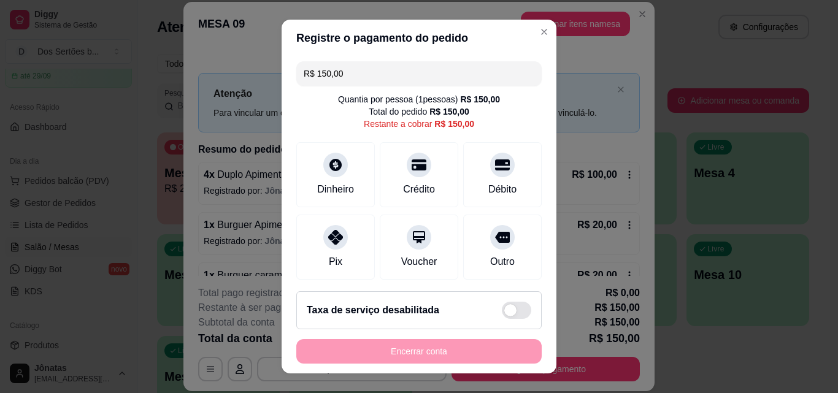
click at [343, 75] on input "R$ 150,00" at bounding box center [419, 73] width 231 height 25
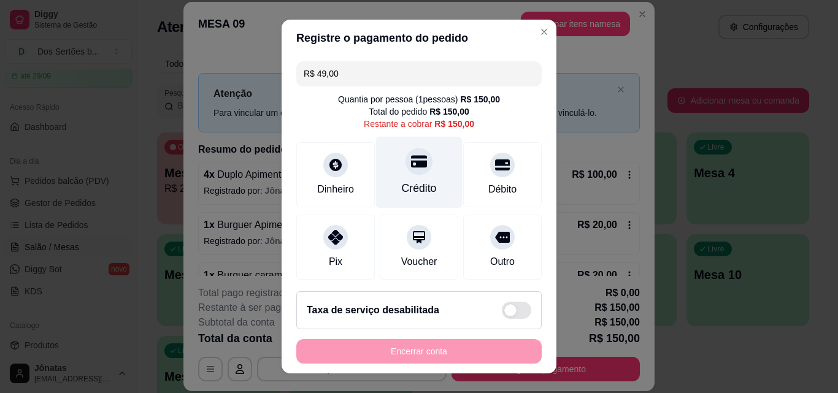
click at [390, 173] on div "Crédito" at bounding box center [419, 173] width 87 height 72
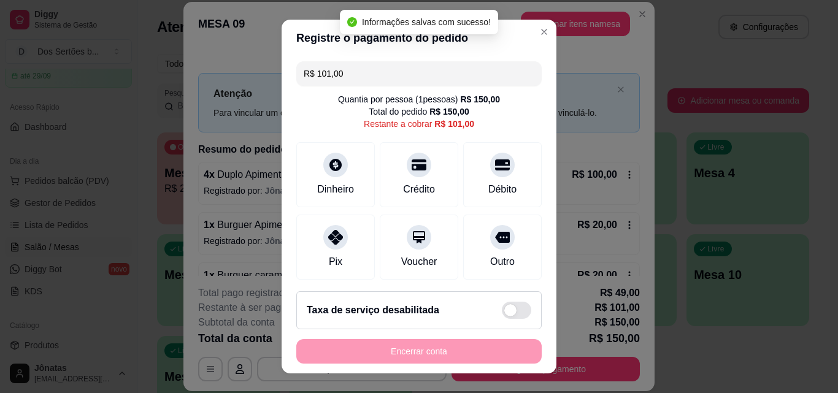
click at [348, 71] on input "R$ 101,00" at bounding box center [419, 73] width 231 height 25
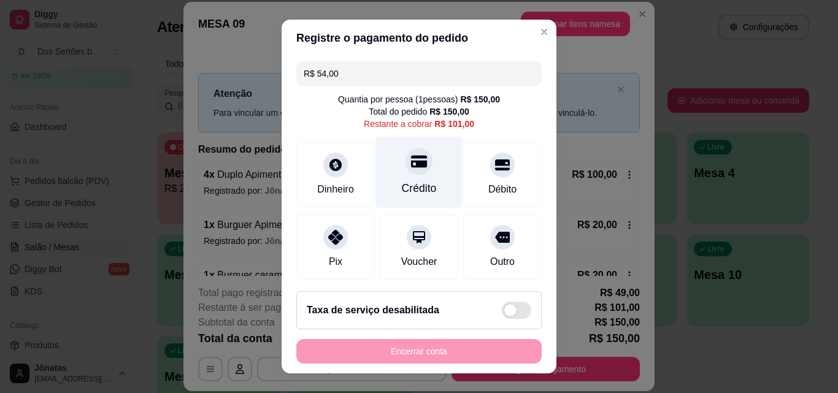
click at [411, 165] on icon at bounding box center [419, 162] width 16 height 12
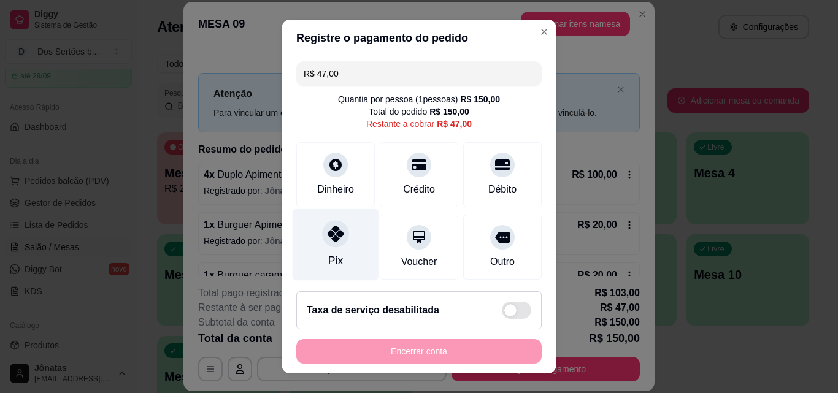
click at [349, 220] on div "Pix" at bounding box center [336, 245] width 87 height 72
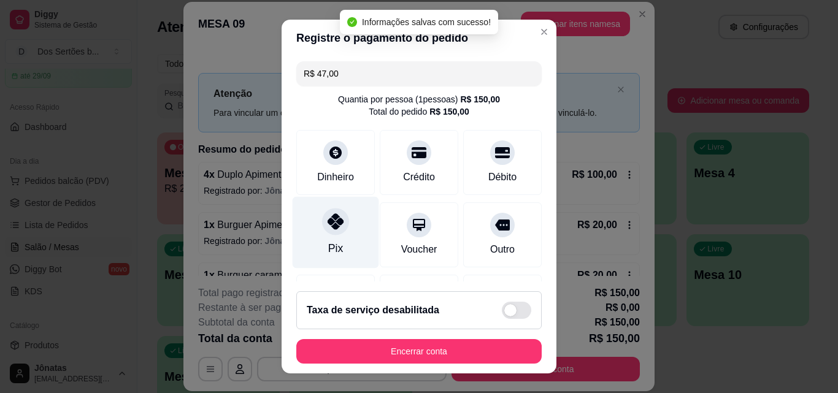
type input "R$ 0,00"
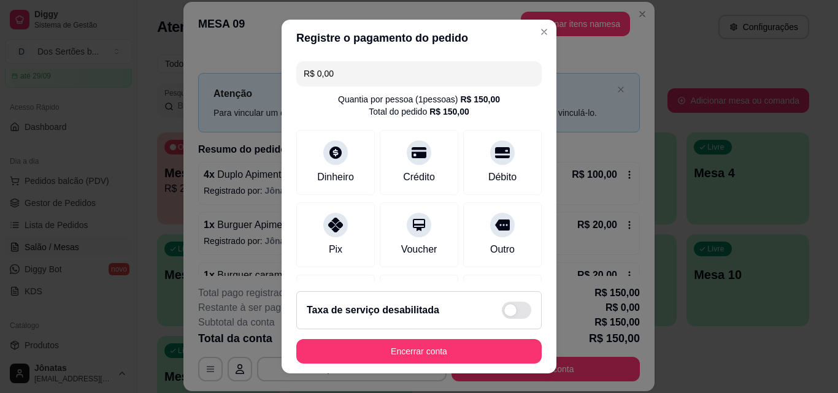
scroll to position [235, 0]
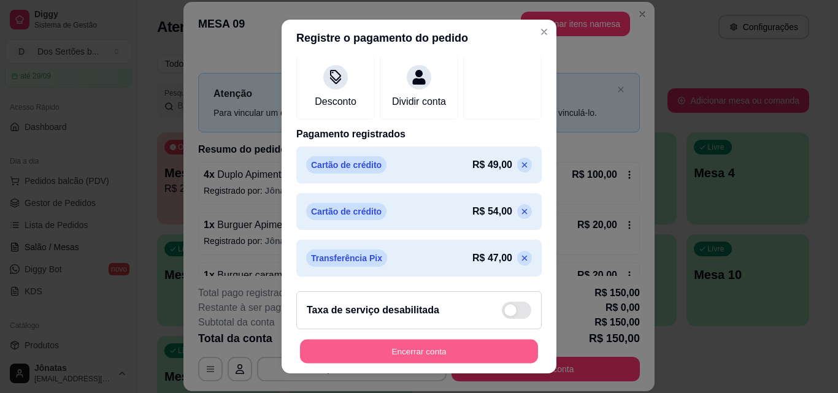
click at [461, 351] on button "Encerrar conta" at bounding box center [419, 352] width 238 height 24
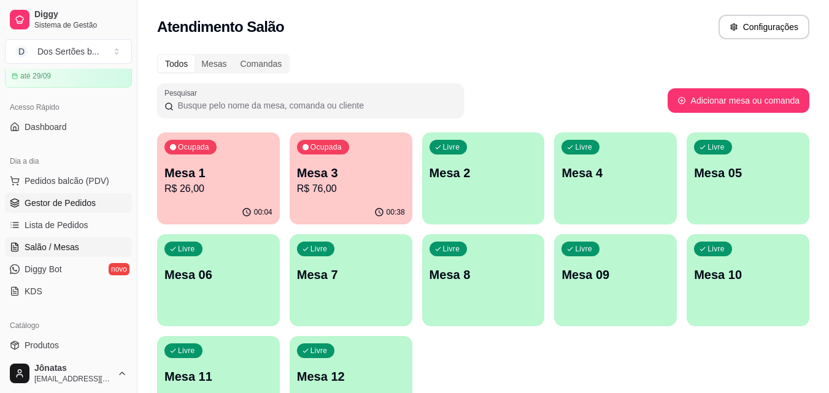
click at [84, 206] on span "Gestor de Pedidos" at bounding box center [60, 203] width 71 height 12
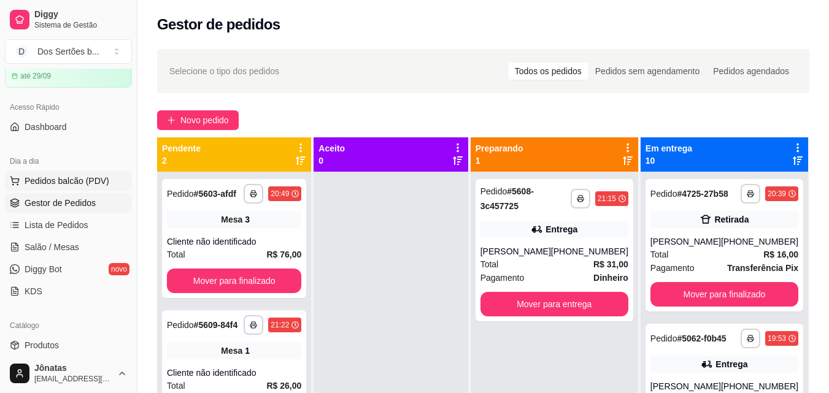
click at [85, 174] on button "Pedidos balcão (PDV)" at bounding box center [68, 181] width 127 height 20
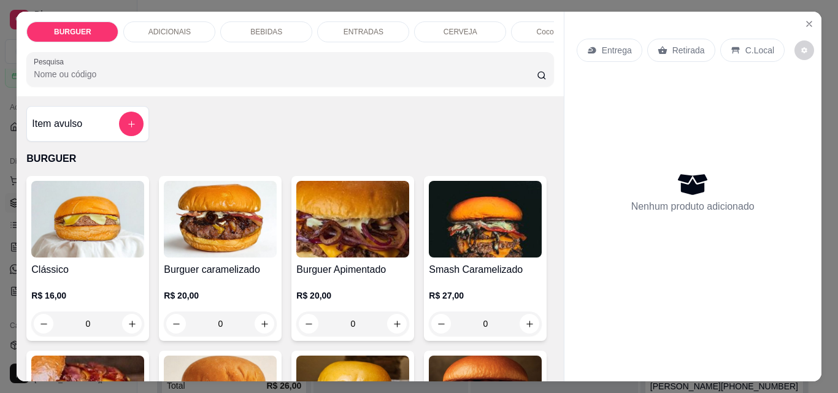
scroll to position [99, 0]
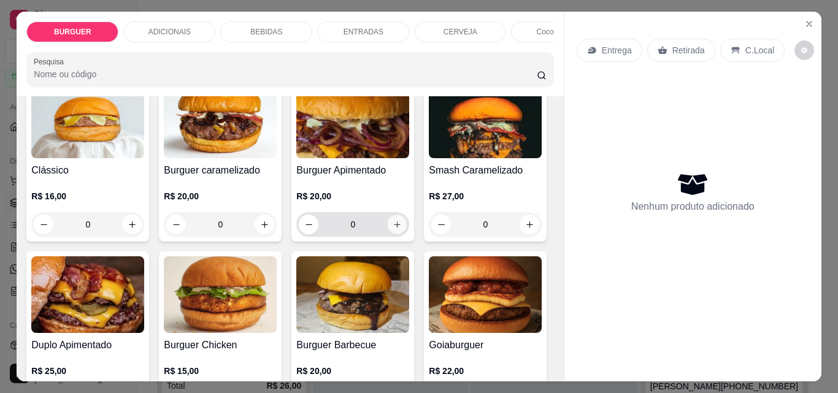
click at [393, 227] on icon "increase-product-quantity" at bounding box center [397, 224] width 9 height 9
type input "1"
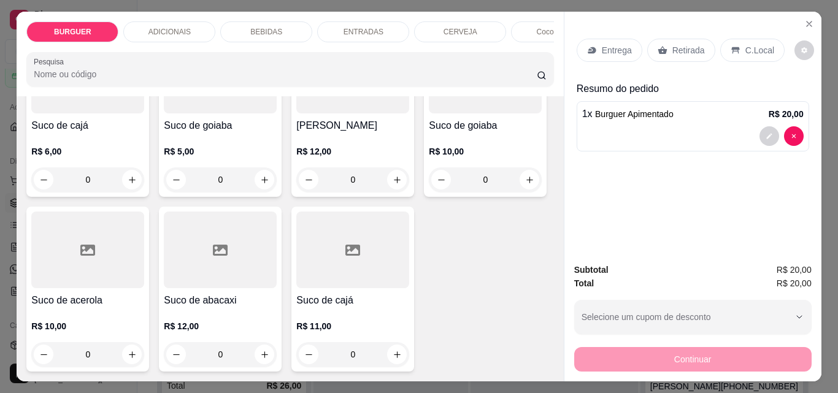
scroll to position [3326, 0]
type input "1"
click at [737, 44] on div "C.Local" at bounding box center [752, 50] width 64 height 23
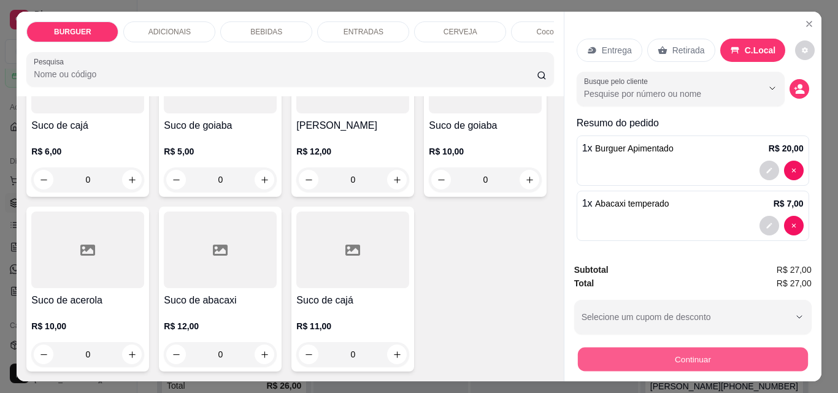
click at [712, 356] on button "Continuar" at bounding box center [692, 359] width 230 height 24
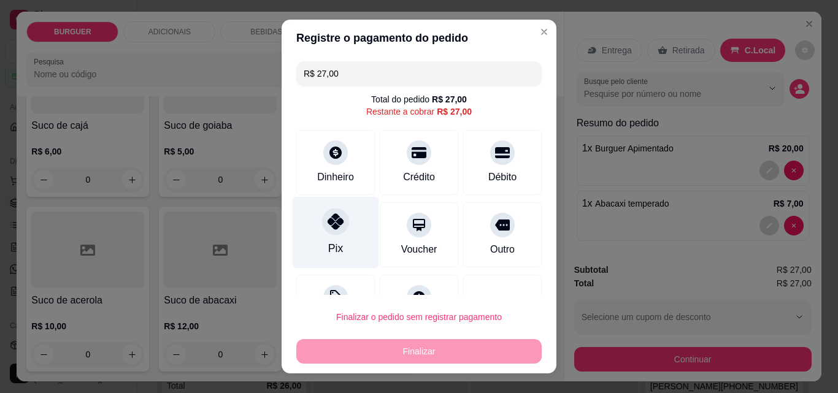
click at [333, 246] on div "Pix" at bounding box center [335, 248] width 15 height 16
type input "R$ 0,00"
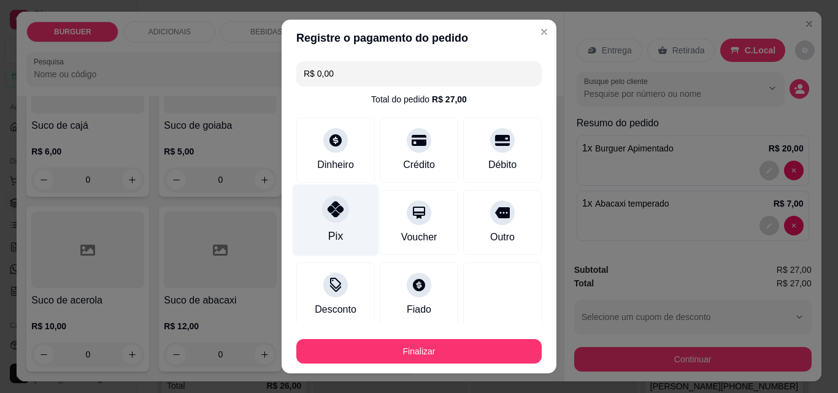
scroll to position [72, 0]
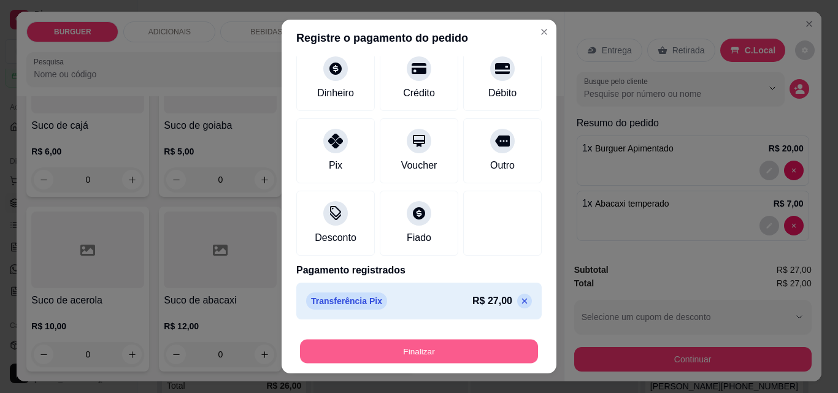
click at [437, 348] on button "Finalizar" at bounding box center [419, 352] width 238 height 24
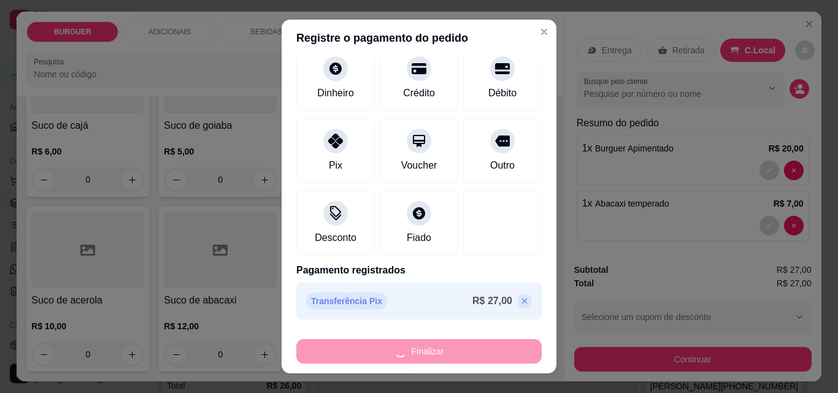
type input "0"
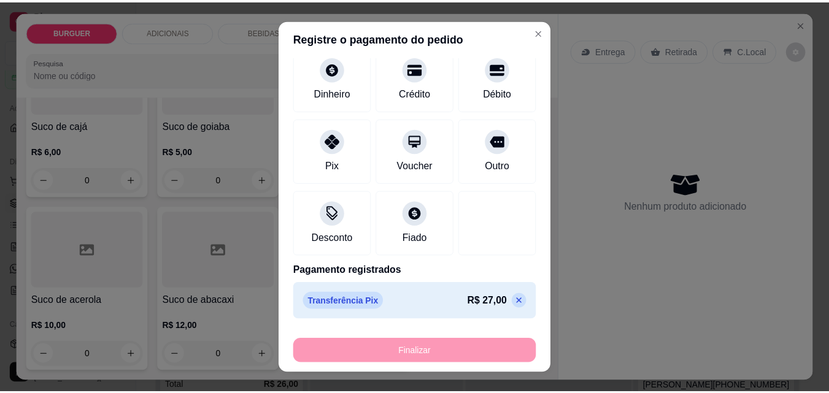
scroll to position [3325, 0]
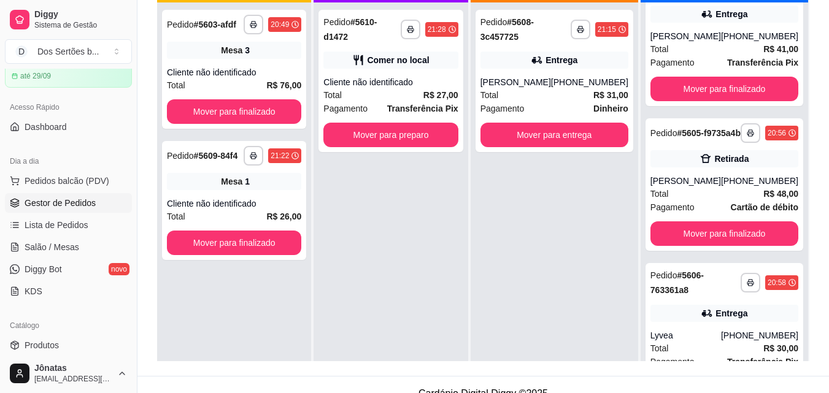
scroll to position [913, 0]
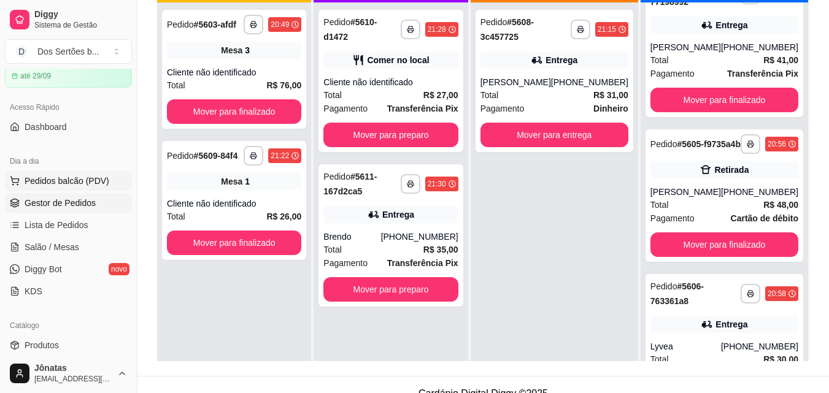
click at [24, 183] on button "Pedidos balcão (PDV)" at bounding box center [68, 181] width 127 height 20
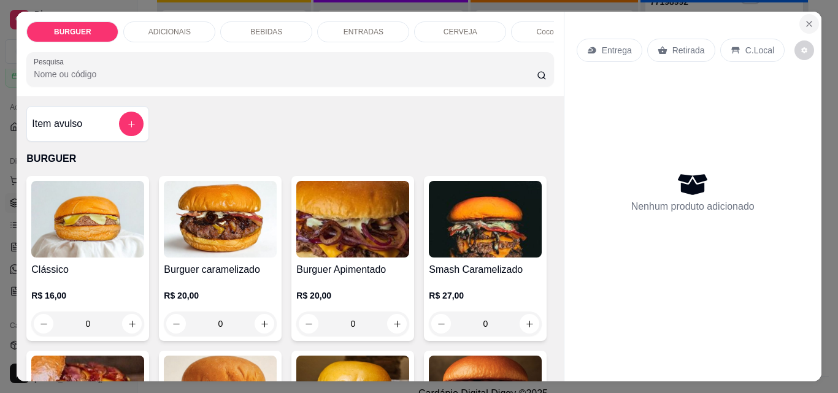
click at [809, 19] on icon "Close" at bounding box center [809, 24] width 10 height 10
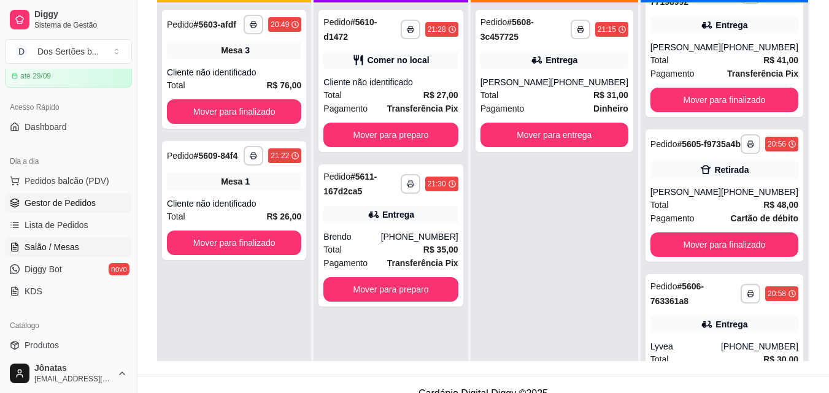
click at [72, 246] on span "Salão / Mesas" at bounding box center [52, 247] width 55 height 12
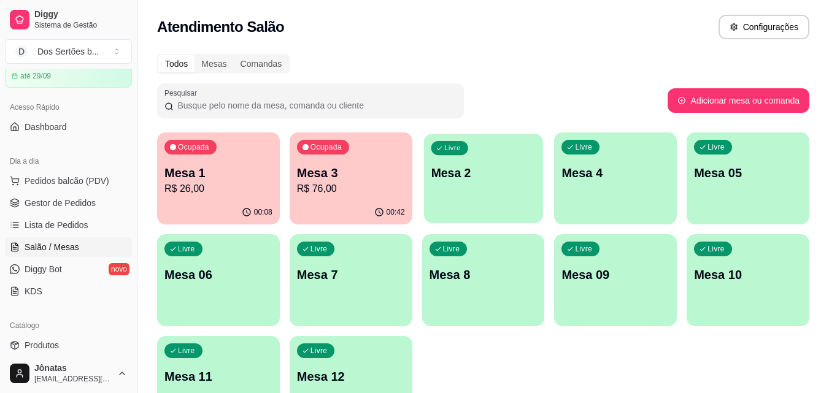
click at [480, 201] on div "Livre Mesa 2" at bounding box center [483, 171] width 119 height 75
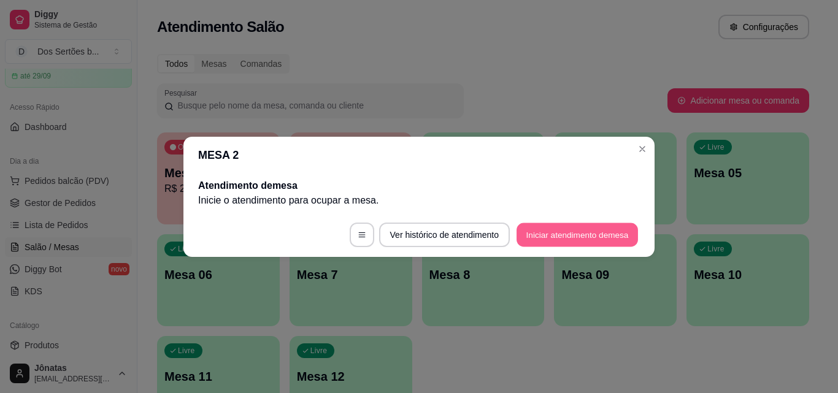
click at [596, 236] on button "Iniciar atendimento de mesa" at bounding box center [577, 235] width 121 height 24
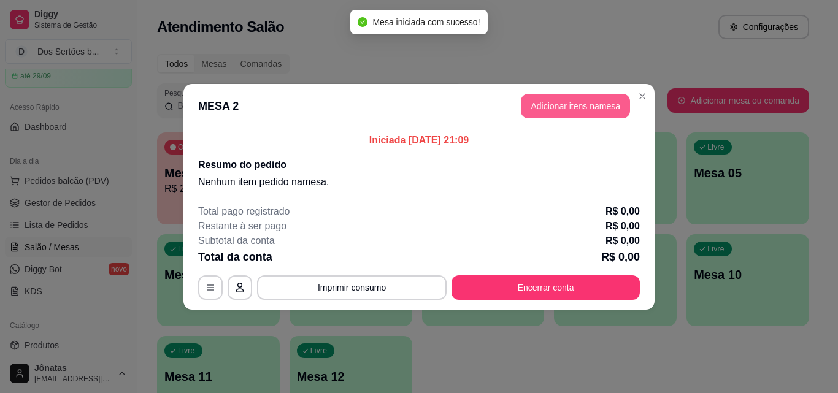
click at [541, 101] on button "Adicionar itens na mesa" at bounding box center [575, 106] width 109 height 25
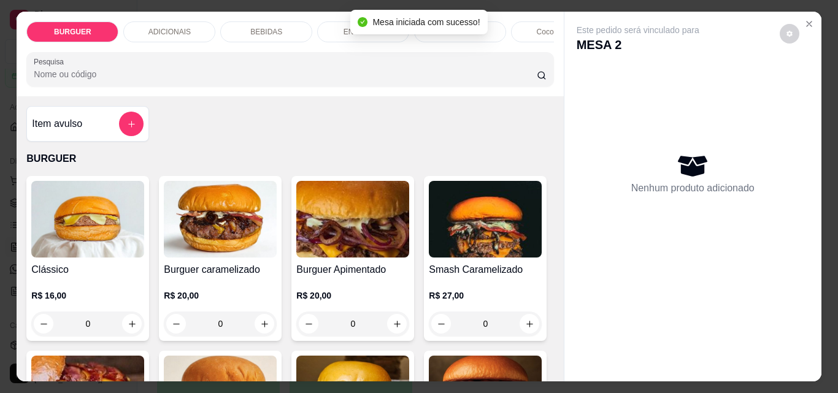
scroll to position [139, 0]
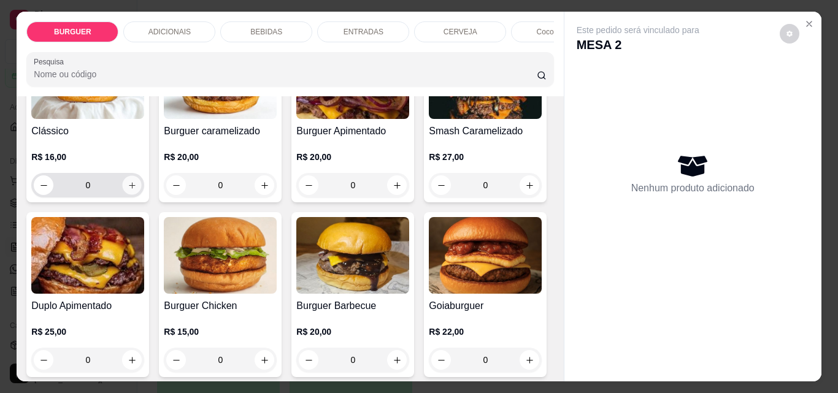
click at [131, 188] on icon "increase-product-quantity" at bounding box center [132, 185] width 6 height 6
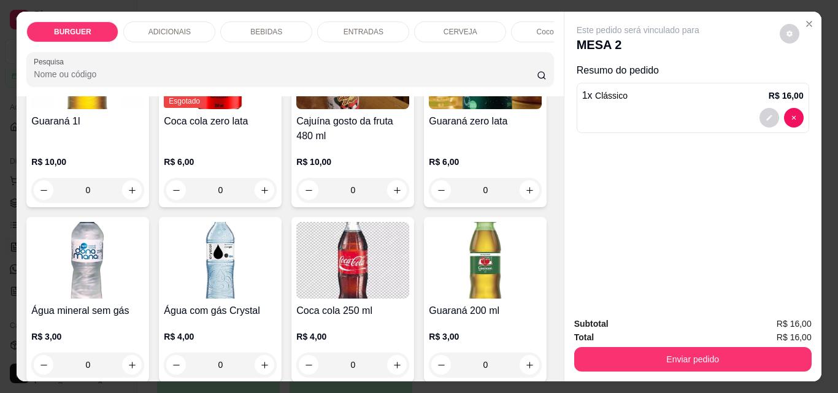
scroll to position [1413, 0]
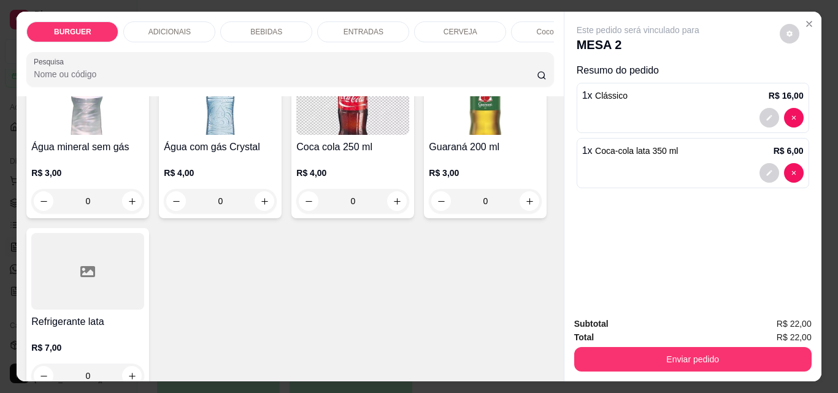
scroll to position [1413, 0]
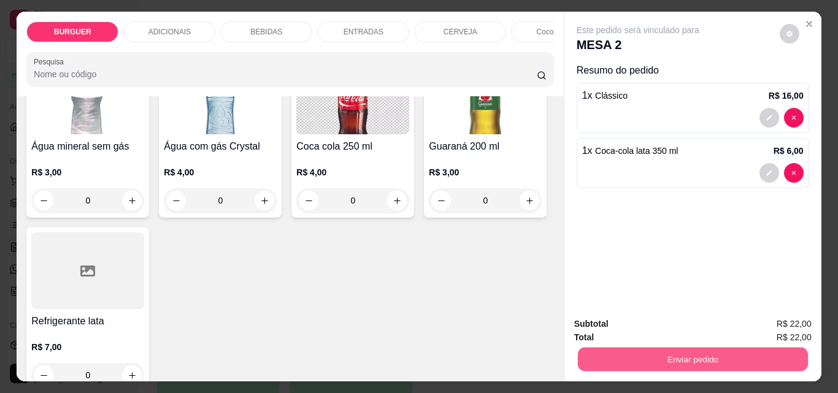
click at [604, 352] on button "Enviar pedido" at bounding box center [692, 359] width 230 height 24
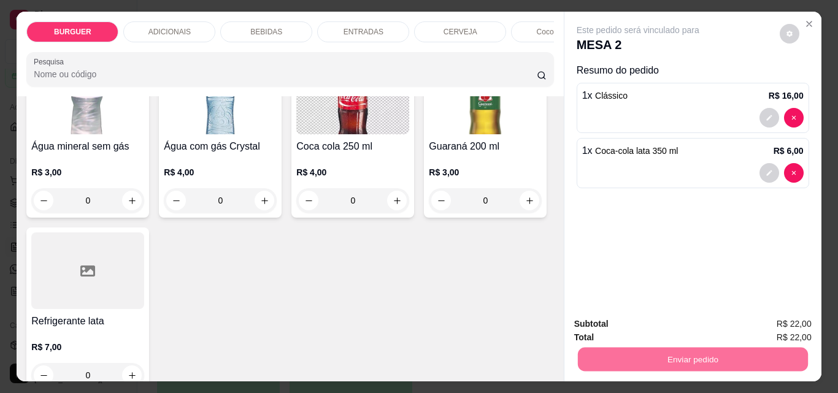
click at [771, 320] on button "Enviar pedido" at bounding box center [779, 324] width 67 height 23
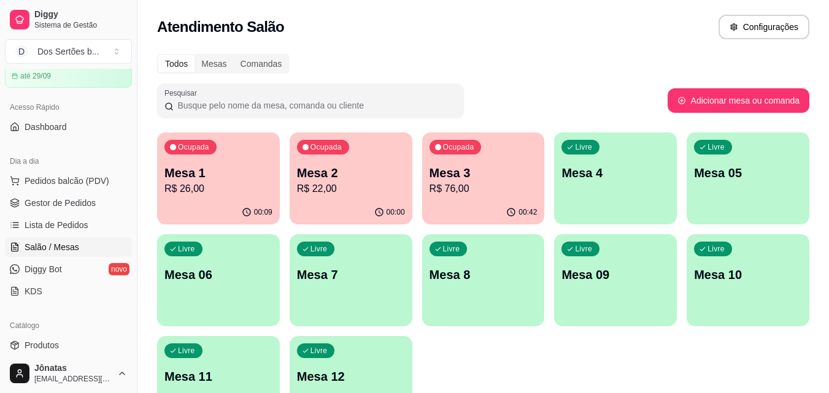
click at [342, 175] on p "Mesa 2" at bounding box center [351, 172] width 108 height 17
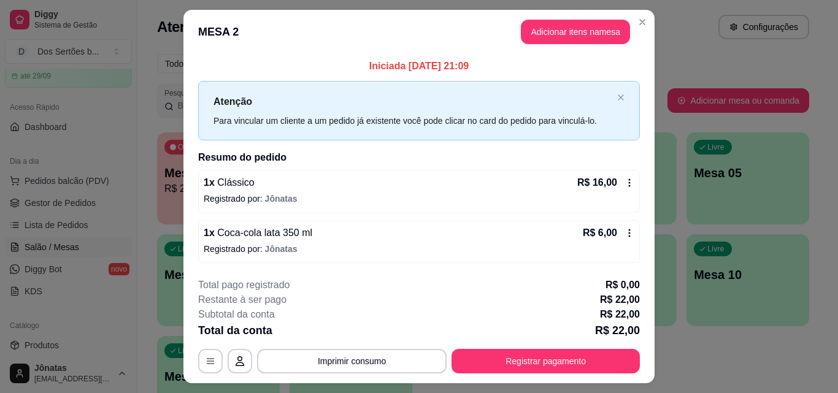
click at [625, 234] on icon at bounding box center [630, 233] width 10 height 10
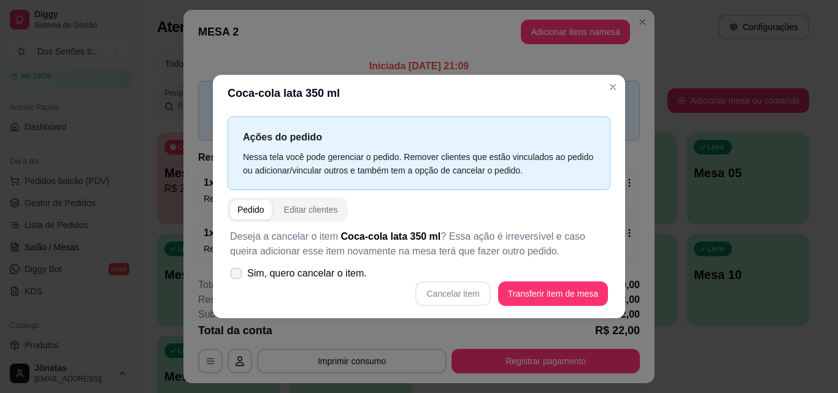
click at [235, 271] on icon at bounding box center [235, 273] width 9 height 7
click at [235, 275] on input "Sim, quero cancelar o item." at bounding box center [233, 279] width 8 height 8
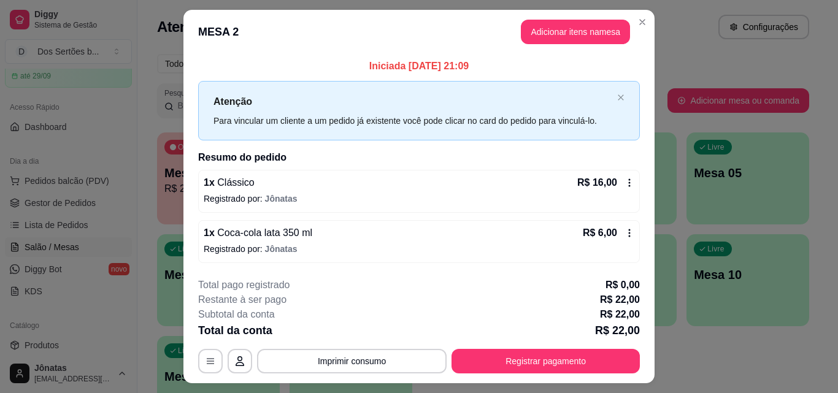
click at [625, 233] on icon at bounding box center [630, 233] width 10 height 10
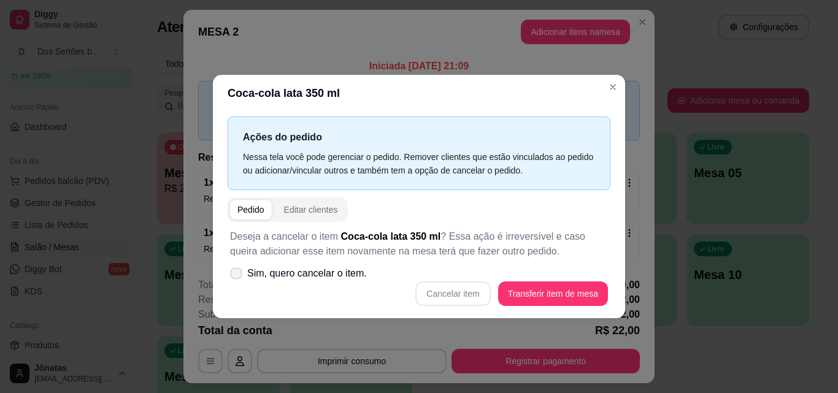
click at [234, 272] on icon at bounding box center [235, 273] width 9 height 7
click at [234, 275] on input "Sim, quero cancelar o item." at bounding box center [233, 279] width 8 height 8
click at [467, 296] on button "Cancelar item" at bounding box center [453, 294] width 73 height 24
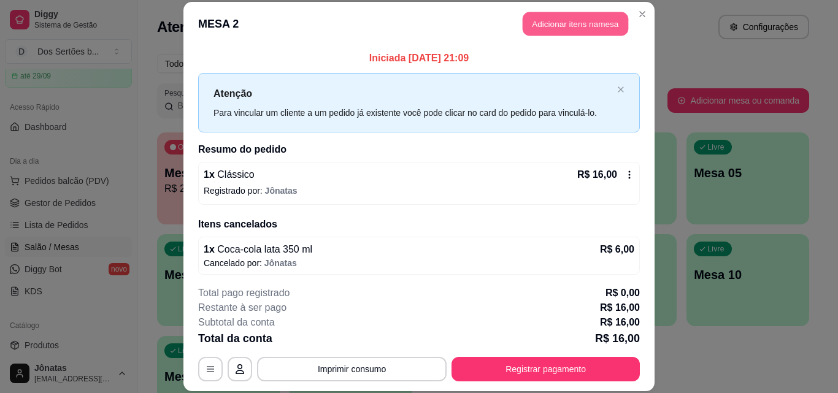
click at [558, 24] on button "Adicionar itens na mesa" at bounding box center [576, 24] width 106 height 24
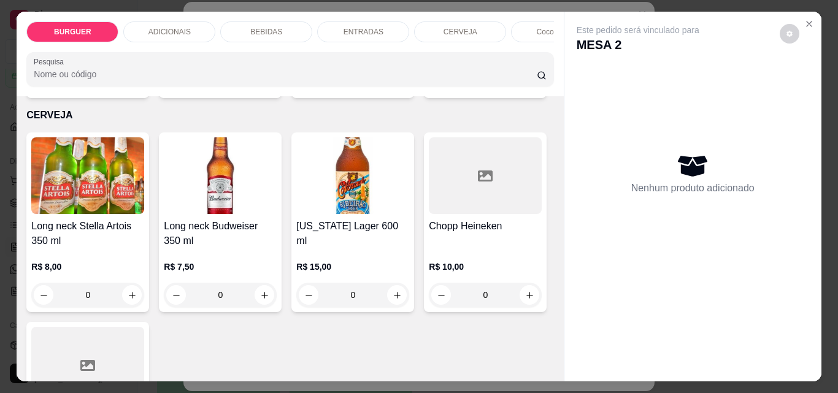
scroll to position [1999, 0]
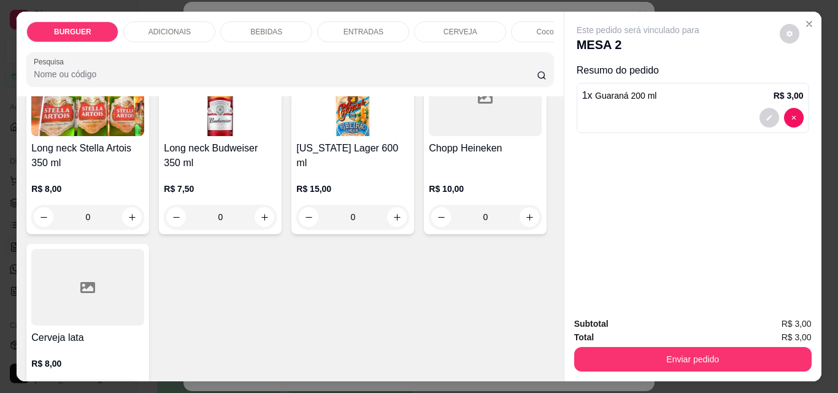
scroll to position [2000, 0]
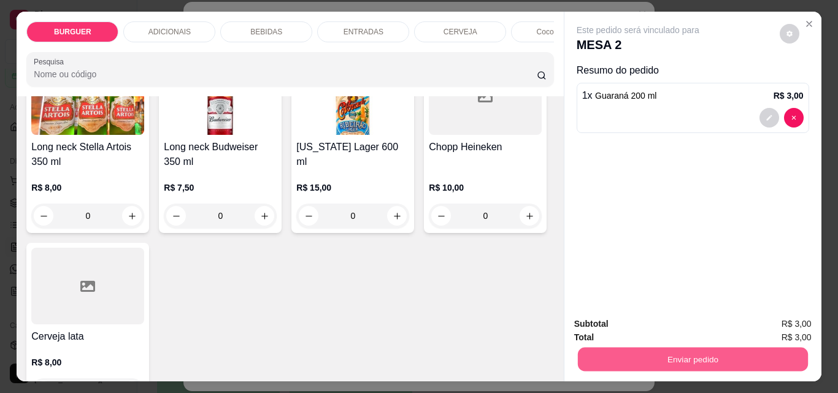
click at [668, 355] on button "Enviar pedido" at bounding box center [692, 359] width 230 height 24
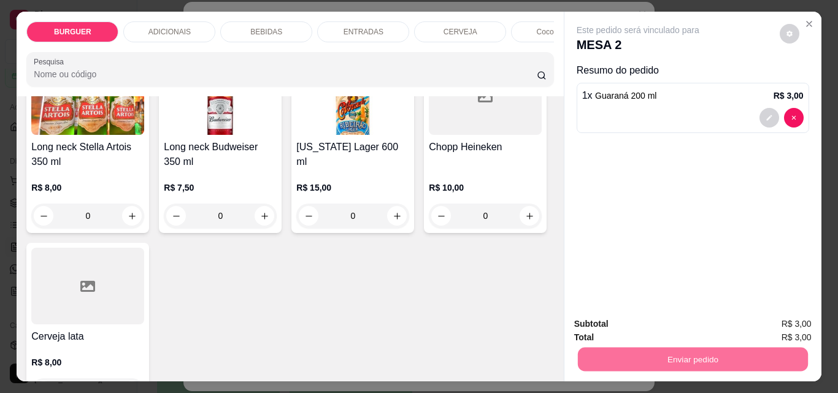
click at [766, 315] on button "Enviar pedido" at bounding box center [779, 324] width 67 height 23
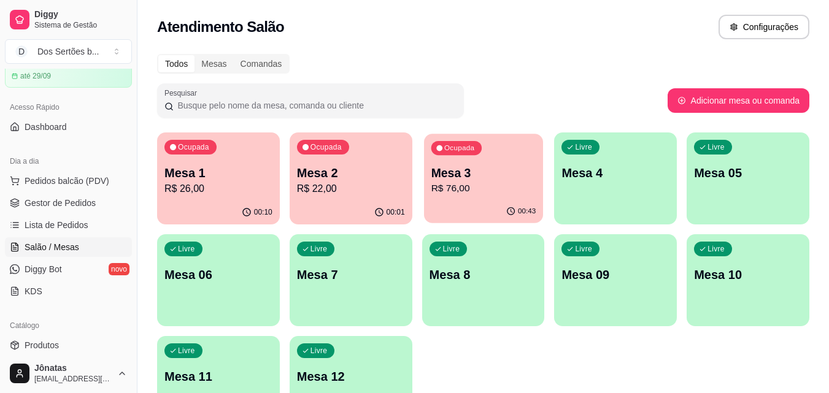
click at [480, 175] on p "Mesa 3" at bounding box center [483, 173] width 105 height 17
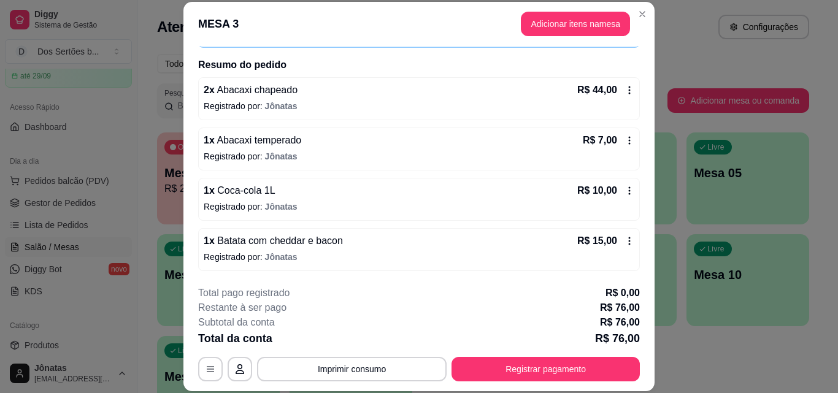
scroll to position [37, 0]
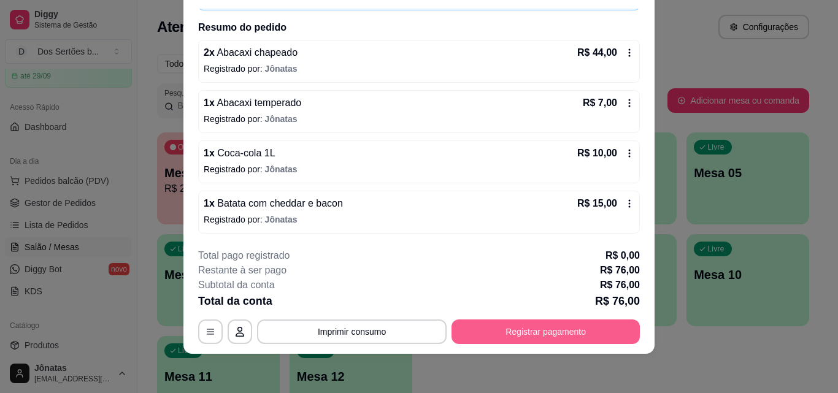
click at [554, 327] on button "Registrar pagamento" at bounding box center [546, 332] width 188 height 25
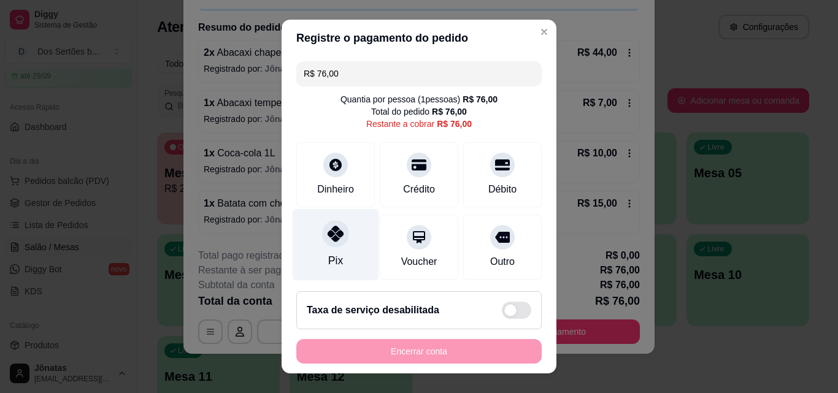
click at [317, 247] on div "Pix" at bounding box center [336, 245] width 87 height 72
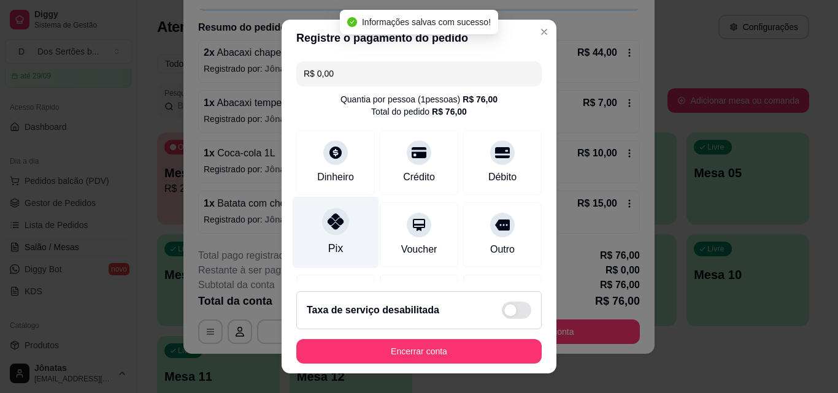
scroll to position [142, 0]
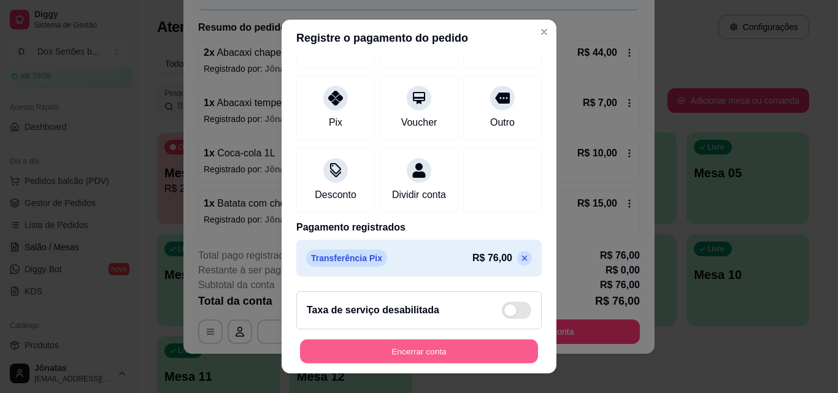
click at [479, 355] on button "Encerrar conta" at bounding box center [419, 352] width 238 height 24
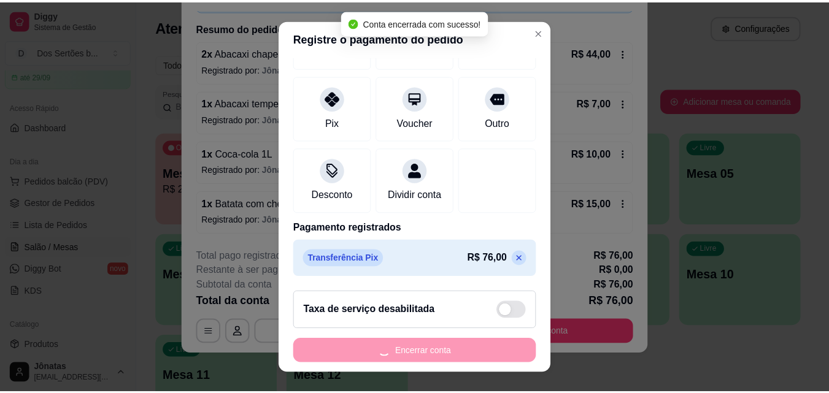
scroll to position [0, 0]
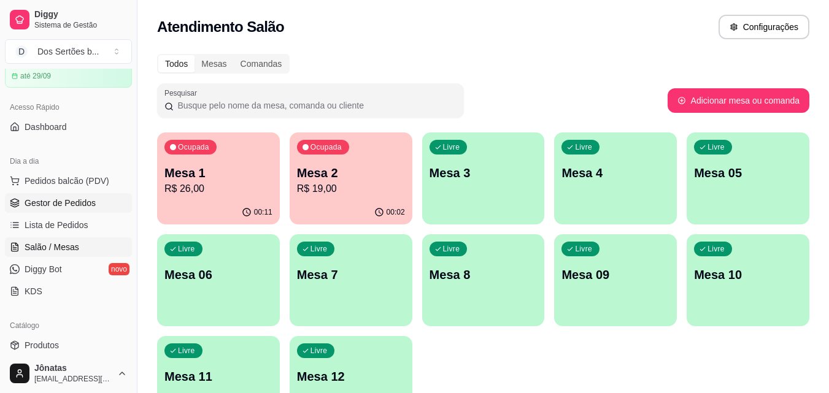
click at [43, 202] on span "Gestor de Pedidos" at bounding box center [60, 203] width 71 height 12
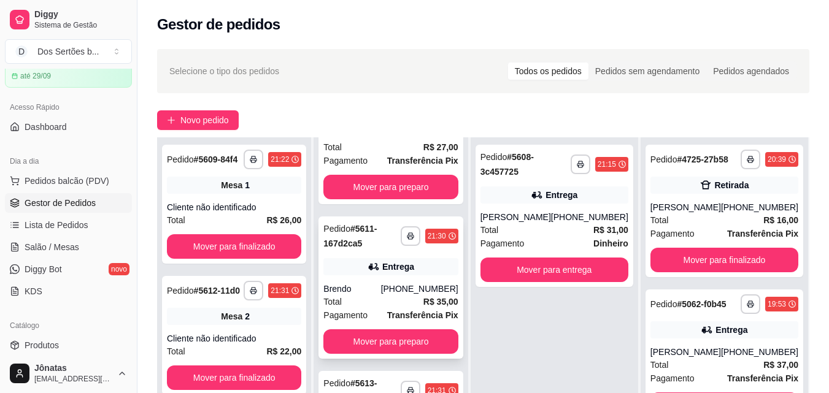
scroll to position [151, 0]
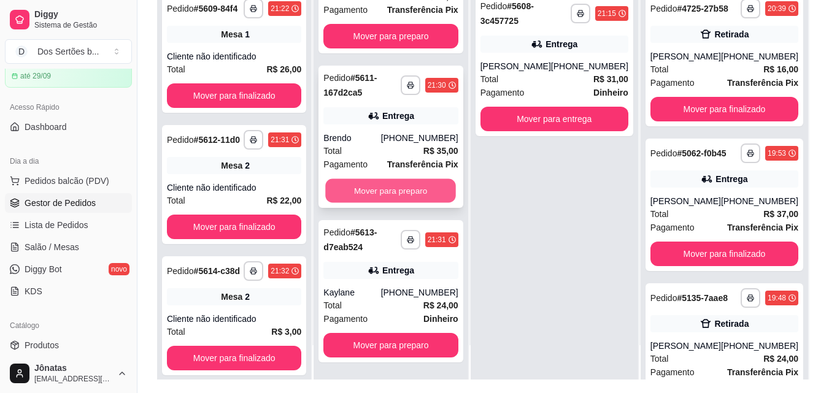
click at [387, 188] on button "Mover para preparo" at bounding box center [391, 191] width 131 height 24
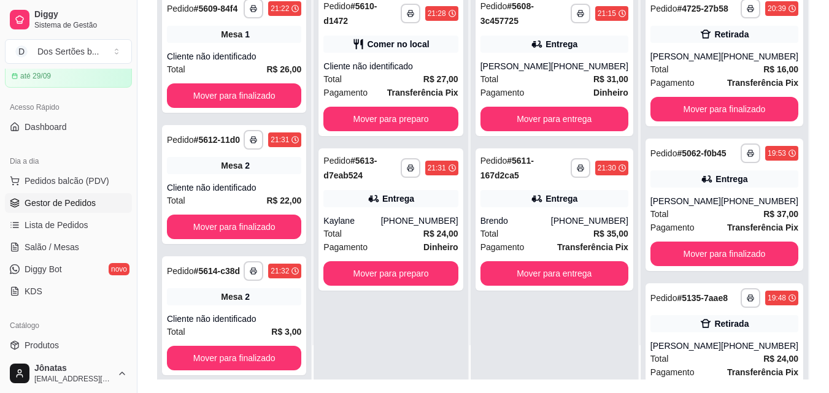
scroll to position [0, 0]
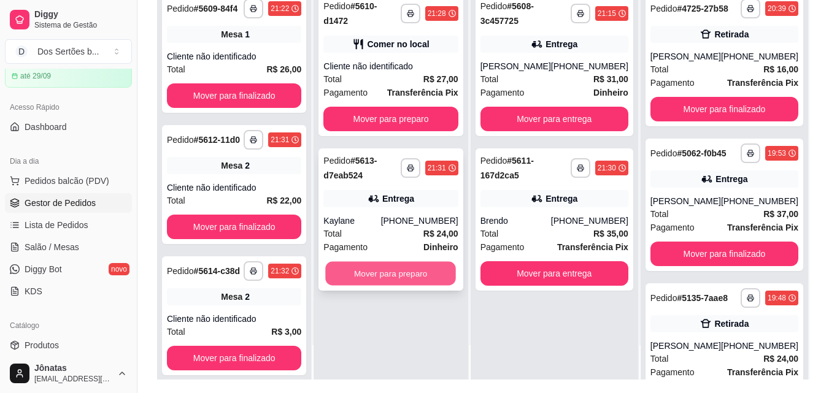
click at [438, 262] on button "Mover para preparo" at bounding box center [391, 274] width 131 height 24
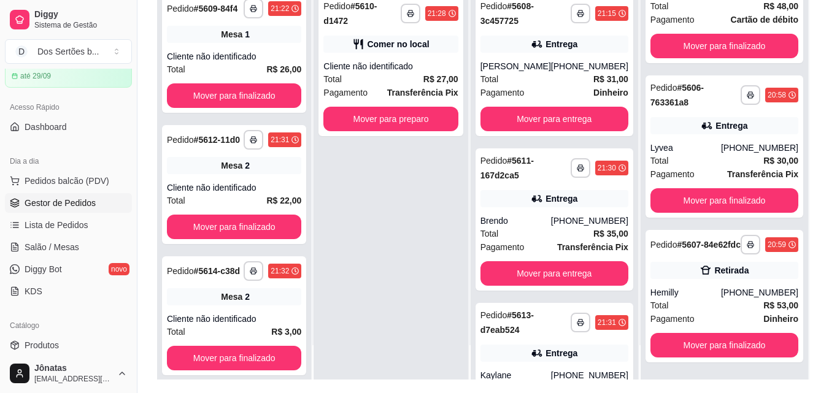
scroll to position [1164, 0]
click at [735, 193] on button "Mover para finalizado" at bounding box center [724, 201] width 144 height 24
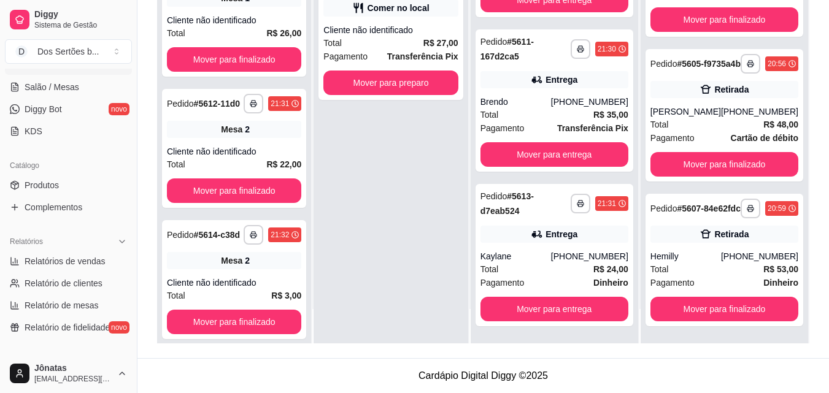
scroll to position [375, 0]
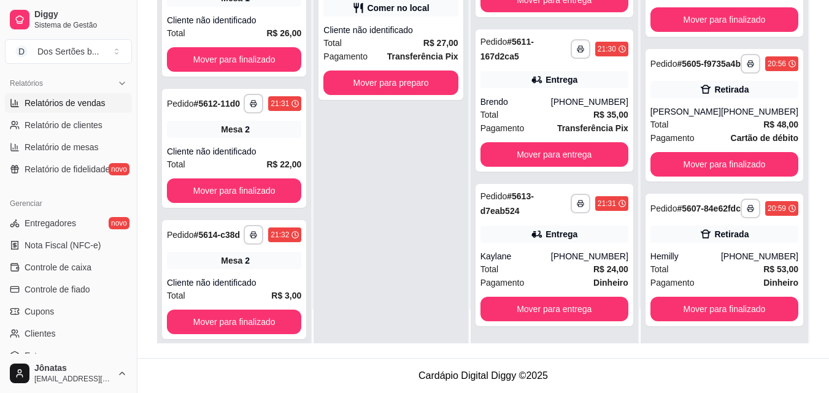
click at [11, 103] on icon at bounding box center [14, 102] width 7 height 7
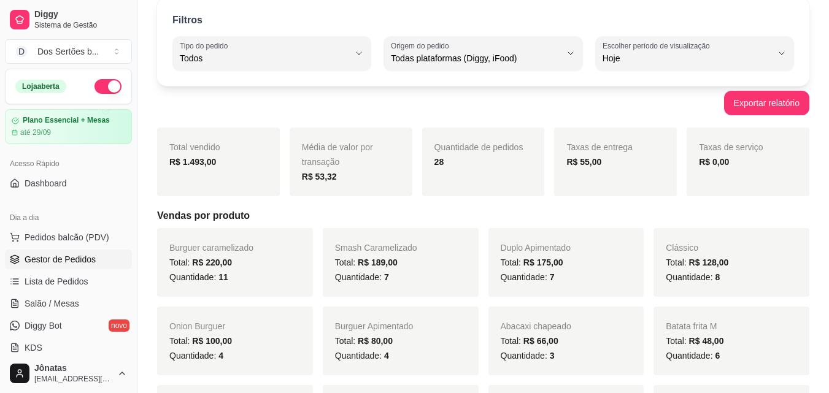
click at [34, 252] on link "Gestor de Pedidos" at bounding box center [68, 260] width 127 height 20
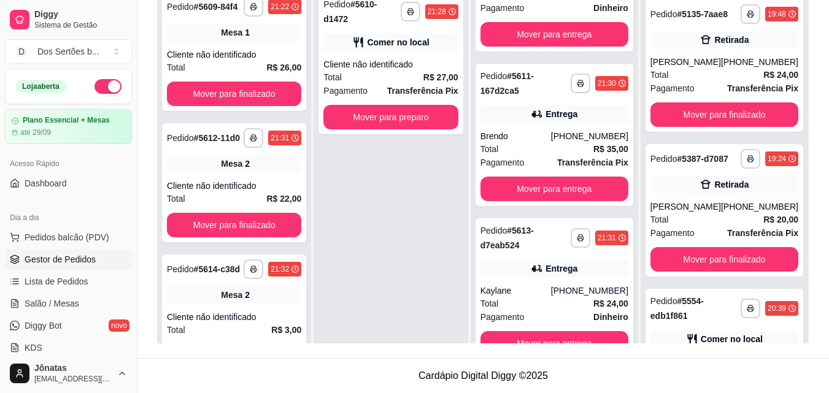
scroll to position [377, 0]
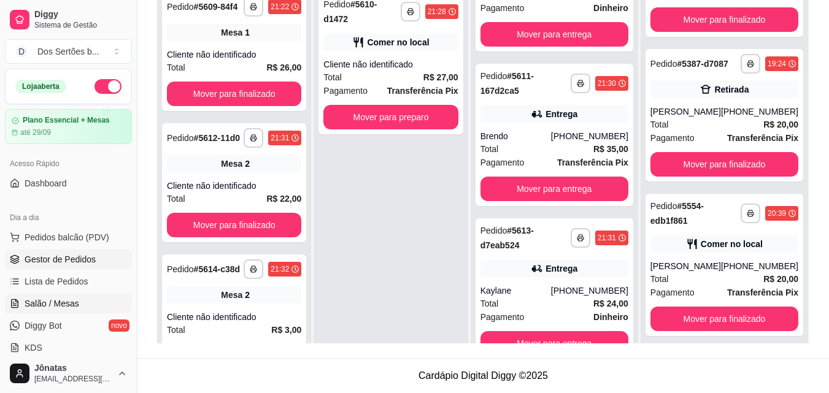
click at [66, 299] on span "Salão / Mesas" at bounding box center [52, 304] width 55 height 12
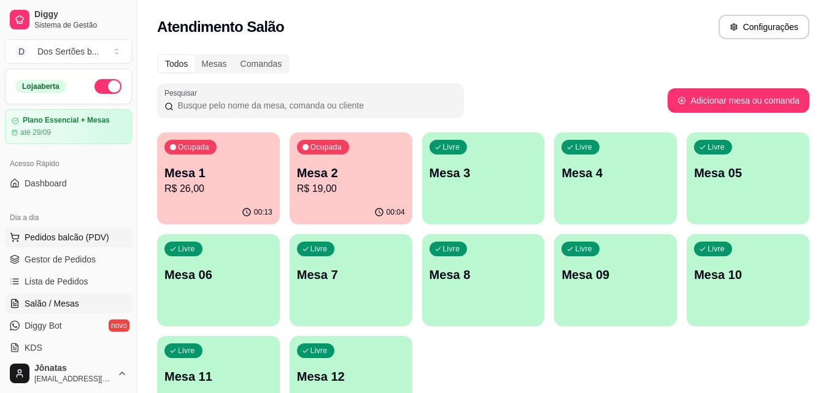
click at [37, 236] on span "Pedidos balcão (PDV)" at bounding box center [67, 237] width 85 height 12
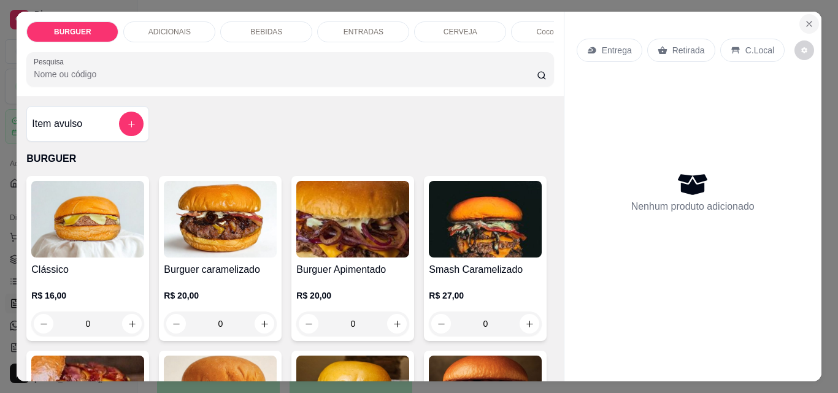
click at [810, 16] on button "Close" at bounding box center [809, 24] width 20 height 20
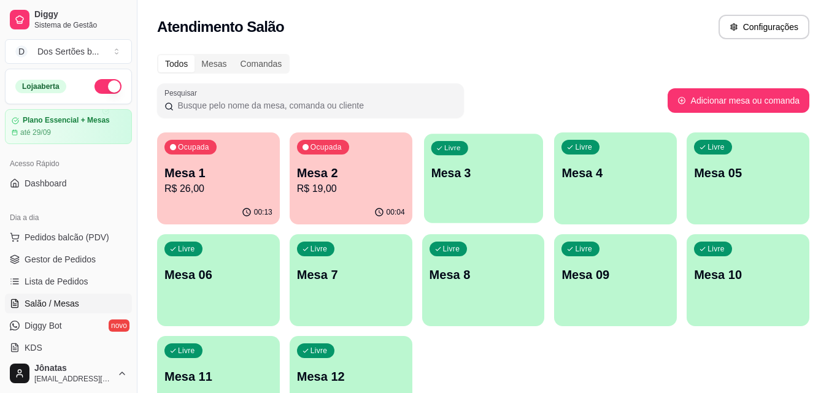
click at [487, 191] on div "Livre Mesa 3" at bounding box center [483, 171] width 119 height 75
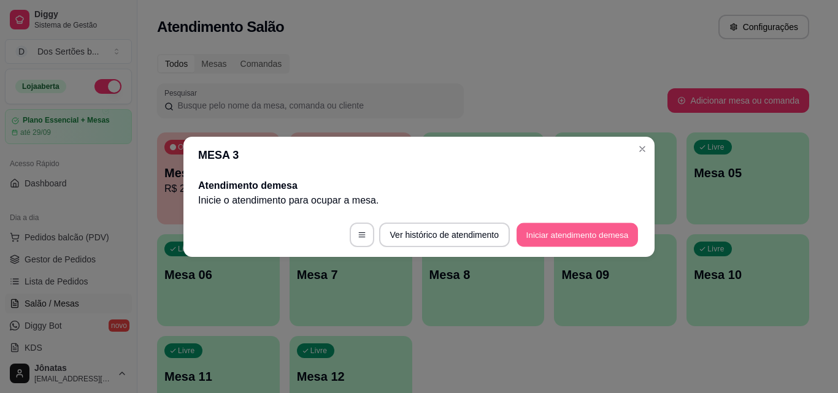
click at [552, 234] on button "Iniciar atendimento de mesa" at bounding box center [577, 235] width 121 height 24
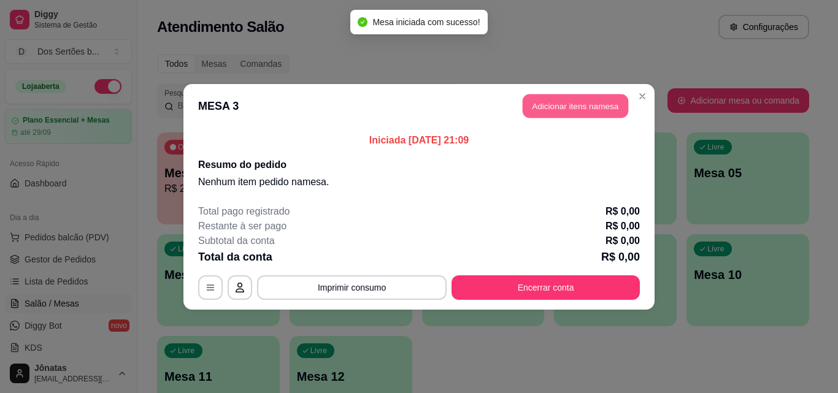
click at [553, 110] on button "Adicionar itens na mesa" at bounding box center [576, 106] width 106 height 24
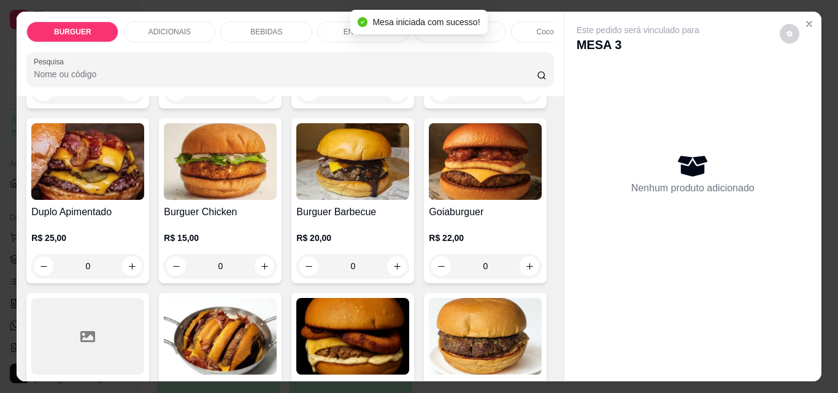
scroll to position [134, 0]
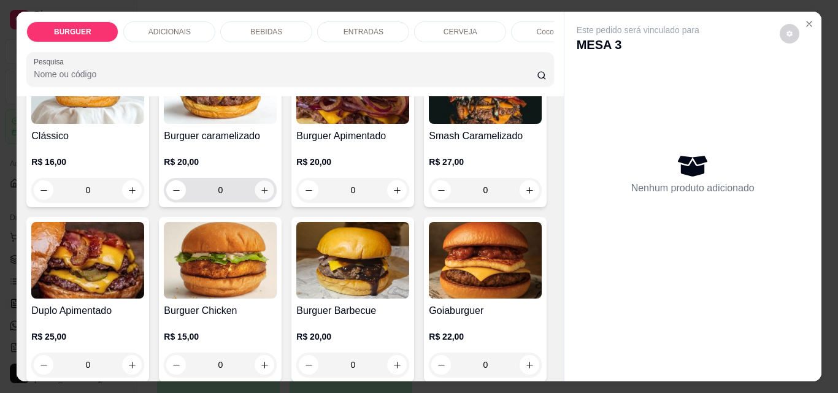
click at [262, 193] on icon "increase-product-quantity" at bounding box center [264, 190] width 6 height 6
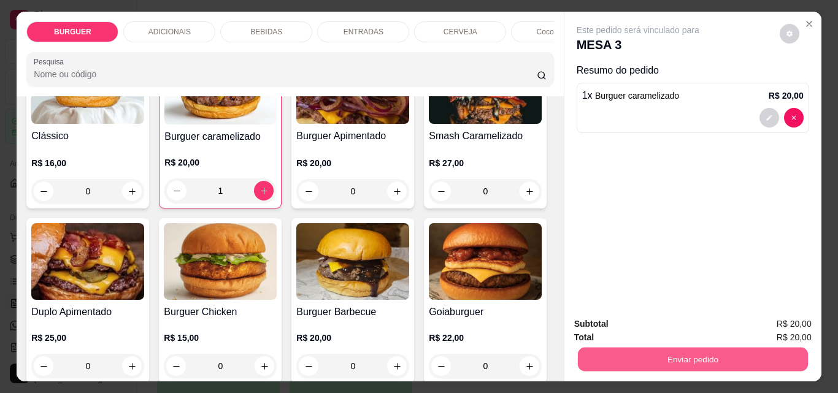
click at [699, 352] on button "Enviar pedido" at bounding box center [692, 359] width 230 height 24
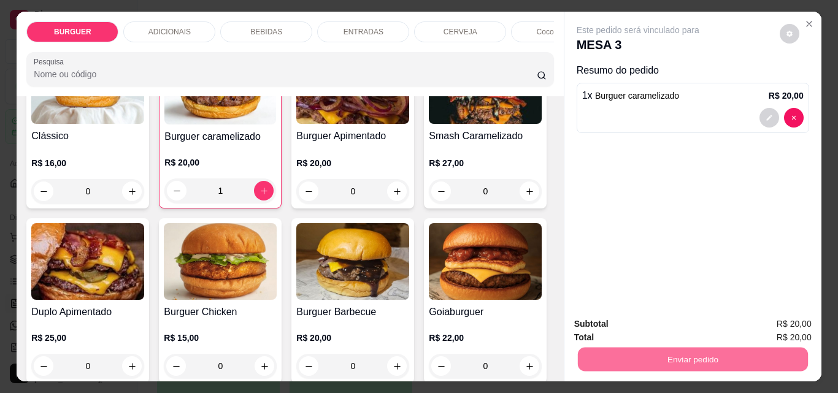
click at [771, 322] on button "Enviar pedido" at bounding box center [779, 324] width 67 height 23
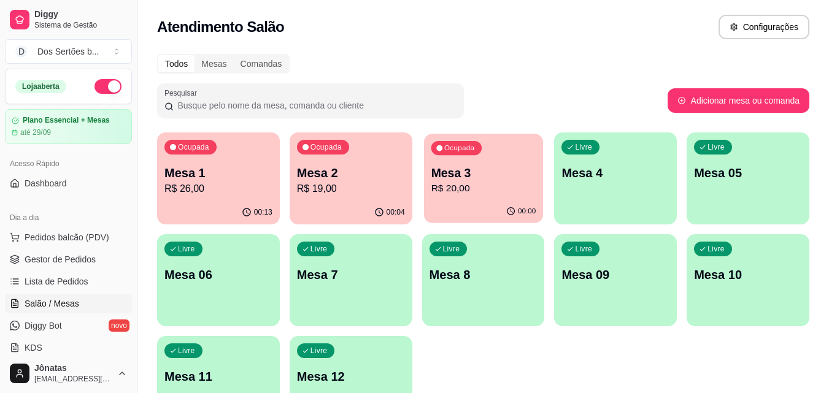
click at [436, 185] on p "R$ 20,00" at bounding box center [483, 189] width 105 height 14
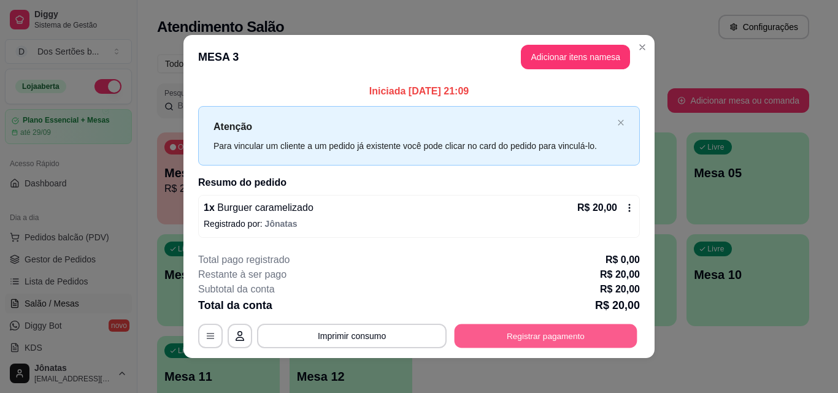
click at [569, 333] on button "Registrar pagamento" at bounding box center [546, 337] width 183 height 24
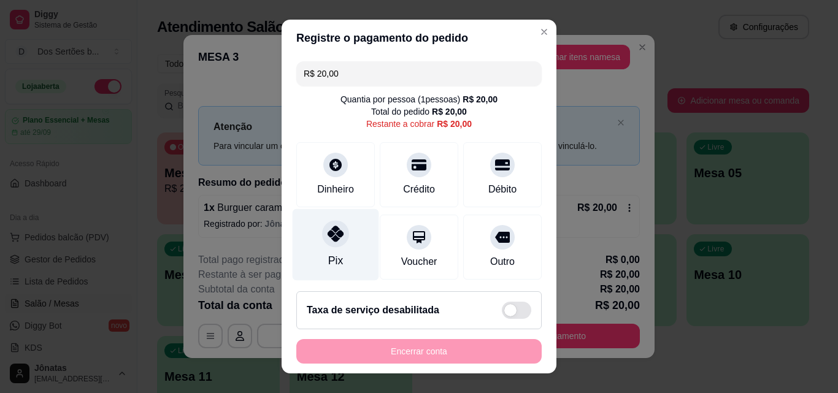
click at [340, 252] on div "Pix" at bounding box center [336, 245] width 87 height 72
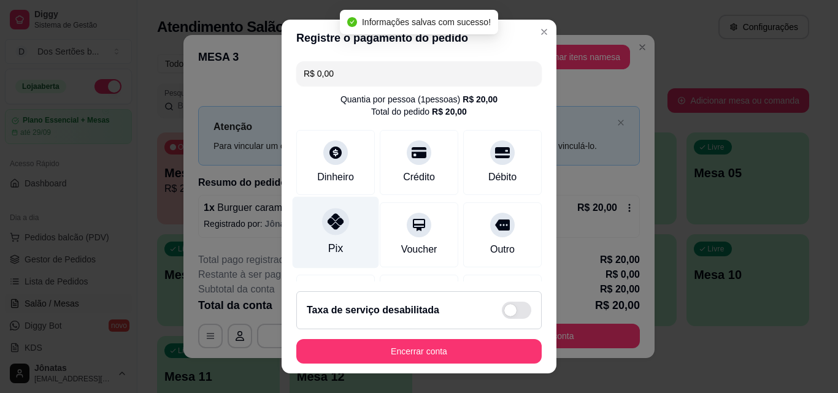
scroll to position [142, 0]
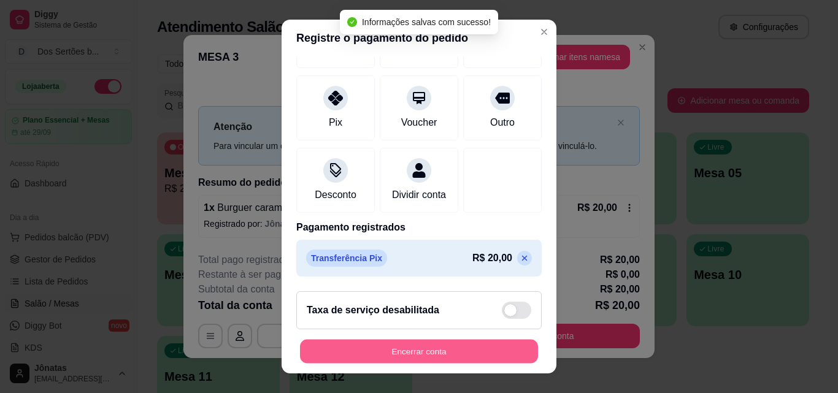
click at [506, 350] on button "Encerrar conta" at bounding box center [419, 352] width 238 height 24
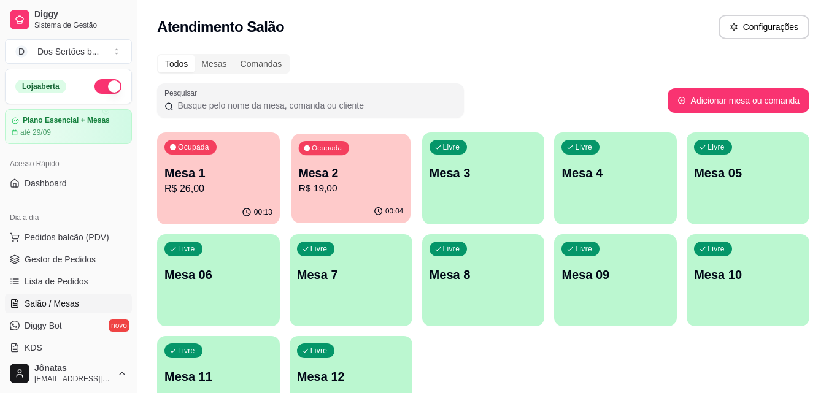
click at [373, 179] on p "Mesa 2" at bounding box center [350, 173] width 105 height 17
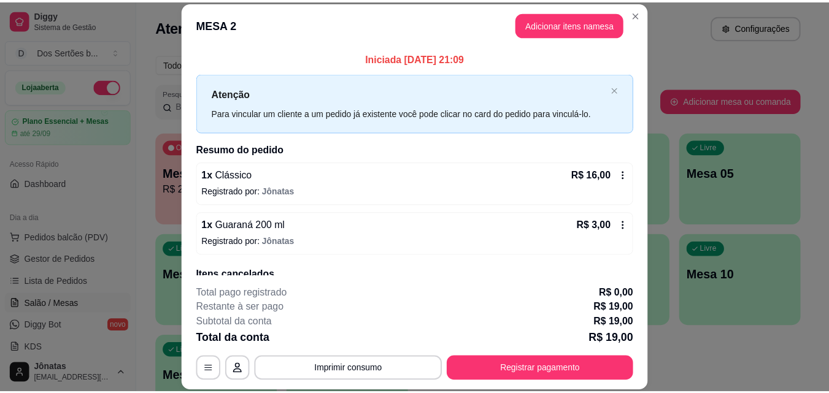
scroll to position [54, 0]
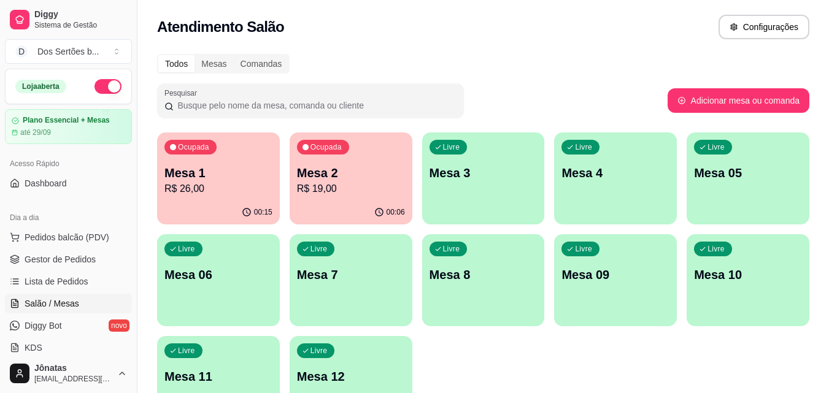
click at [58, 249] on ul "Pedidos balcão (PDV) Gestor de Pedidos Lista de Pedidos Salão / Mesas Diggy Bot…" at bounding box center [68, 293] width 127 height 130
click at [51, 261] on span "Gestor de Pedidos" at bounding box center [60, 259] width 71 height 12
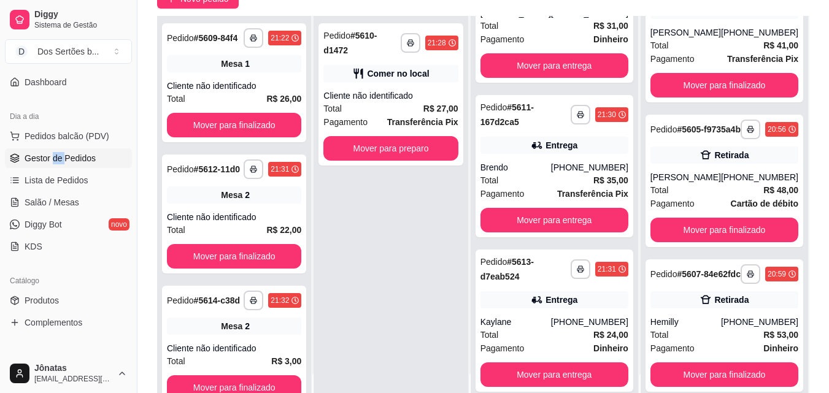
scroll to position [1010, 0]
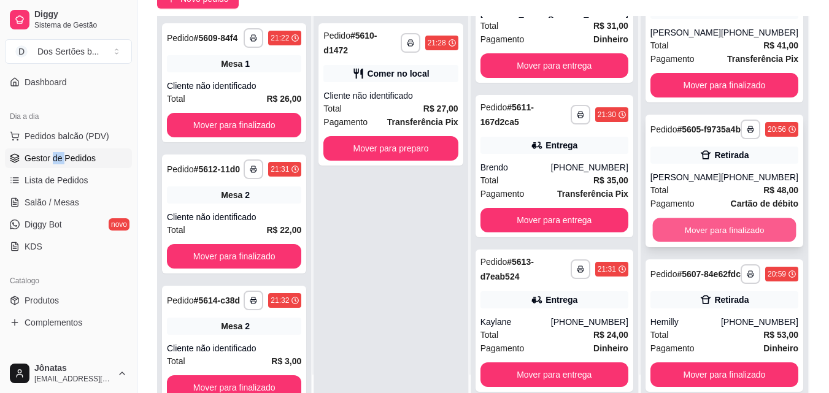
click at [739, 218] on button "Mover para finalizado" at bounding box center [724, 230] width 144 height 24
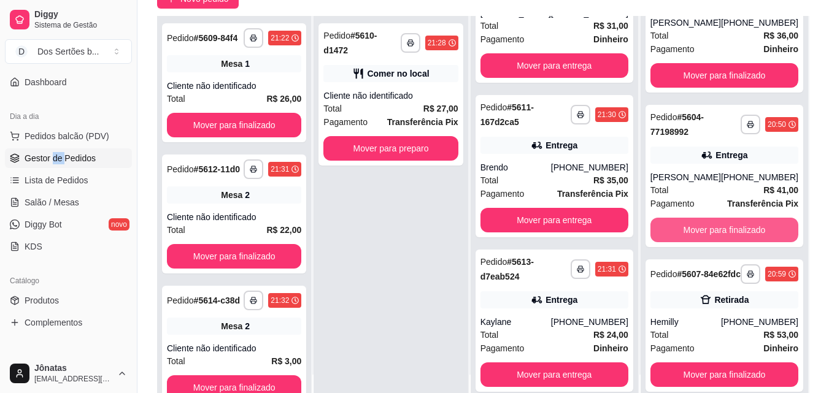
scroll to position [856, 0]
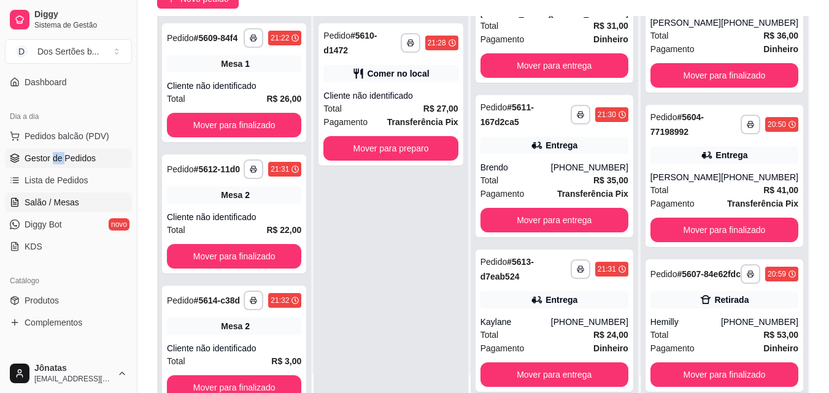
click at [48, 193] on link "Salão / Mesas" at bounding box center [68, 203] width 127 height 20
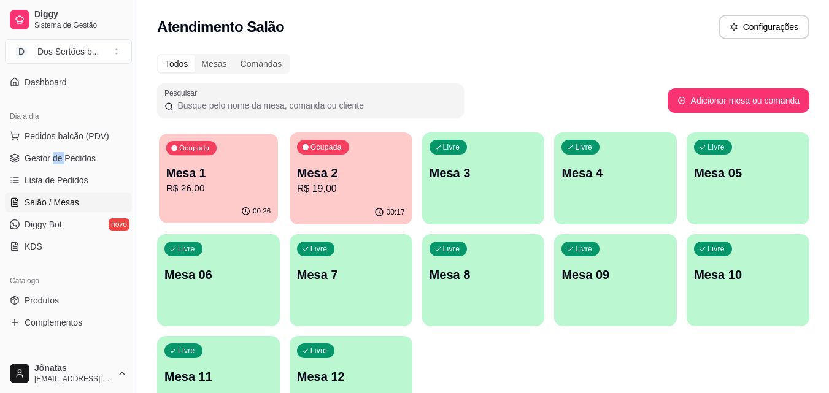
click at [245, 197] on div "Ocupada Mesa 1 R$ 26,00" at bounding box center [218, 167] width 119 height 66
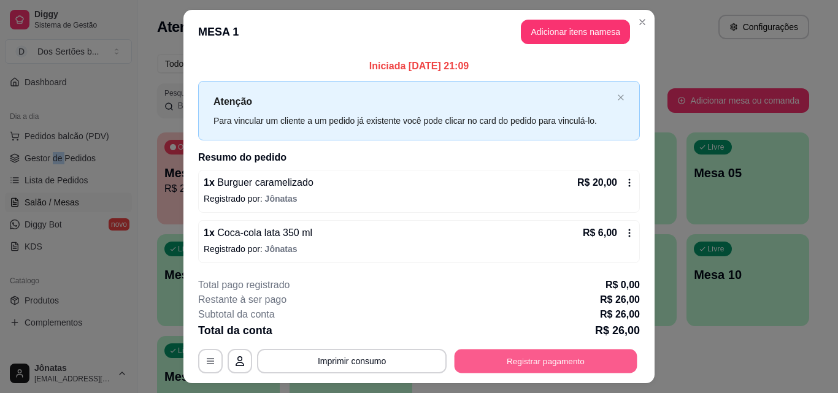
click at [610, 360] on button "Registrar pagamento" at bounding box center [546, 362] width 183 height 24
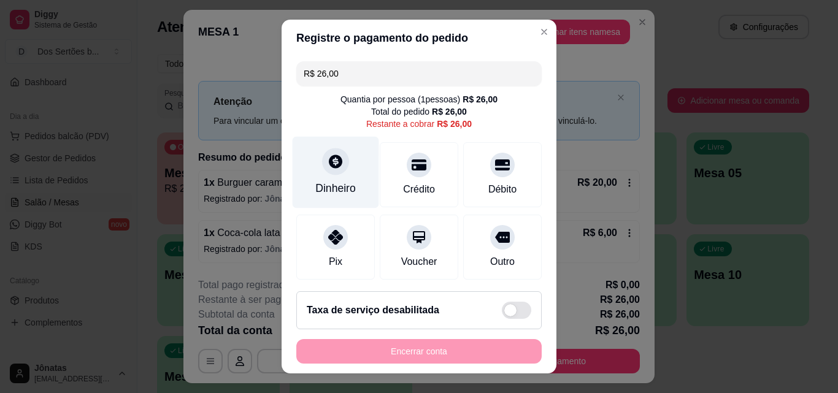
click at [334, 175] on div "Dinheiro" at bounding box center [336, 173] width 87 height 72
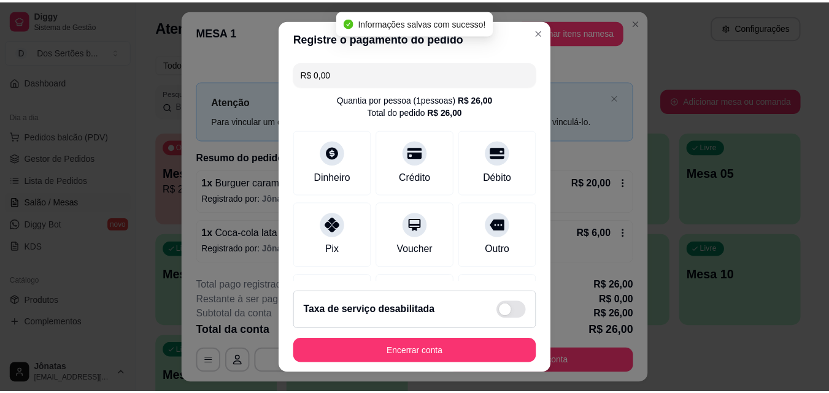
scroll to position [142, 0]
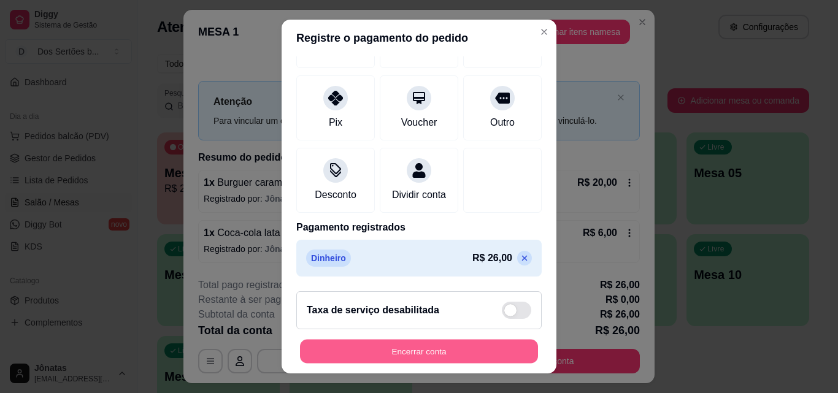
click at [439, 348] on button "Encerrar conta" at bounding box center [419, 352] width 238 height 24
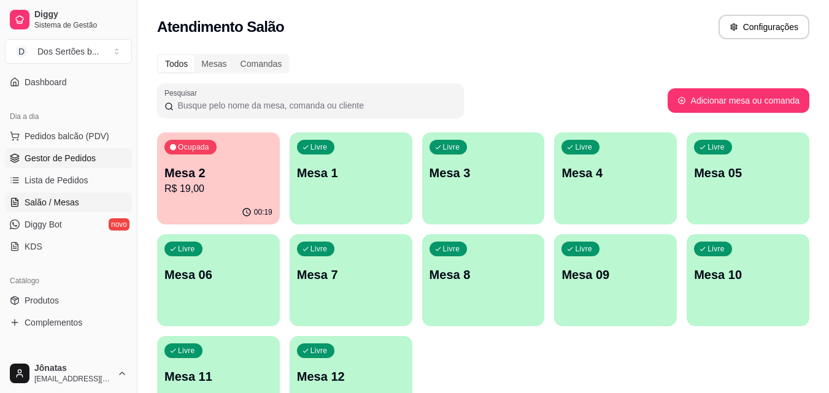
click at [43, 159] on span "Gestor de Pedidos" at bounding box center [60, 158] width 71 height 12
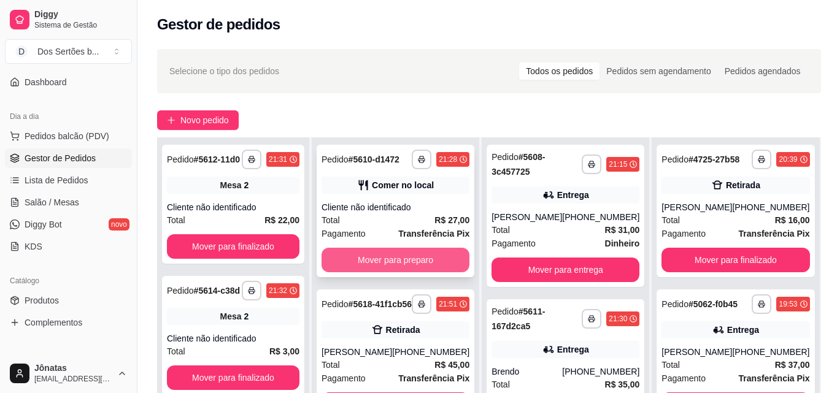
scroll to position [187, 0]
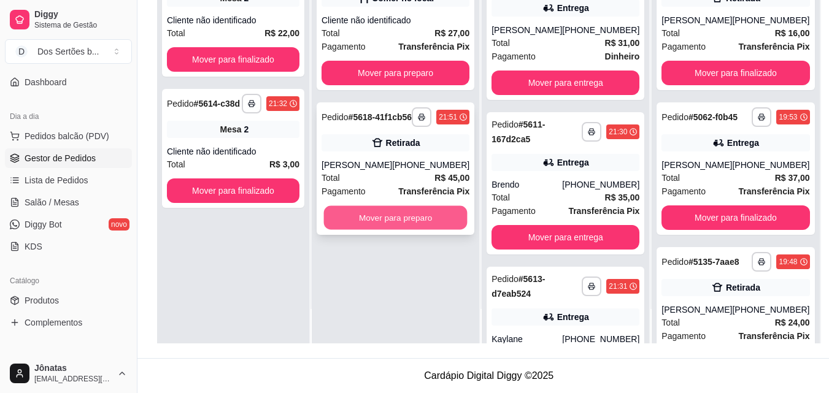
click at [367, 230] on button "Mover para preparo" at bounding box center [396, 218] width 144 height 24
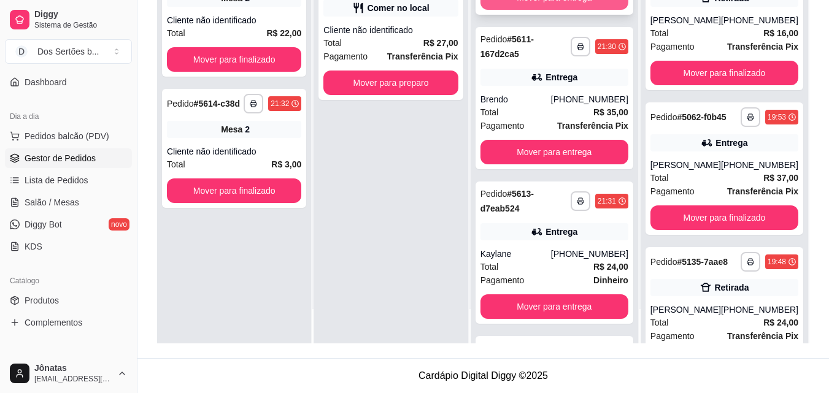
scroll to position [0, 0]
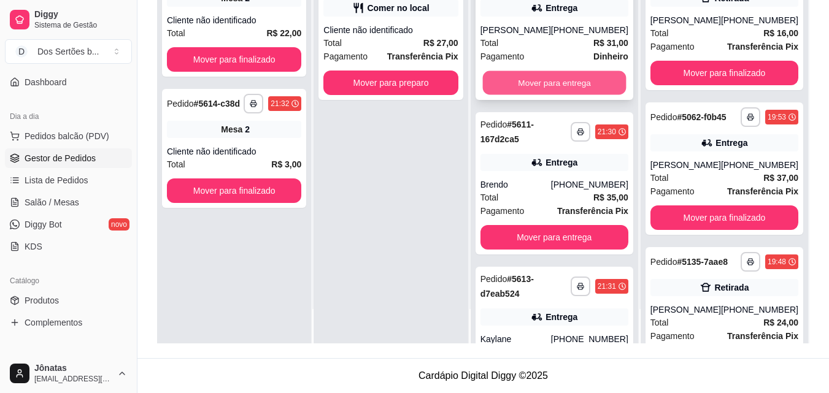
click at [548, 87] on button "Mover para entrega" at bounding box center [554, 83] width 144 height 24
click at [563, 81] on button "Mover para entrega" at bounding box center [554, 83] width 148 height 25
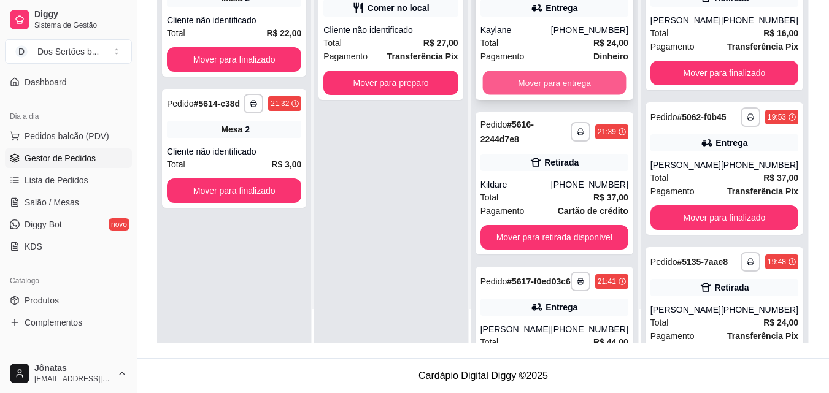
click at [577, 80] on button "Mover para entrega" at bounding box center [554, 83] width 144 height 24
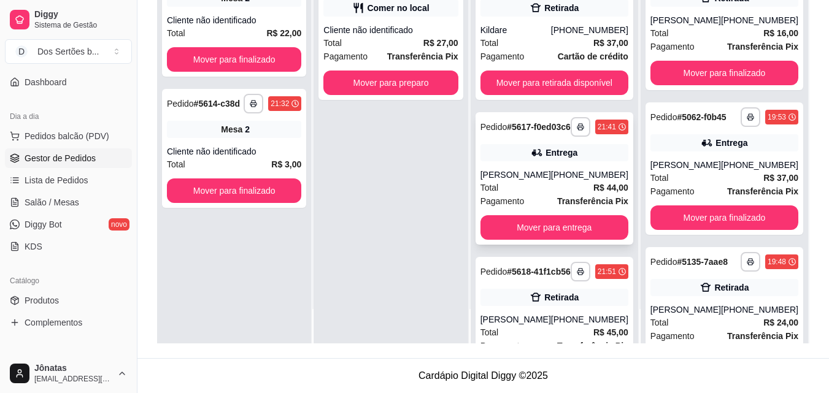
scroll to position [83, 0]
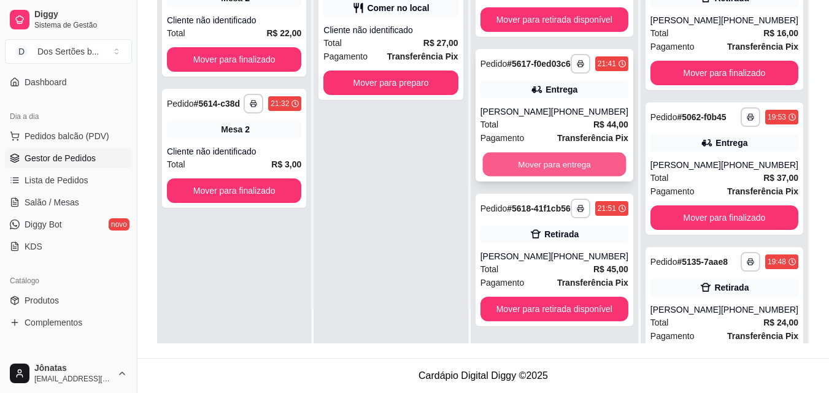
click at [537, 153] on button "Mover para entrega" at bounding box center [554, 165] width 144 height 24
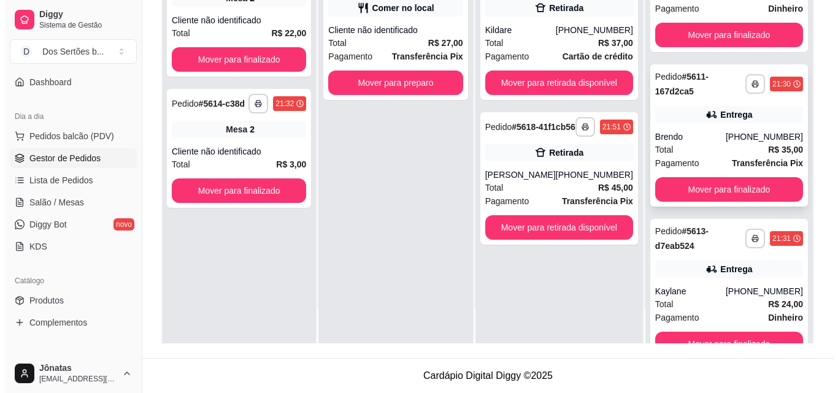
scroll to position [1474, 0]
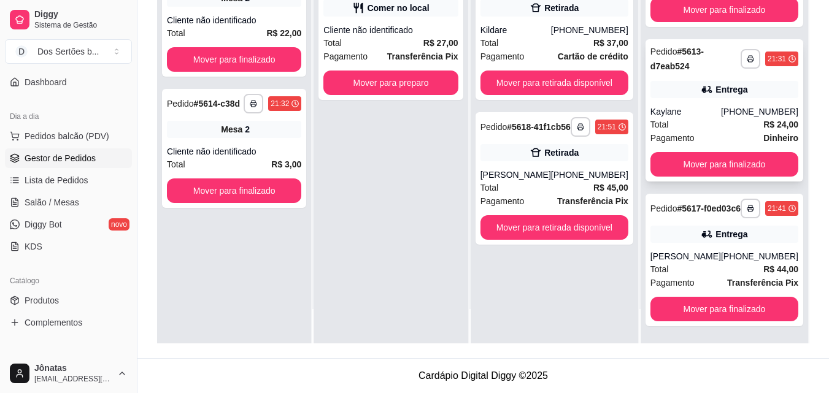
click at [722, 95] on div "**********" at bounding box center [724, 110] width 158 height 142
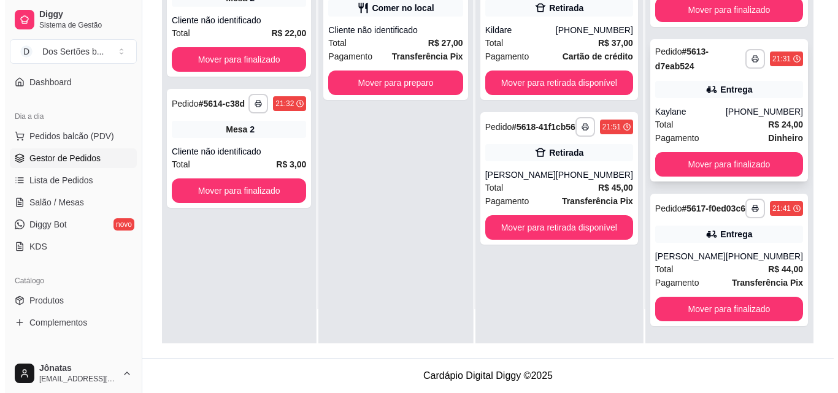
scroll to position [1452, 0]
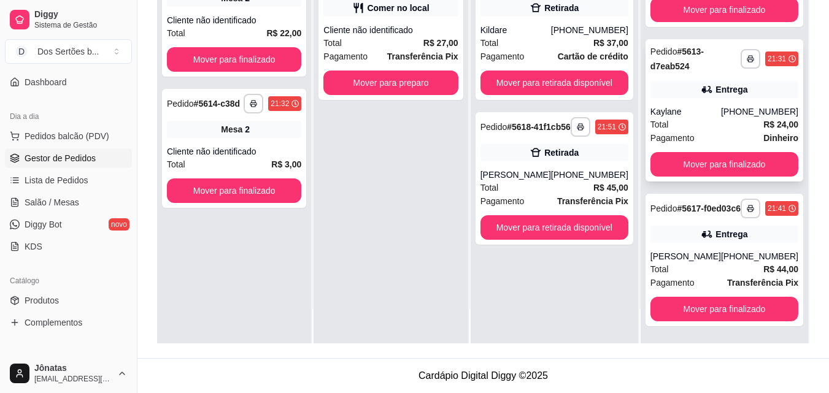
click at [723, 131] on div "Total R$ 24,00" at bounding box center [724, 124] width 148 height 13
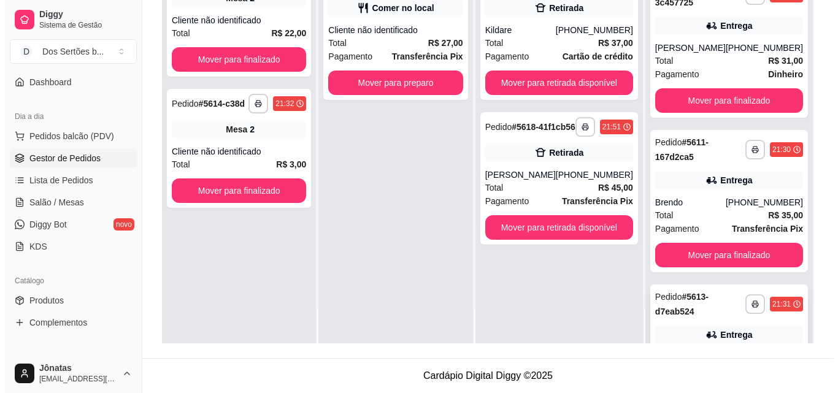
scroll to position [1156, 0]
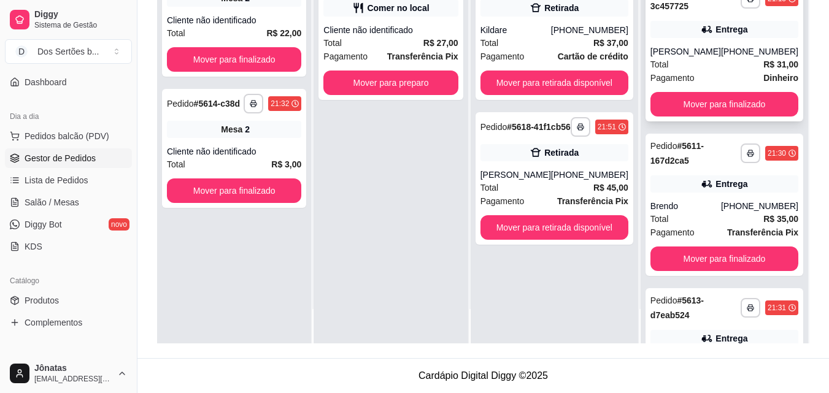
click at [711, 98] on div "**********" at bounding box center [724, 50] width 158 height 142
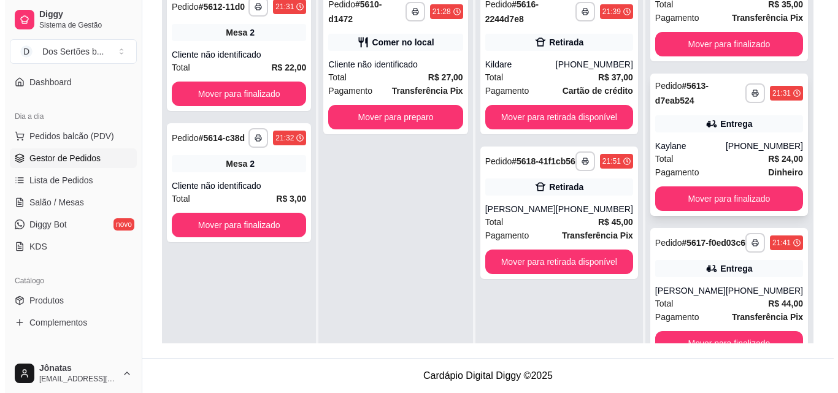
scroll to position [1296, 0]
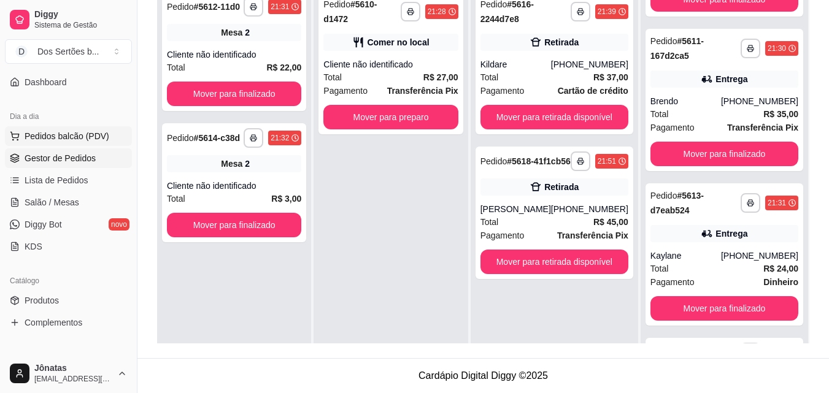
click at [50, 133] on span "Pedidos balcão (PDV)" at bounding box center [67, 136] width 85 height 12
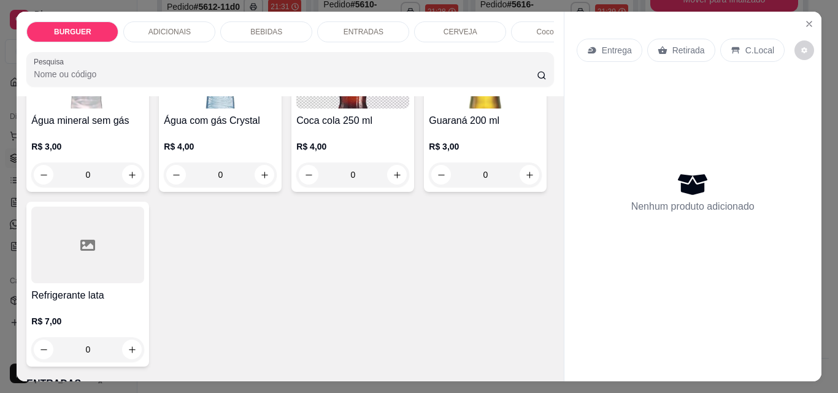
scroll to position [1395, 0]
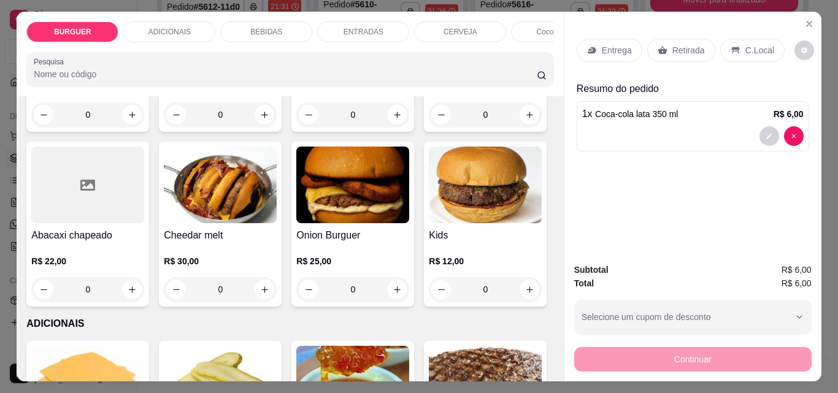
scroll to position [0, 0]
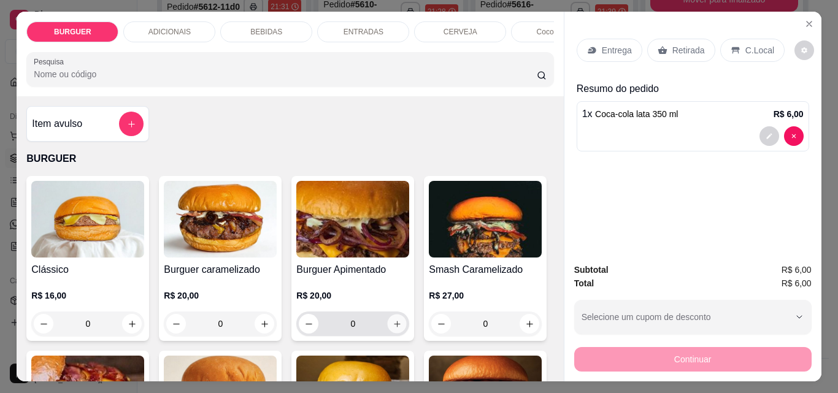
click at [396, 329] on icon "increase-product-quantity" at bounding box center [397, 324] width 9 height 9
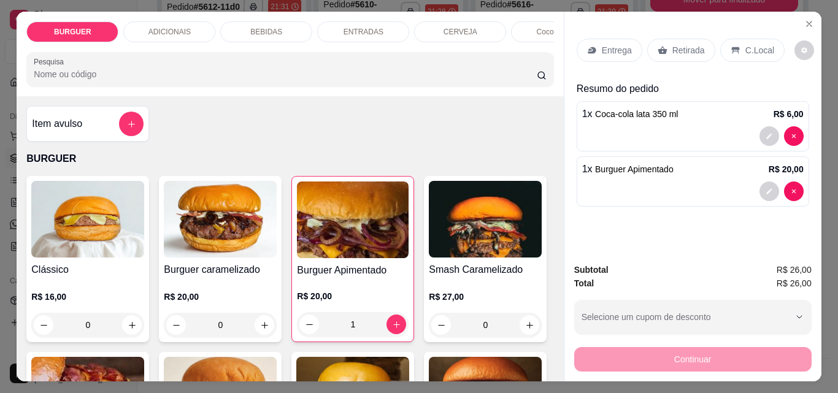
click at [745, 44] on p "C.Local" at bounding box center [759, 50] width 29 height 12
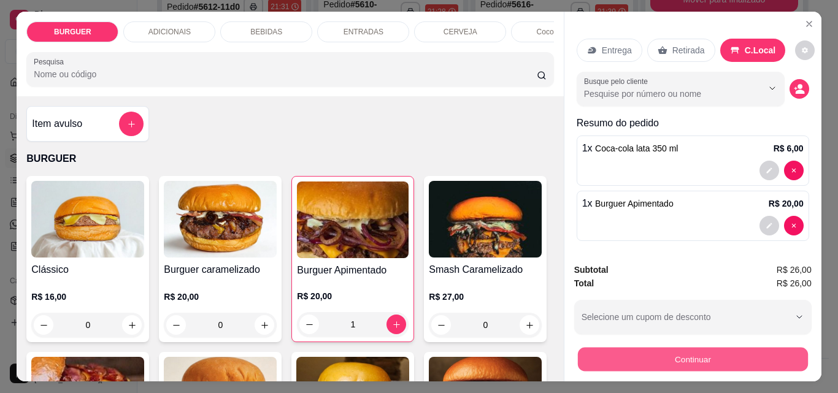
click at [705, 349] on button "Continuar" at bounding box center [692, 359] width 230 height 24
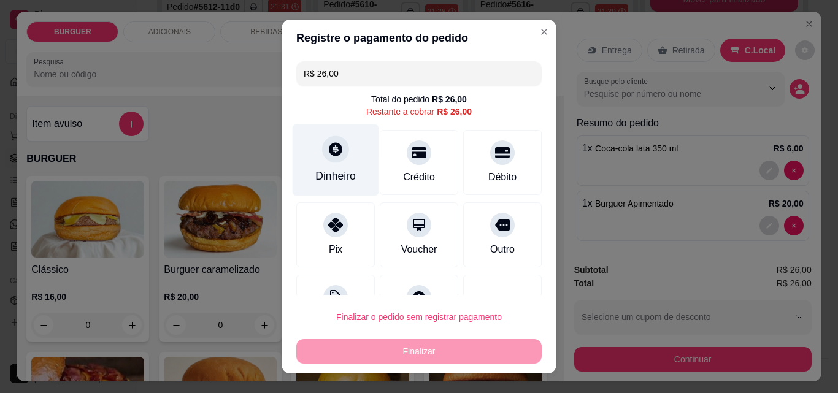
click at [351, 169] on div "Dinheiro" at bounding box center [336, 161] width 87 height 72
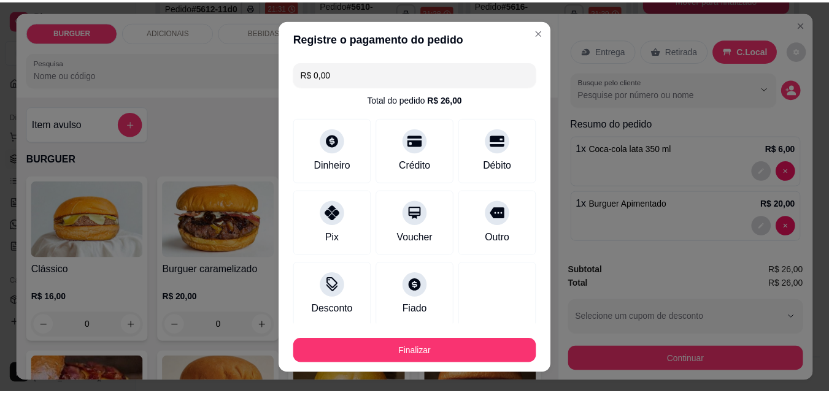
scroll to position [72, 0]
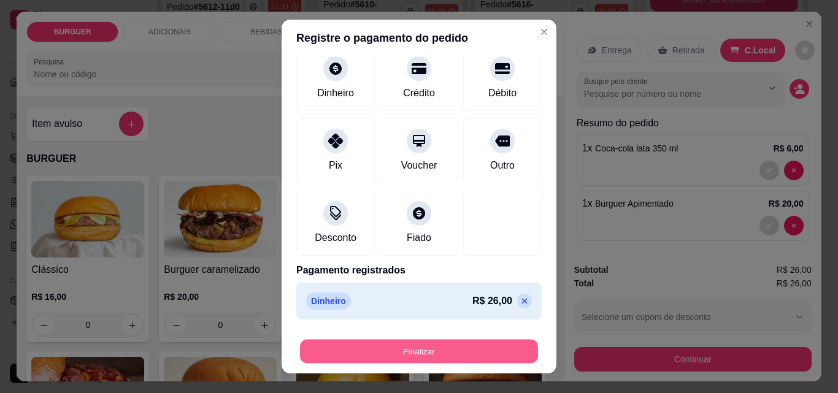
click at [458, 352] on button "Finalizar" at bounding box center [419, 352] width 238 height 24
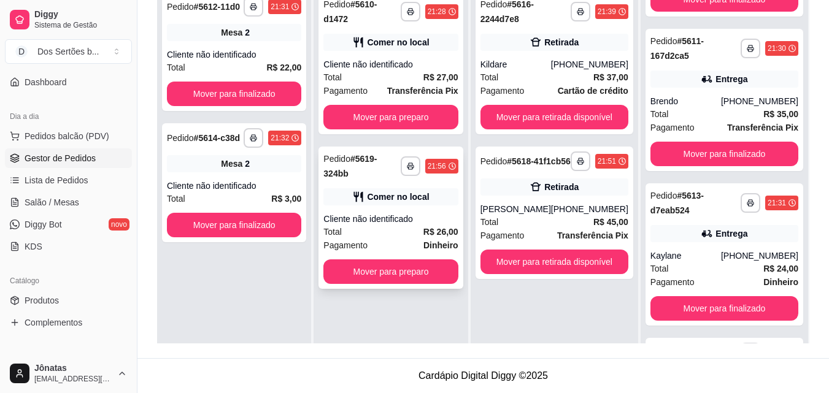
click at [402, 239] on div "Pagamento Dinheiro" at bounding box center [390, 245] width 134 height 13
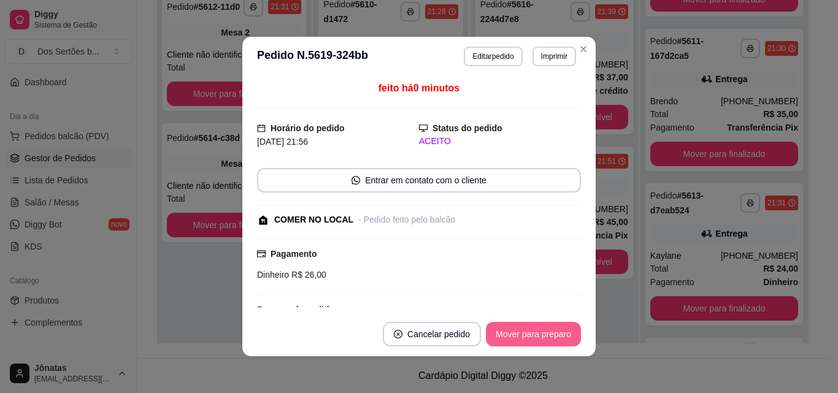
click at [526, 326] on button "Mover para preparo" at bounding box center [533, 334] width 95 height 25
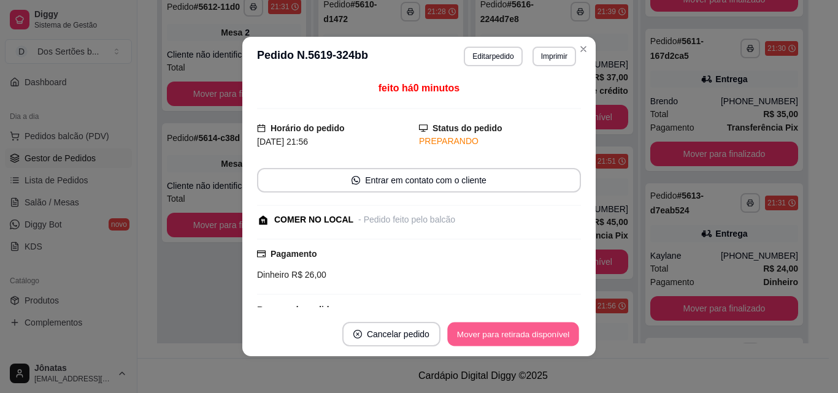
click at [525, 327] on button "Mover para retirada disponível" at bounding box center [512, 335] width 131 height 24
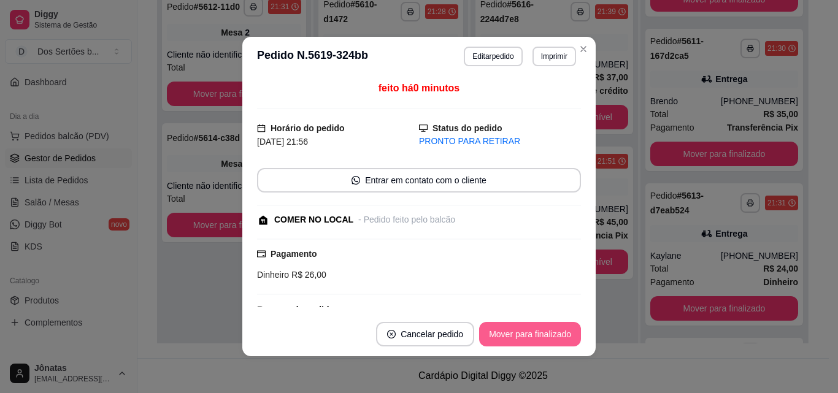
click at [525, 327] on button "Mover para finalizado" at bounding box center [530, 334] width 102 height 25
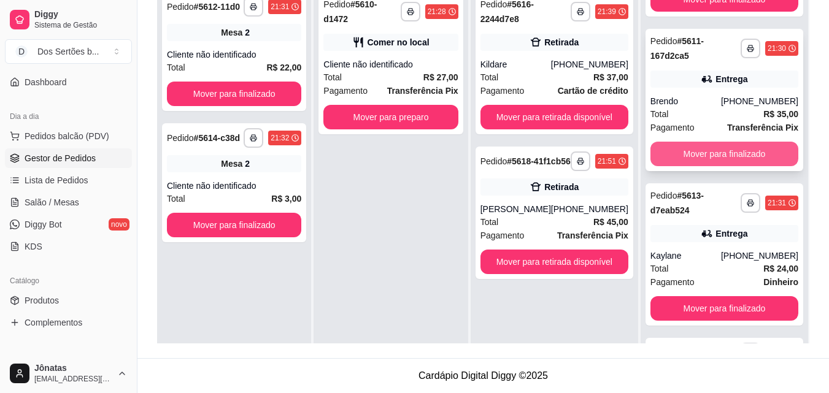
click at [706, 166] on button "Mover para finalizado" at bounding box center [724, 154] width 148 height 25
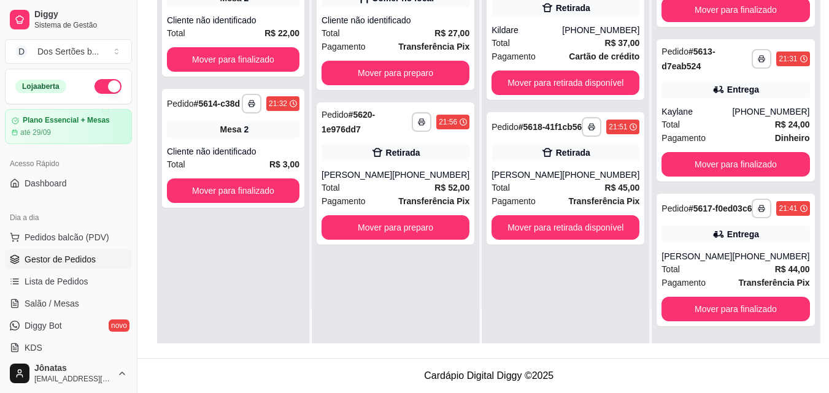
click at [94, 89] on button "button" at bounding box center [107, 86] width 27 height 15
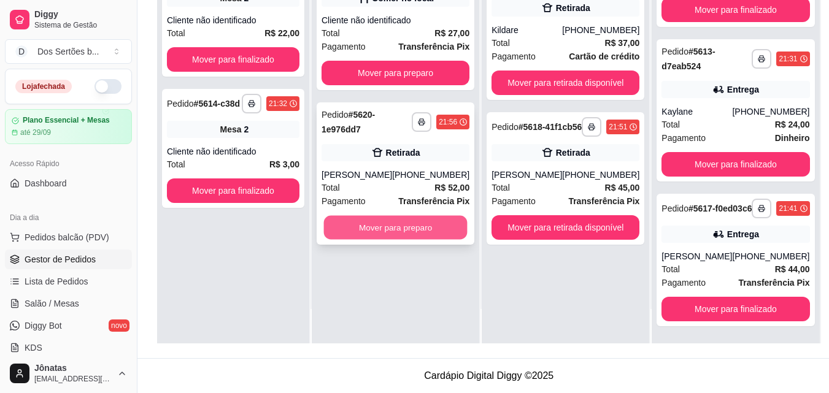
click at [423, 226] on button "Mover para preparo" at bounding box center [396, 228] width 144 height 24
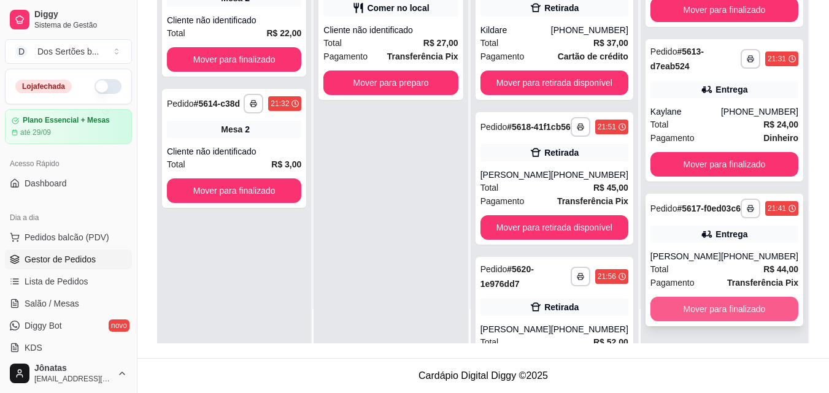
click at [724, 302] on button "Mover para finalizado" at bounding box center [724, 309] width 148 height 25
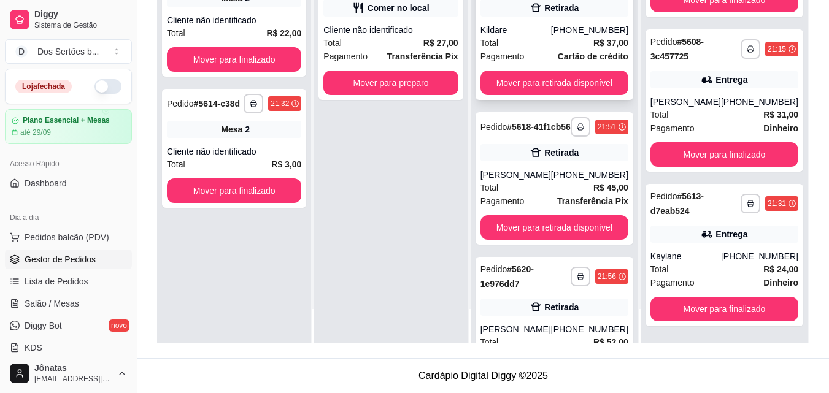
click at [526, 48] on div "Total R$ 37,00" at bounding box center [554, 42] width 148 height 13
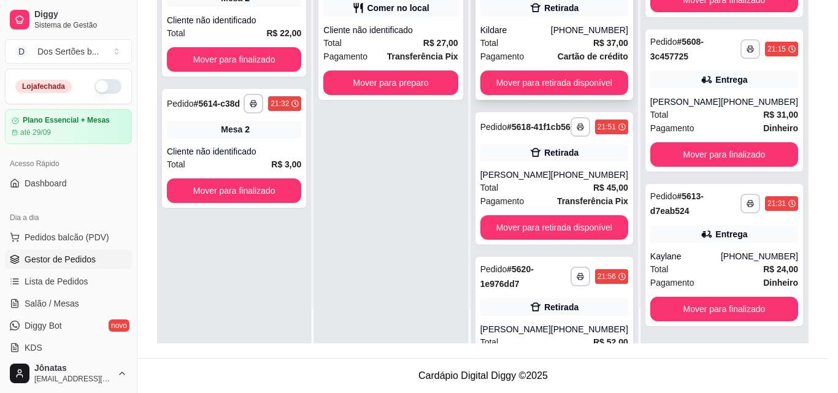
click at [526, 48] on div "**********" at bounding box center [520, 56] width 112 height 20
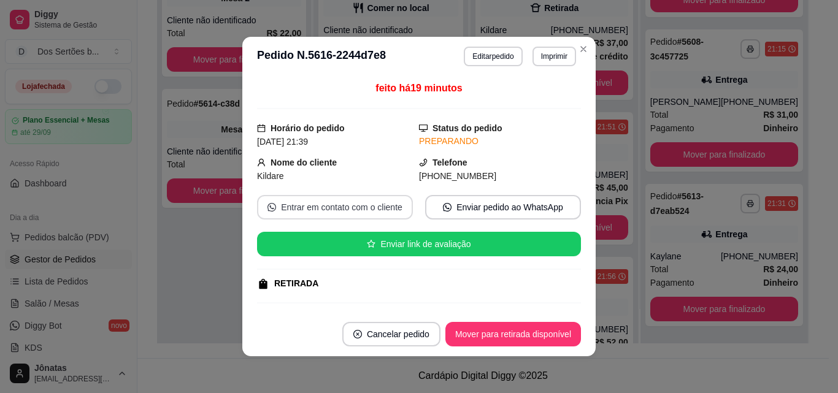
scroll to position [225, 0]
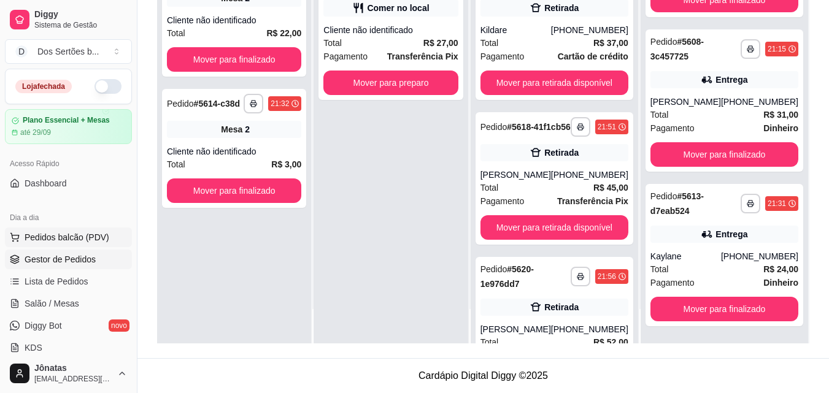
click at [66, 237] on span "Pedidos balcão (PDV)" at bounding box center [67, 237] width 85 height 12
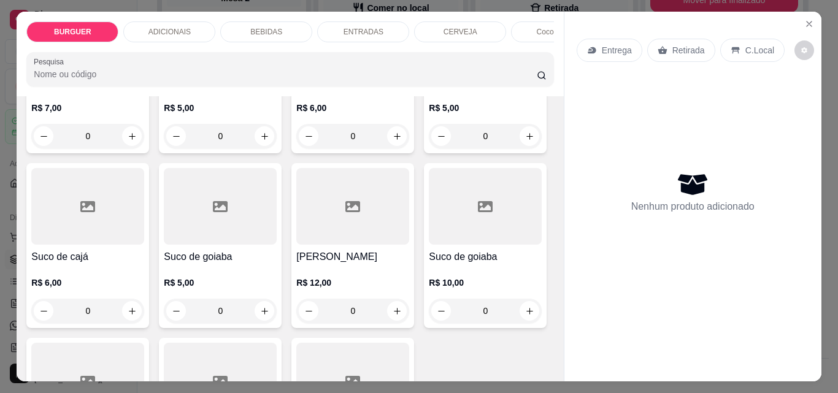
scroll to position [2672, 0]
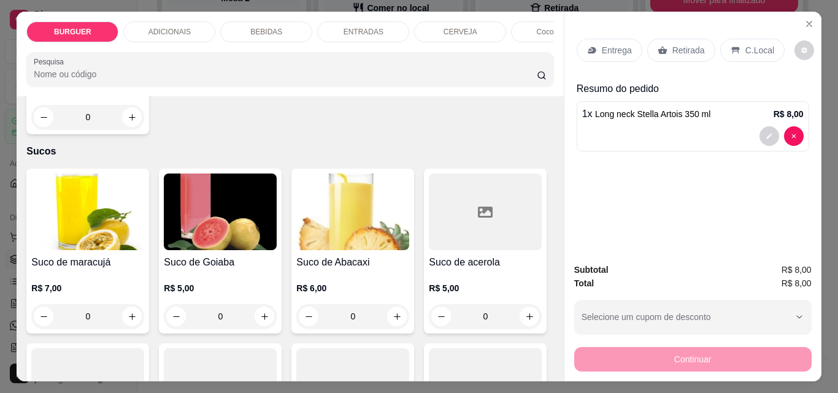
scroll to position [2673, 0]
click at [729, 39] on div "C.Local" at bounding box center [752, 50] width 64 height 23
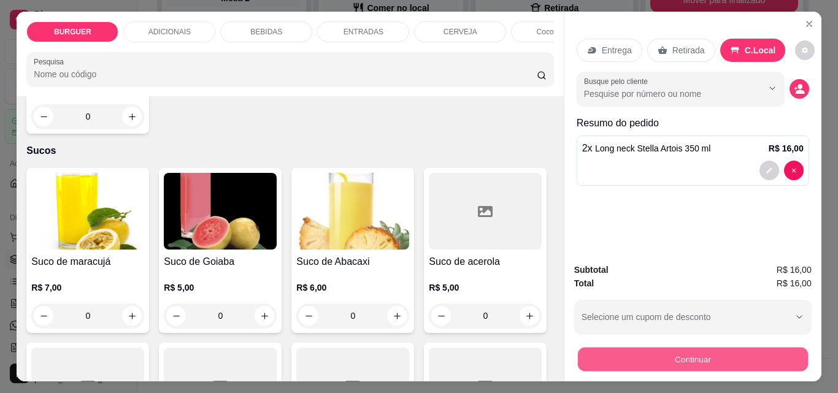
click at [583, 352] on button "Continuar" at bounding box center [692, 359] width 230 height 24
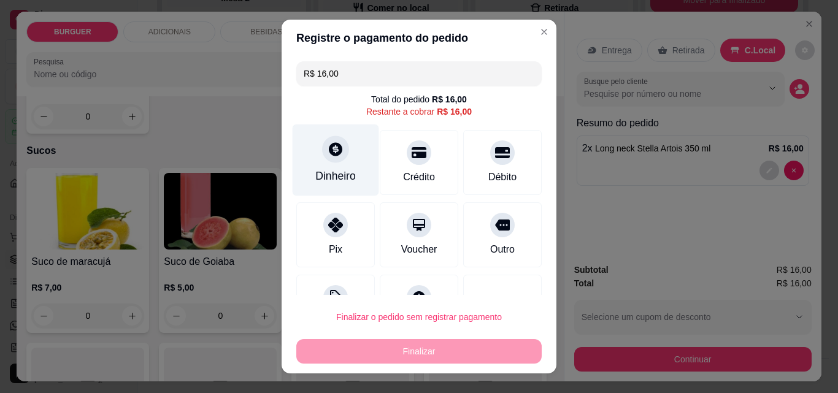
click at [340, 165] on div "Dinheiro" at bounding box center [336, 161] width 87 height 72
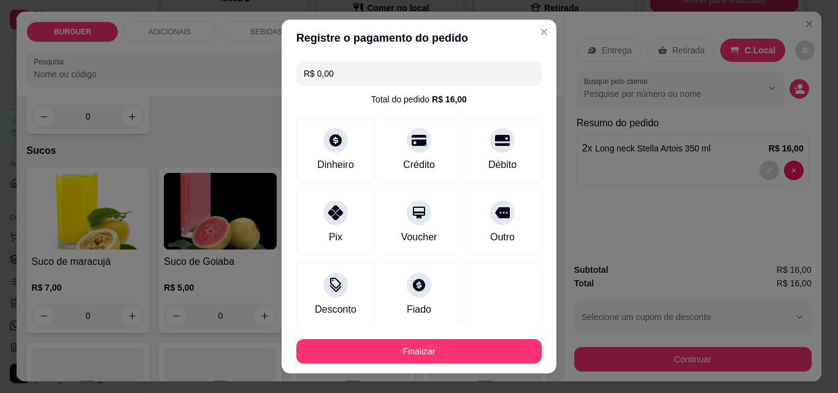
scroll to position [72, 0]
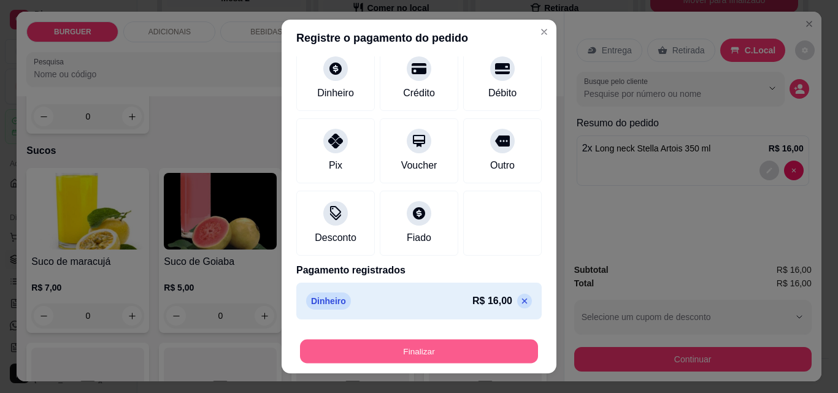
click at [472, 350] on button "Finalizar" at bounding box center [419, 352] width 238 height 24
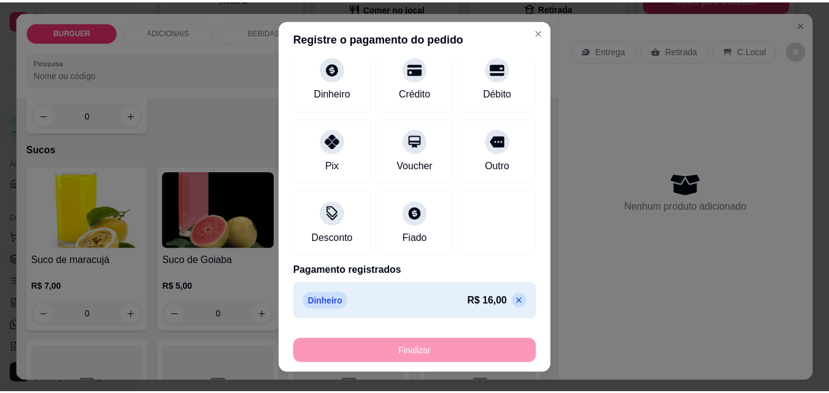
scroll to position [2672, 0]
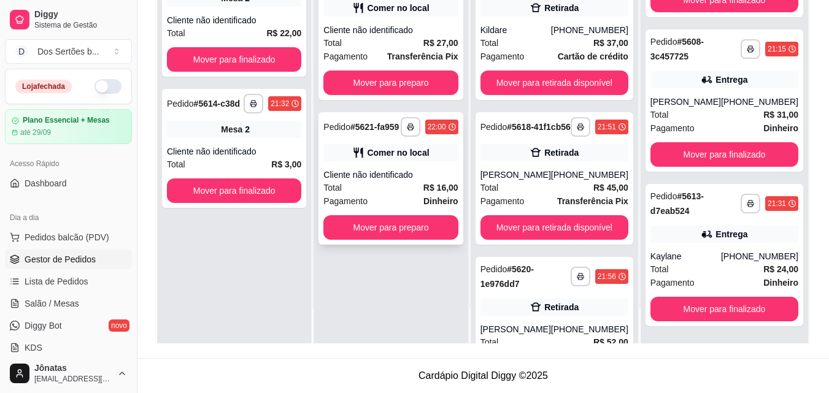
click at [384, 194] on div "Pagamento Dinheiro" at bounding box center [390, 200] width 134 height 13
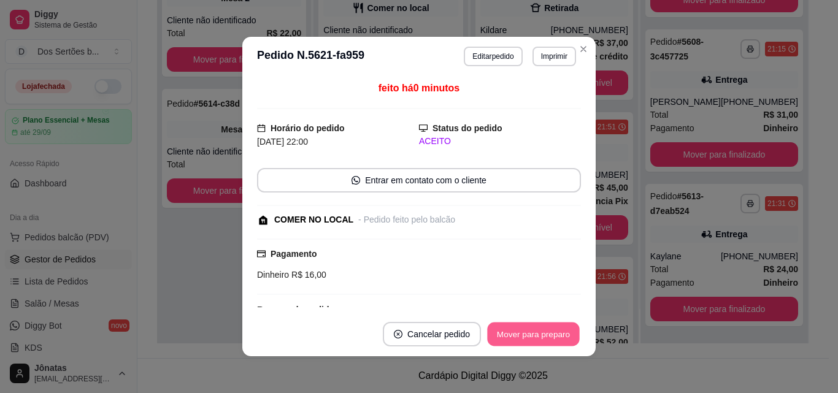
click at [548, 336] on button "Mover para preparo" at bounding box center [533, 335] width 92 height 24
click at [548, 336] on button "Mover para retirada disponível" at bounding box center [512, 335] width 131 height 24
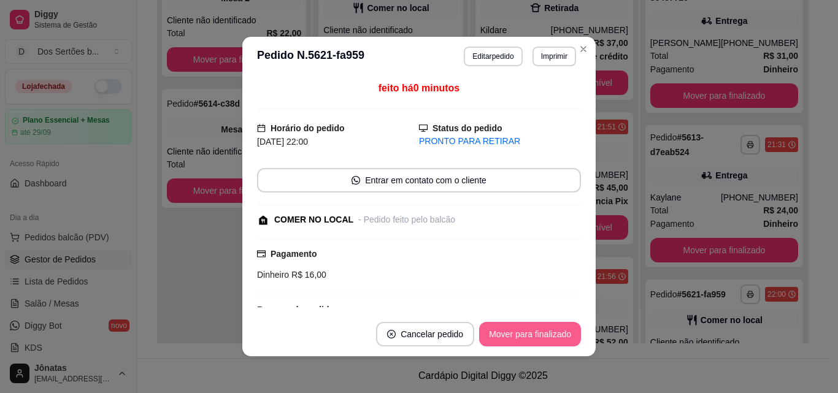
click at [547, 336] on button "Mover para finalizado" at bounding box center [530, 334] width 102 height 25
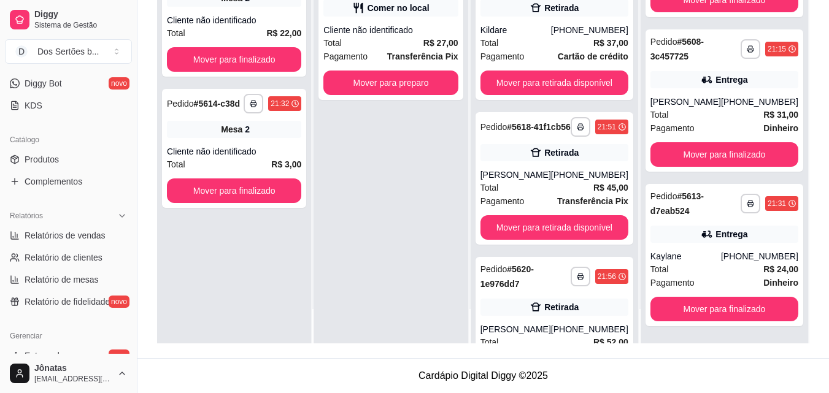
scroll to position [337, 0]
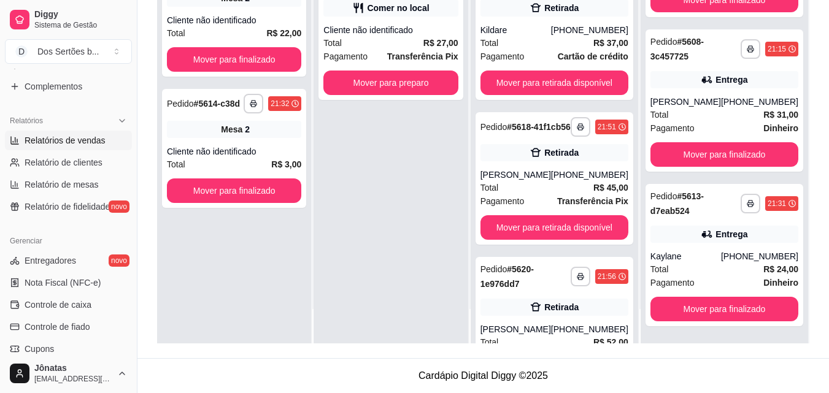
click at [56, 144] on span "Relatórios de vendas" at bounding box center [65, 140] width 81 height 12
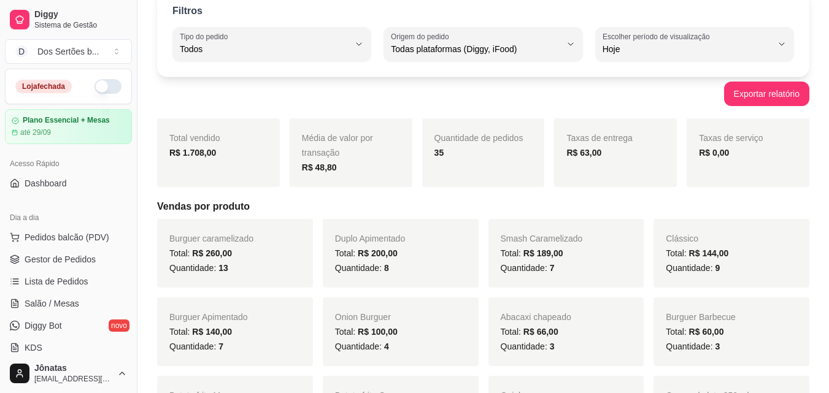
click at [22, 248] on ul "Pedidos balcão (PDV) Gestor de Pedidos Lista de Pedidos Salão / Mesas Diggy Bot…" at bounding box center [68, 293] width 127 height 130
click at [17, 255] on icon at bounding box center [15, 260] width 10 height 10
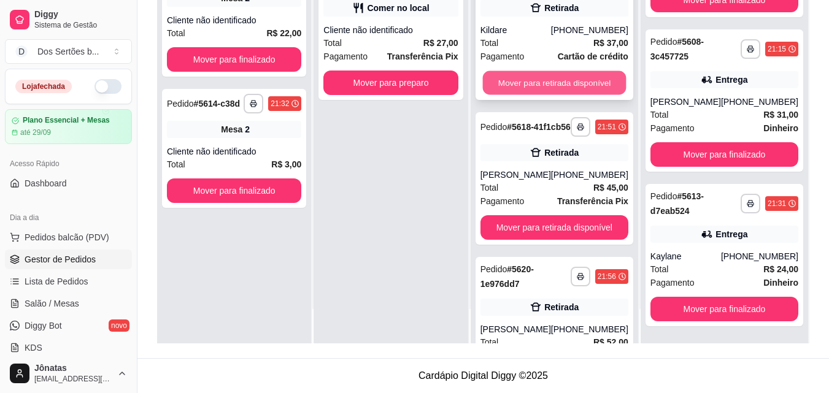
click at [541, 83] on button "Mover para retirada disponível" at bounding box center [554, 83] width 144 height 24
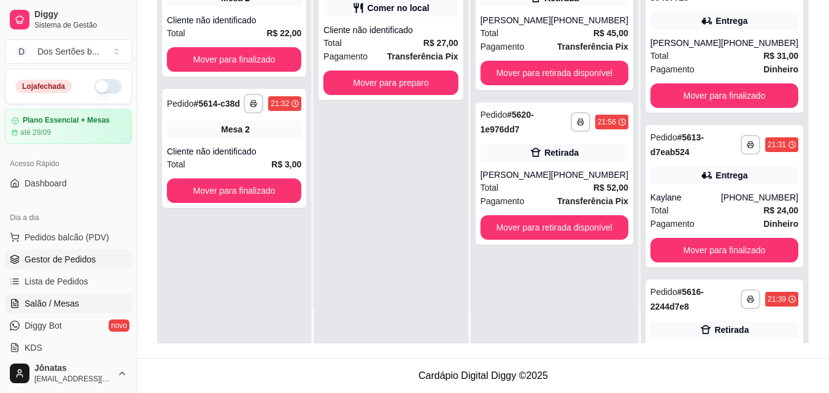
click at [55, 299] on span "Salão / Mesas" at bounding box center [52, 304] width 55 height 12
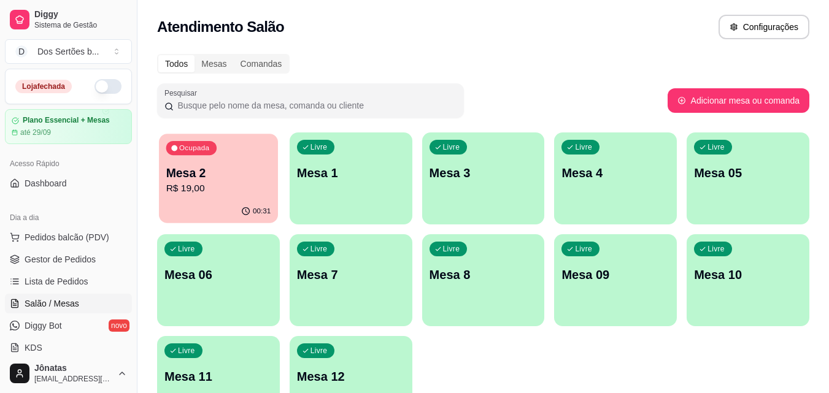
click at [231, 206] on div "00:31" at bounding box center [218, 211] width 119 height 23
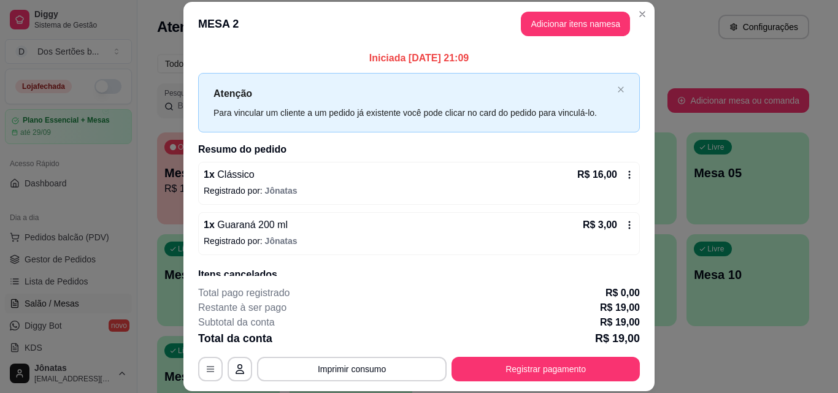
scroll to position [54, 0]
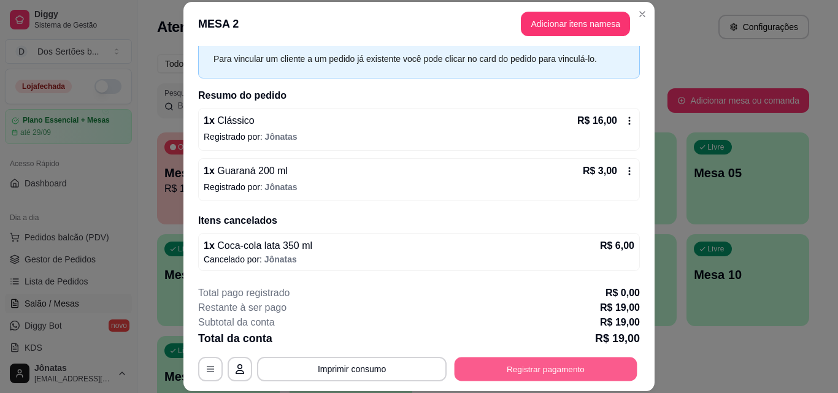
click at [556, 366] on button "Registrar pagamento" at bounding box center [546, 369] width 183 height 24
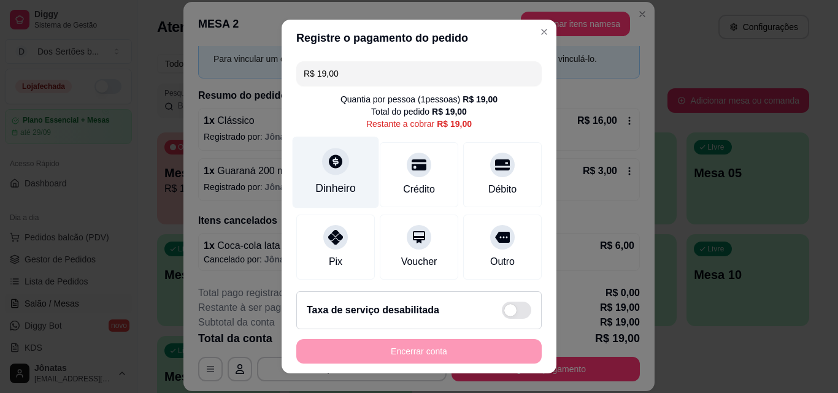
click at [328, 174] on div at bounding box center [335, 161] width 27 height 27
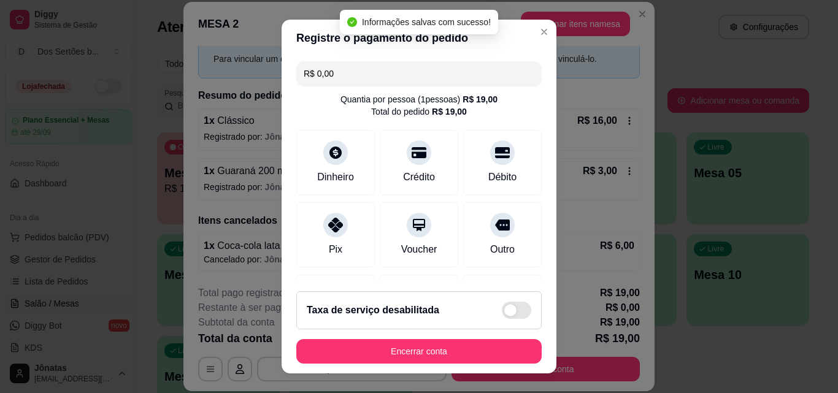
scroll to position [142, 0]
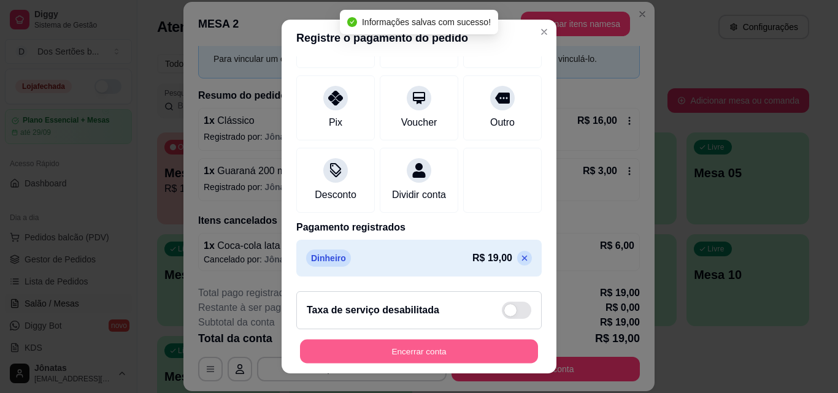
click at [455, 345] on button "Encerrar conta" at bounding box center [419, 352] width 238 height 24
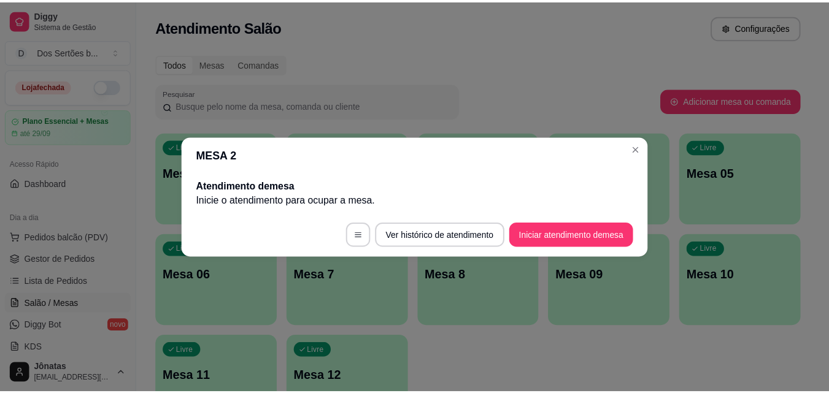
scroll to position [0, 0]
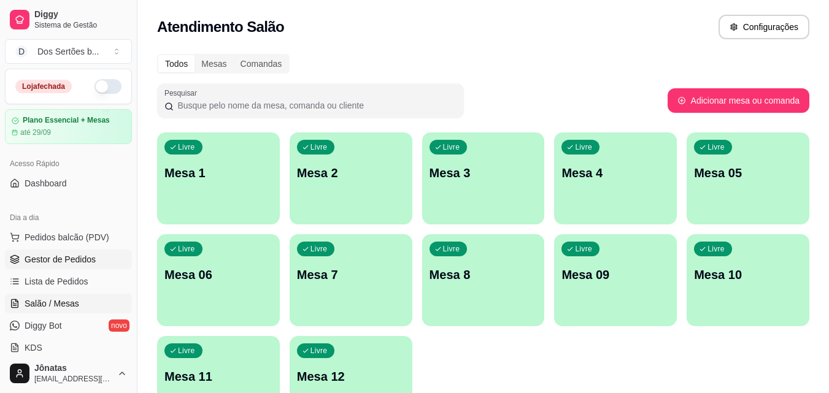
click at [60, 260] on span "Gestor de Pedidos" at bounding box center [60, 259] width 71 height 12
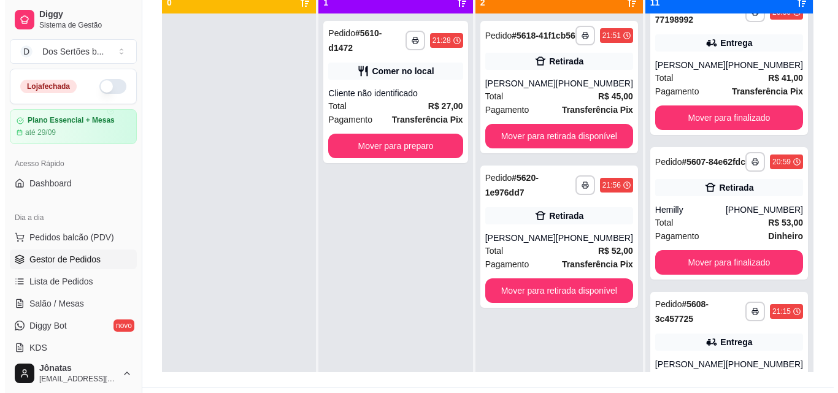
scroll to position [1118, 0]
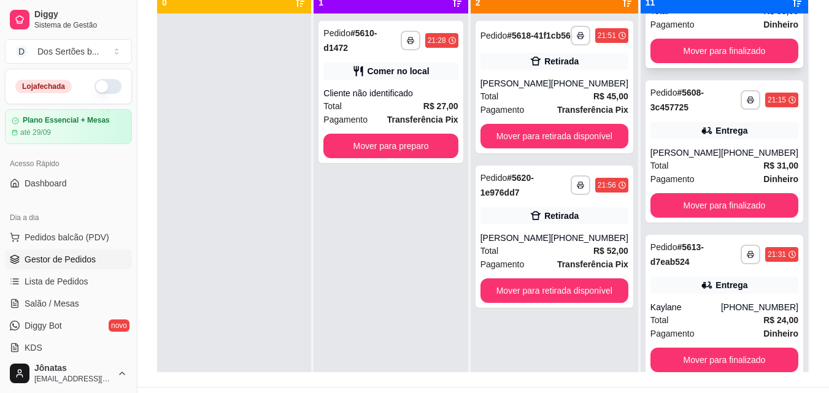
click at [715, 31] on div "Pagamento Dinheiro" at bounding box center [724, 24] width 148 height 13
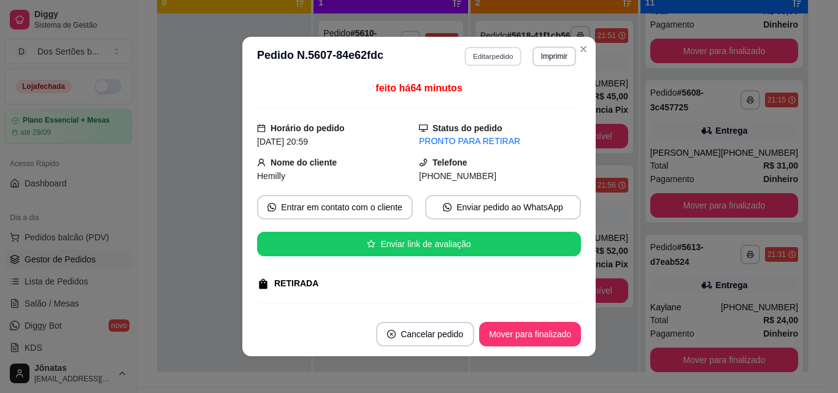
click at [472, 56] on button "Editar pedido" at bounding box center [493, 56] width 57 height 19
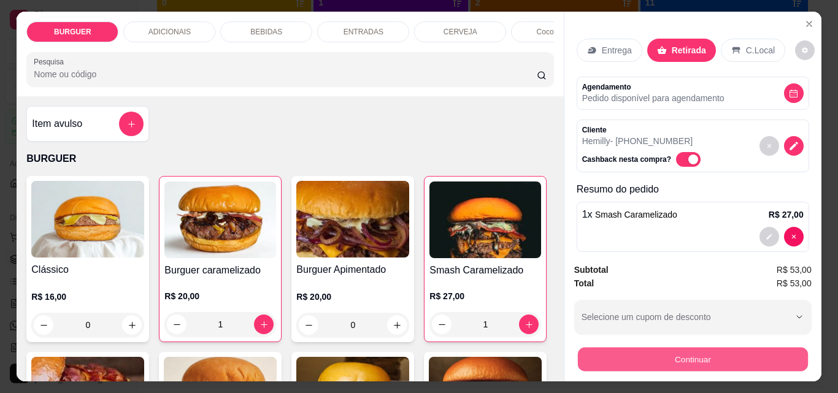
click at [631, 355] on button "Continuar" at bounding box center [692, 359] width 230 height 24
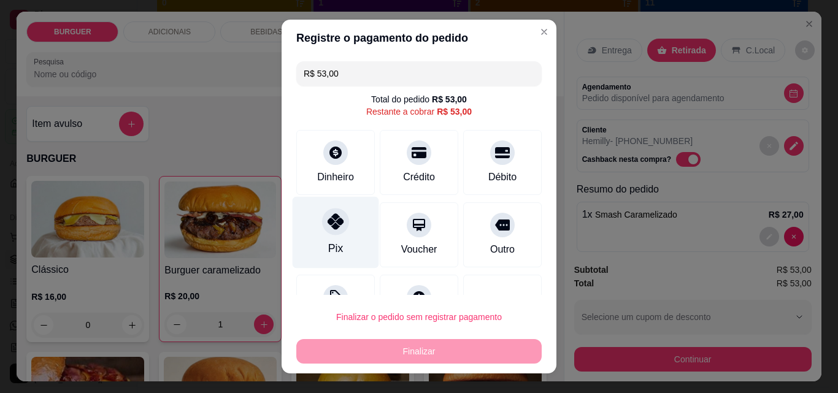
click at [347, 209] on div "Pix" at bounding box center [336, 233] width 87 height 72
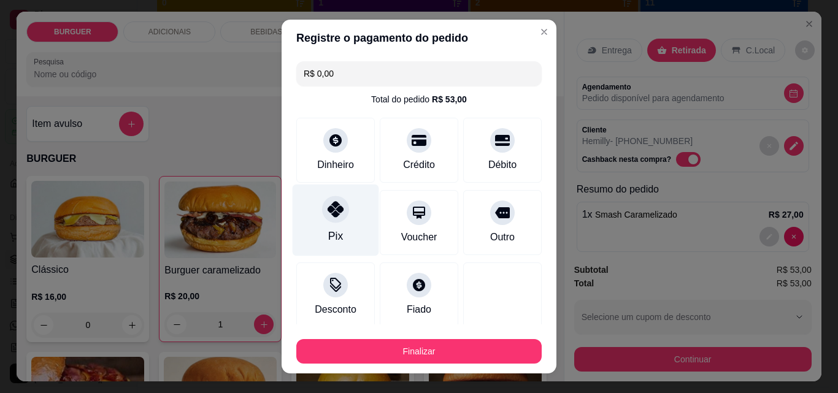
scroll to position [72, 0]
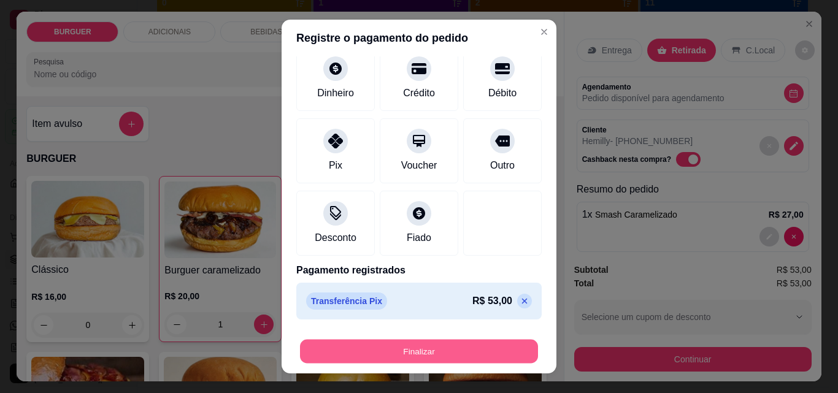
click at [452, 357] on button "Finalizar" at bounding box center [419, 352] width 238 height 24
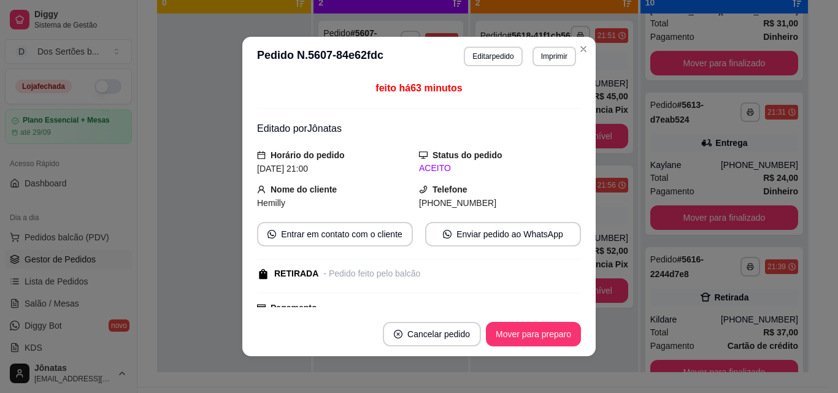
scroll to position [964, 0]
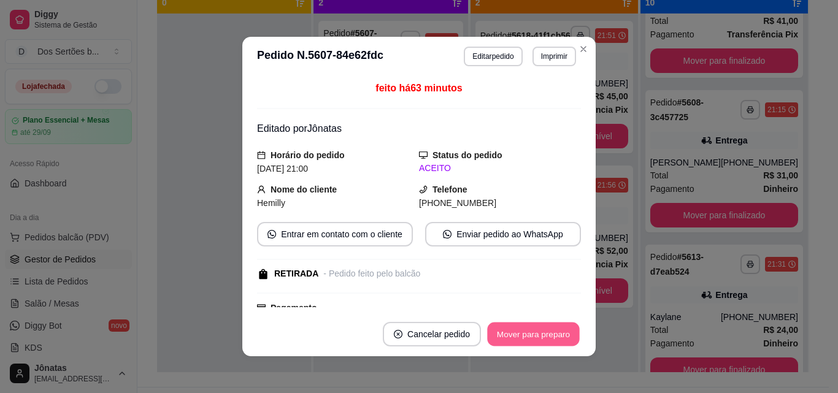
click at [537, 329] on button "Mover para preparo" at bounding box center [533, 335] width 92 height 24
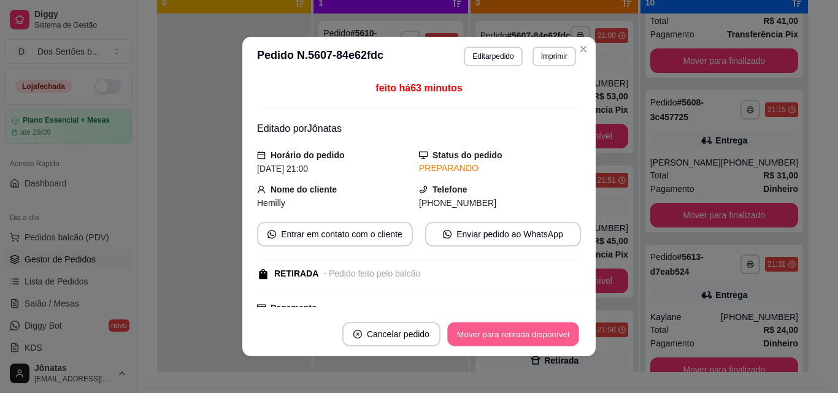
click at [537, 330] on button "Mover para retirada disponível" at bounding box center [512, 335] width 131 height 24
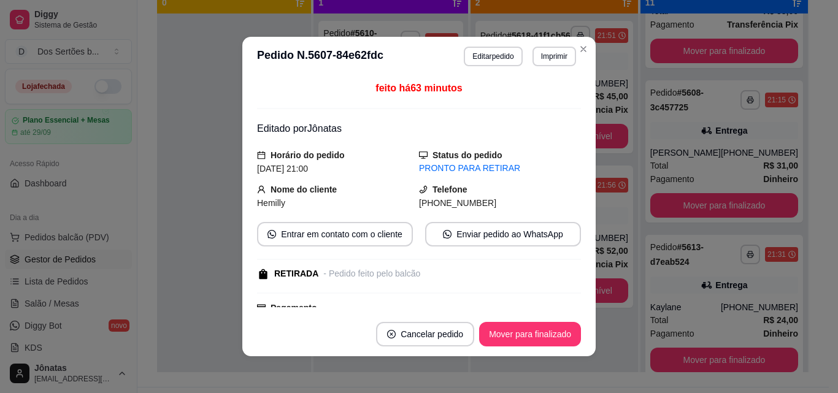
scroll to position [221, 0]
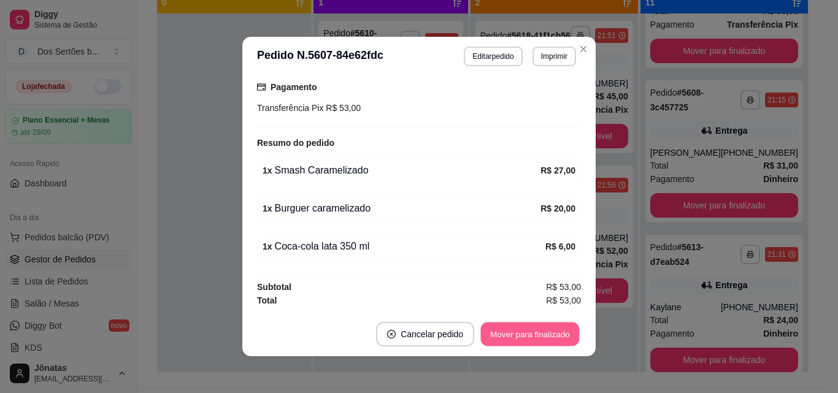
click at [519, 330] on button "Mover para finalizado" at bounding box center [530, 335] width 99 height 24
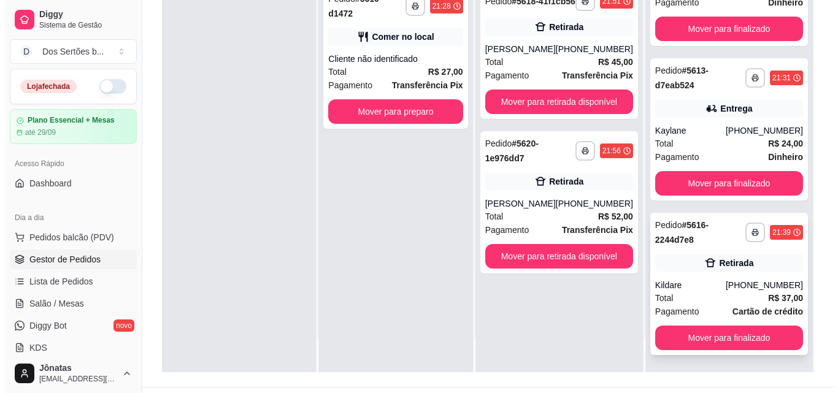
scroll to position [187, 0]
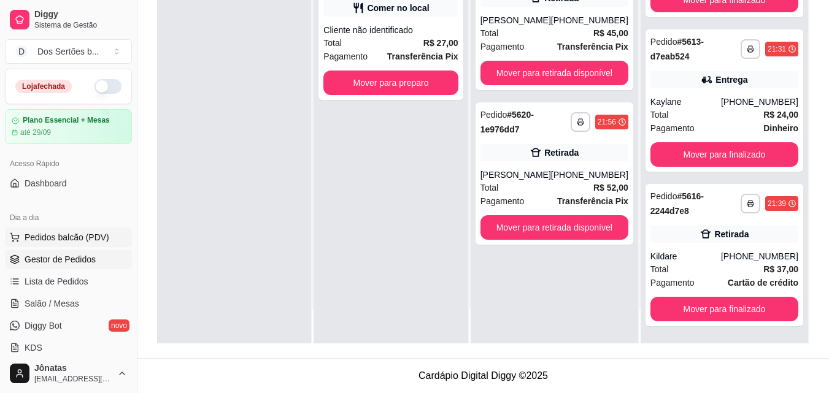
click at [89, 237] on span "Pedidos balcão (PDV)" at bounding box center [67, 237] width 85 height 12
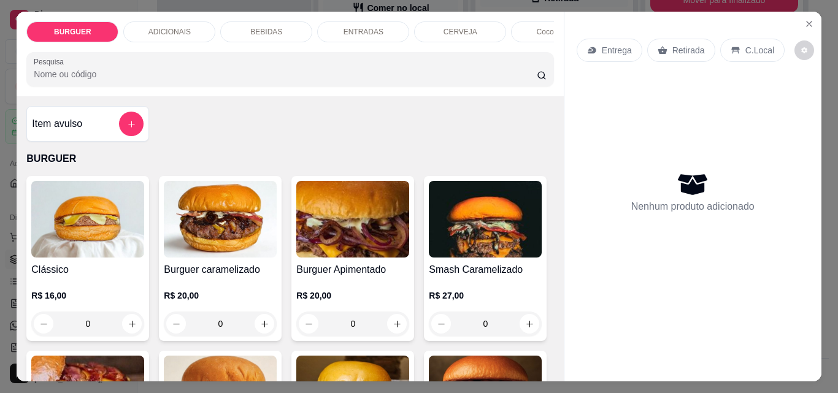
scroll to position [142, 0]
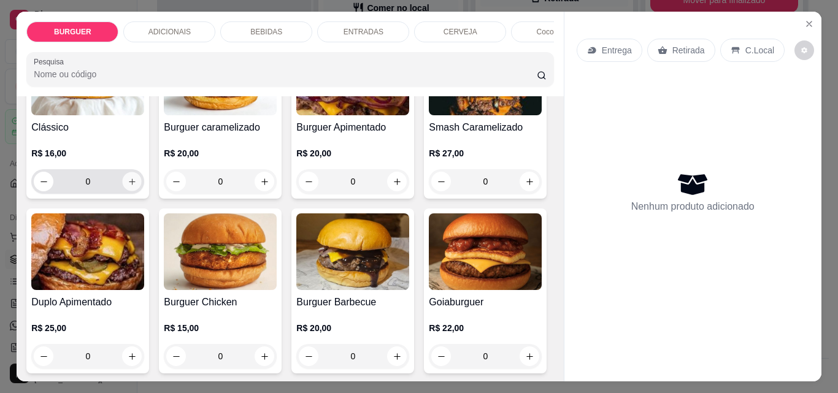
click at [128, 183] on icon "increase-product-quantity" at bounding box center [132, 181] width 9 height 9
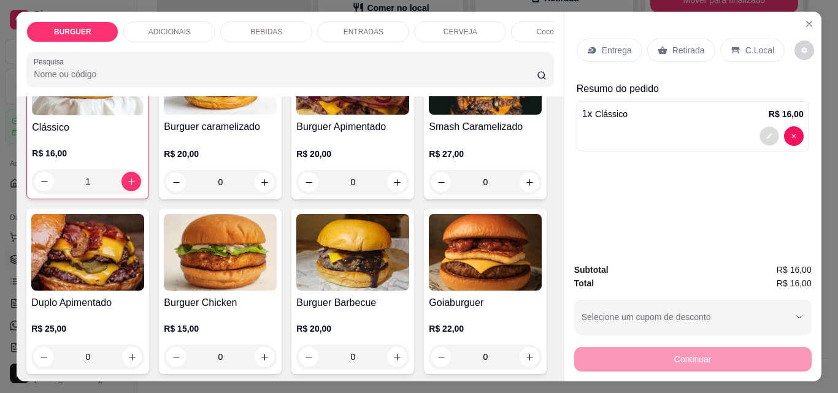
click at [766, 133] on icon "decrease-product-quantity" at bounding box center [769, 136] width 7 height 7
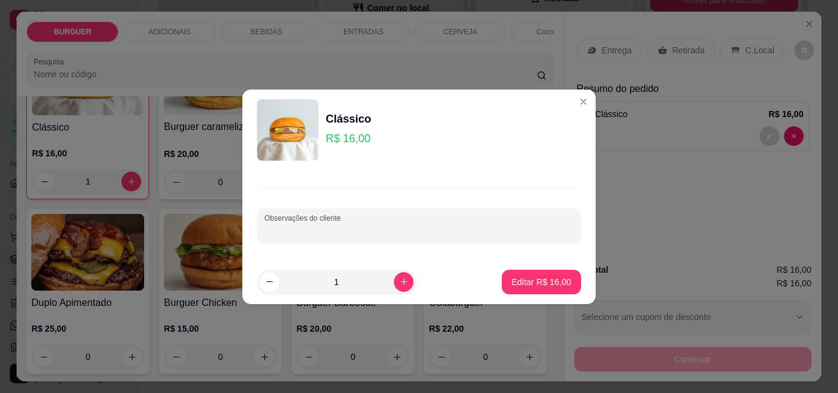
click at [297, 231] on input "Observações do cliente" at bounding box center [418, 231] width 309 height 12
click at [511, 290] on button "Editar R$ 16,00" at bounding box center [541, 282] width 77 height 24
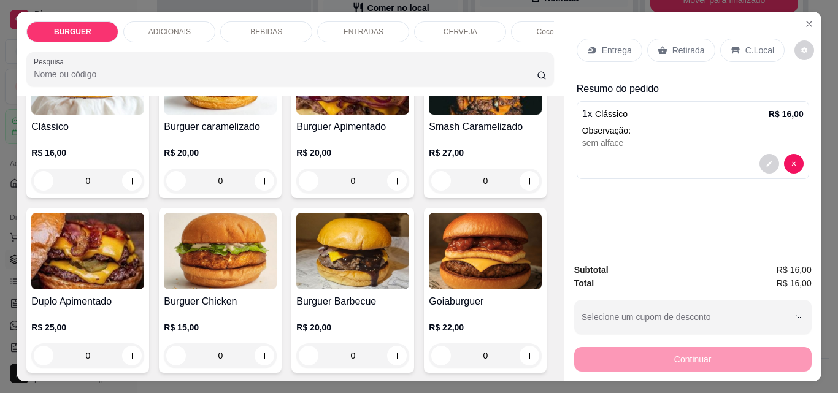
scroll to position [142, 0]
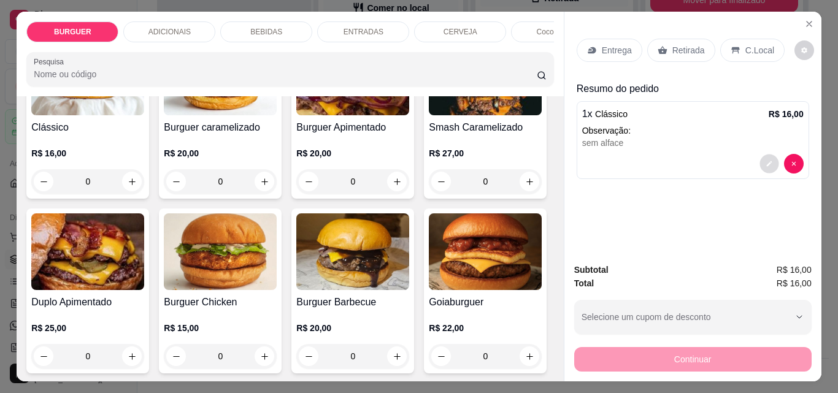
click at [764, 155] on button "decrease-product-quantity" at bounding box center [769, 164] width 19 height 19
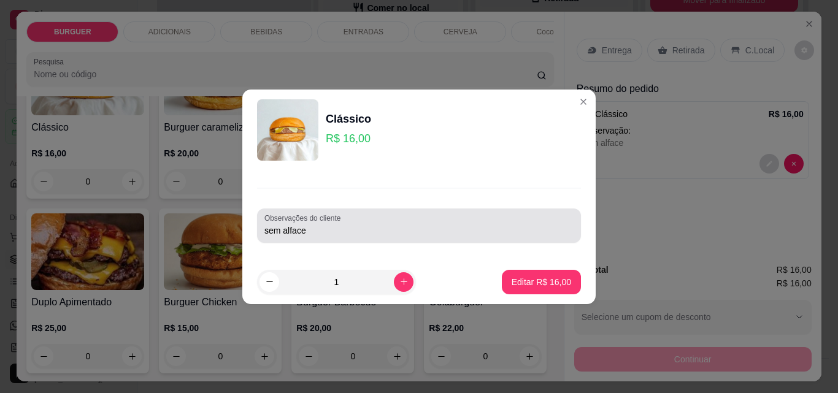
click at [317, 222] on label "Observações do cliente" at bounding box center [304, 218] width 80 height 10
click at [317, 225] on input "sem alface" at bounding box center [418, 231] width 309 height 12
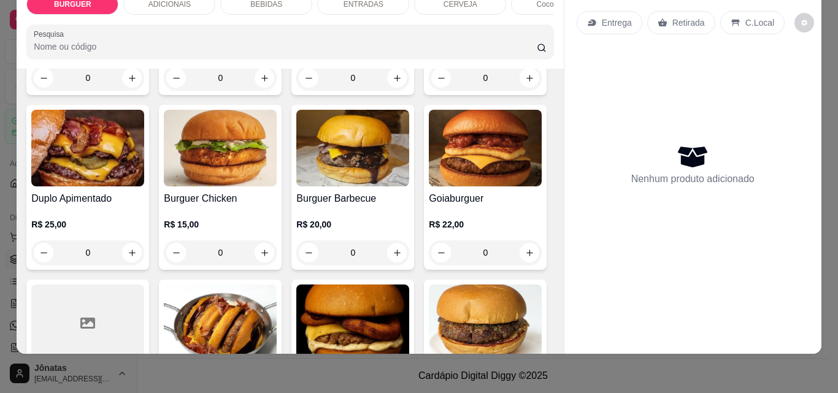
scroll to position [222, 0]
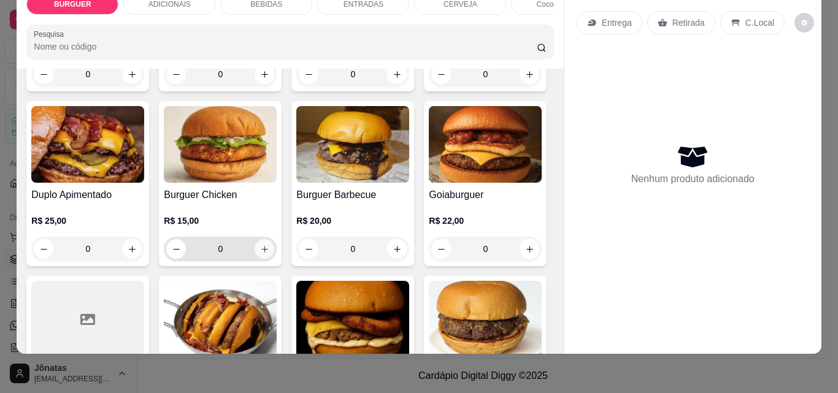
click at [274, 253] on button "increase-product-quantity" at bounding box center [265, 249] width 20 height 20
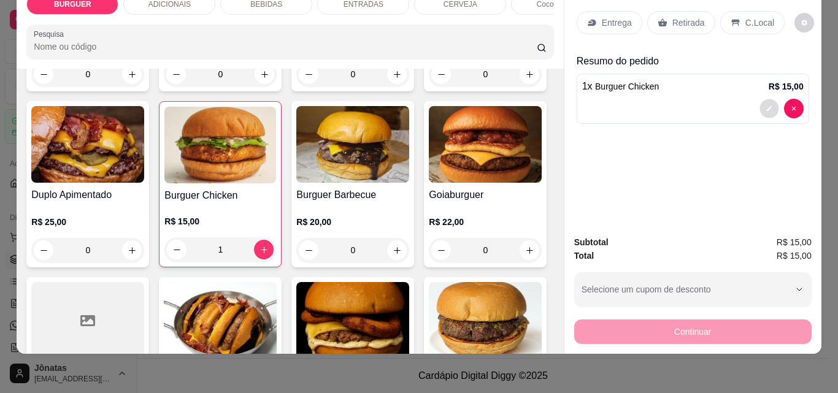
click at [766, 106] on icon "decrease-product-quantity" at bounding box center [769, 109] width 6 height 6
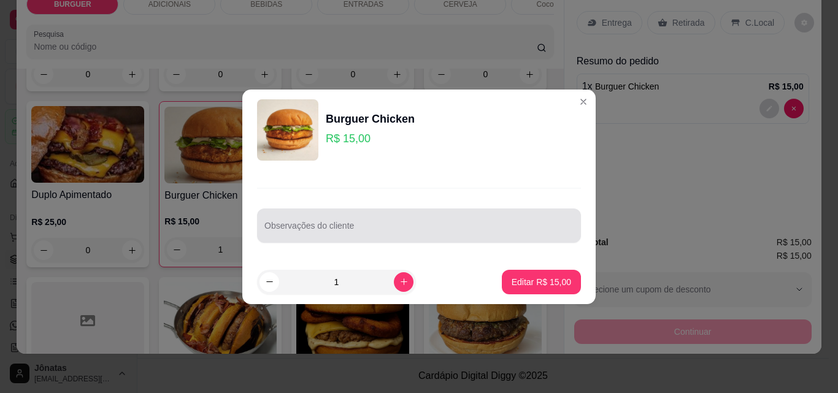
click at [262, 224] on div "Observações do cliente" at bounding box center [419, 226] width 324 height 34
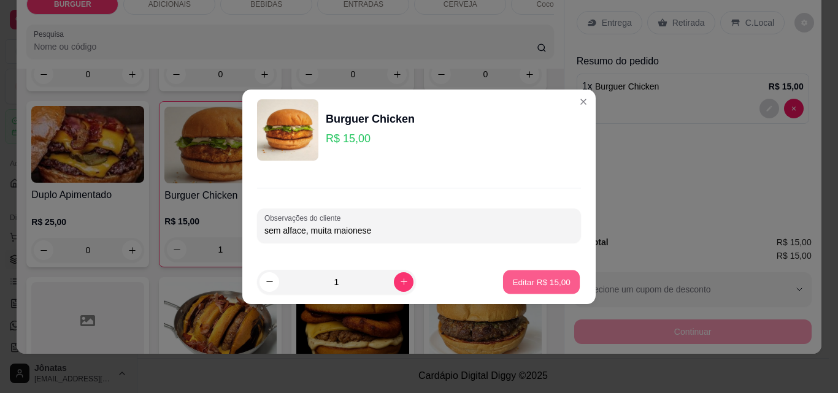
click at [521, 282] on p "Editar R$ 15,00" at bounding box center [541, 282] width 58 height 12
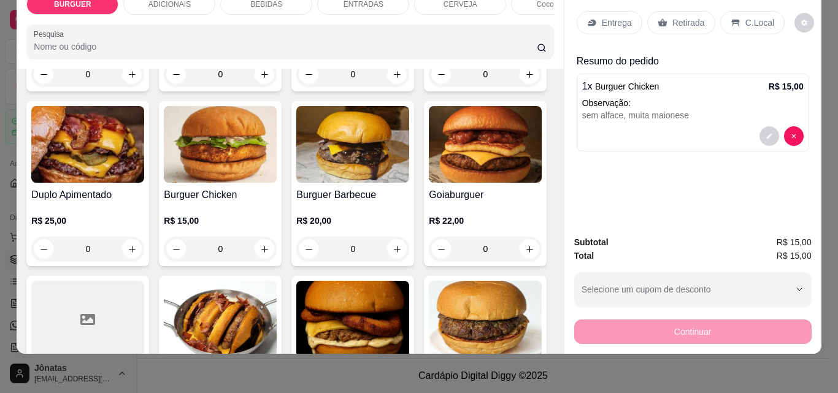
click at [602, 17] on p "Entrega" at bounding box center [617, 23] width 30 height 12
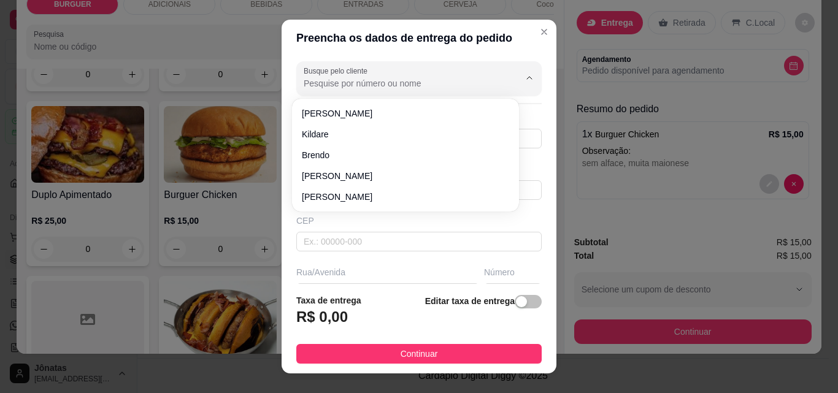
click at [363, 79] on input "Busque pelo cliente" at bounding box center [402, 83] width 196 height 12
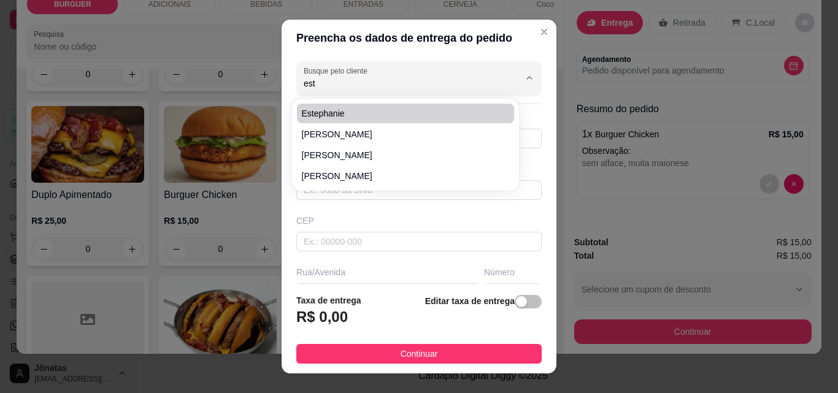
click at [342, 115] on span "Estephanie" at bounding box center [399, 113] width 195 height 12
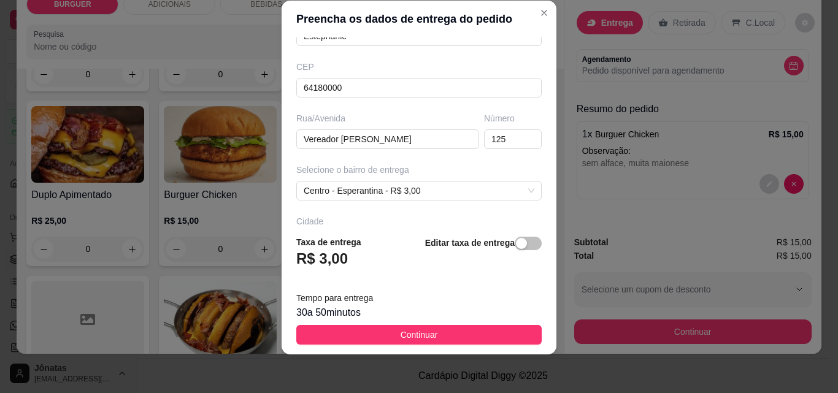
scroll to position [136, 0]
click at [488, 137] on input "125" at bounding box center [513, 138] width 58 height 20
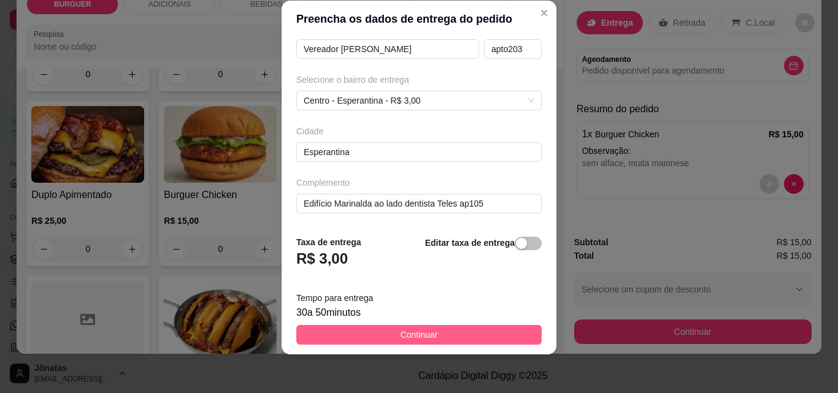
click at [468, 330] on button "Continuar" at bounding box center [418, 335] width 245 height 20
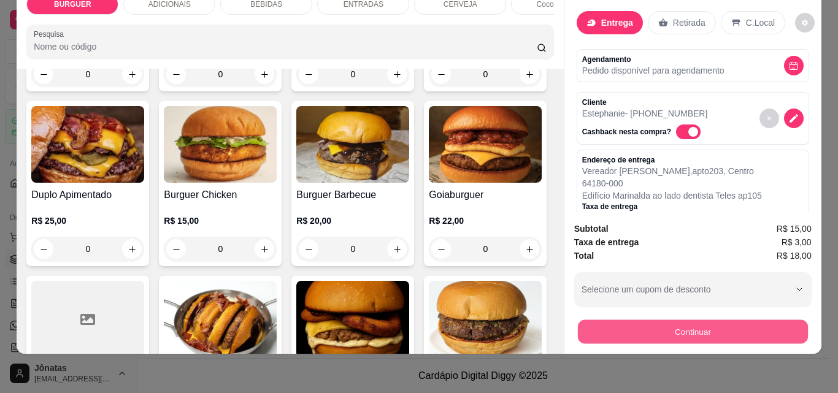
click at [720, 320] on button "Continuar" at bounding box center [692, 332] width 230 height 24
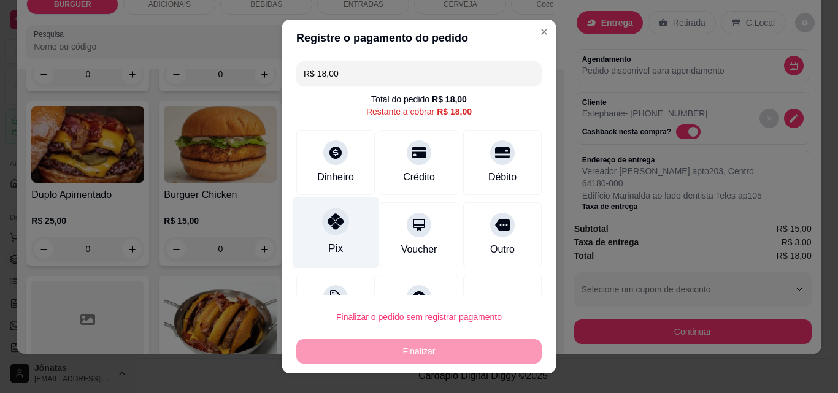
click at [328, 224] on icon at bounding box center [336, 221] width 16 height 16
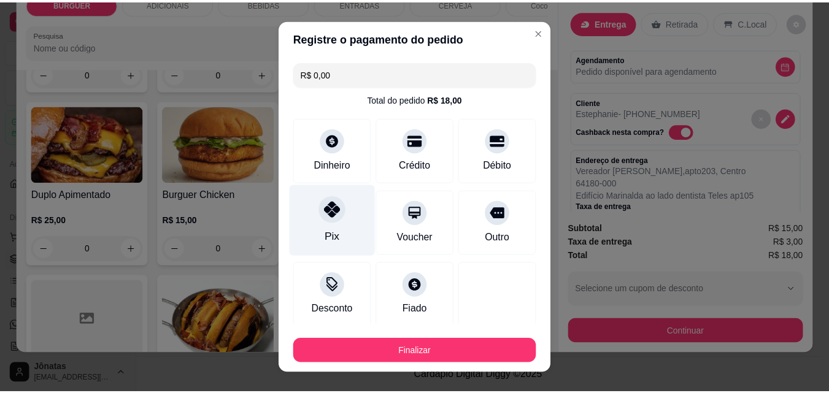
scroll to position [72, 0]
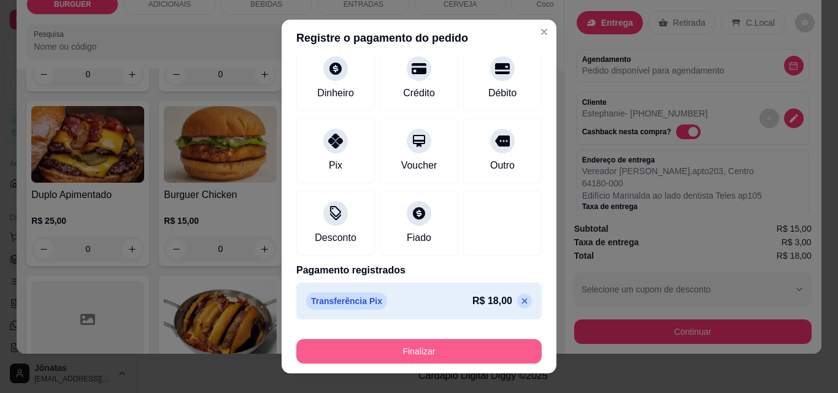
click at [466, 348] on button "Finalizar" at bounding box center [418, 351] width 245 height 25
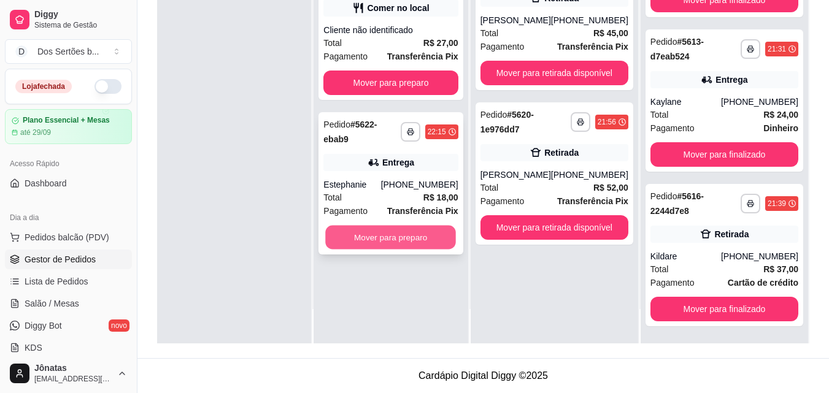
click at [399, 226] on button "Mover para preparo" at bounding box center [391, 238] width 131 height 24
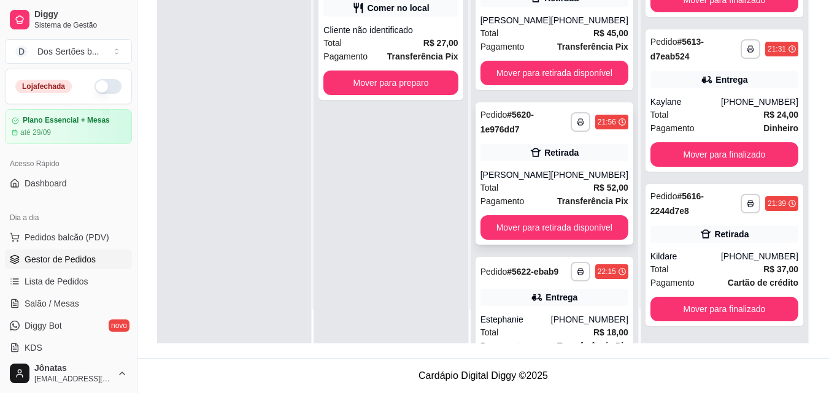
click at [564, 191] on div "Total R$ 52,00" at bounding box center [554, 187] width 148 height 13
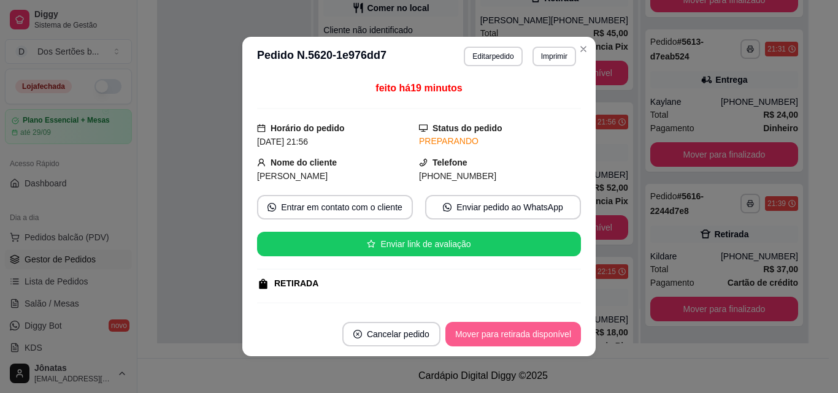
click at [532, 333] on button "Mover para retirada disponível" at bounding box center [513, 334] width 136 height 25
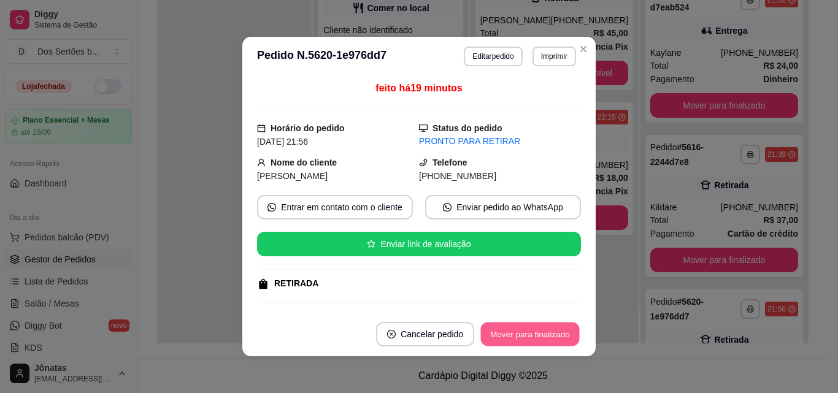
click at [532, 333] on button "Mover para finalizado" at bounding box center [530, 335] width 99 height 24
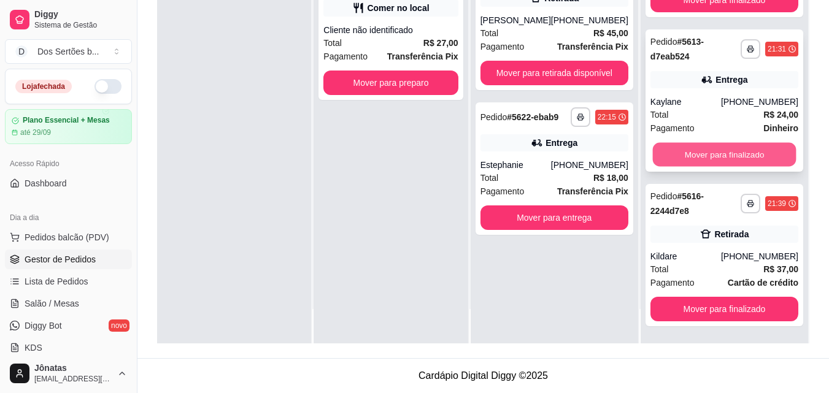
click at [730, 151] on button "Mover para finalizado" at bounding box center [724, 155] width 144 height 24
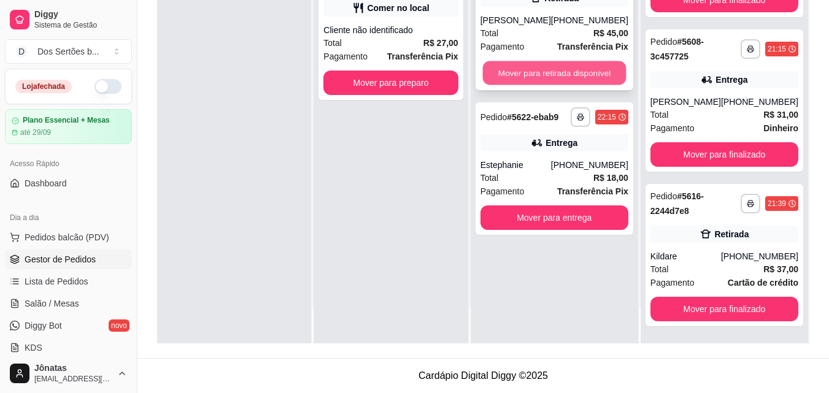
click at [527, 75] on button "Mover para retirada disponível" at bounding box center [554, 73] width 144 height 24
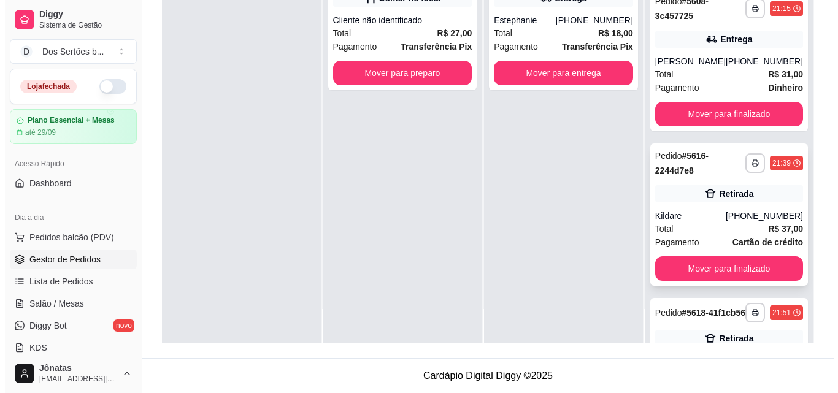
scroll to position [987, 0]
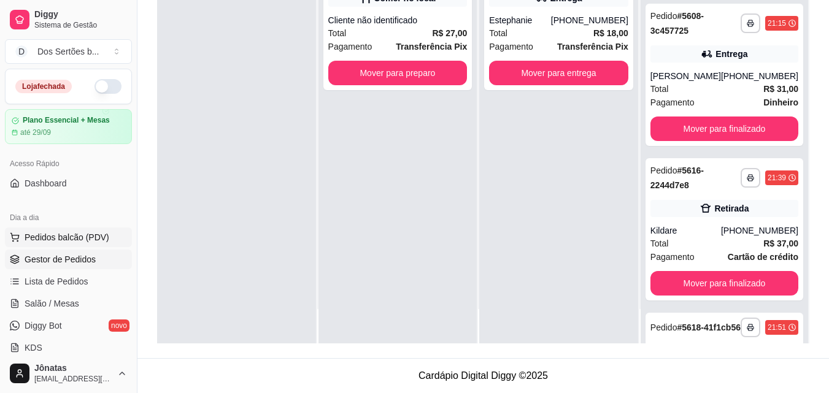
click at [23, 234] on button "Pedidos balcão (PDV)" at bounding box center [68, 238] width 127 height 20
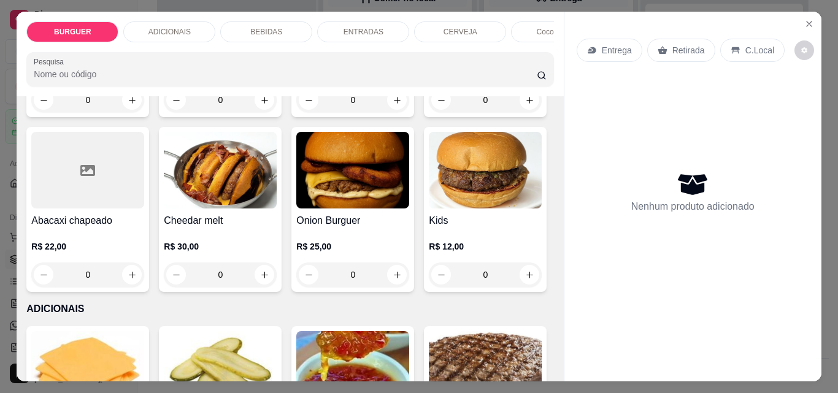
scroll to position [288, 0]
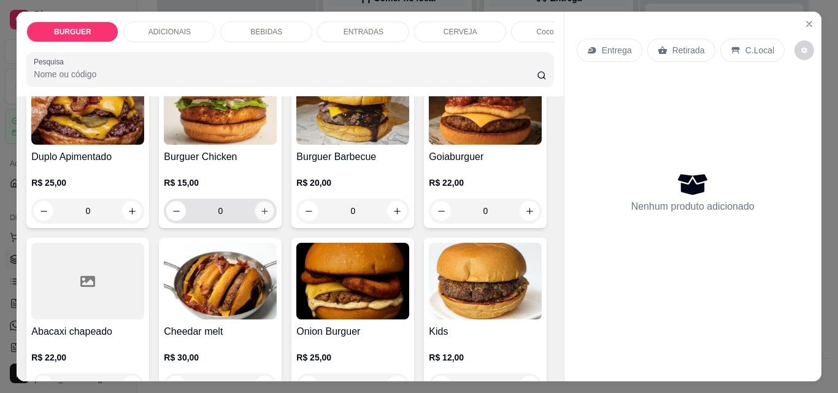
click at [269, 216] on icon "increase-product-quantity" at bounding box center [264, 211] width 9 height 9
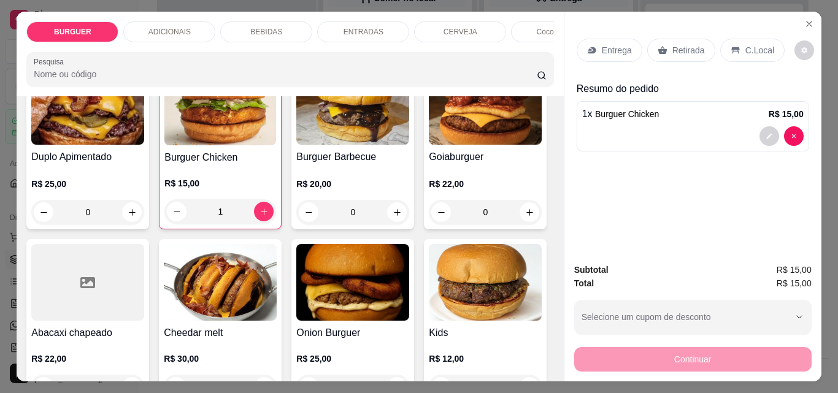
click at [679, 44] on p "Retirada" at bounding box center [688, 50] width 33 height 12
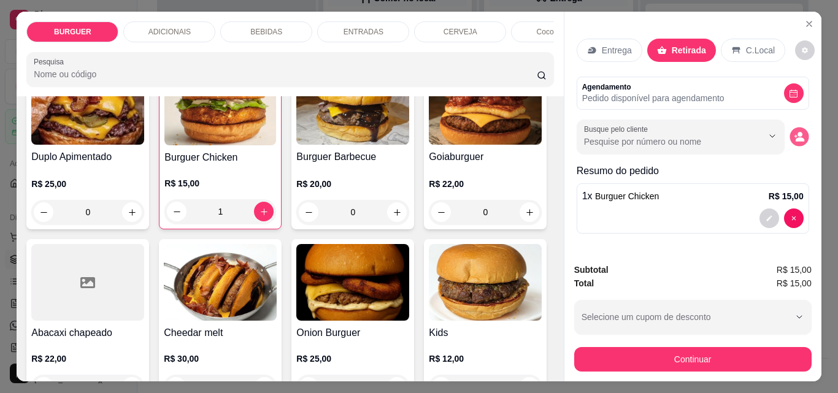
click at [796, 137] on icon "decrease-product-quantity" at bounding box center [800, 139] width 9 height 4
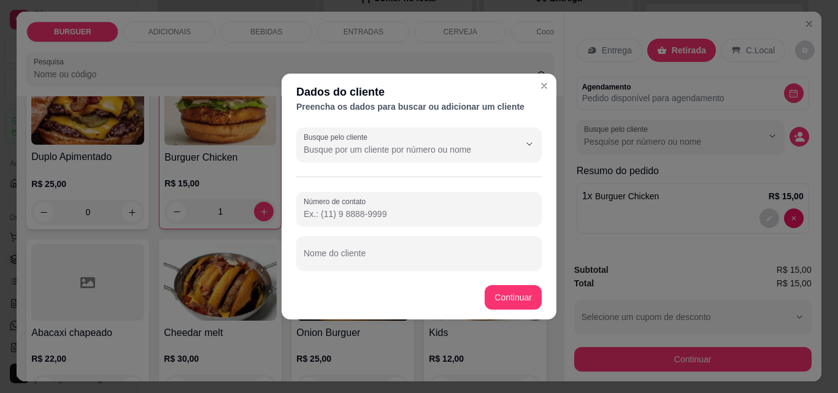
click at [342, 214] on input "Número de contato" at bounding box center [419, 214] width 231 height 12
click at [334, 255] on input "Nome do cliente" at bounding box center [419, 258] width 231 height 12
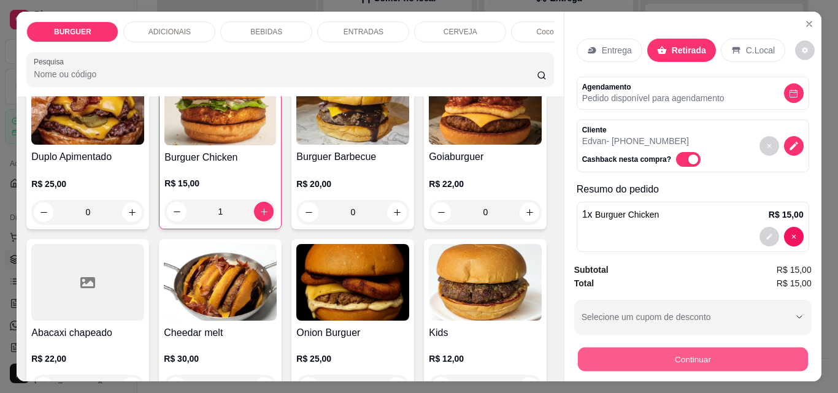
click at [736, 348] on button "Continuar" at bounding box center [692, 359] width 230 height 24
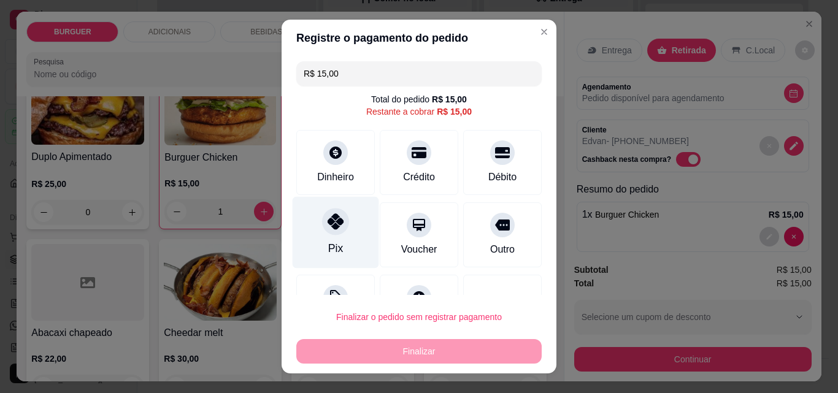
click at [322, 235] on div "Pix" at bounding box center [336, 233] width 87 height 72
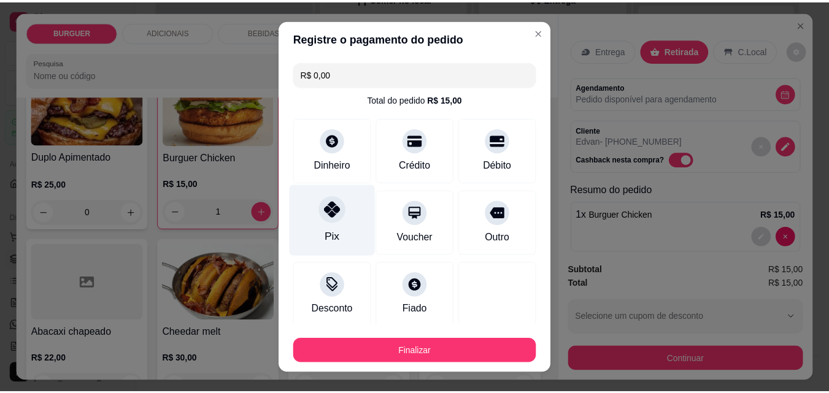
scroll to position [72, 0]
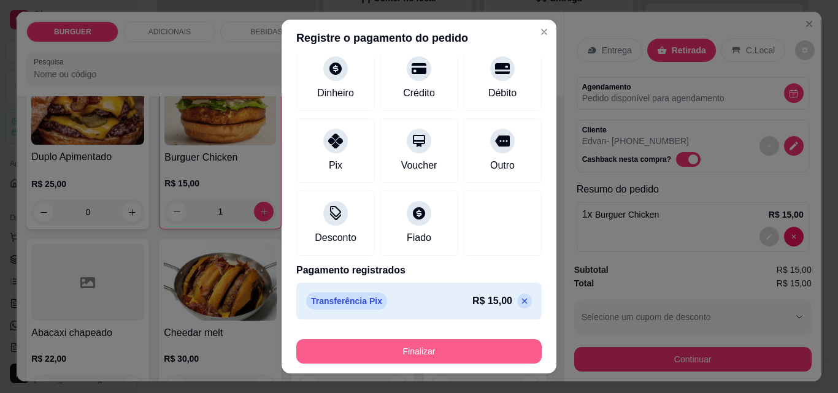
click at [418, 351] on button "Finalizar" at bounding box center [418, 351] width 245 height 25
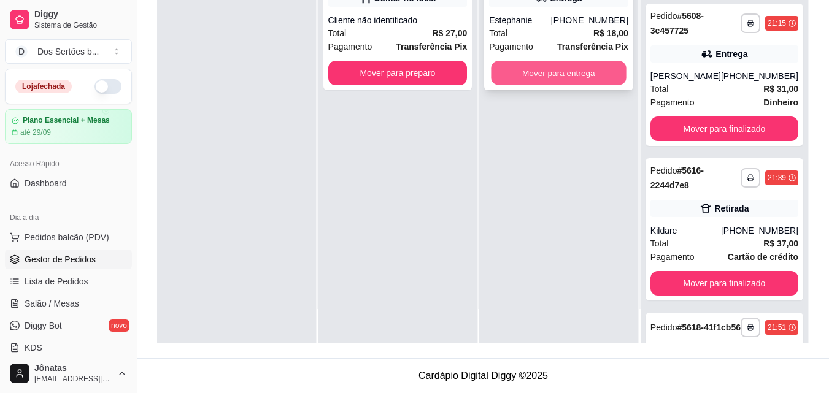
click at [542, 67] on button "Mover para entrega" at bounding box center [558, 73] width 135 height 24
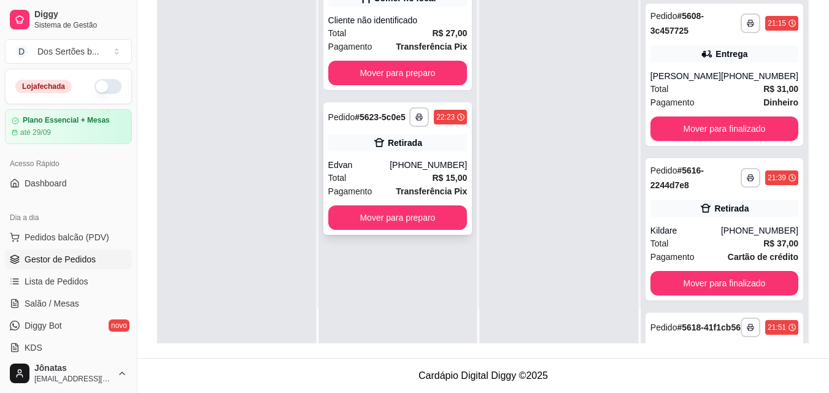
click at [387, 179] on div "Total R$ 15,00" at bounding box center [397, 177] width 139 height 13
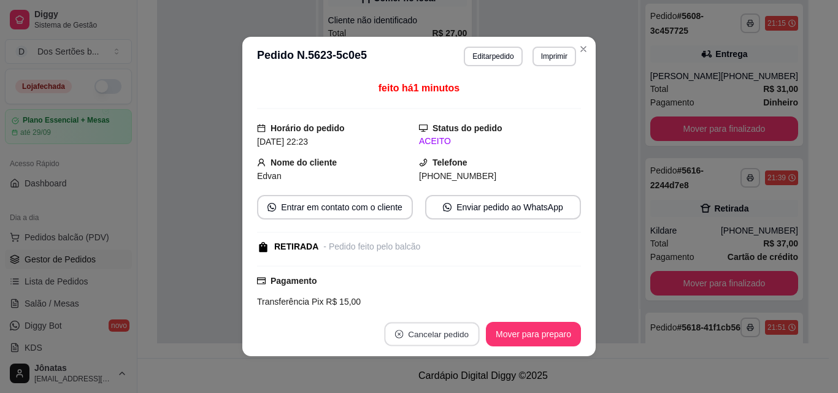
click at [446, 329] on button "Cancelar pedido" at bounding box center [431, 335] width 95 height 24
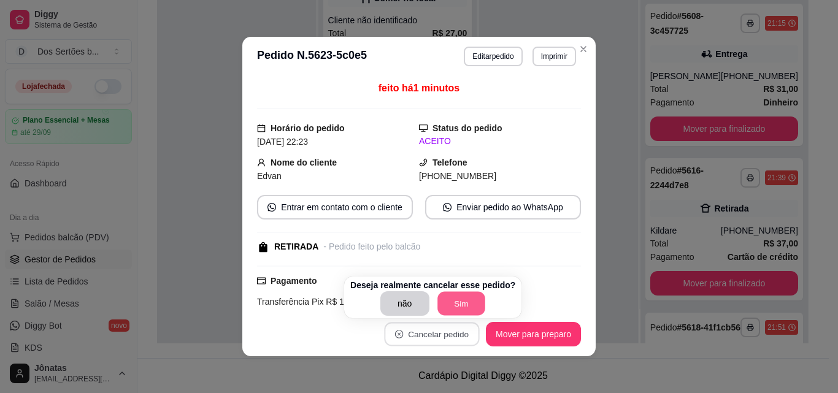
click at [460, 304] on button "Sim" at bounding box center [461, 304] width 48 height 24
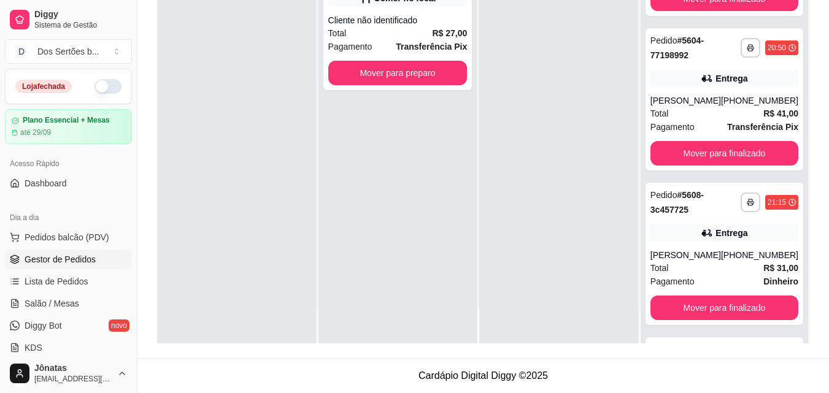
scroll to position [809, 0]
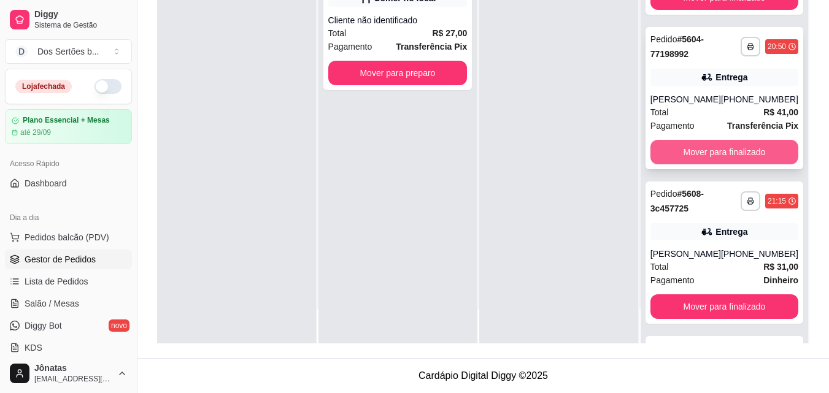
click at [731, 164] on button "Mover para finalizado" at bounding box center [724, 152] width 148 height 25
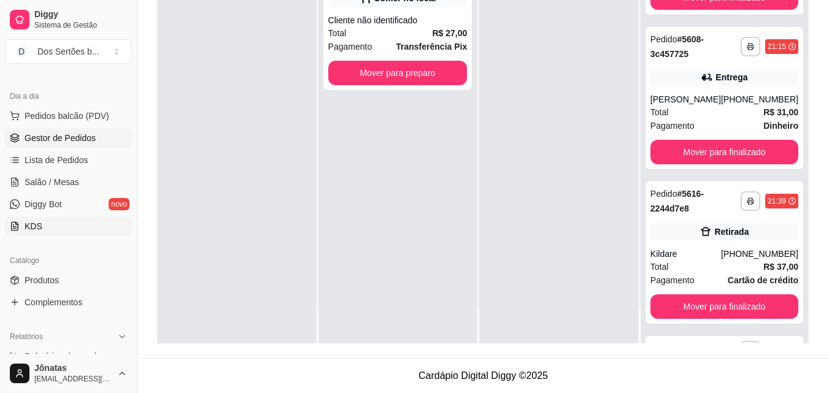
scroll to position [266, 0]
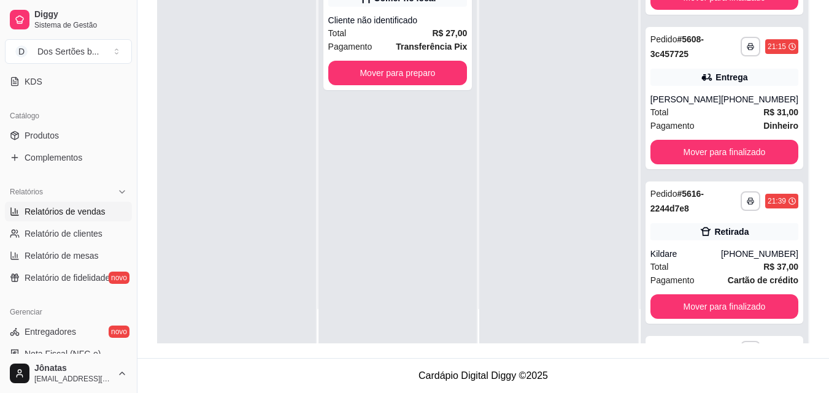
click at [69, 212] on span "Relatórios de vendas" at bounding box center [65, 212] width 81 height 12
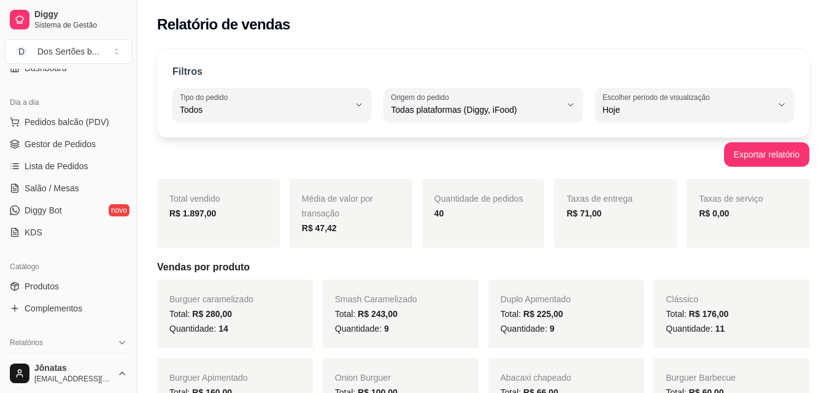
scroll to position [105, 0]
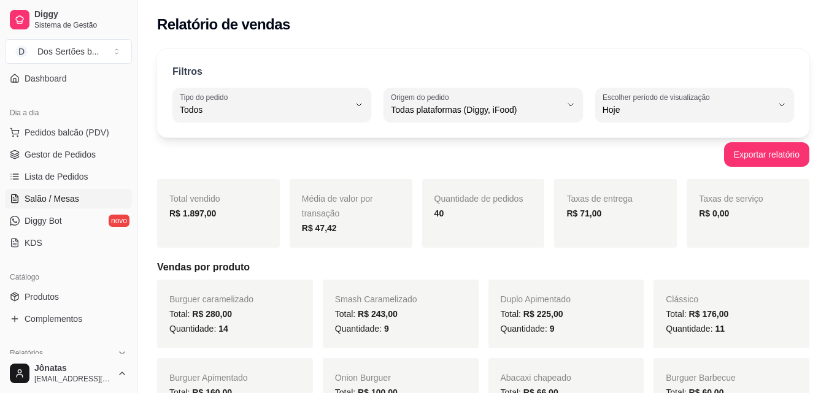
click at [84, 198] on link "Salão / Mesas" at bounding box center [68, 199] width 127 height 20
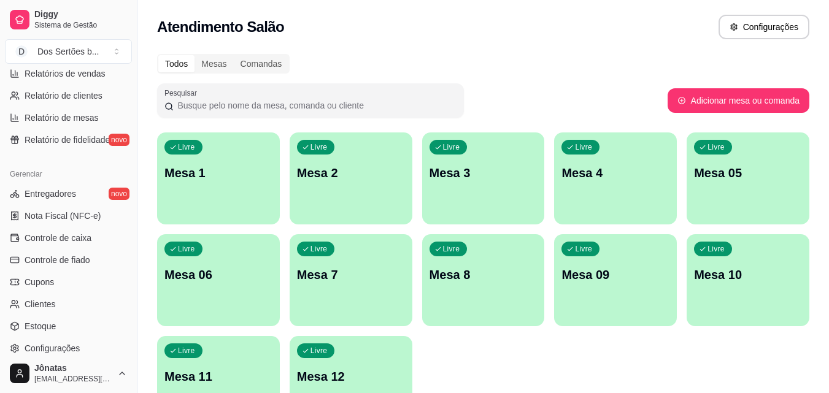
scroll to position [410, 0]
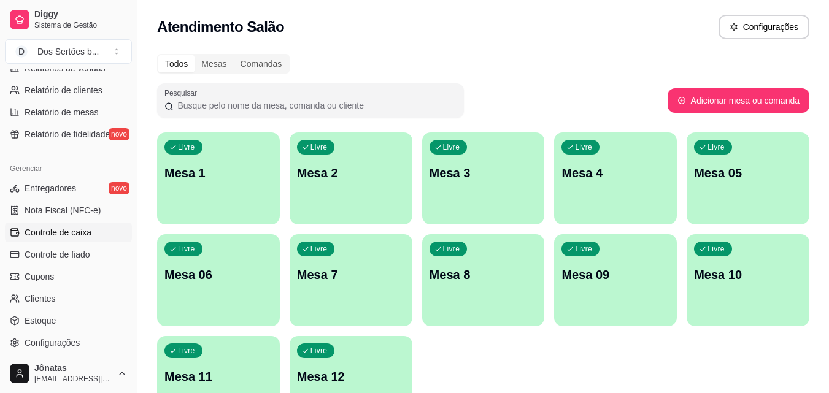
click at [74, 237] on span "Controle de caixa" at bounding box center [58, 232] width 67 height 12
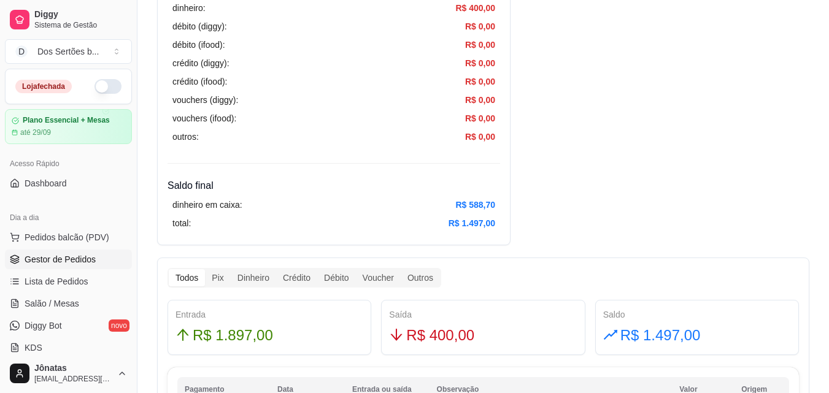
click at [87, 264] on span "Gestor de Pedidos" at bounding box center [60, 259] width 71 height 12
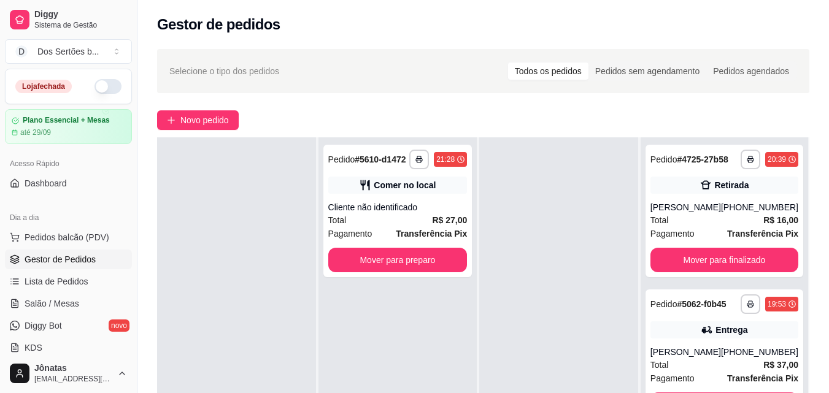
scroll to position [187, 0]
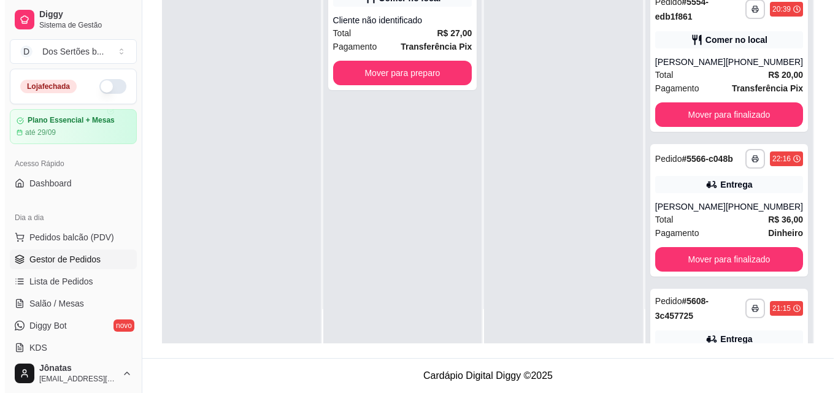
scroll to position [541, 0]
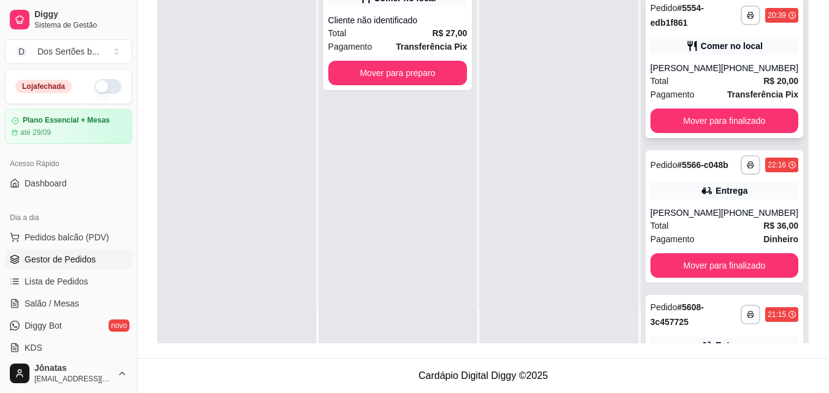
click at [713, 55] on div "Comer no local" at bounding box center [724, 45] width 148 height 17
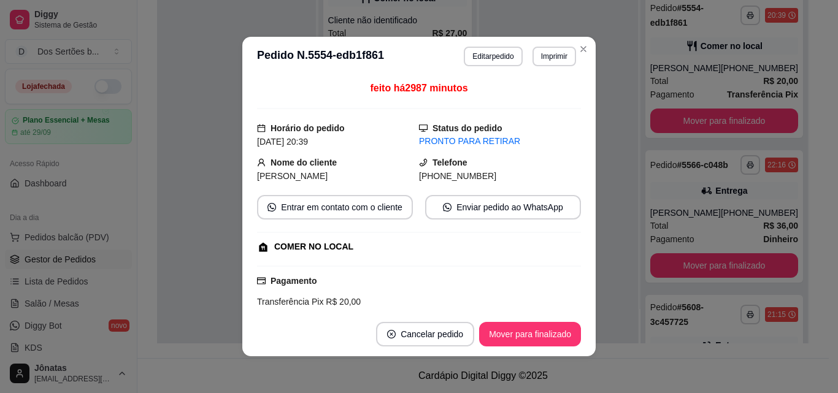
scroll to position [118, 0]
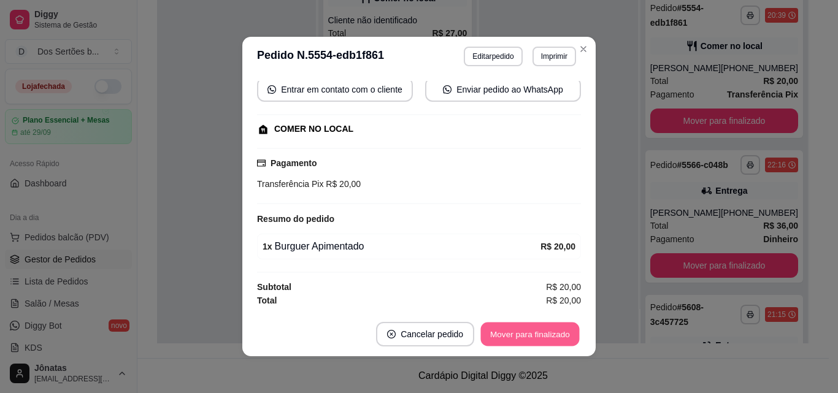
click at [527, 329] on button "Mover para finalizado" at bounding box center [530, 335] width 99 height 24
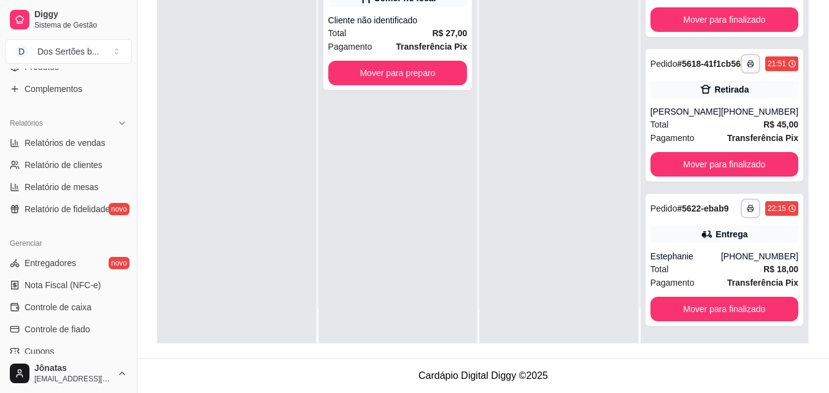
scroll to position [352, 0]
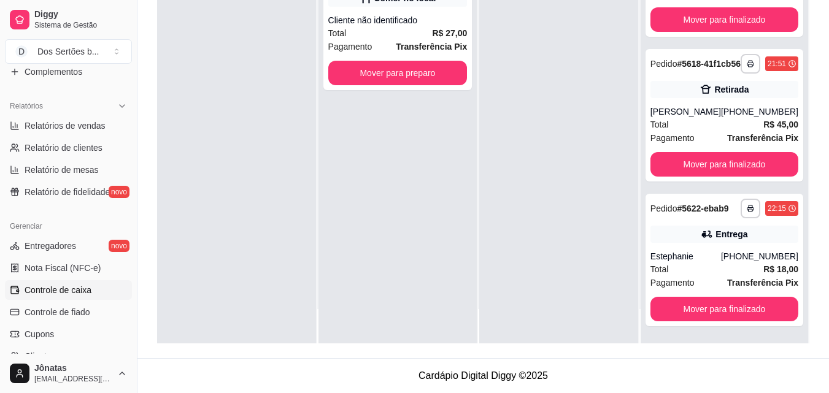
click at [46, 293] on span "Controle de caixa" at bounding box center [58, 290] width 67 height 12
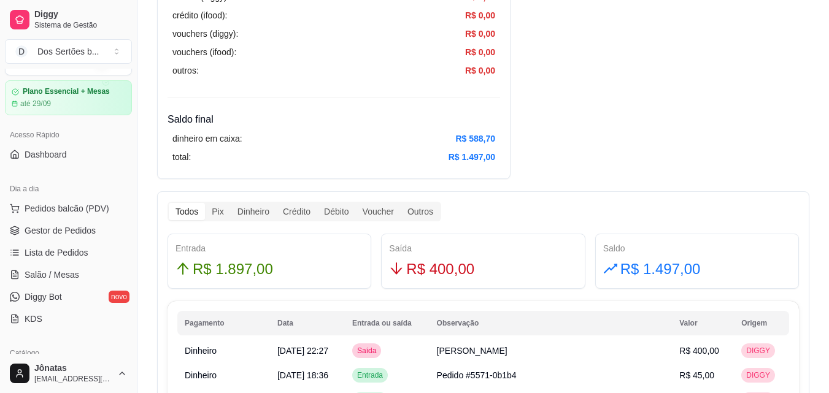
scroll to position [3, 0]
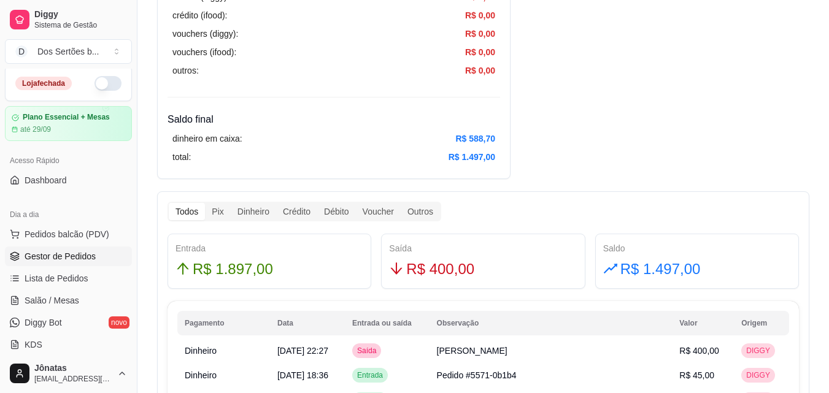
click at [48, 258] on span "Gestor de Pedidos" at bounding box center [60, 256] width 71 height 12
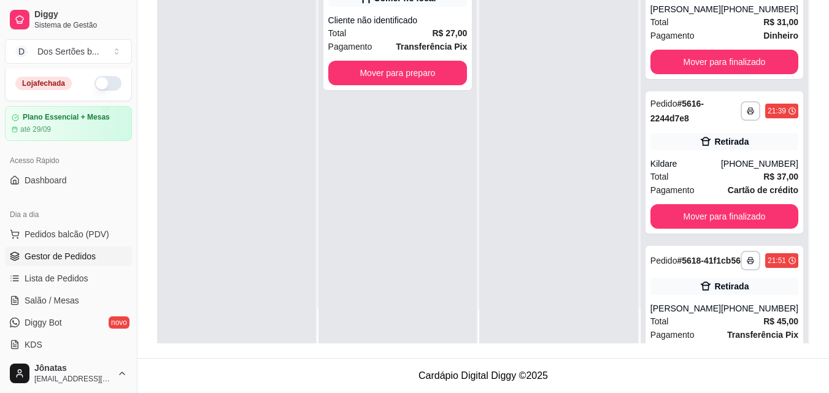
scroll to position [740, 0]
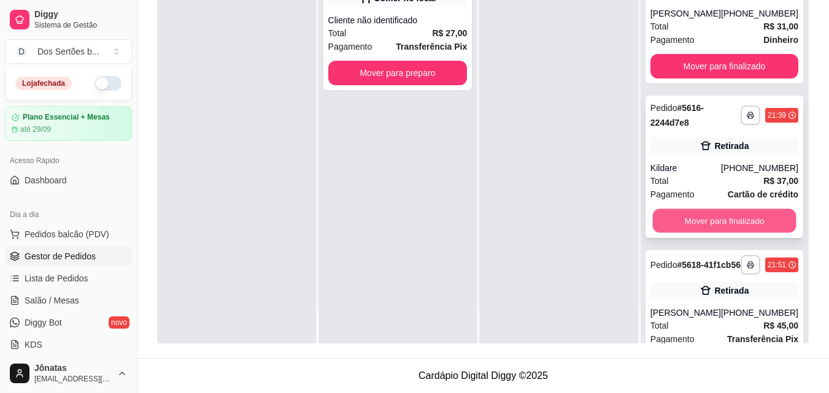
click at [751, 233] on button "Mover para finalizado" at bounding box center [724, 221] width 144 height 24
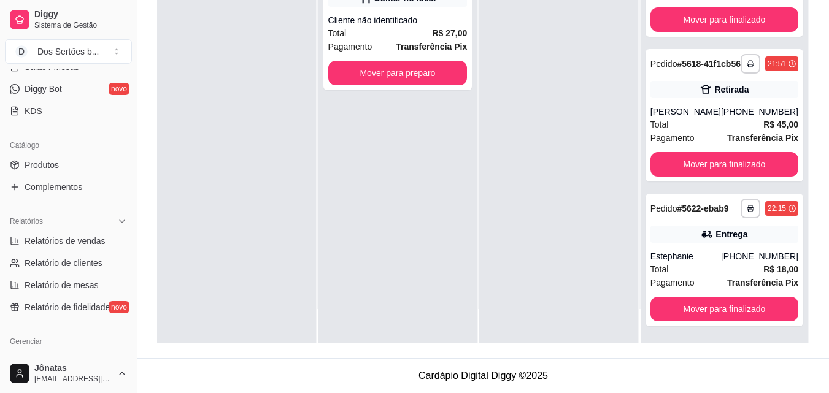
scroll to position [355, 0]
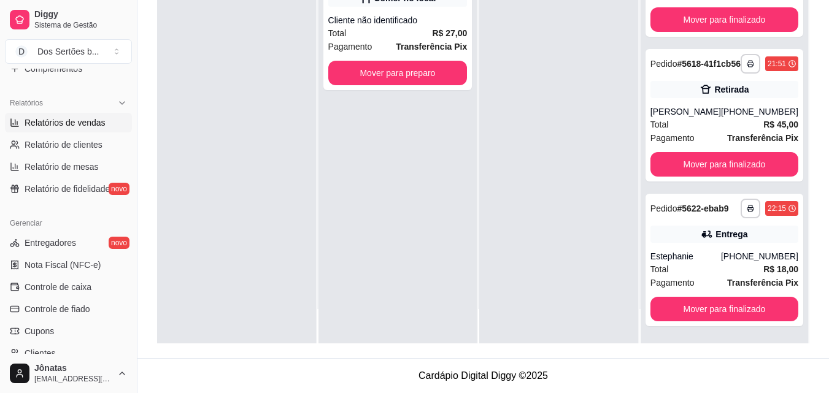
click at [36, 126] on span "Relatórios de vendas" at bounding box center [65, 123] width 81 height 12
select select "ALL"
select select "0"
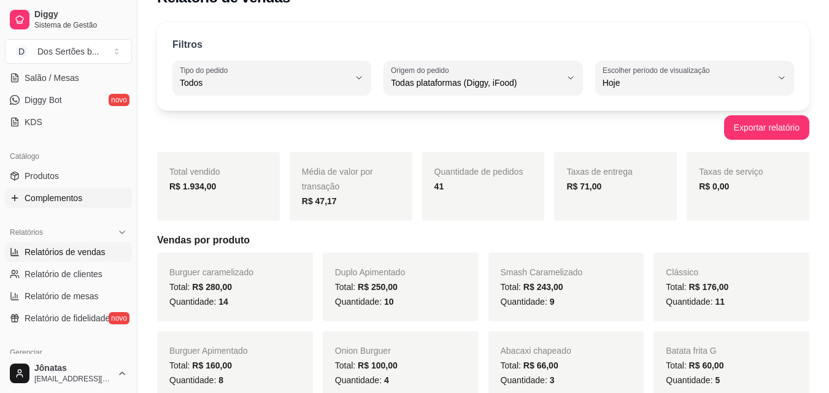
scroll to position [25, 0]
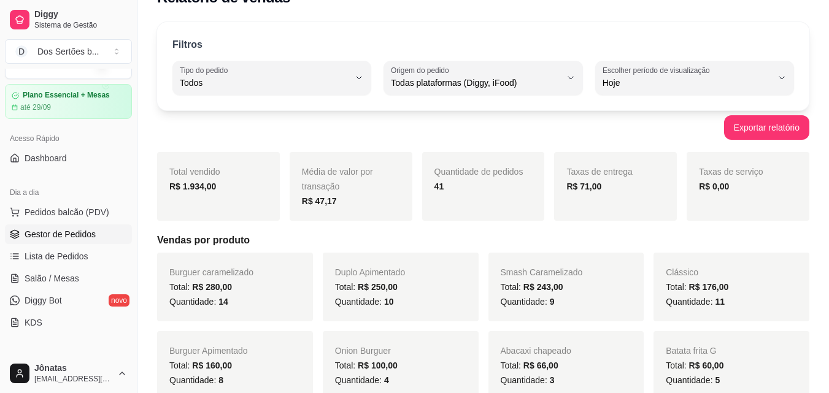
click at [94, 239] on link "Gestor de Pedidos" at bounding box center [68, 235] width 127 height 20
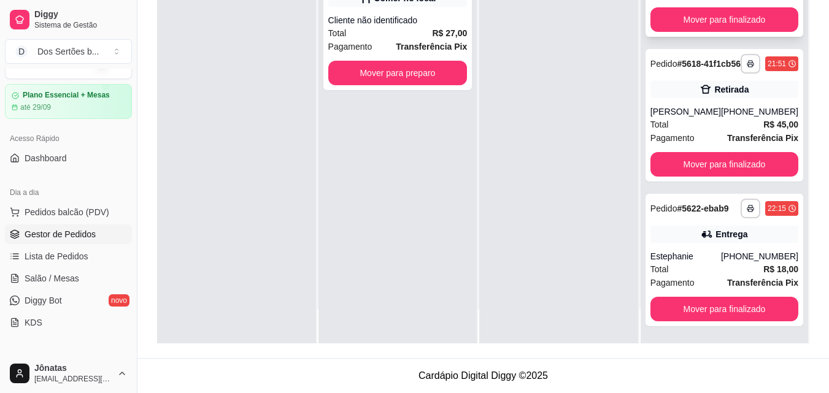
scroll to position [856, 0]
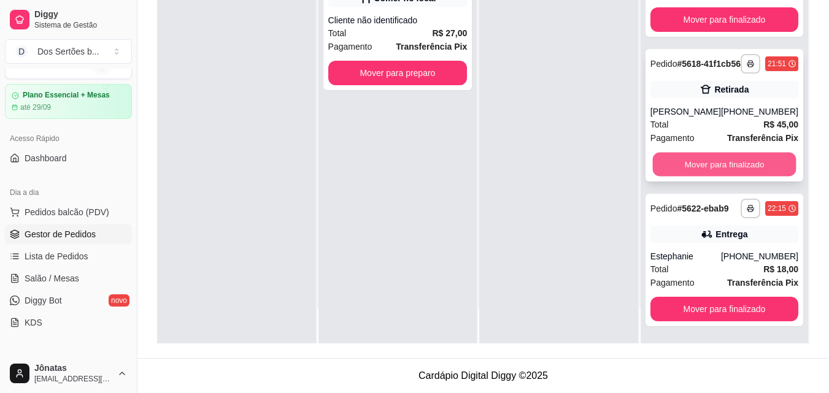
click at [696, 153] on button "Mover para finalizado" at bounding box center [724, 165] width 144 height 24
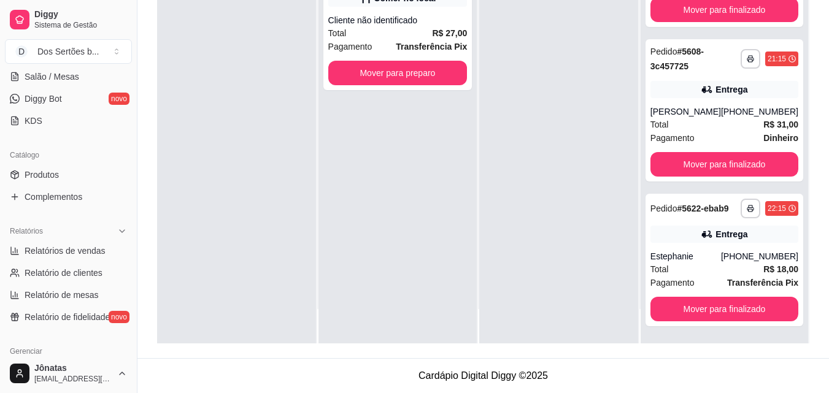
scroll to position [412, 0]
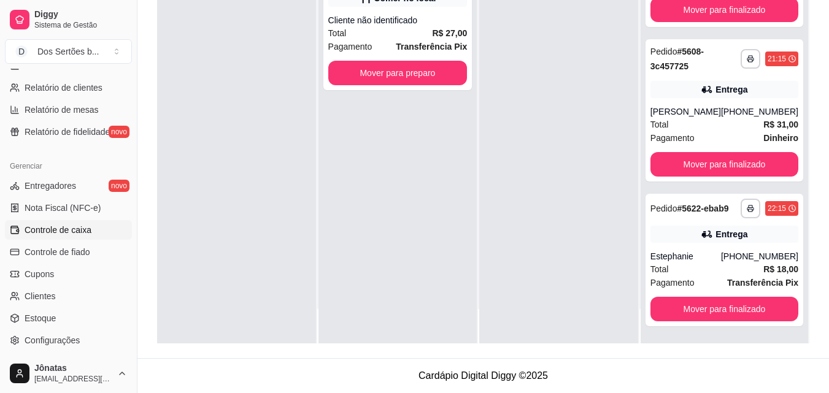
click at [37, 231] on span "Controle de caixa" at bounding box center [58, 230] width 67 height 12
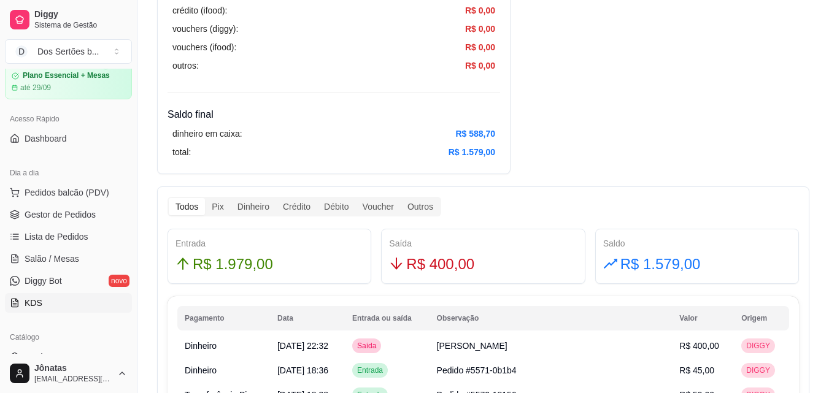
scroll to position [24, 0]
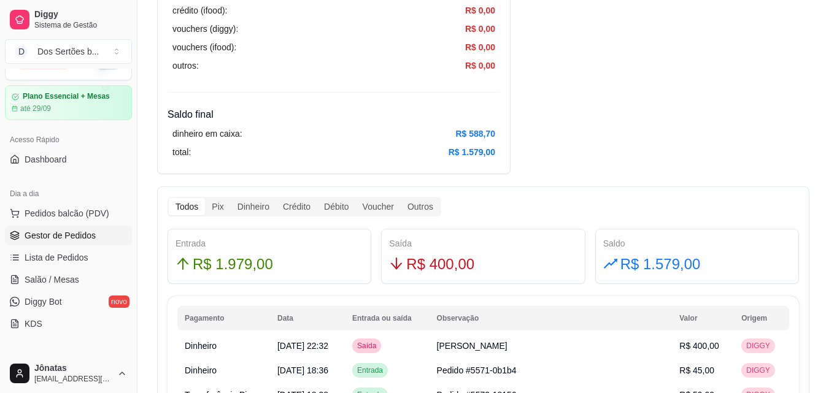
click at [33, 236] on span "Gestor de Pedidos" at bounding box center [60, 235] width 71 height 12
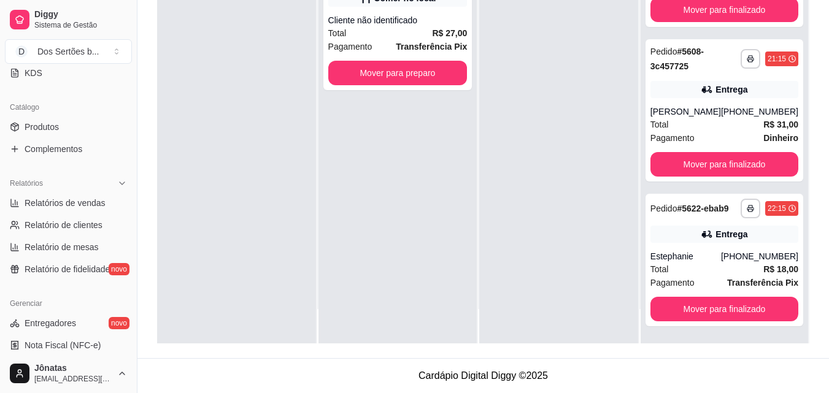
scroll to position [481, 0]
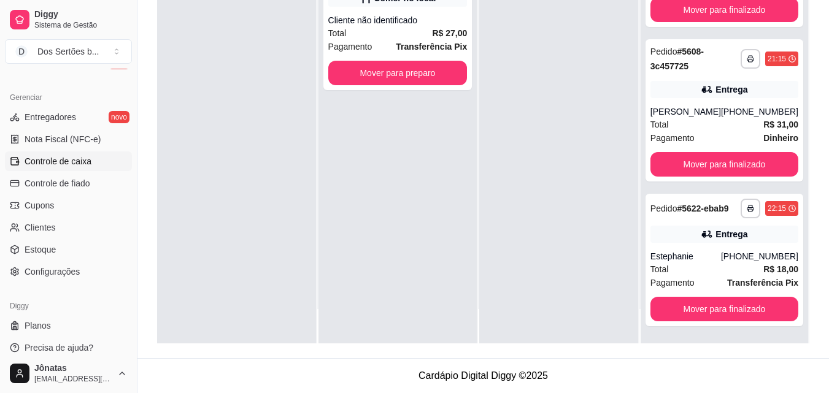
click at [31, 161] on span "Controle de caixa" at bounding box center [58, 161] width 67 height 12
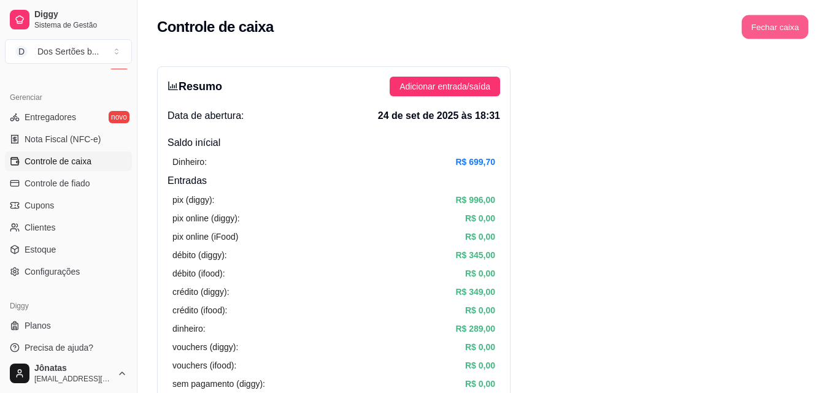
click at [775, 31] on button "Fechar caixa" at bounding box center [775, 27] width 67 height 24
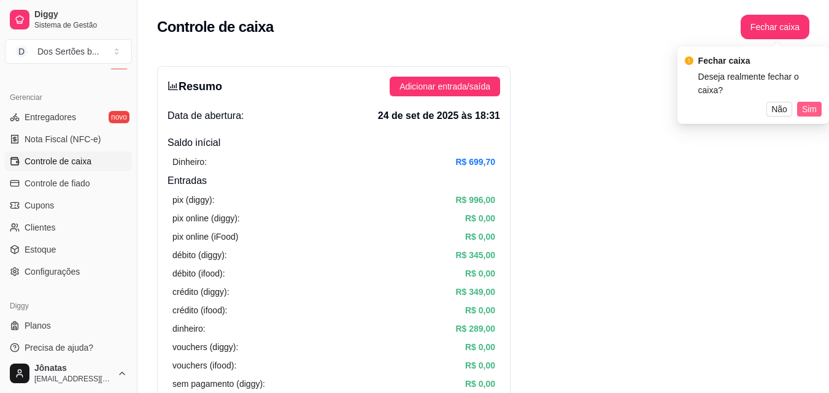
click at [808, 102] on span "Sim" at bounding box center [809, 108] width 15 height 13
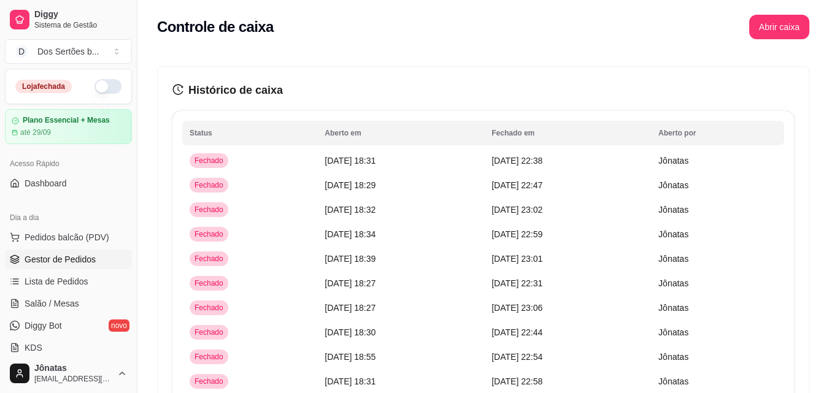
click at [79, 260] on span "Gestor de Pedidos" at bounding box center [60, 259] width 71 height 12
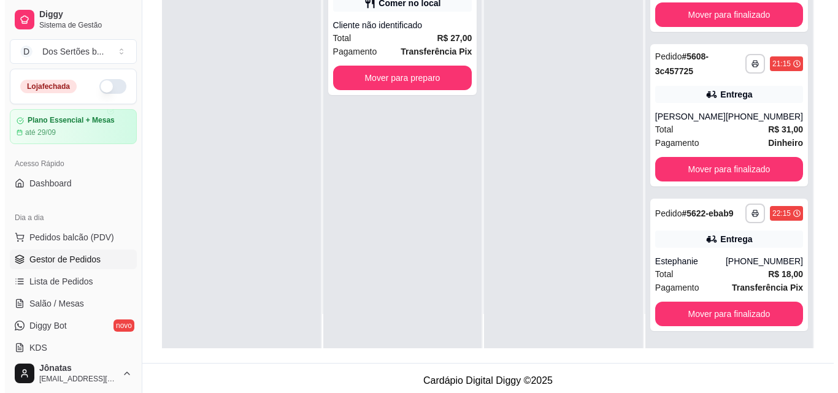
scroll to position [701, 0]
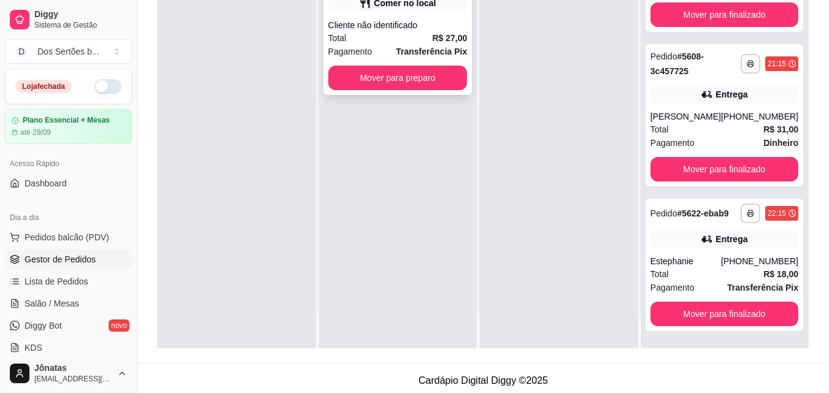
click at [408, 37] on div "Total R$ 27,00" at bounding box center [397, 37] width 139 height 13
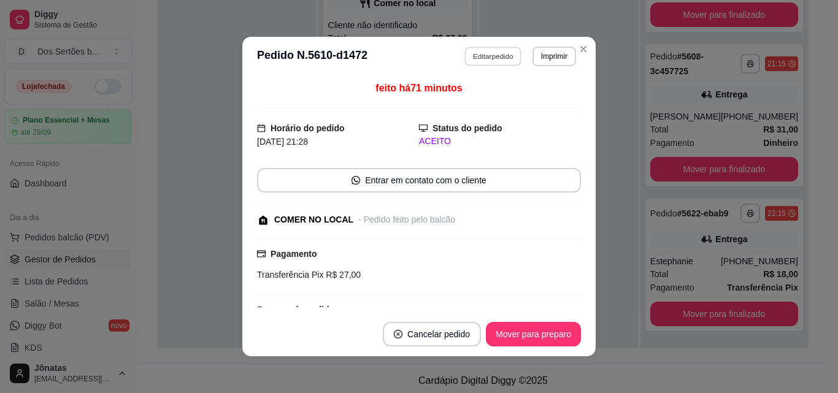
click at [471, 60] on button "Editar pedido" at bounding box center [493, 56] width 57 height 19
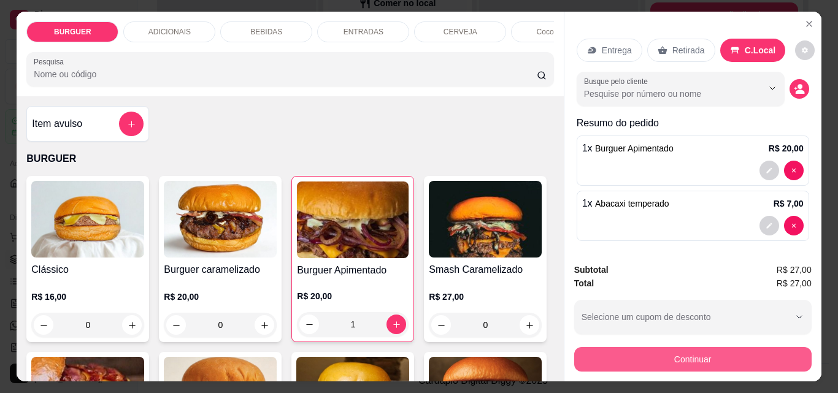
click at [638, 347] on button "Continuar" at bounding box center [692, 359] width 237 height 25
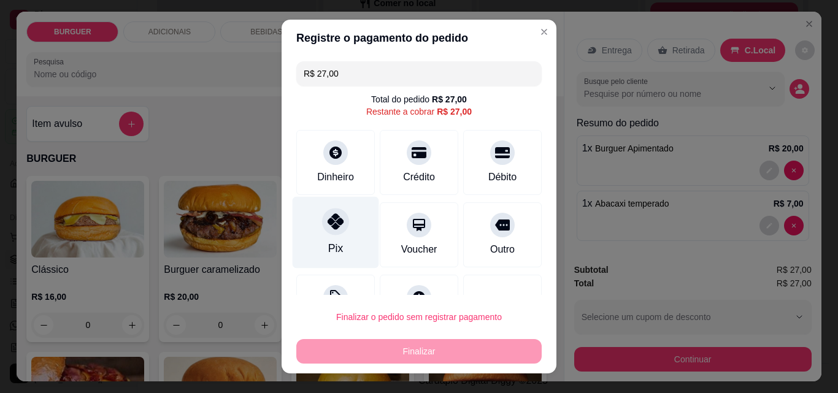
scroll to position [50, 0]
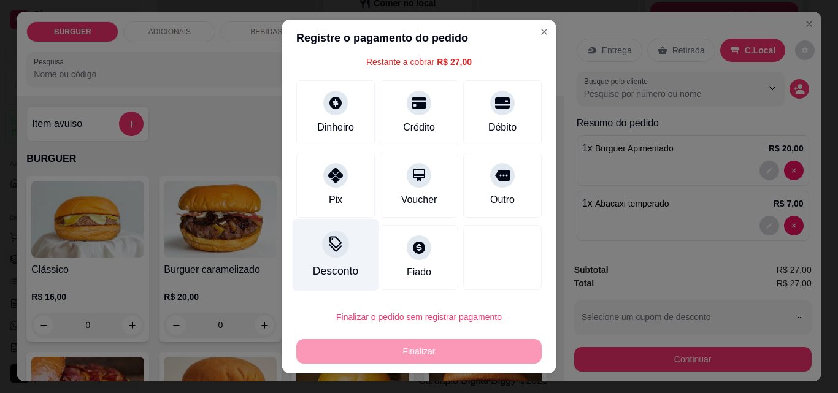
click at [329, 248] on icon at bounding box center [336, 244] width 16 height 16
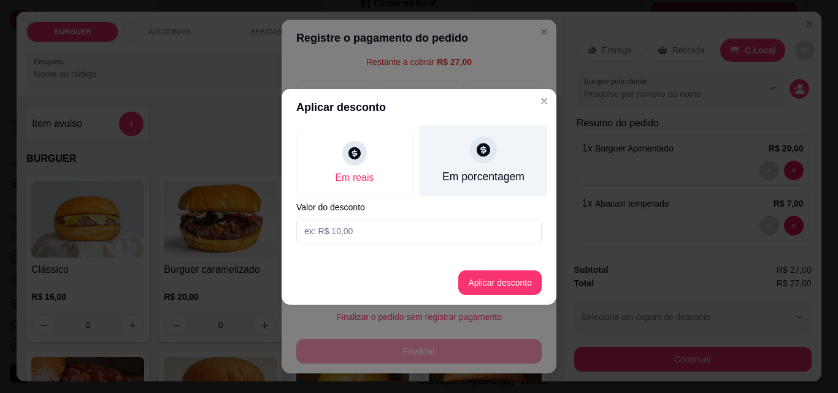
click at [485, 157] on icon at bounding box center [483, 150] width 16 height 16
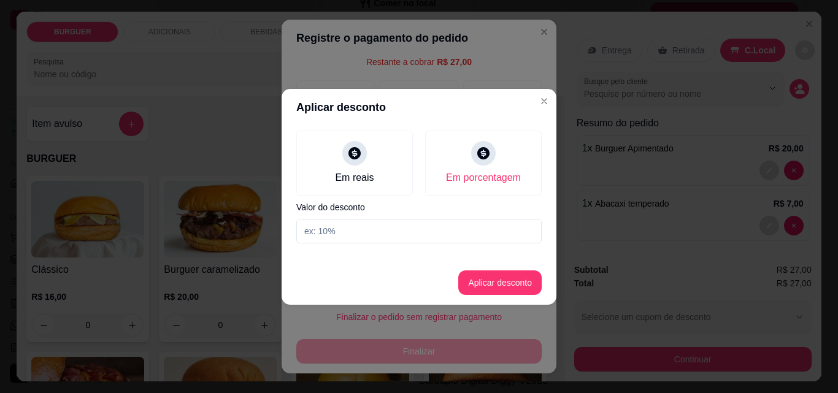
click at [310, 235] on input at bounding box center [418, 231] width 245 height 25
type input "20"
click at [490, 277] on button "Aplicar desconto" at bounding box center [500, 283] width 80 height 24
type input "R$ 21,60"
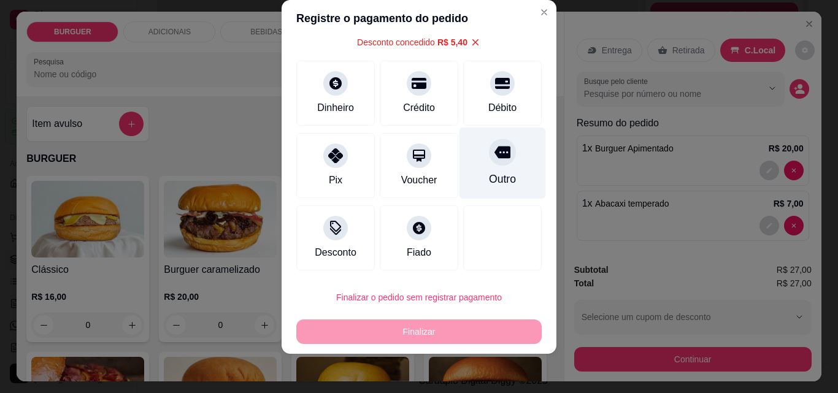
scroll to position [0, 0]
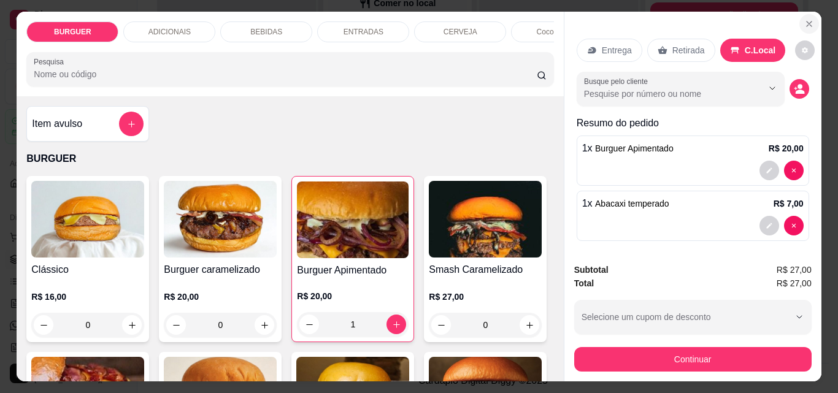
click at [804, 19] on icon "Close" at bounding box center [809, 24] width 10 height 10
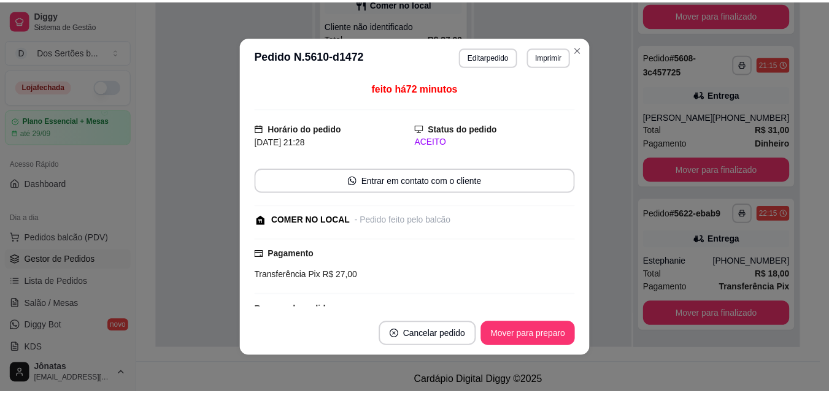
scroll to position [129, 0]
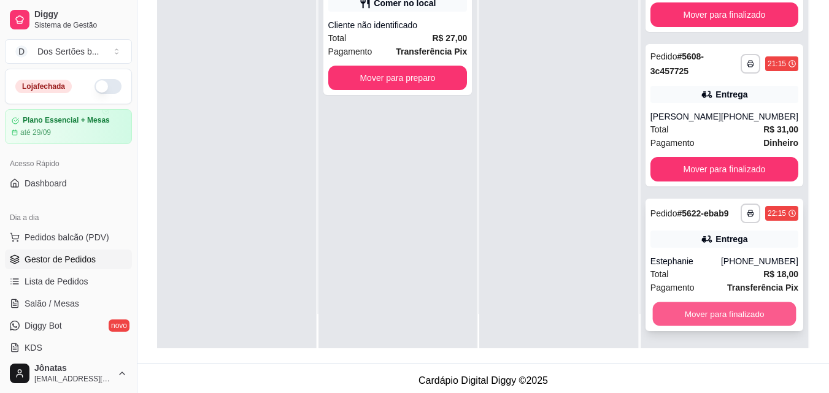
click at [688, 310] on button "Mover para finalizado" at bounding box center [724, 314] width 144 height 24
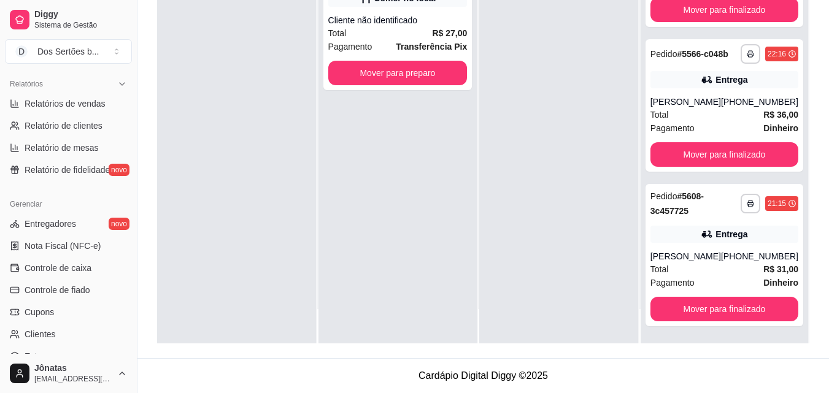
scroll to position [472, 0]
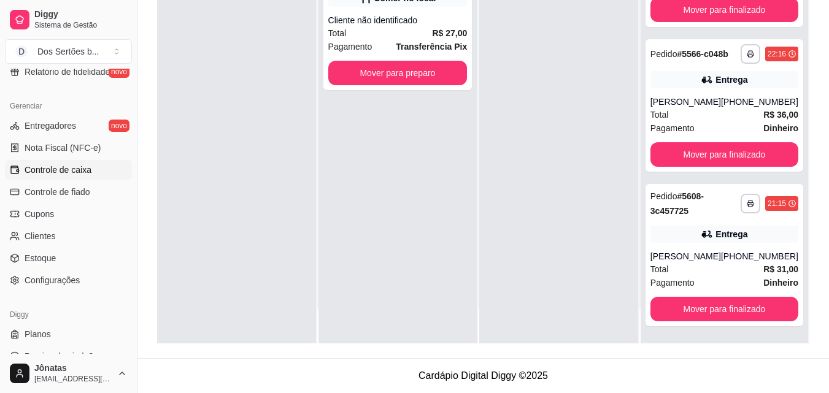
click at [38, 169] on span "Controle de caixa" at bounding box center [58, 170] width 67 height 12
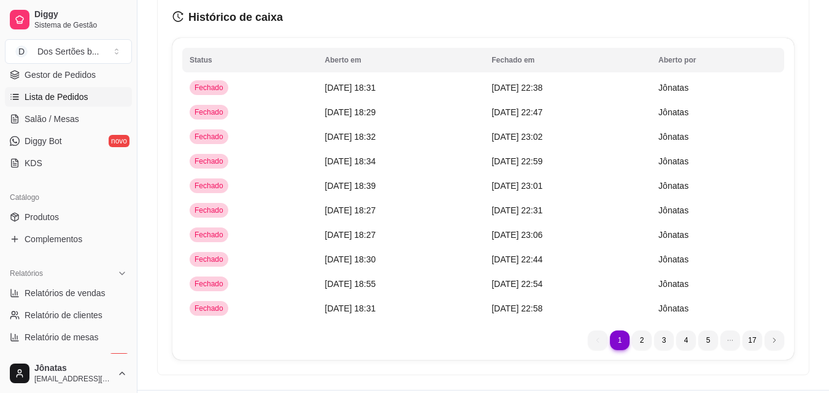
scroll to position [297, 0]
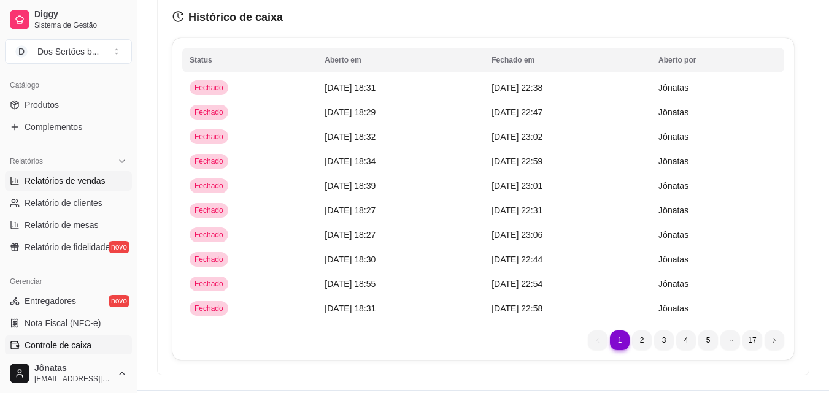
click at [55, 181] on span "Relatórios de vendas" at bounding box center [65, 181] width 81 height 12
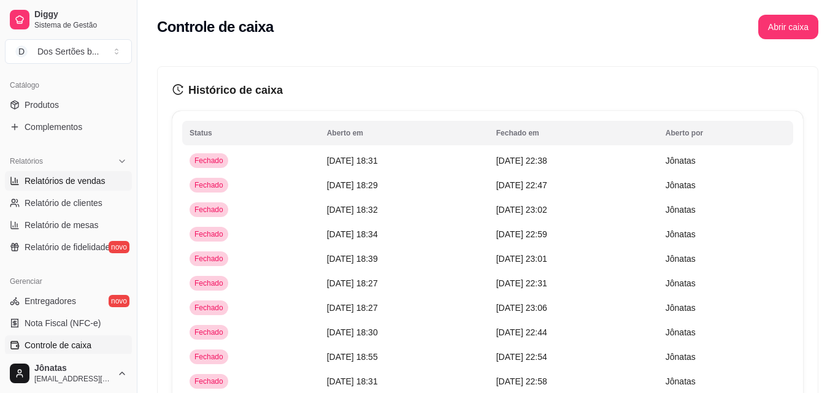
select select "ALL"
select select "0"
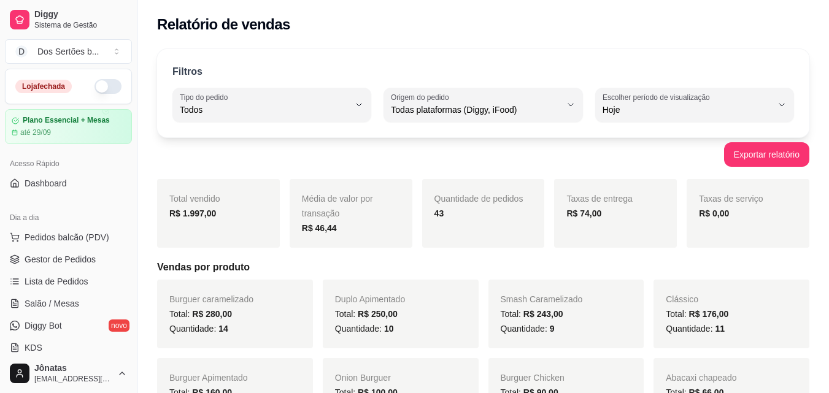
scroll to position [2, 0]
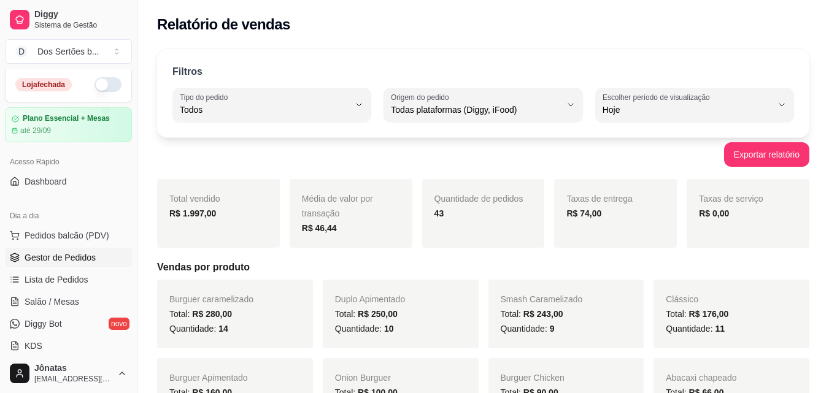
click at [56, 255] on span "Gestor de Pedidos" at bounding box center [60, 258] width 71 height 12
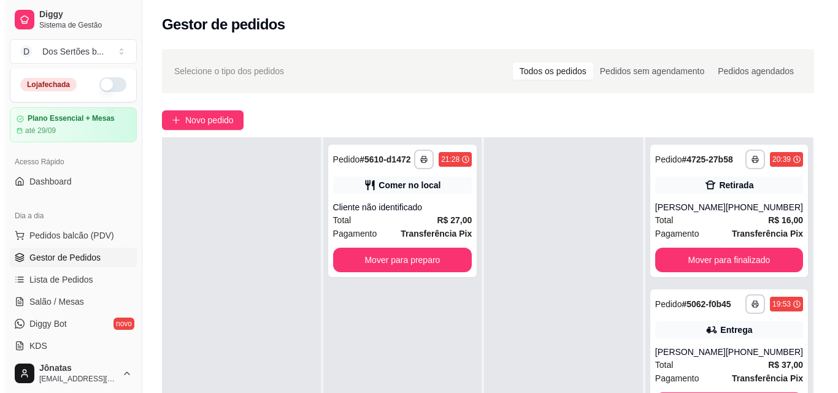
scroll to position [182, 0]
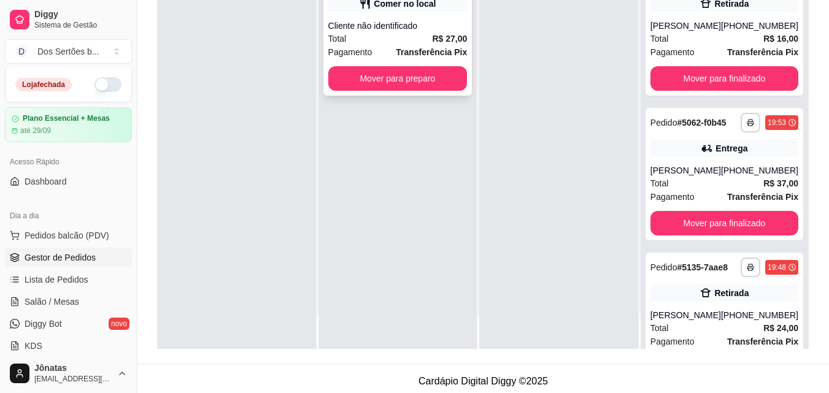
click at [390, 45] on div "Pagamento Transferência Pix" at bounding box center [397, 51] width 139 height 13
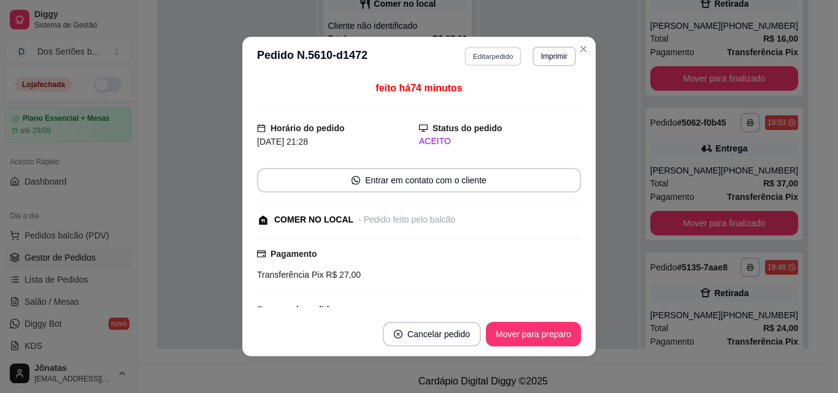
click at [490, 54] on button "Editar pedido" at bounding box center [493, 56] width 57 height 19
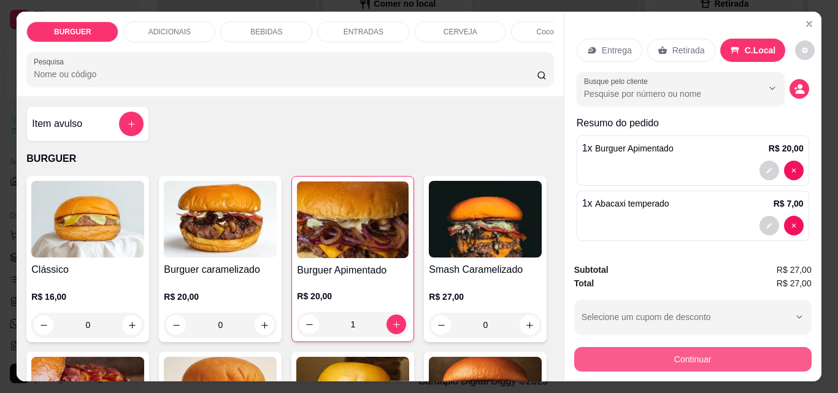
click at [745, 352] on button "Continuar" at bounding box center [692, 359] width 237 height 25
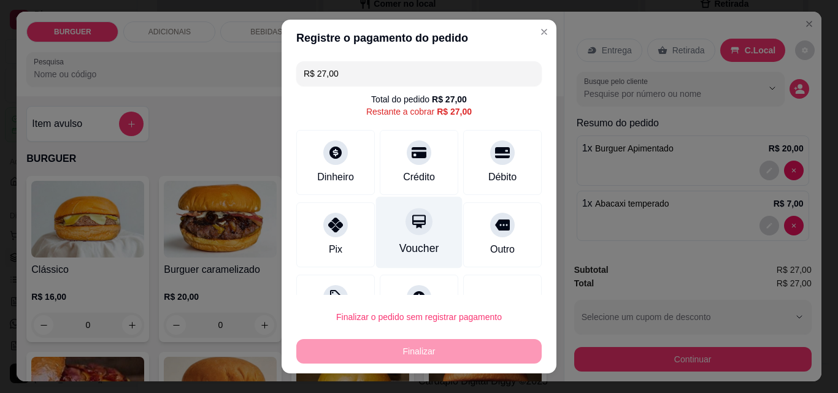
scroll to position [50, 0]
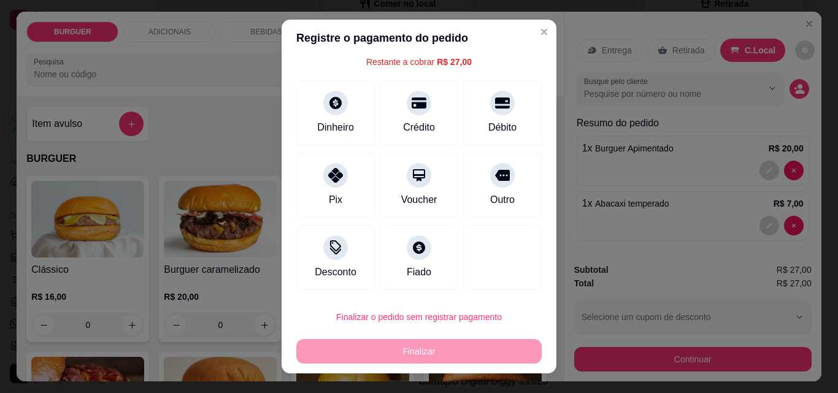
click at [287, 235] on div "R$ 27,00 Total do pedido R$ 27,00 Restante a cobrar R$ 27,00 Dinheiro Crédito D…" at bounding box center [419, 175] width 275 height 239
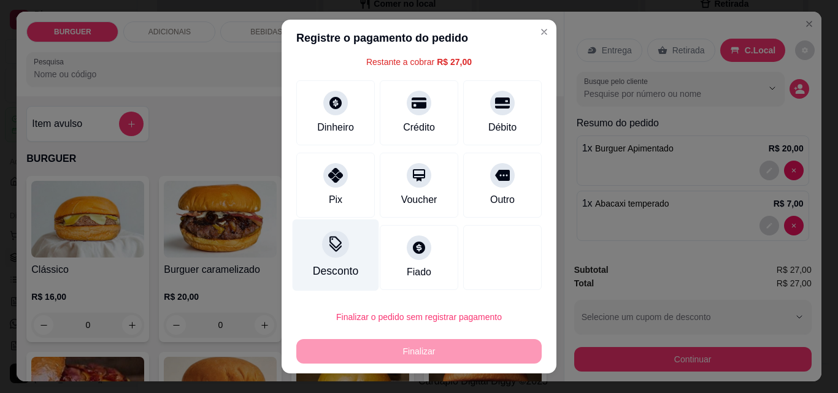
click at [294, 237] on div "Desconto" at bounding box center [336, 256] width 87 height 72
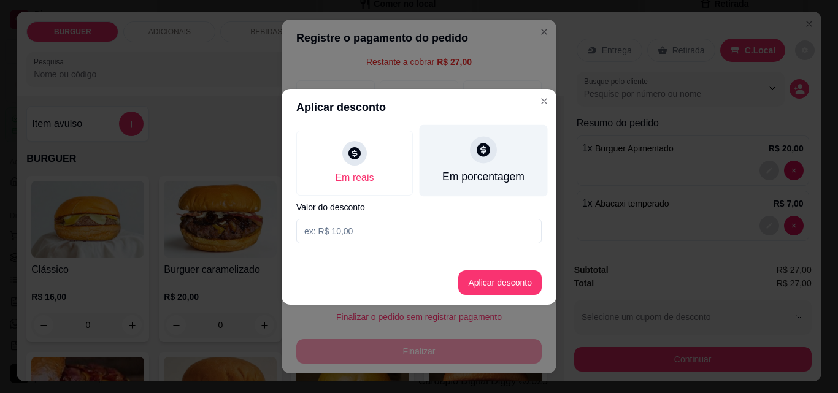
click at [461, 156] on div "Em porcentagem" at bounding box center [484, 161] width 128 height 72
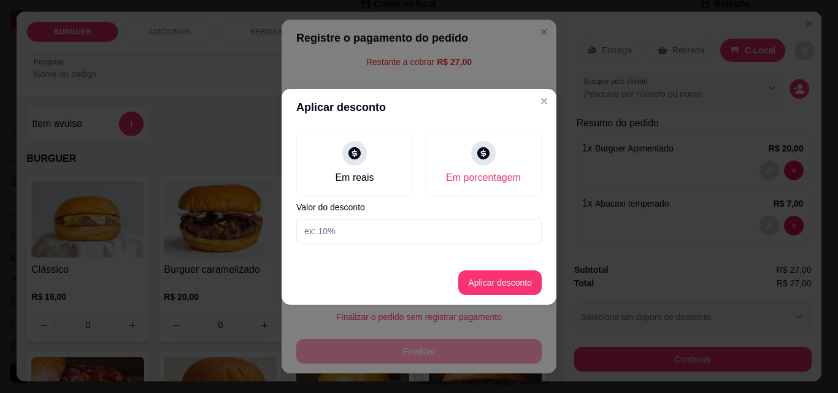
click at [361, 223] on input at bounding box center [418, 231] width 245 height 25
type input "20"
click at [499, 275] on button "Aplicar desconto" at bounding box center [500, 283] width 80 height 24
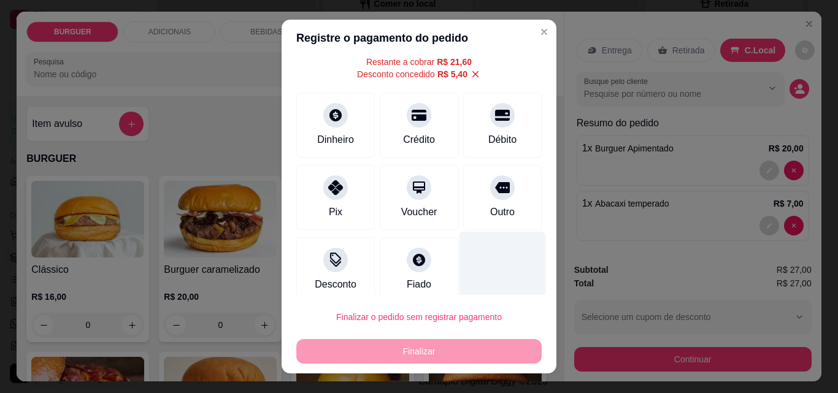
scroll to position [62, 0]
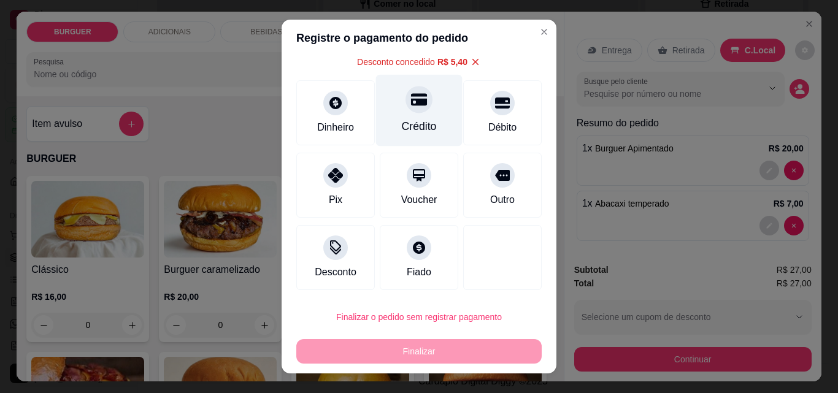
click at [410, 132] on div "Crédito" at bounding box center [419, 126] width 35 height 16
type input "R$ 0,00"
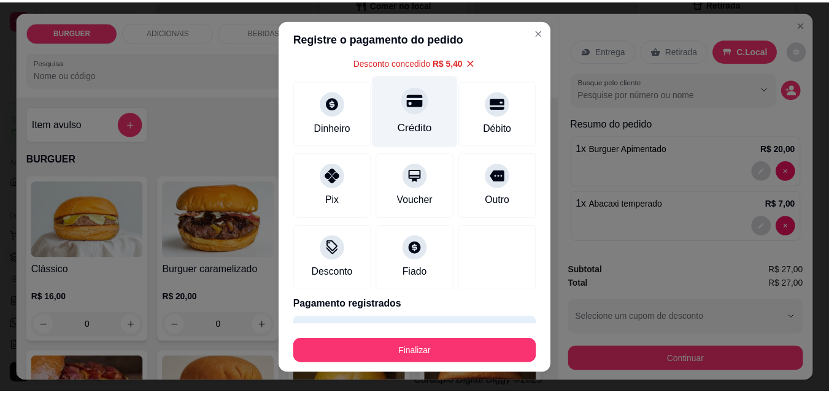
scroll to position [84, 0]
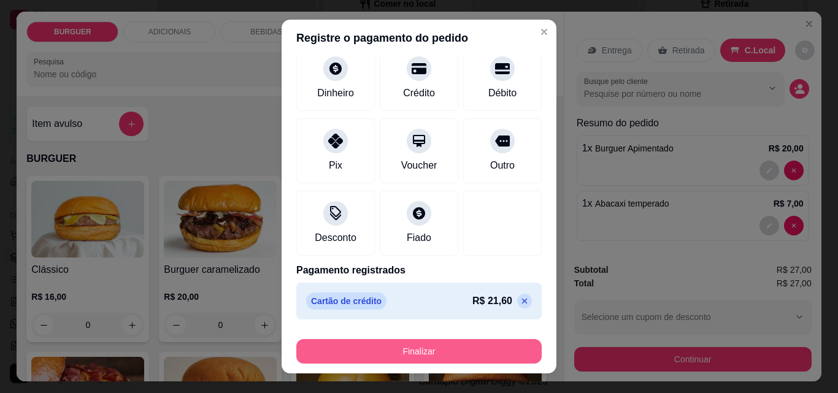
click at [445, 344] on button "Finalizar" at bounding box center [418, 351] width 245 height 25
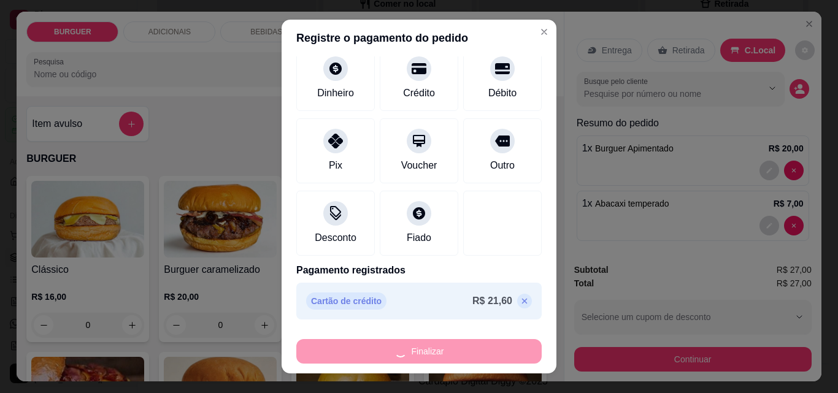
type input "0"
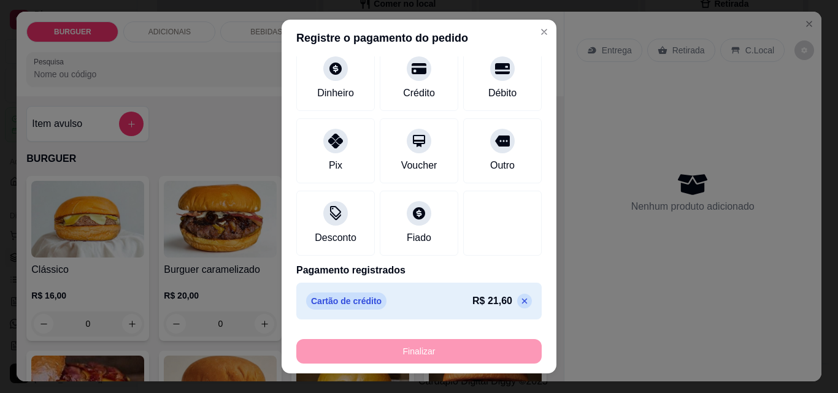
type input "-R$ 27,00"
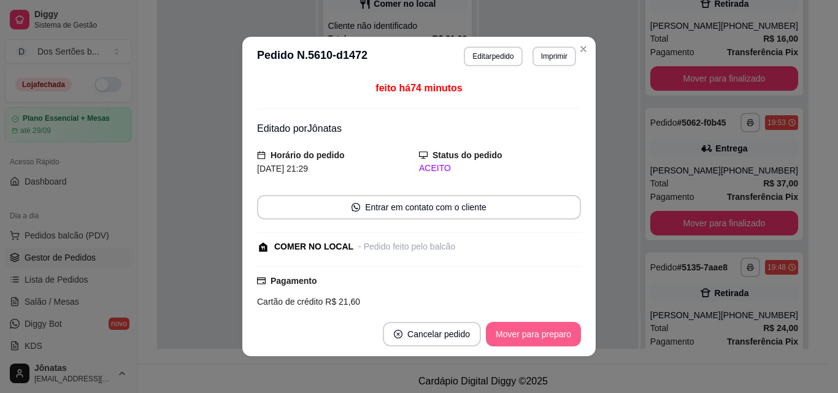
click at [496, 340] on button "Mover para preparo" at bounding box center [533, 334] width 95 height 25
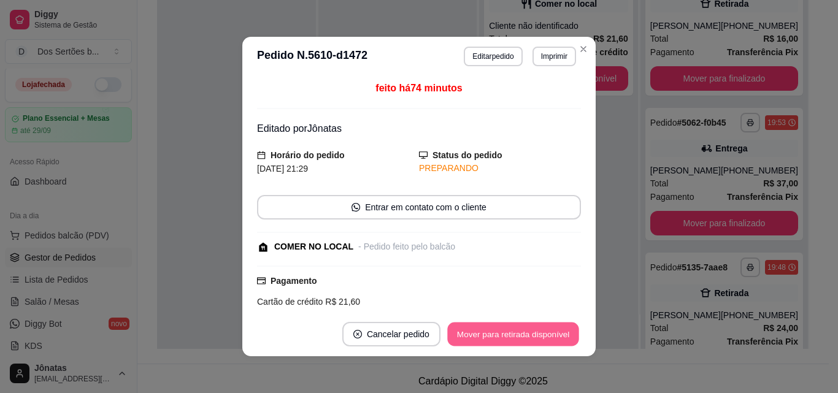
click at [526, 334] on button "Mover para retirada disponível" at bounding box center [512, 335] width 131 height 24
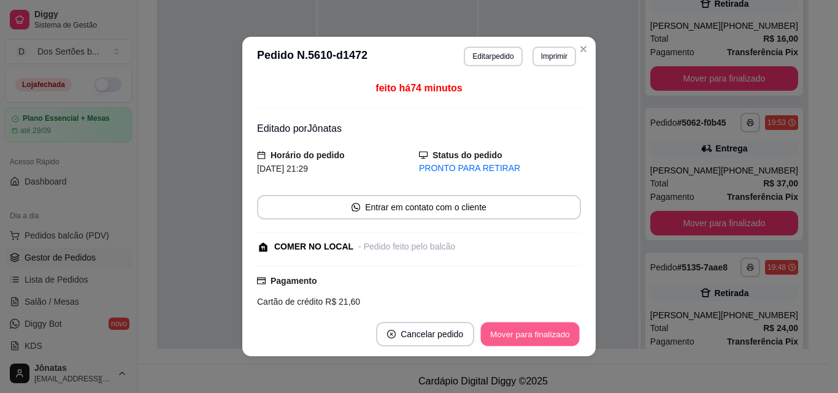
click at [525, 334] on button "Mover para finalizado" at bounding box center [530, 335] width 99 height 24
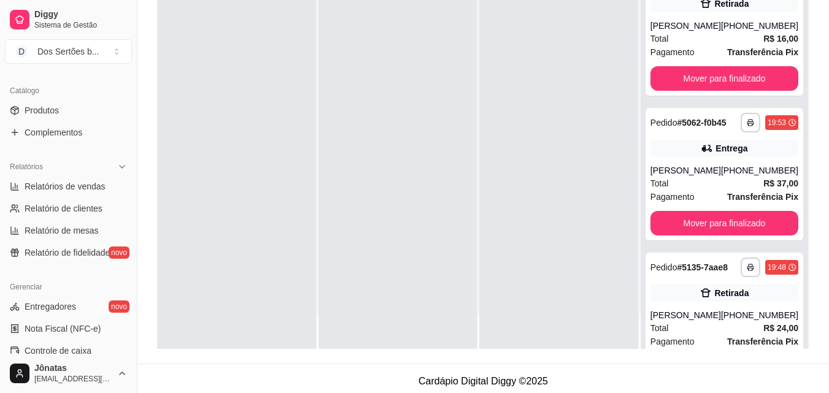
scroll to position [345, 0]
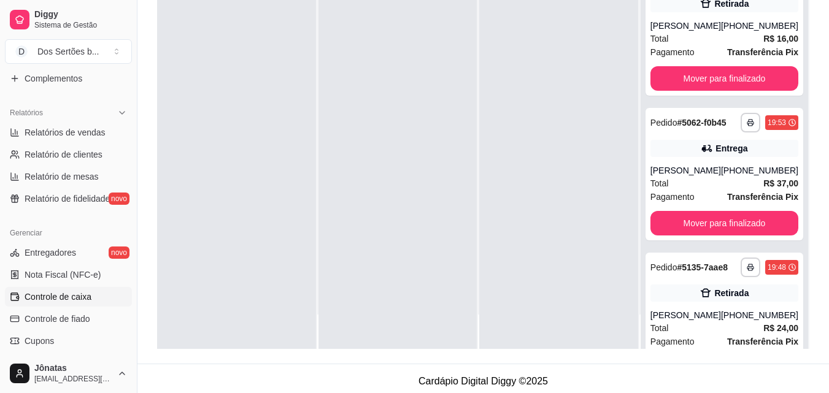
click at [53, 290] on link "Controle de caixa" at bounding box center [68, 297] width 127 height 20
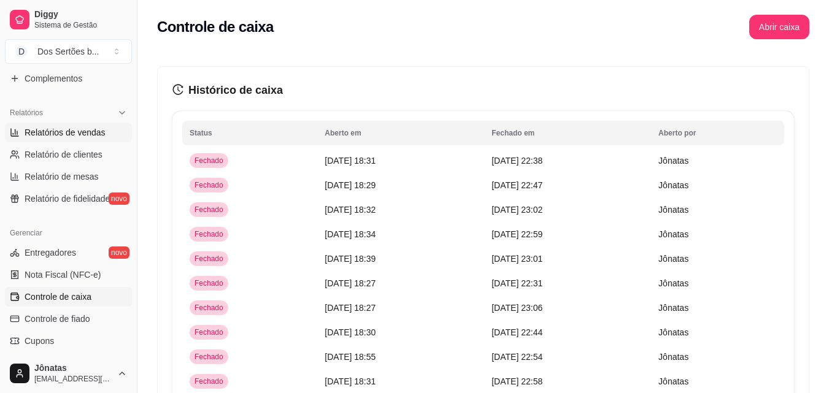
click at [14, 136] on icon at bounding box center [15, 133] width 10 height 10
select select "ALL"
select select "0"
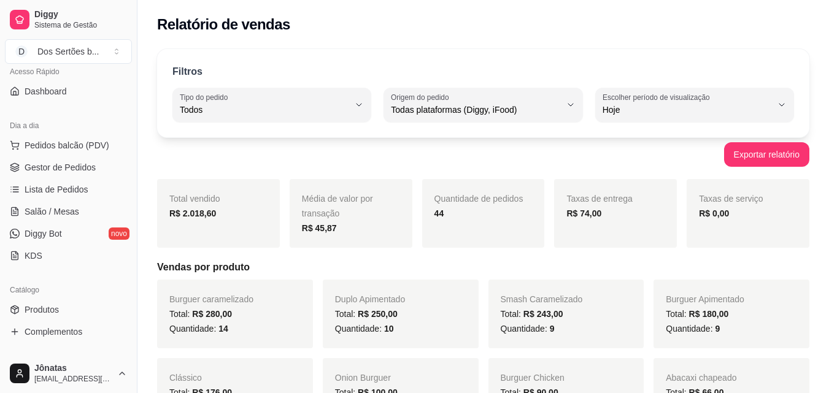
scroll to position [17, 0]
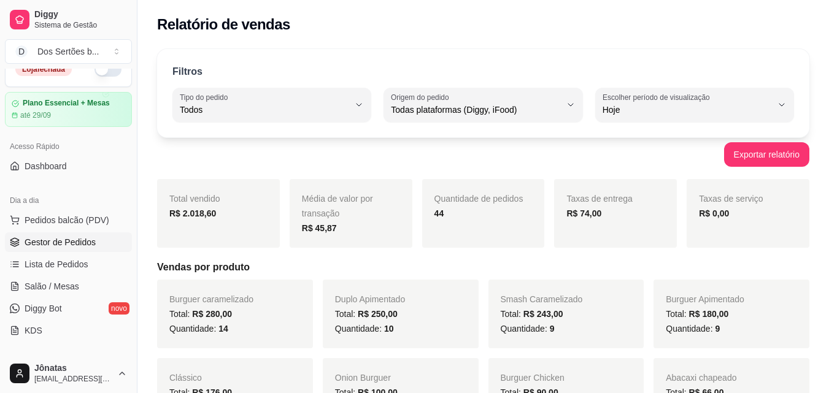
click at [39, 242] on span "Gestor de Pedidos" at bounding box center [60, 242] width 71 height 12
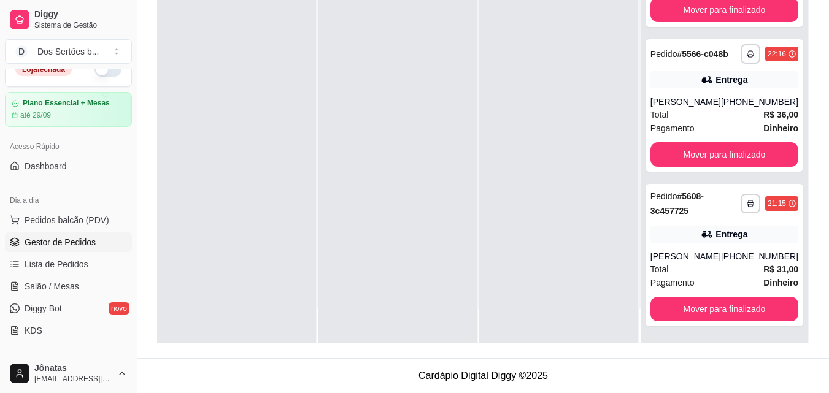
scroll to position [547, 0]
